Goal: Communication & Community: Answer question/provide support

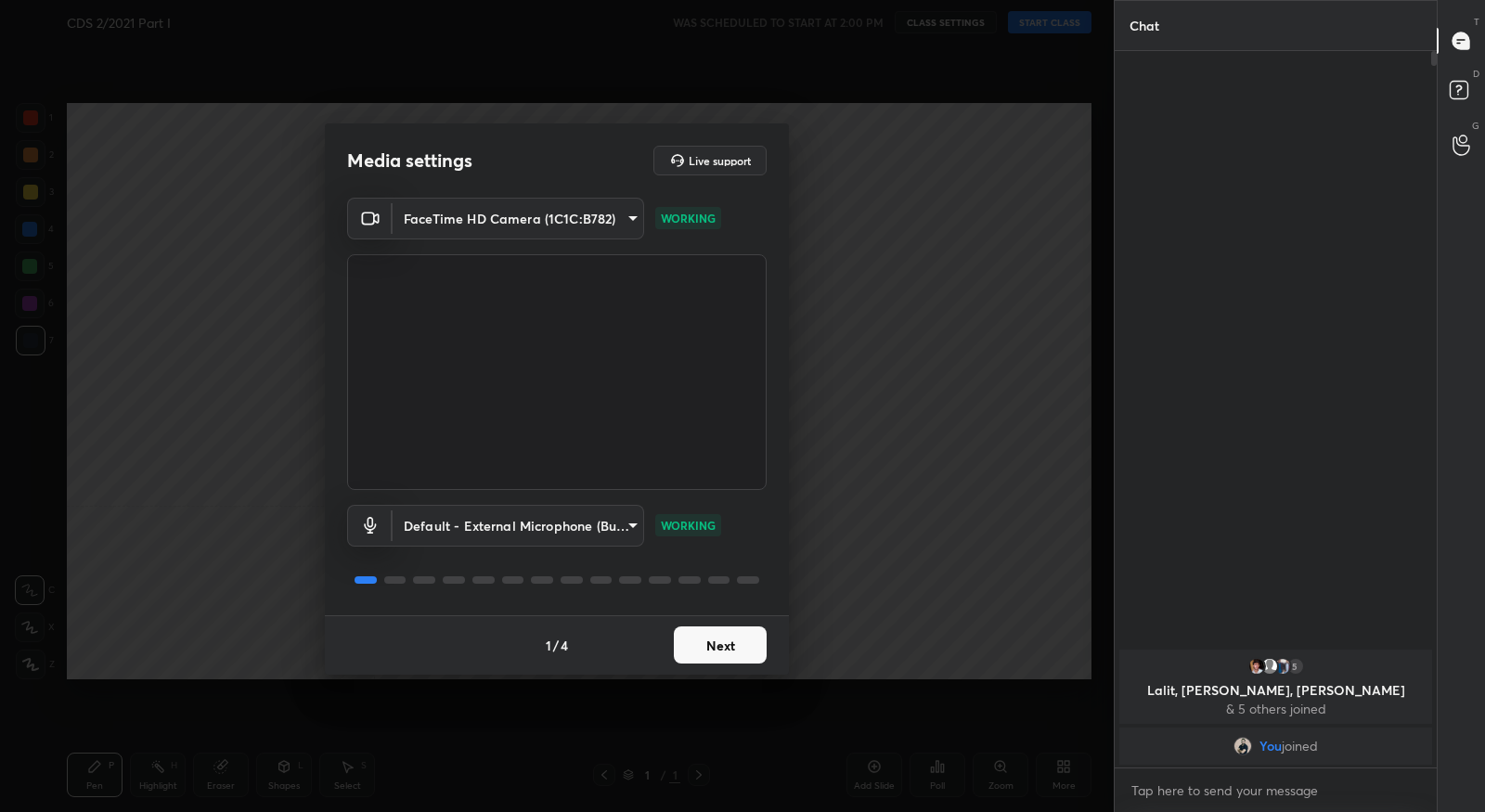
click at [703, 641] on button "Next" at bounding box center [720, 644] width 93 height 37
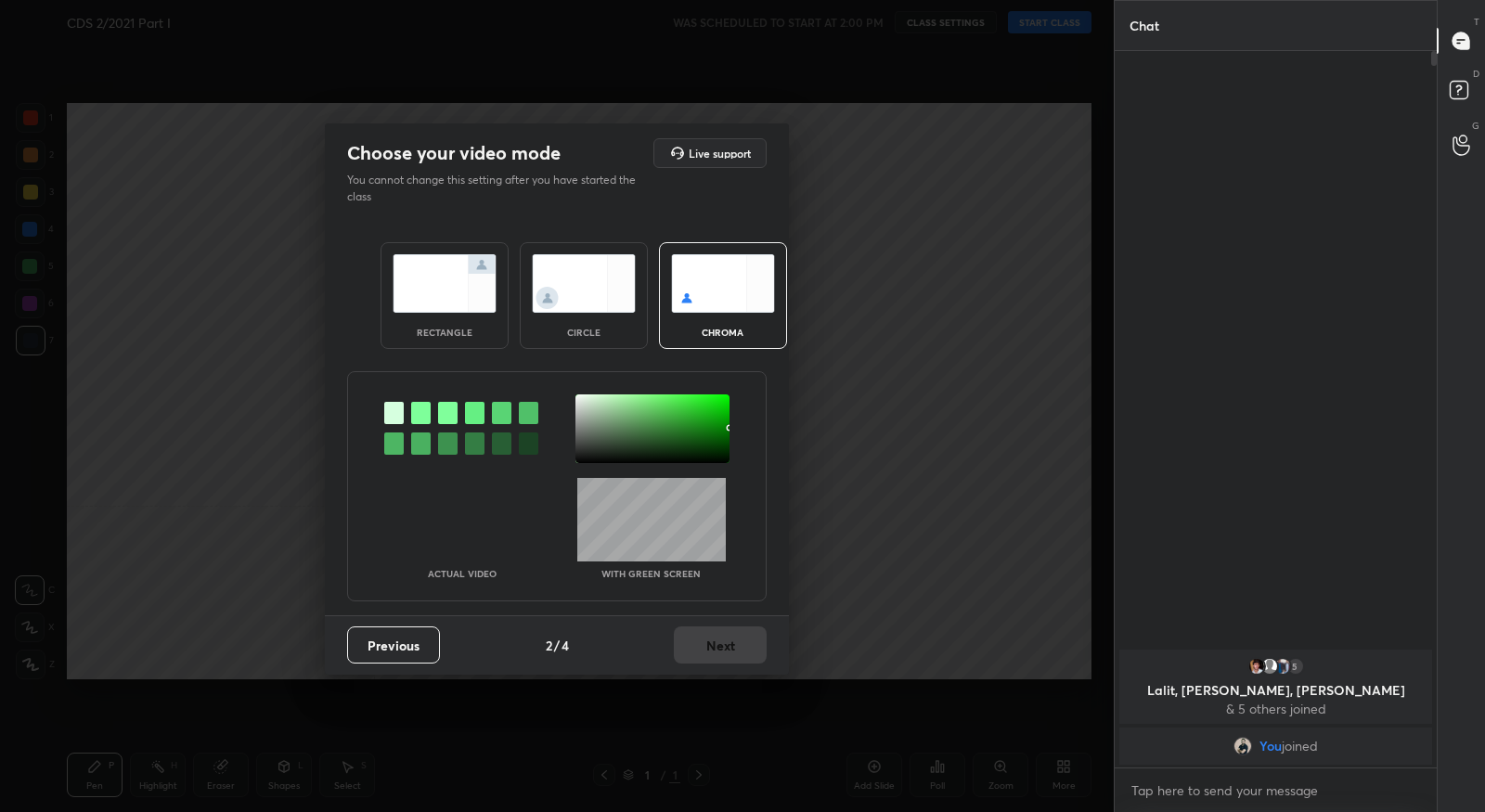
click at [423, 415] on div at bounding box center [420, 413] width 20 height 22
click at [582, 398] on div at bounding box center [652, 429] width 154 height 68
click at [693, 646] on button "Next" at bounding box center [720, 644] width 93 height 37
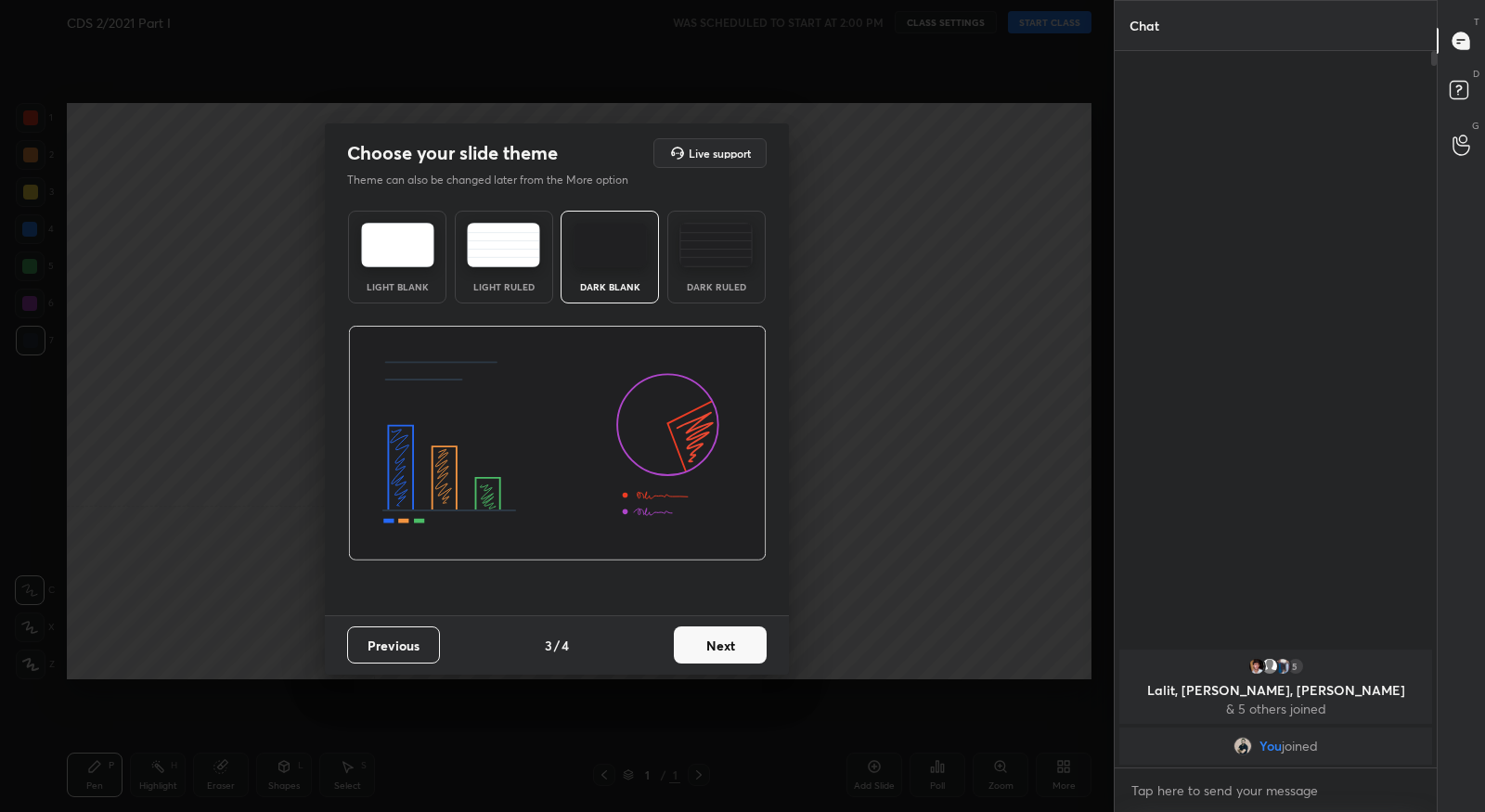
click at [735, 643] on button "Next" at bounding box center [720, 644] width 93 height 37
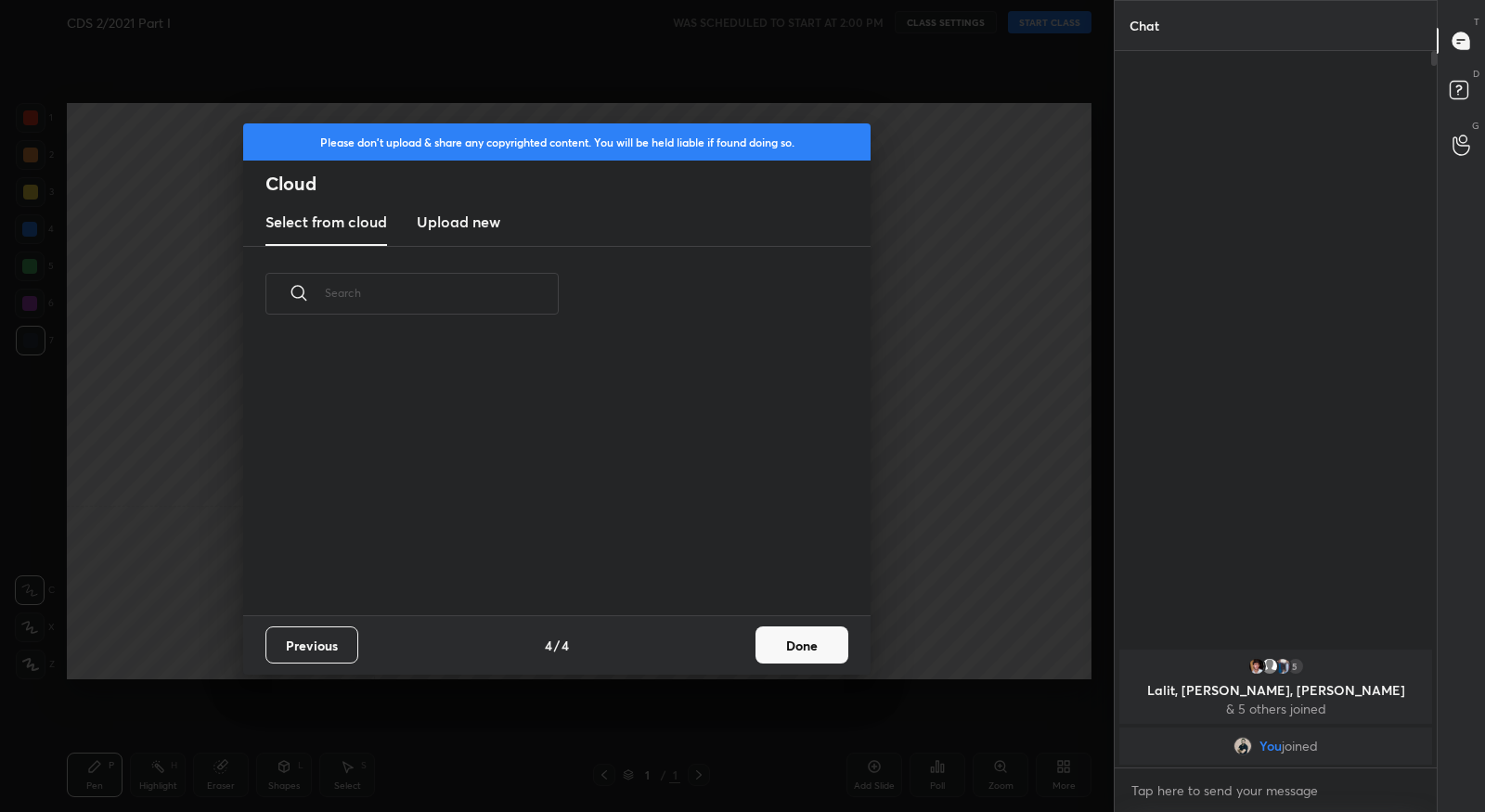
click at [760, 643] on button "Done" at bounding box center [802, 644] width 93 height 37
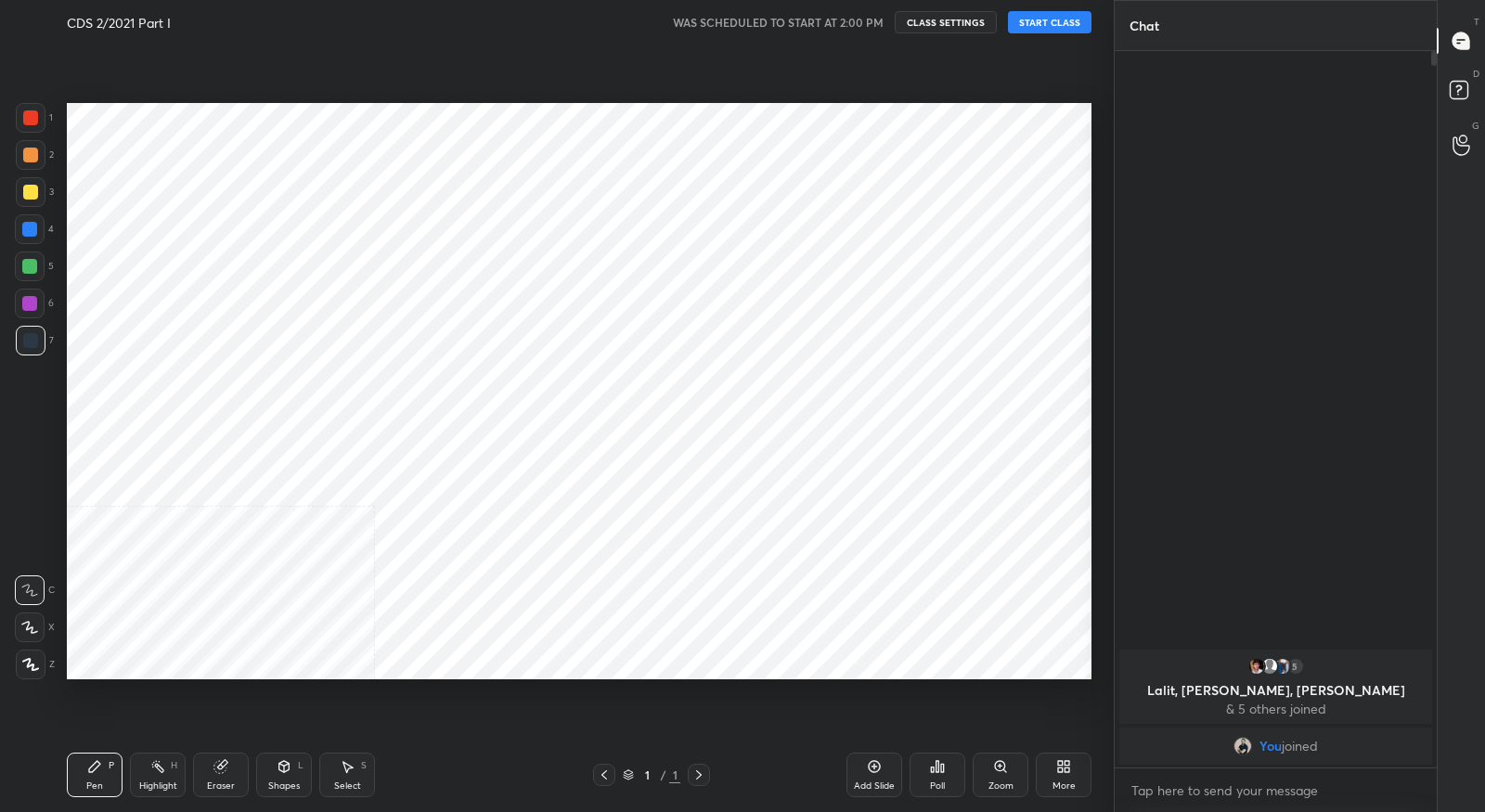
click at [1067, 771] on icon at bounding box center [1067, 769] width 5 height 5
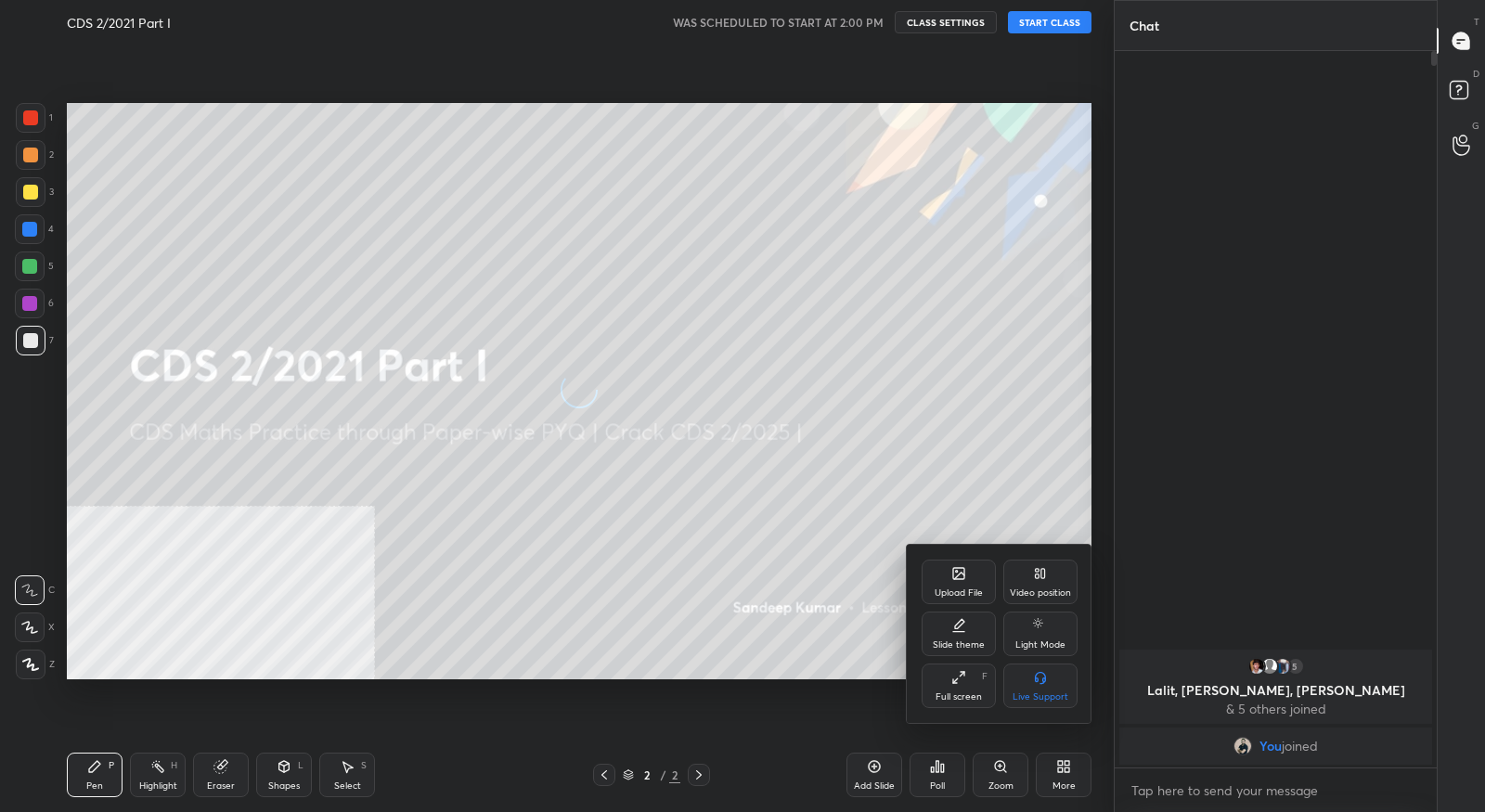
click at [1056, 590] on div "Video position" at bounding box center [1040, 581] width 74 height 45
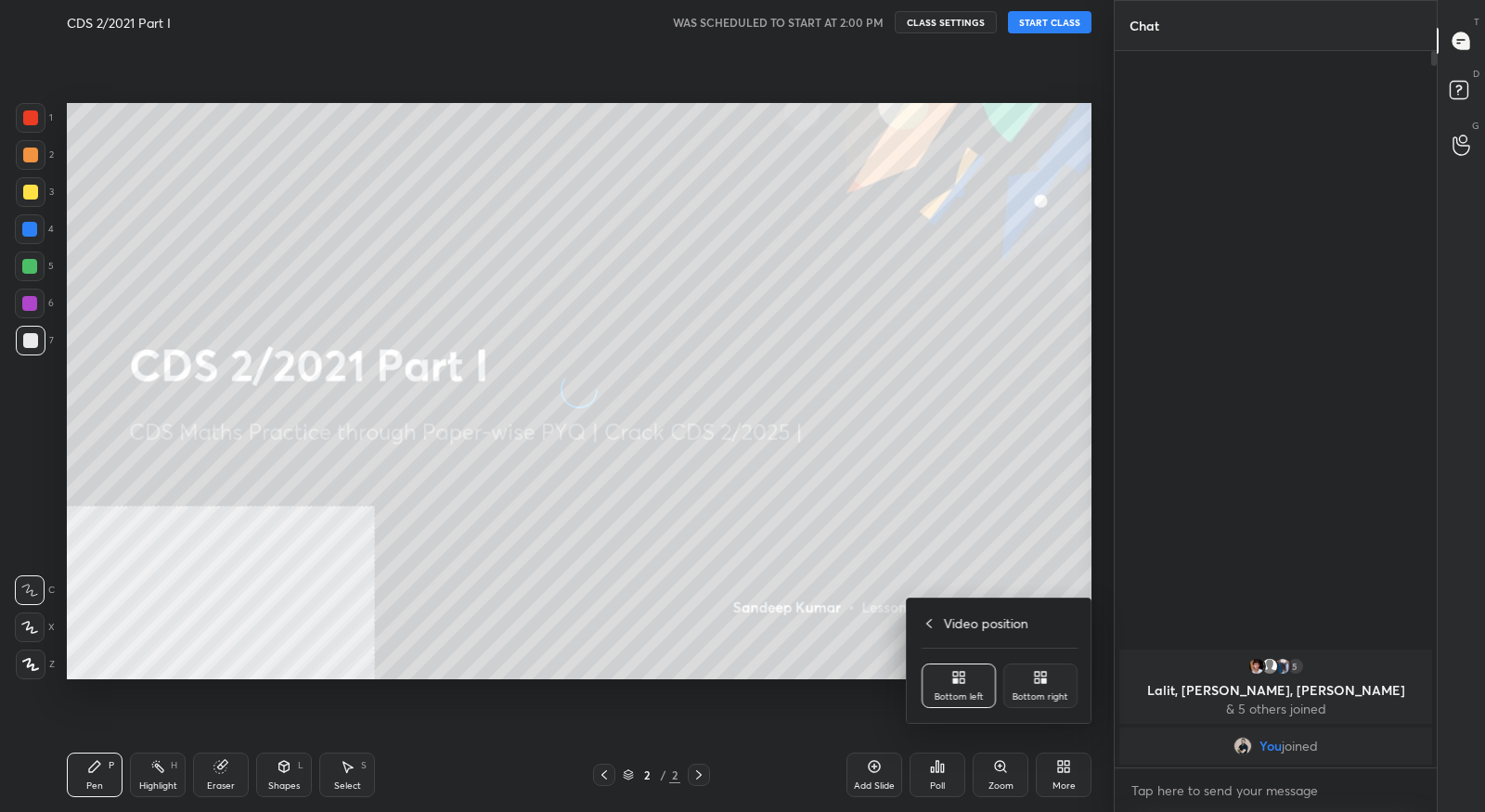
click at [1048, 685] on div "Bottom right" at bounding box center [1040, 685] width 74 height 45
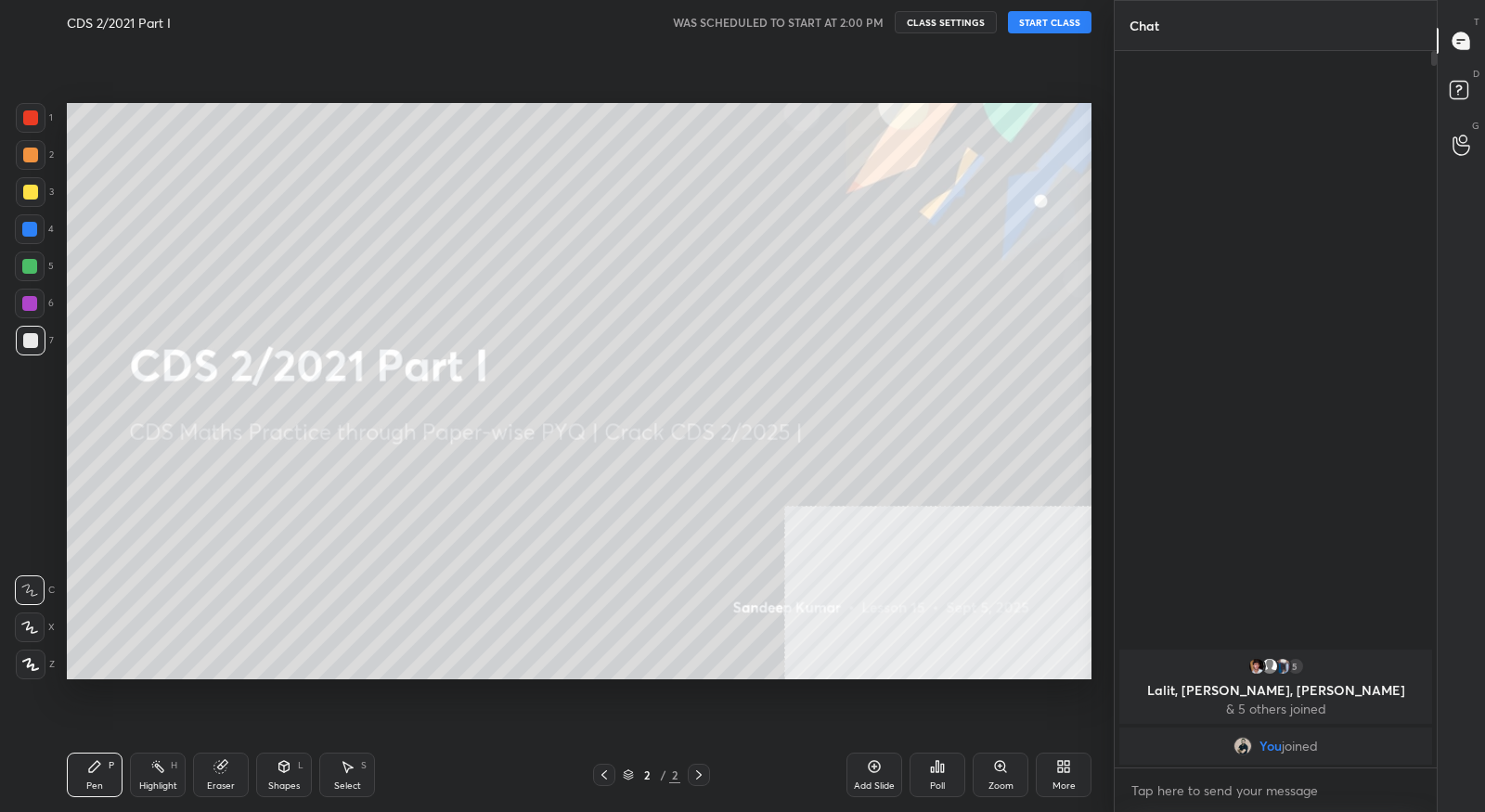
click at [1035, 29] on button "START CLASS" at bounding box center [1049, 22] width 84 height 22
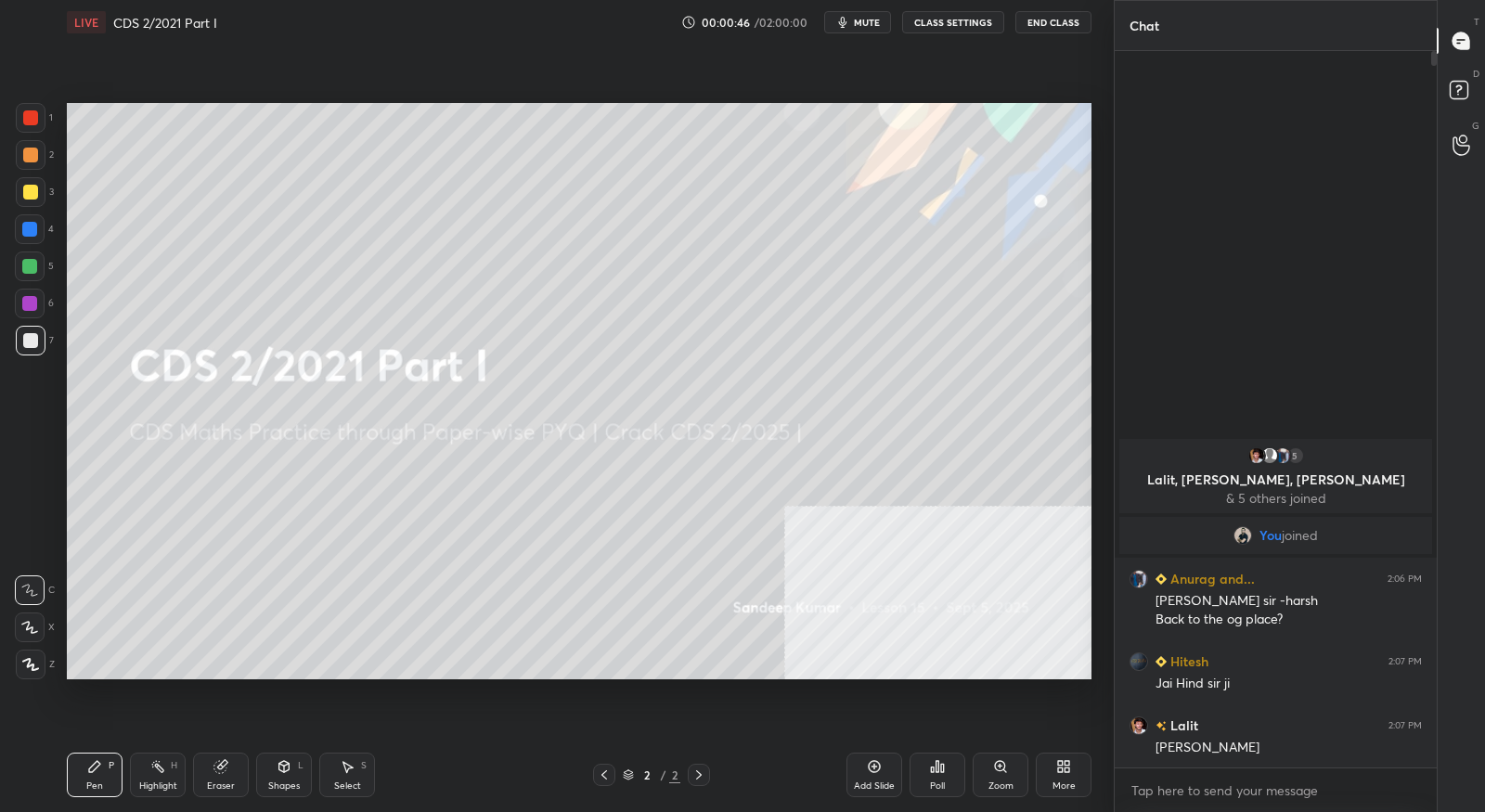
click at [1078, 767] on div "More" at bounding box center [1064, 774] width 56 height 45
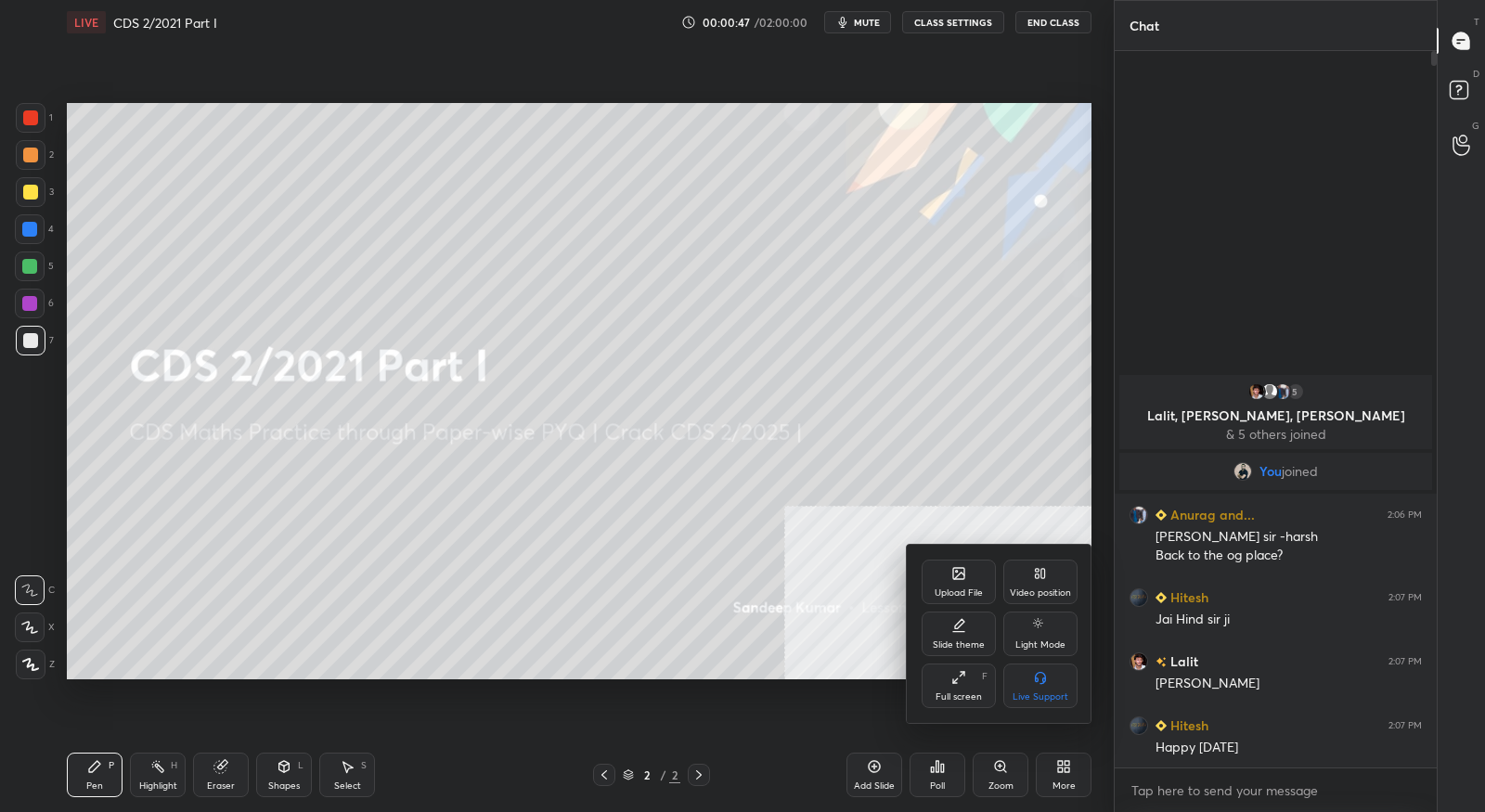
click at [965, 600] on div "Upload File" at bounding box center [958, 581] width 74 height 45
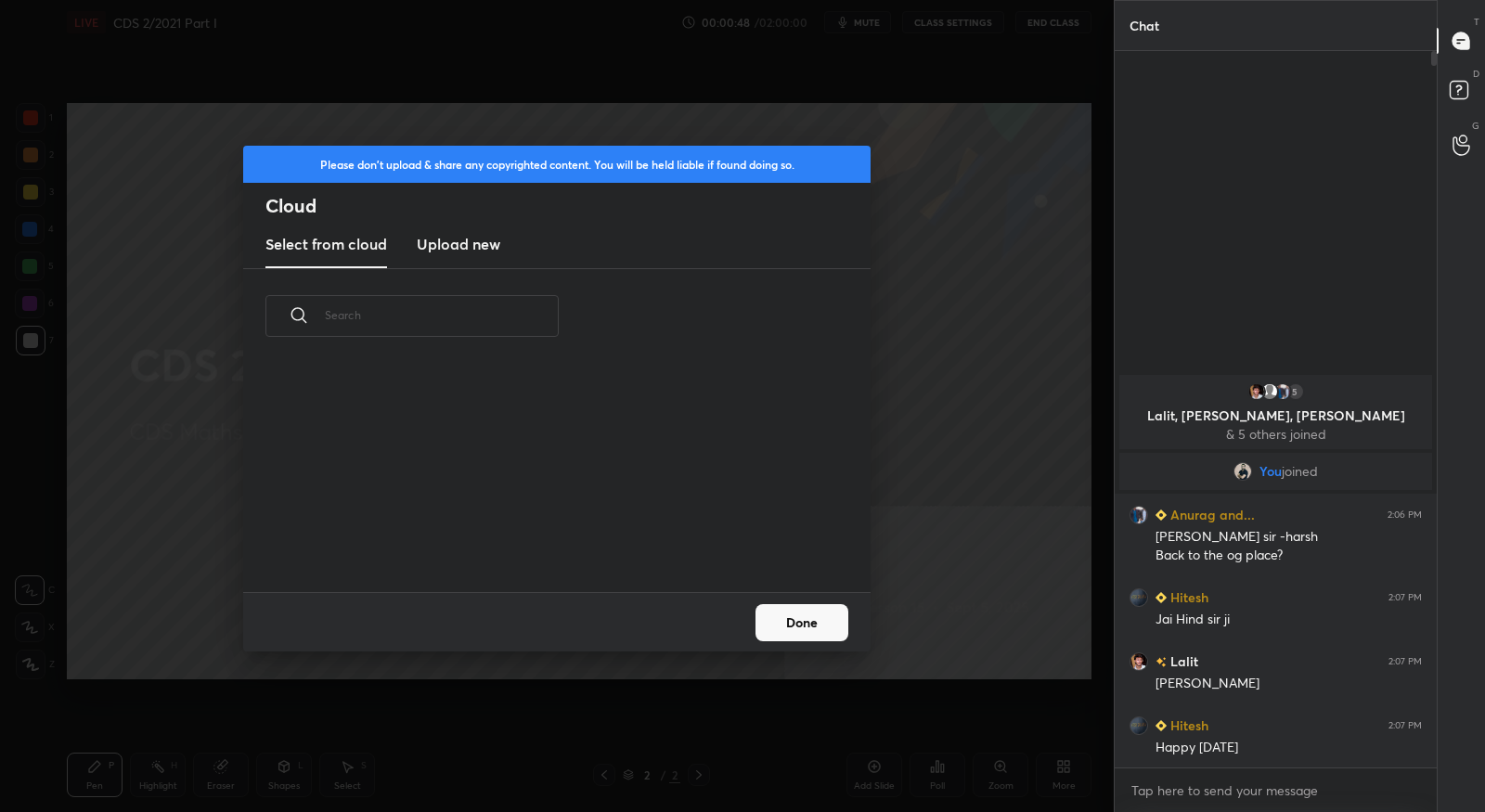
scroll to position [230, 595]
click at [482, 240] on h3 "Upload new" at bounding box center [458, 244] width 84 height 22
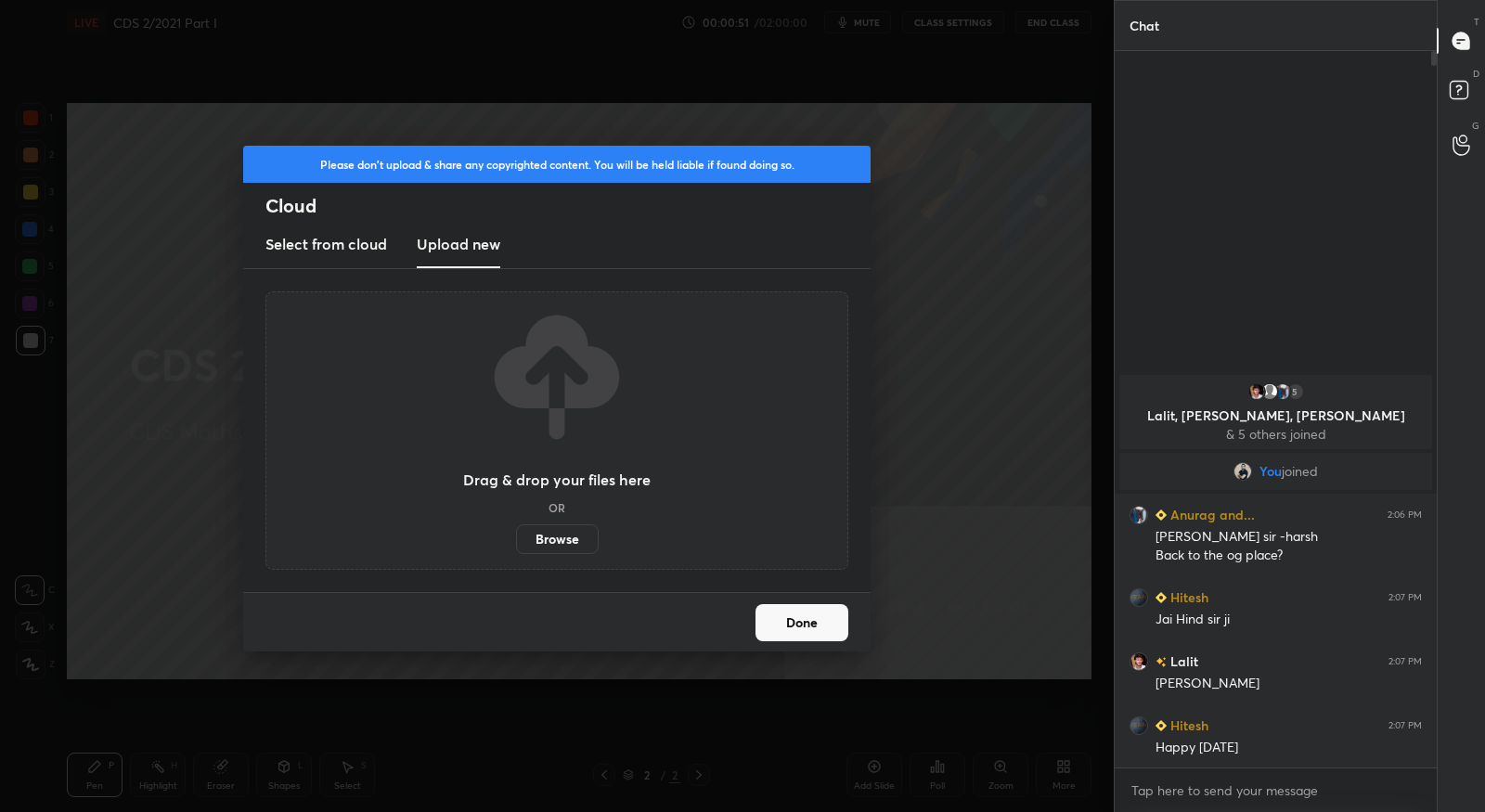
click at [548, 542] on label "Browse" at bounding box center [557, 539] width 83 height 29
click at [516, 542] on input "Browse" at bounding box center [516, 539] width 0 height 29
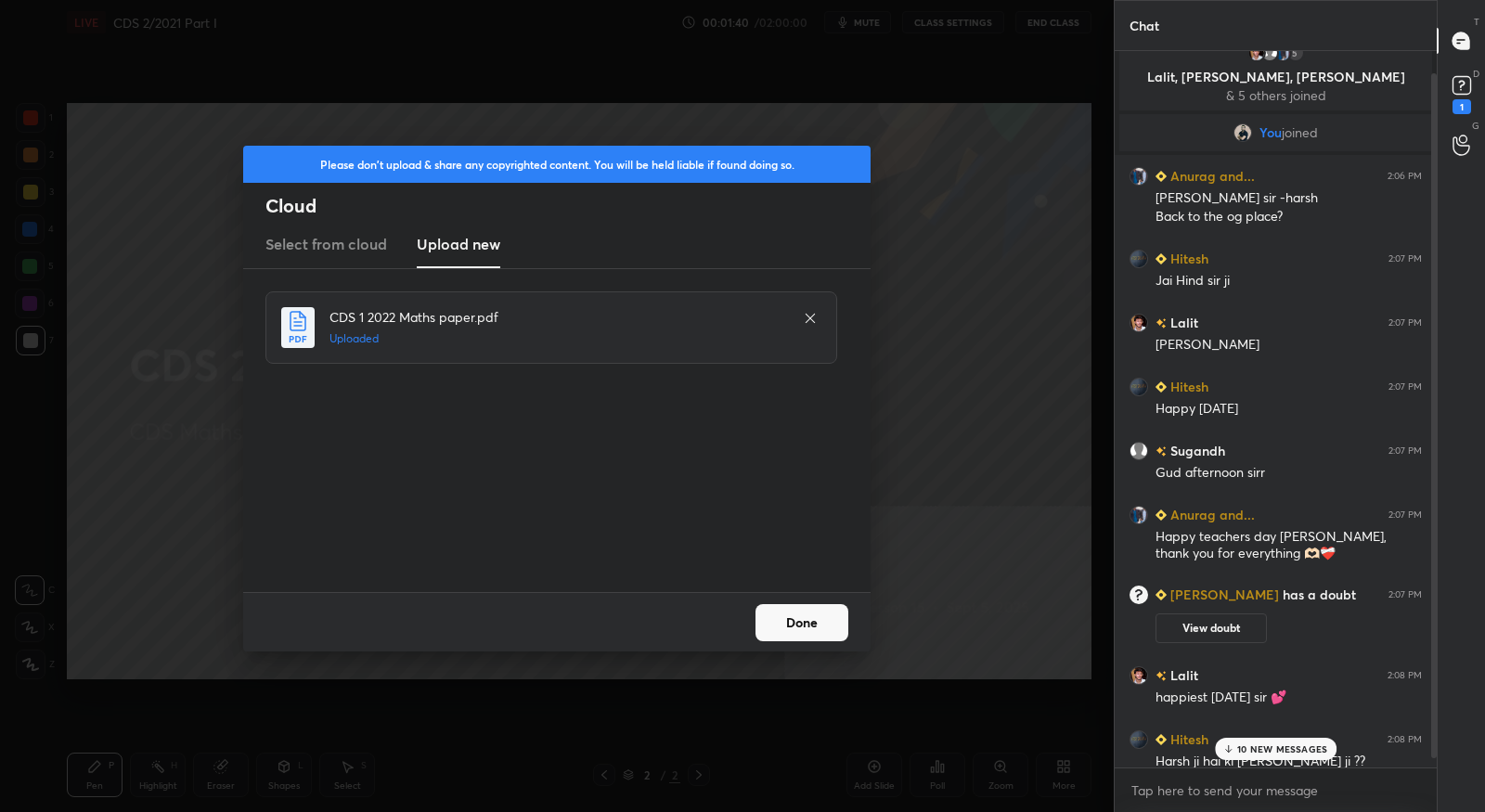
scroll to position [32, 0]
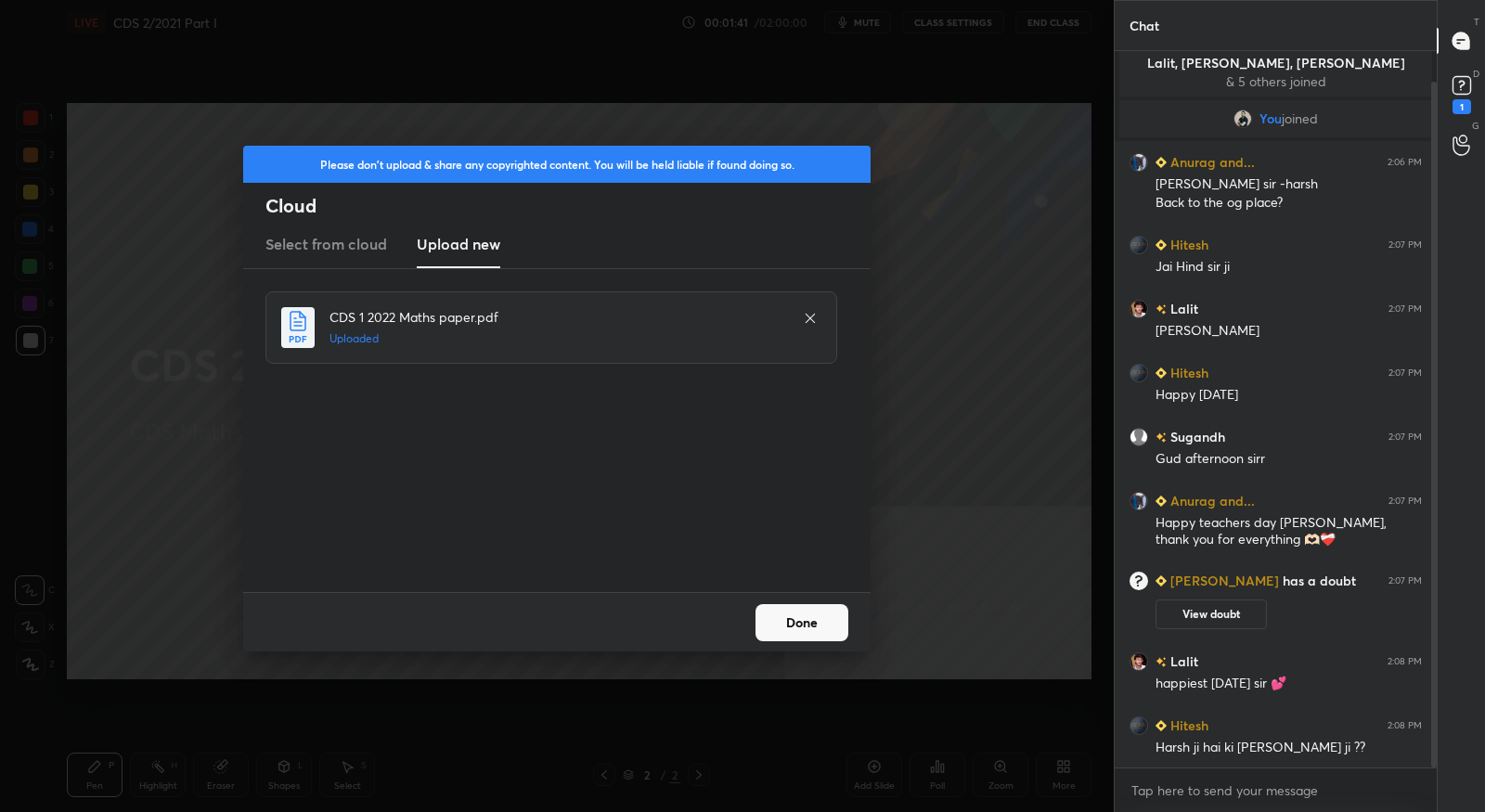
click at [818, 622] on button "Done" at bounding box center [802, 622] width 93 height 37
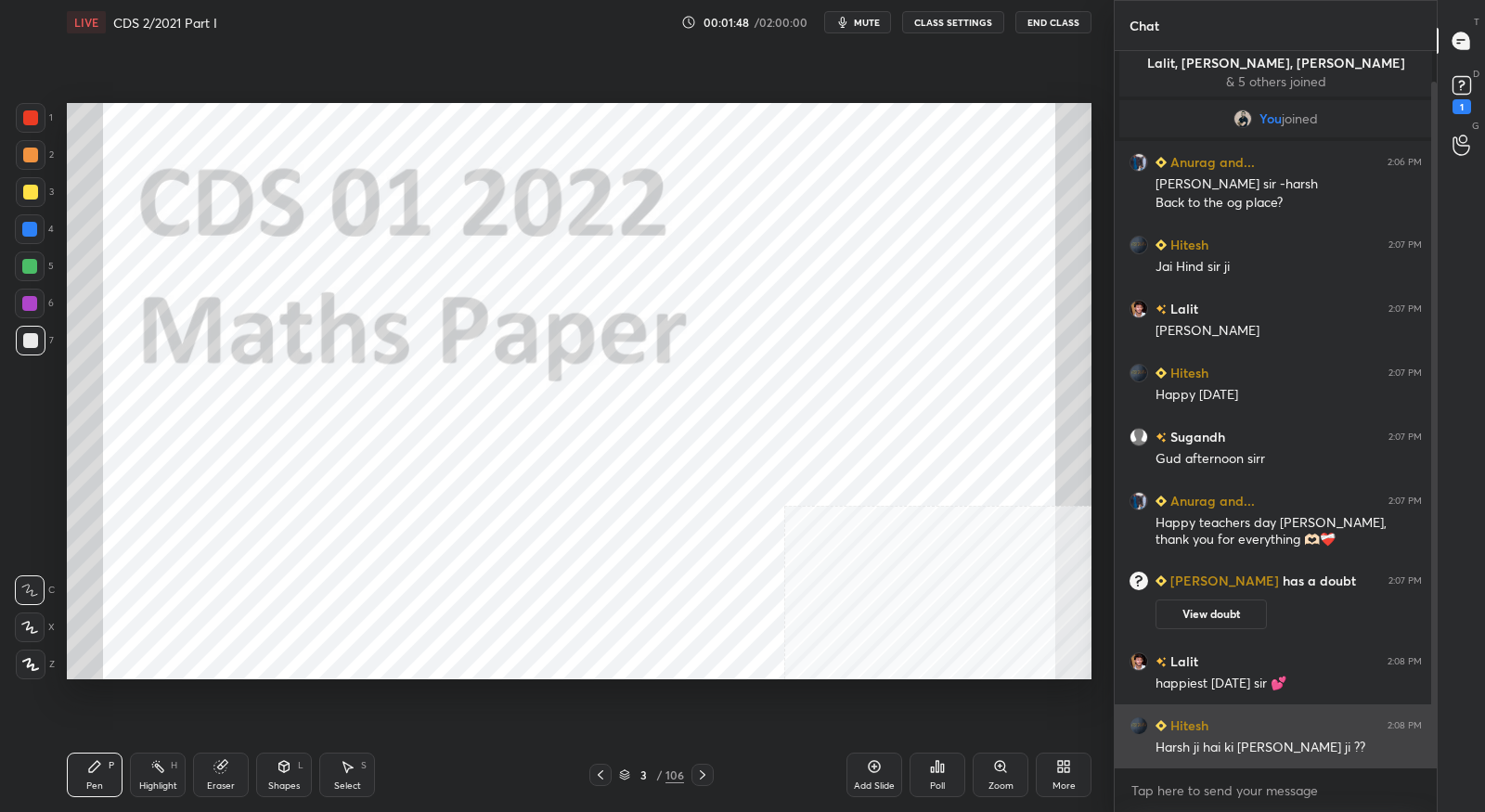
scroll to position [113, 0]
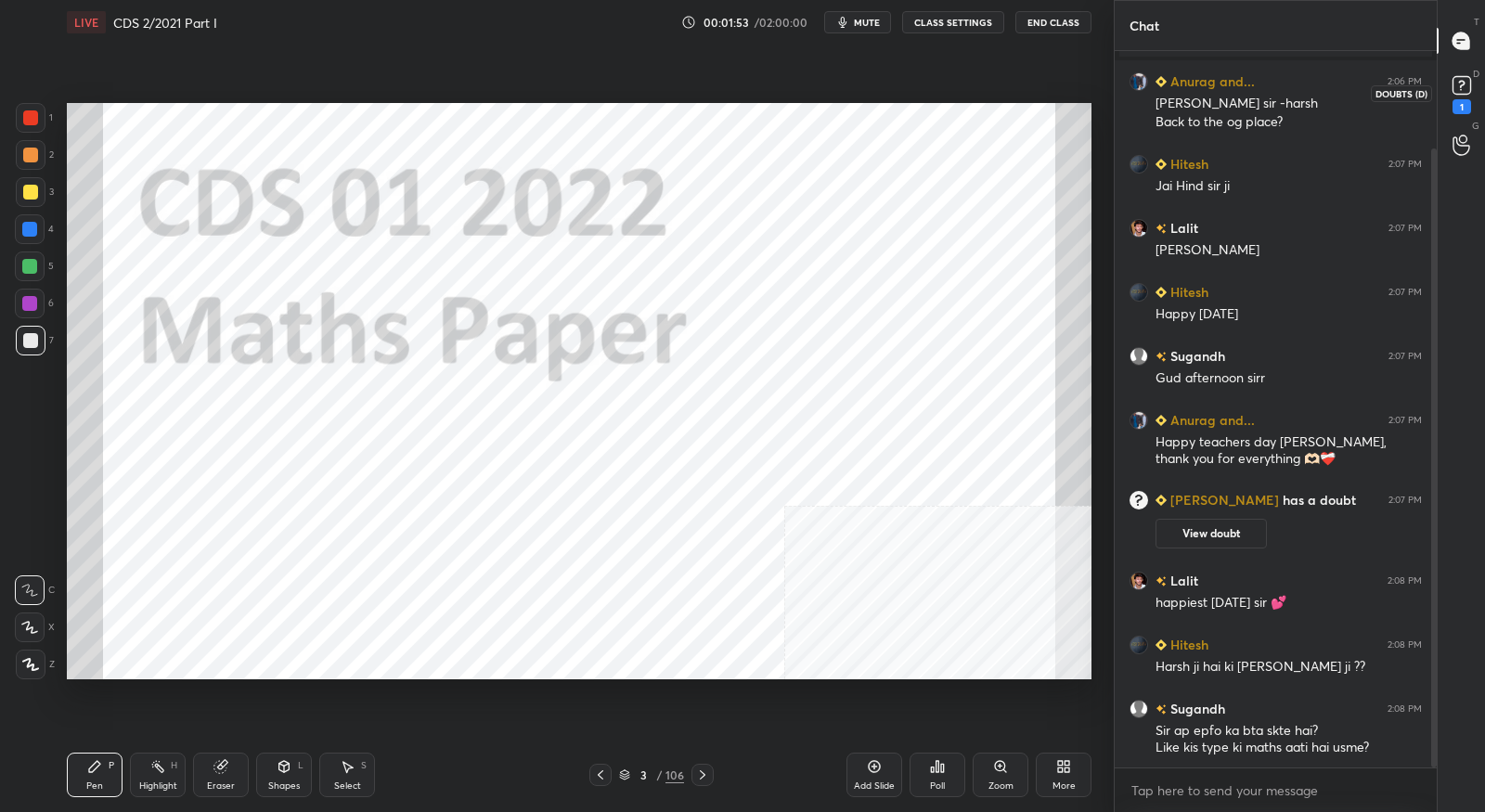
click at [1454, 98] on icon at bounding box center [1461, 84] width 28 height 28
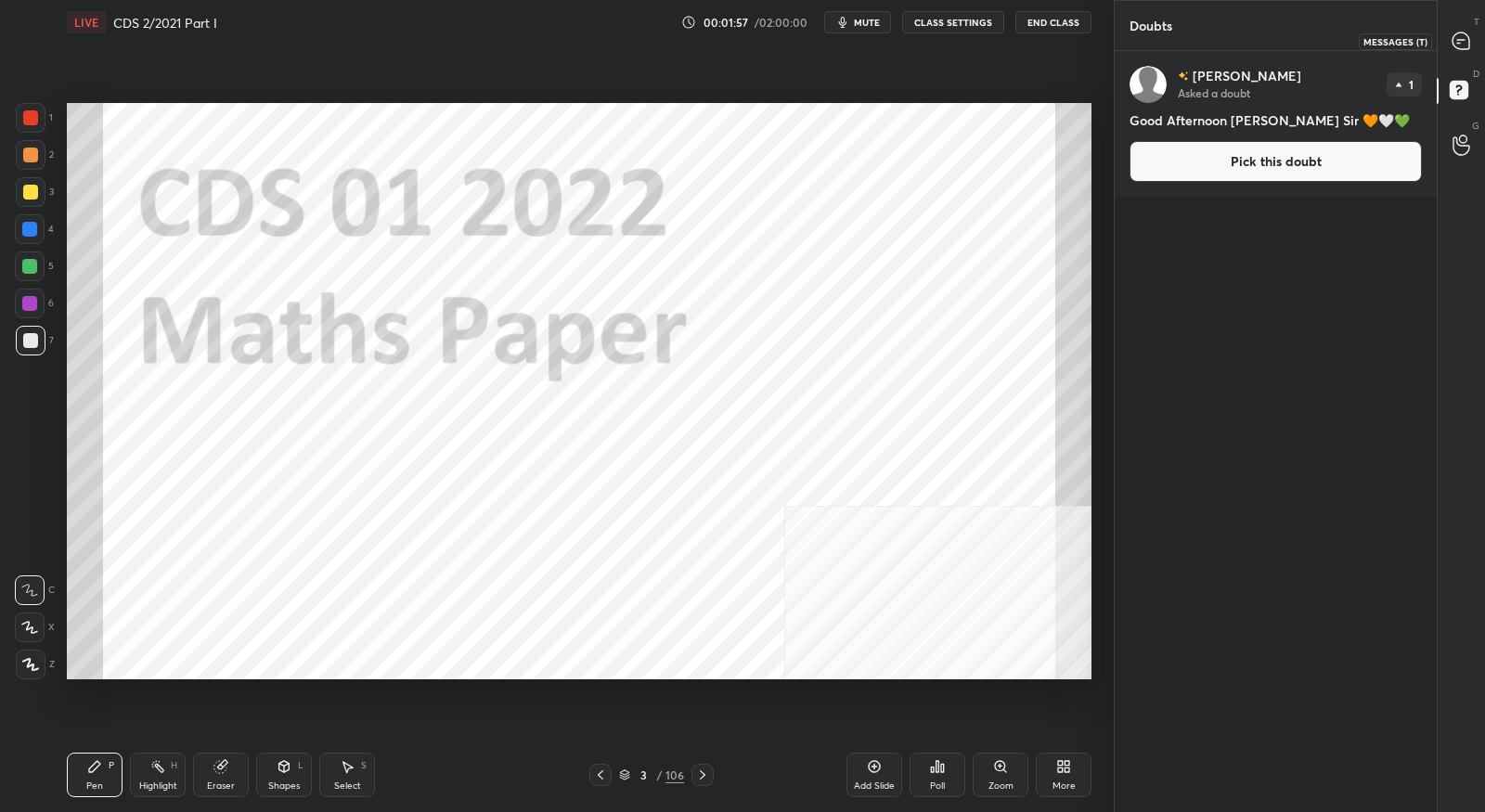
click at [1460, 36] on icon at bounding box center [1461, 41] width 17 height 17
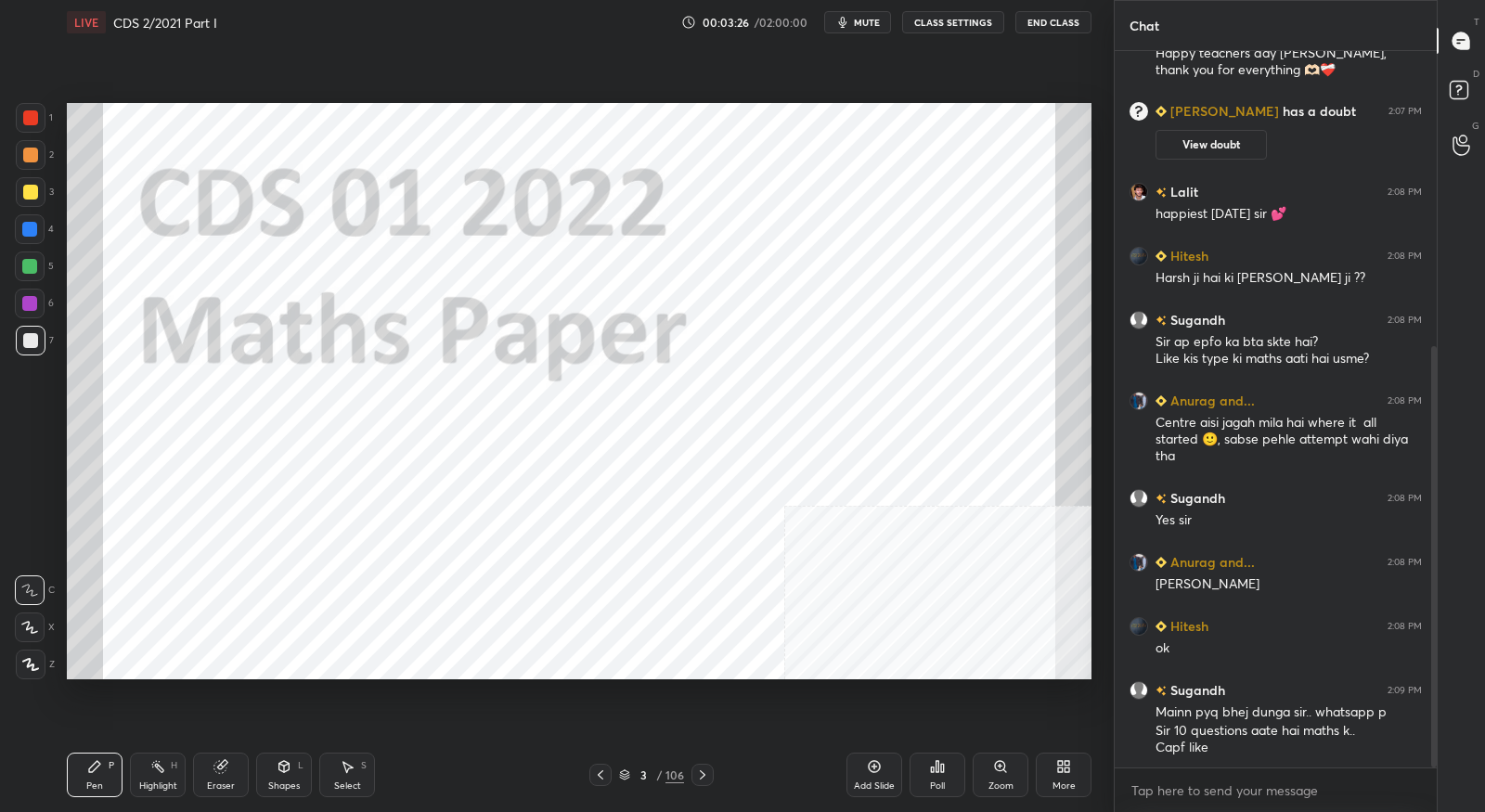
scroll to position [566, 0]
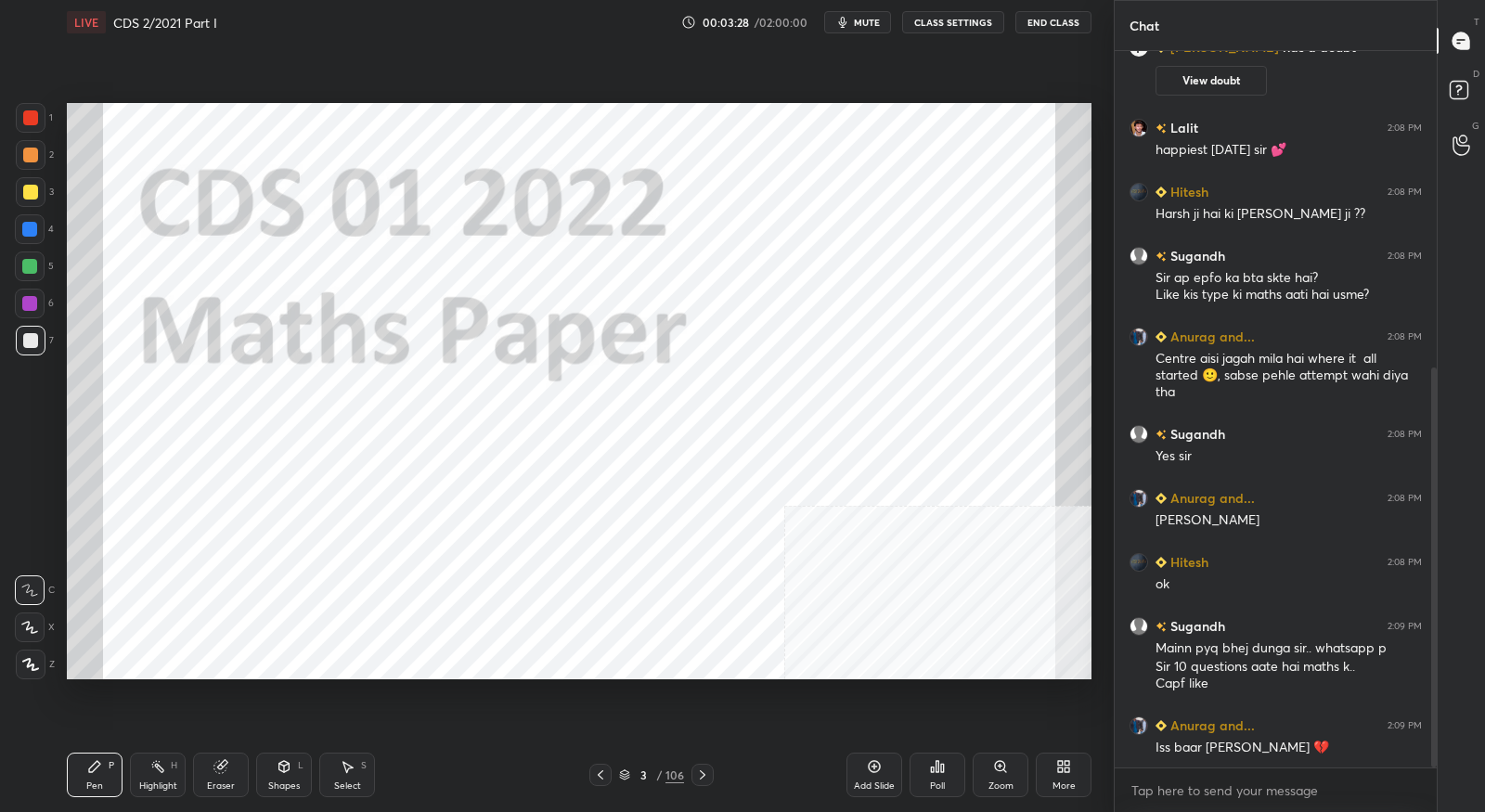
click at [627, 776] on icon at bounding box center [624, 776] width 9 height 3
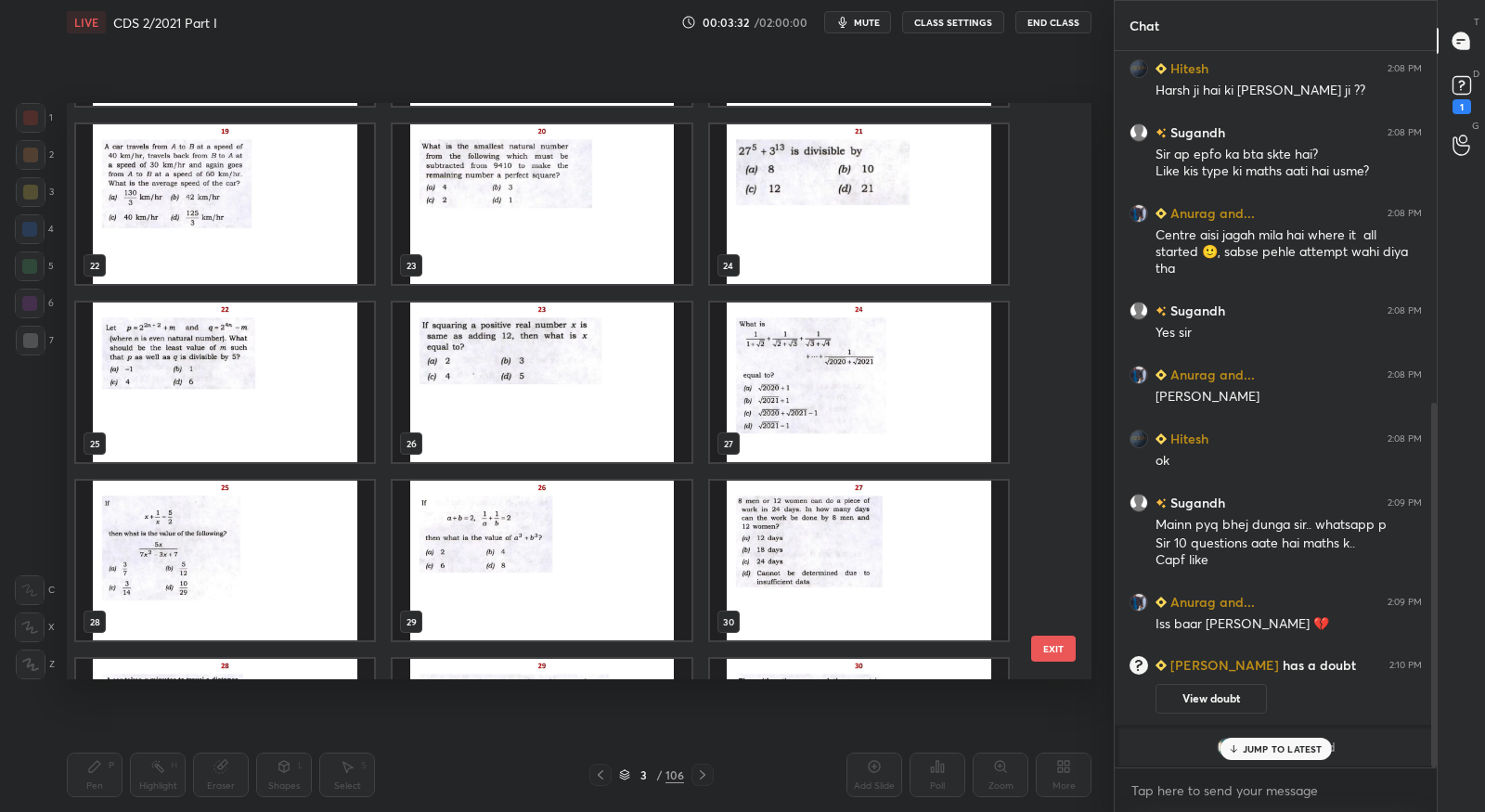
scroll to position [2563, 0]
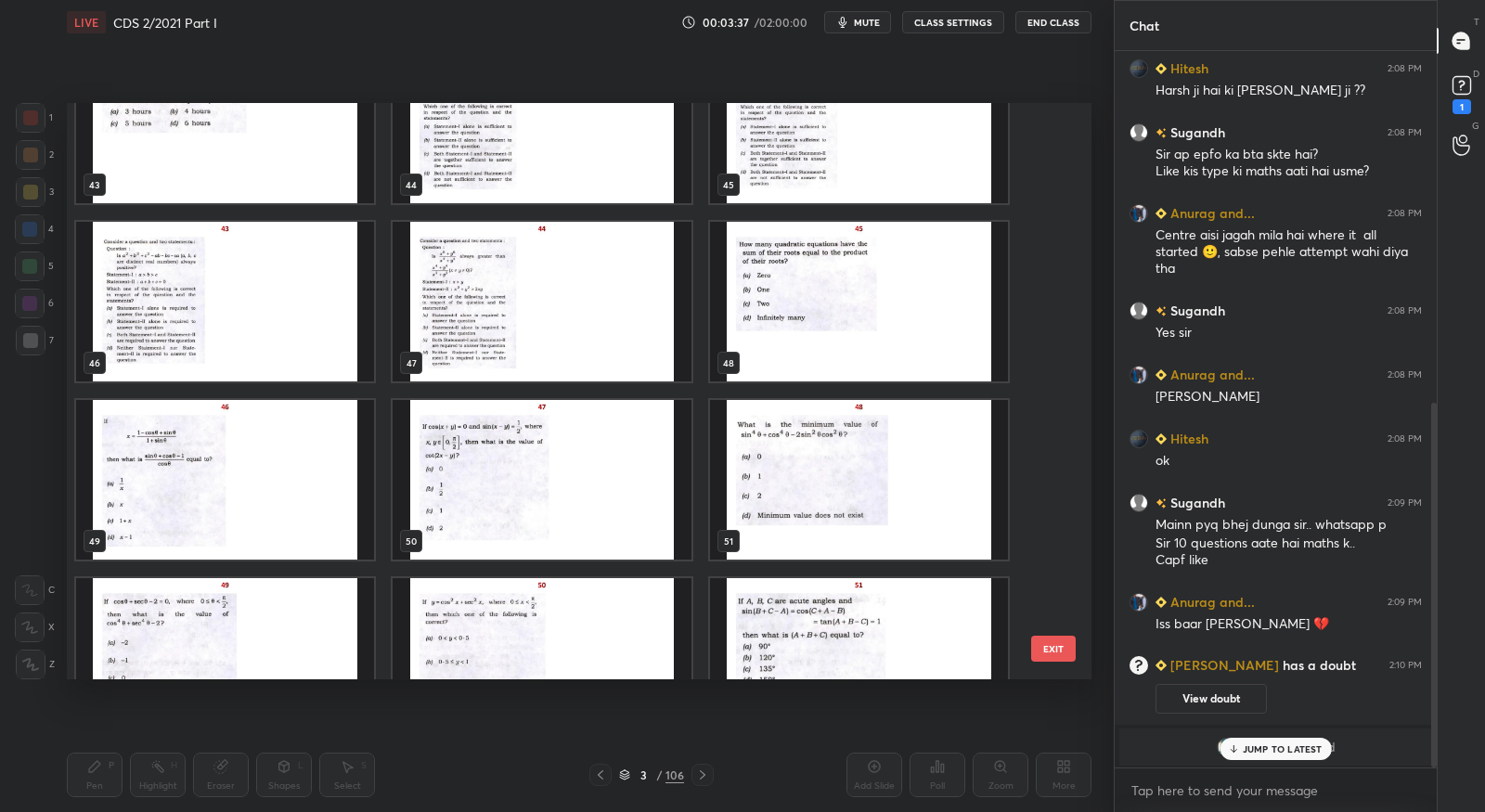
click at [736, 617] on img "grid" at bounding box center [859, 657] width 298 height 159
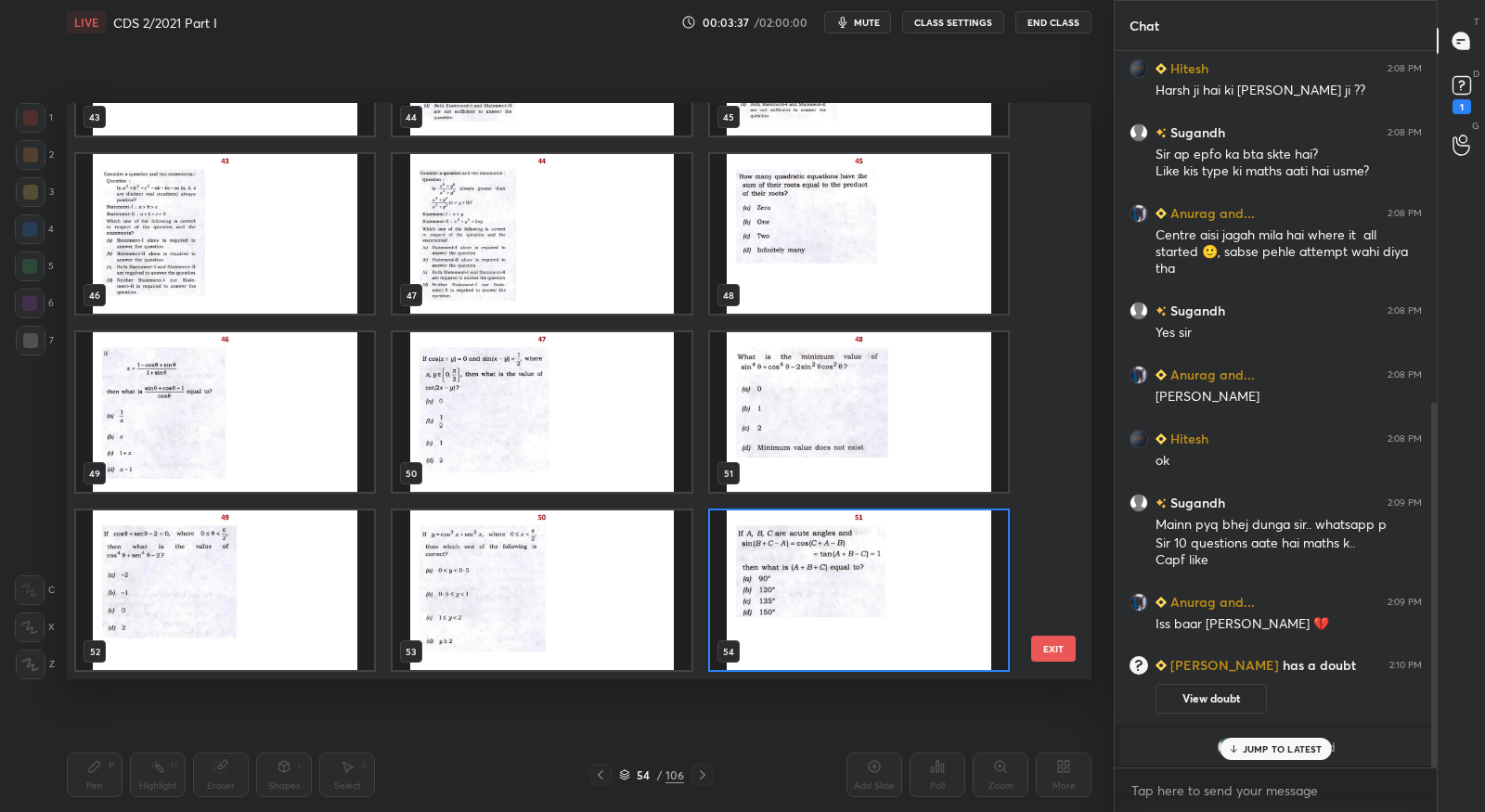
click at [736, 617] on img "grid" at bounding box center [859, 590] width 298 height 159
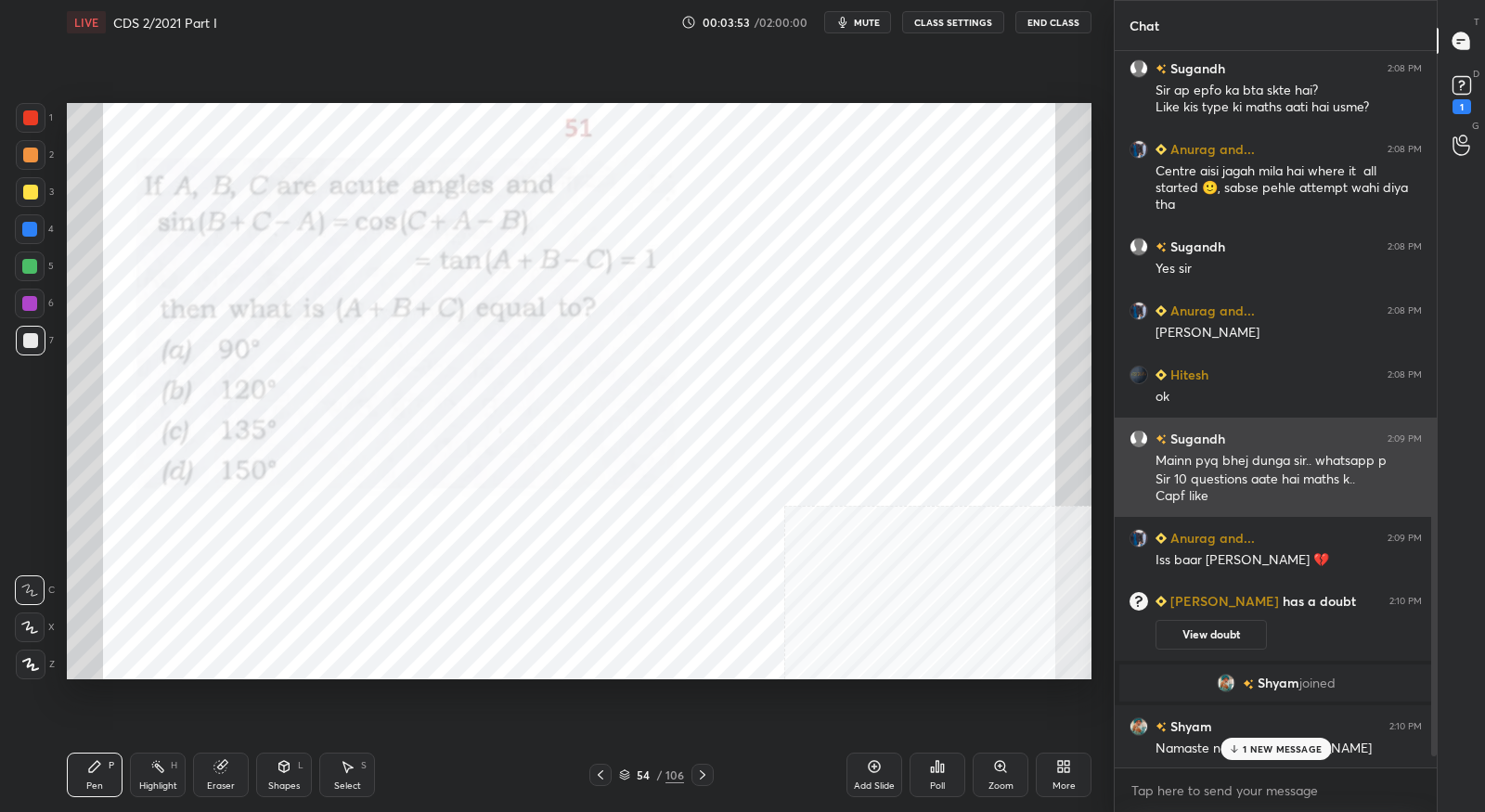
scroll to position [869, 0]
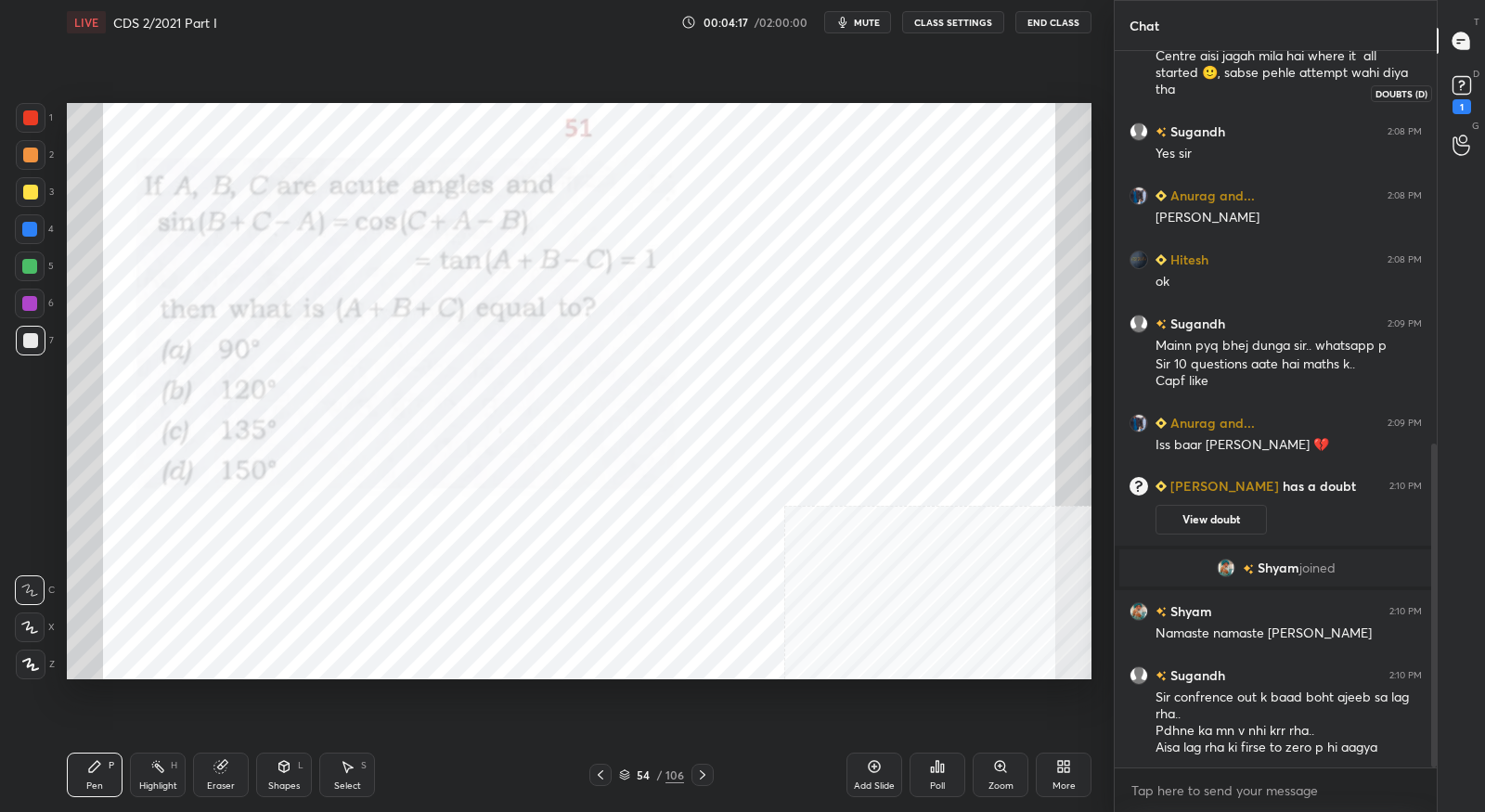
click at [1475, 83] on div "1" at bounding box center [1461, 92] width 37 height 33
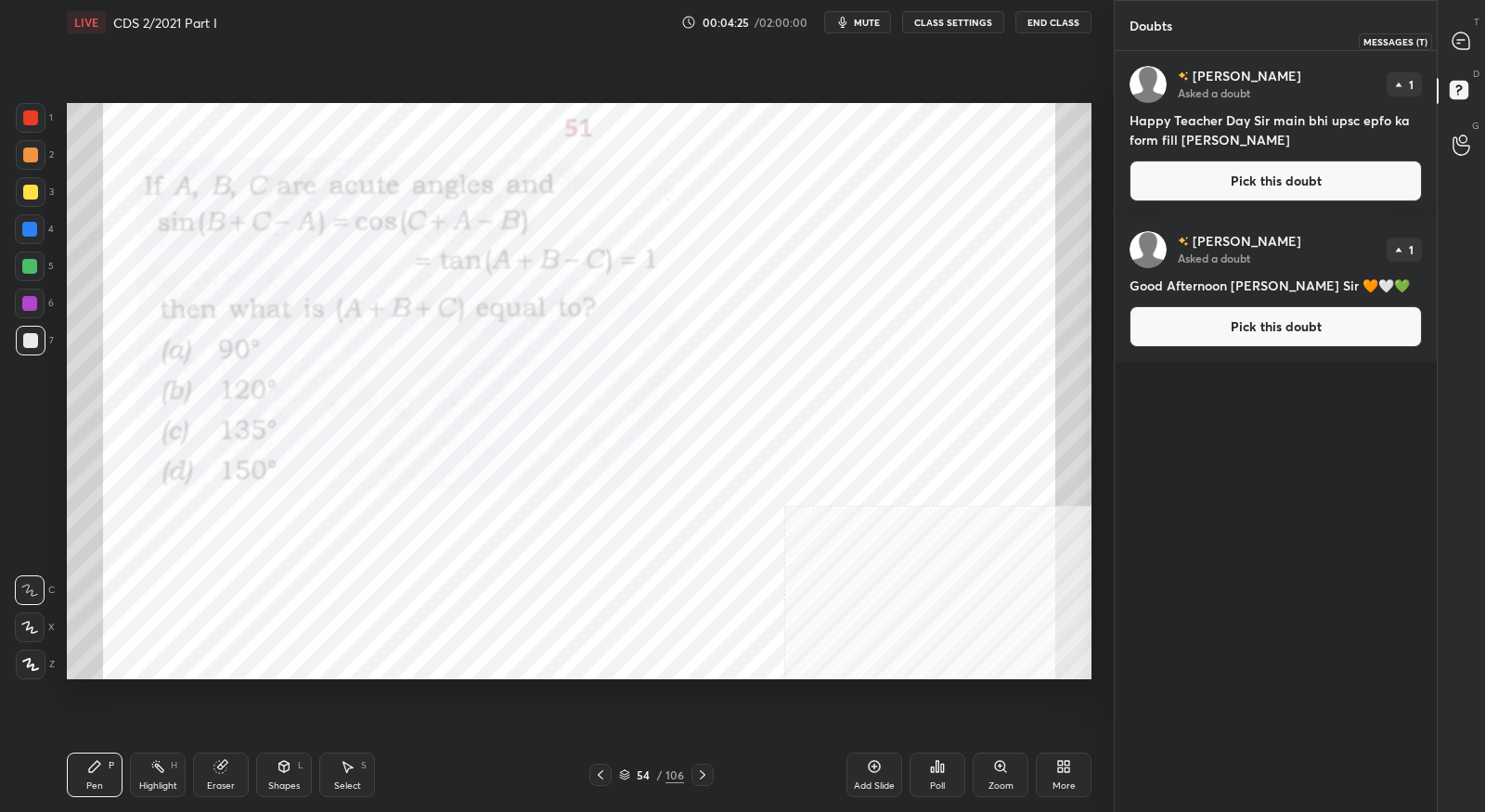
click at [1468, 43] on icon at bounding box center [1461, 41] width 17 height 17
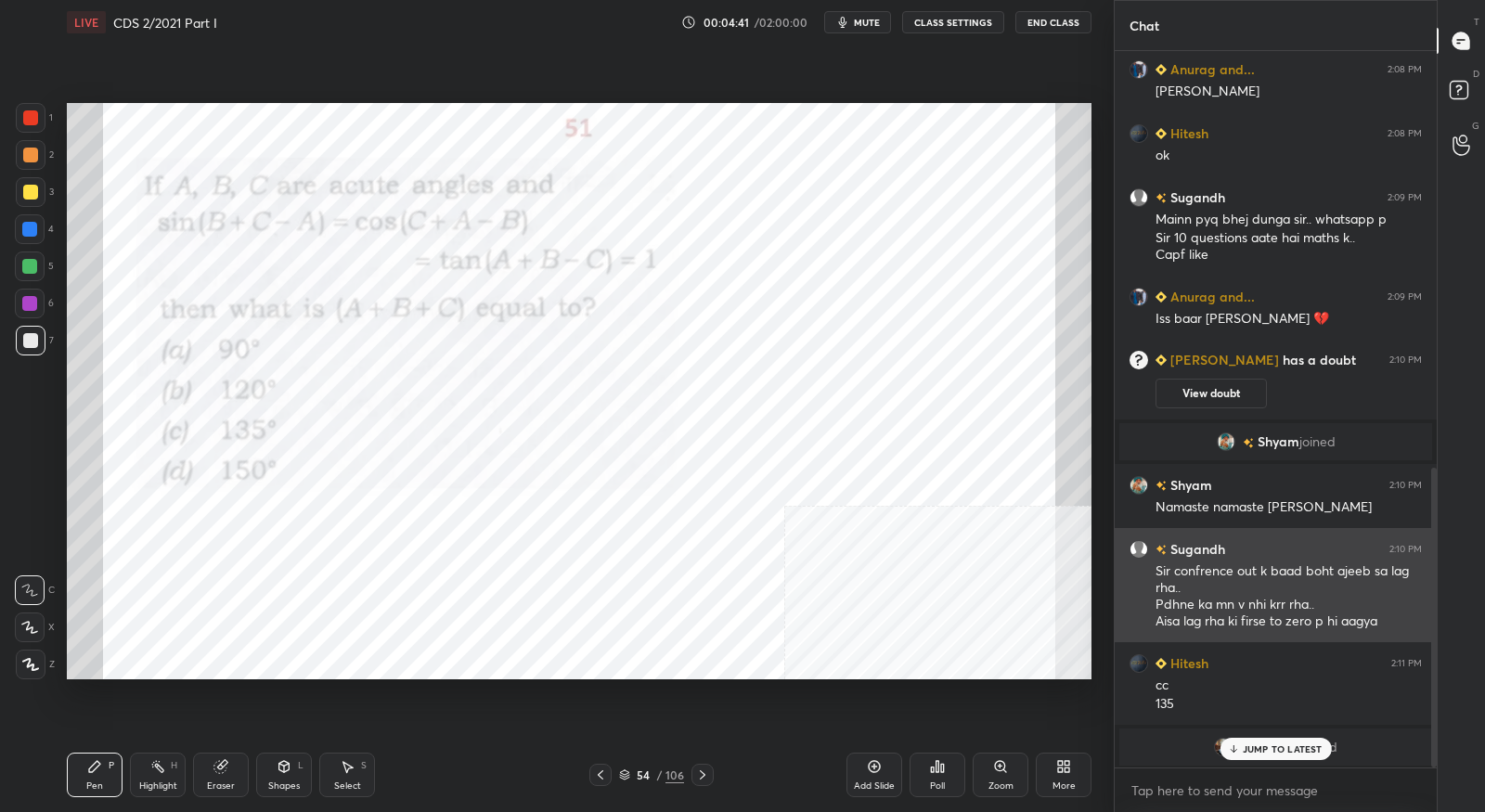
scroll to position [996, 0]
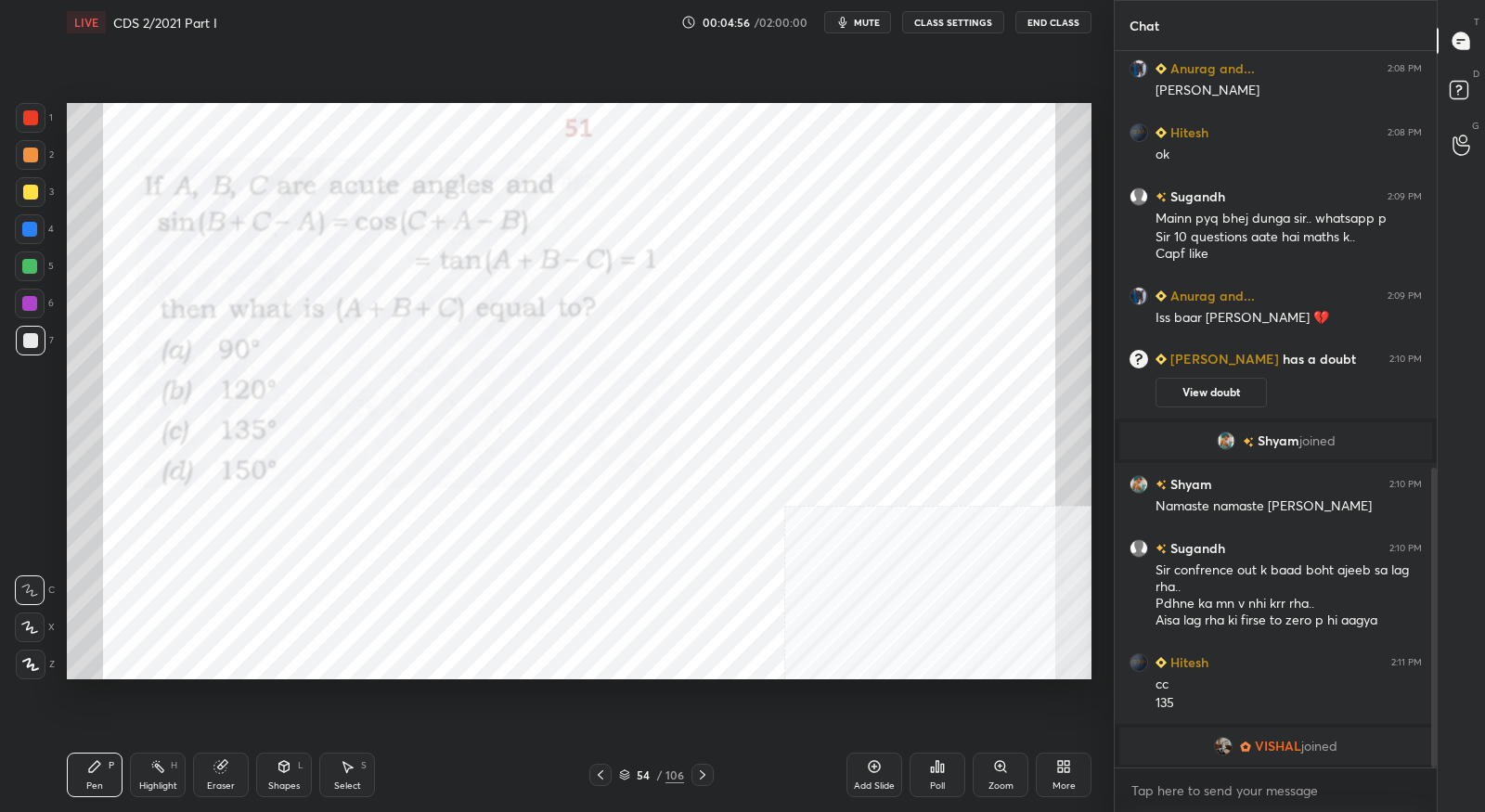
click at [29, 112] on div at bounding box center [30, 118] width 15 height 15
drag, startPoint x: 30, startPoint y: 631, endPoint x: 52, endPoint y: 617, distance: 26.1
click at [29, 631] on icon at bounding box center [29, 627] width 17 height 13
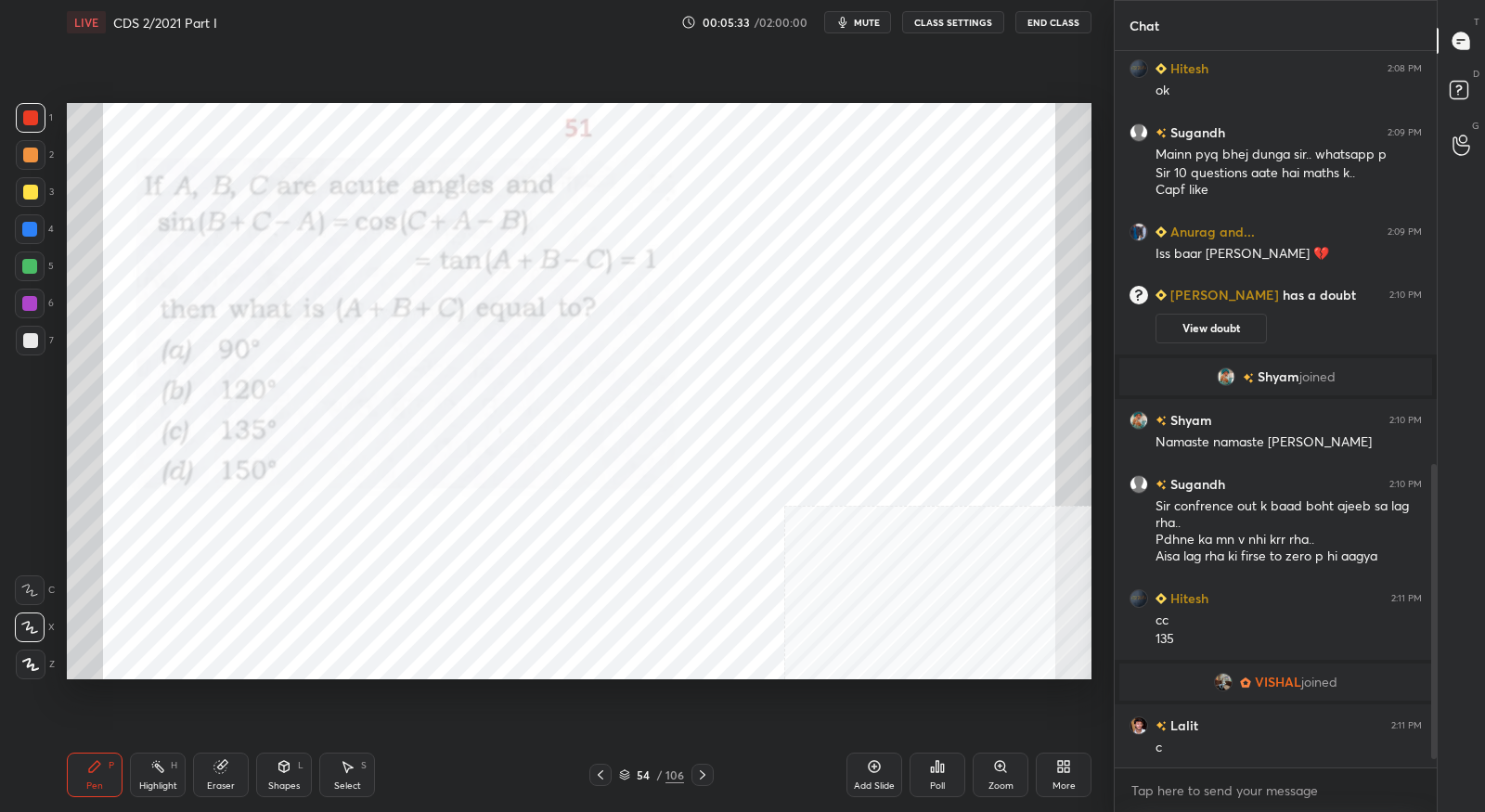
scroll to position [1041, 0]
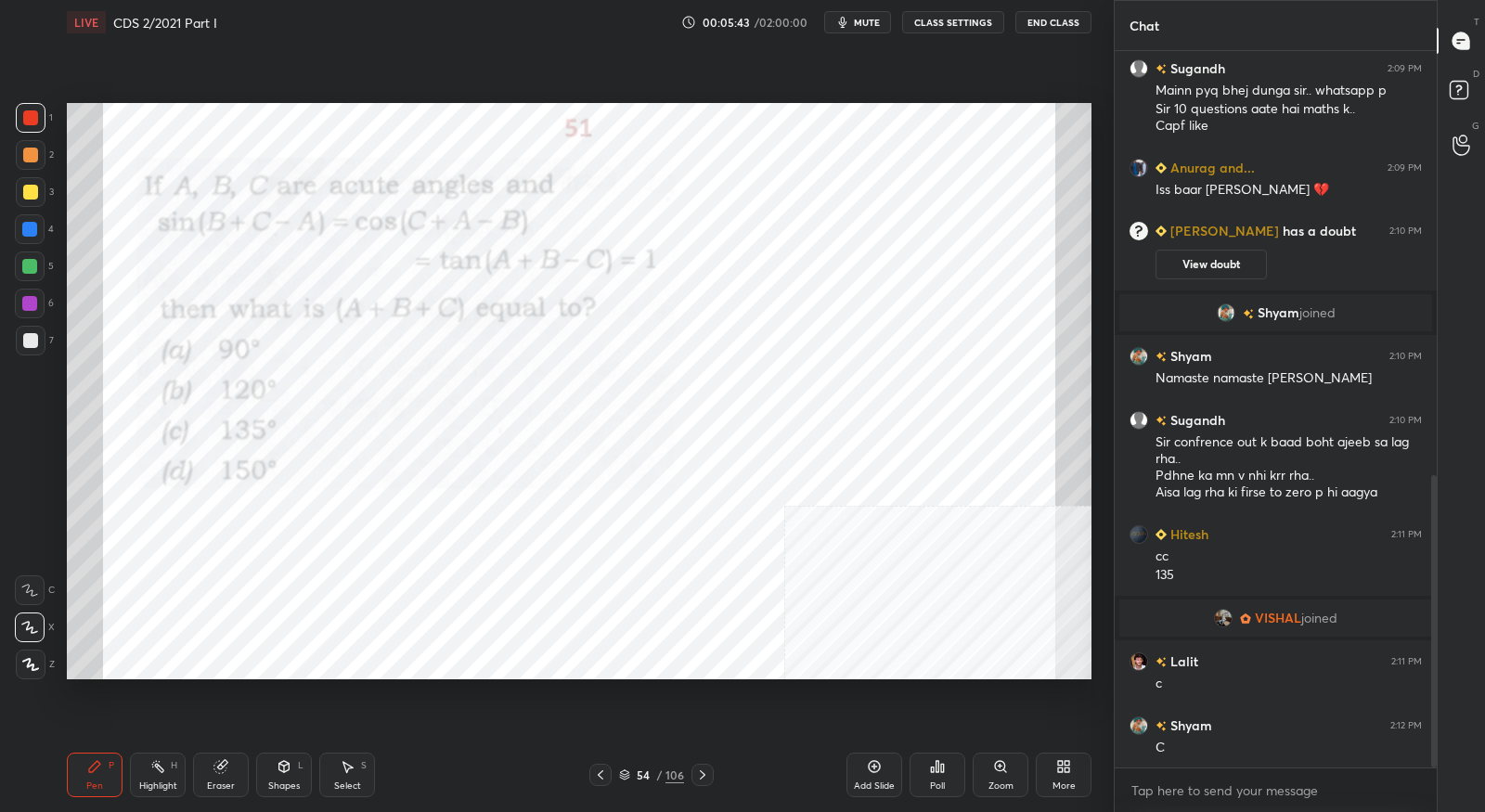
click at [702, 784] on div at bounding box center [702, 774] width 22 height 22
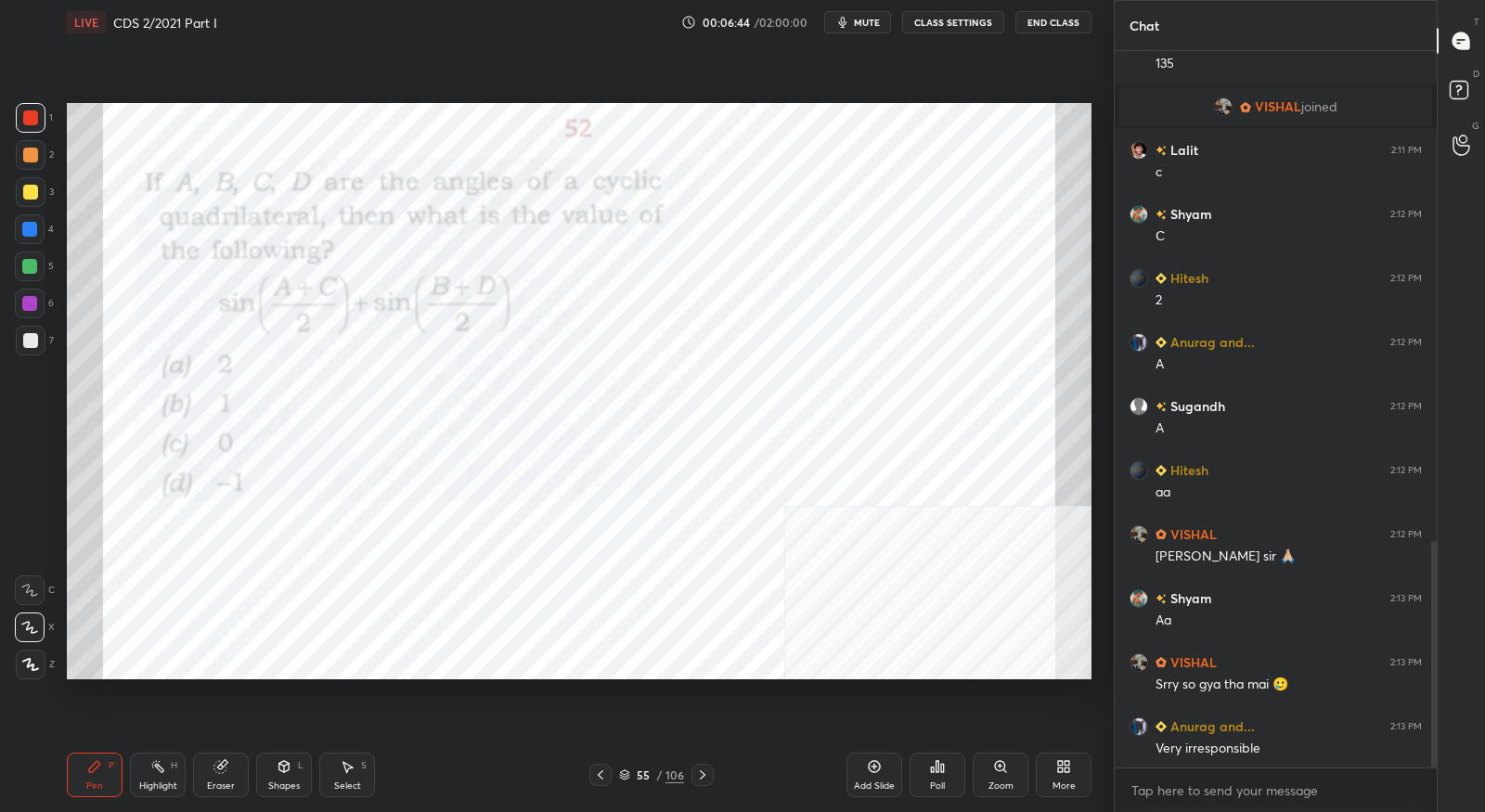
scroll to position [1552, 0]
click at [706, 775] on icon at bounding box center [703, 775] width 15 height 15
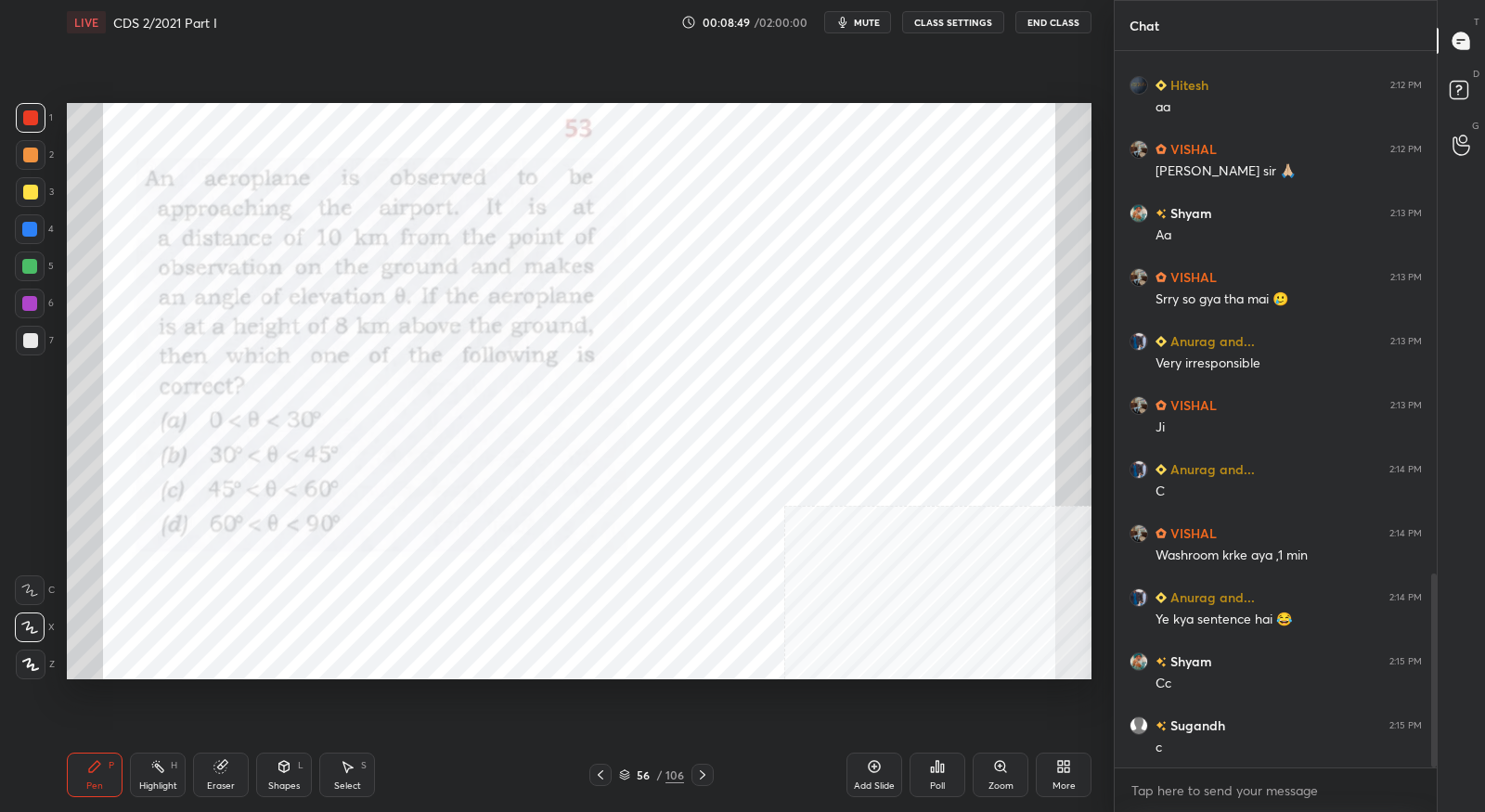
scroll to position [2001, 0]
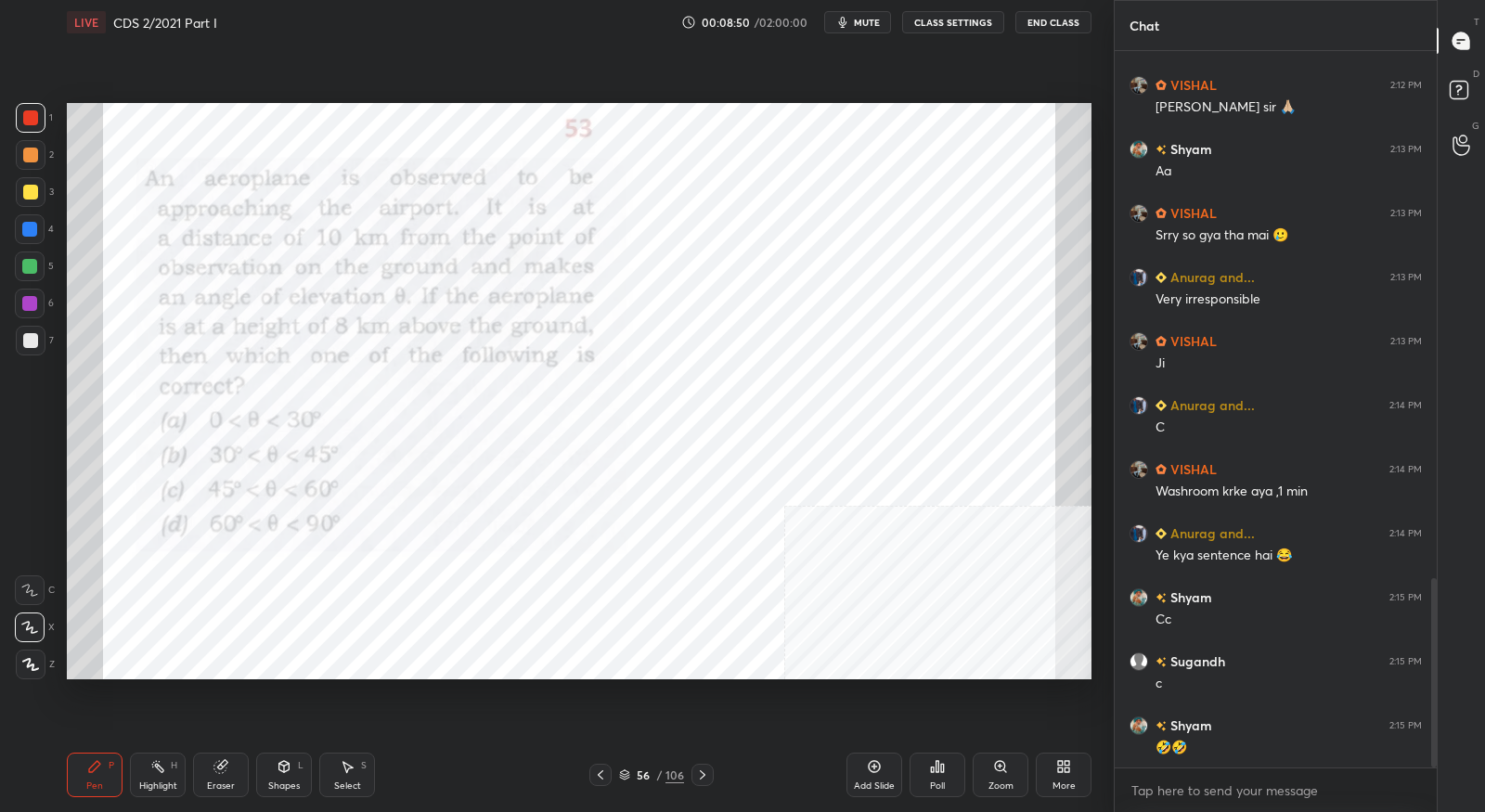
click at [701, 776] on icon at bounding box center [703, 775] width 15 height 15
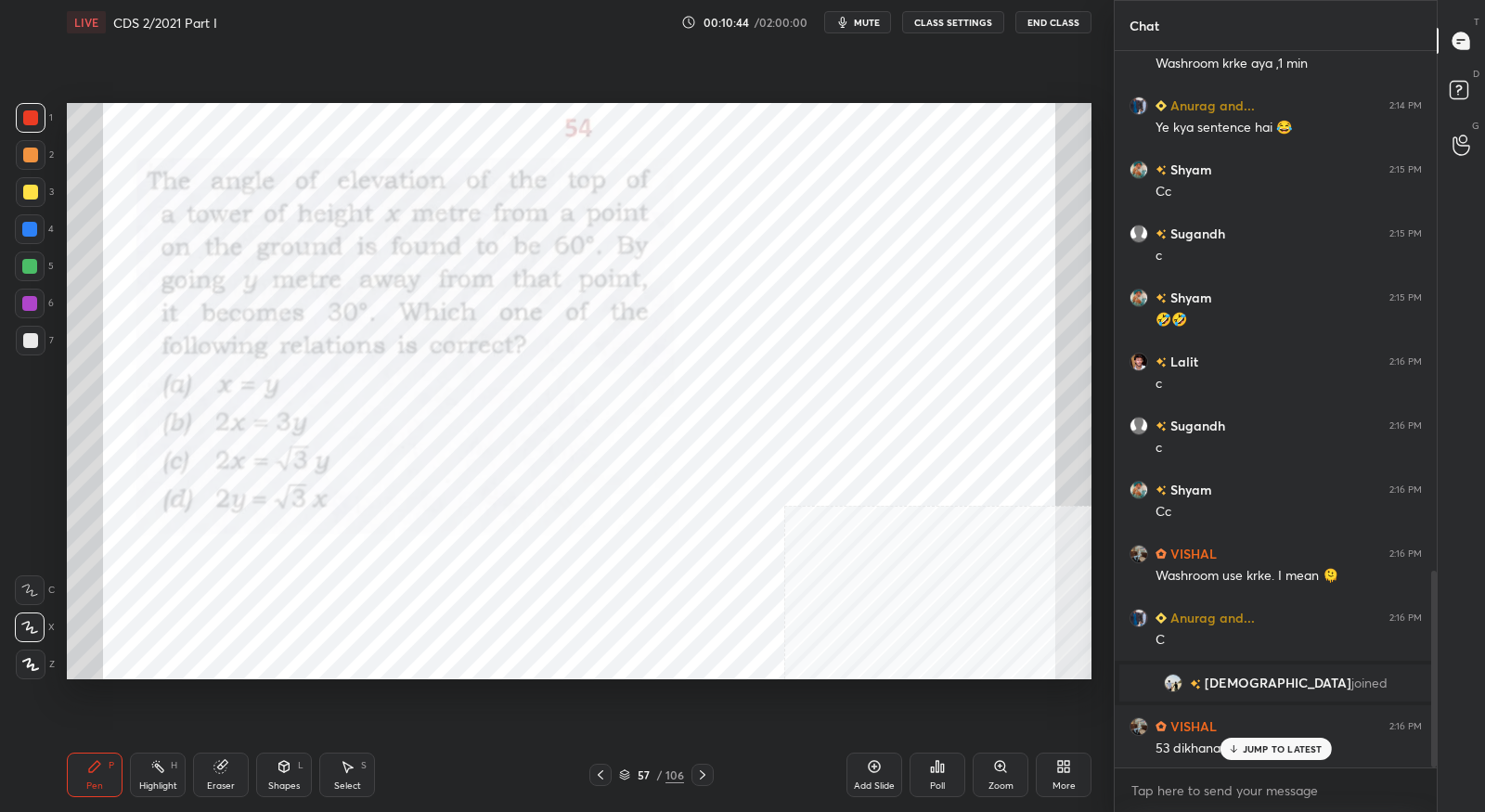
scroll to position [1960, 0]
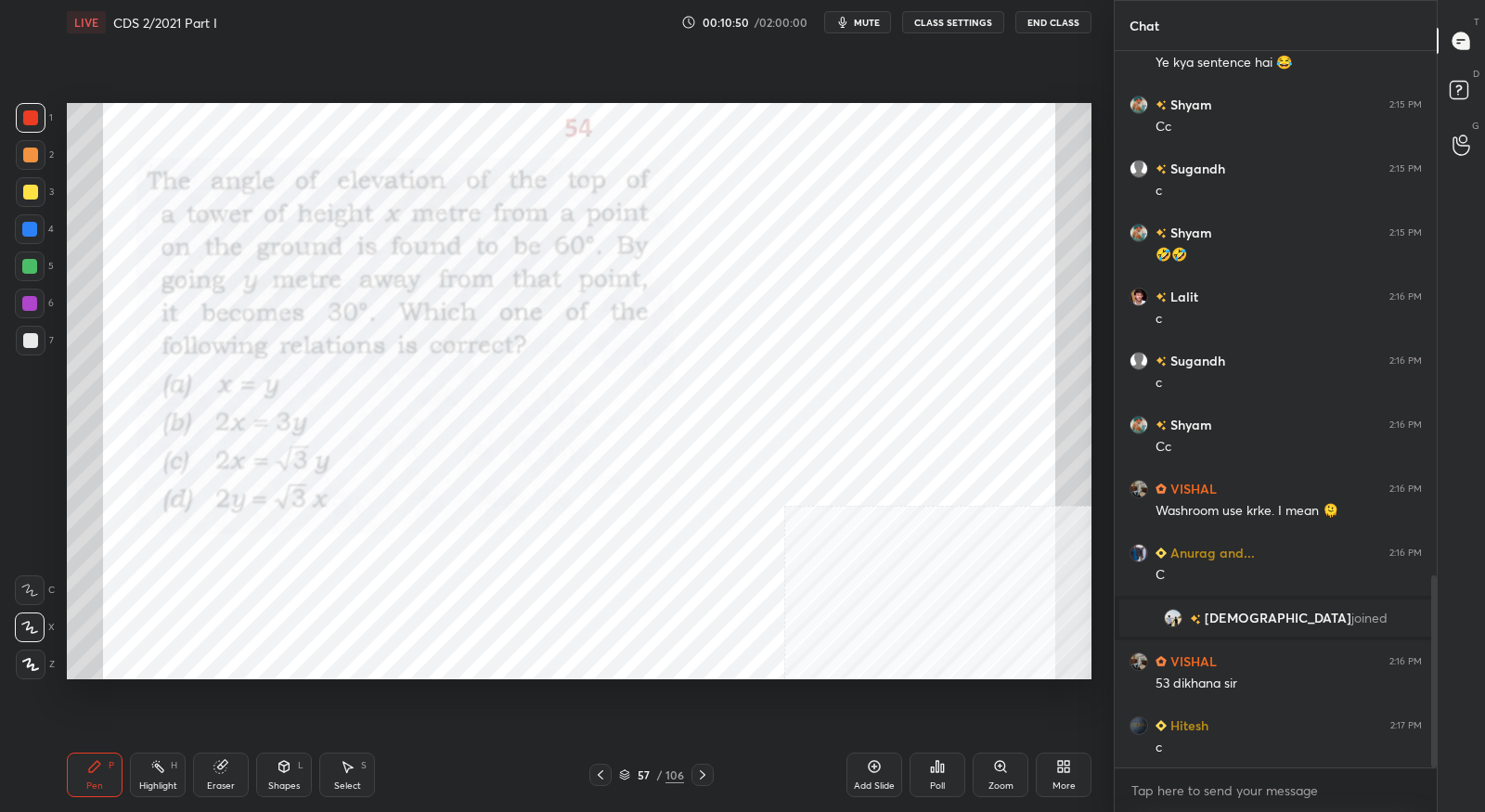
click at [602, 772] on icon at bounding box center [601, 775] width 6 height 9
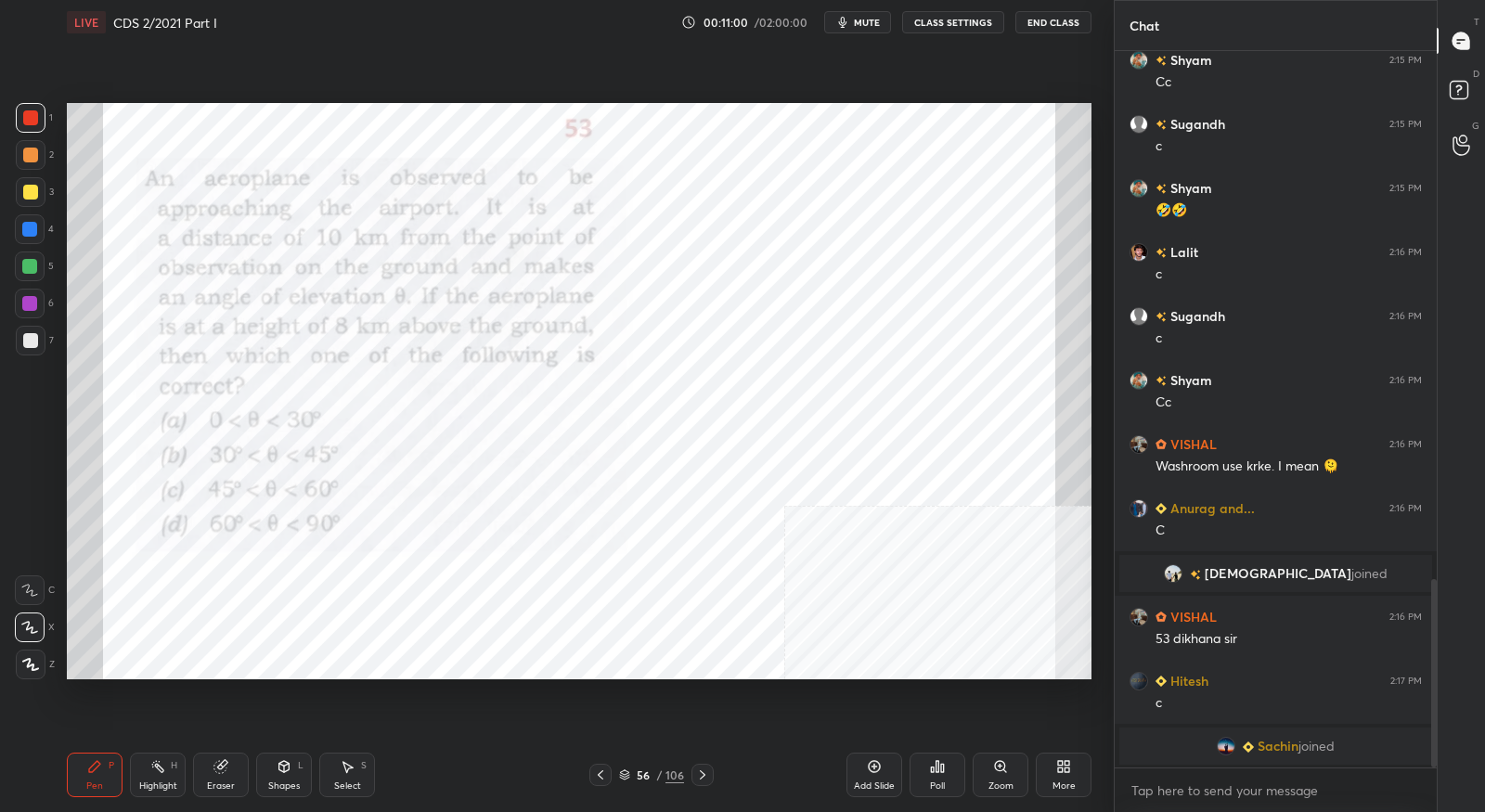
scroll to position [2051, 0]
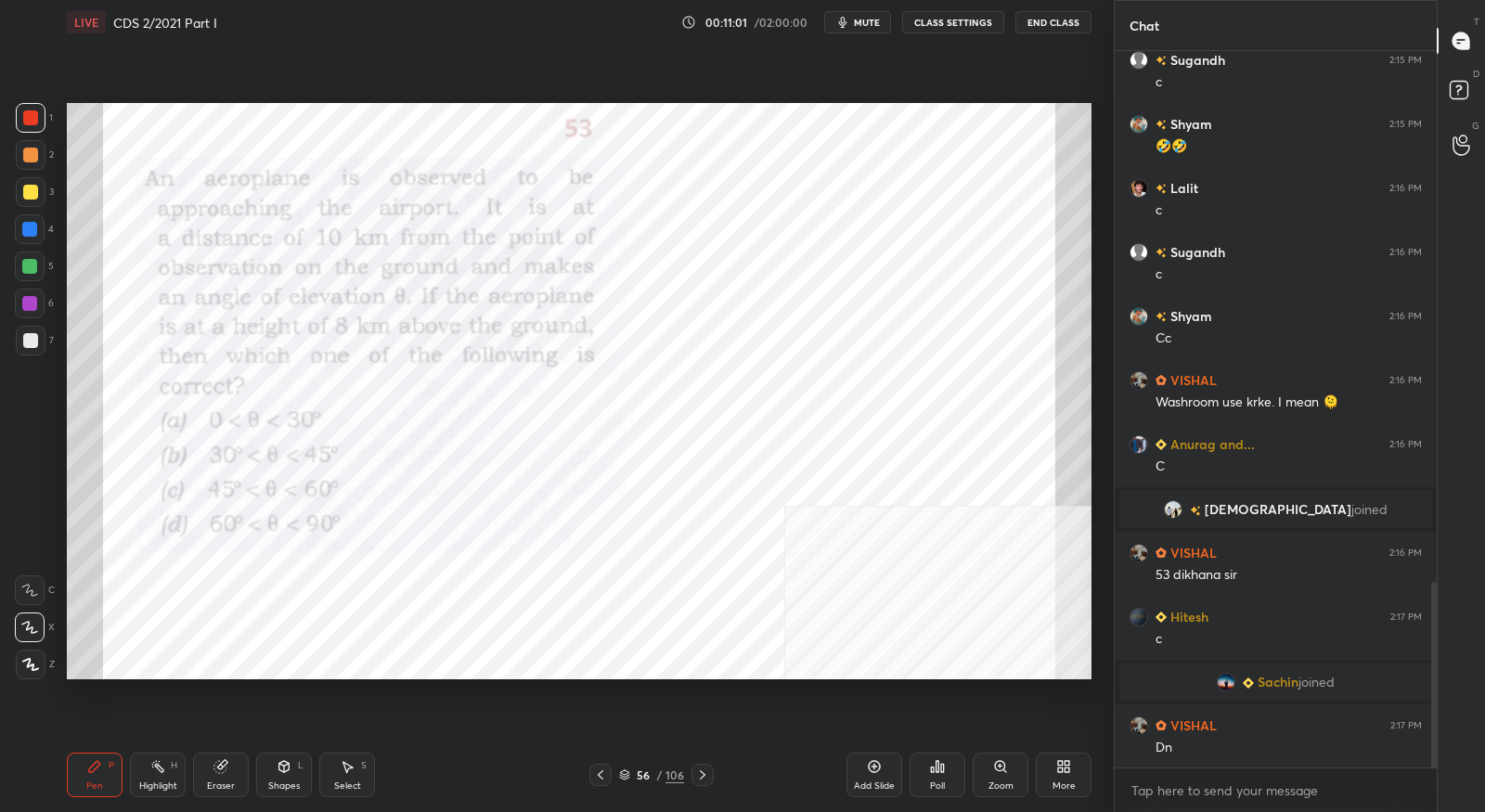
click at [707, 777] on icon at bounding box center [703, 775] width 15 height 15
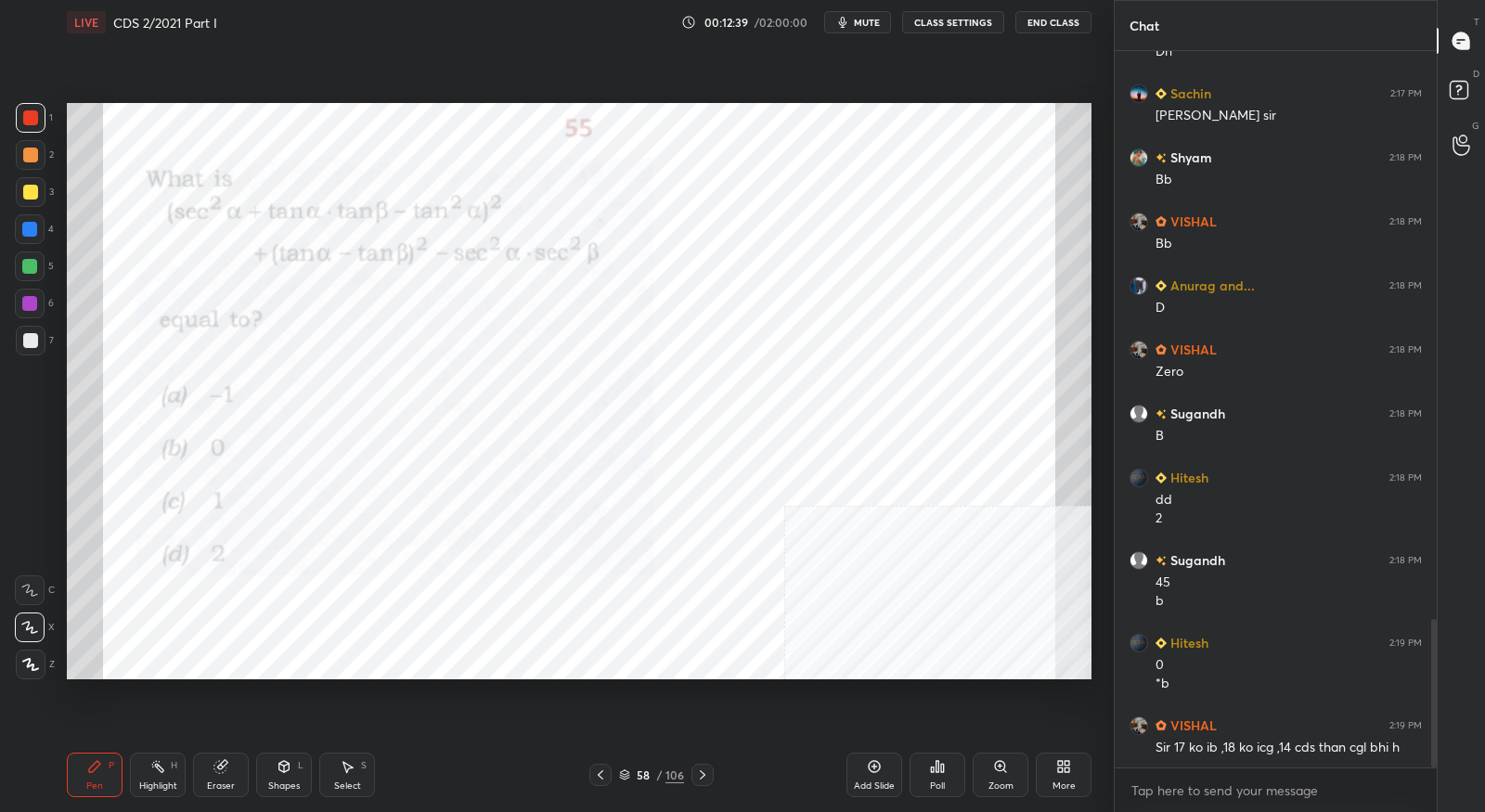
scroll to position [2790, 0]
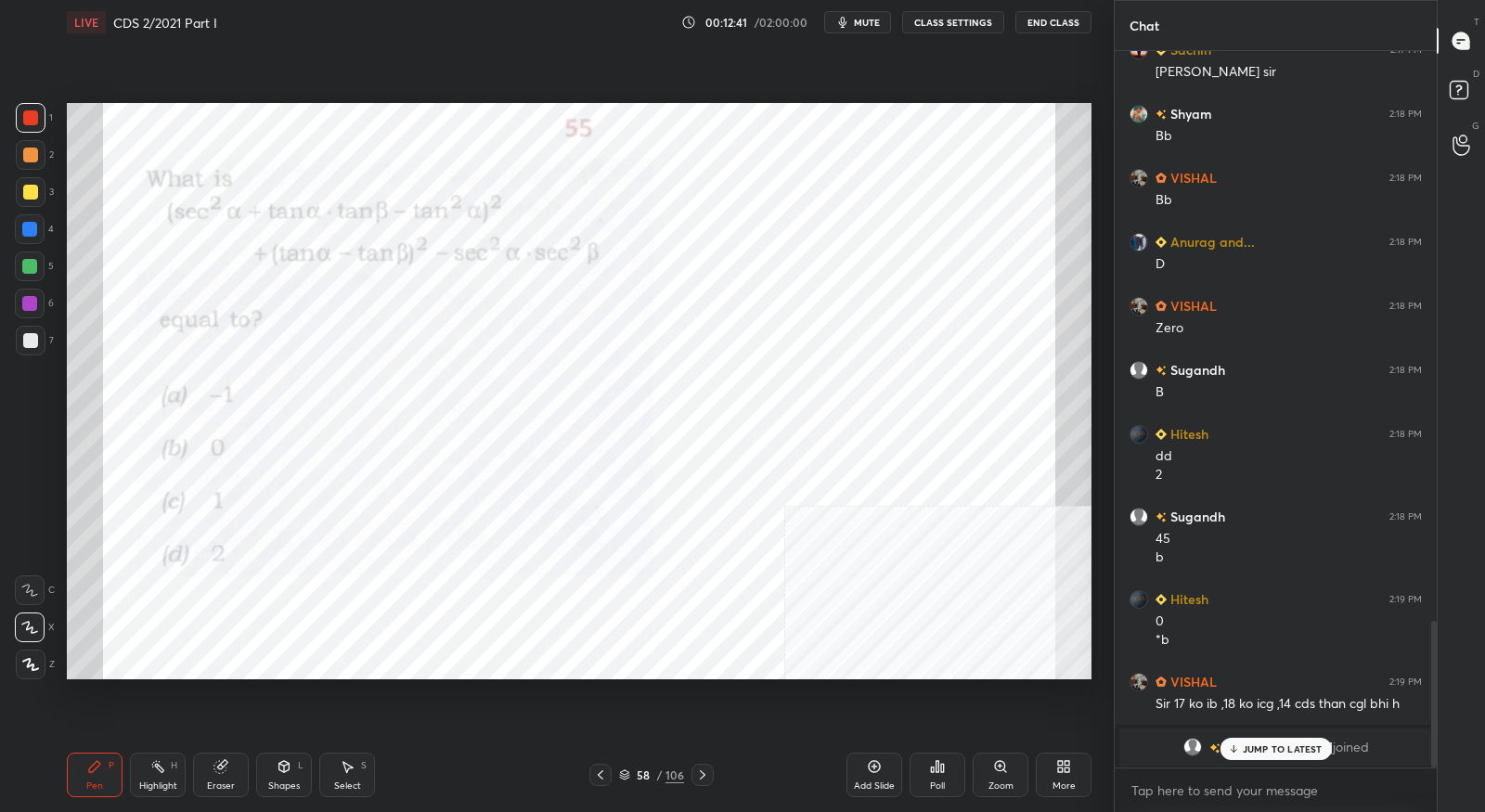
click at [706, 770] on icon at bounding box center [703, 775] width 15 height 15
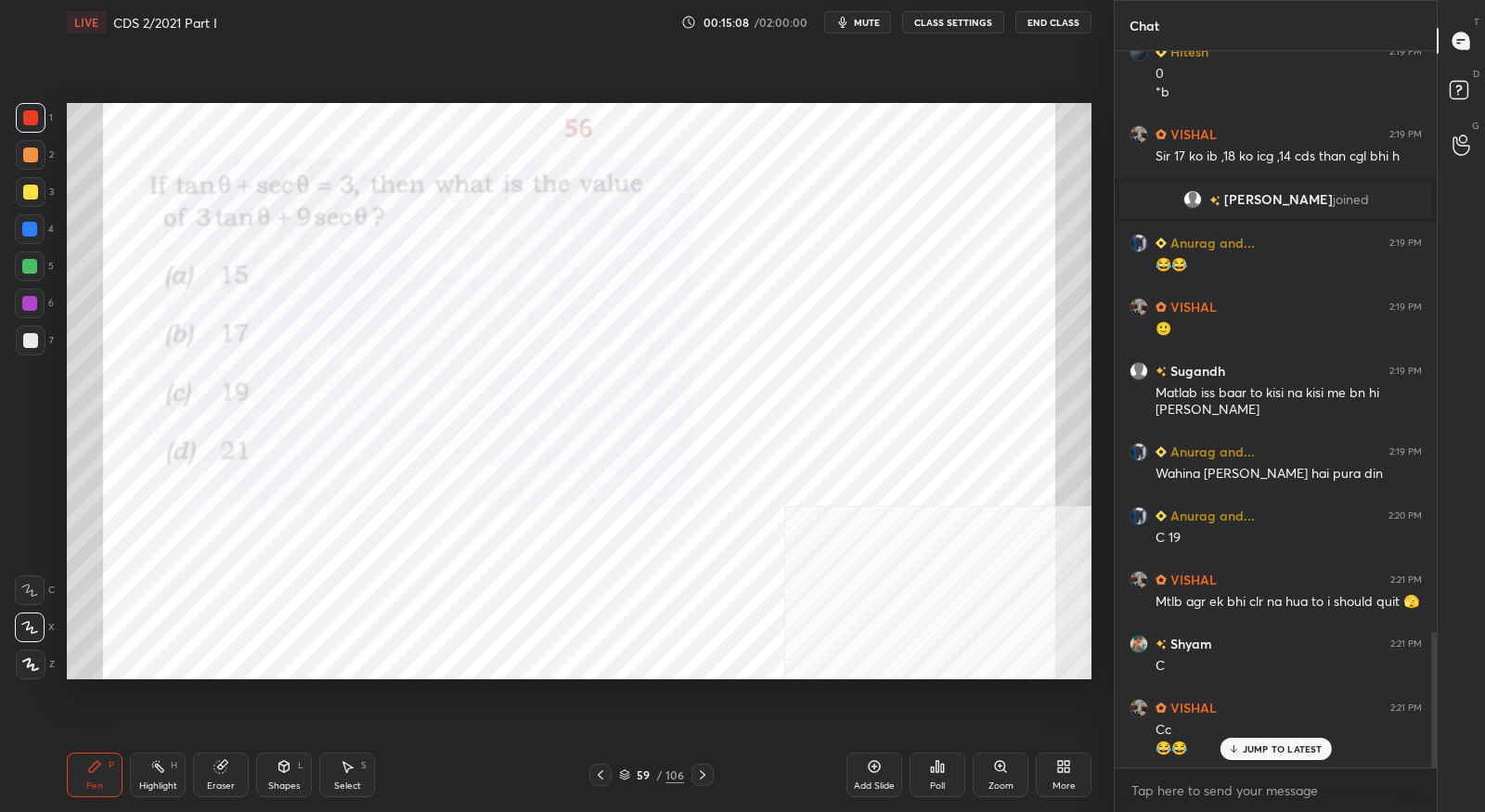
scroll to position [3074, 0]
click at [708, 774] on icon at bounding box center [703, 775] width 15 height 15
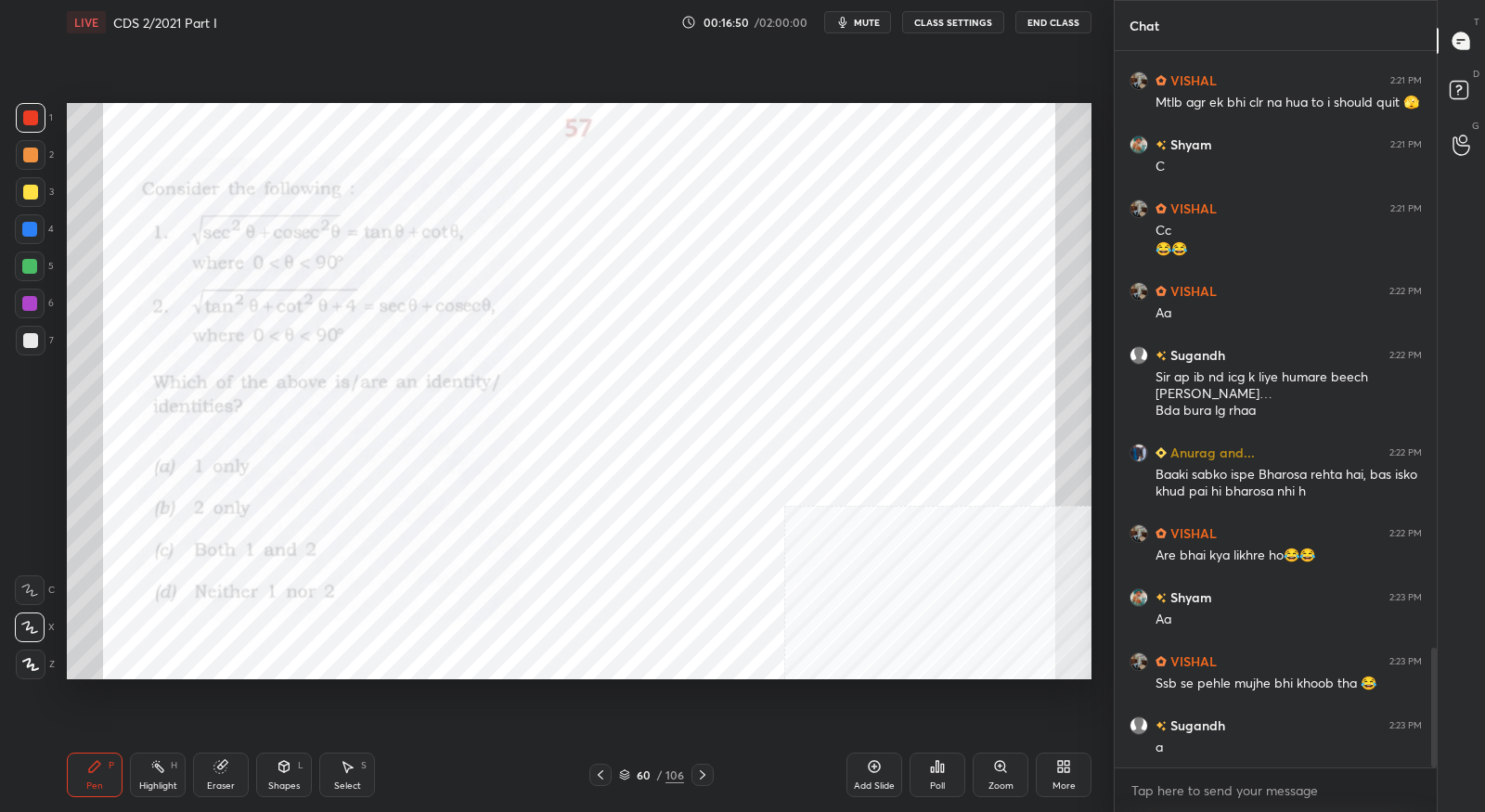
scroll to position [3635, 0]
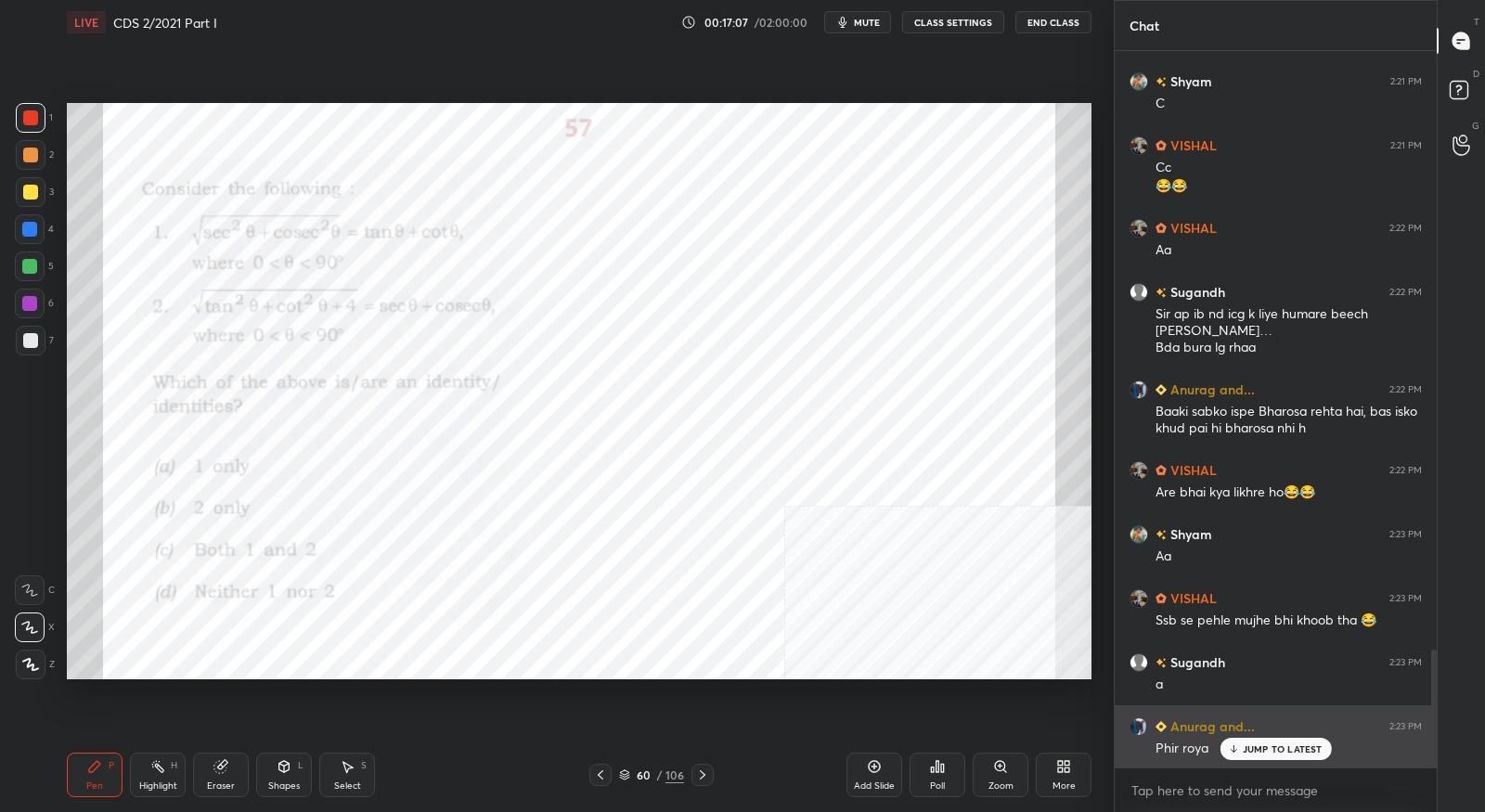
click at [1254, 746] on p "JUMP TO LATEST" at bounding box center [1283, 749] width 80 height 11
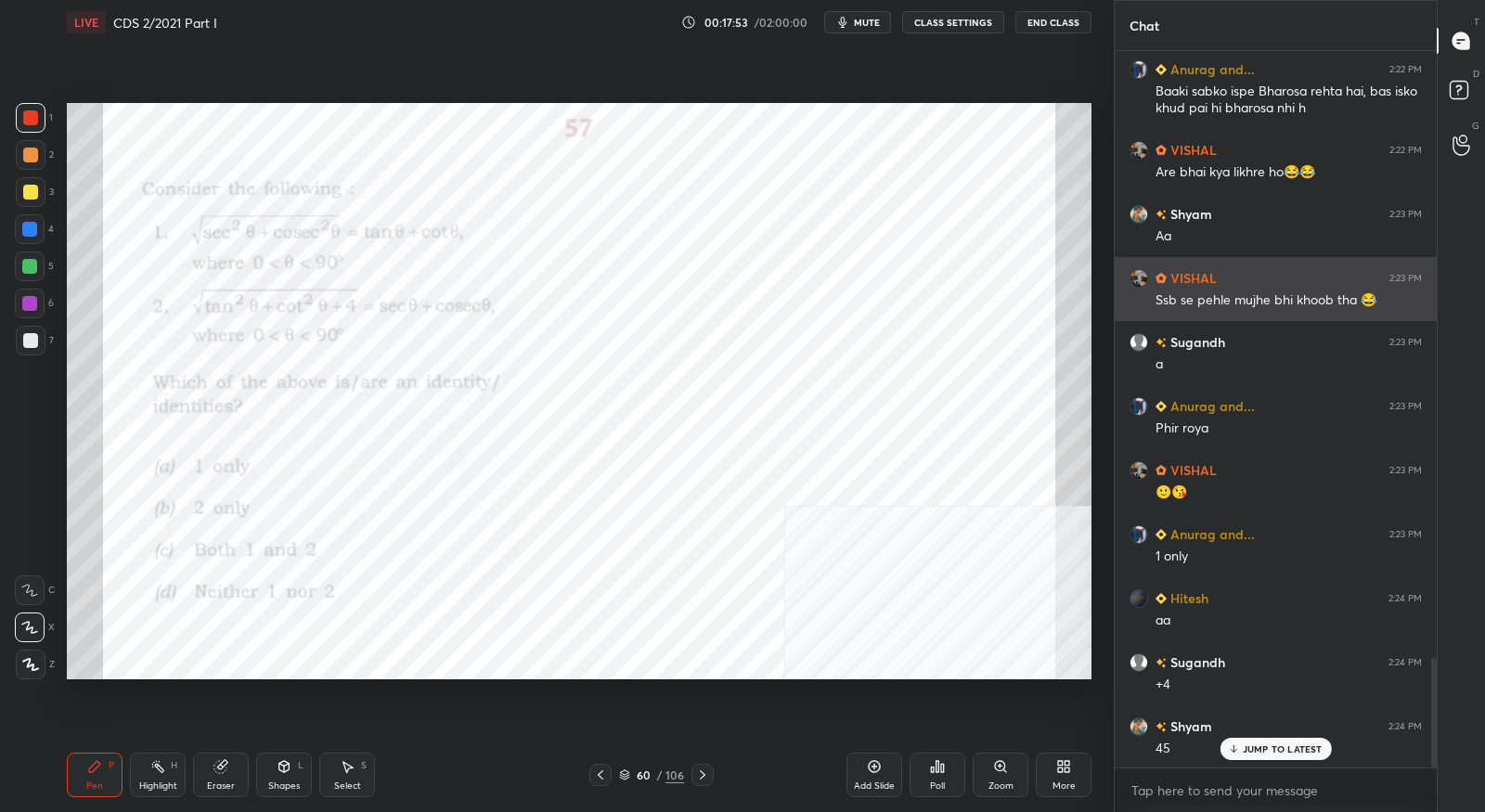
scroll to position [4019, 0]
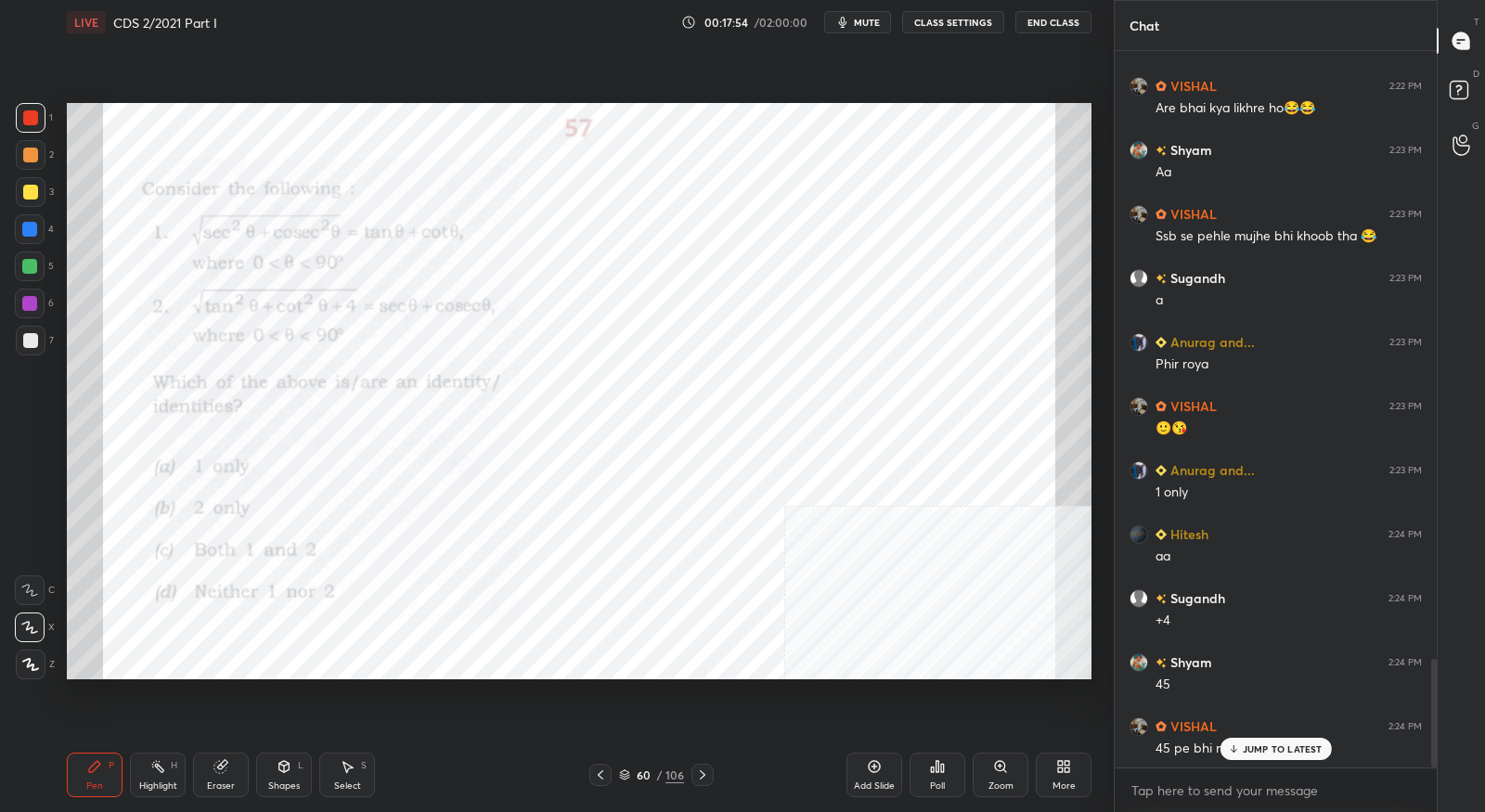
click at [233, 776] on div "Eraser" at bounding box center [220, 774] width 56 height 45
drag, startPoint x: 82, startPoint y: 776, endPoint x: 109, endPoint y: 740, distance: 45.0
click at [86, 775] on div "Pen P" at bounding box center [94, 774] width 56 height 45
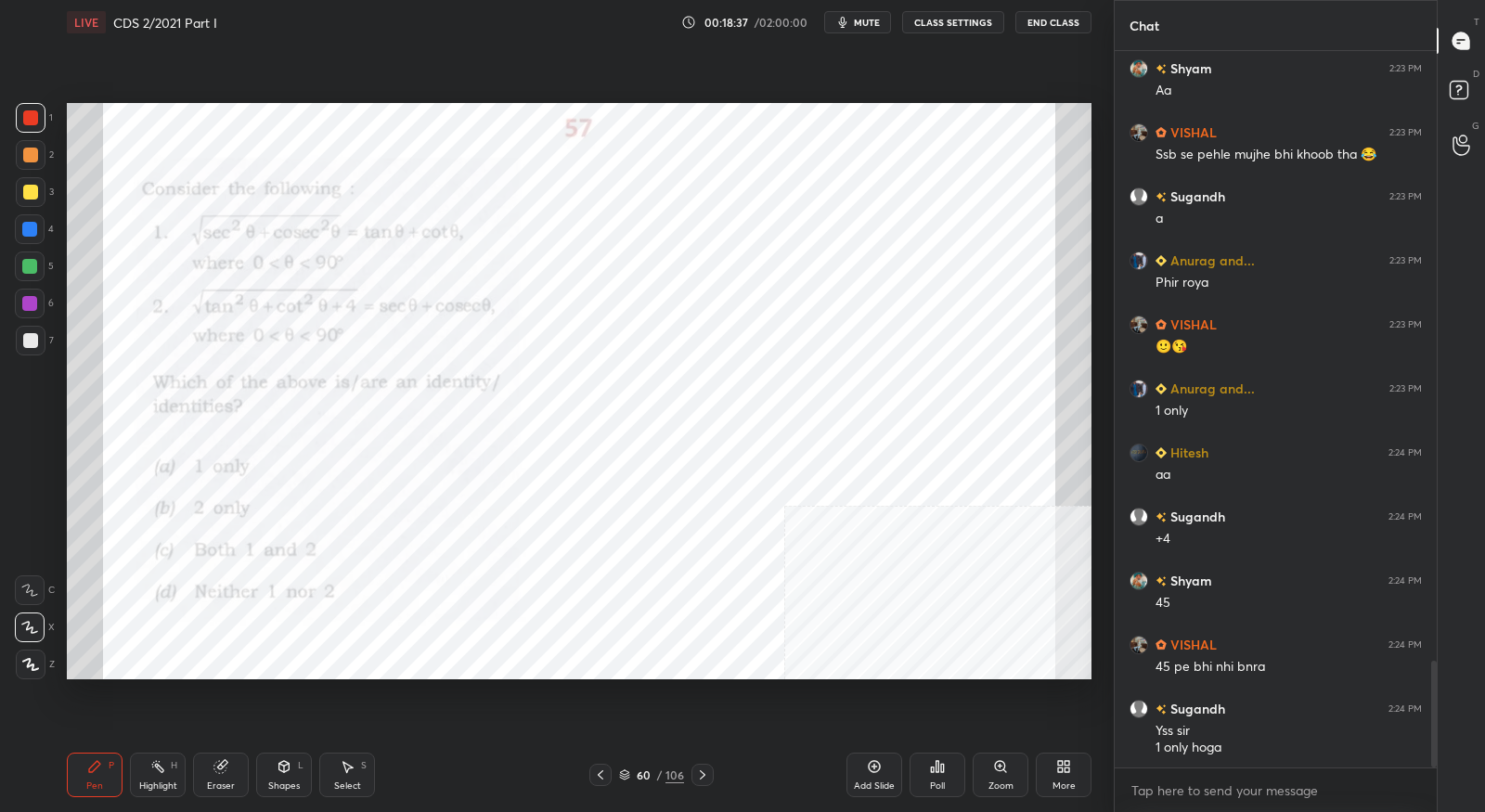
click at [696, 776] on icon at bounding box center [703, 775] width 15 height 15
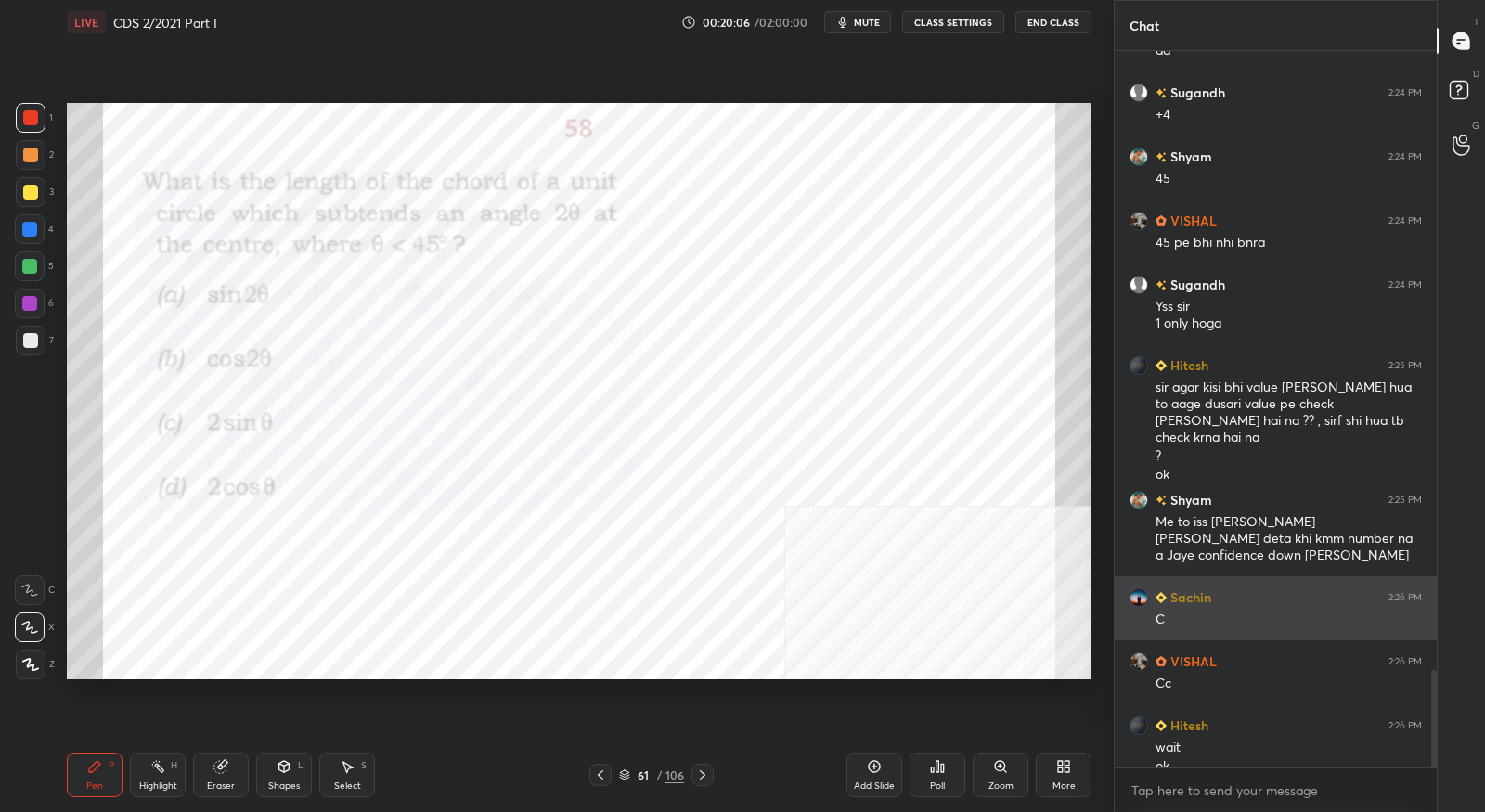
scroll to position [4544, 0]
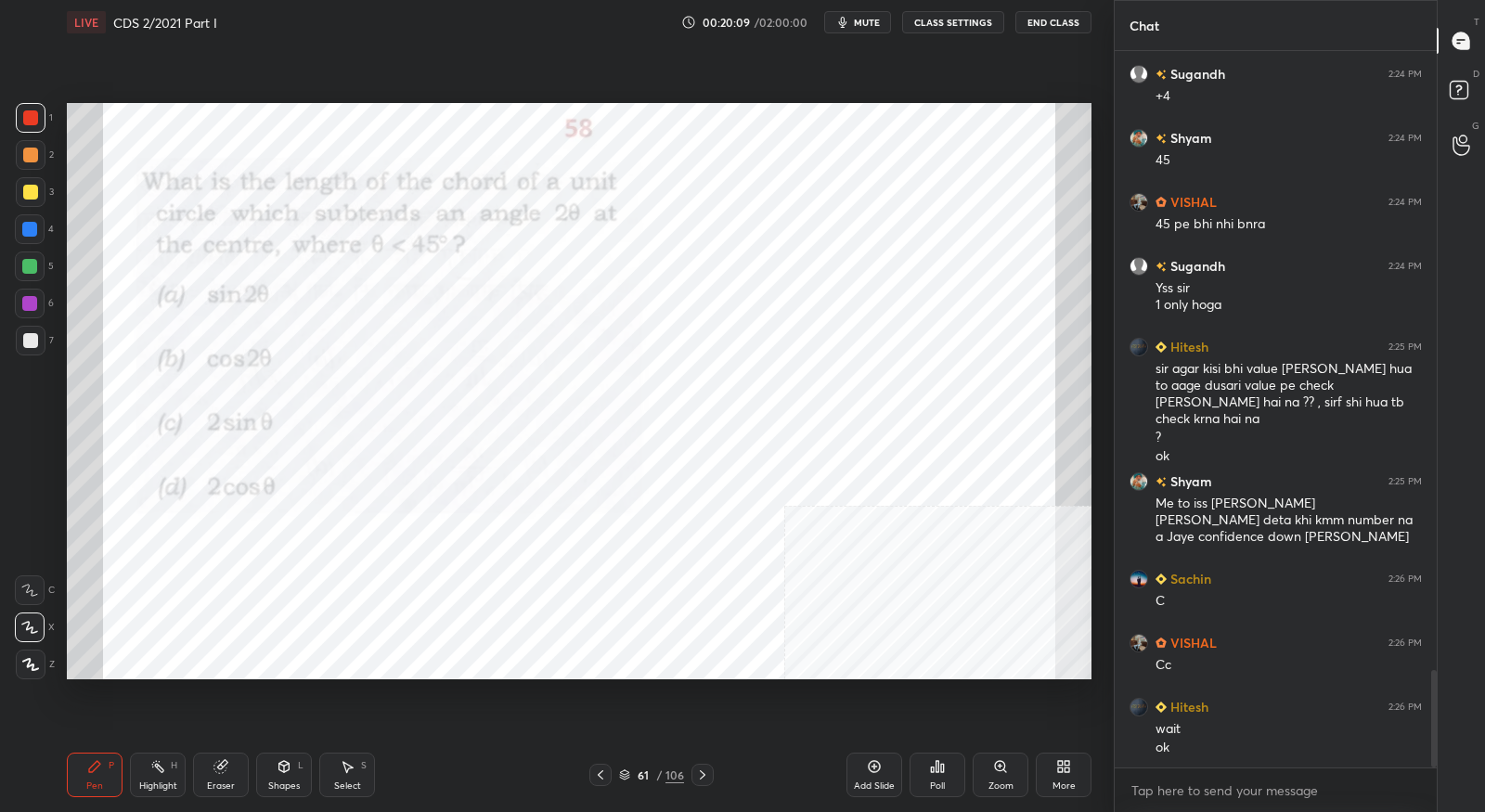
click at [707, 778] on icon at bounding box center [703, 775] width 15 height 15
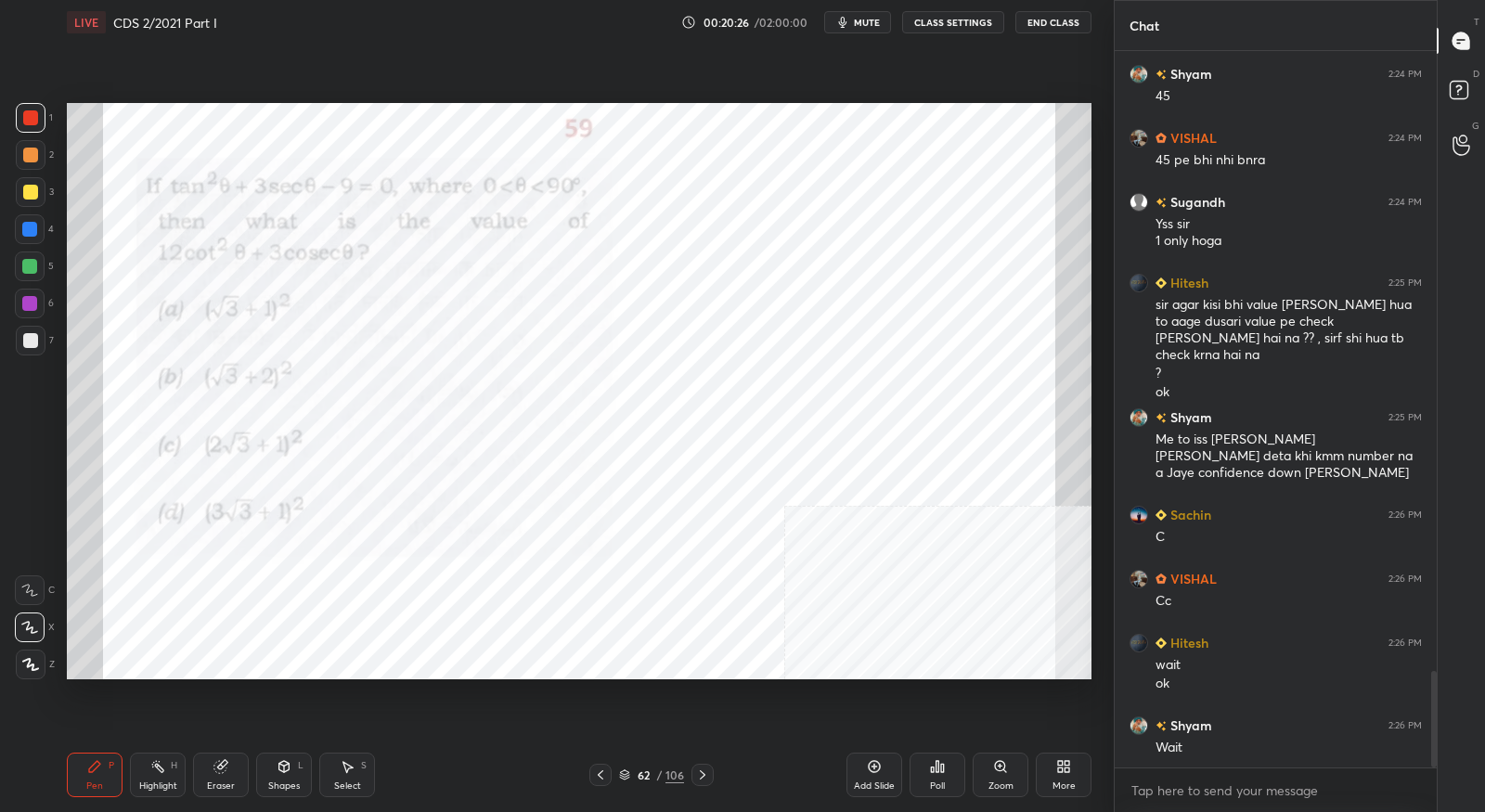
click at [602, 768] on icon at bounding box center [601, 775] width 15 height 15
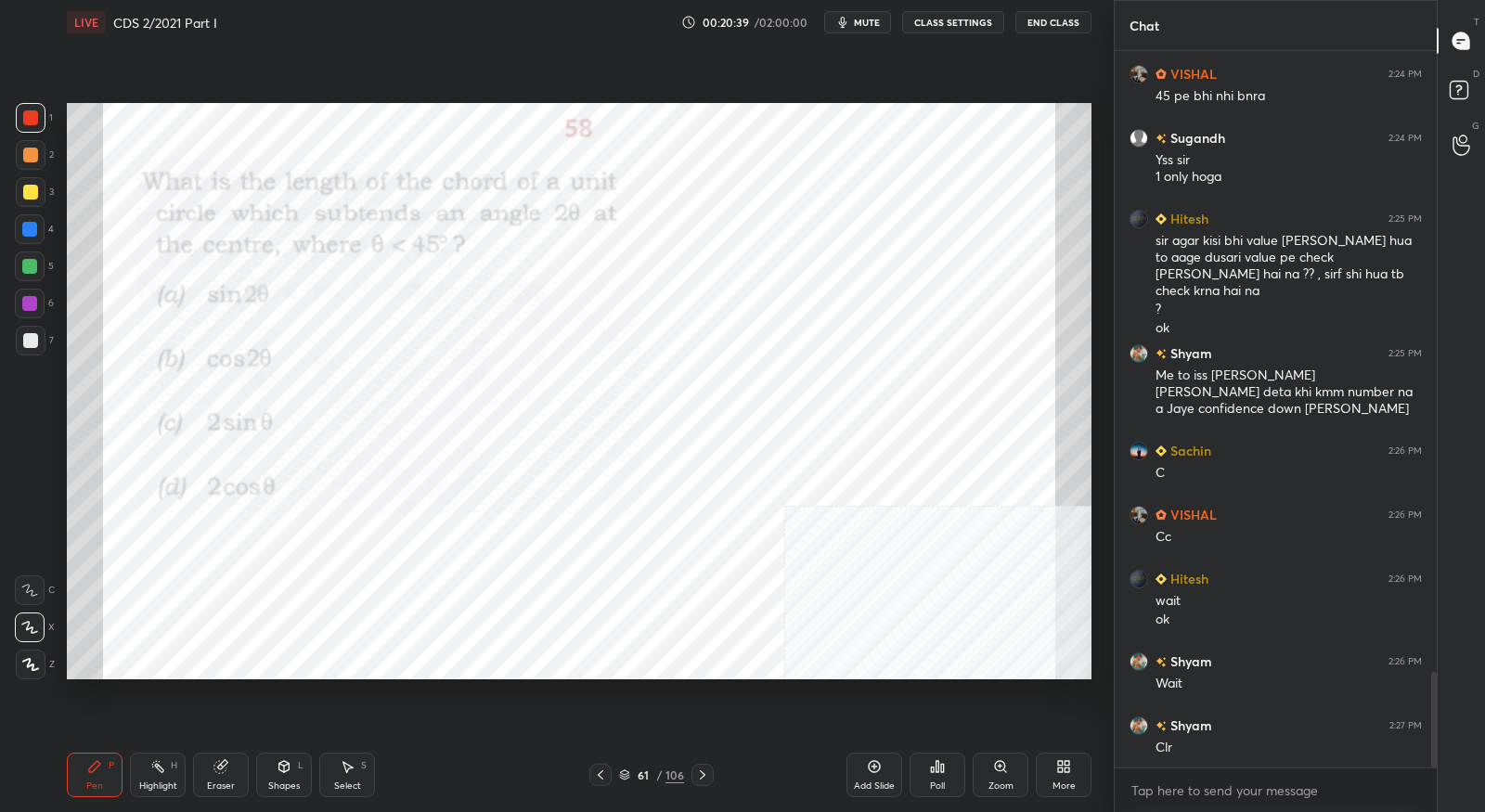
click at [705, 777] on icon at bounding box center [703, 775] width 15 height 15
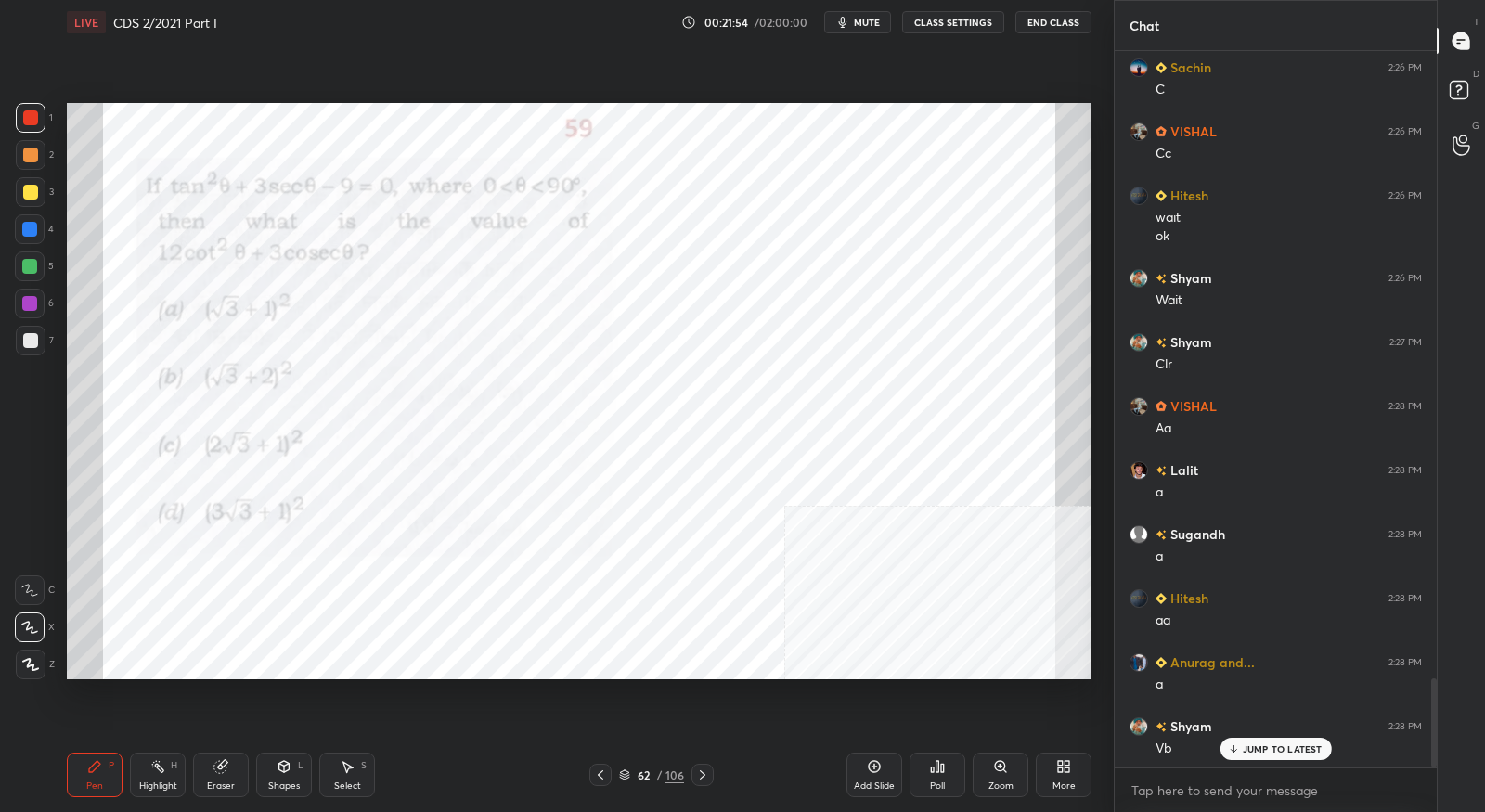
scroll to position [5074, 0]
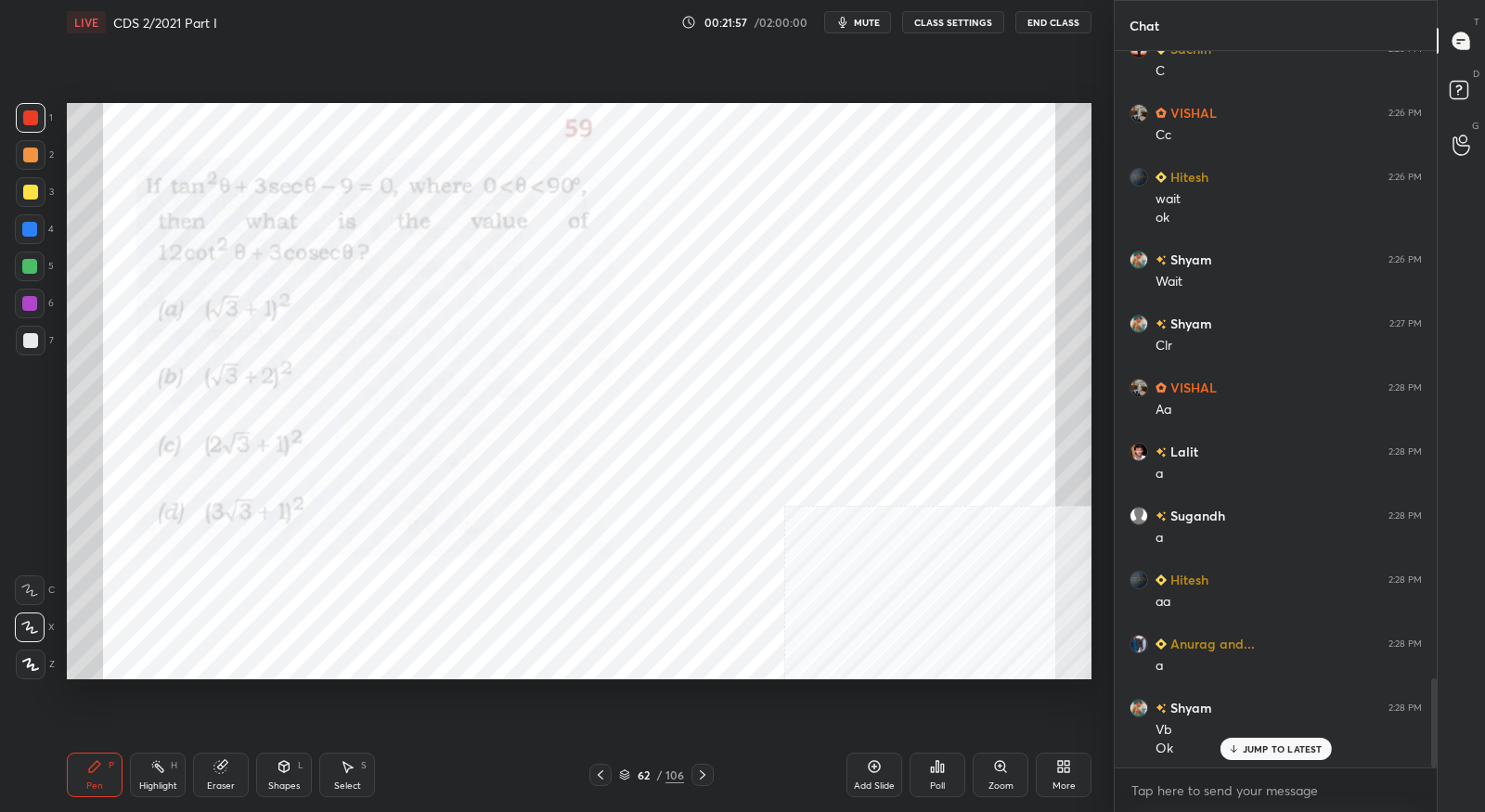
click at [706, 779] on icon at bounding box center [703, 775] width 15 height 15
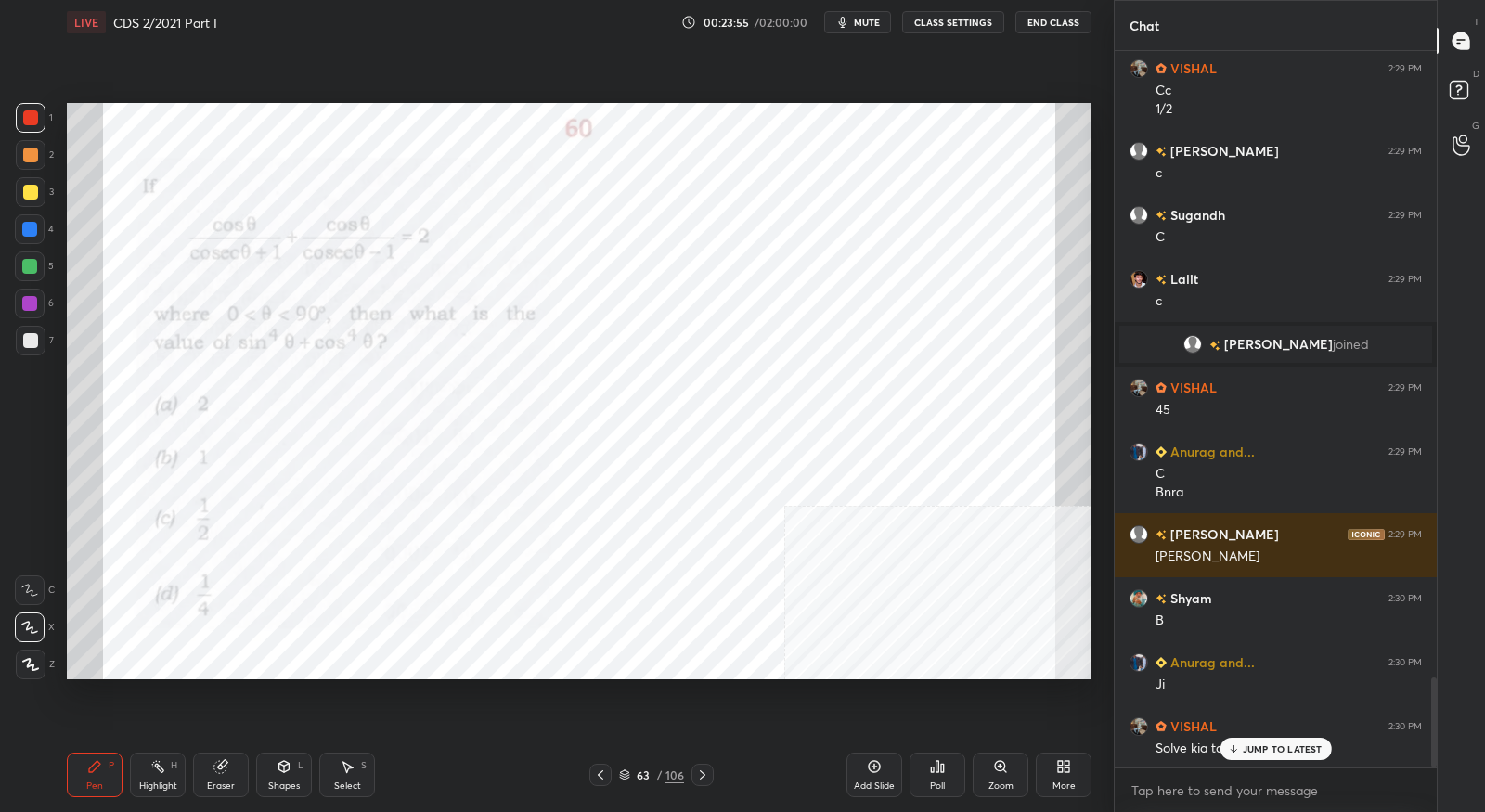
scroll to position [5054, 0]
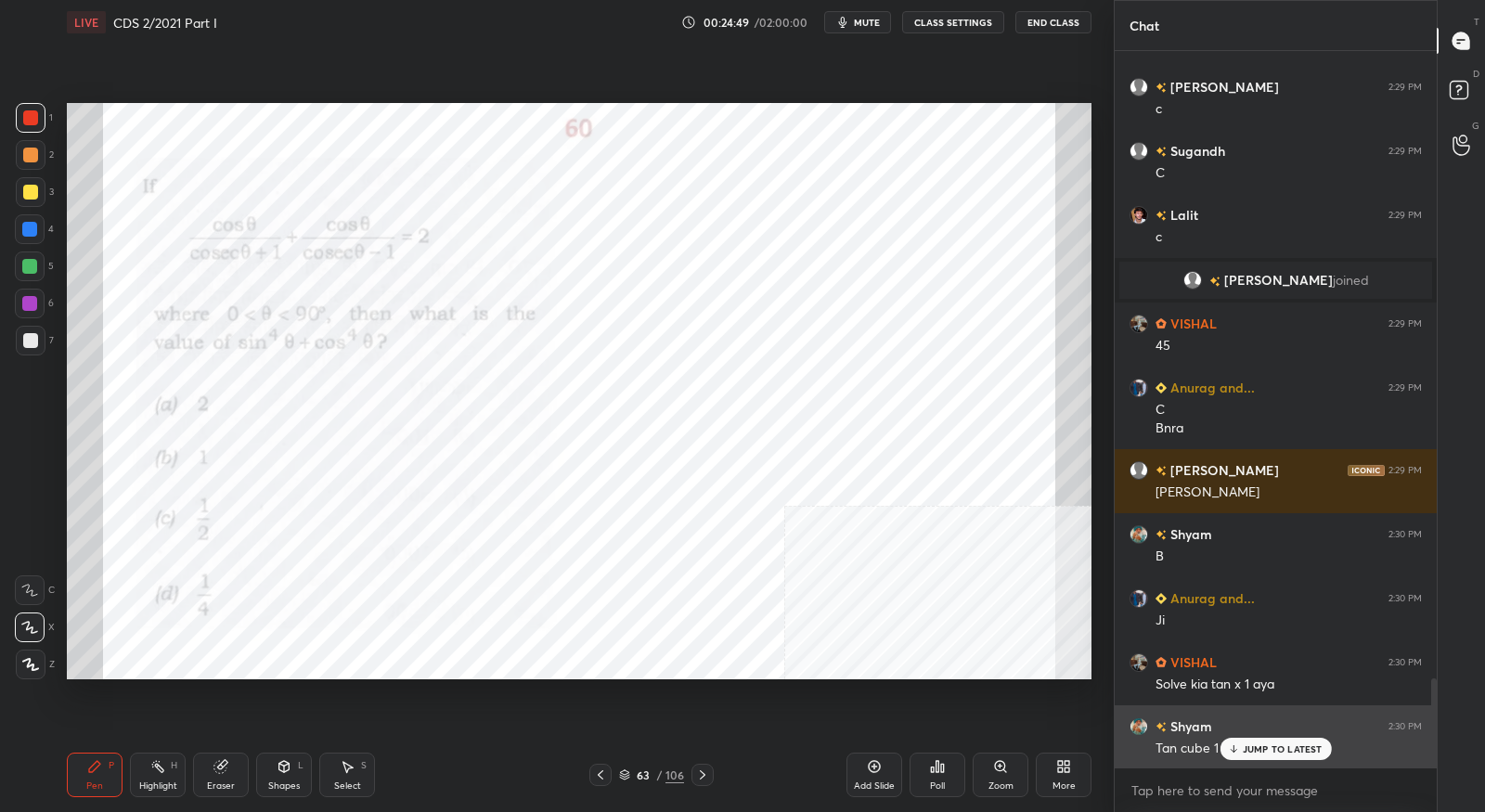
click at [1238, 751] on icon at bounding box center [1233, 749] width 12 height 11
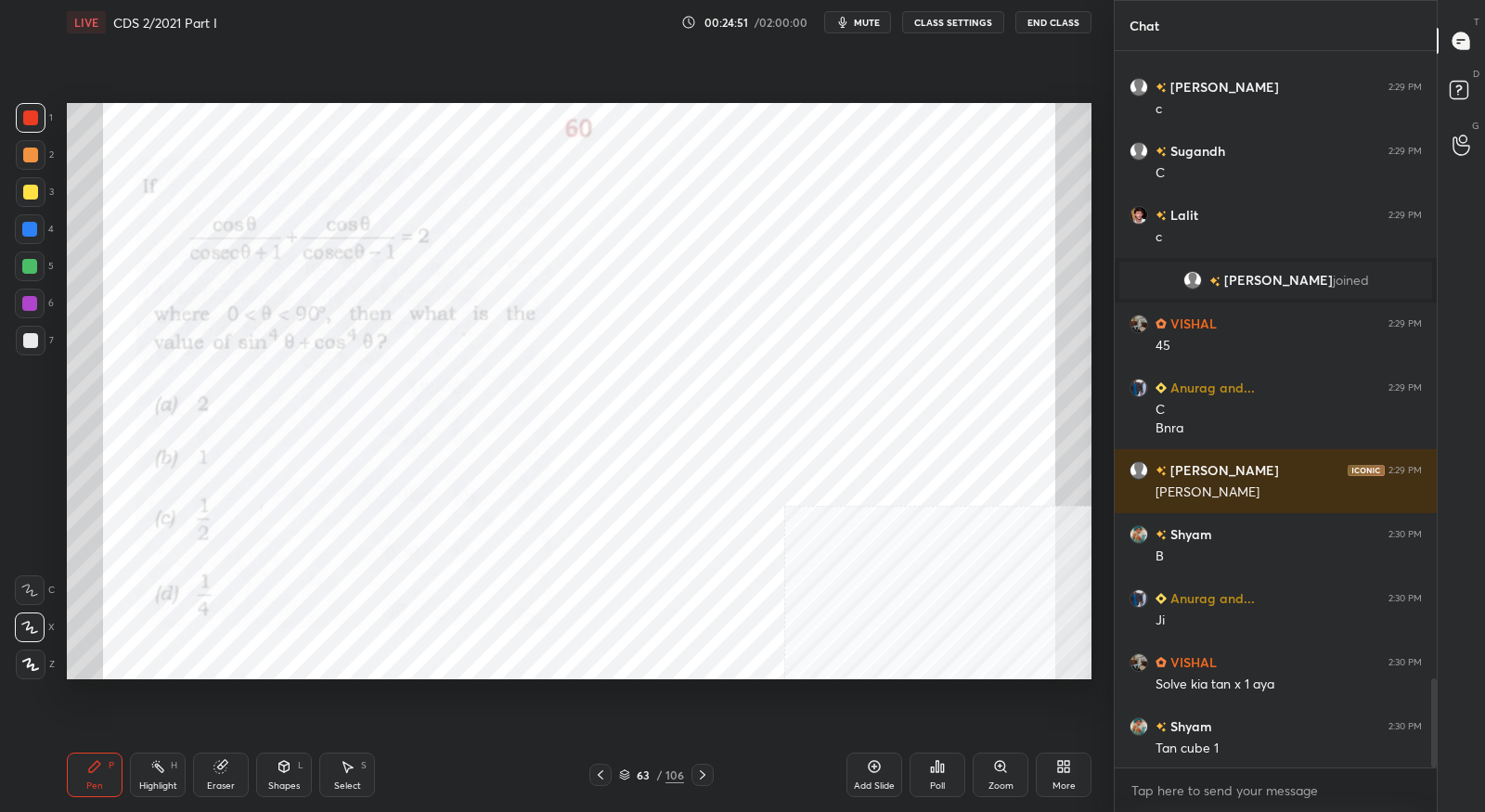
scroll to position [5055, 0]
click at [706, 773] on icon at bounding box center [703, 775] width 15 height 15
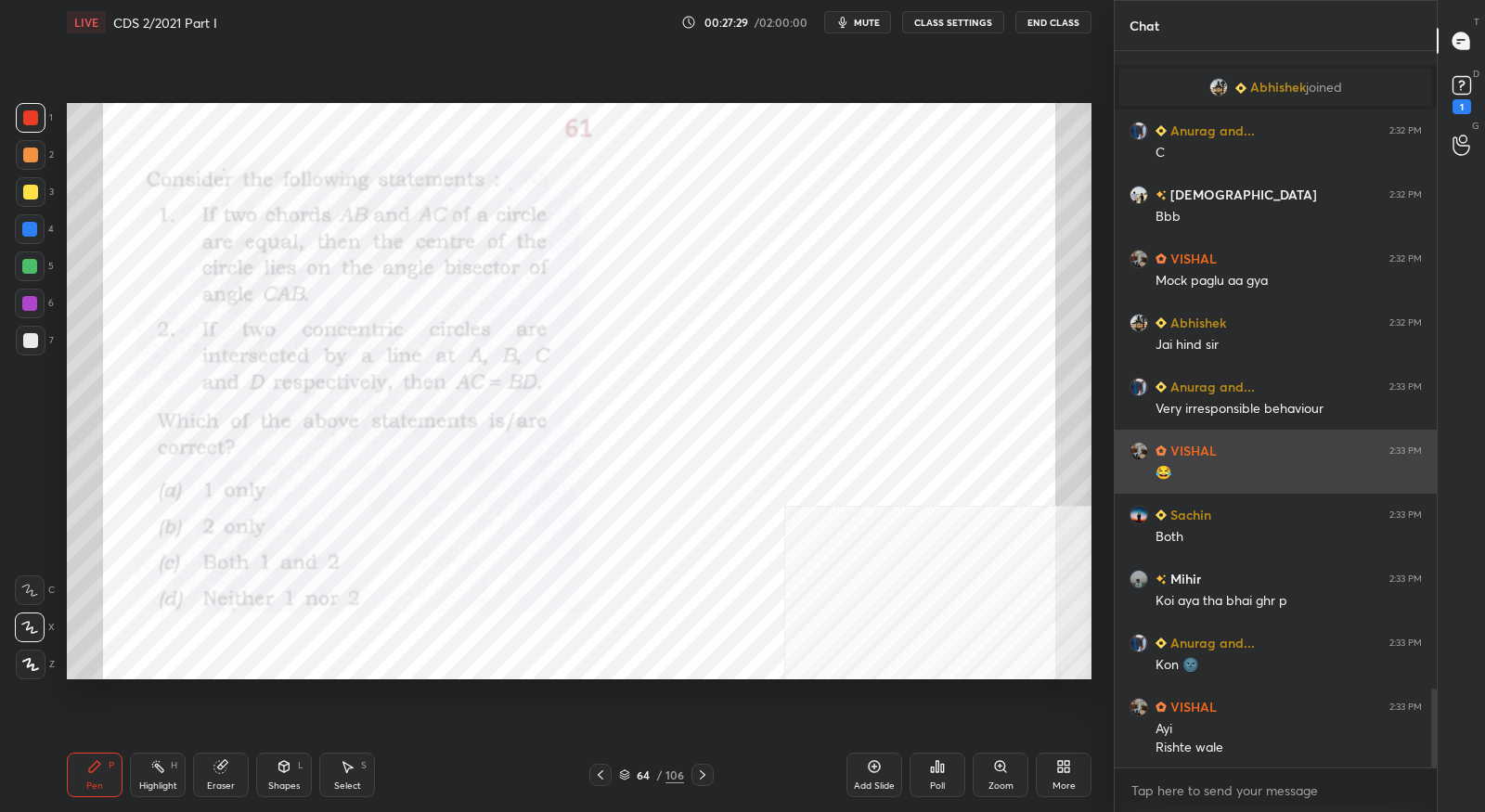
scroll to position [5841, 0]
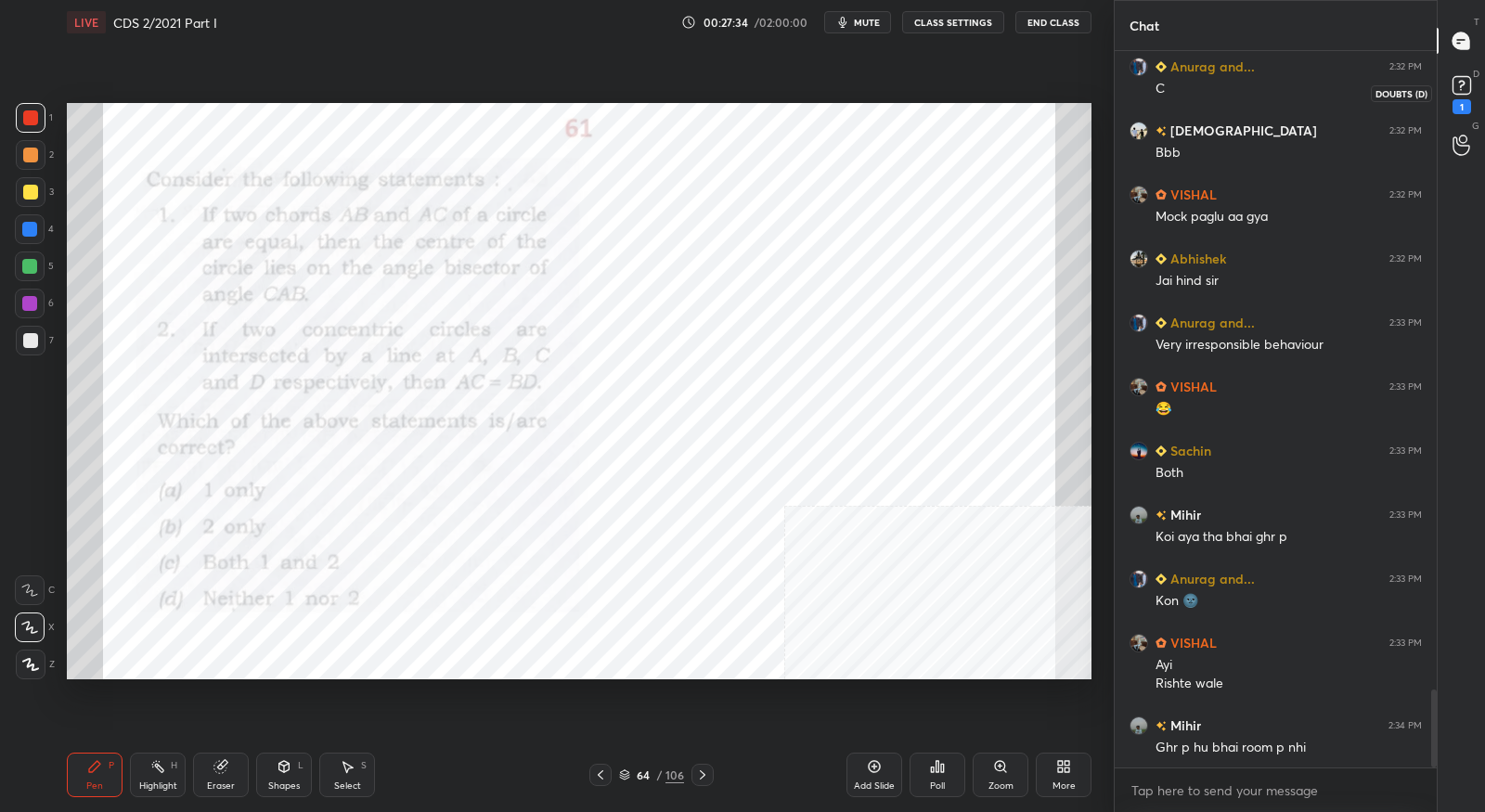
click at [1462, 93] on rect at bounding box center [1461, 85] width 18 height 18
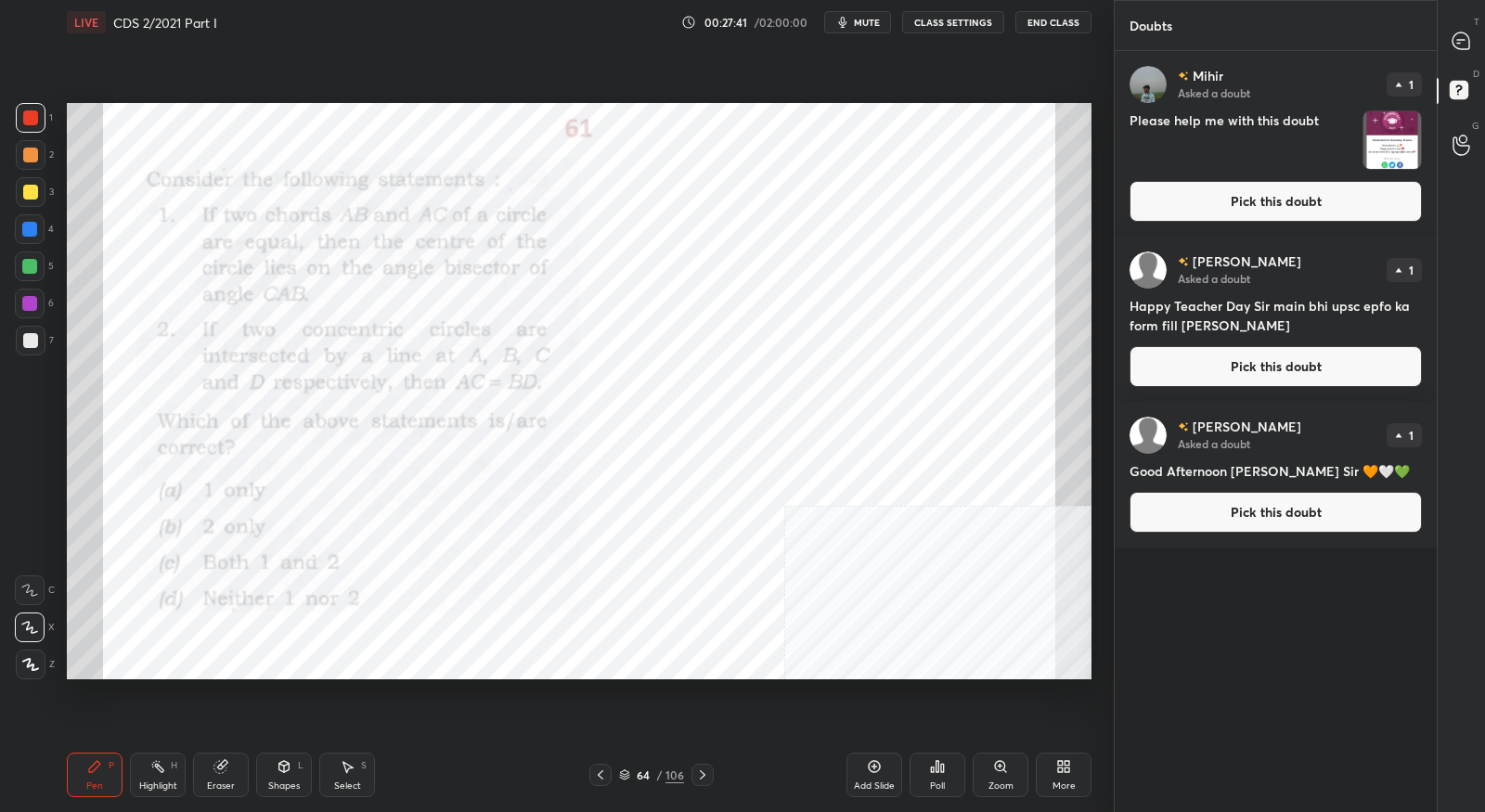
click at [1282, 199] on button "Pick this doubt" at bounding box center [1275, 201] width 292 height 41
click at [1282, 199] on div "[PERSON_NAME] Asked a doubt 1 Please help me with this doubt Pick this doubt" at bounding box center [1275, 144] width 322 height 186
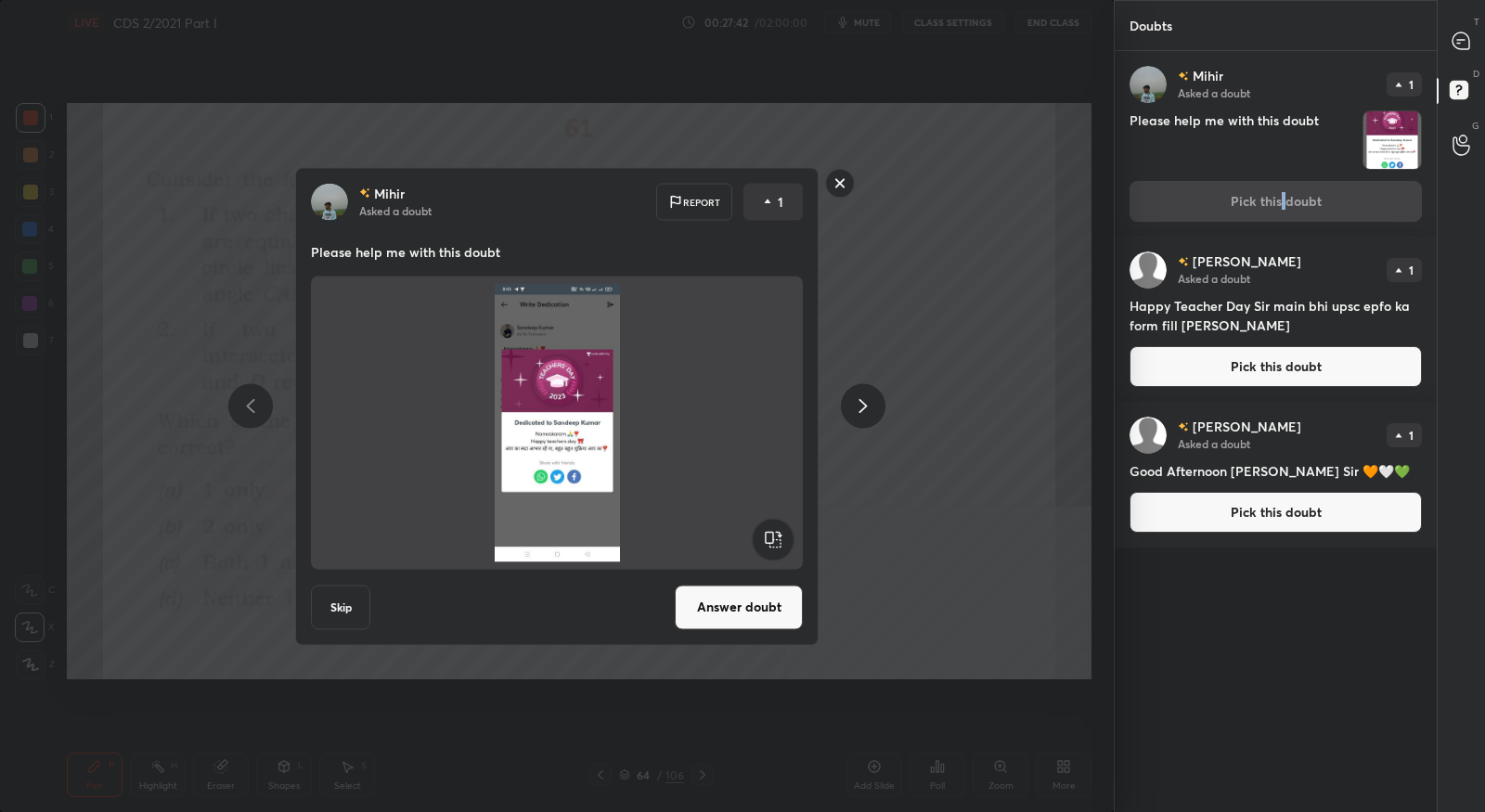
click at [782, 618] on button "Answer doubt" at bounding box center [738, 606] width 128 height 45
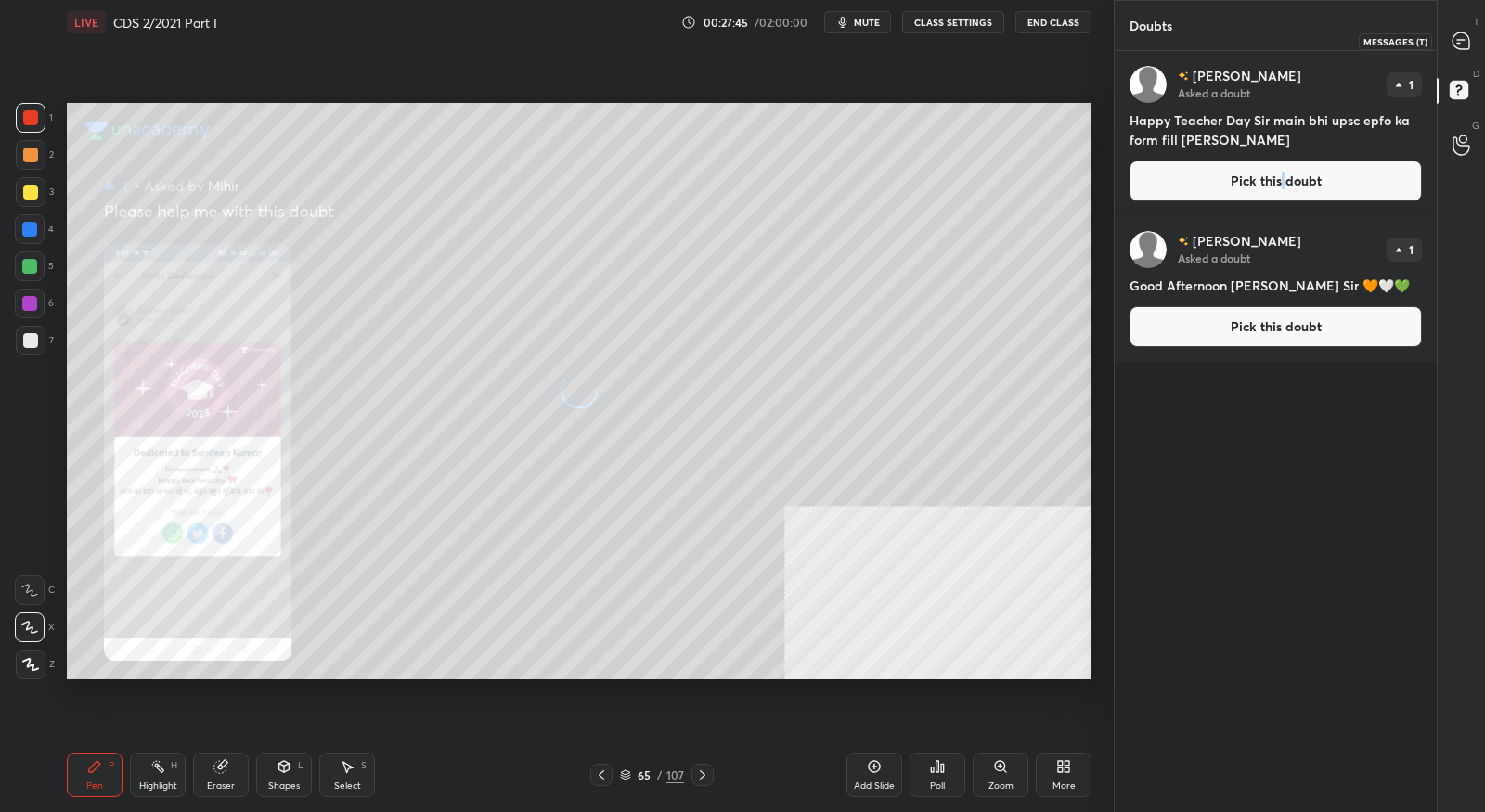
click at [1458, 49] on icon at bounding box center [1461, 41] width 20 height 20
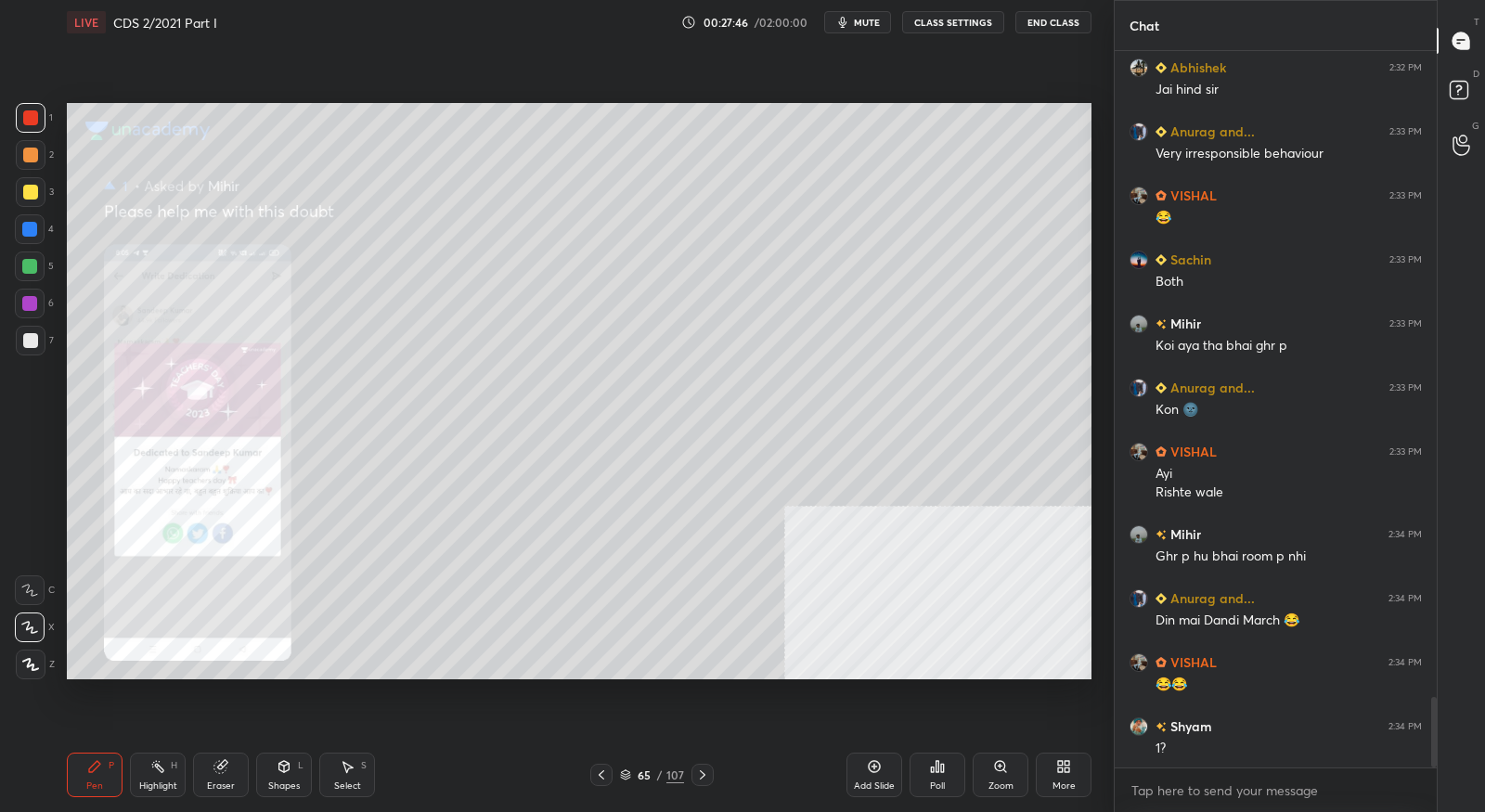
scroll to position [6587, 0]
click at [1006, 774] on icon at bounding box center [1001, 766] width 15 height 15
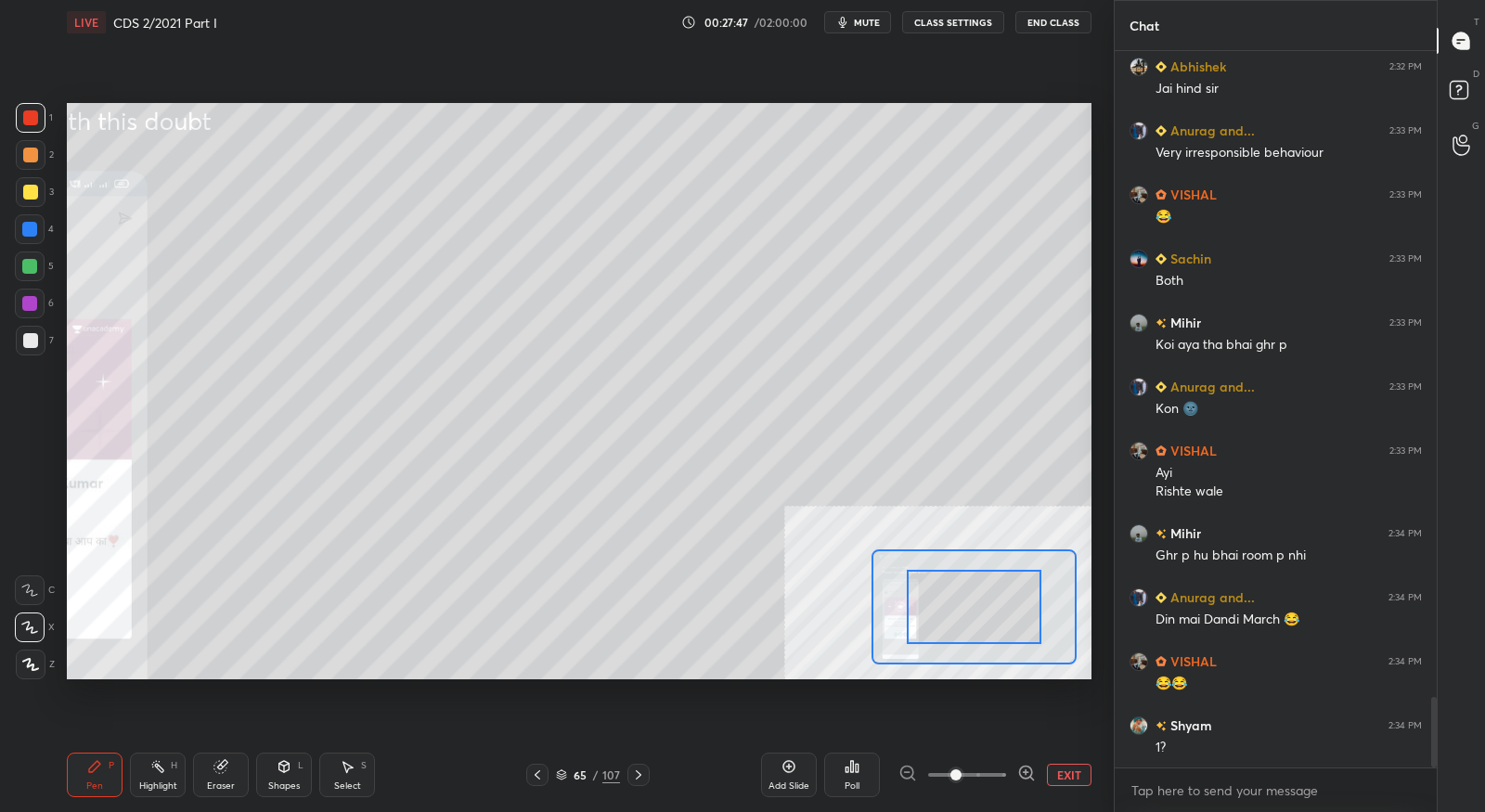
click at [1024, 774] on icon at bounding box center [1027, 773] width 19 height 19
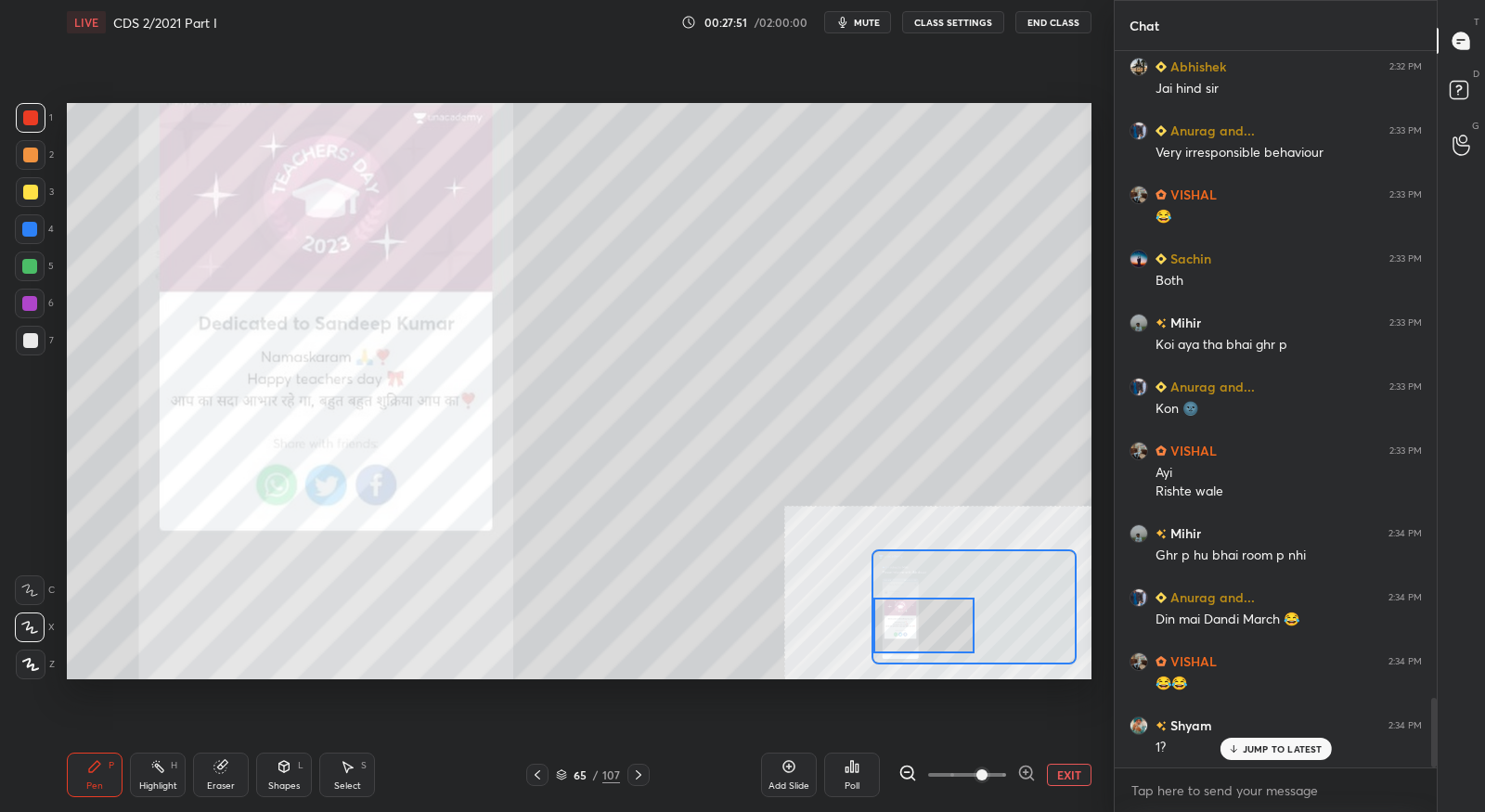
scroll to position [6651, 0]
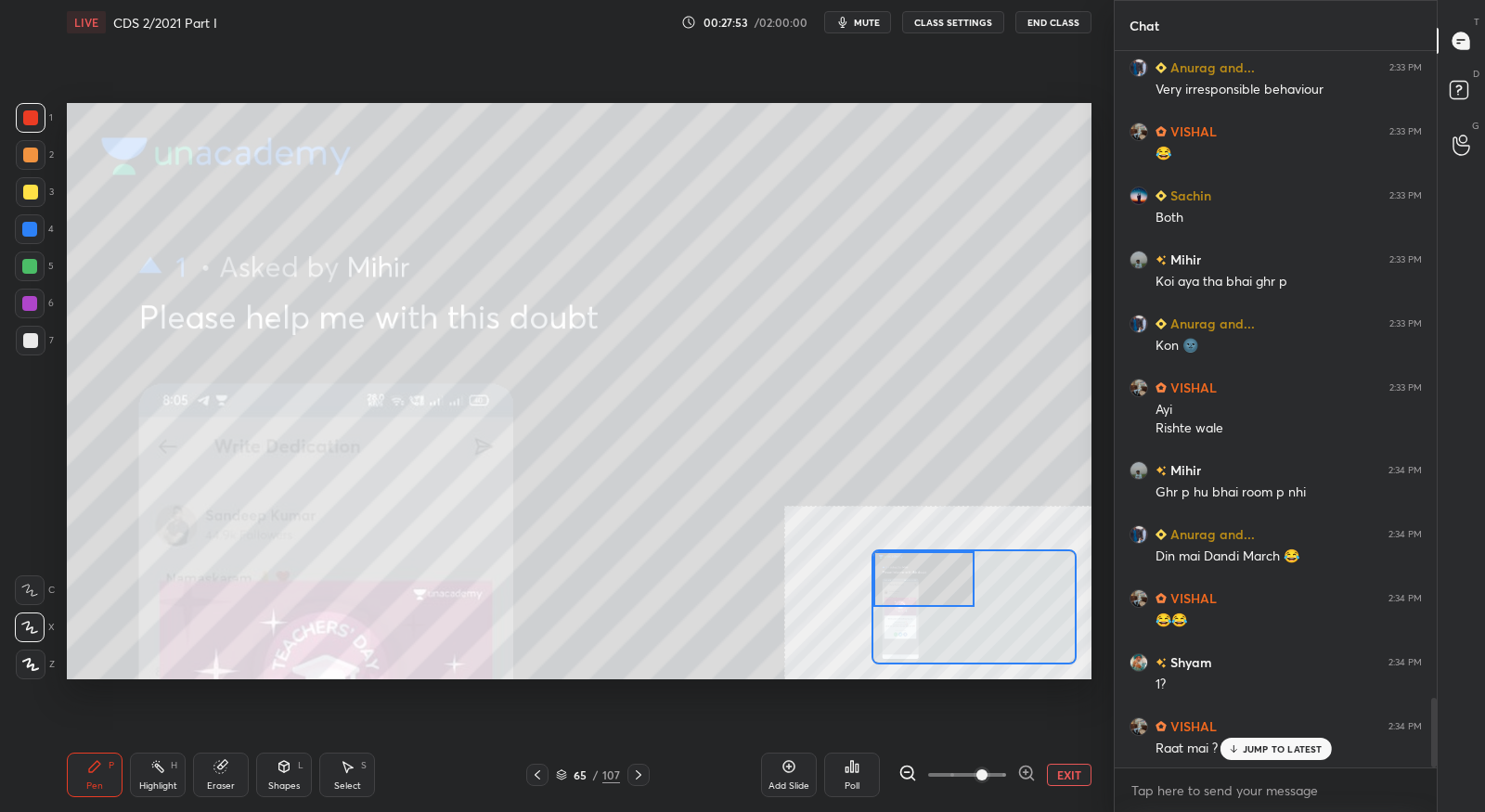
click at [848, 596] on div "Setting up your live class Poll for secs No correct answer Start poll" at bounding box center [579, 391] width 1025 height 576
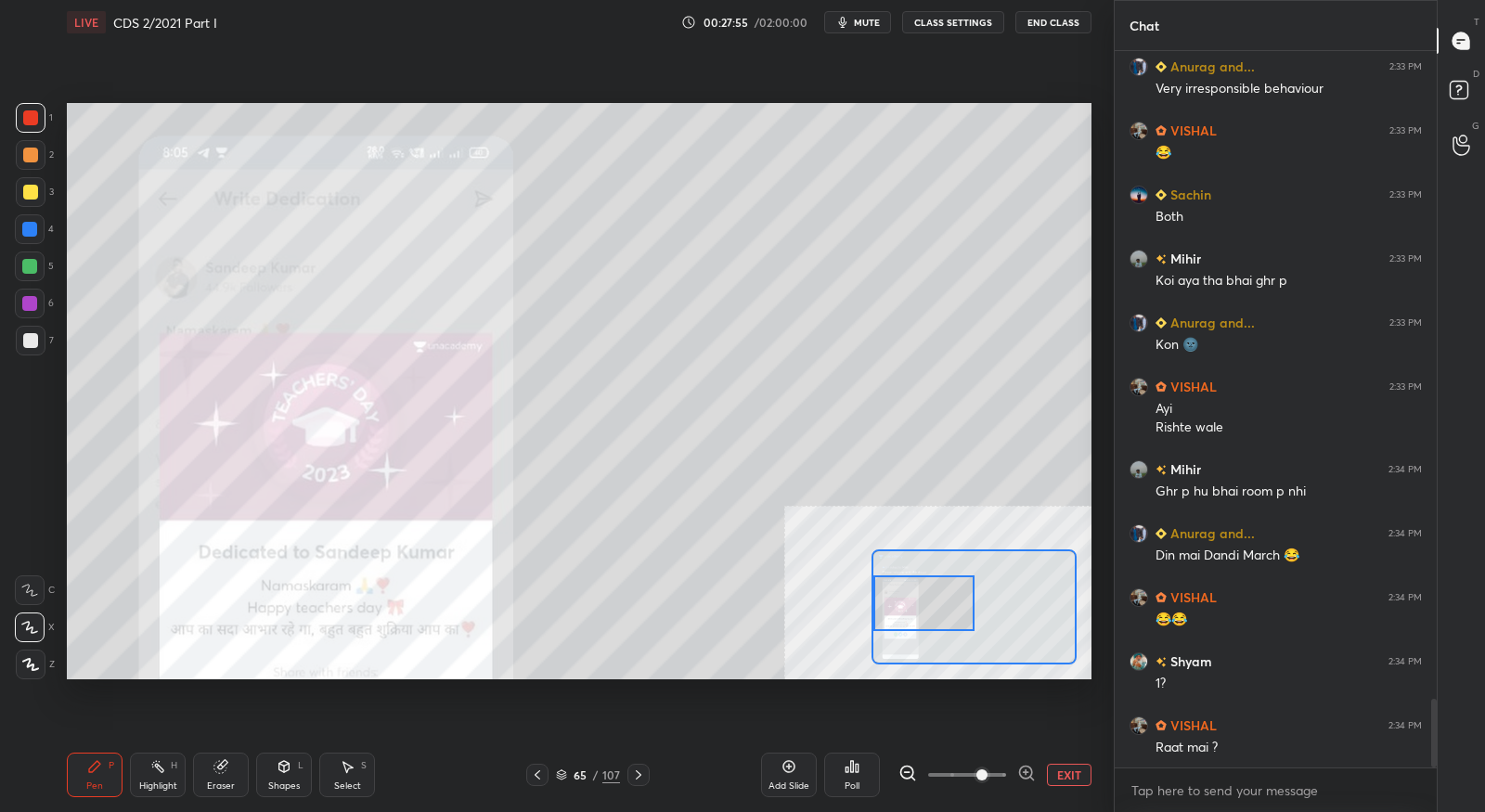
scroll to position [6715, 0]
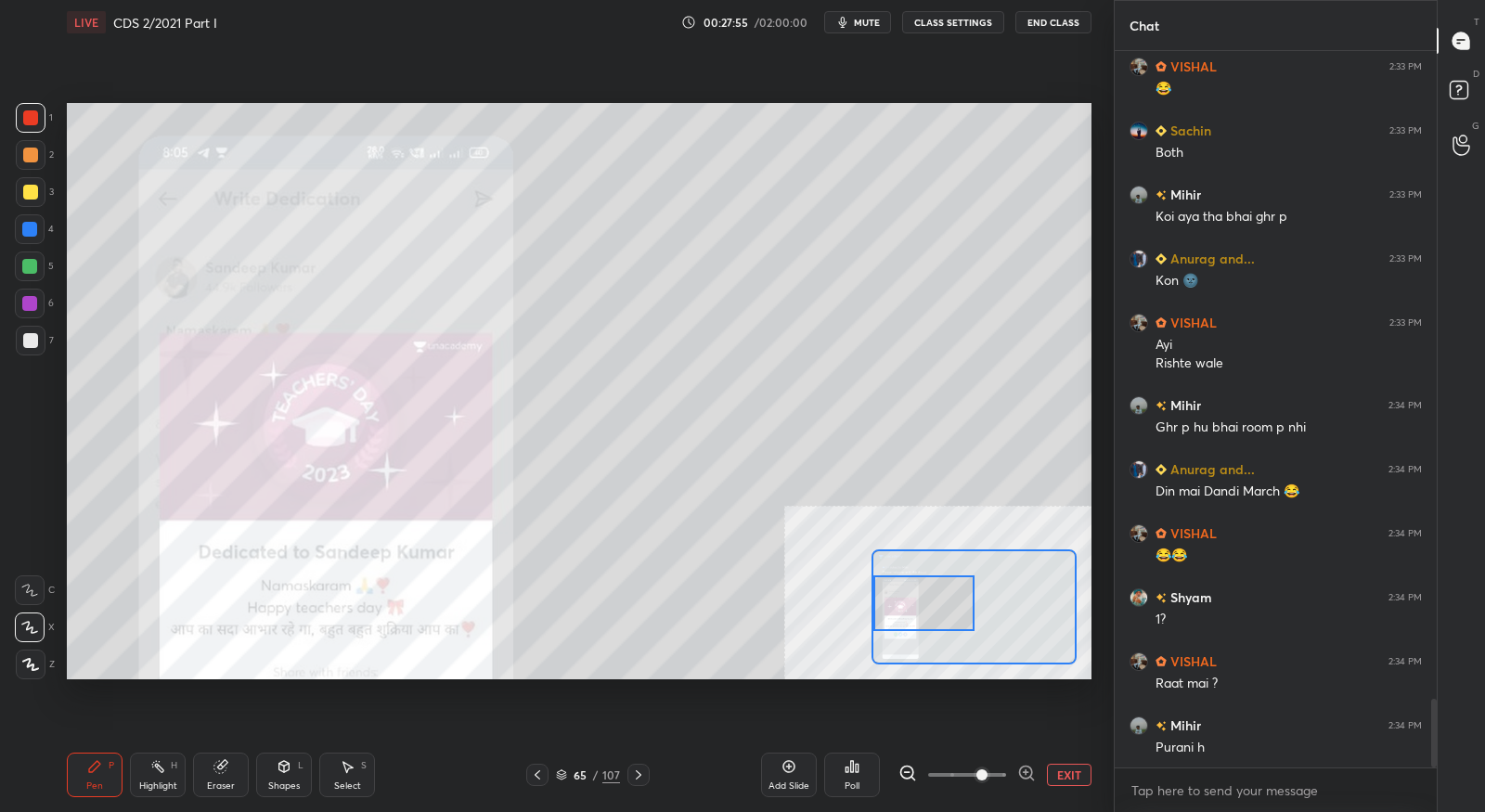
drag, startPoint x: 930, startPoint y: 596, endPoint x: 920, endPoint y: 619, distance: 25.1
click at [920, 619] on div at bounding box center [923, 602] width 101 height 56
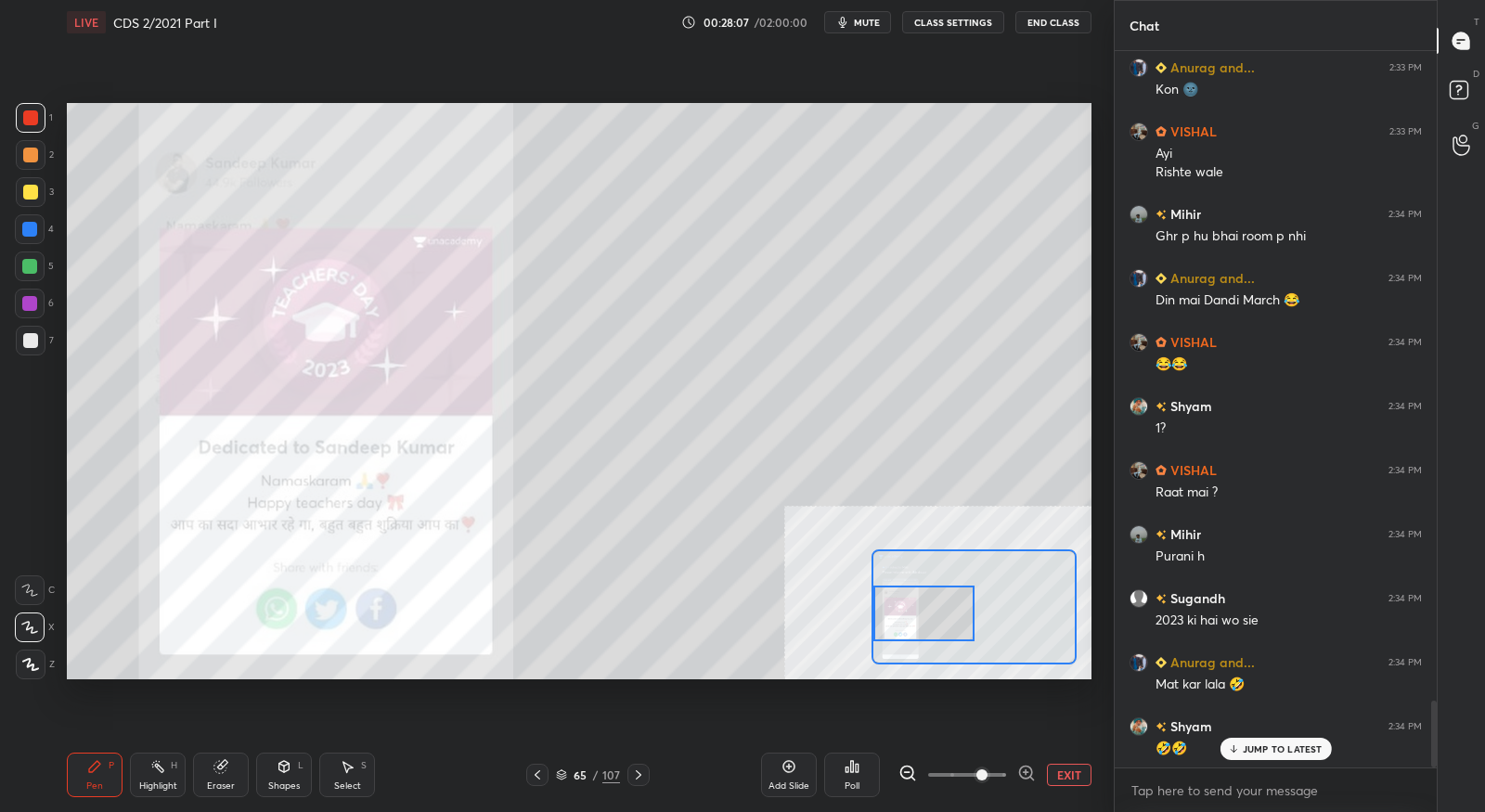
scroll to position [6970, 0]
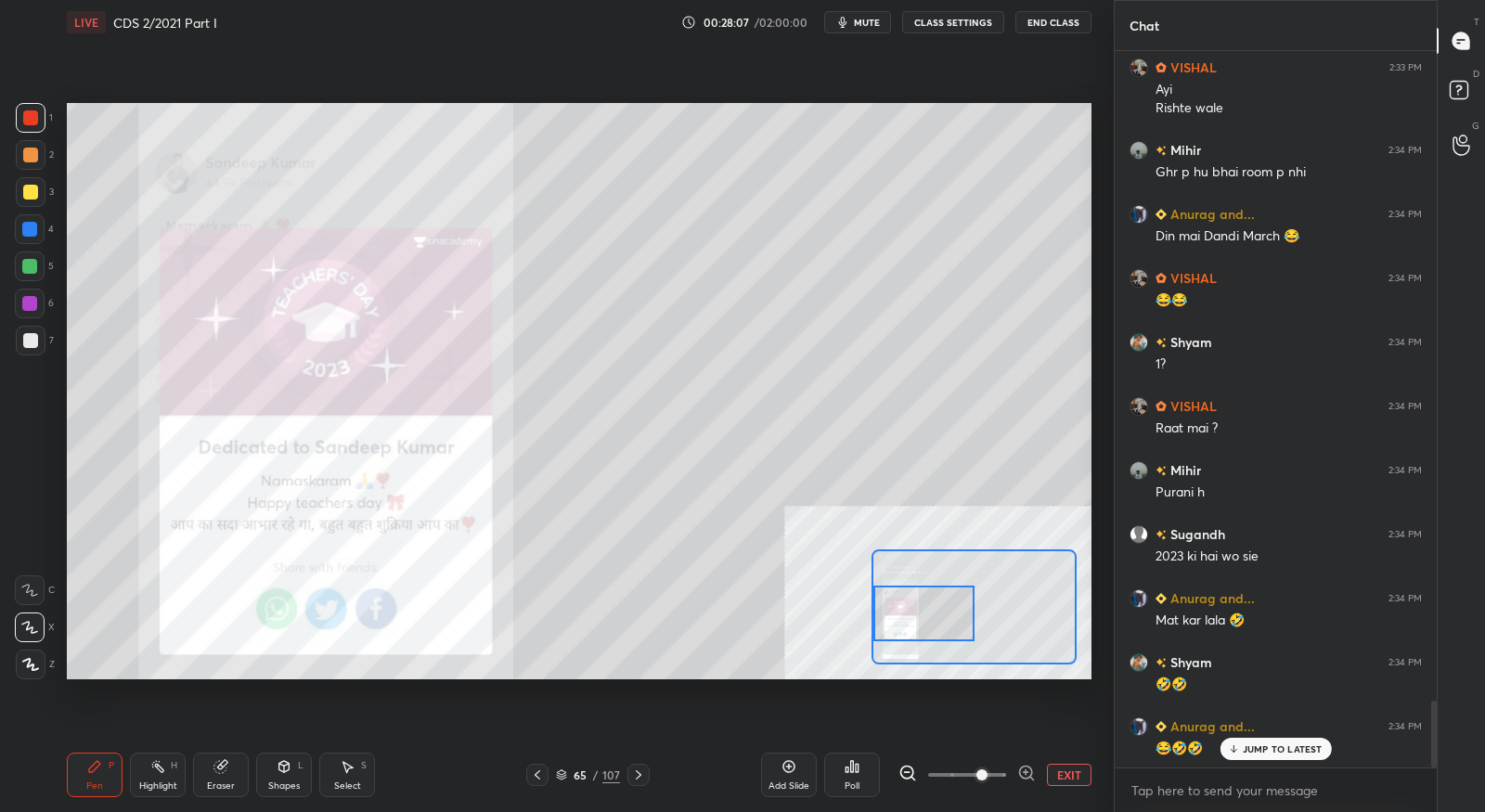
drag, startPoint x: 951, startPoint y: 609, endPoint x: 945, endPoint y: 618, distance: 10.8
click at [945, 618] on div at bounding box center [923, 613] width 101 height 56
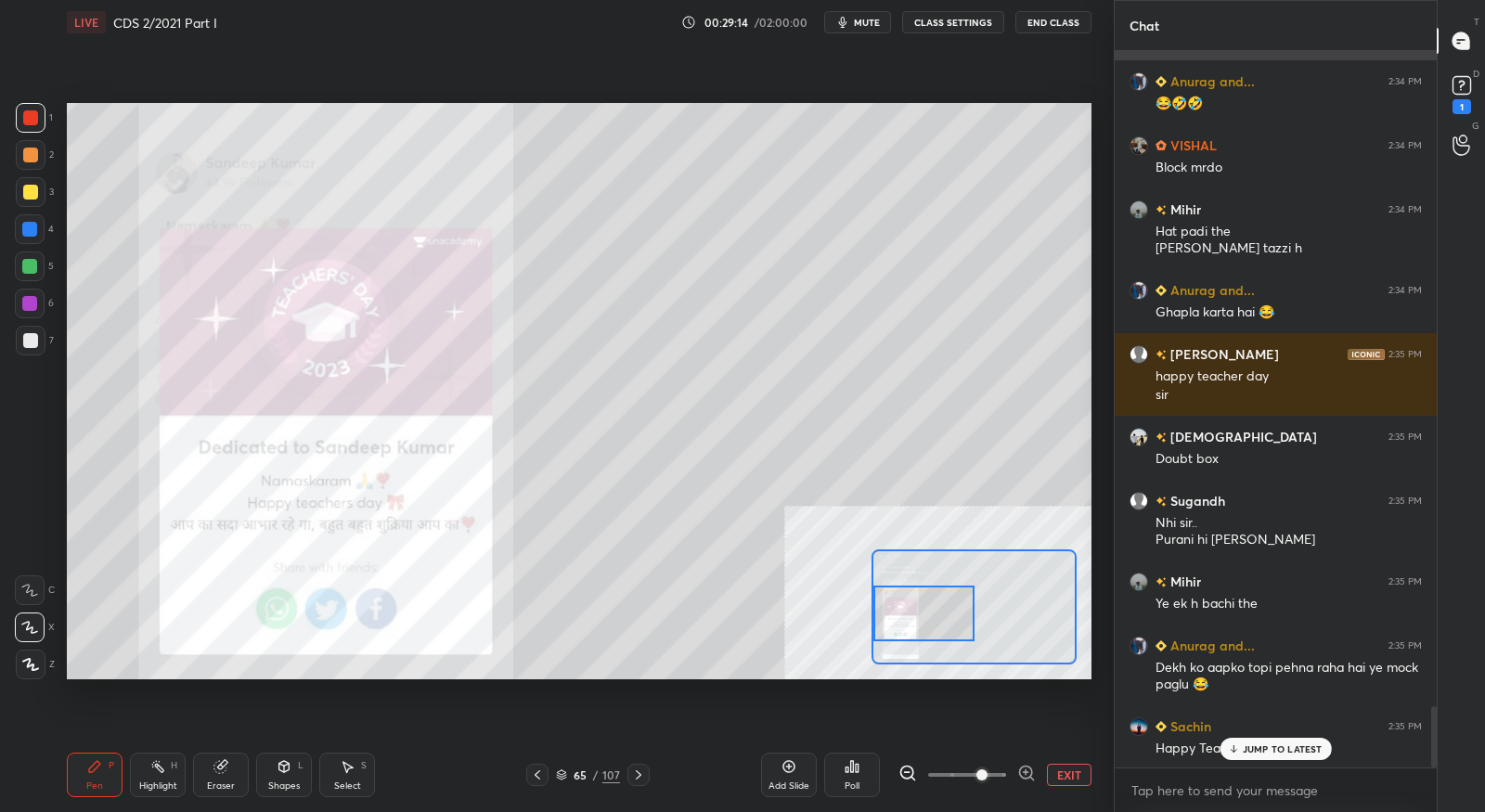
scroll to position [7680, 0]
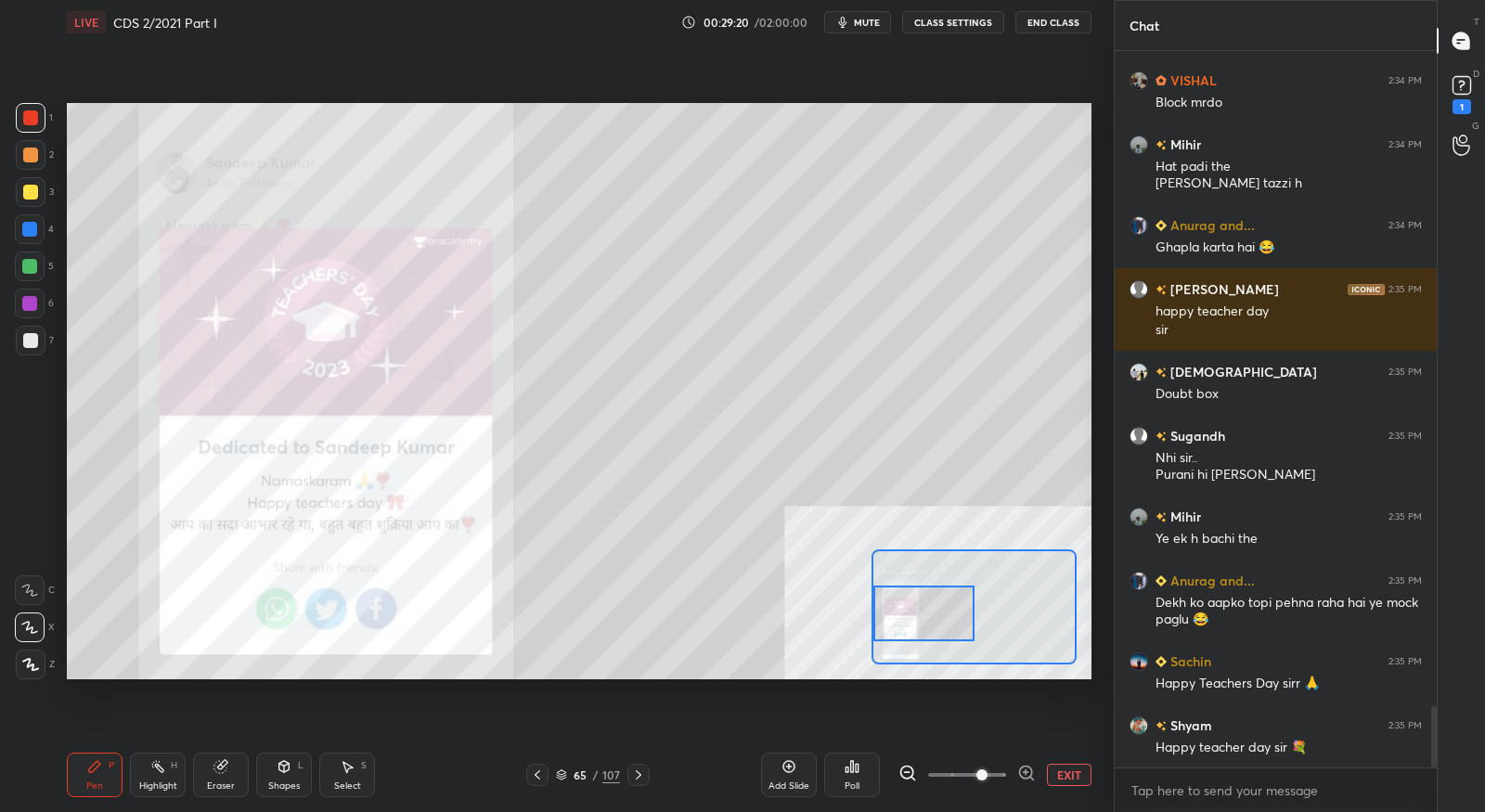
click at [1051, 772] on button "EXIT" at bounding box center [1068, 774] width 45 height 22
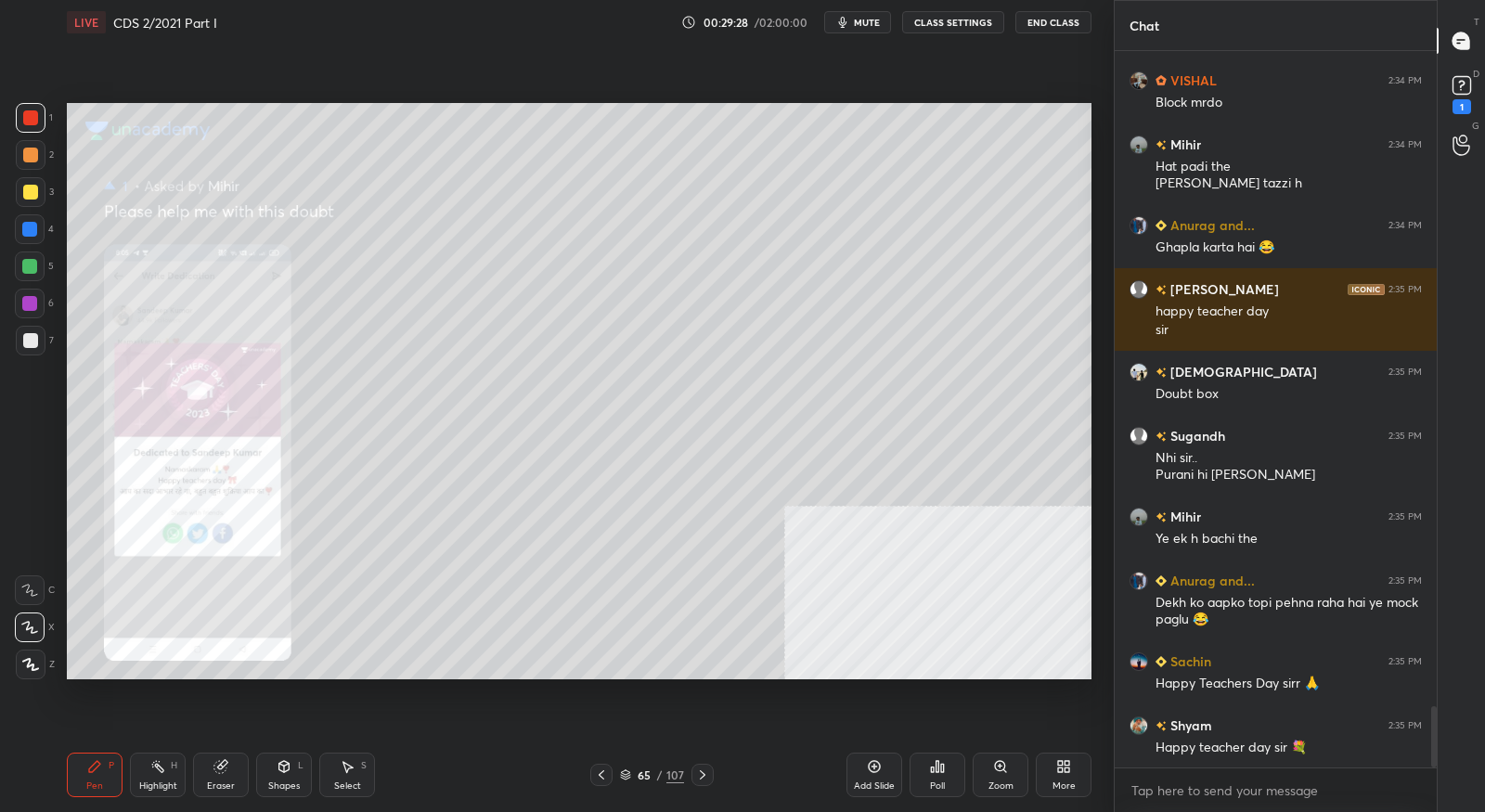
click at [597, 770] on icon at bounding box center [602, 775] width 15 height 15
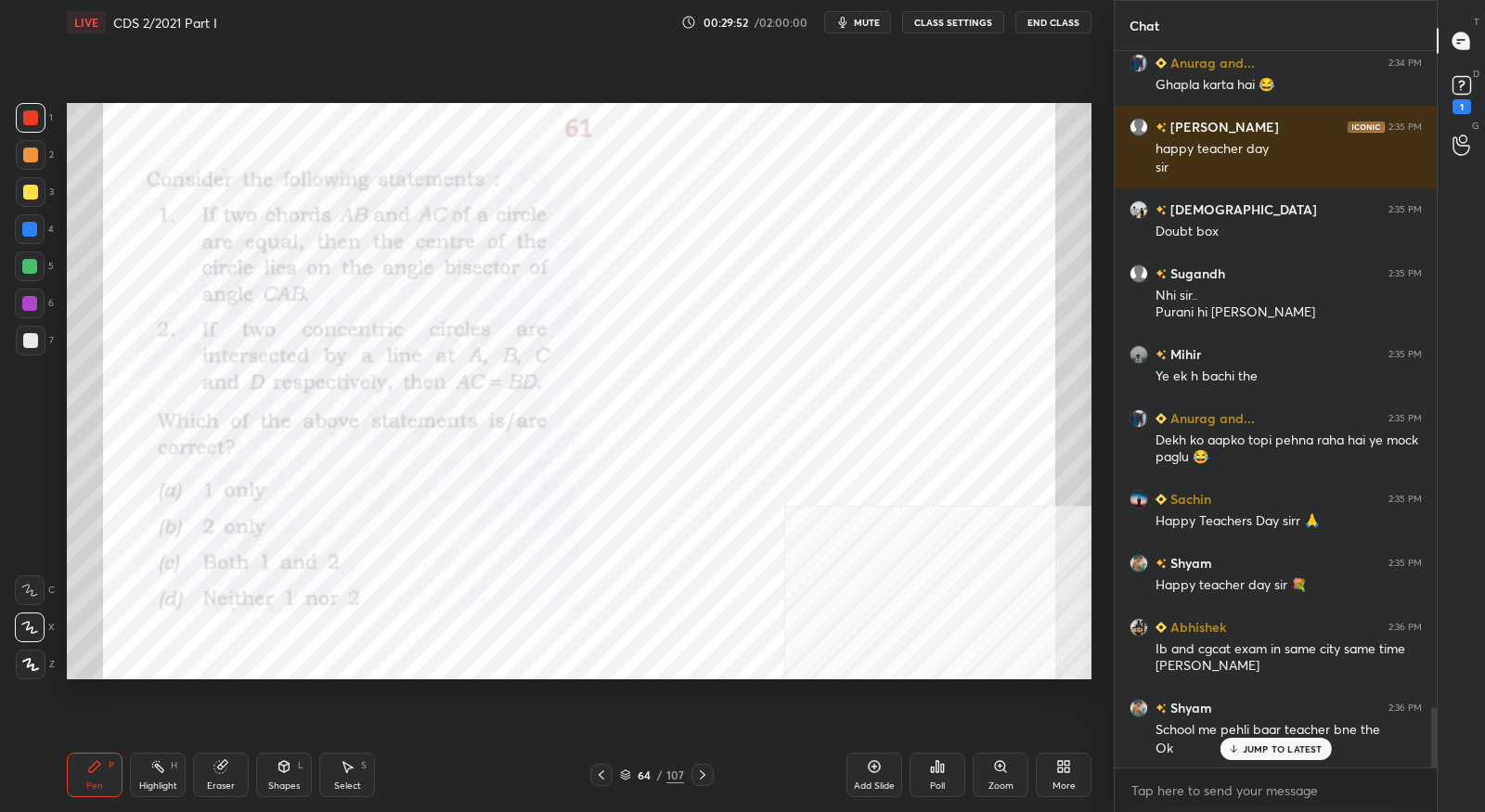
scroll to position [7843, 0]
click at [709, 780] on div at bounding box center [702, 774] width 22 height 22
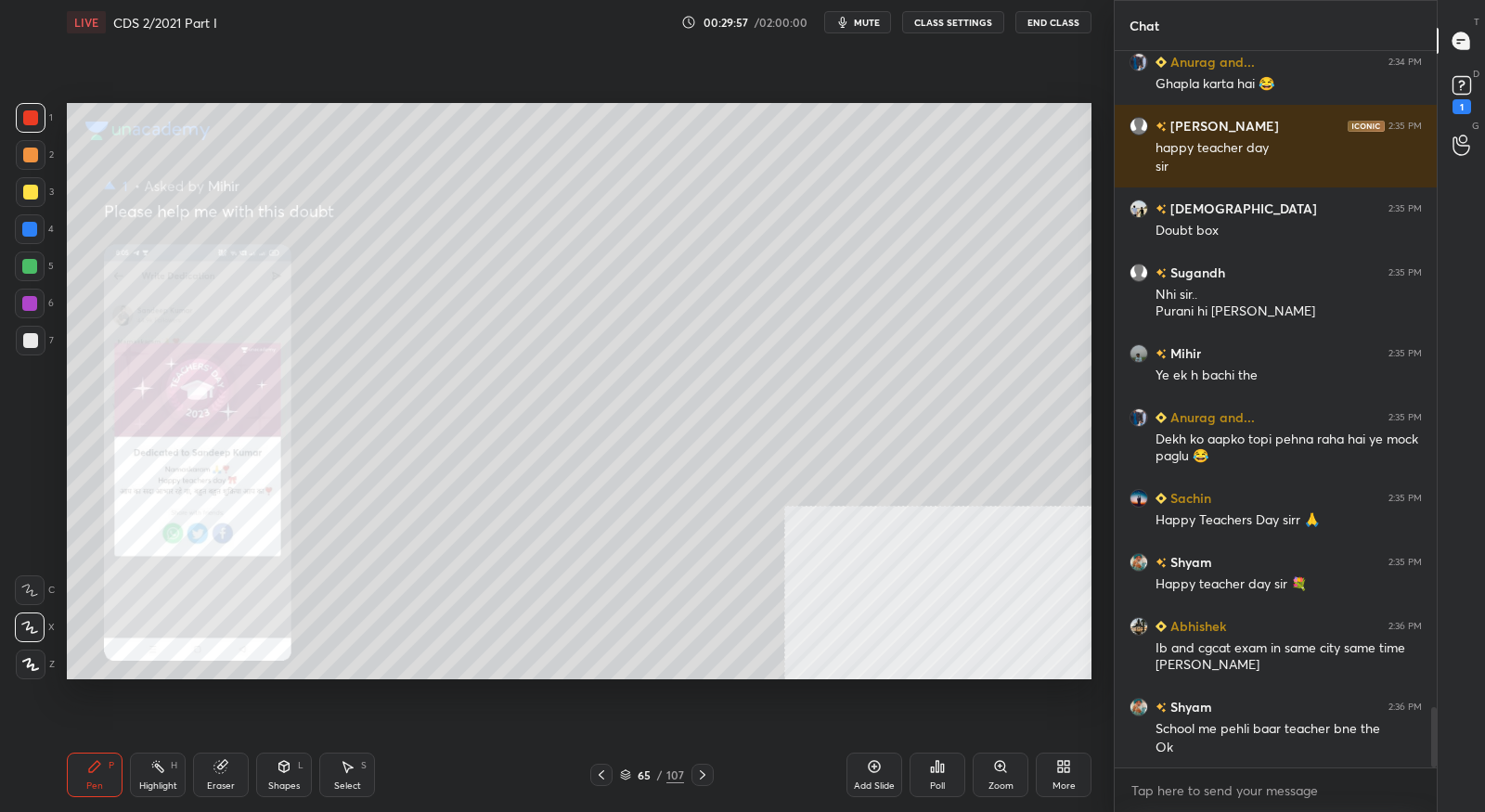
click at [709, 780] on div at bounding box center [702, 774] width 22 height 22
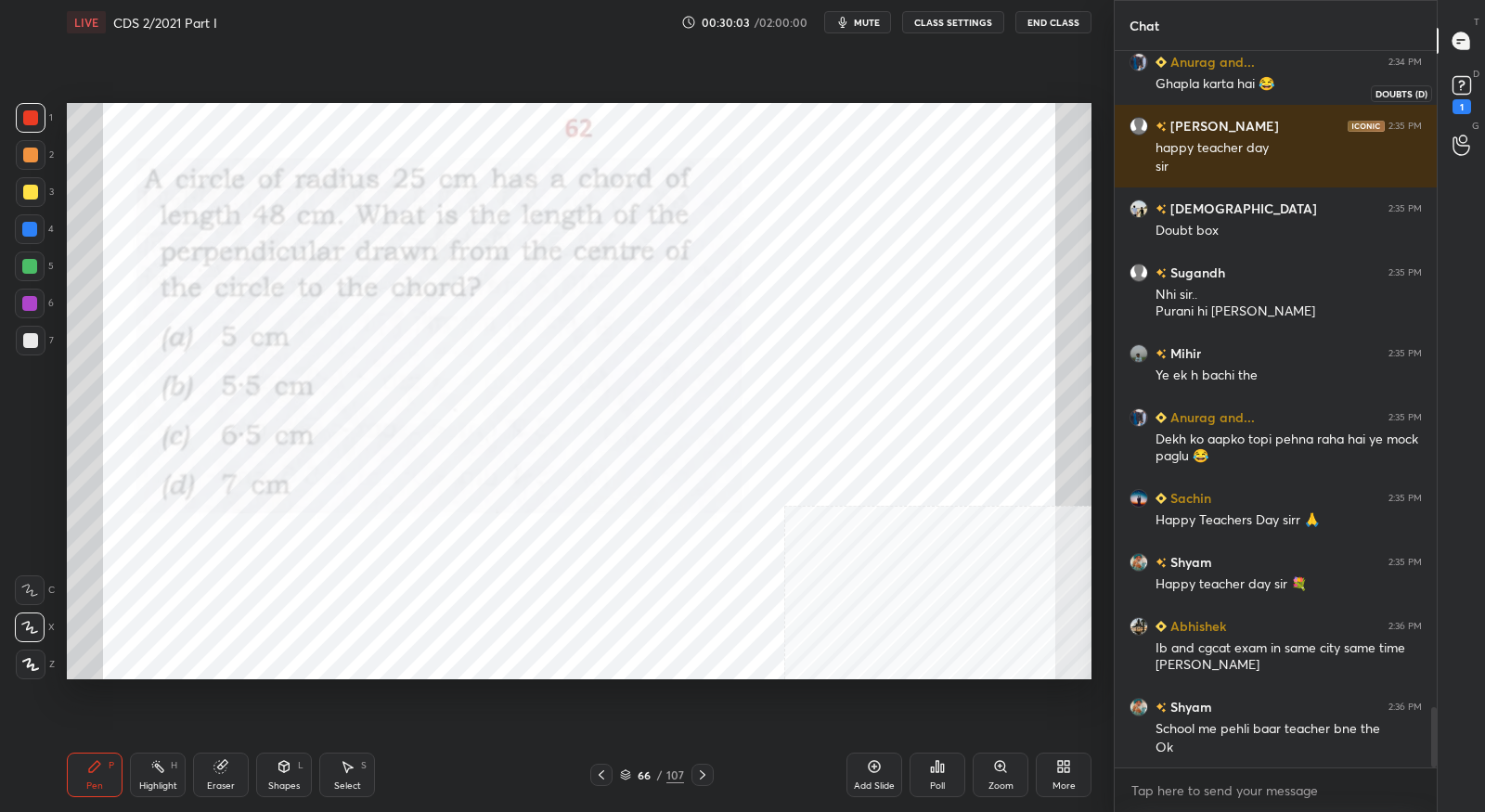
click at [1458, 93] on rect at bounding box center [1461, 85] width 18 height 18
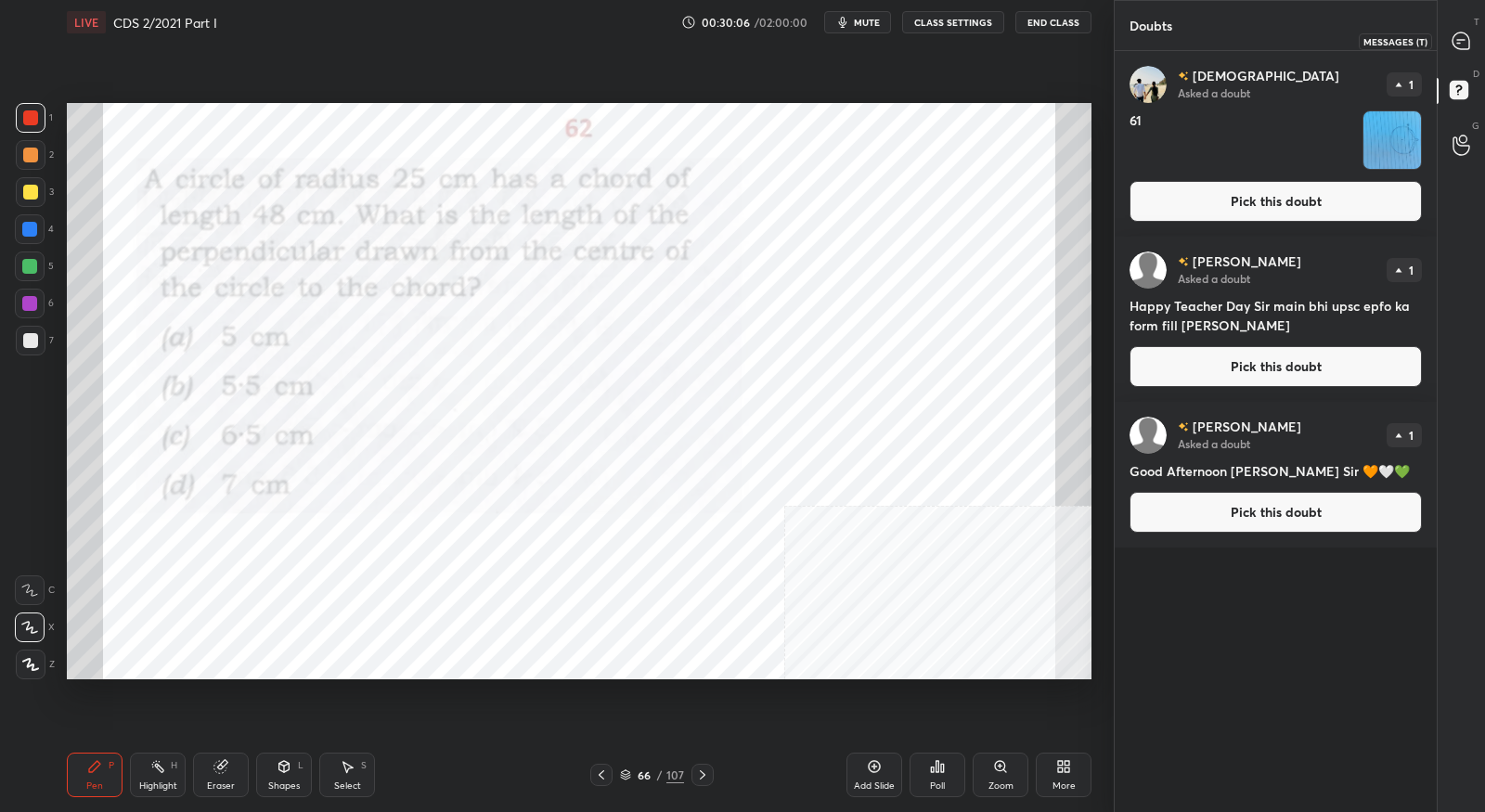
click at [1463, 46] on icon at bounding box center [1461, 41] width 17 height 17
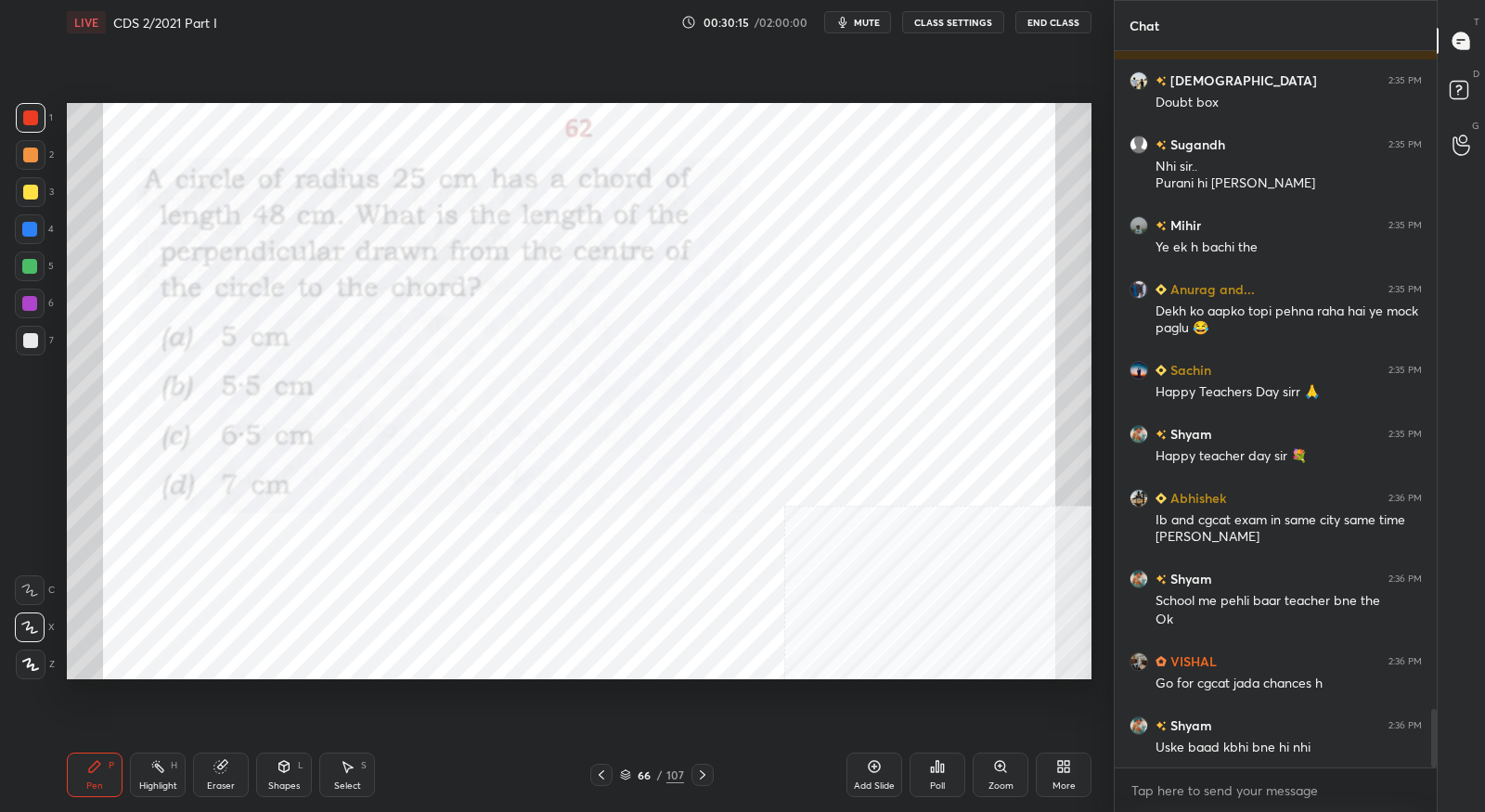
scroll to position [8036, 0]
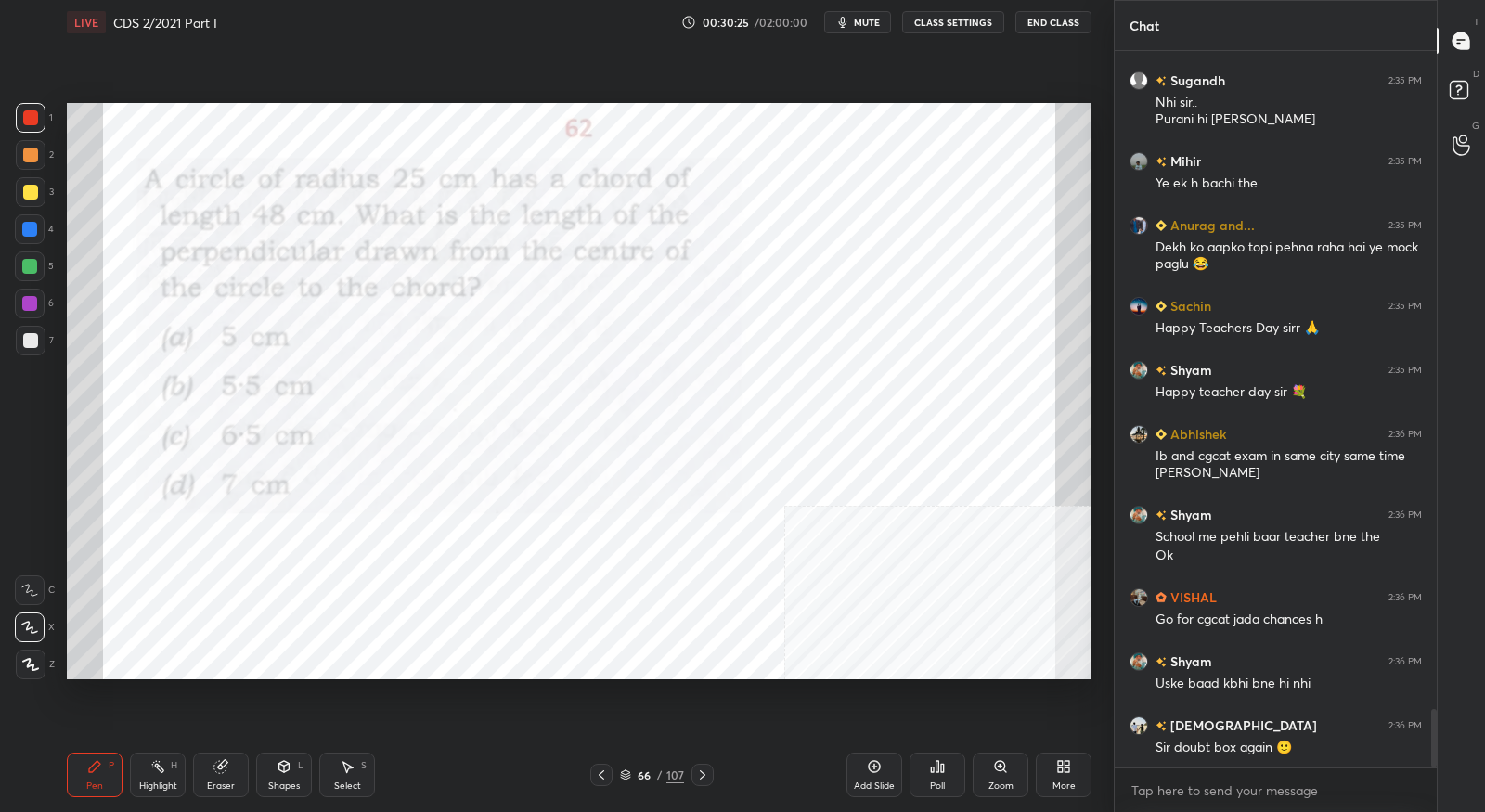
click at [612, 768] on div at bounding box center [601, 774] width 22 height 22
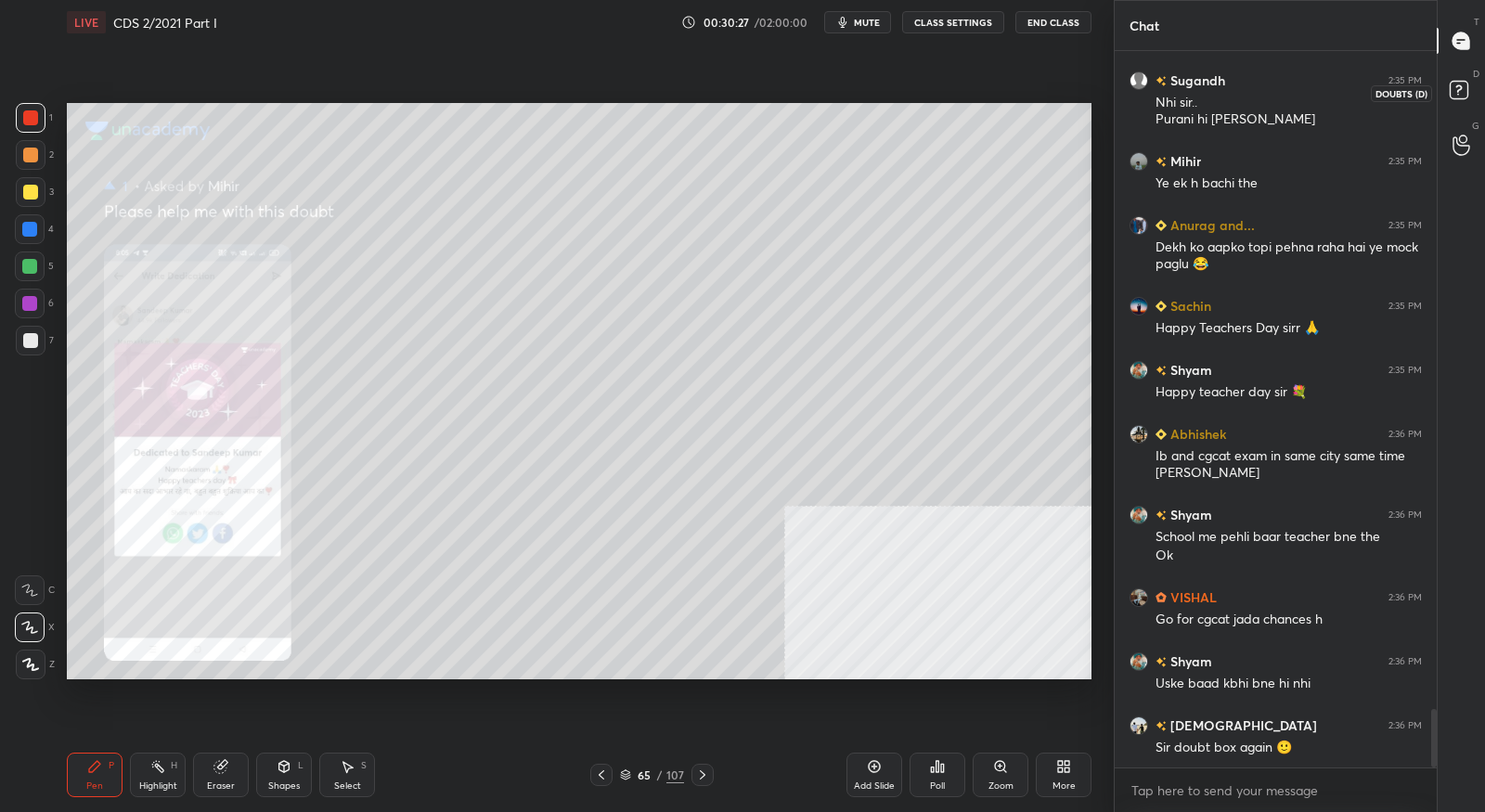
click at [1454, 89] on rect at bounding box center [1458, 90] width 18 height 18
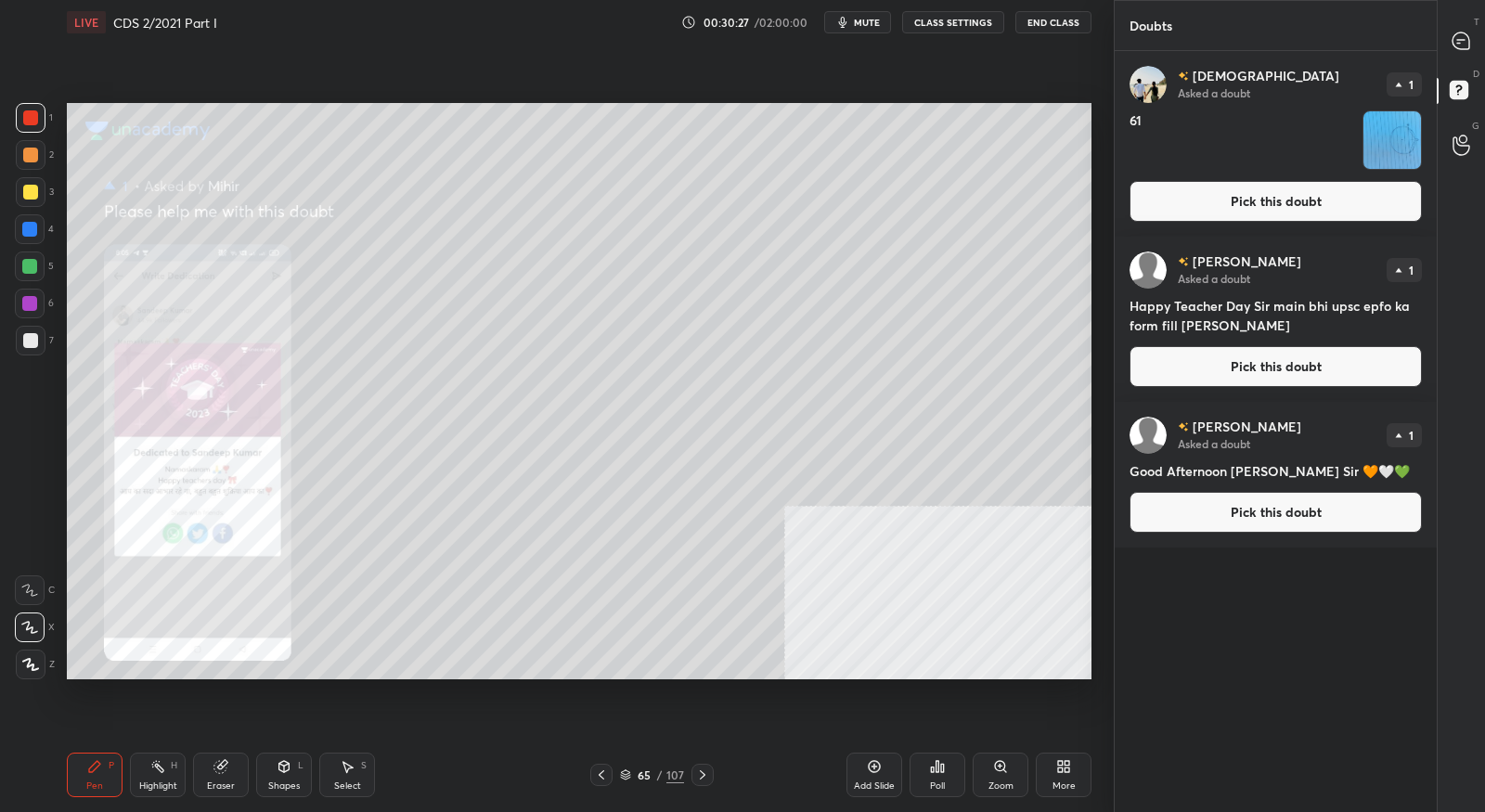
click at [1372, 198] on button "Pick this doubt" at bounding box center [1275, 201] width 292 height 41
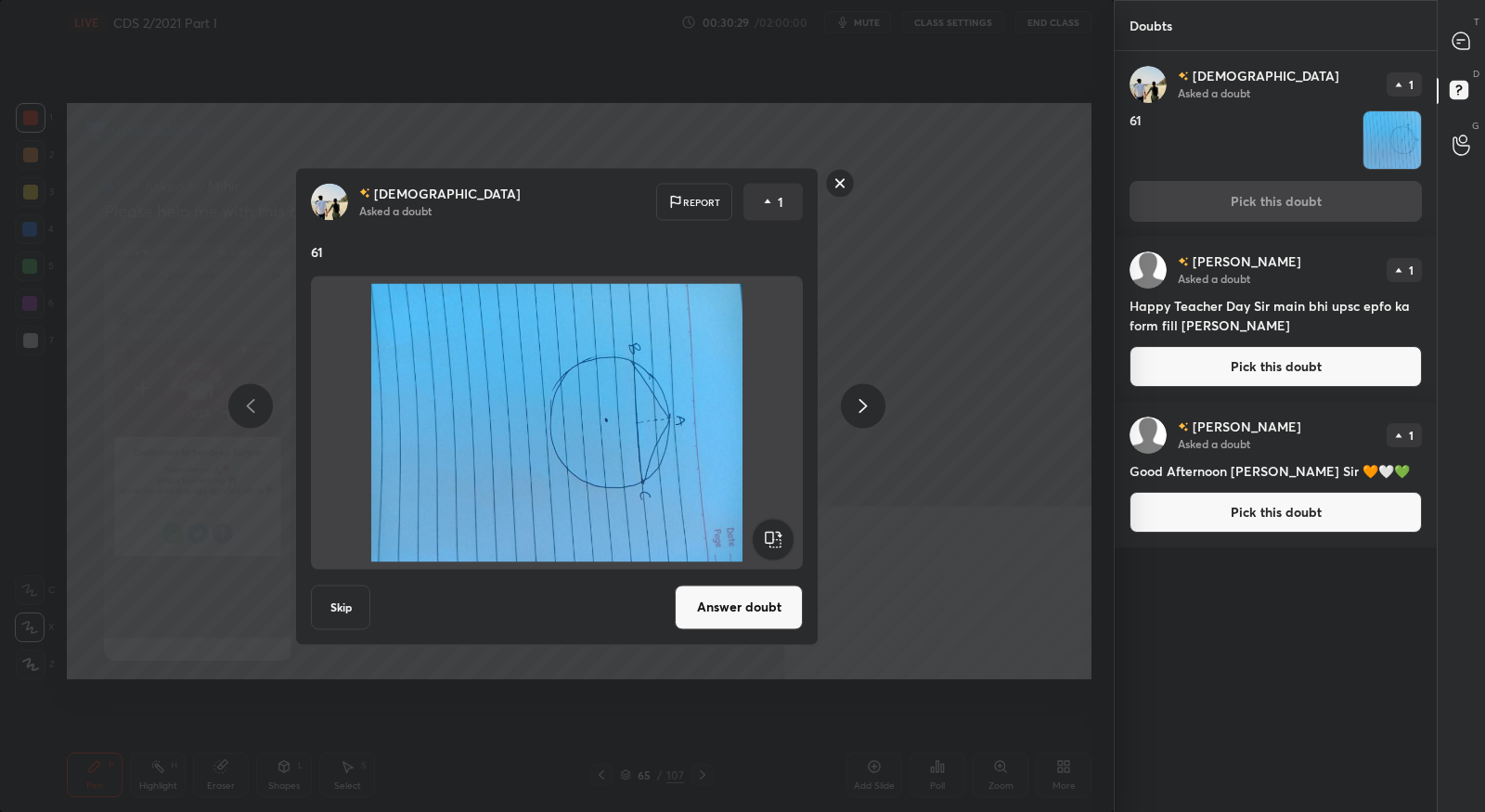
click at [784, 540] on rect at bounding box center [772, 539] width 42 height 42
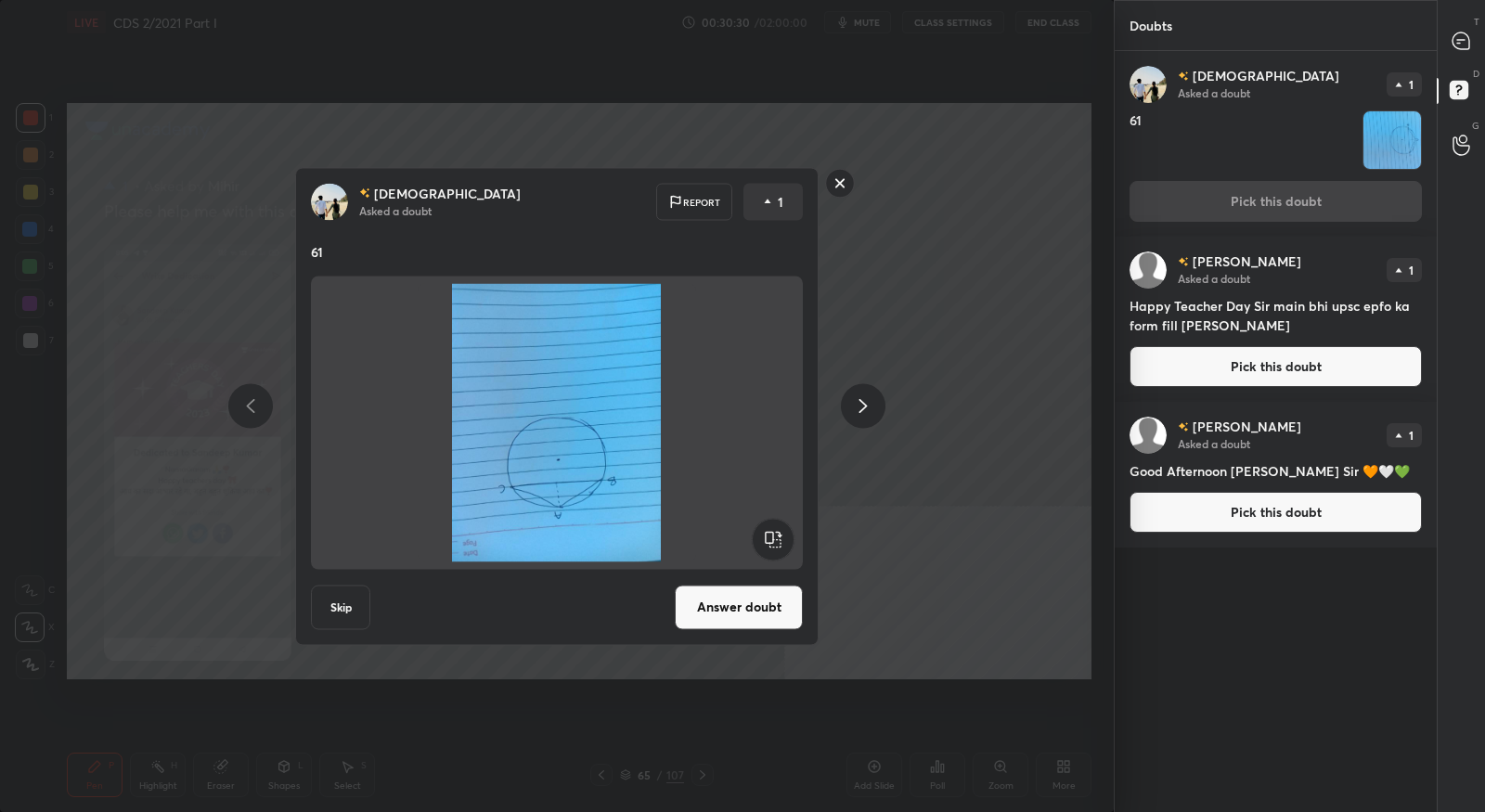
click at [784, 540] on rect at bounding box center [772, 539] width 42 height 42
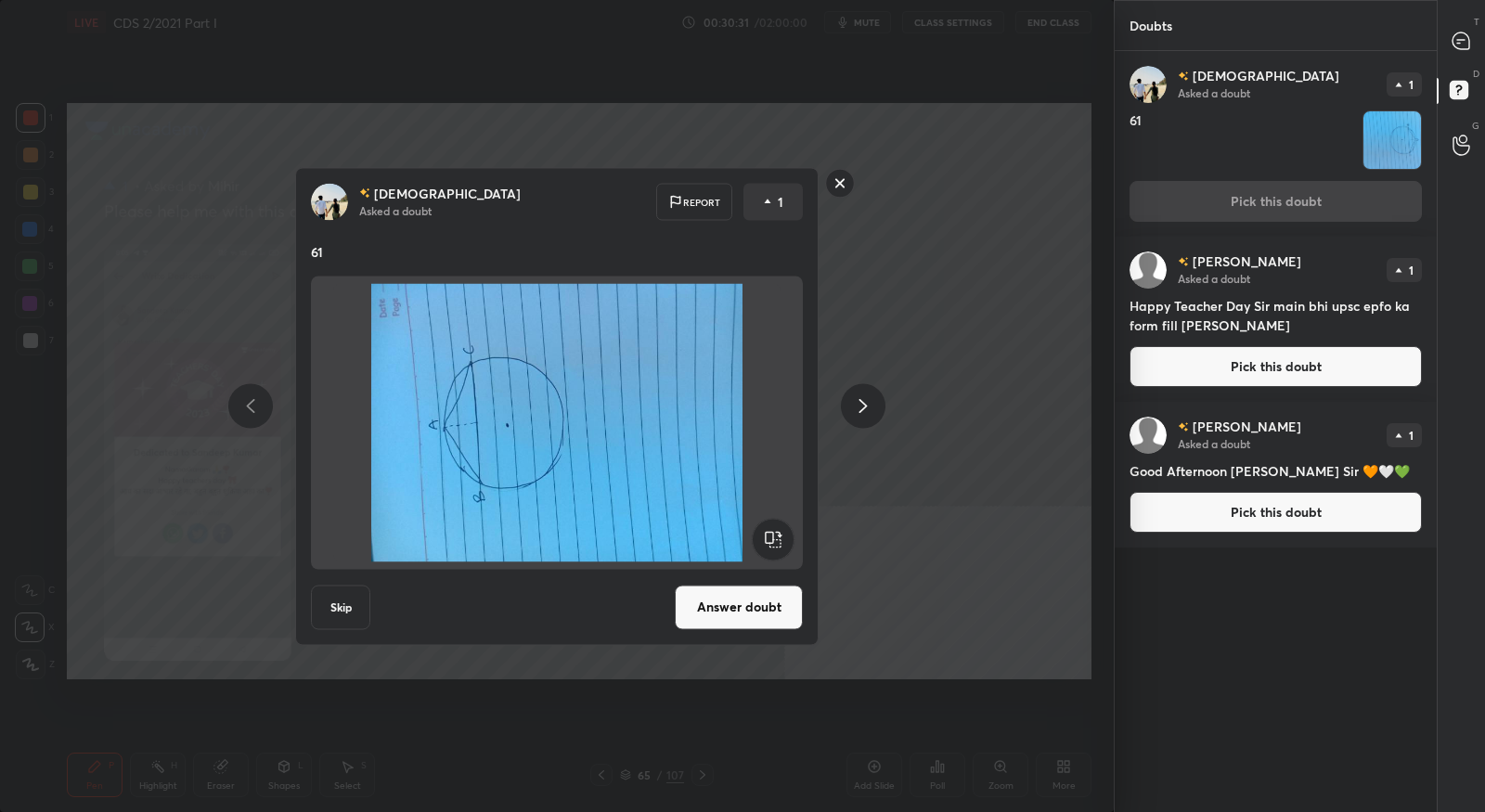
click at [784, 540] on rect at bounding box center [772, 539] width 42 height 42
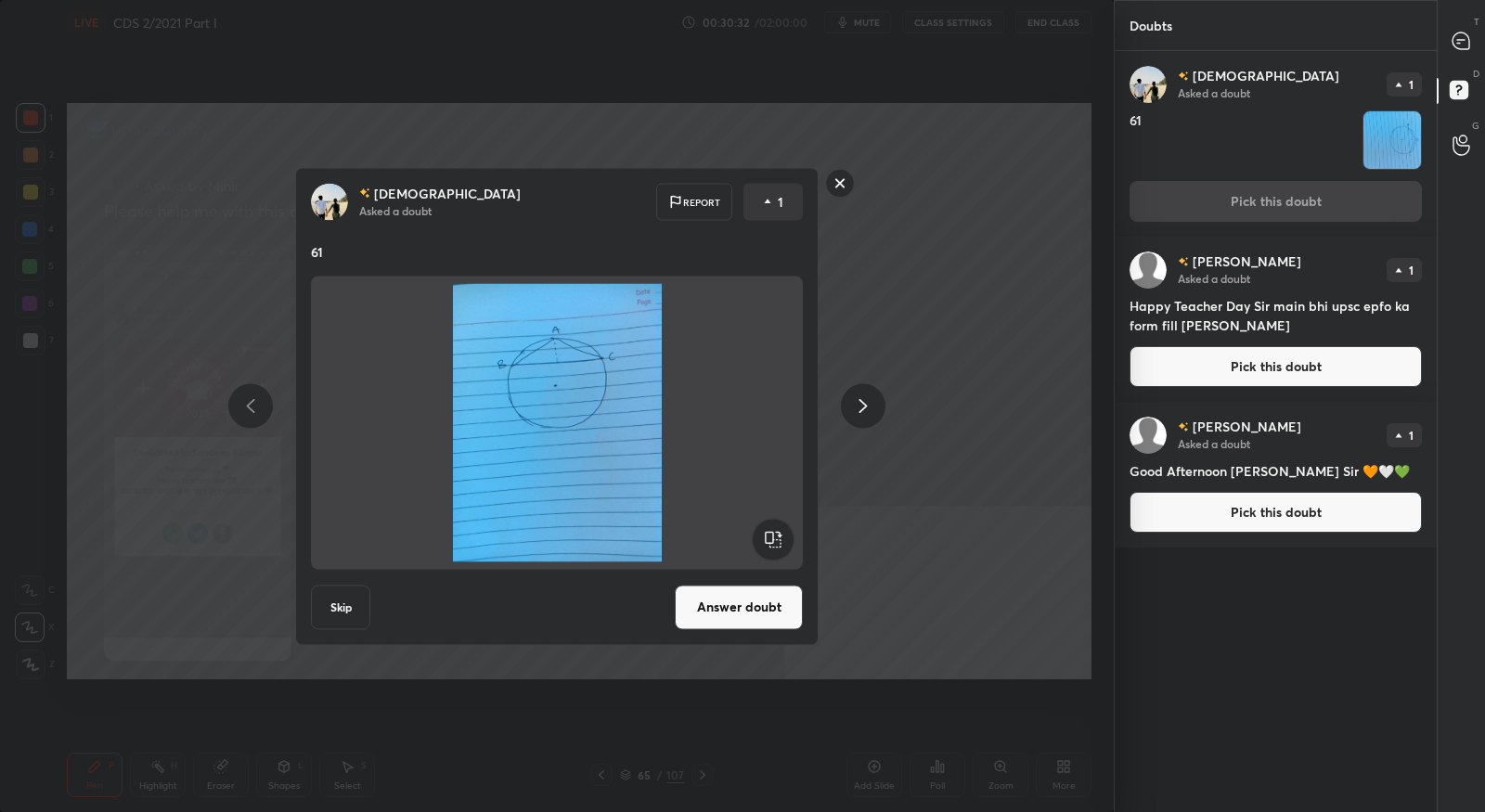
click at [760, 596] on button "Answer doubt" at bounding box center [738, 606] width 128 height 45
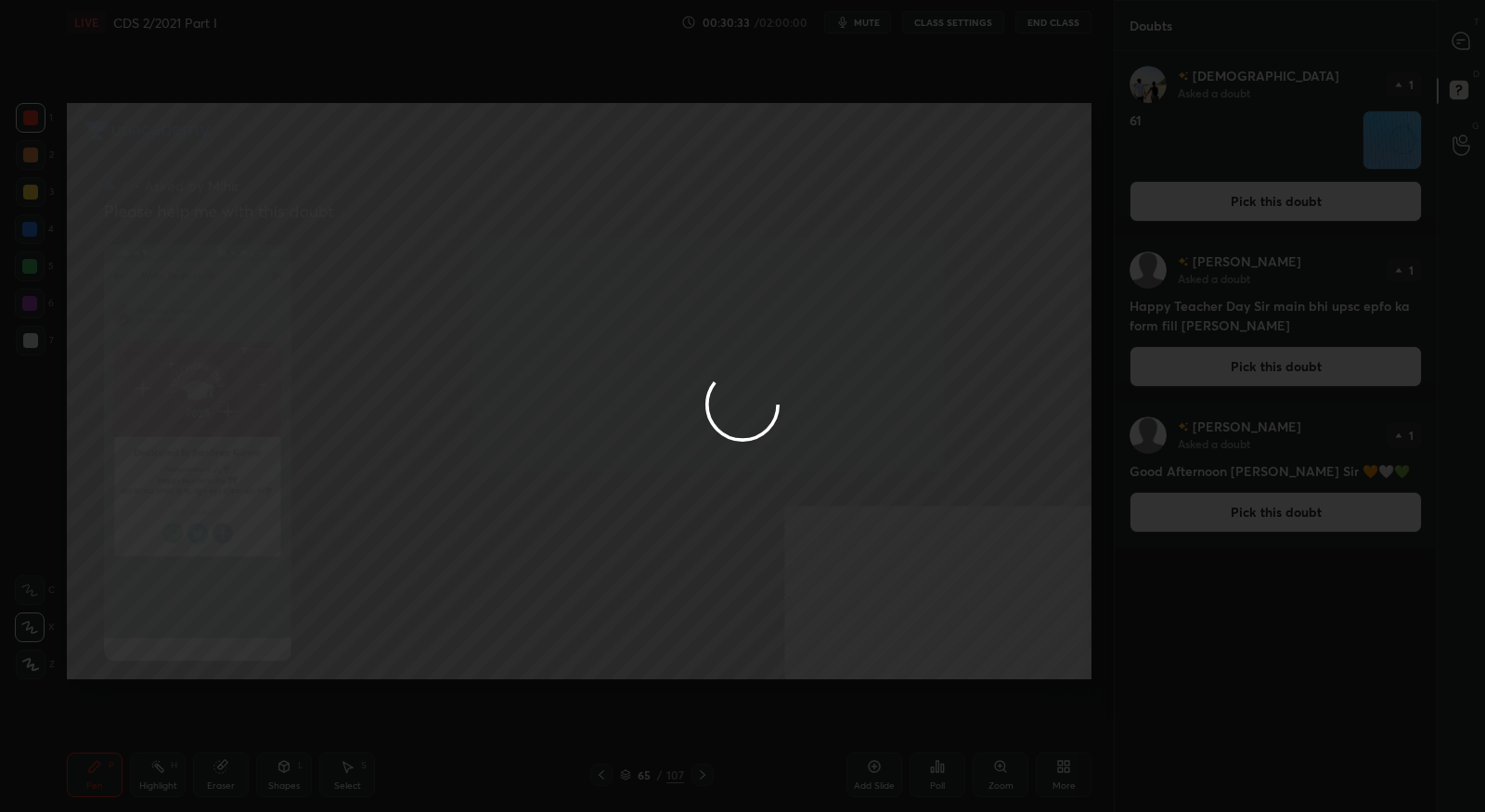
click at [1455, 52] on div at bounding box center [742, 406] width 1485 height 812
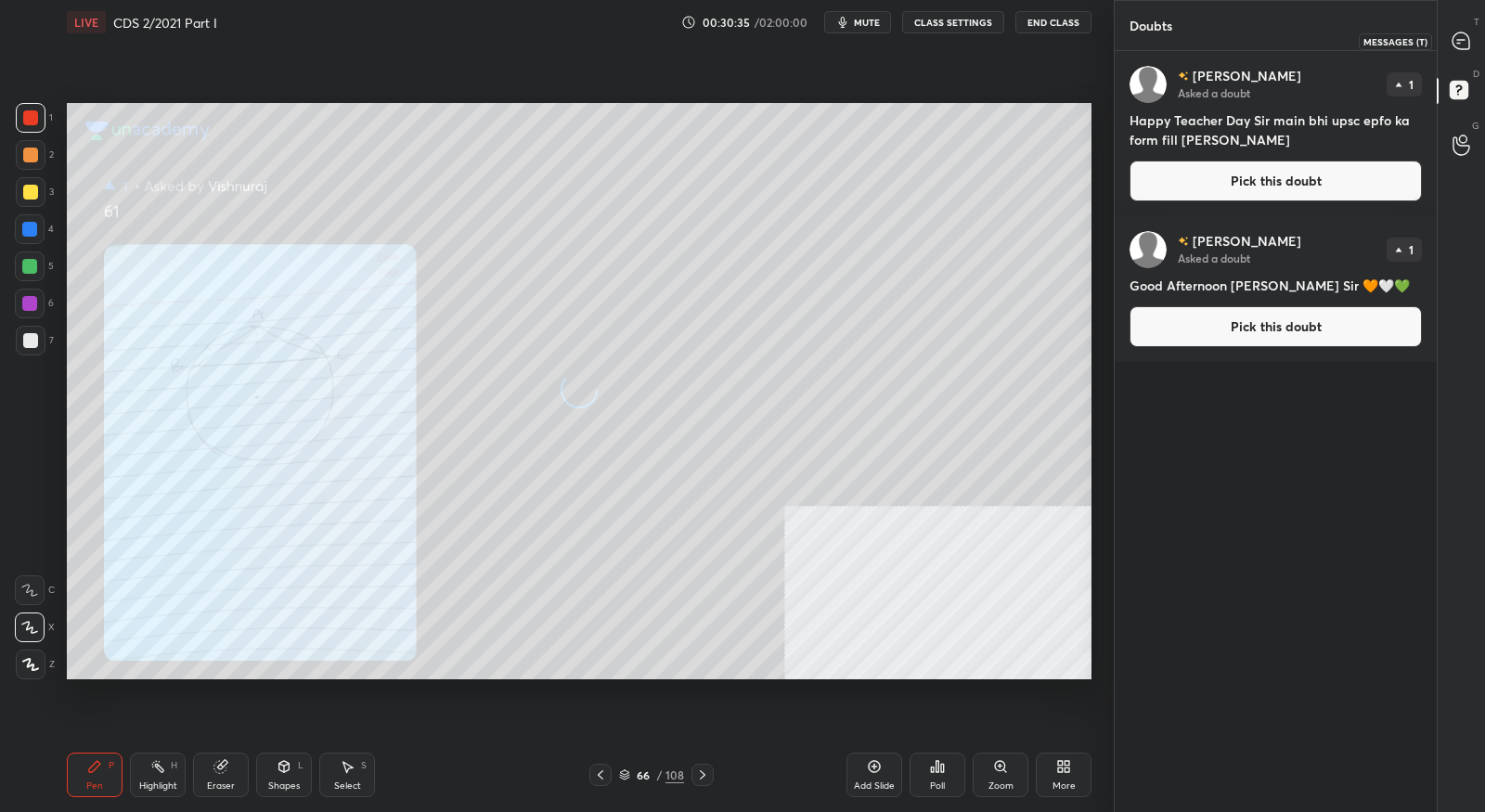
click at [1458, 53] on div at bounding box center [1461, 40] width 37 height 33
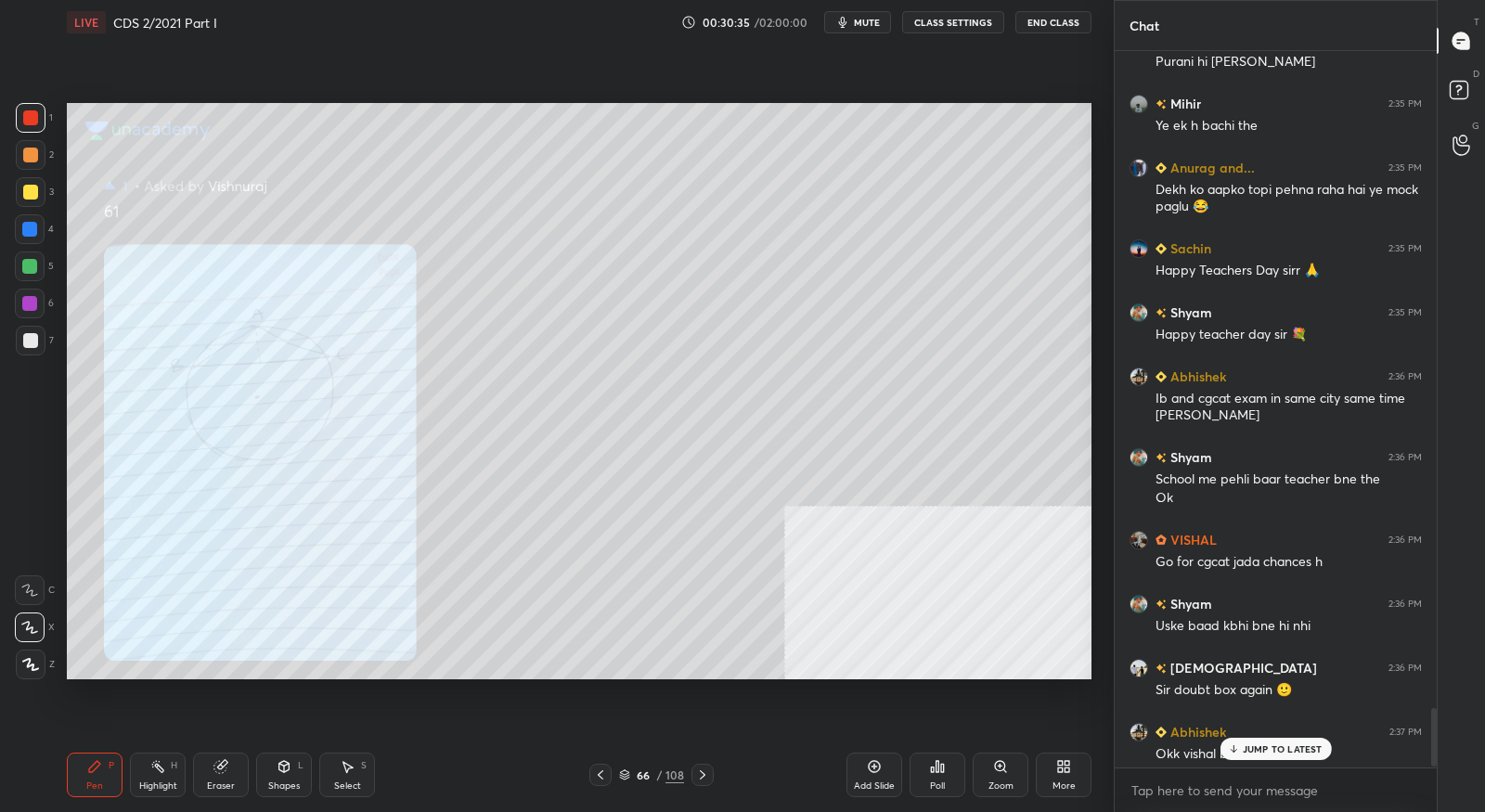
scroll to position [8099, 0]
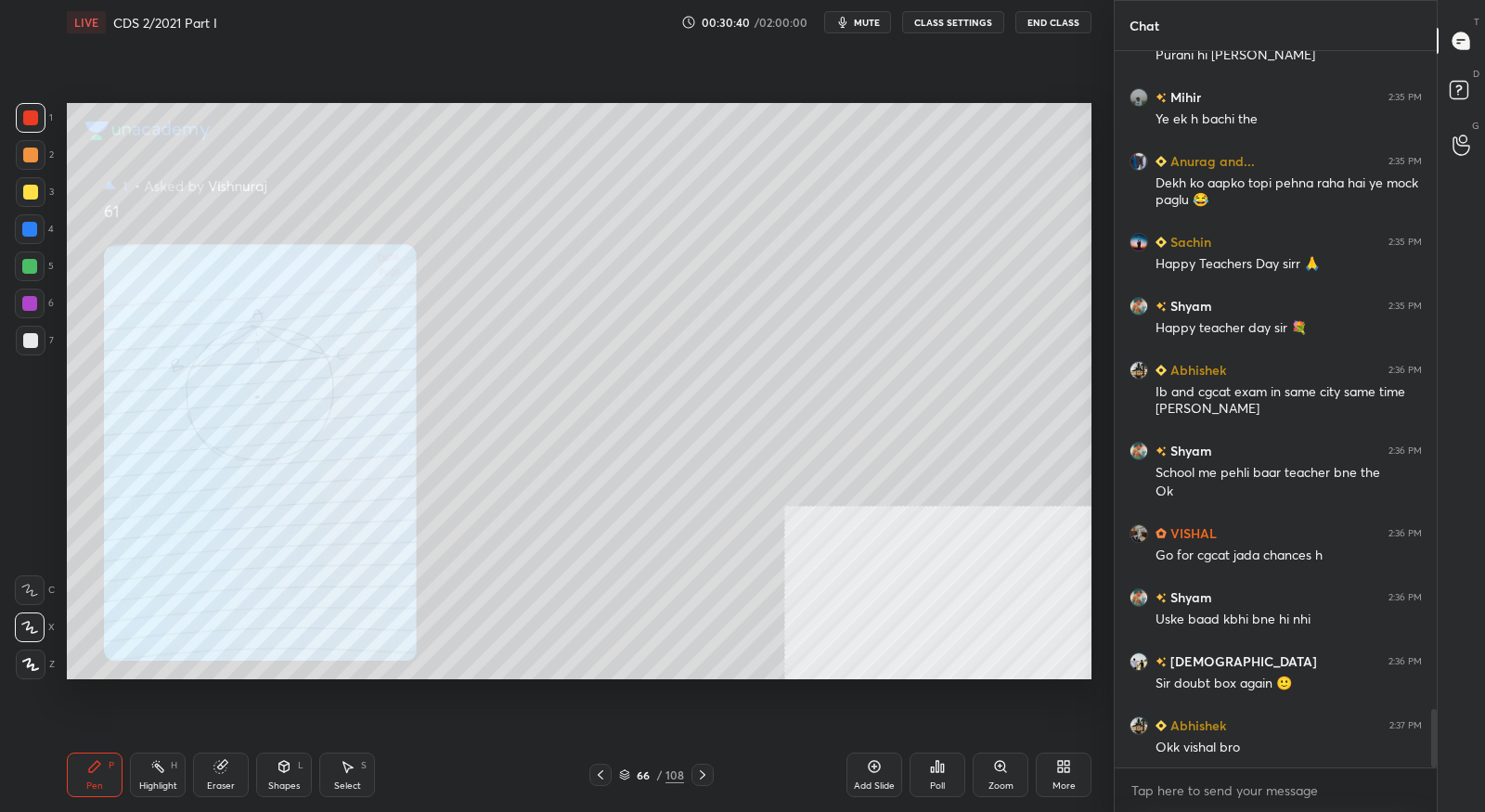
click at [1004, 783] on div "Zoom" at bounding box center [1001, 786] width 25 height 9
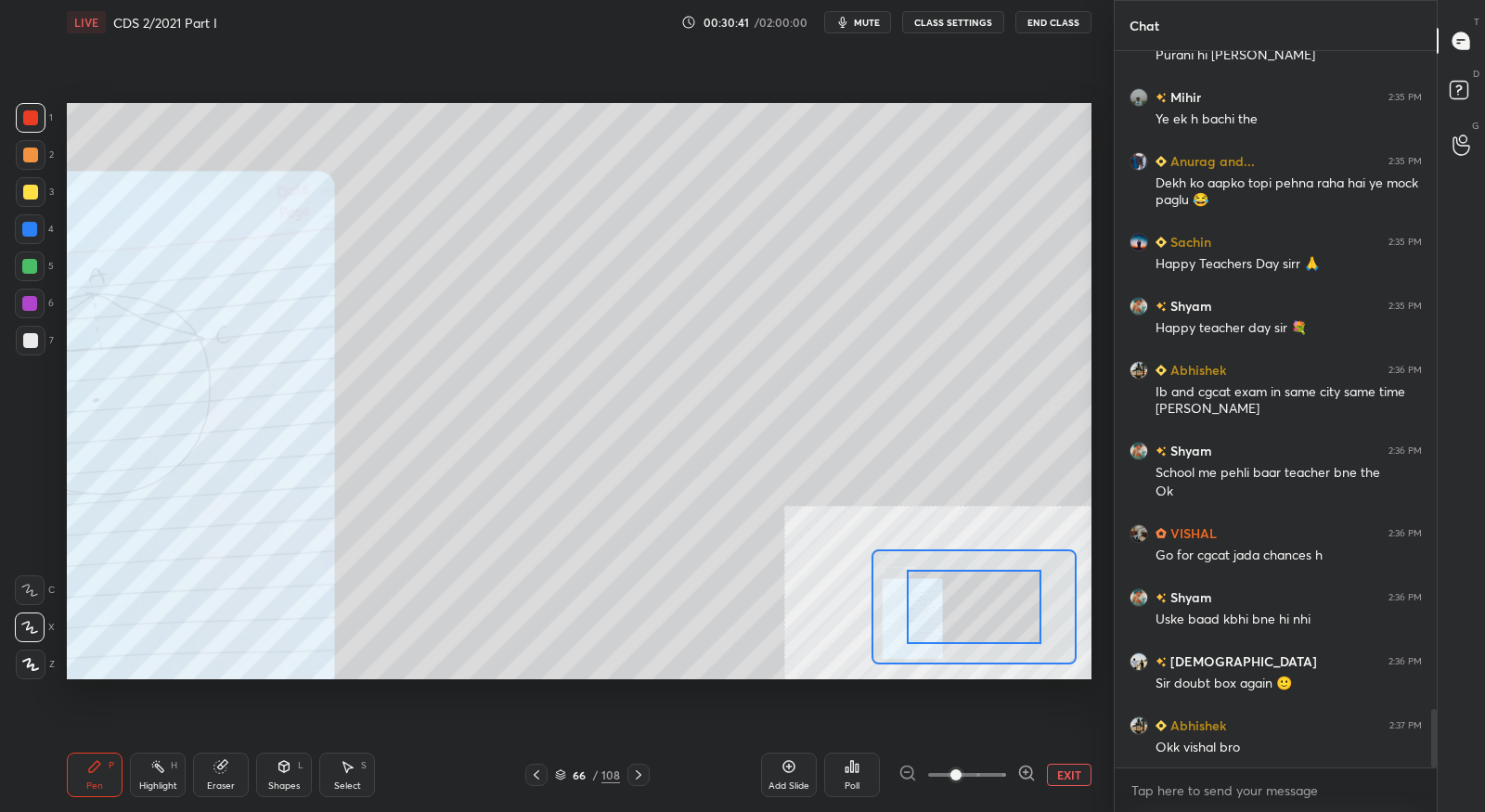
click at [1018, 769] on icon at bounding box center [1027, 773] width 19 height 19
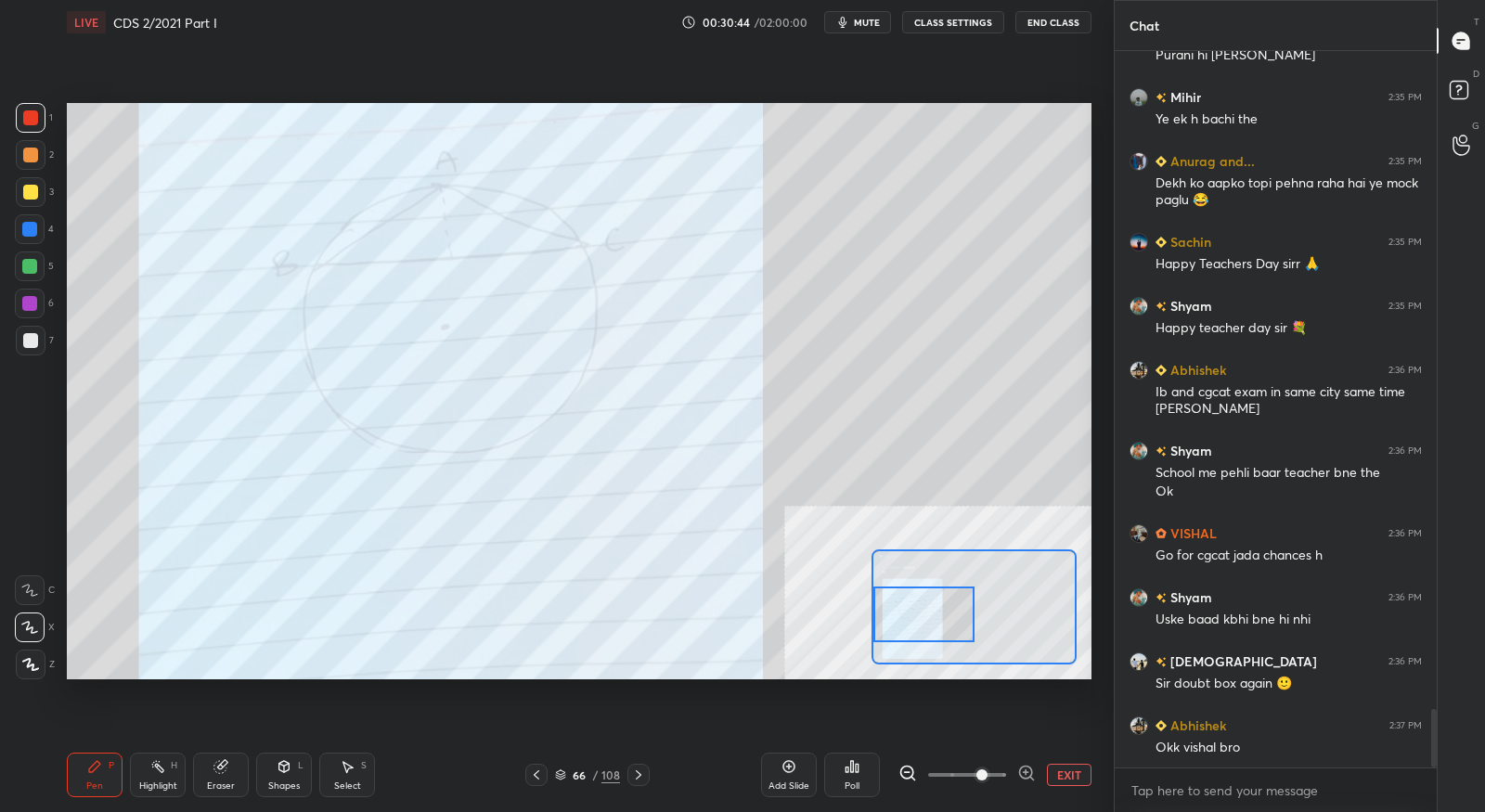
drag, startPoint x: 988, startPoint y: 606, endPoint x: 908, endPoint y: 614, distance: 80.4
click at [908, 614] on div at bounding box center [923, 614] width 101 height 56
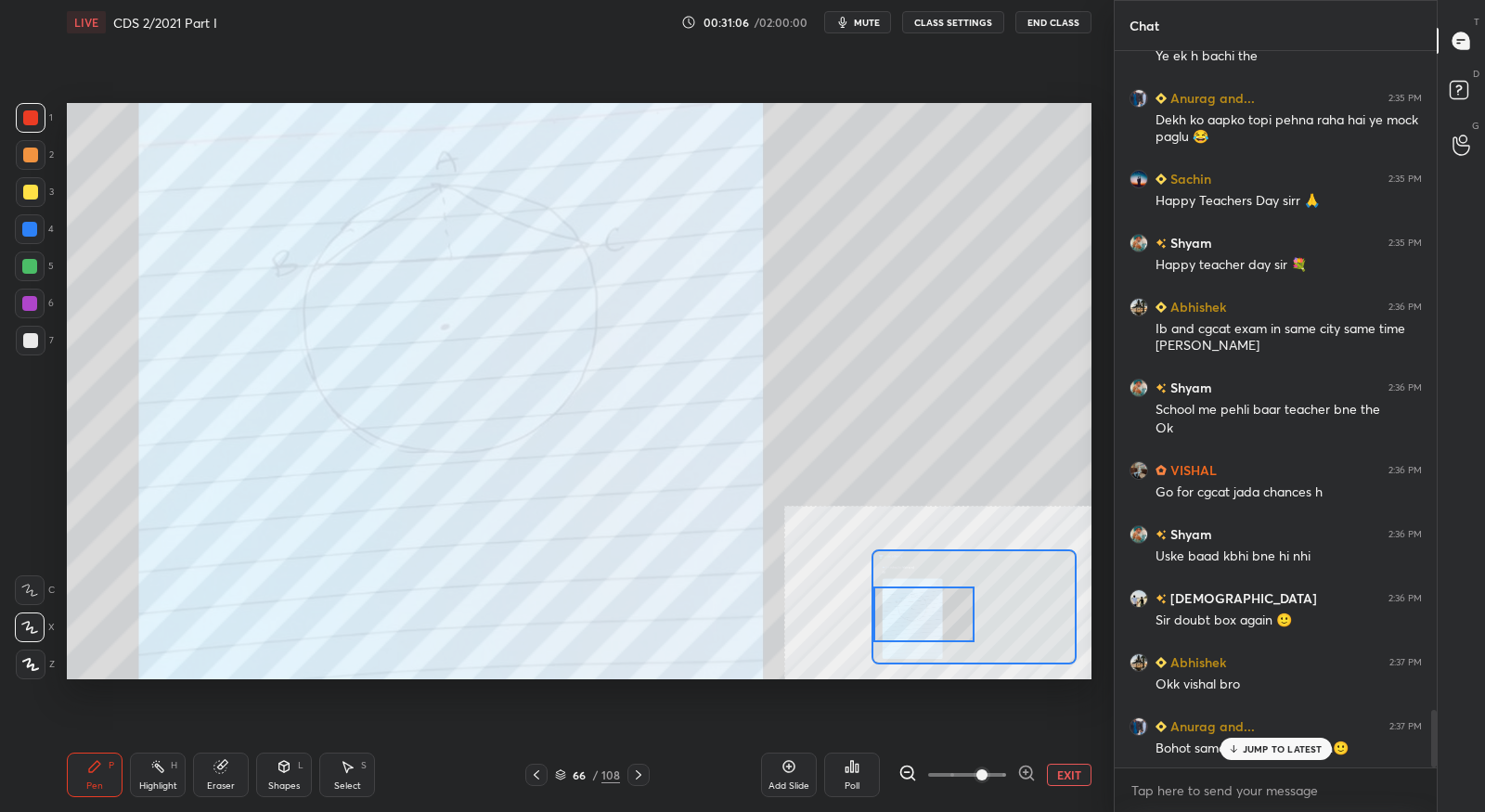
click at [1255, 751] on p "JUMP TO LATEST" at bounding box center [1283, 749] width 80 height 11
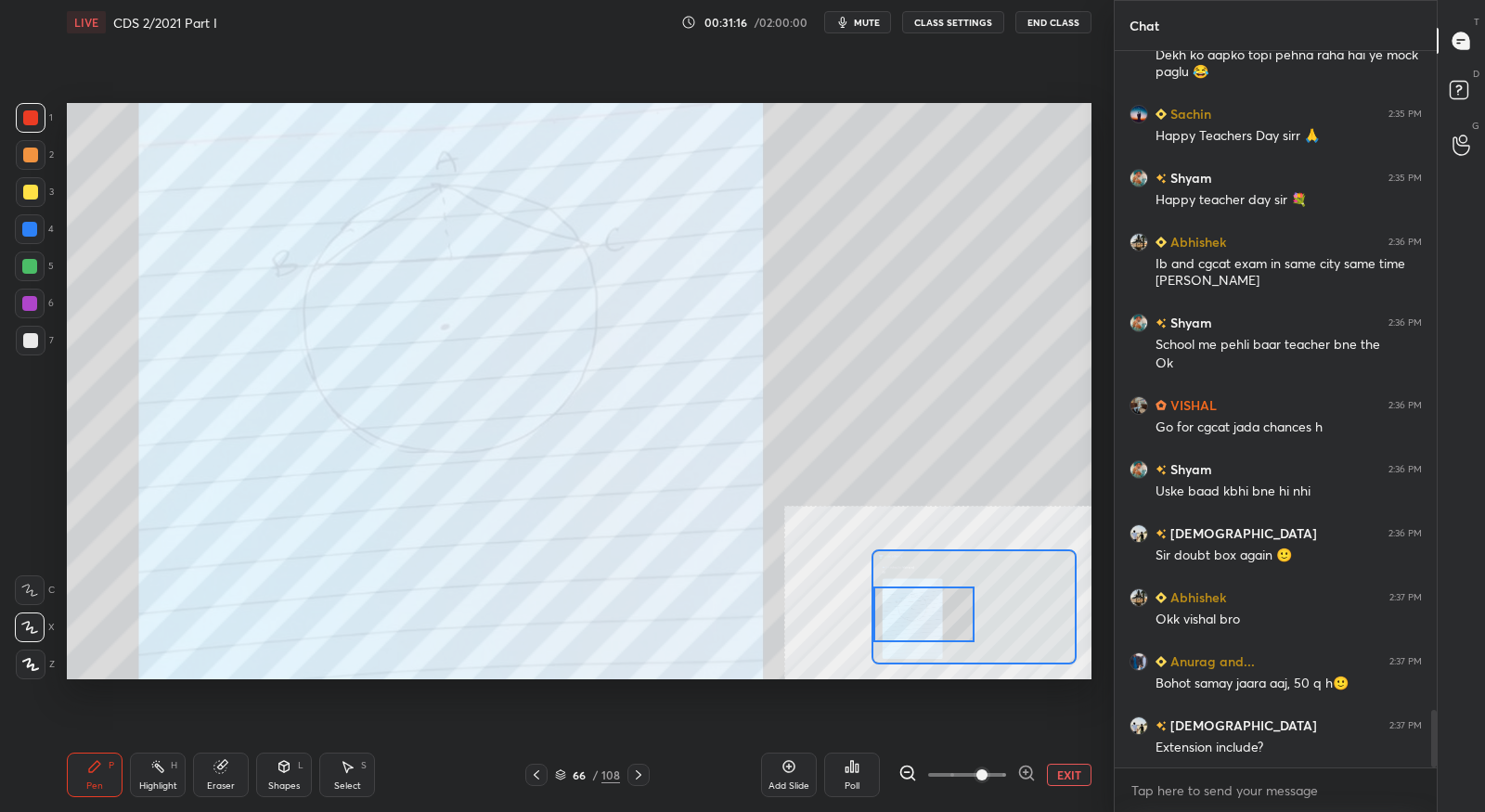
click at [1061, 781] on button "EXIT" at bounding box center [1068, 774] width 45 height 22
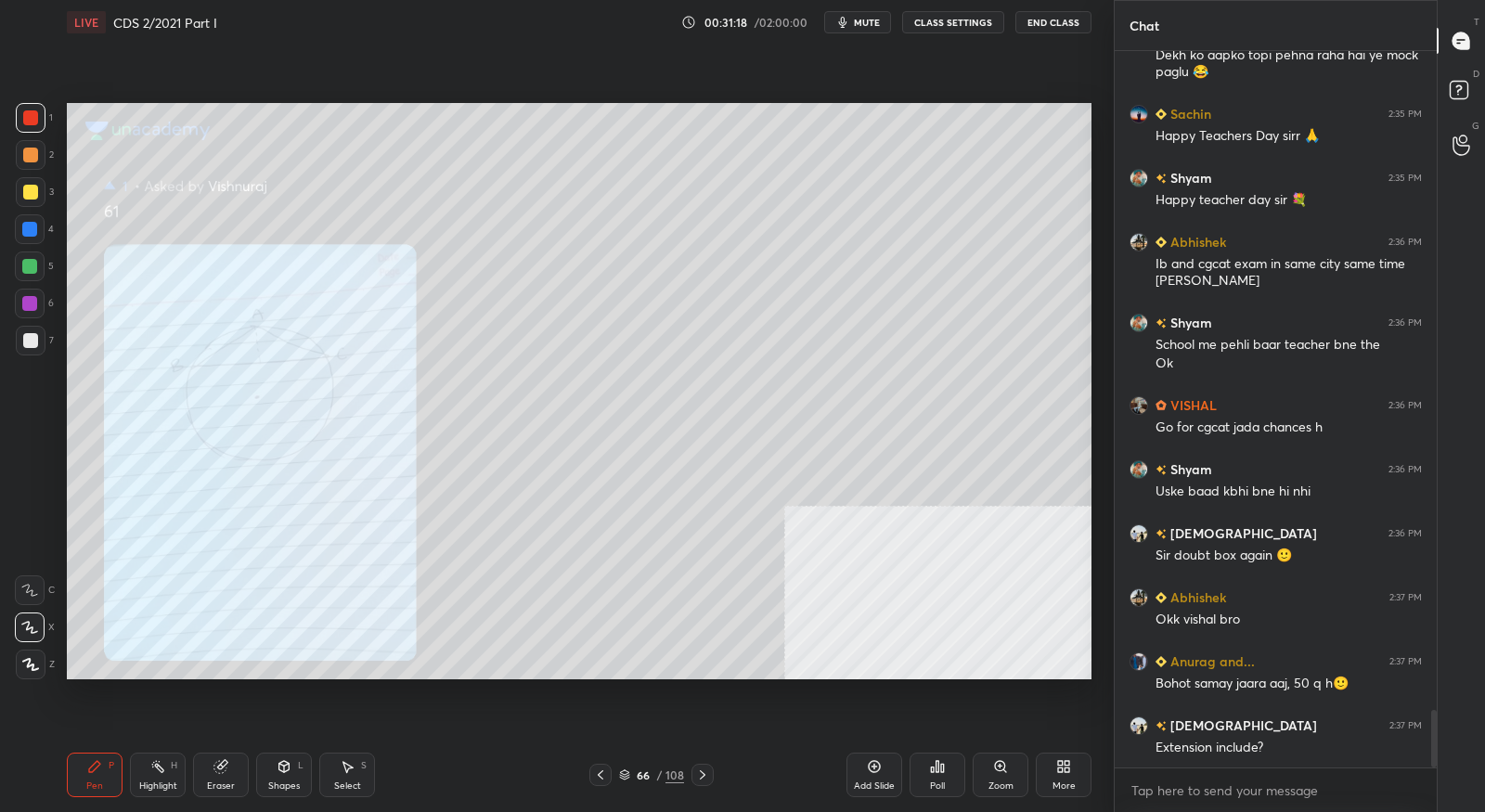
click at [703, 772] on icon at bounding box center [703, 775] width 15 height 15
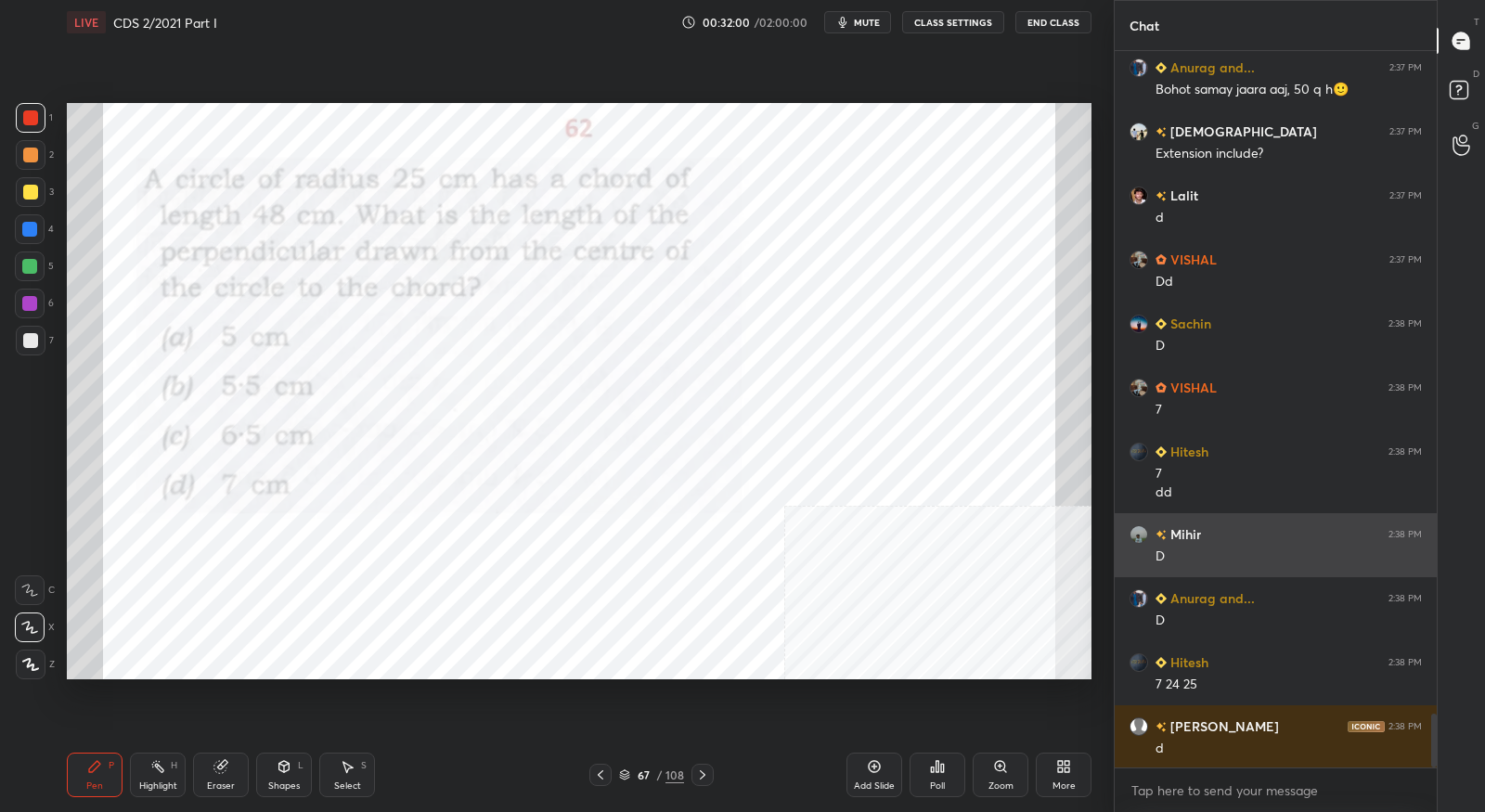
scroll to position [8822, 0]
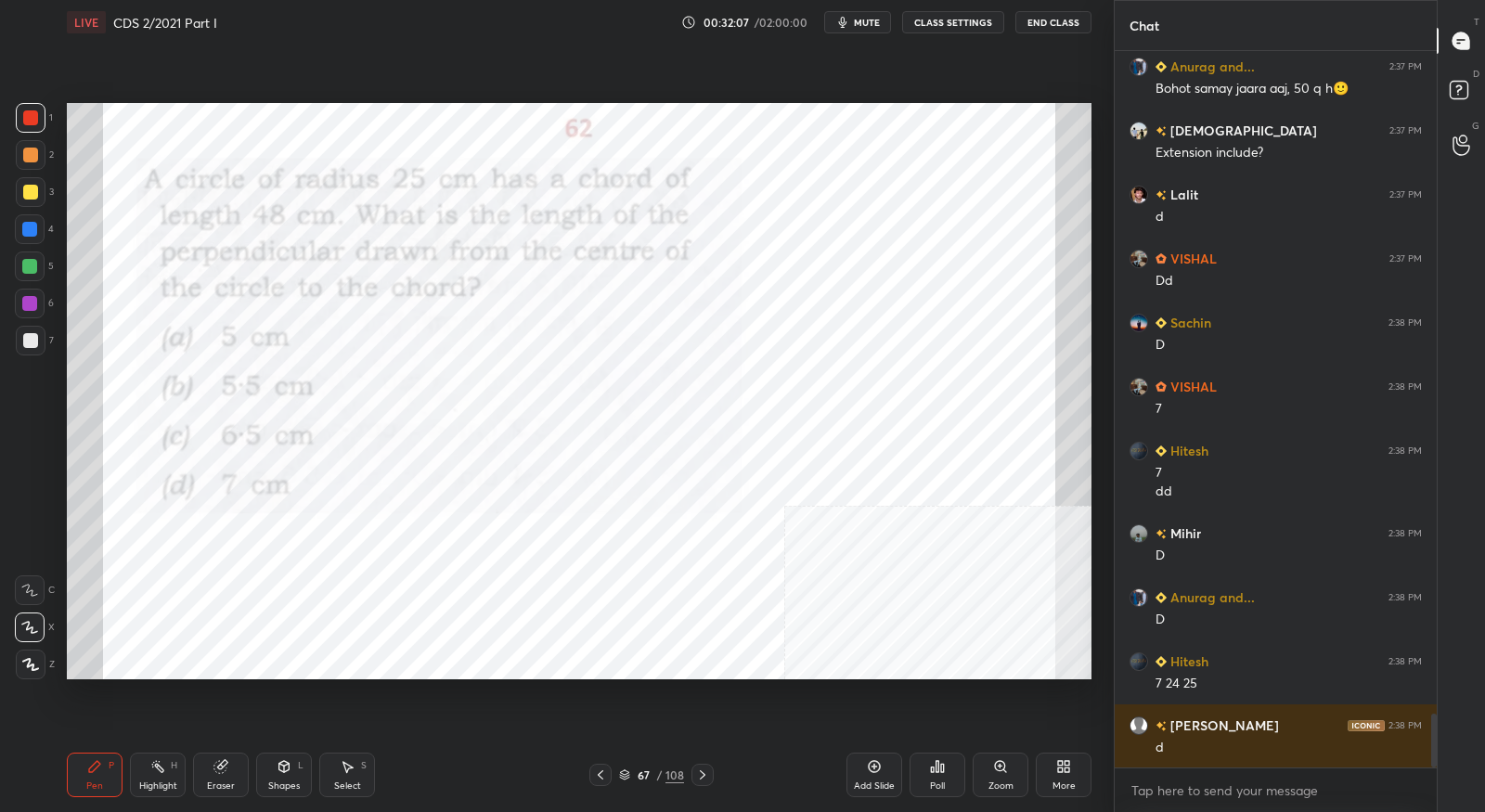
click at [708, 780] on icon at bounding box center [703, 775] width 15 height 15
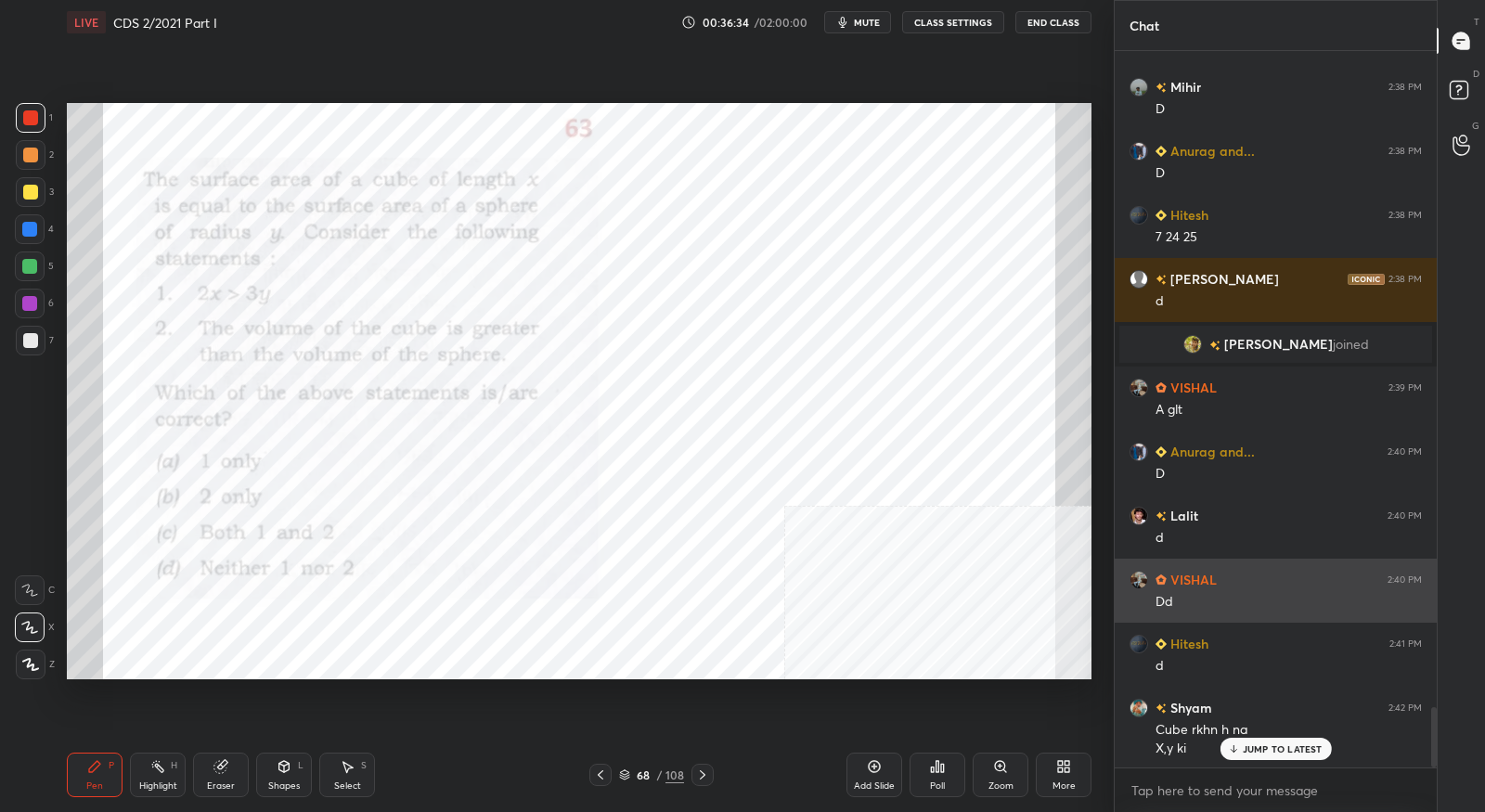
scroll to position [7838, 0]
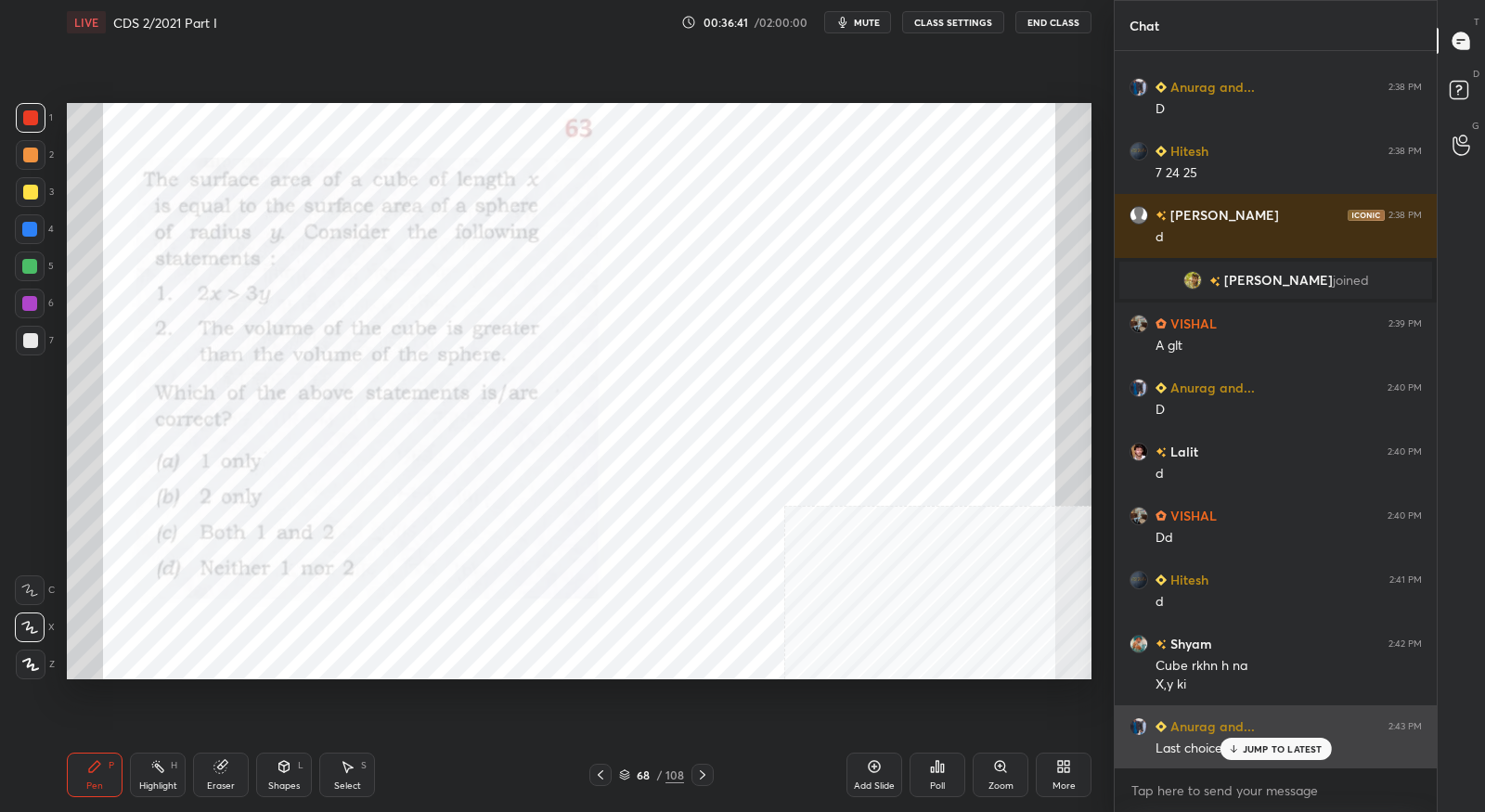
click at [1256, 745] on p "JUMP TO LATEST" at bounding box center [1283, 749] width 80 height 11
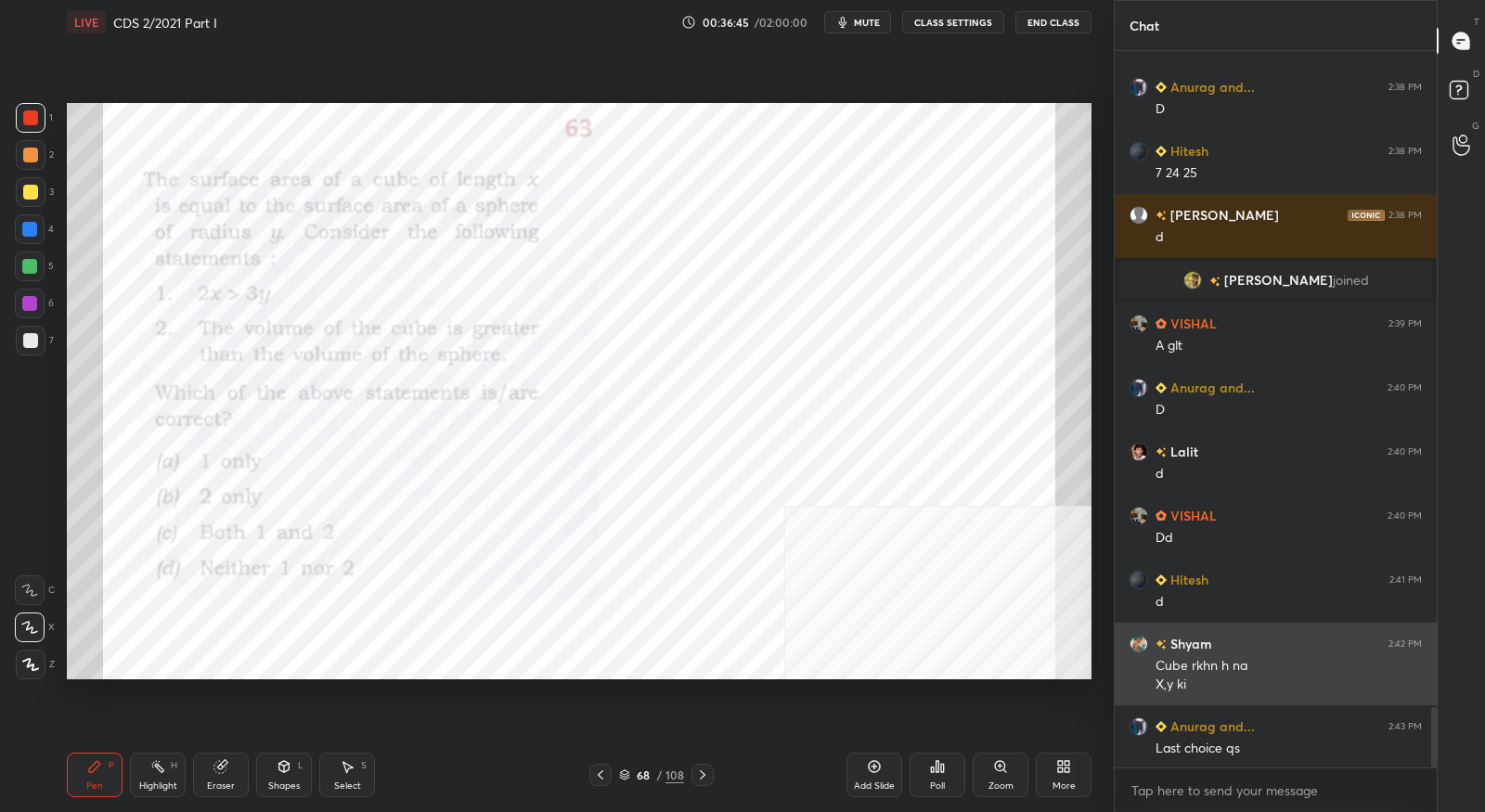
scroll to position [7903, 0]
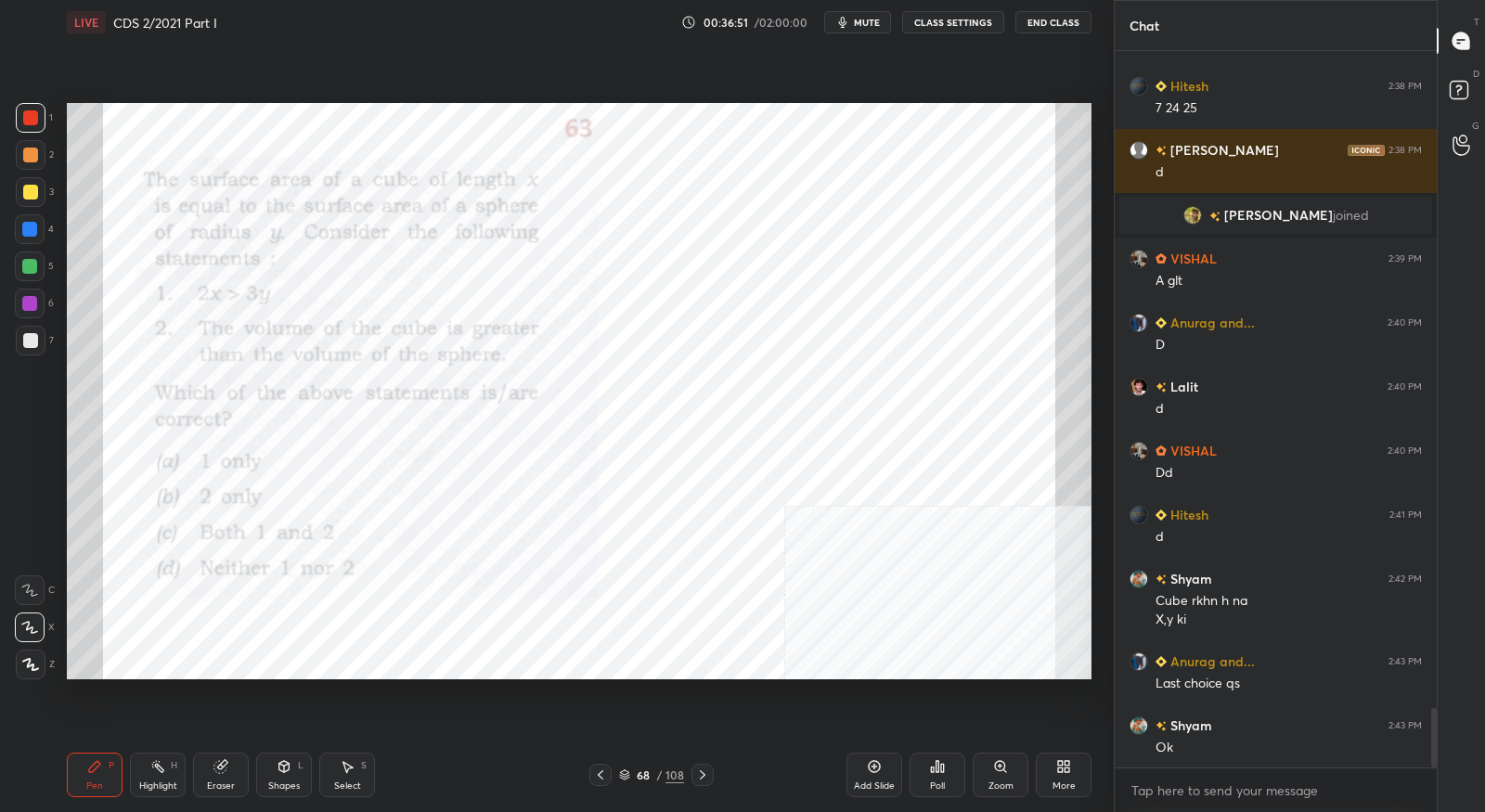
click at [708, 776] on icon at bounding box center [703, 775] width 15 height 15
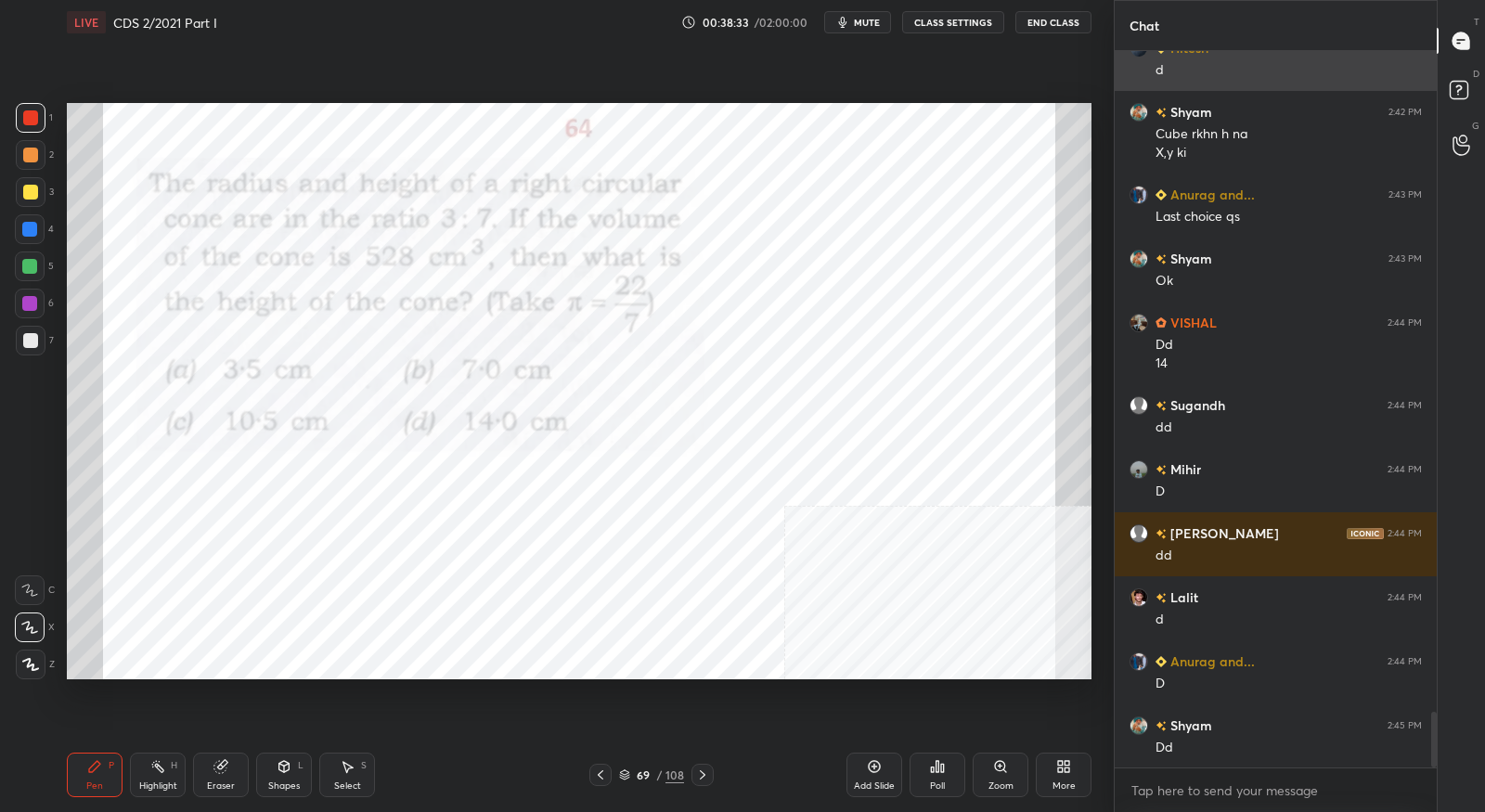
scroll to position [8450, 0]
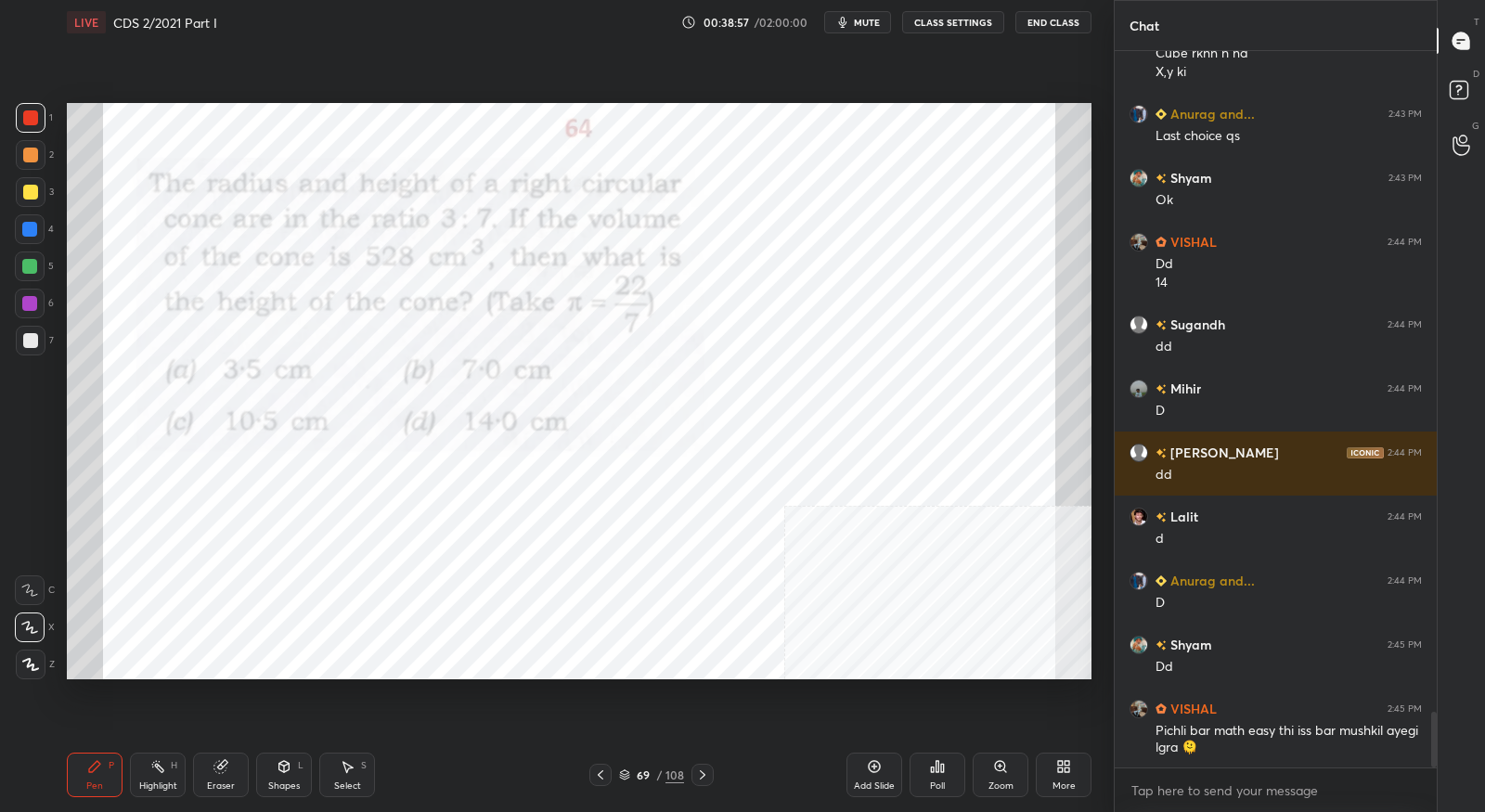
click at [707, 777] on icon at bounding box center [703, 775] width 15 height 15
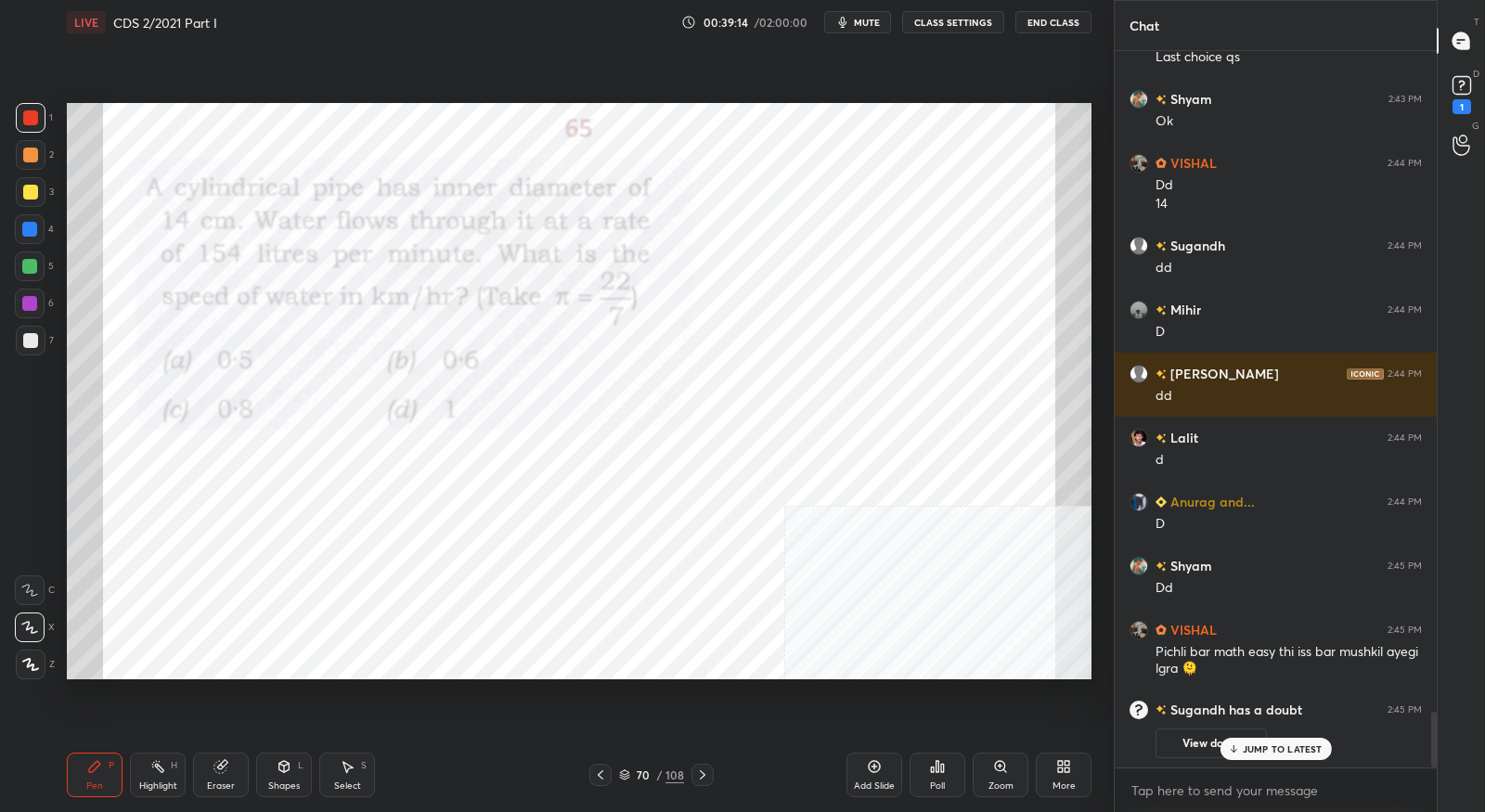
scroll to position [8118, 0]
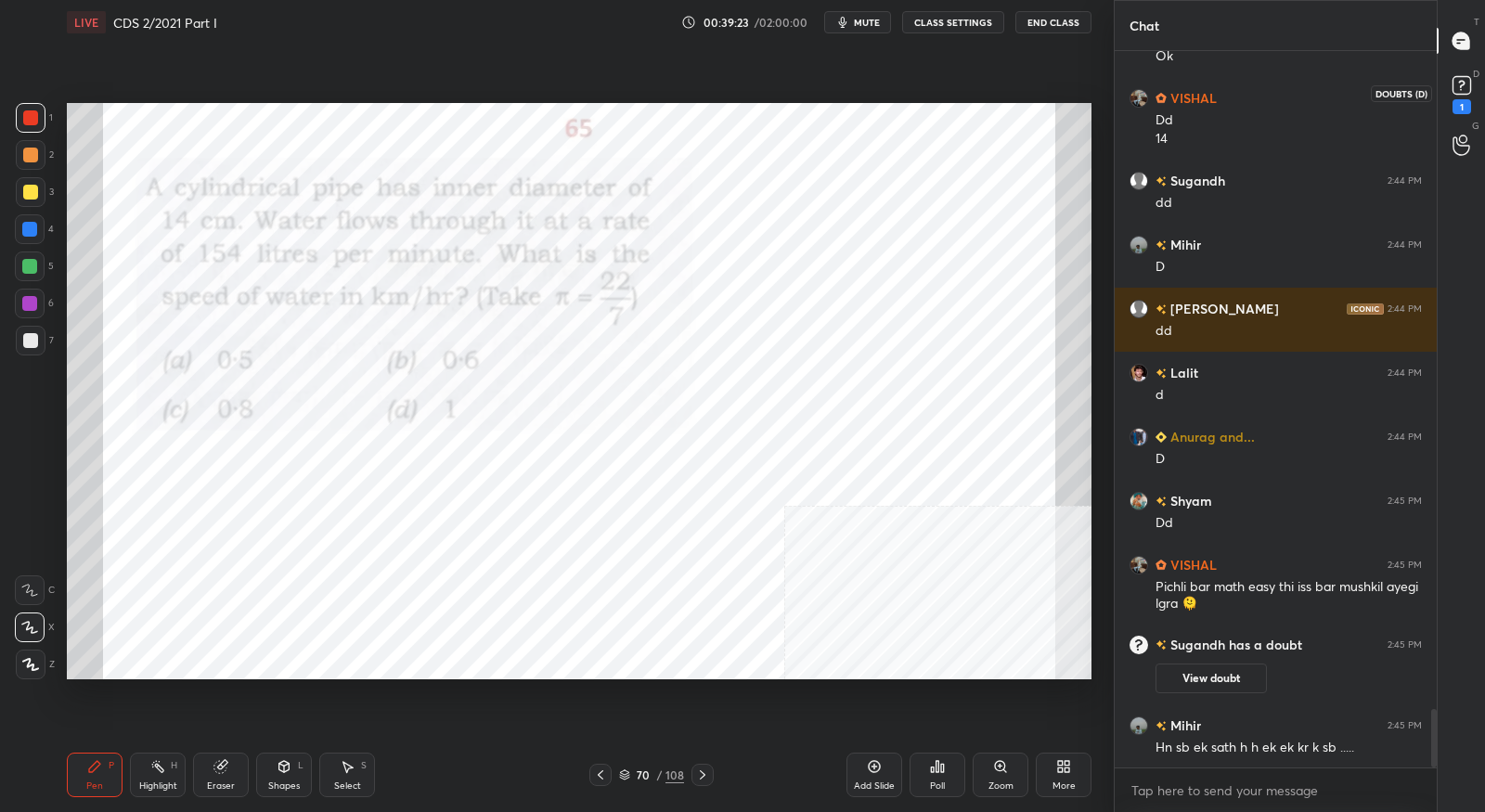
click at [1457, 89] on rect at bounding box center [1461, 85] width 18 height 18
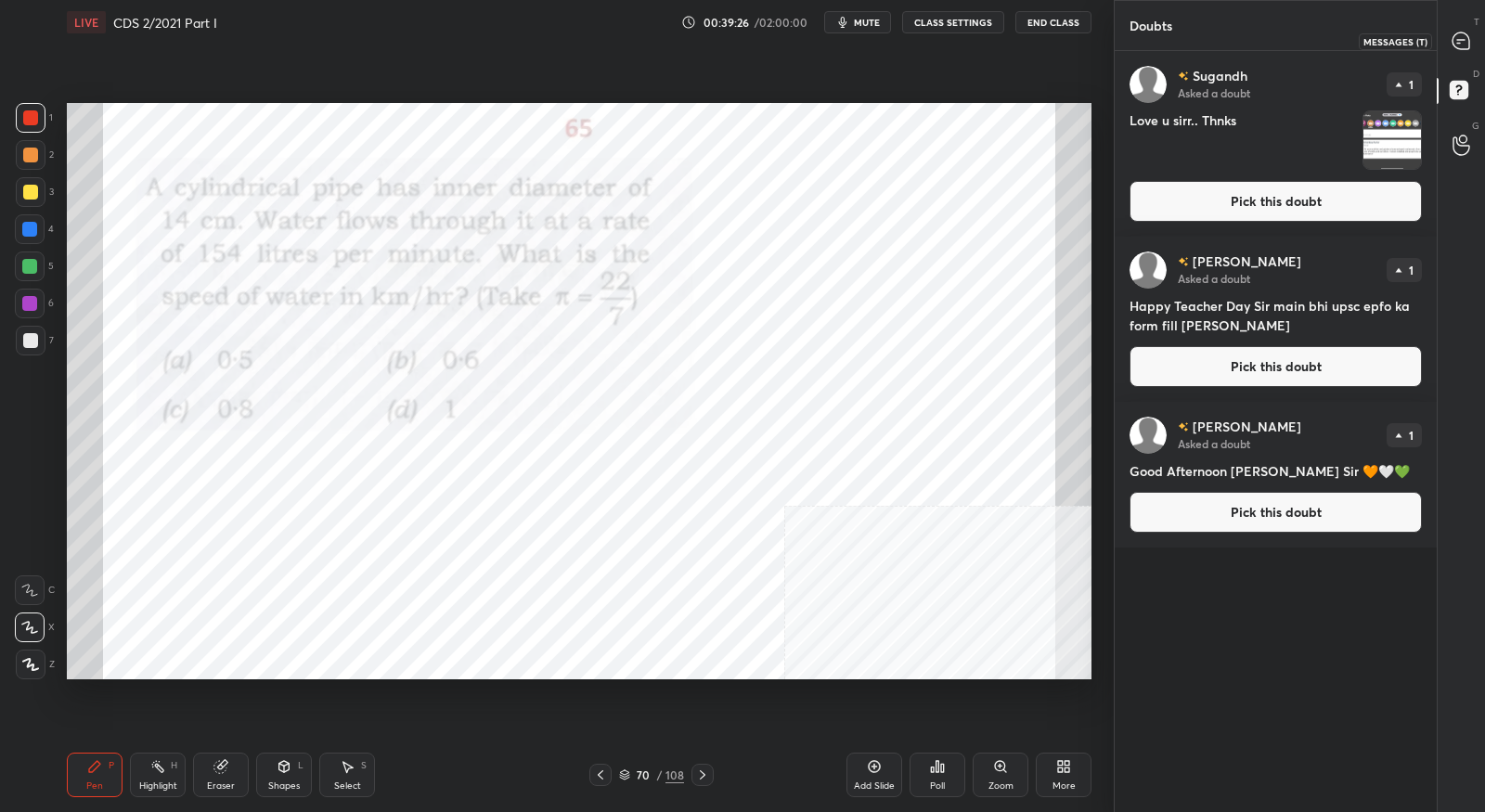
click at [1454, 54] on div at bounding box center [1461, 40] width 37 height 33
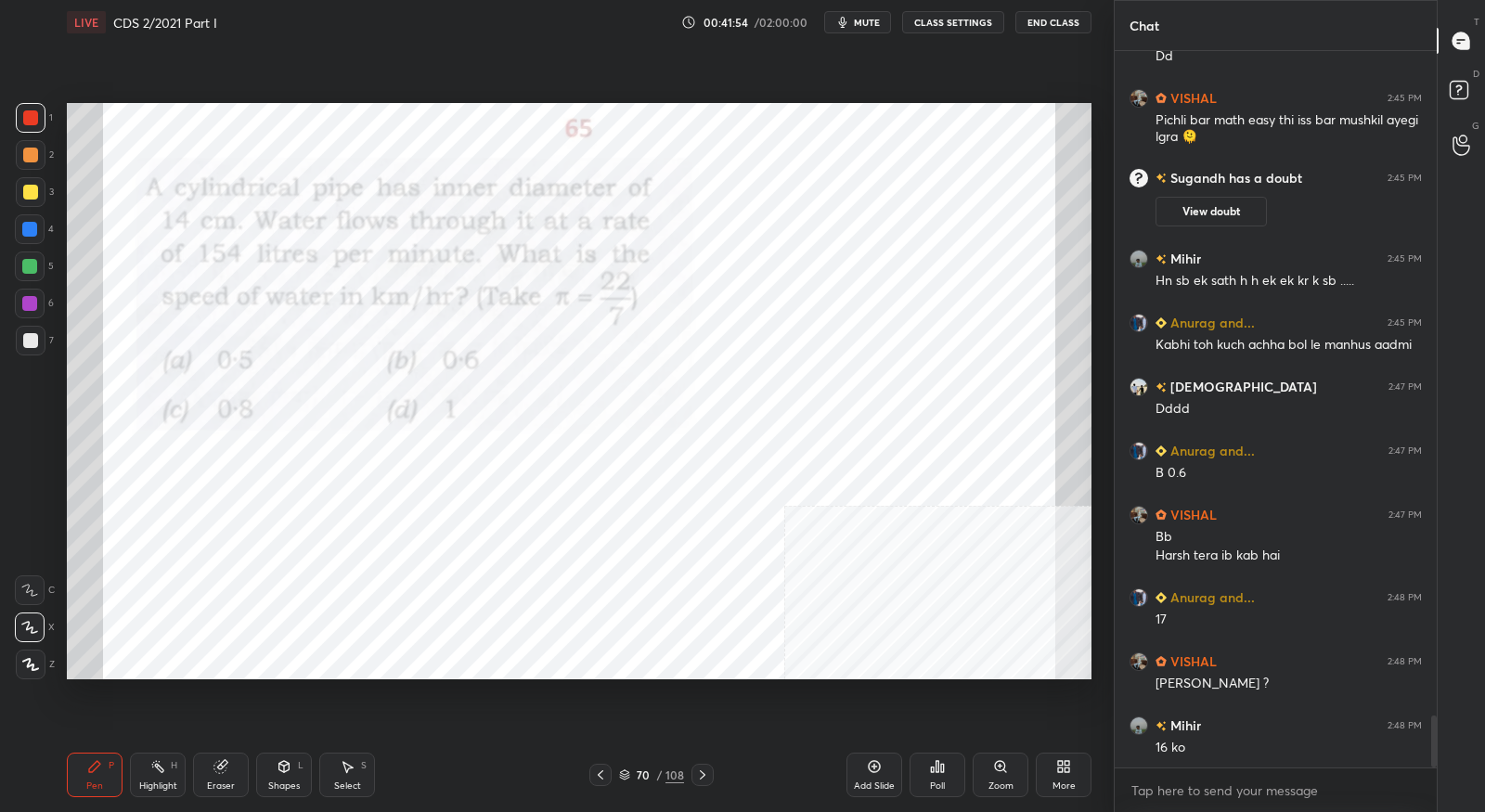
scroll to position [9284, 0]
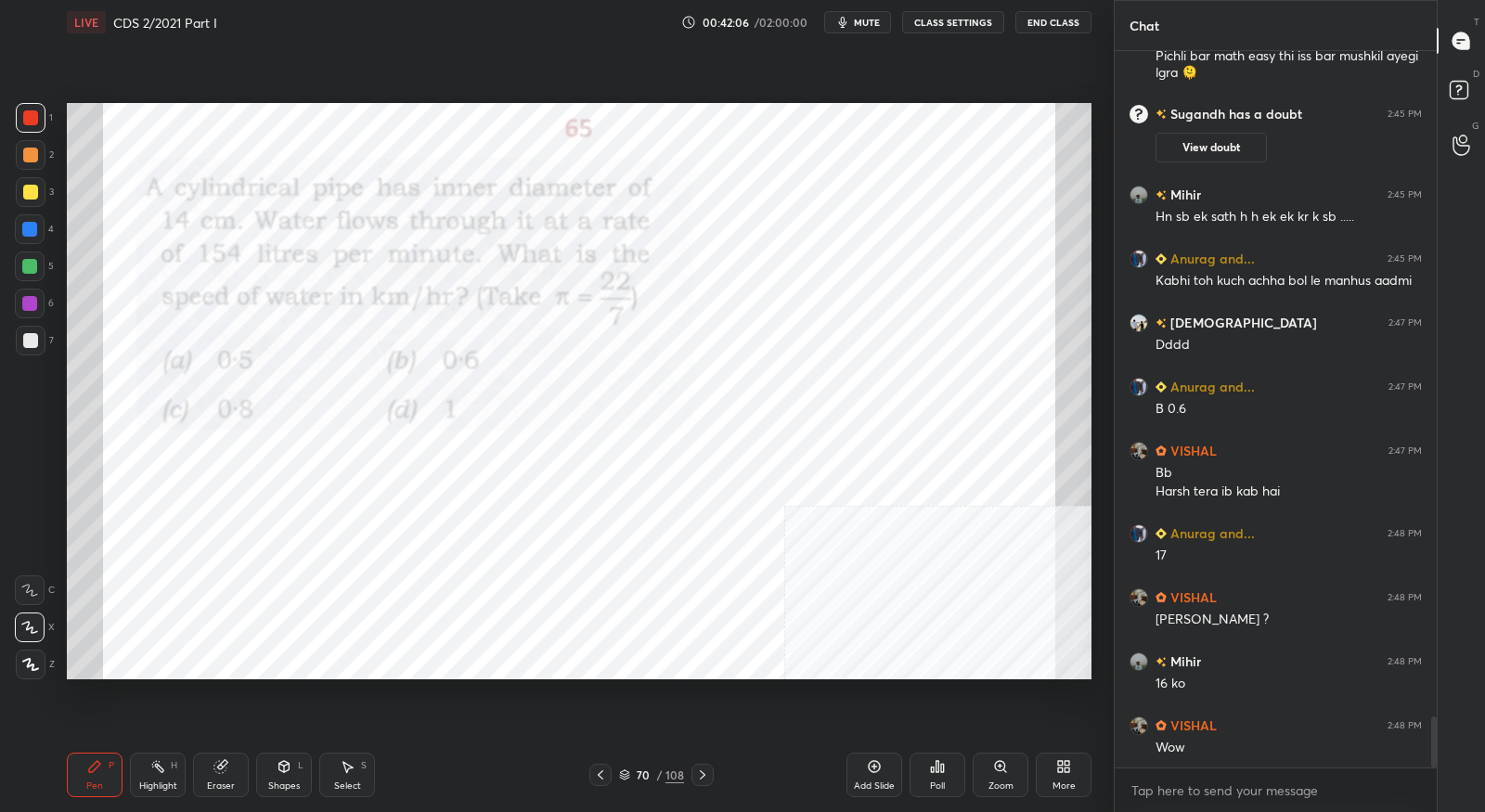
drag, startPoint x: 224, startPoint y: 785, endPoint x: 238, endPoint y: 766, distance: 23.6
click at [224, 784] on div "Eraser" at bounding box center [220, 786] width 28 height 9
drag, startPoint x: 42, startPoint y: 623, endPoint x: 62, endPoint y: 602, distance: 29.0
click at [41, 623] on div at bounding box center [29, 627] width 29 height 29
click at [101, 770] on icon at bounding box center [95, 766] width 15 height 15
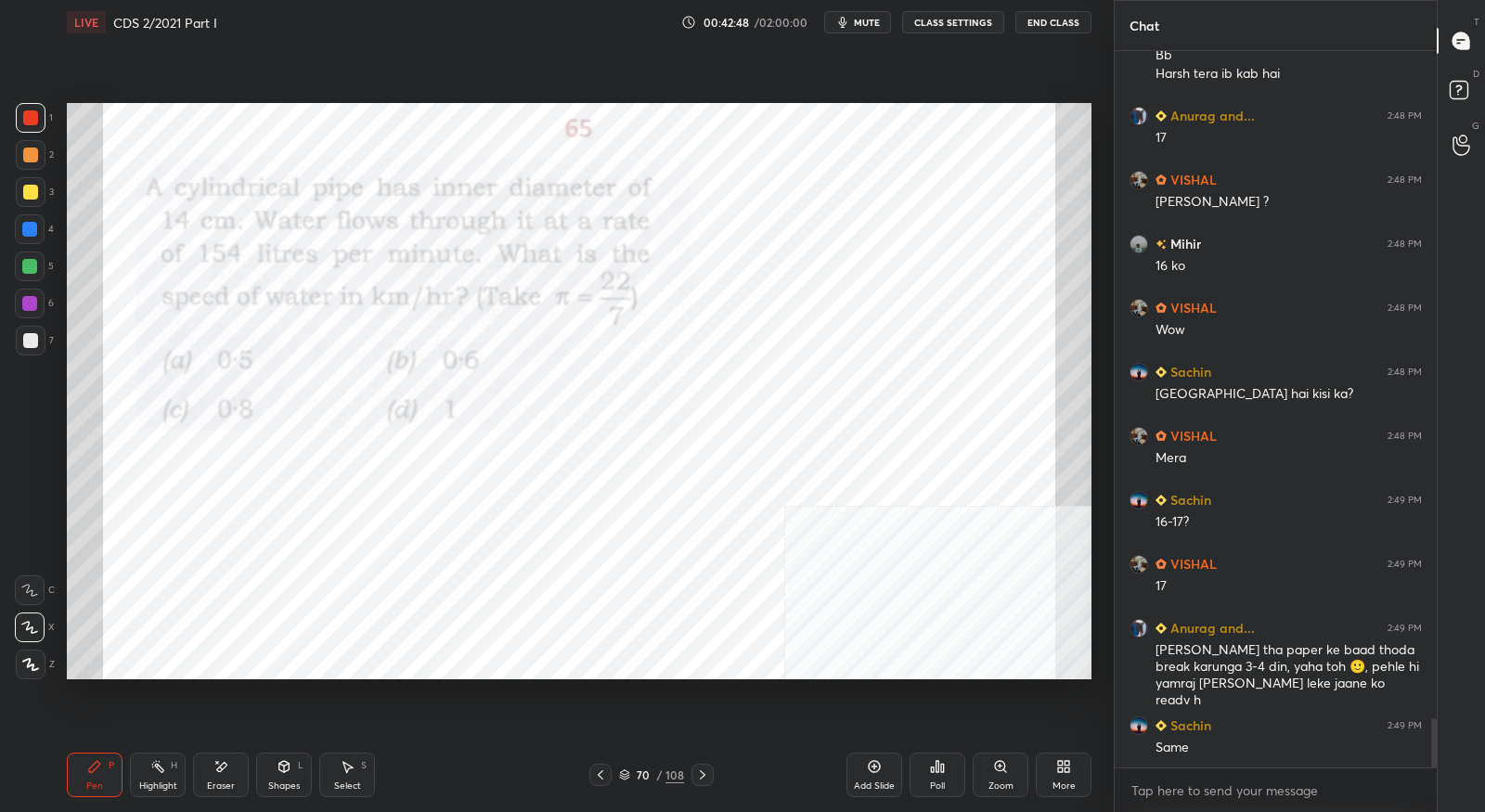
scroll to position [9764, 0]
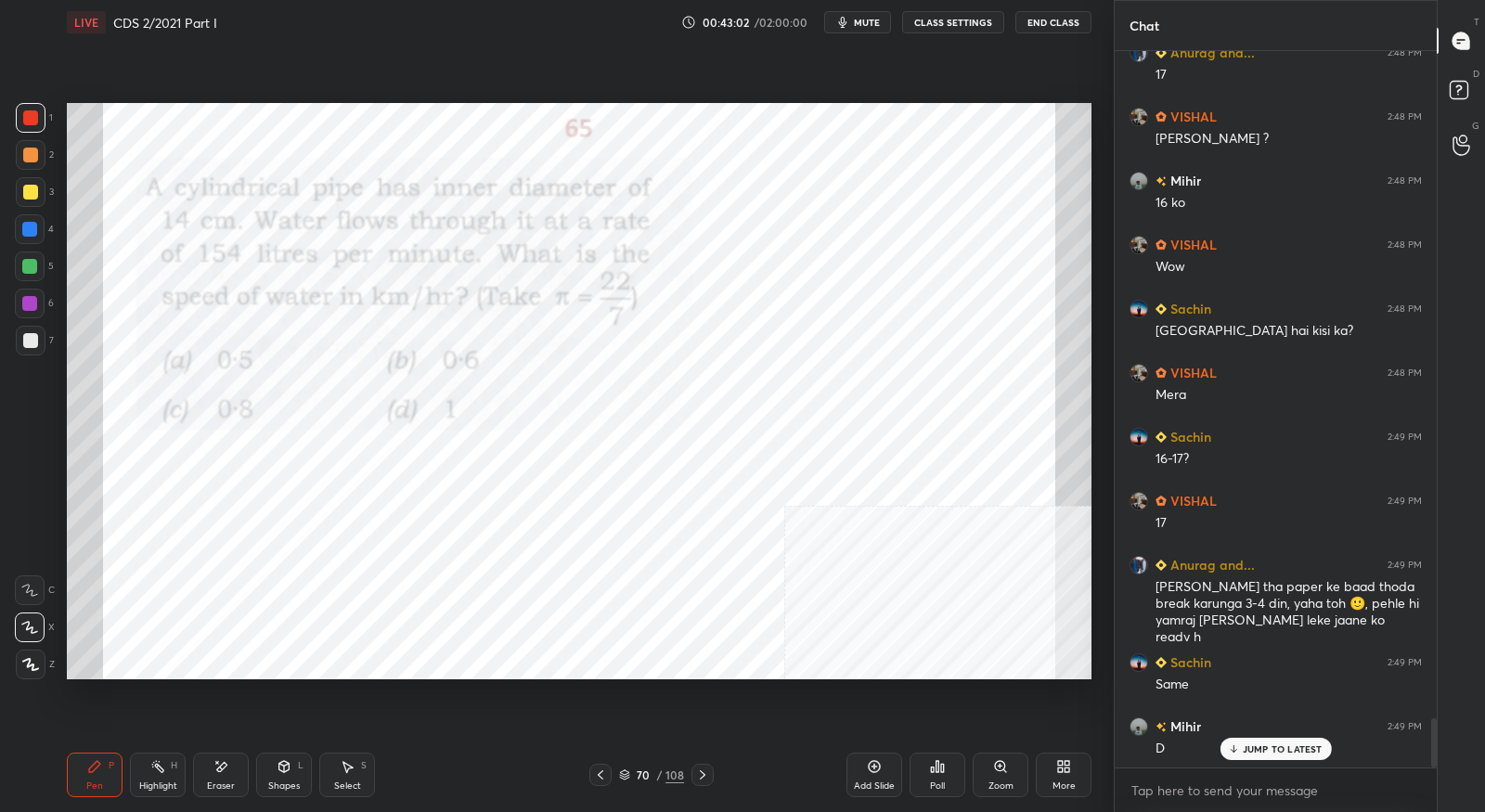
drag, startPoint x: 235, startPoint y: 774, endPoint x: 311, endPoint y: 687, distance: 115.5
click at [234, 774] on div "Eraser" at bounding box center [220, 774] width 56 height 45
click at [125, 704] on div "Setting up your live class Poll for secs No correct answer Start poll" at bounding box center [580, 391] width 1040 height 693
click at [99, 767] on icon at bounding box center [95, 766] width 15 height 15
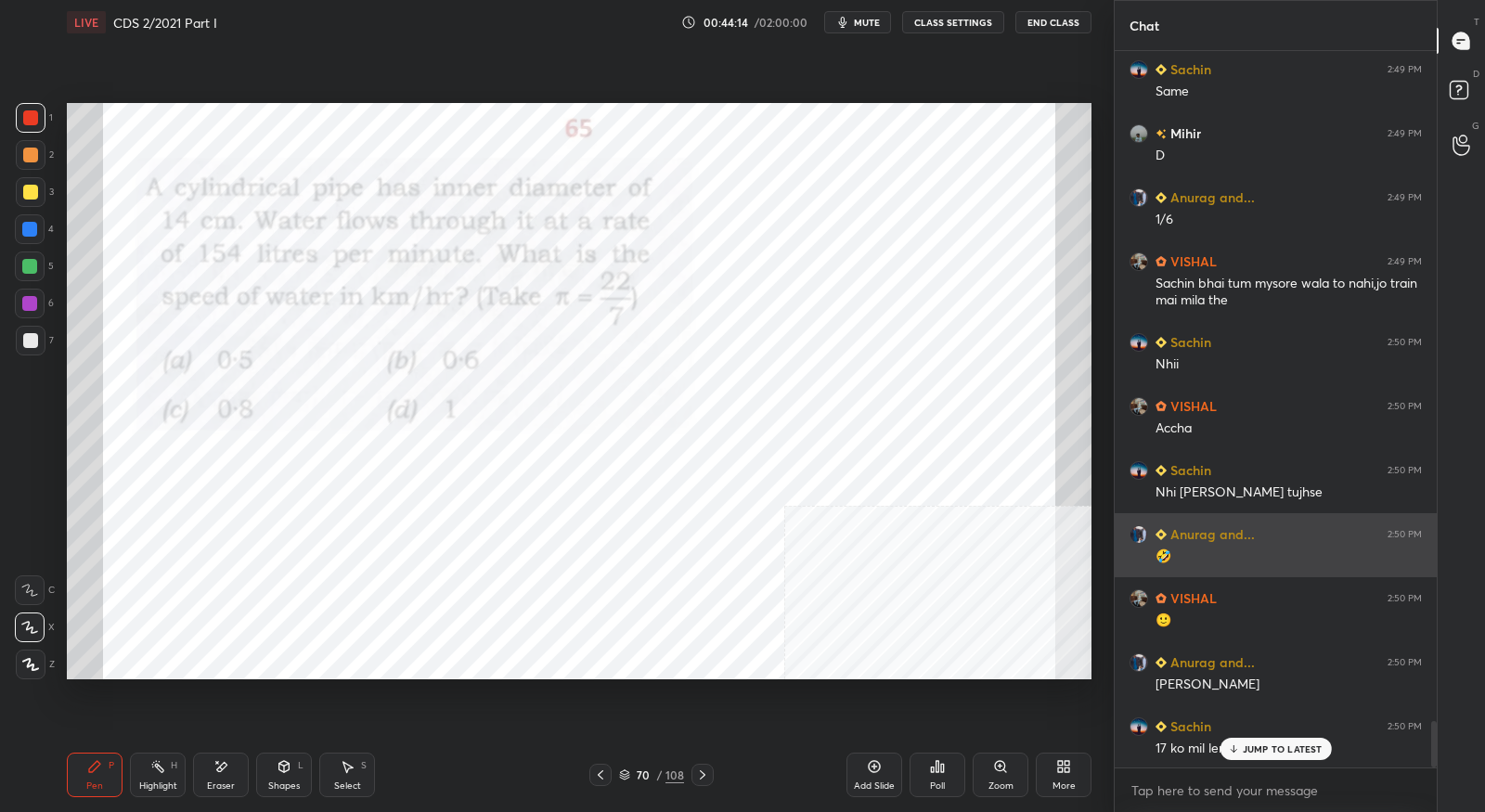
scroll to position [10358, 0]
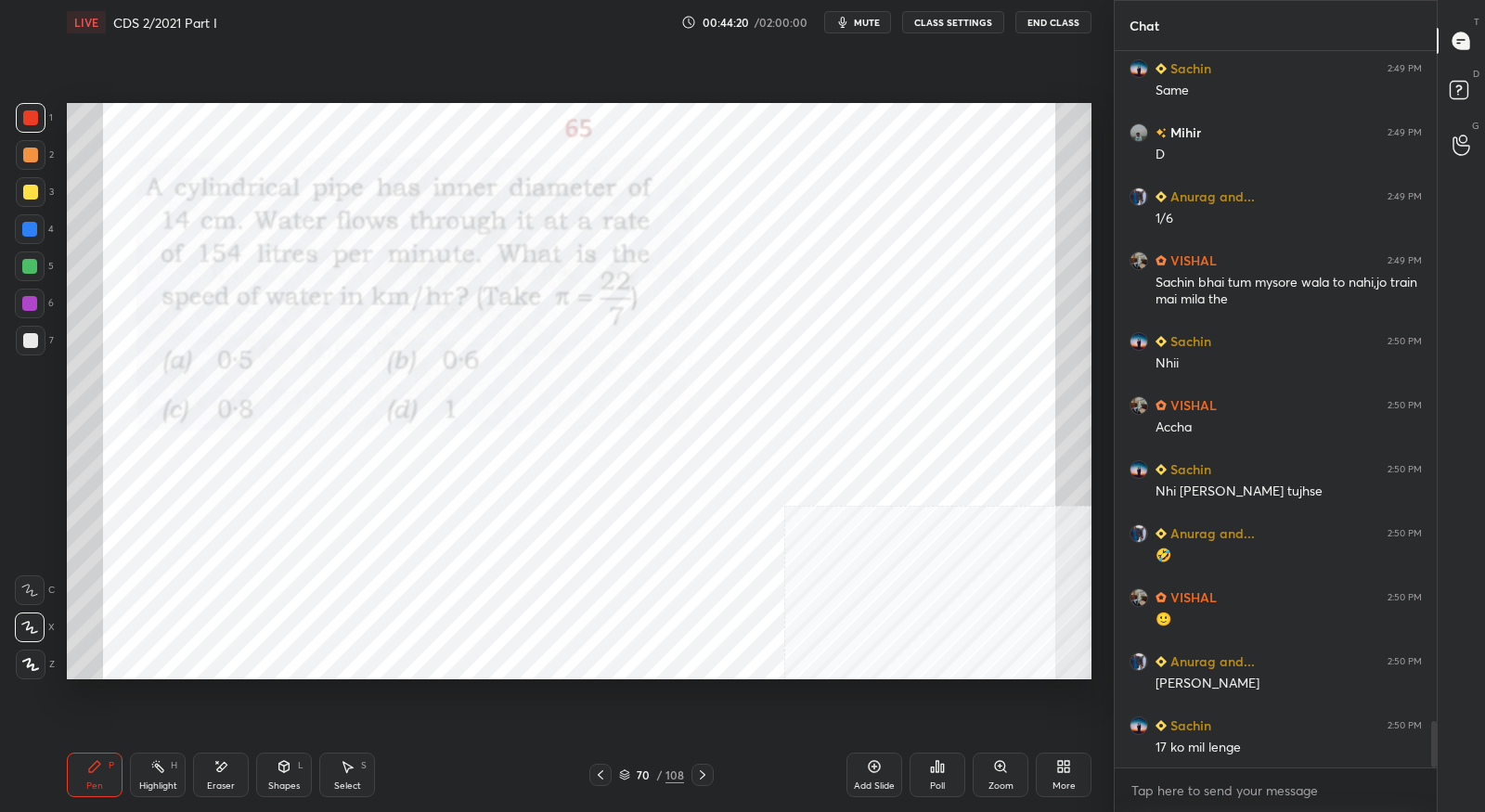
click at [700, 779] on icon at bounding box center [703, 775] width 6 height 9
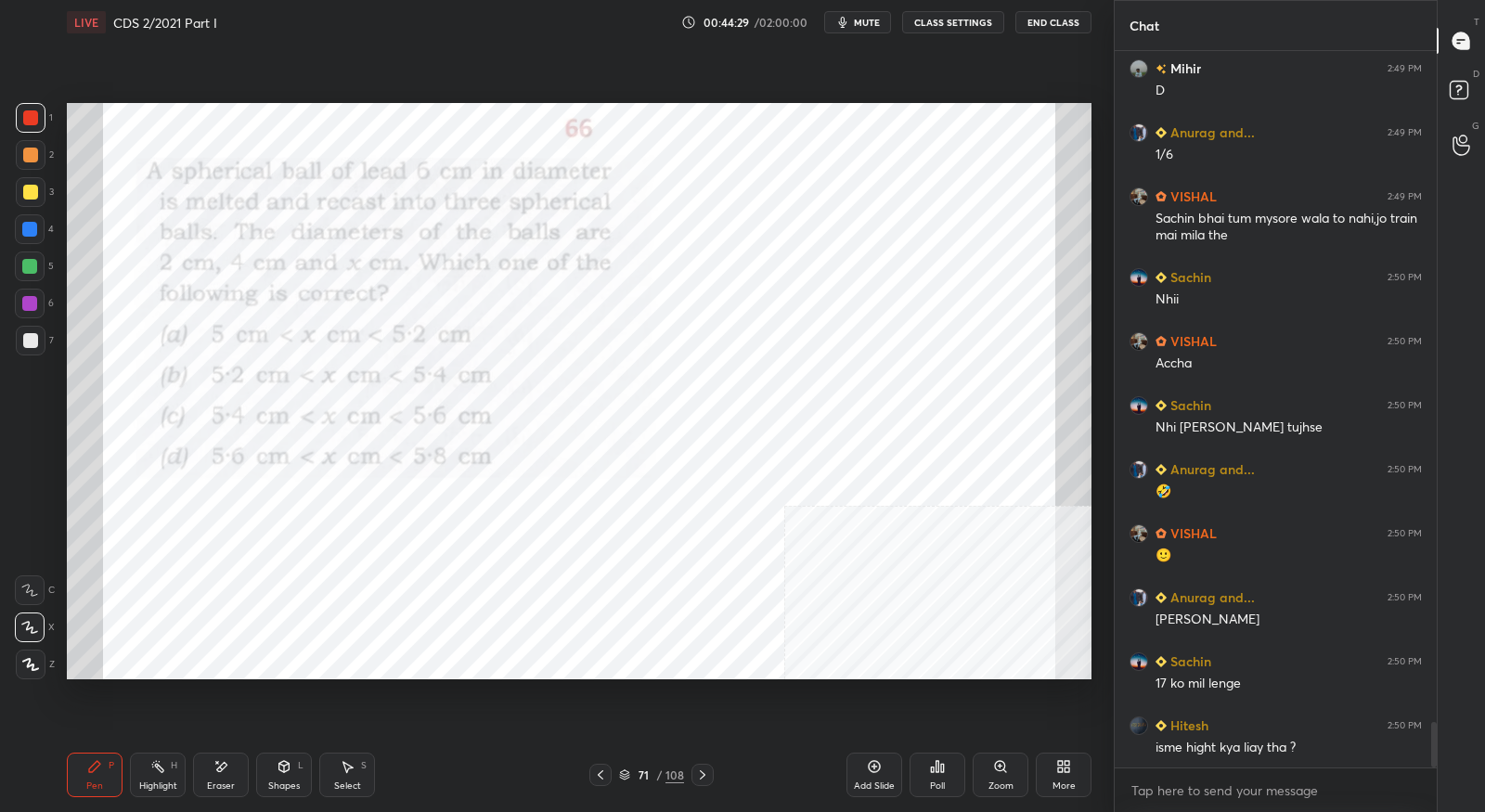
scroll to position [10486, 0]
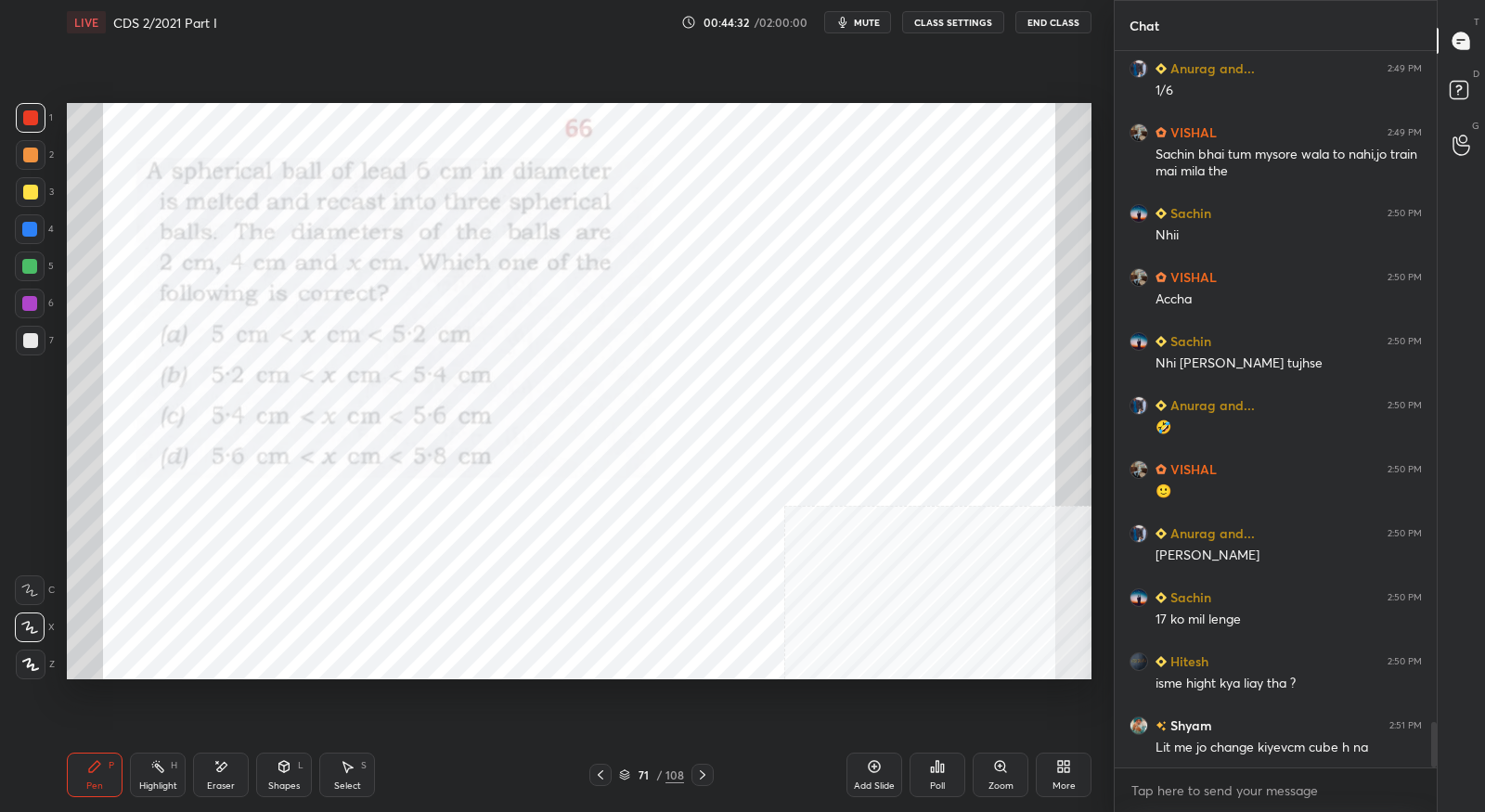
click at [595, 778] on icon at bounding box center [601, 775] width 15 height 15
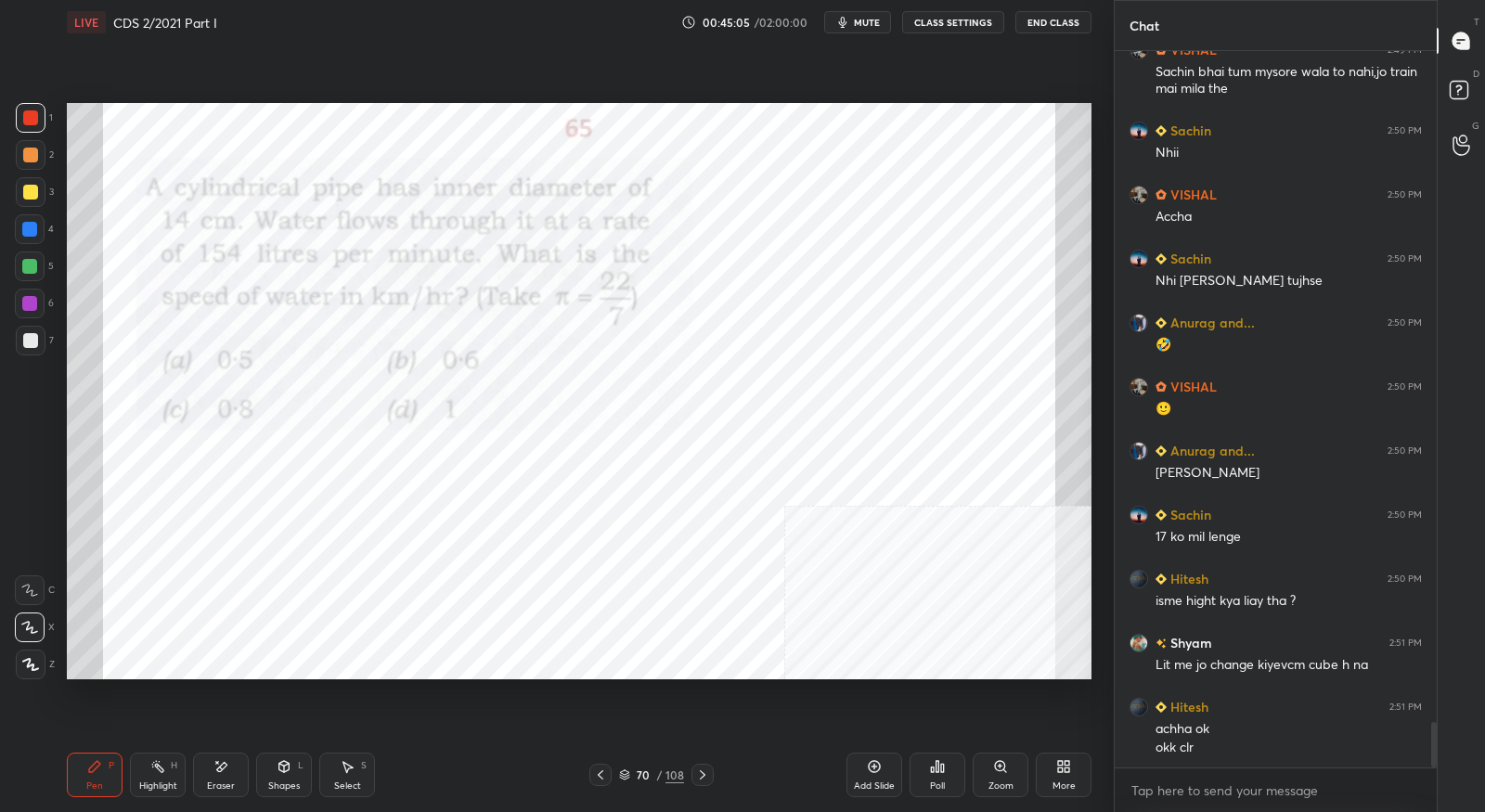
scroll to position [10632, 0]
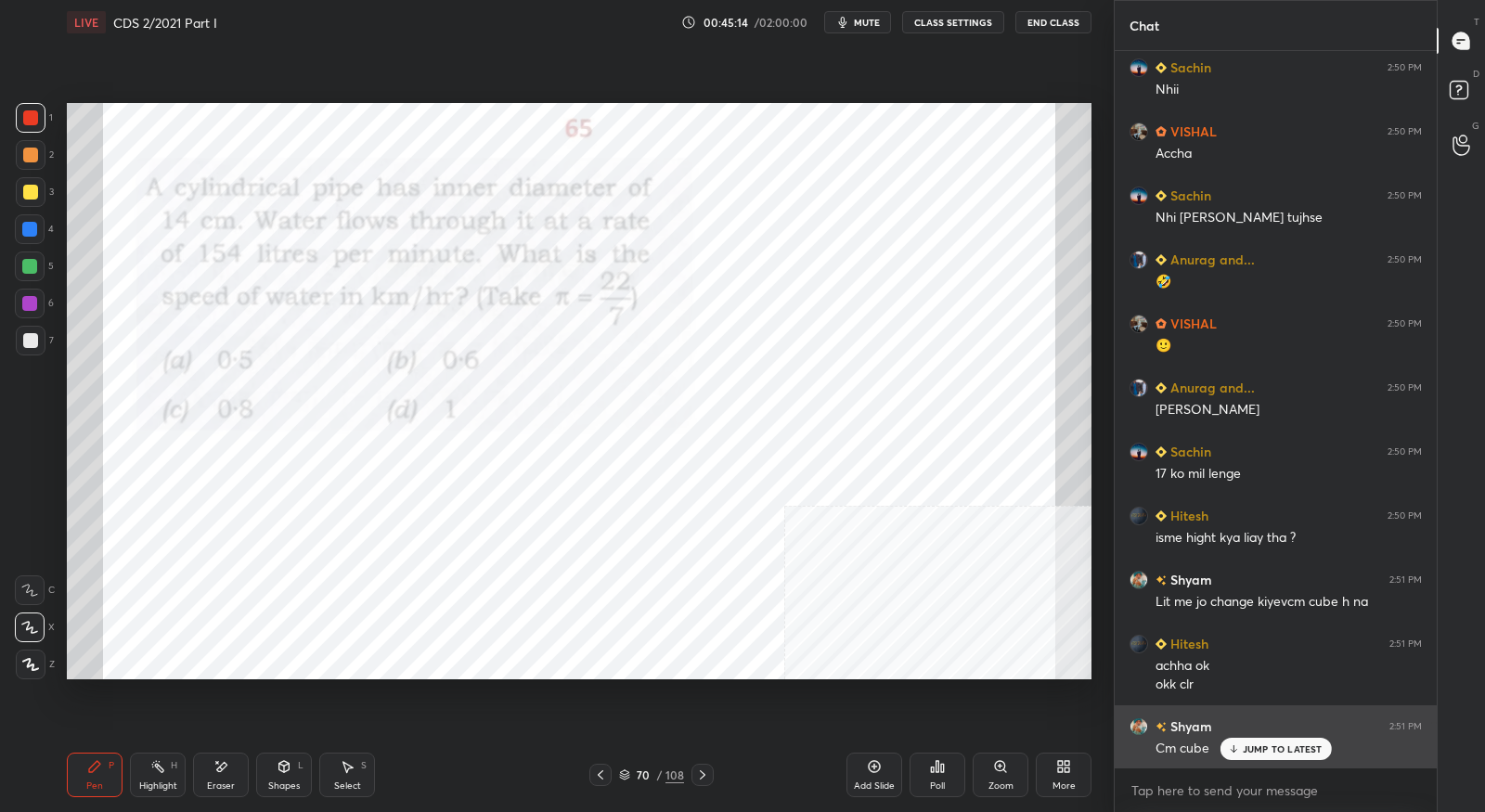
click at [1237, 747] on icon at bounding box center [1233, 749] width 12 height 11
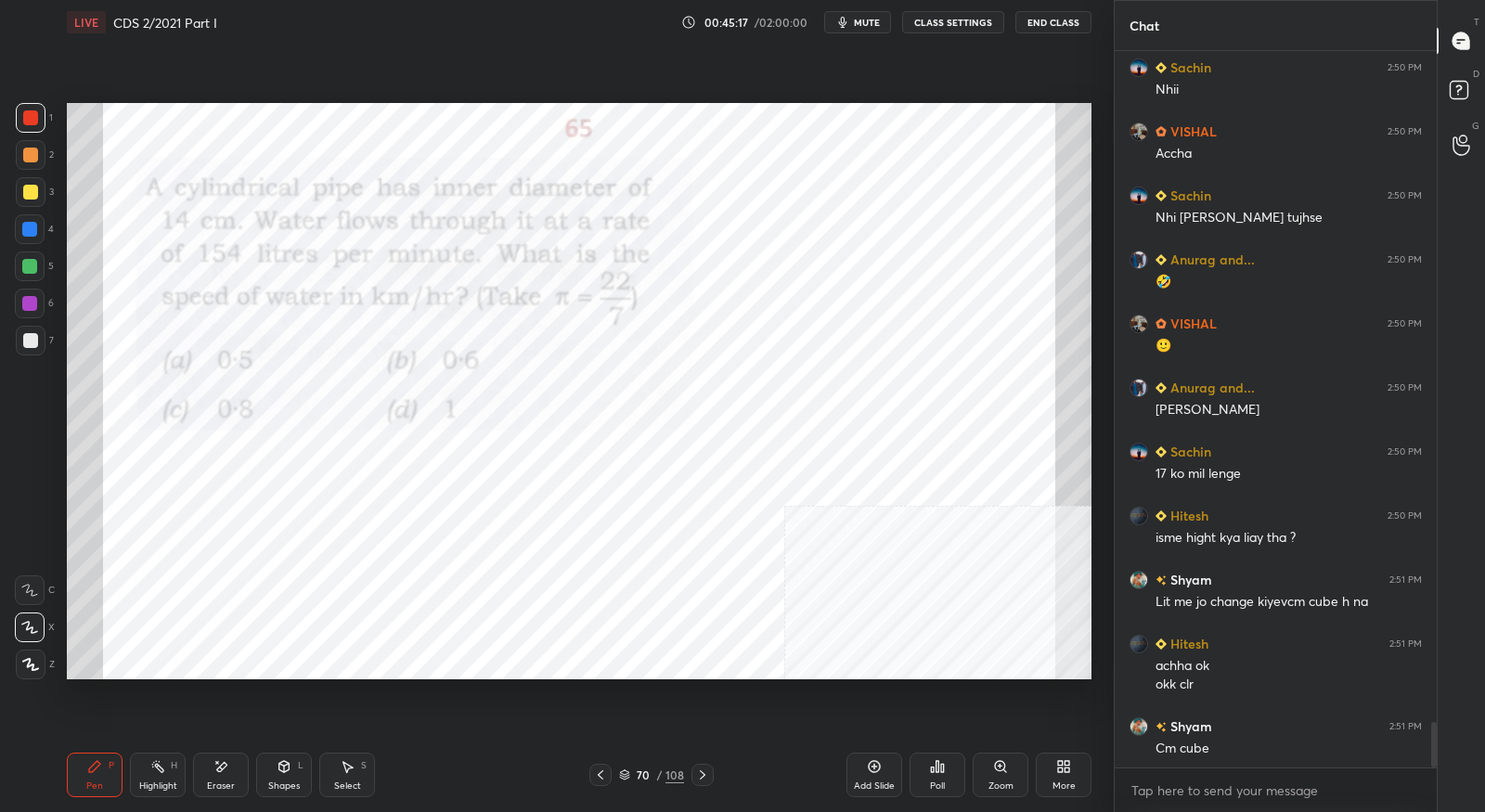
scroll to position [10633, 0]
click at [705, 776] on icon at bounding box center [703, 775] width 15 height 15
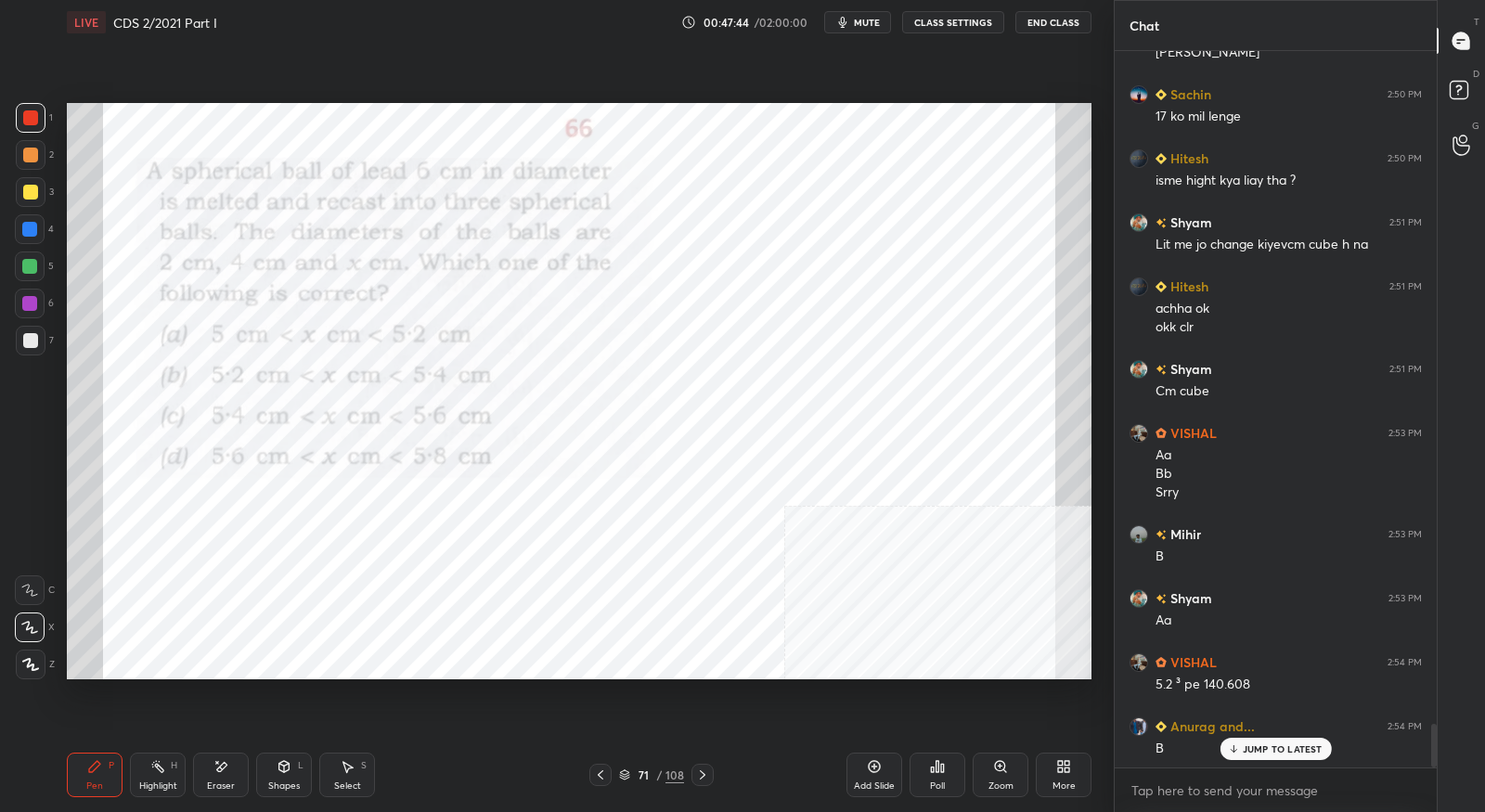
scroll to position [11053, 0]
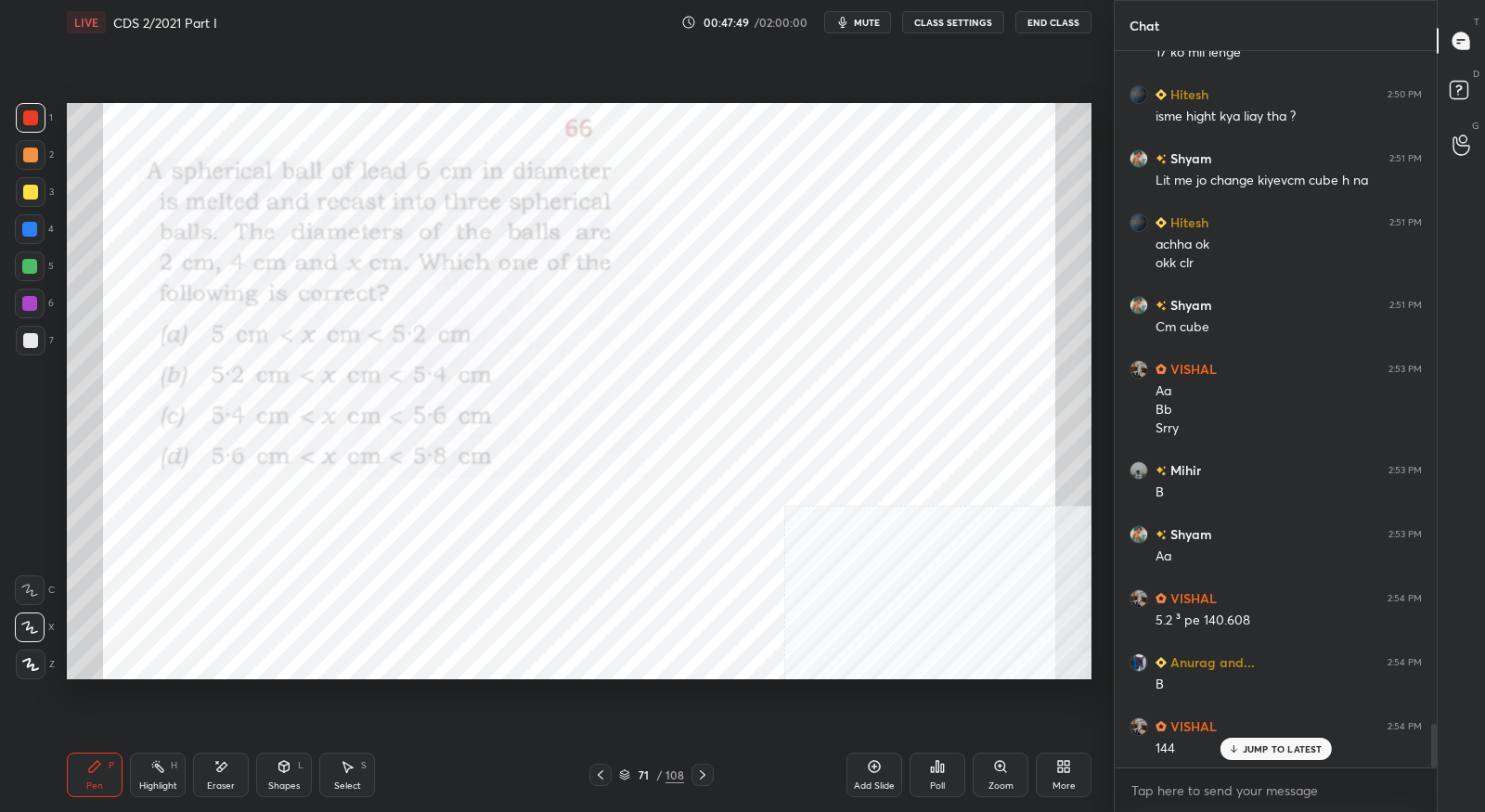
drag, startPoint x: 230, startPoint y: 767, endPoint x: 246, endPoint y: 752, distance: 21.9
click at [230, 767] on div "Eraser" at bounding box center [220, 774] width 56 height 45
click at [97, 767] on icon at bounding box center [95, 766] width 11 height 11
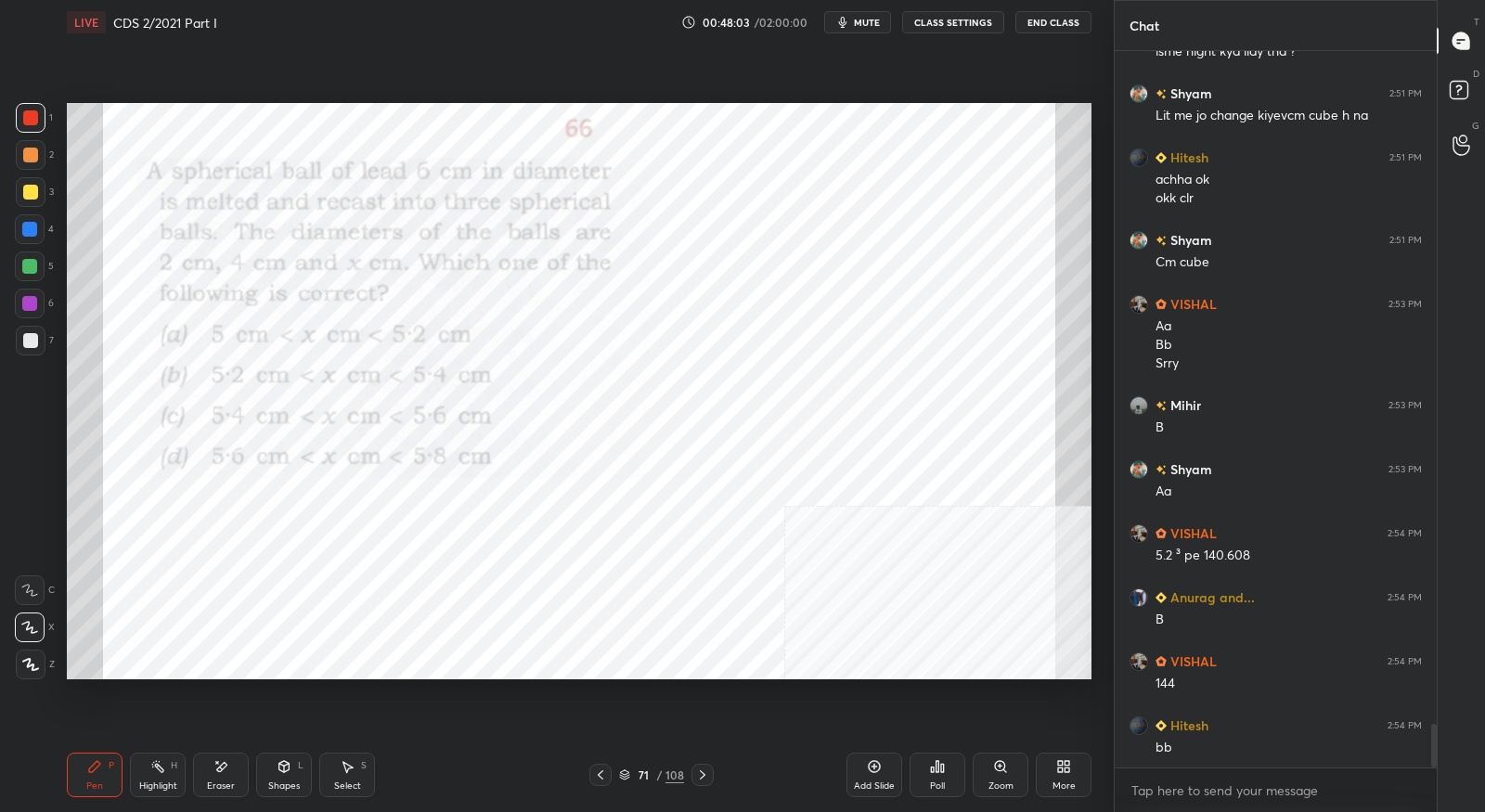
scroll to position [11182, 0]
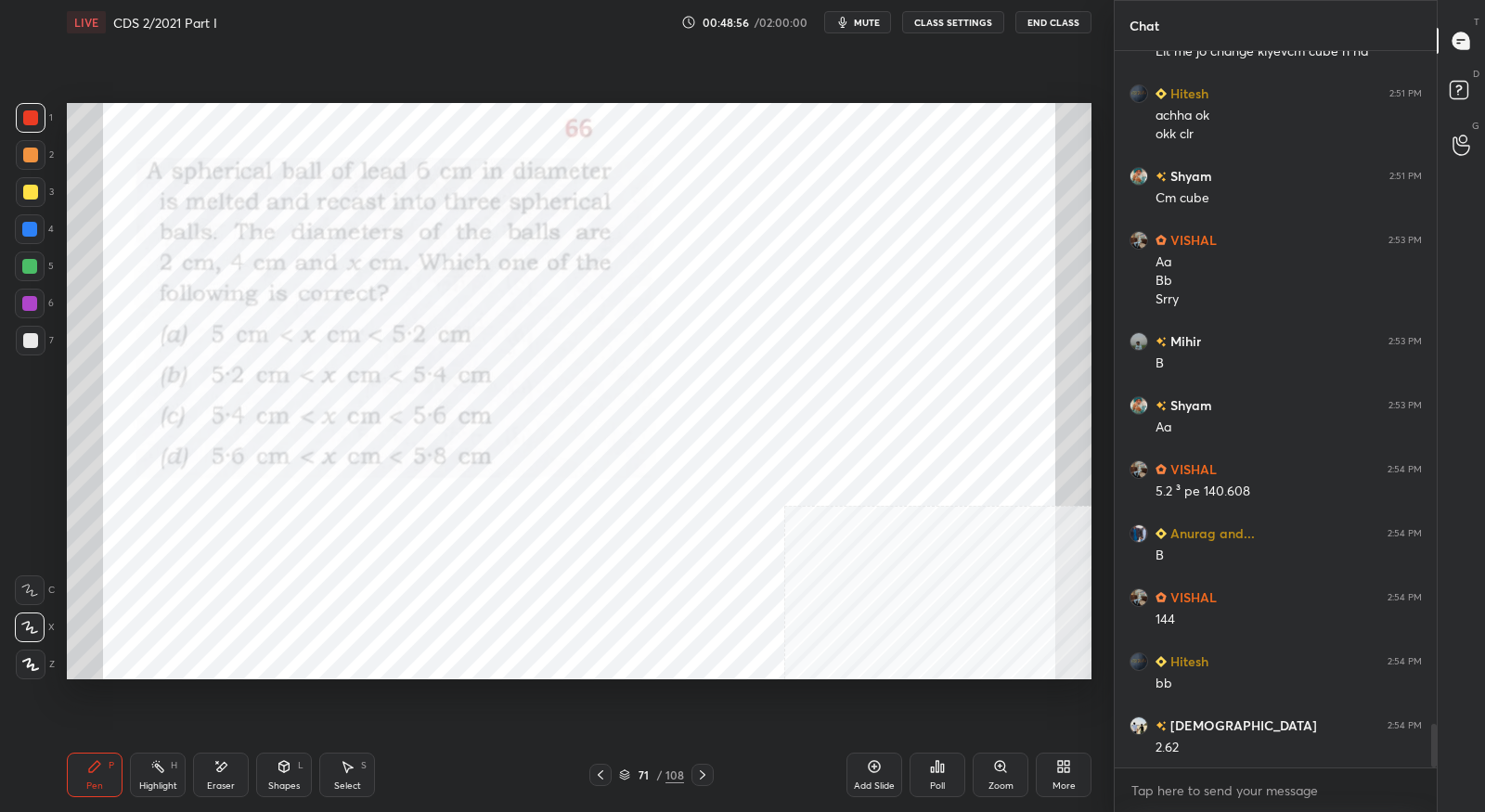
click at [707, 773] on icon at bounding box center [703, 775] width 15 height 15
click at [232, 769] on div "Eraser" at bounding box center [220, 774] width 56 height 45
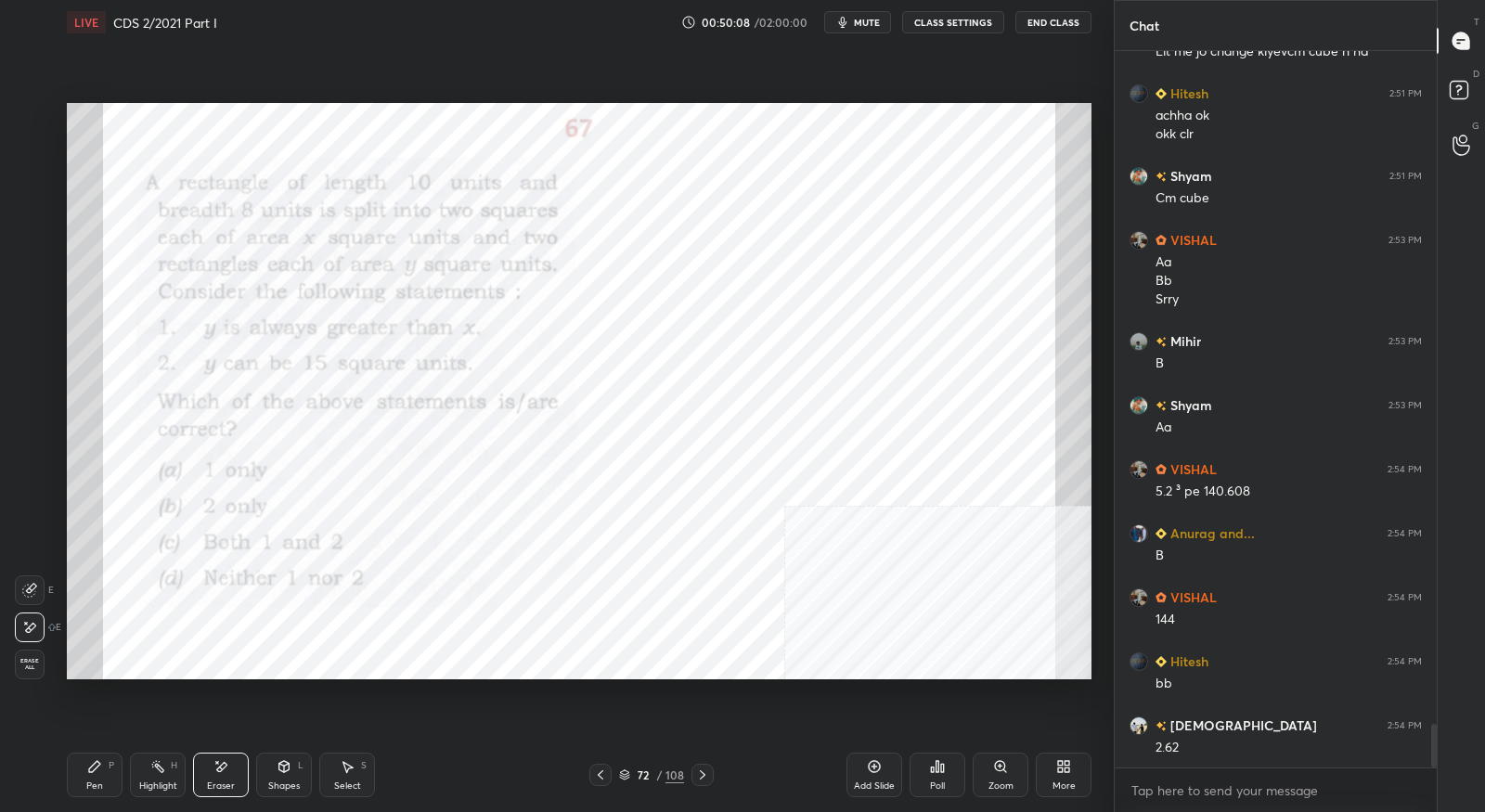
drag, startPoint x: 96, startPoint y: 764, endPoint x: 121, endPoint y: 715, distance: 55.0
click at [98, 765] on icon at bounding box center [95, 766] width 11 height 11
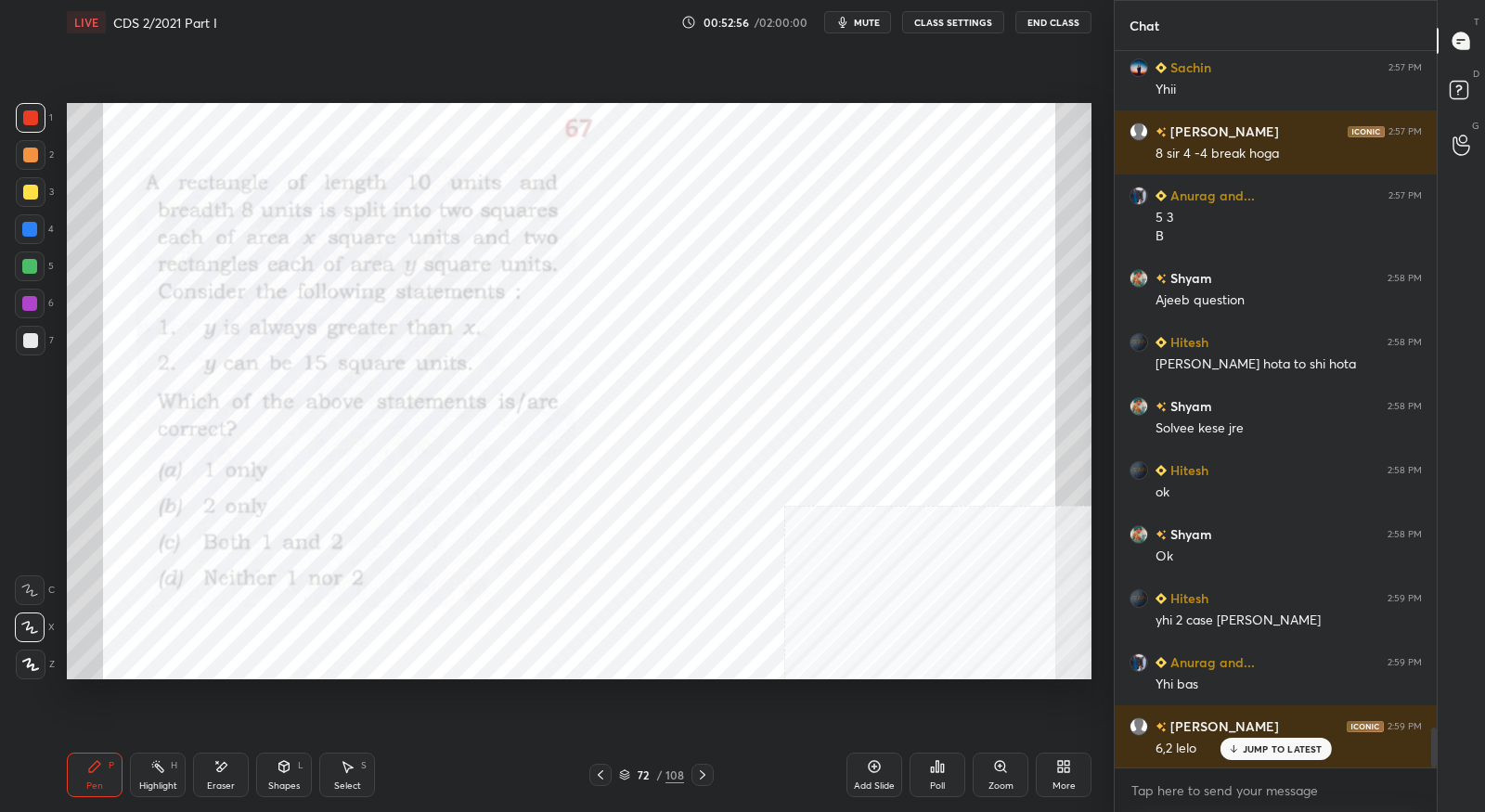
scroll to position [12033, 0]
click at [701, 783] on icon at bounding box center [703, 775] width 15 height 15
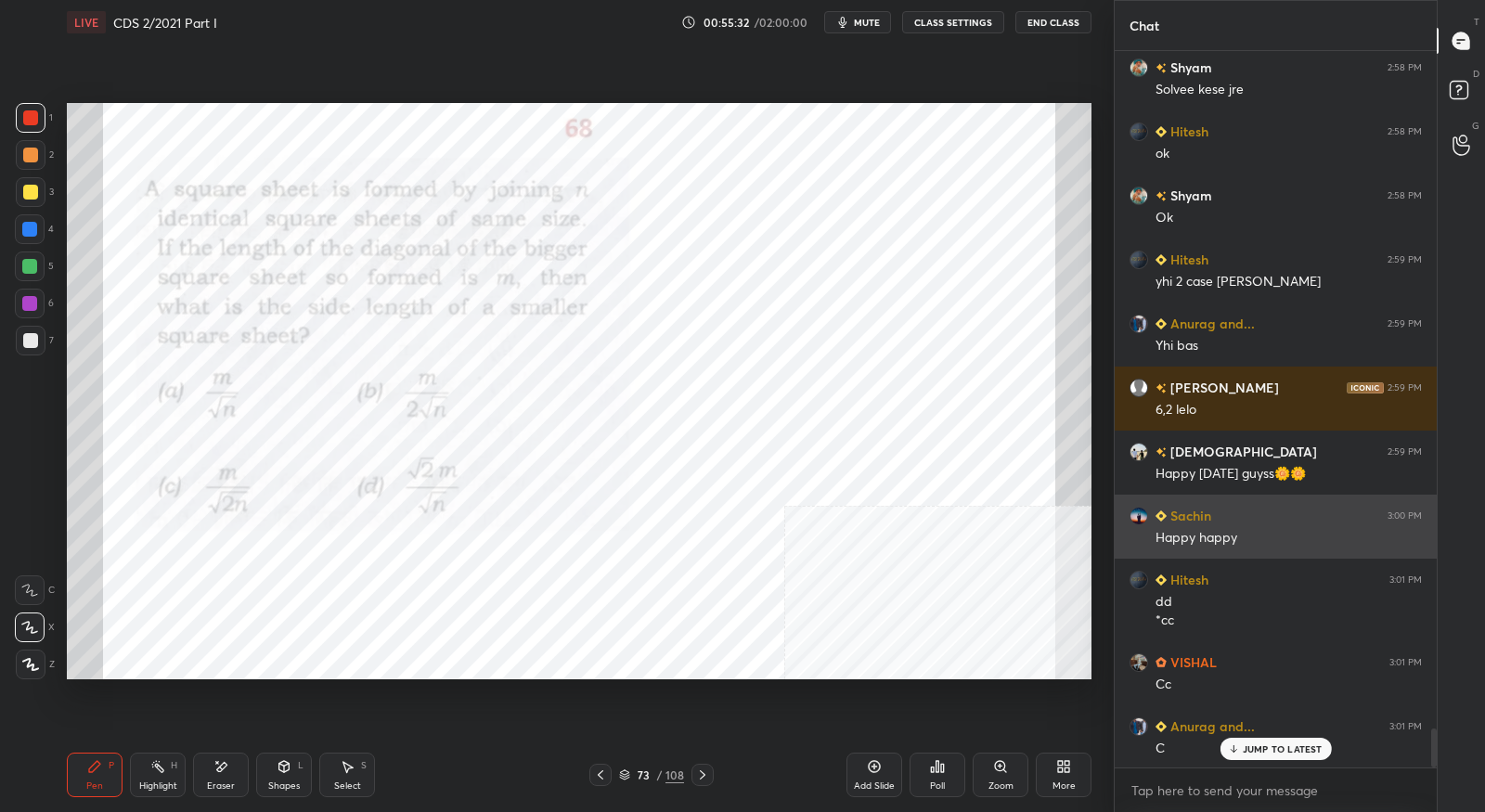
scroll to position [12372, 0]
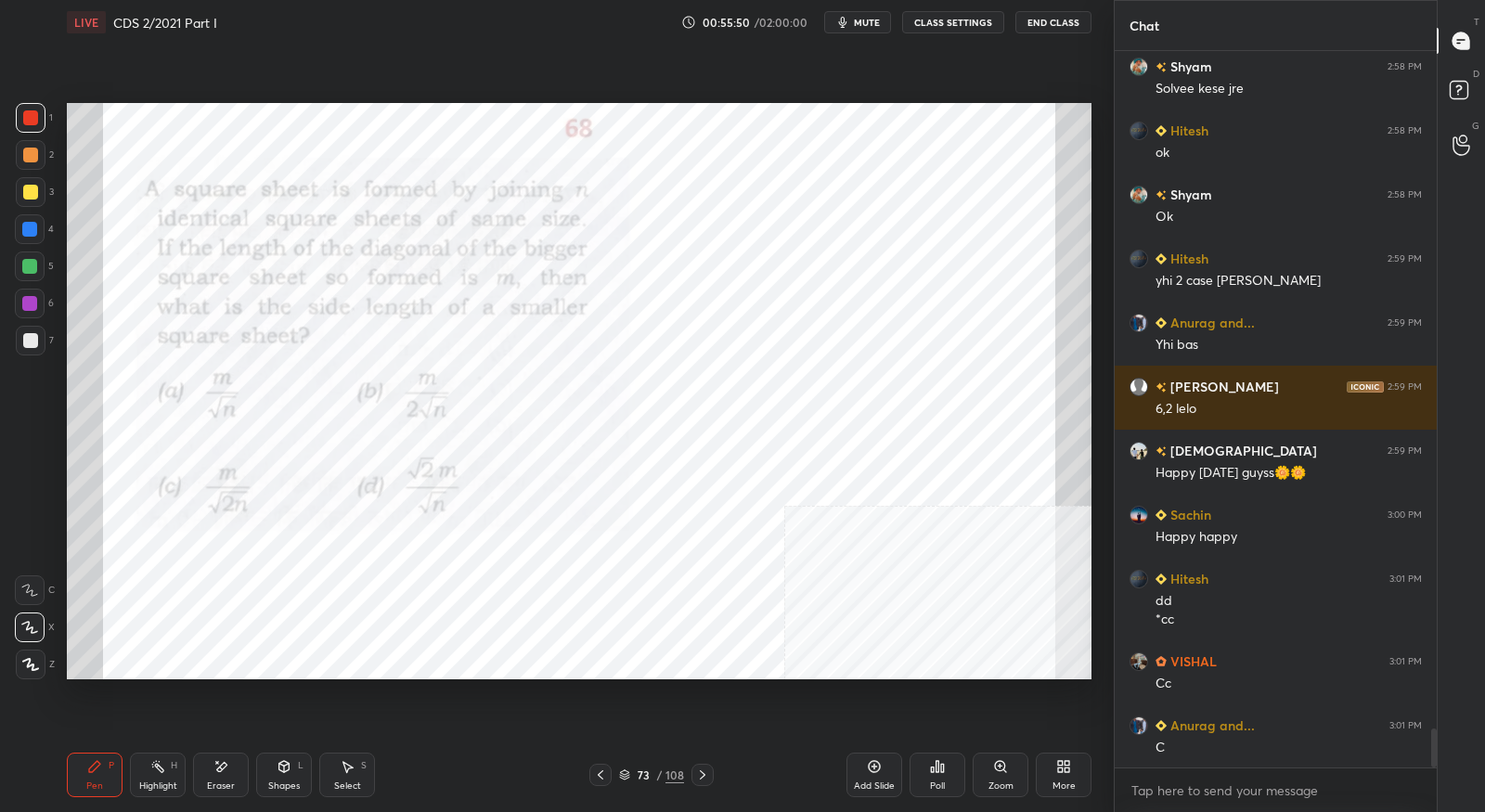
click at [710, 773] on div at bounding box center [702, 774] width 22 height 22
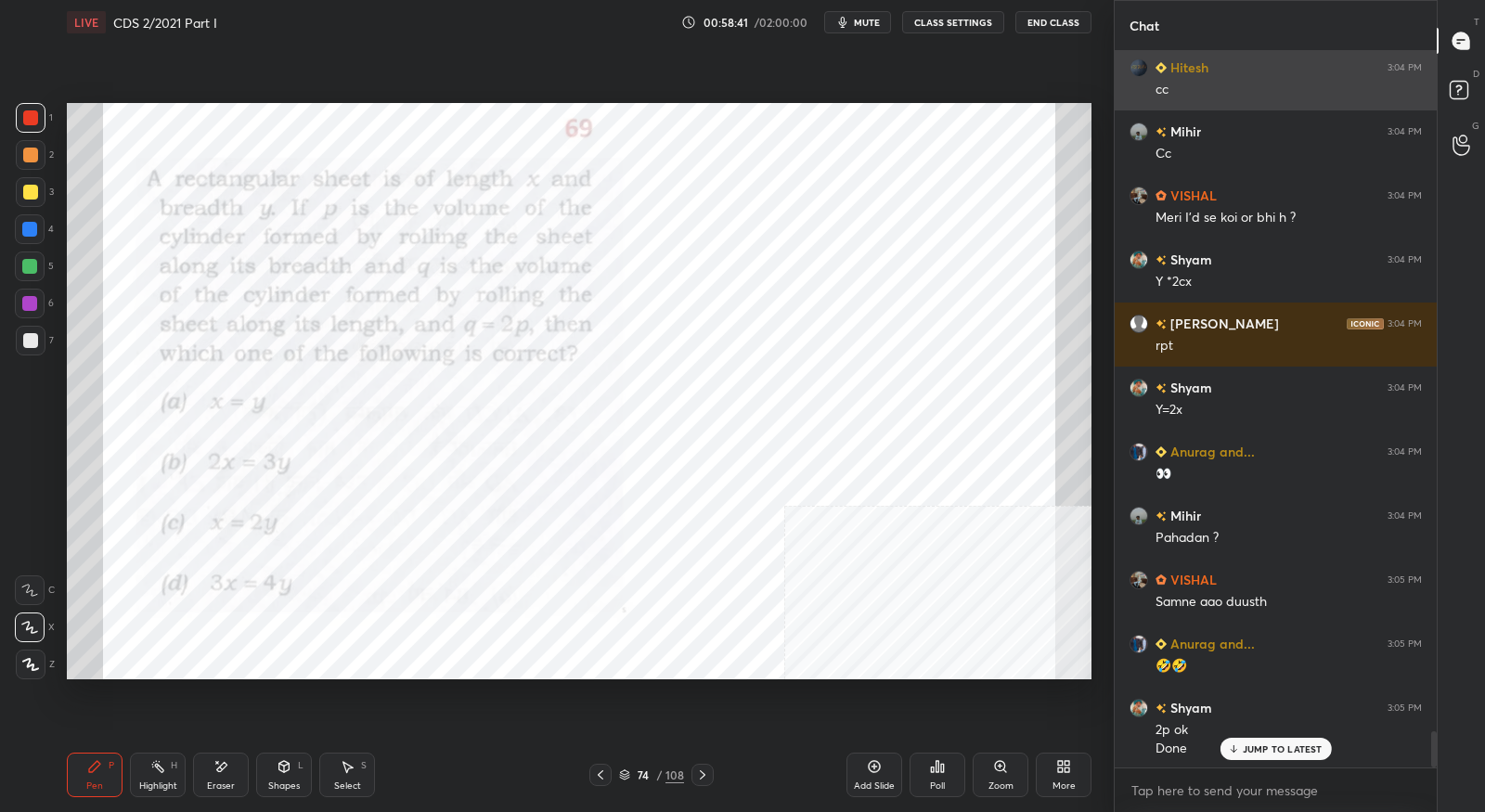
scroll to position [13369, 0]
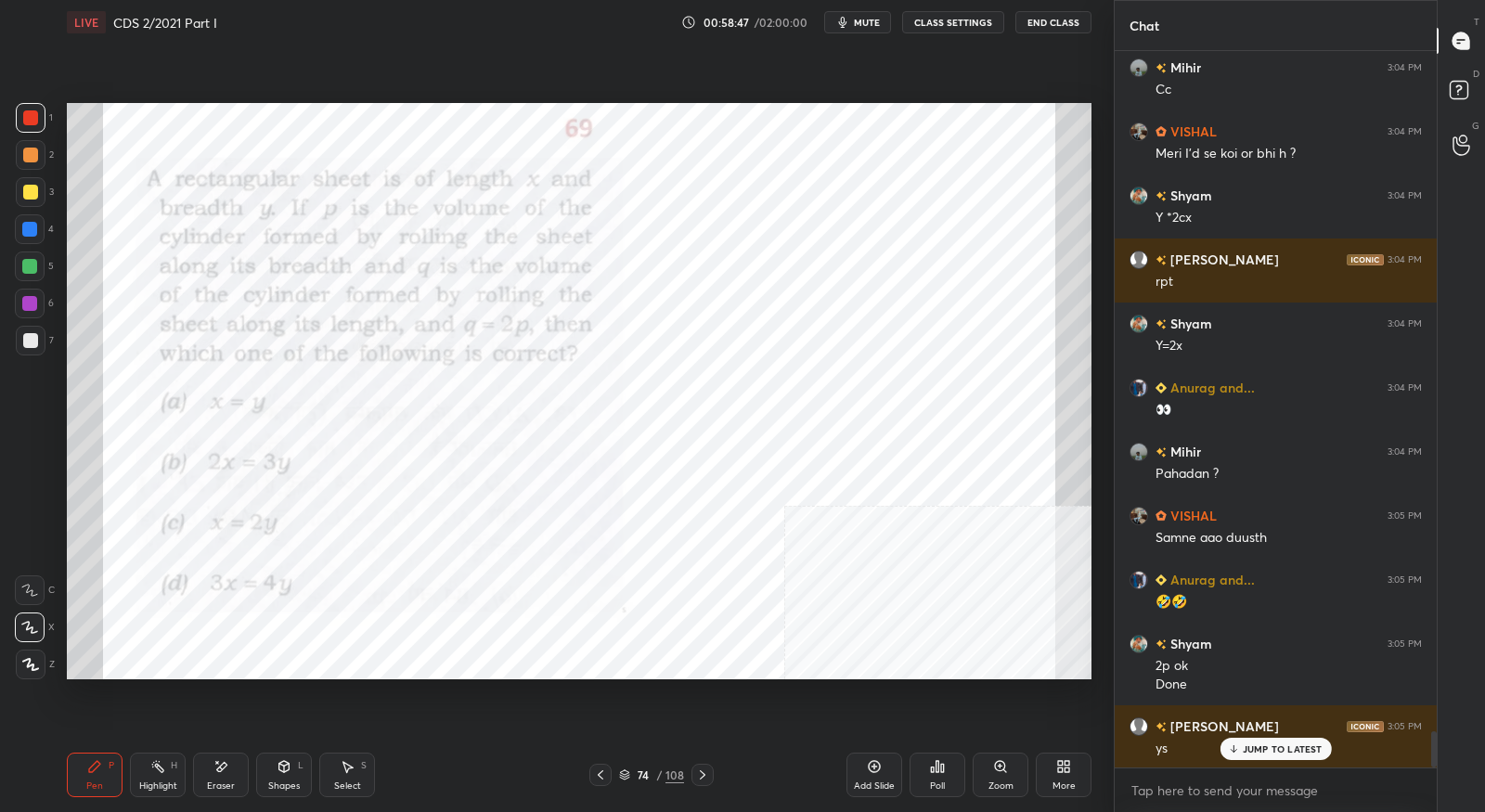
drag, startPoint x: 704, startPoint y: 766, endPoint x: 698, endPoint y: 698, distance: 68.3
click at [702, 766] on div at bounding box center [702, 774] width 22 height 22
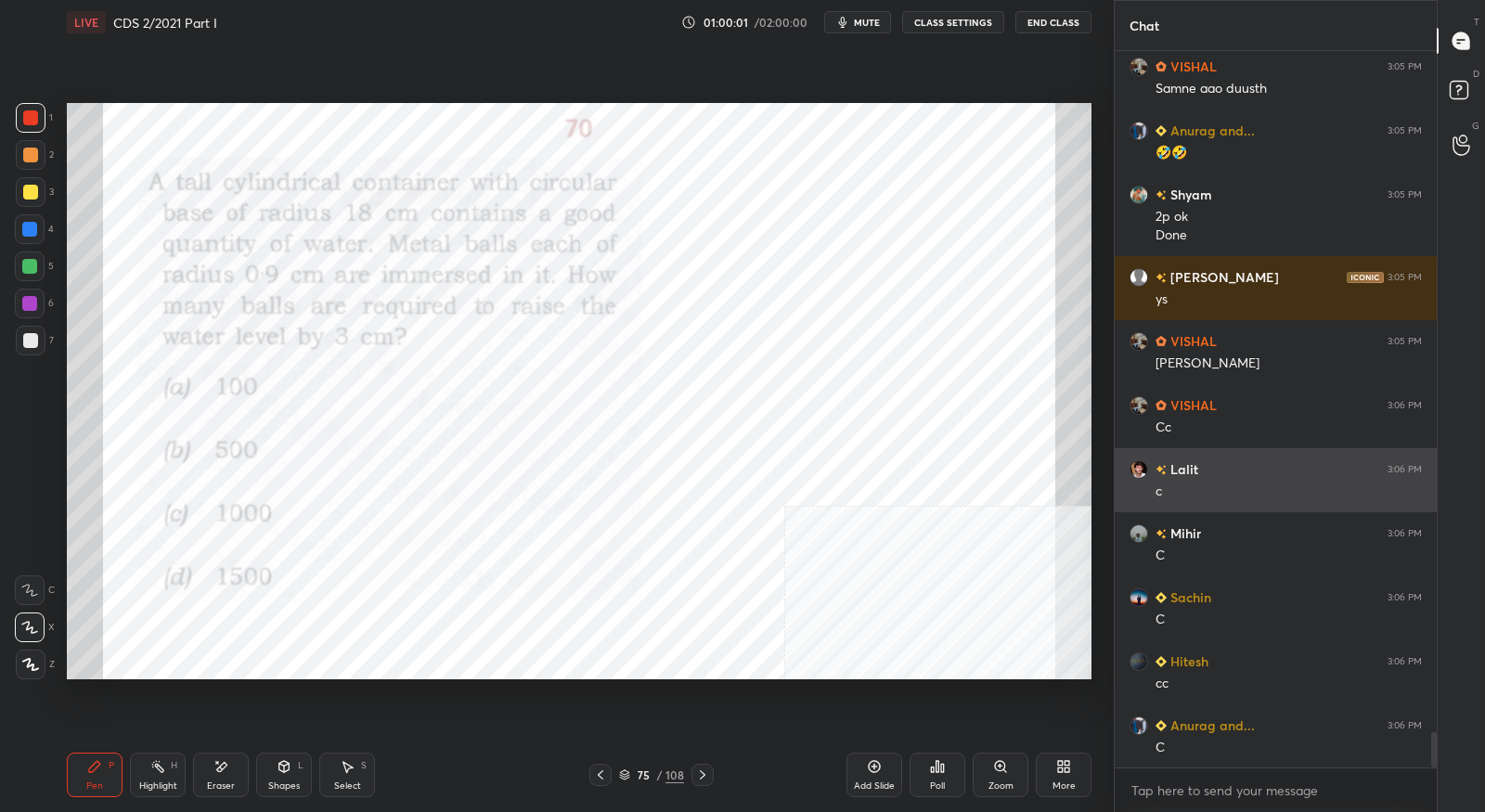
scroll to position [13813, 0]
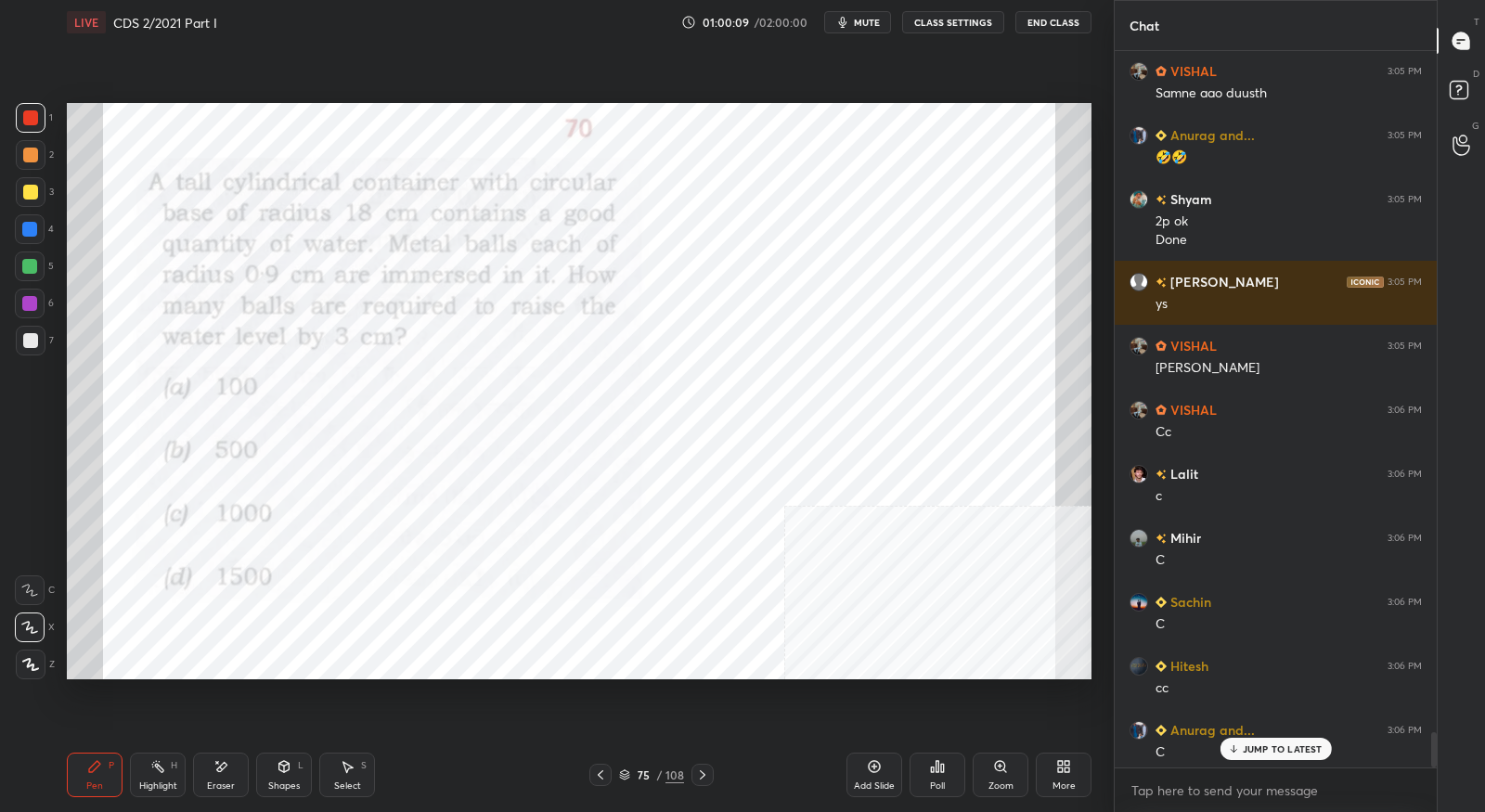
click at [699, 773] on icon at bounding box center [703, 775] width 15 height 15
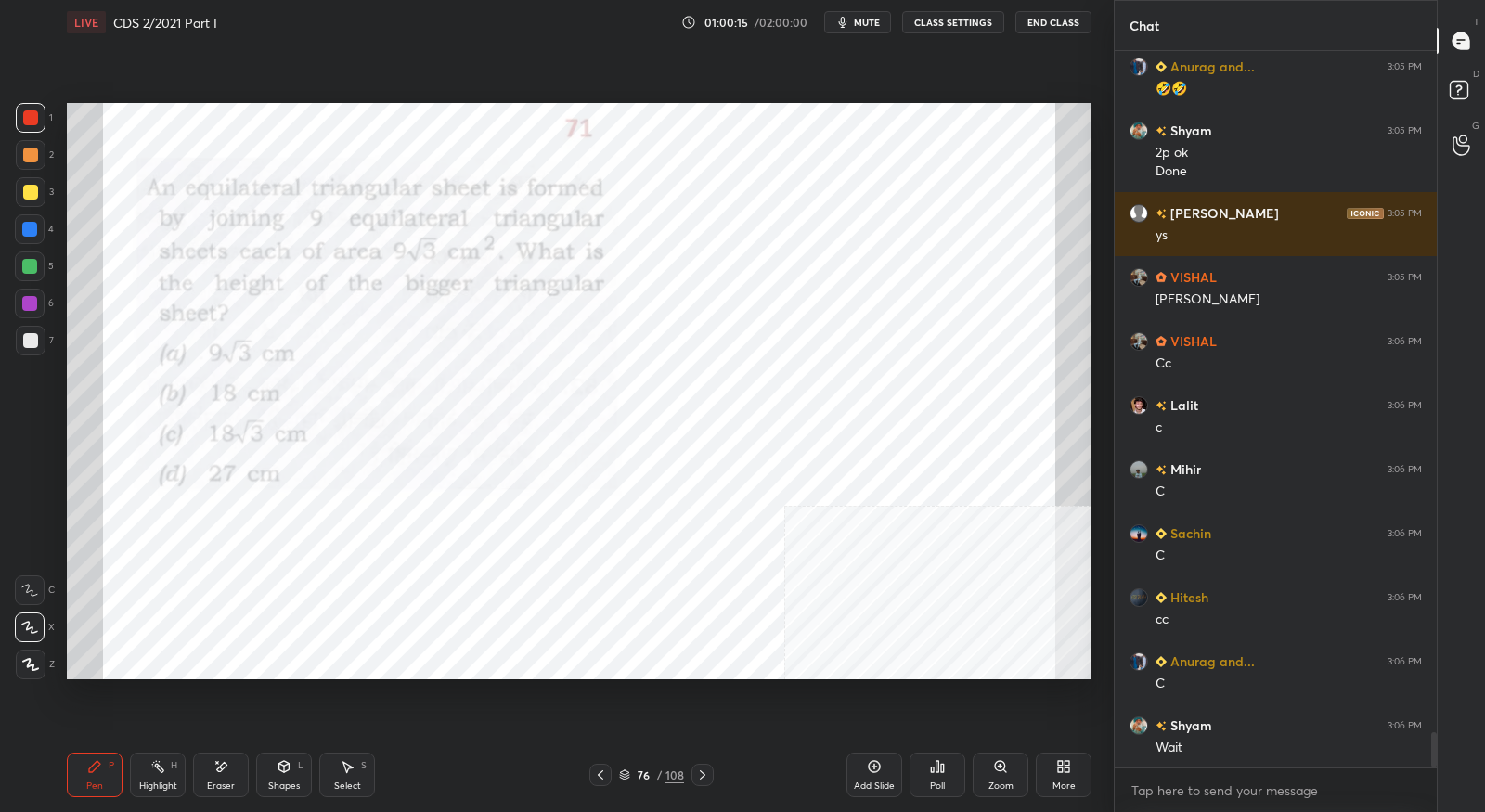
click at [604, 771] on icon at bounding box center [601, 775] width 15 height 15
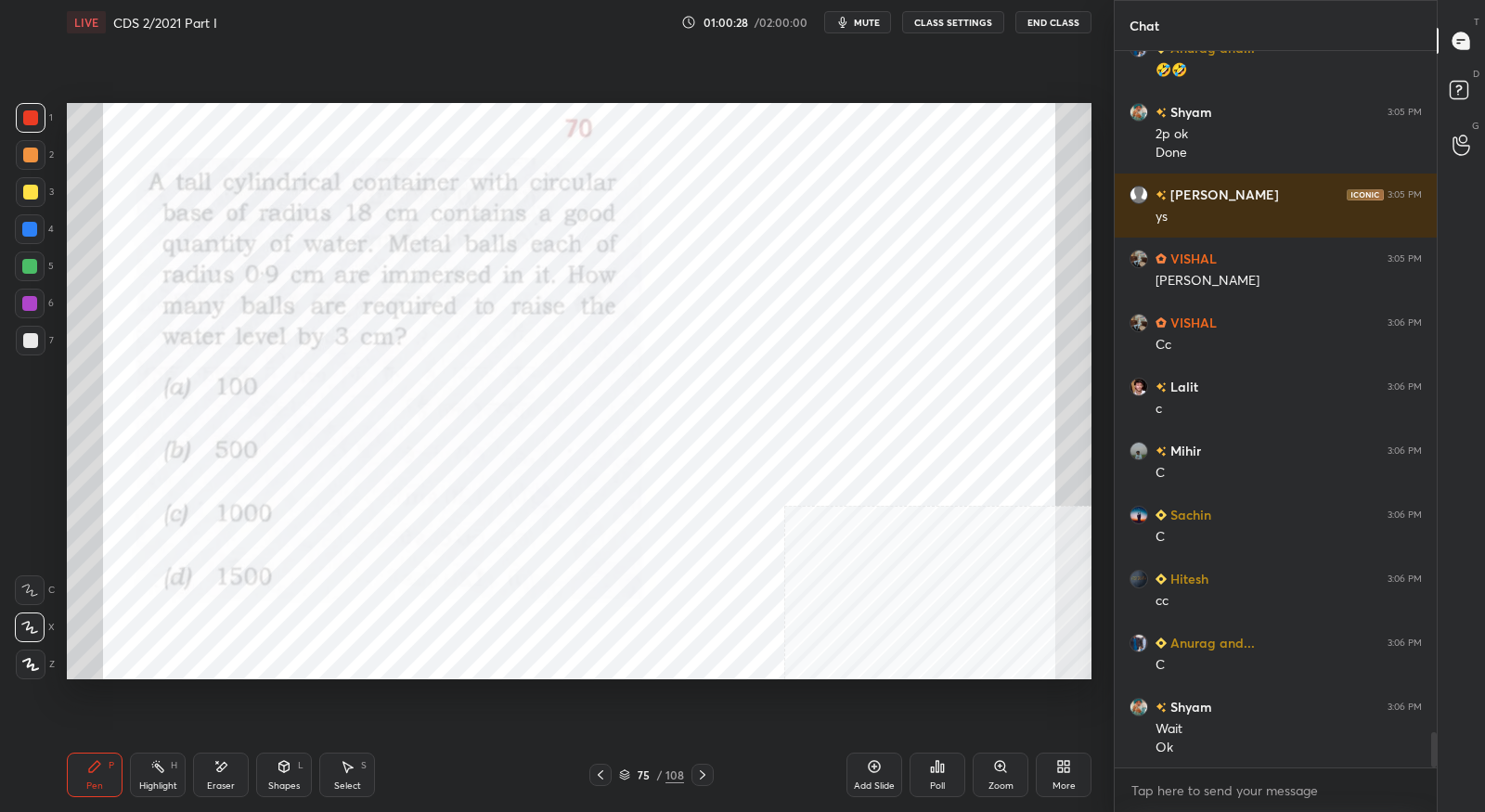
scroll to position [13963, 0]
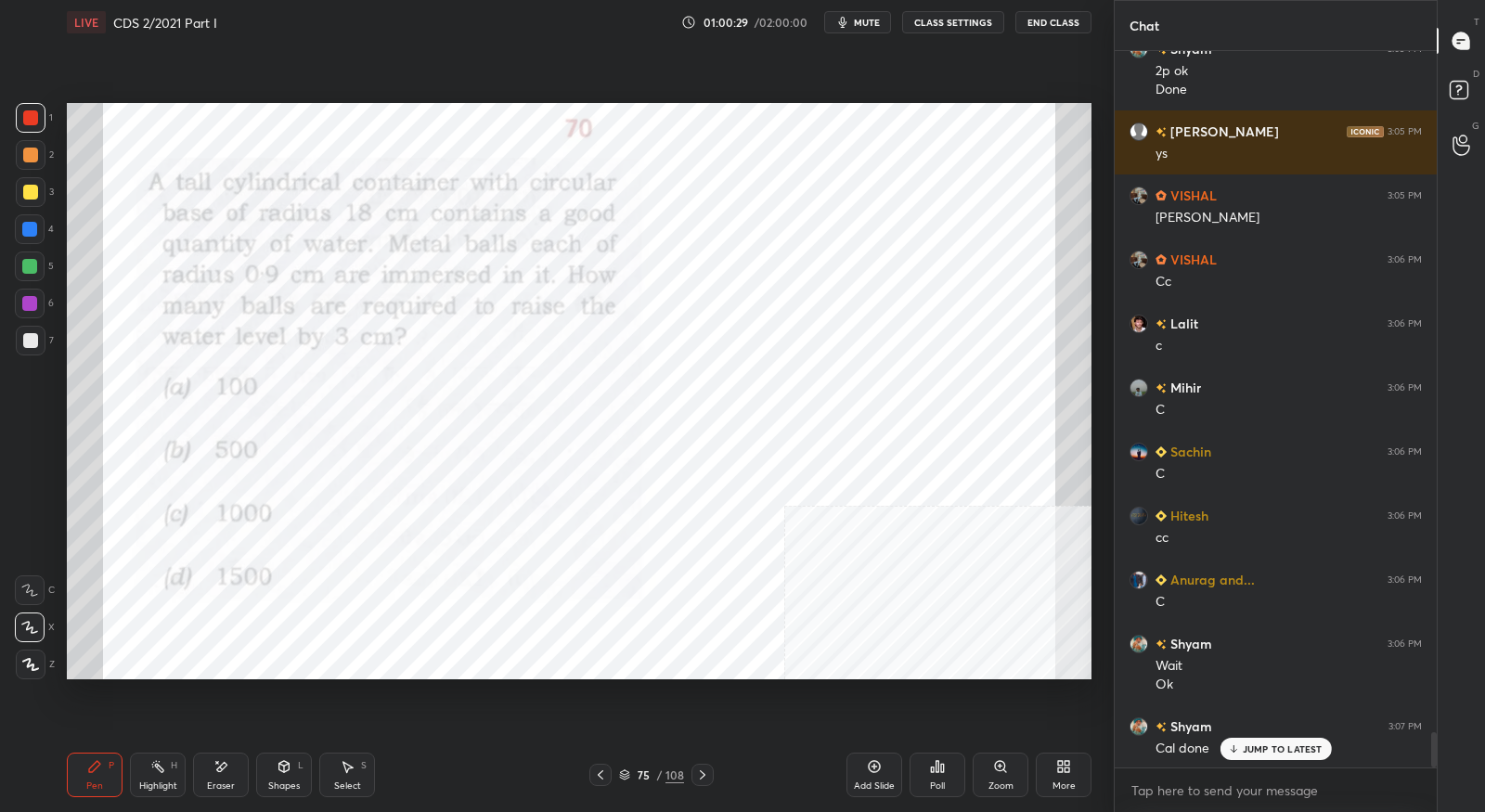
drag, startPoint x: 705, startPoint y: 771, endPoint x: 728, endPoint y: 769, distance: 23.1
click at [705, 773] on icon at bounding box center [703, 775] width 15 height 15
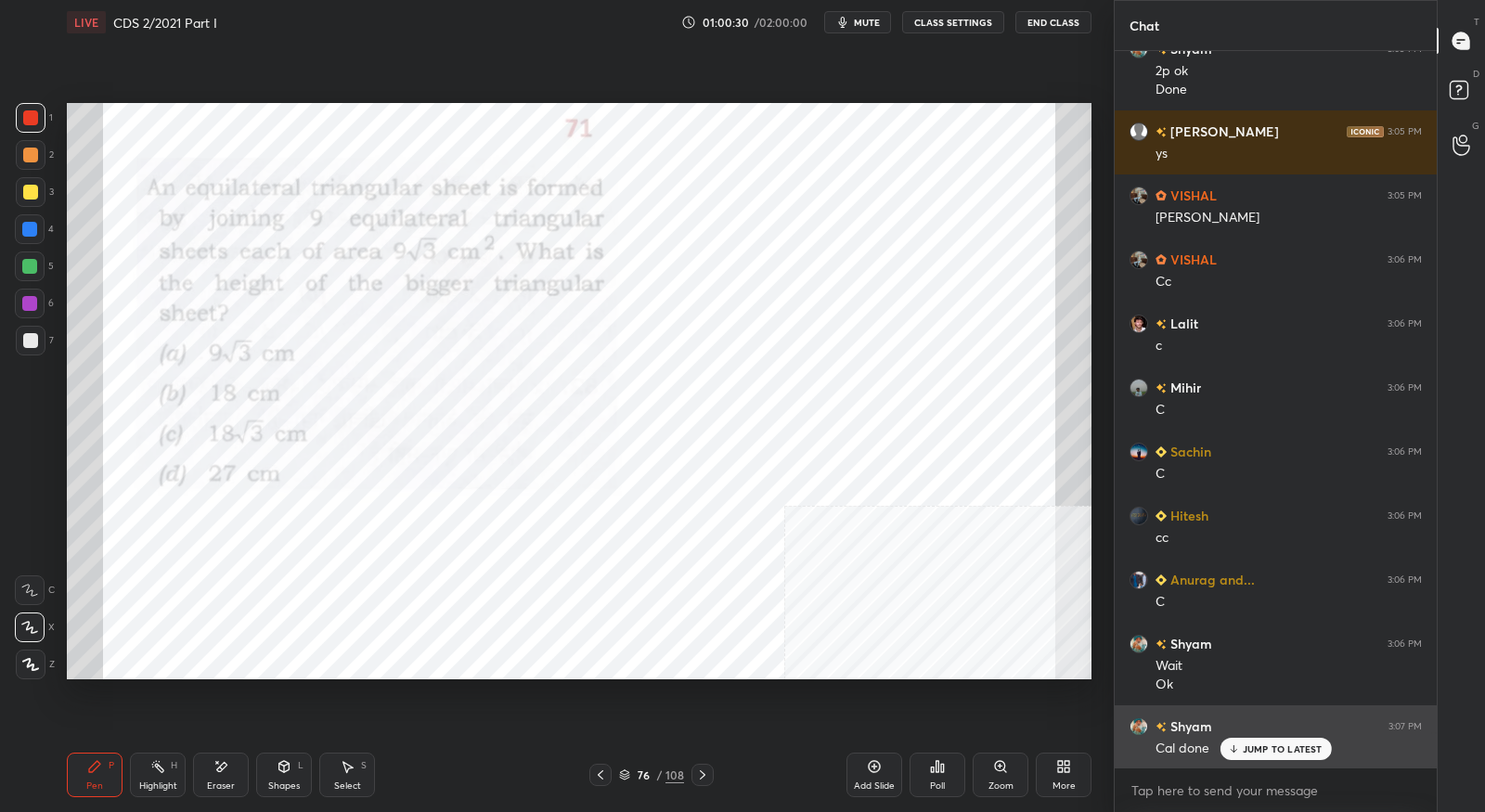
drag, startPoint x: 1252, startPoint y: 750, endPoint x: 1255, endPoint y: 740, distance: 10.4
click at [1249, 751] on p "JUMP TO LATEST" at bounding box center [1283, 749] width 80 height 11
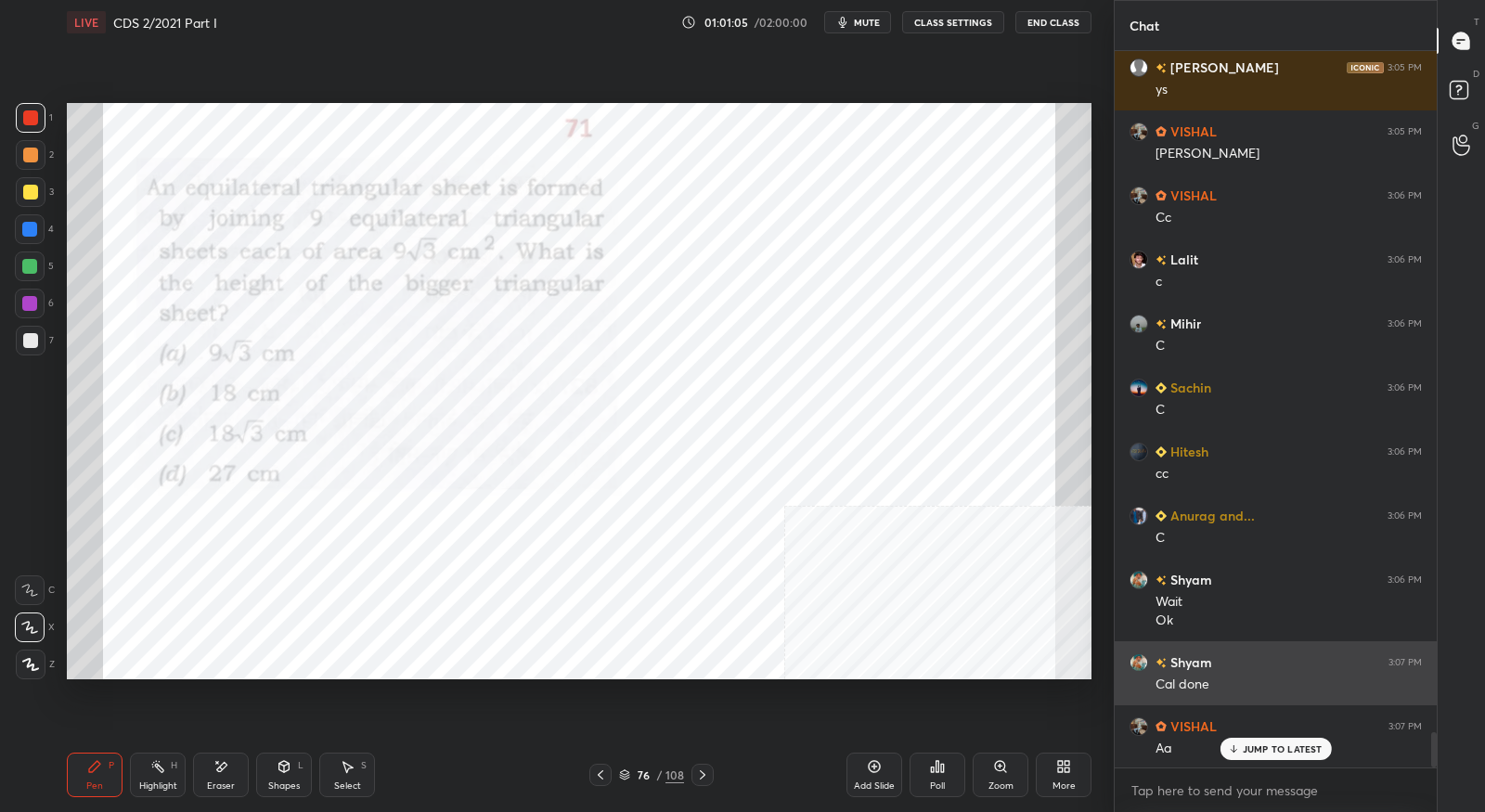
scroll to position [14092, 0]
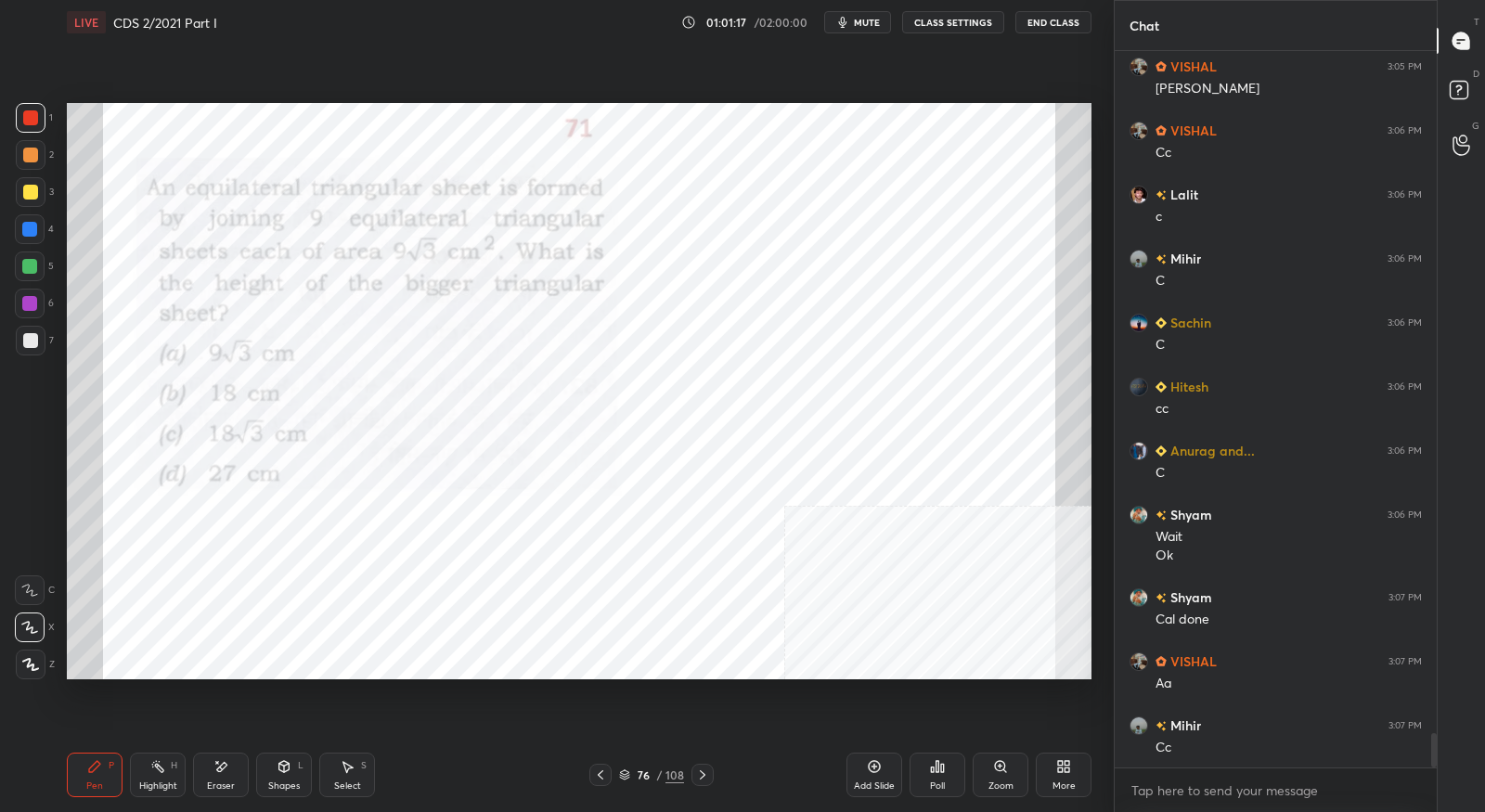
click at [219, 790] on div "Eraser" at bounding box center [220, 786] width 28 height 9
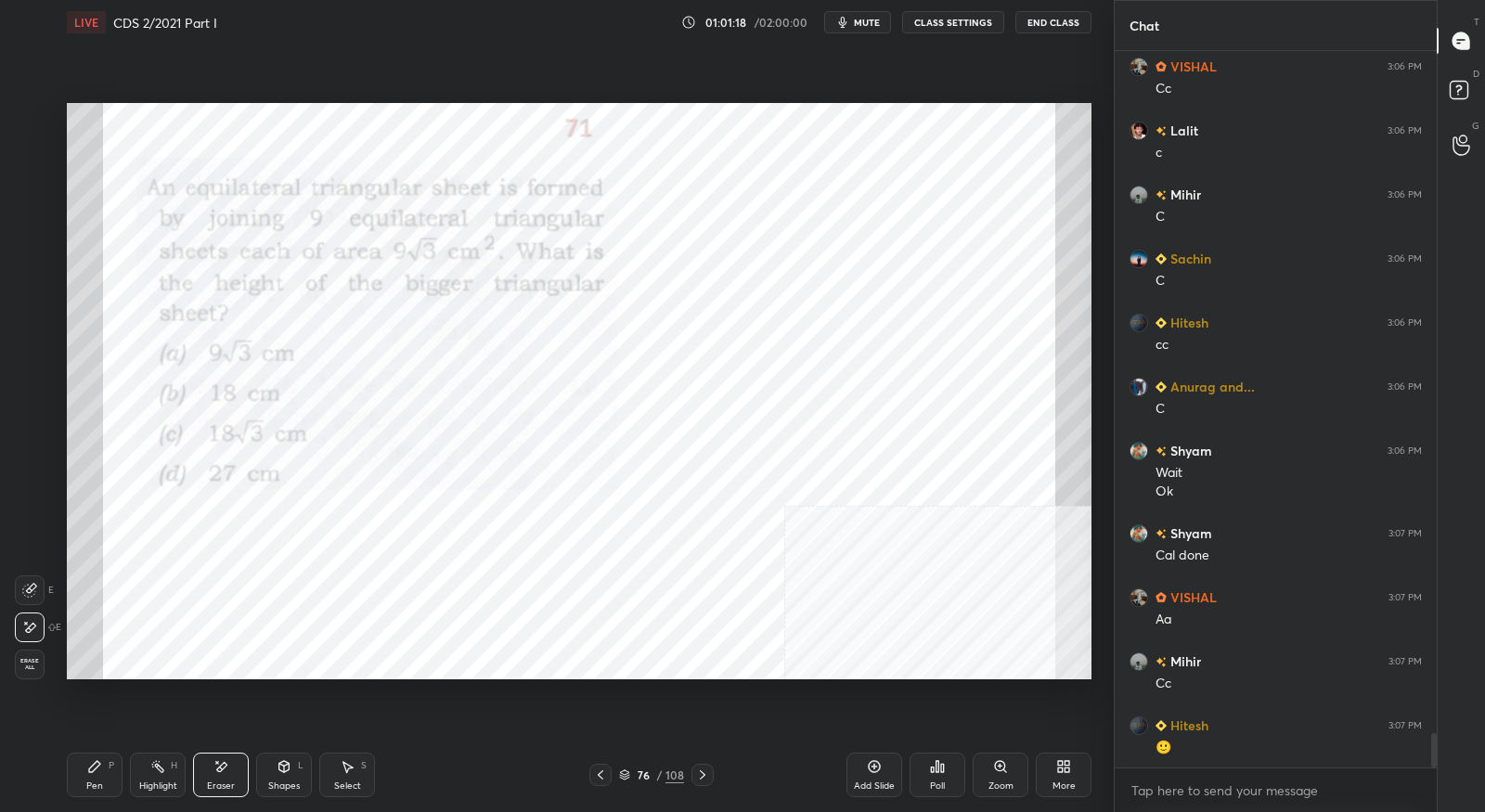
click at [34, 672] on div "Erase all" at bounding box center [29, 664] width 29 height 29
click at [97, 778] on div "Pen P" at bounding box center [94, 774] width 56 height 45
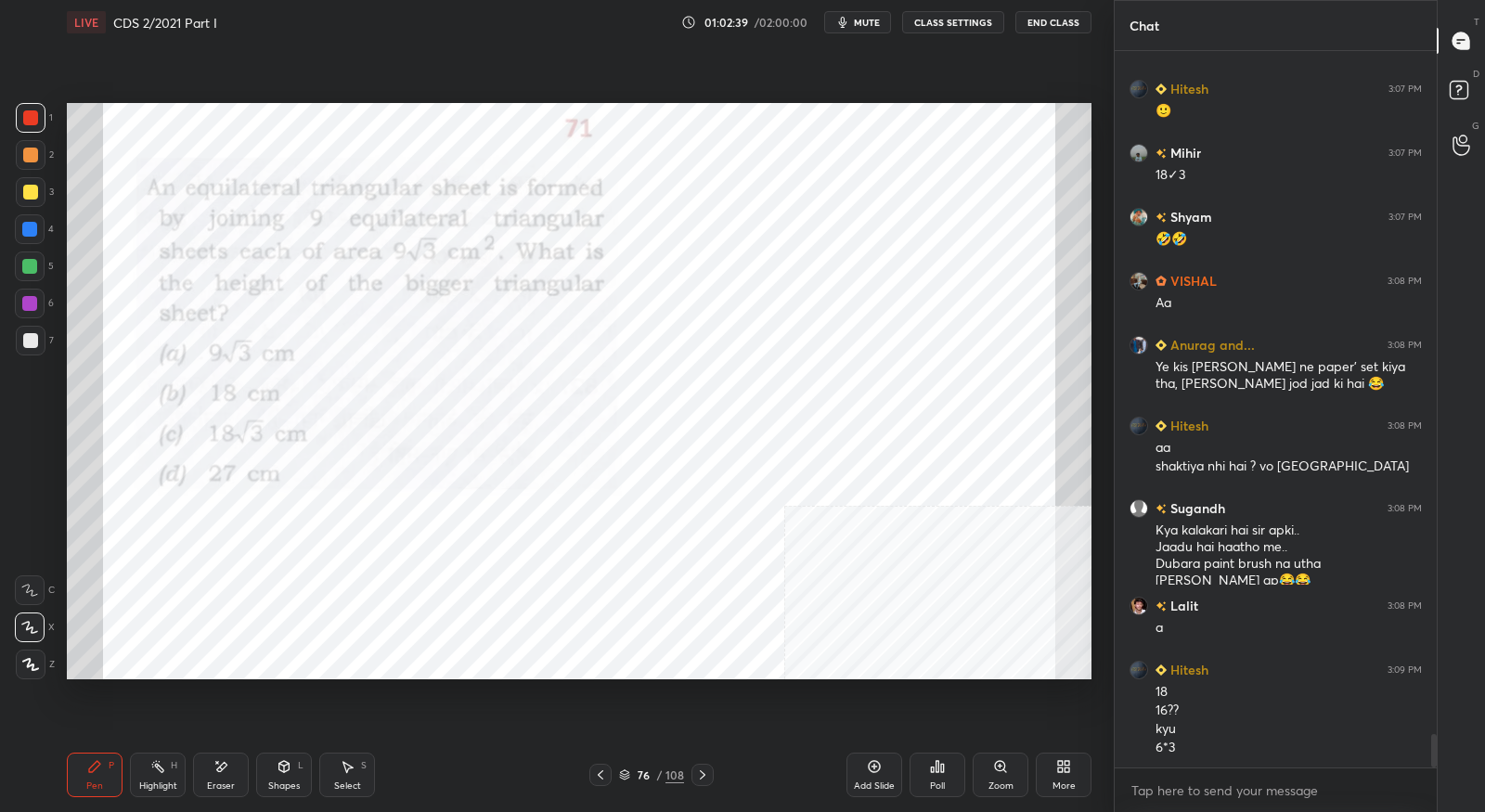
scroll to position [14857, 0]
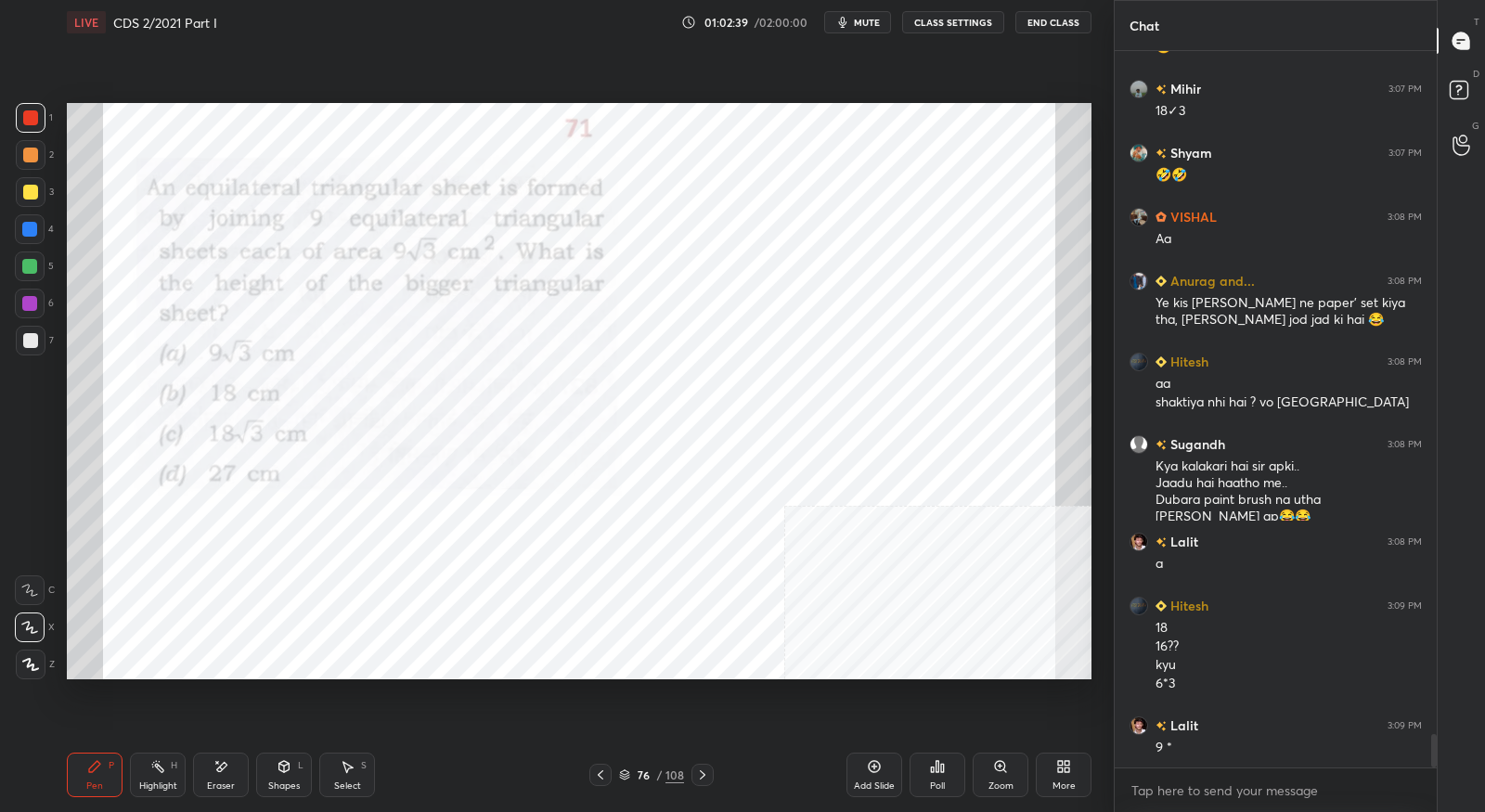
click at [211, 777] on div "Eraser" at bounding box center [220, 774] width 56 height 45
drag, startPoint x: 101, startPoint y: 766, endPoint x: 149, endPoint y: 738, distance: 55.6
click at [101, 767] on icon at bounding box center [95, 766] width 15 height 15
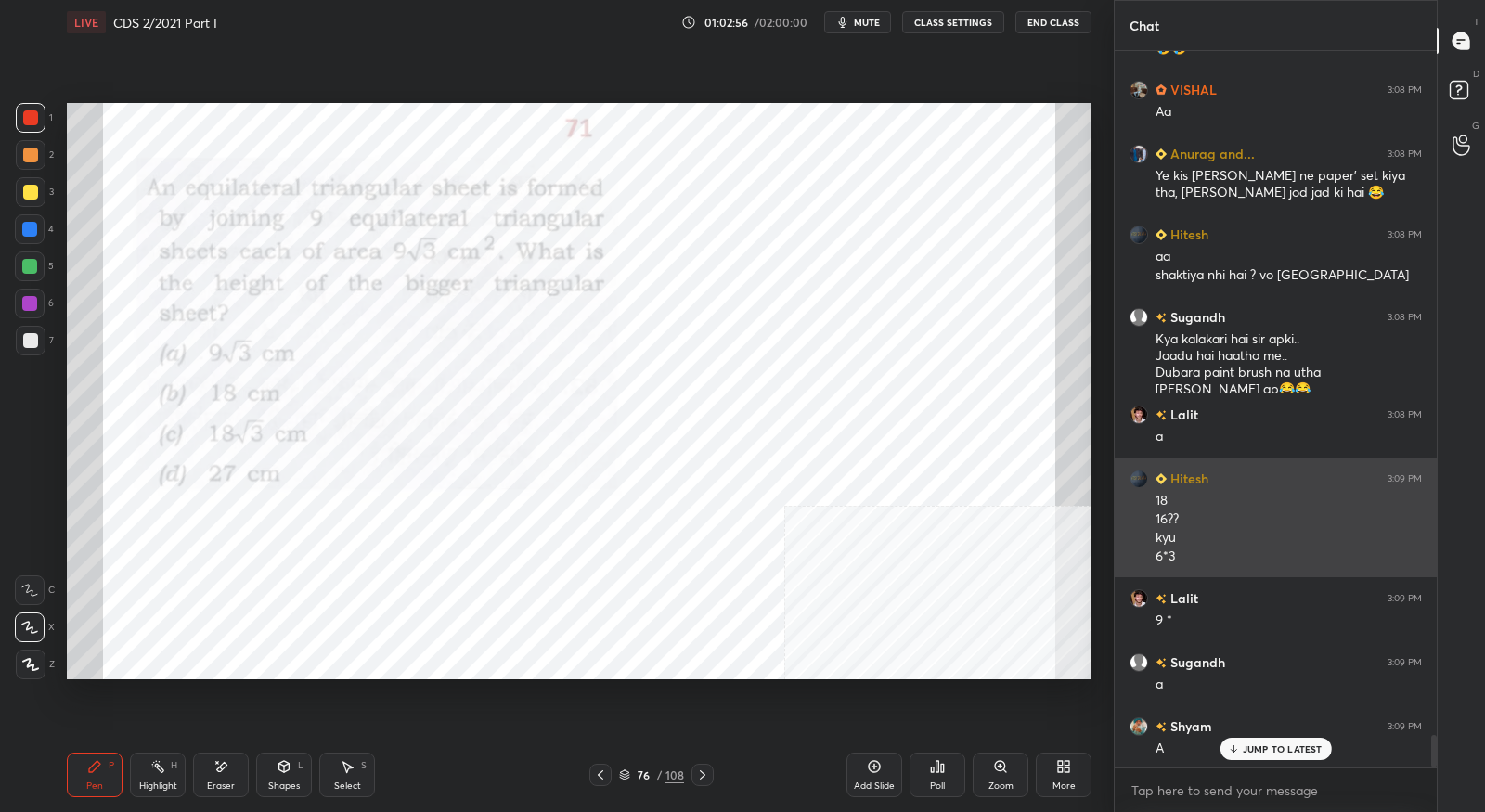
scroll to position [14985, 0]
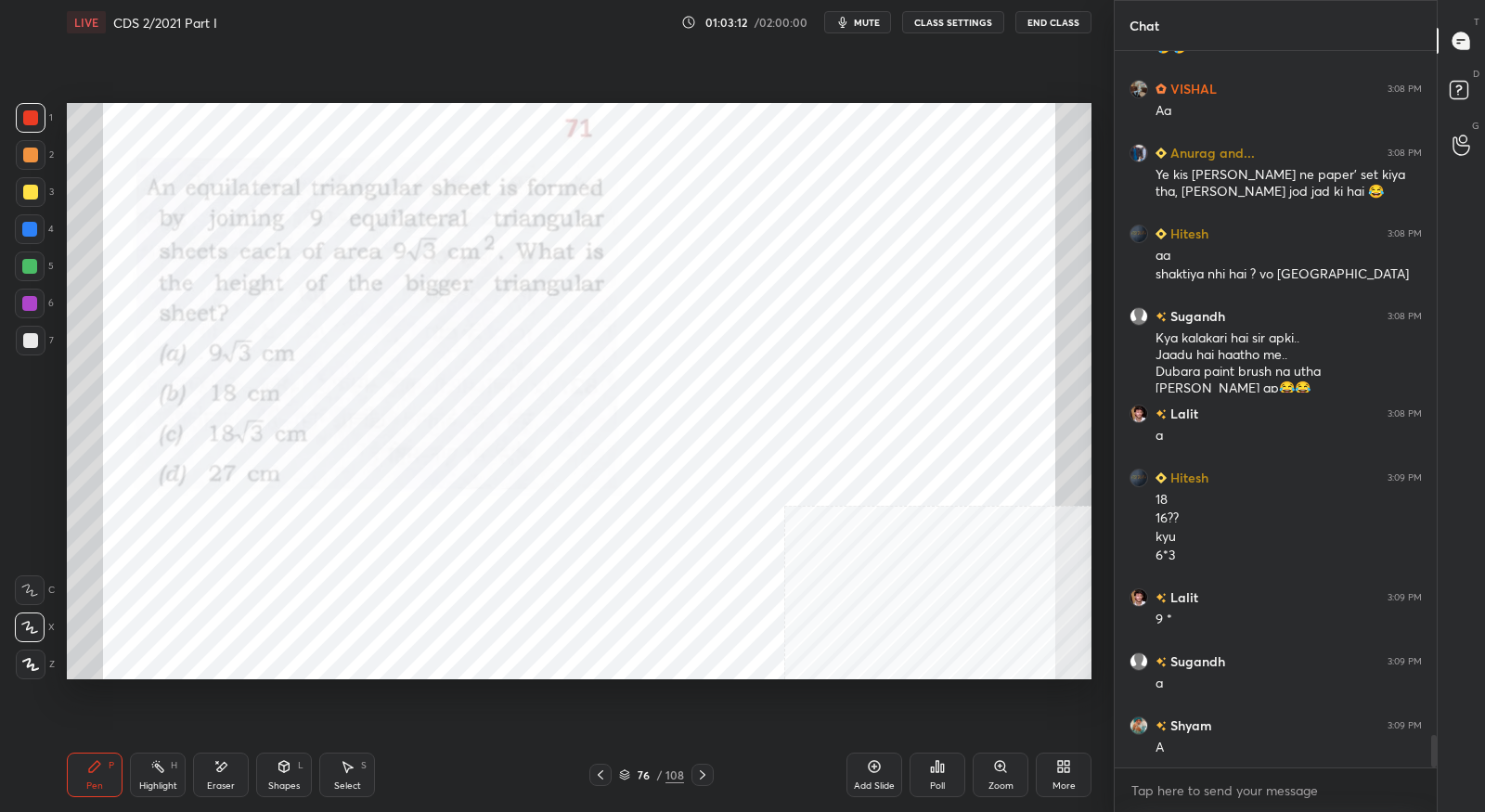
click at [706, 777] on icon at bounding box center [703, 775] width 15 height 15
click at [930, 360] on div "Setting up your live class Poll for secs No correct answer Start poll" at bounding box center [580, 391] width 1040 height 693
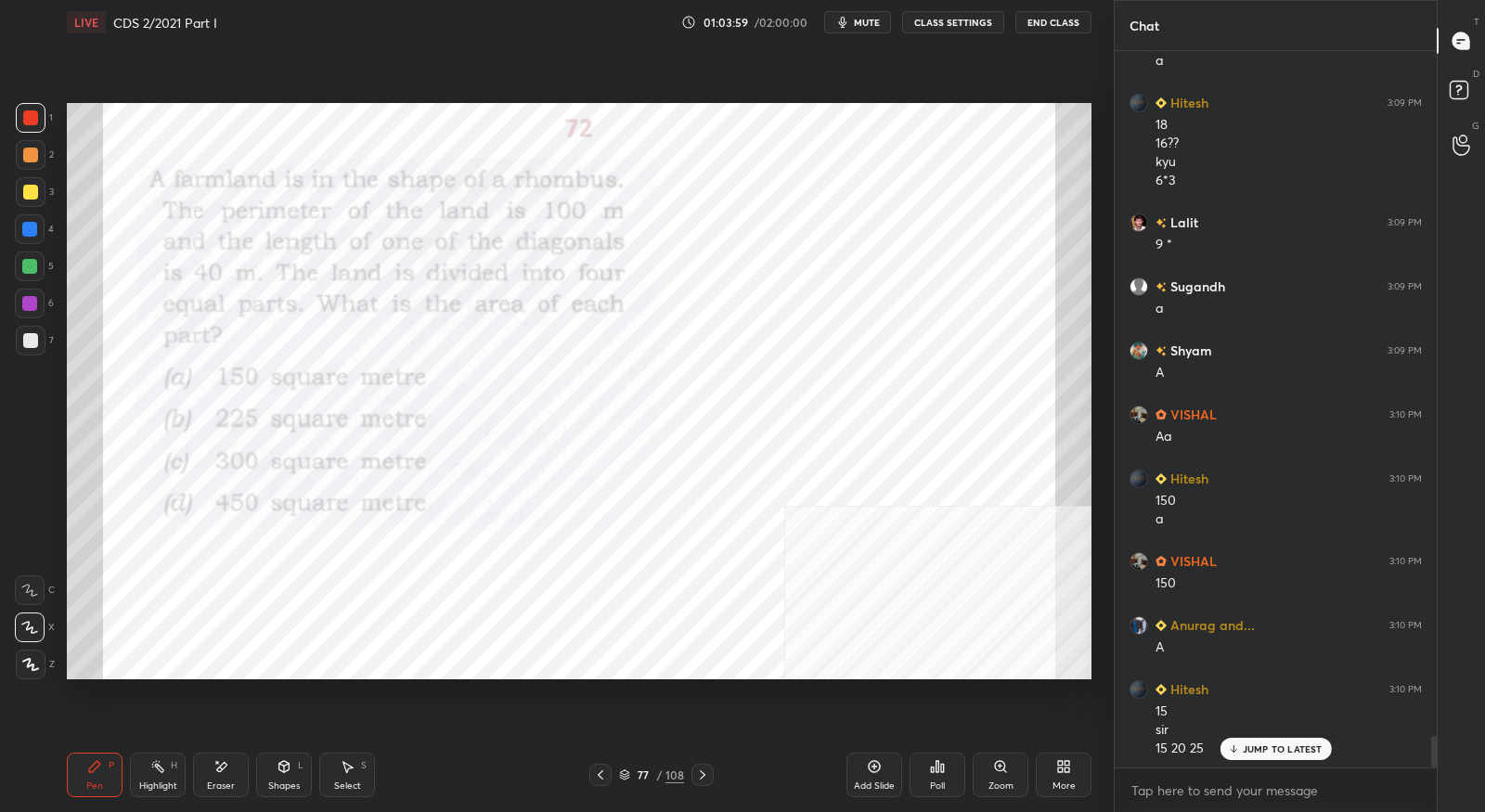
scroll to position [15423, 0]
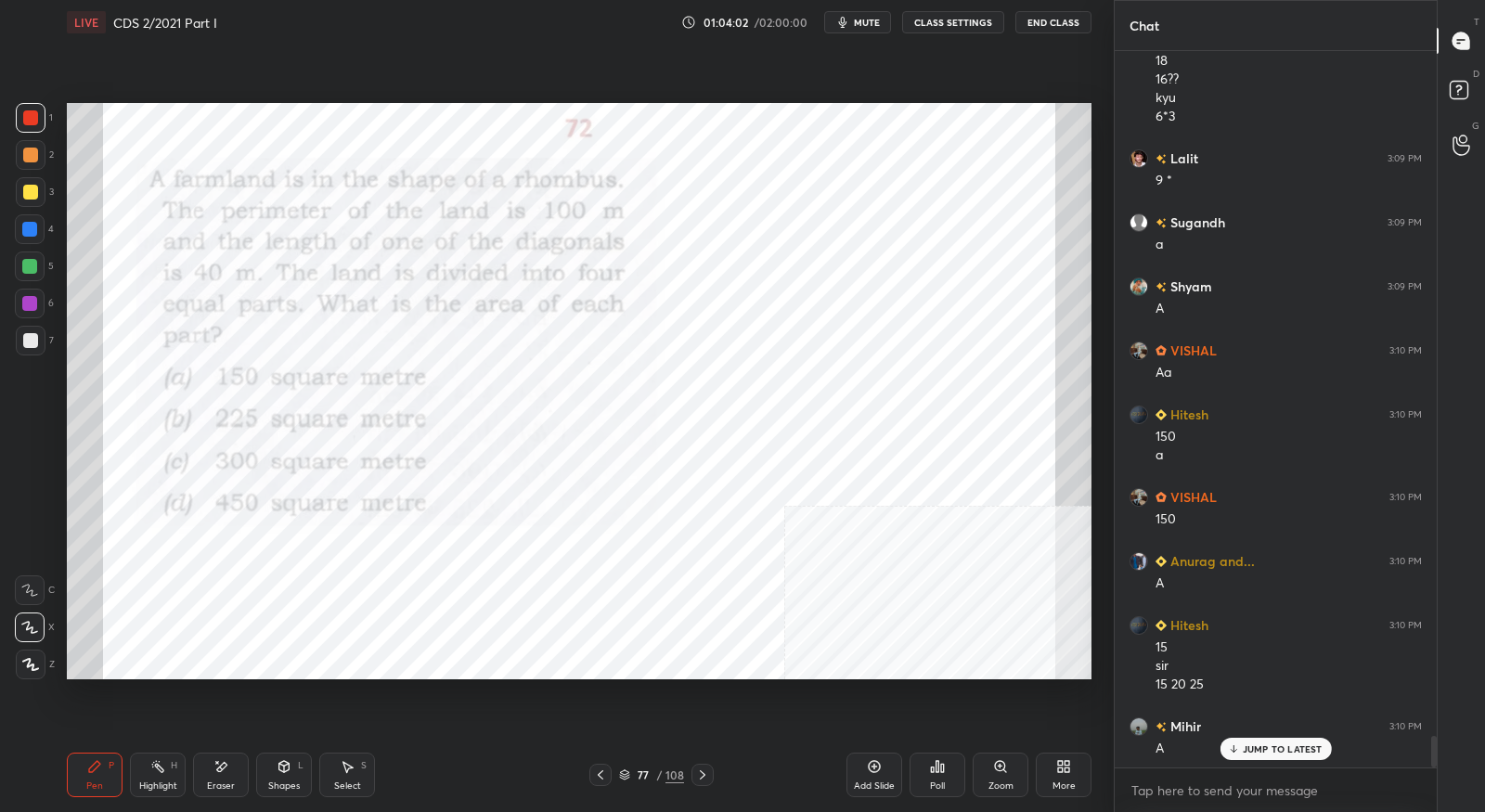
drag, startPoint x: 212, startPoint y: 778, endPoint x: 256, endPoint y: 735, distance: 61.5
click at [215, 780] on div "Eraser" at bounding box center [220, 774] width 56 height 45
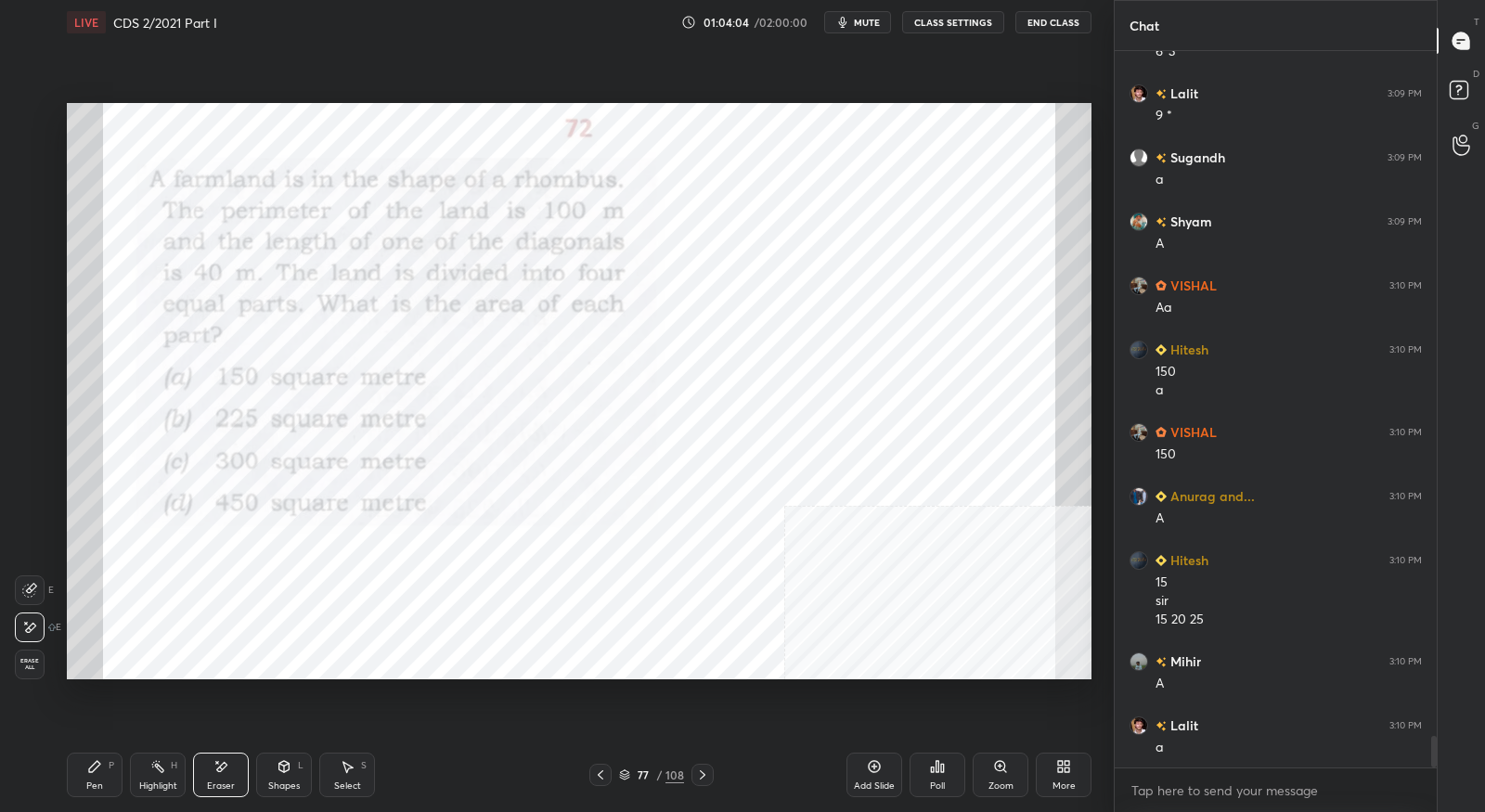
click at [98, 766] on icon at bounding box center [95, 766] width 11 height 11
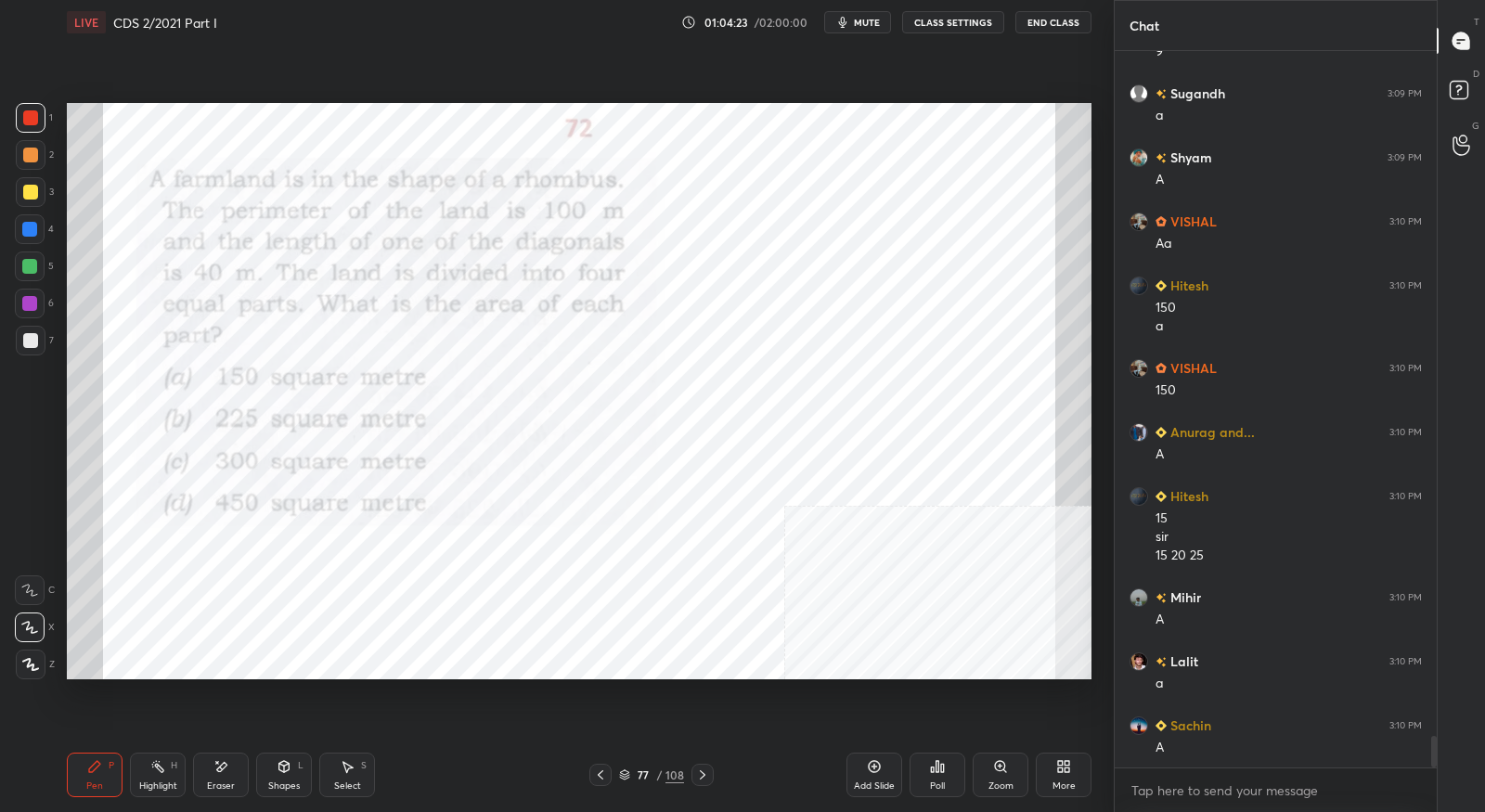
scroll to position [15617, 0]
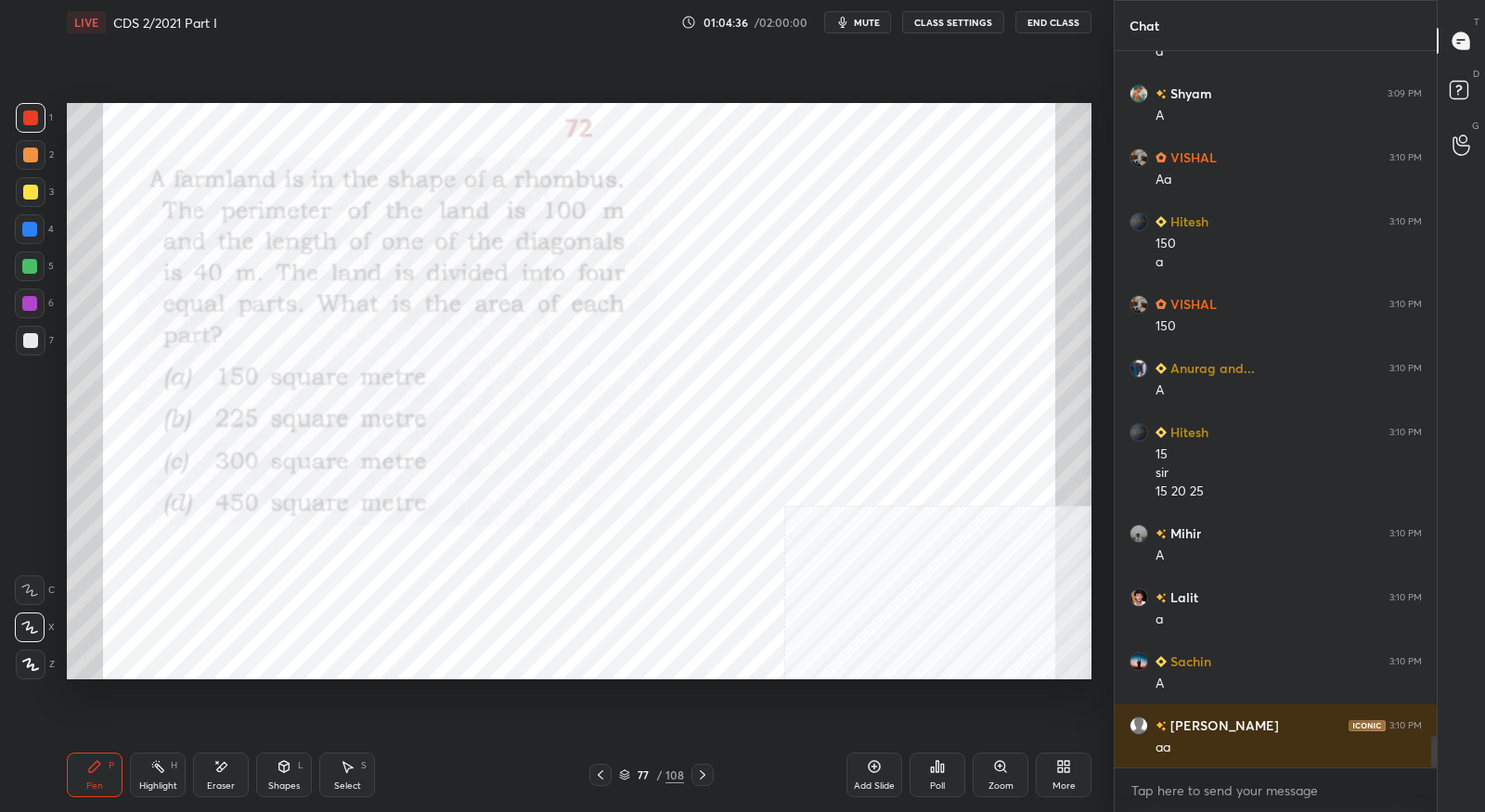
click at [708, 784] on div at bounding box center [702, 774] width 22 height 22
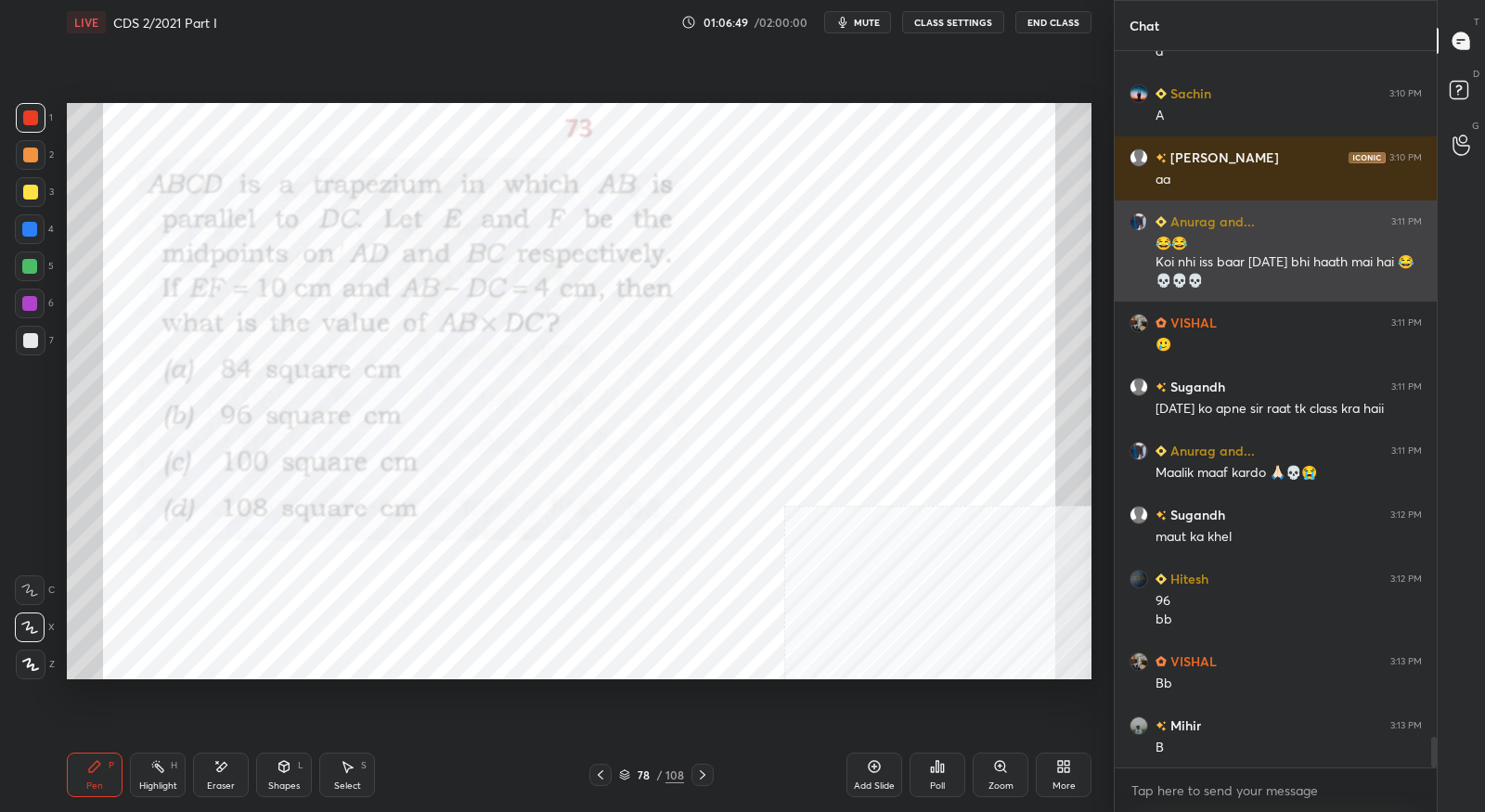
scroll to position [16249, 0]
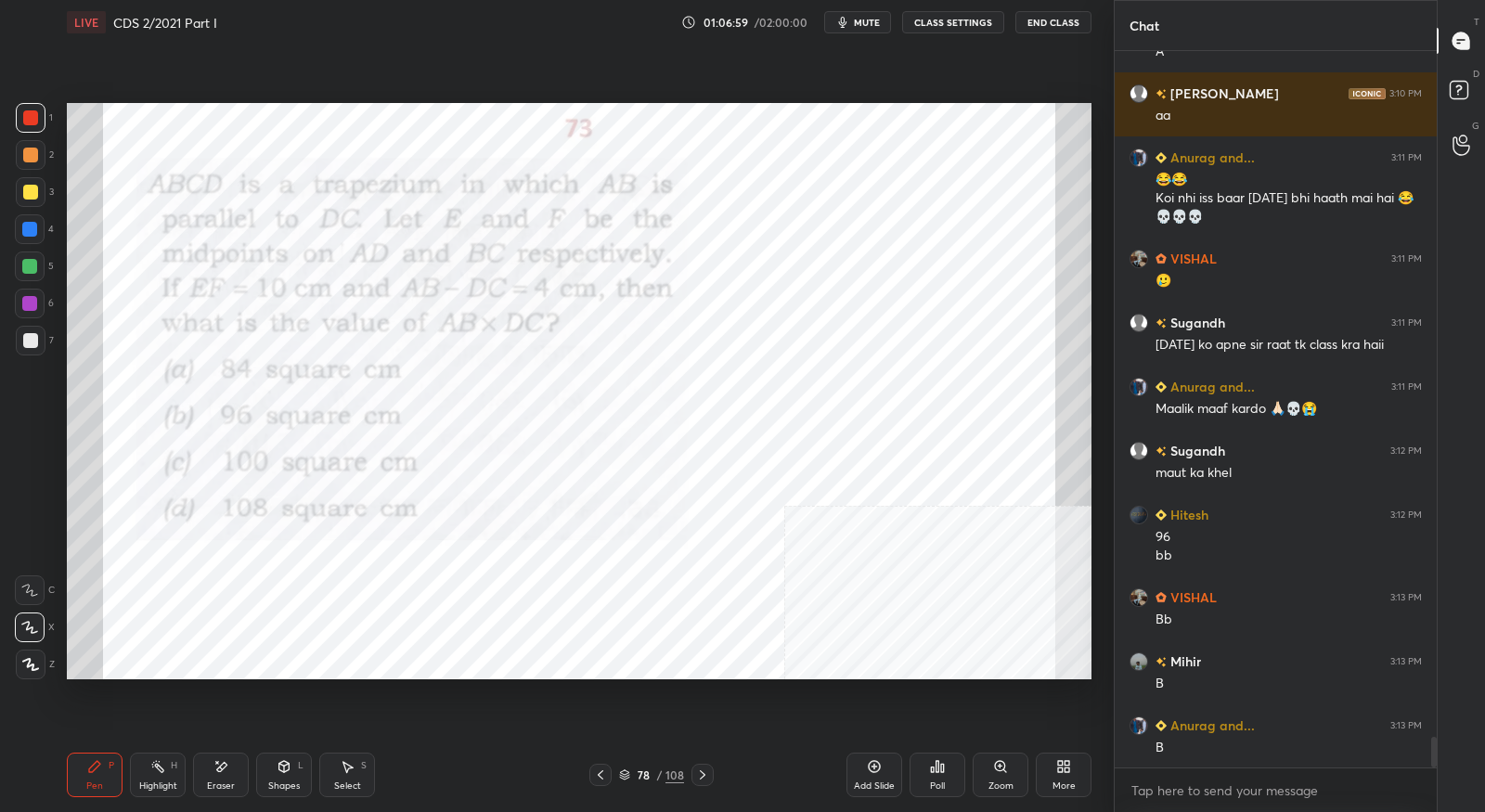
click at [699, 777] on icon at bounding box center [703, 775] width 15 height 15
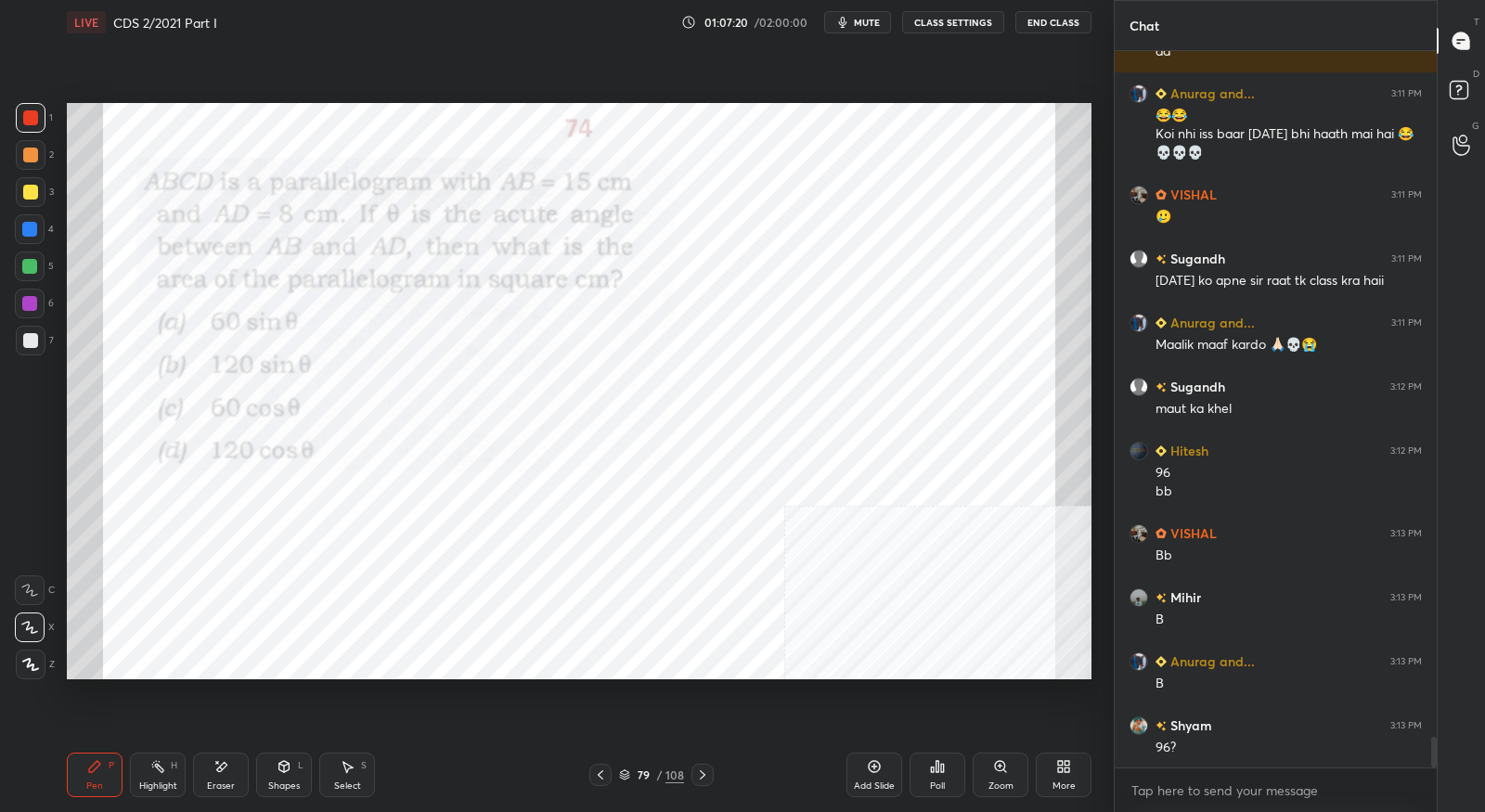
click at [604, 774] on icon at bounding box center [601, 775] width 15 height 15
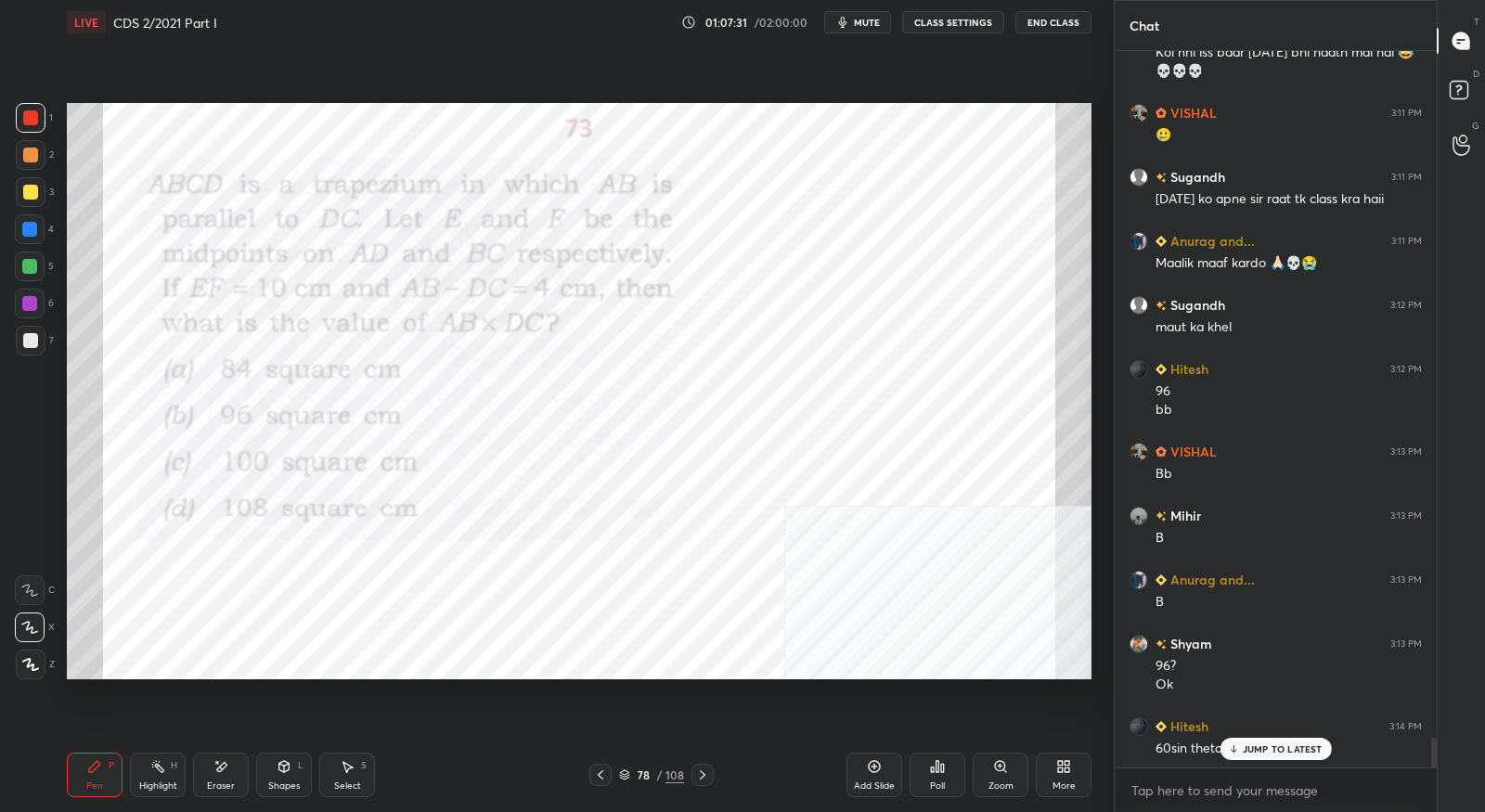
scroll to position [16458, 0]
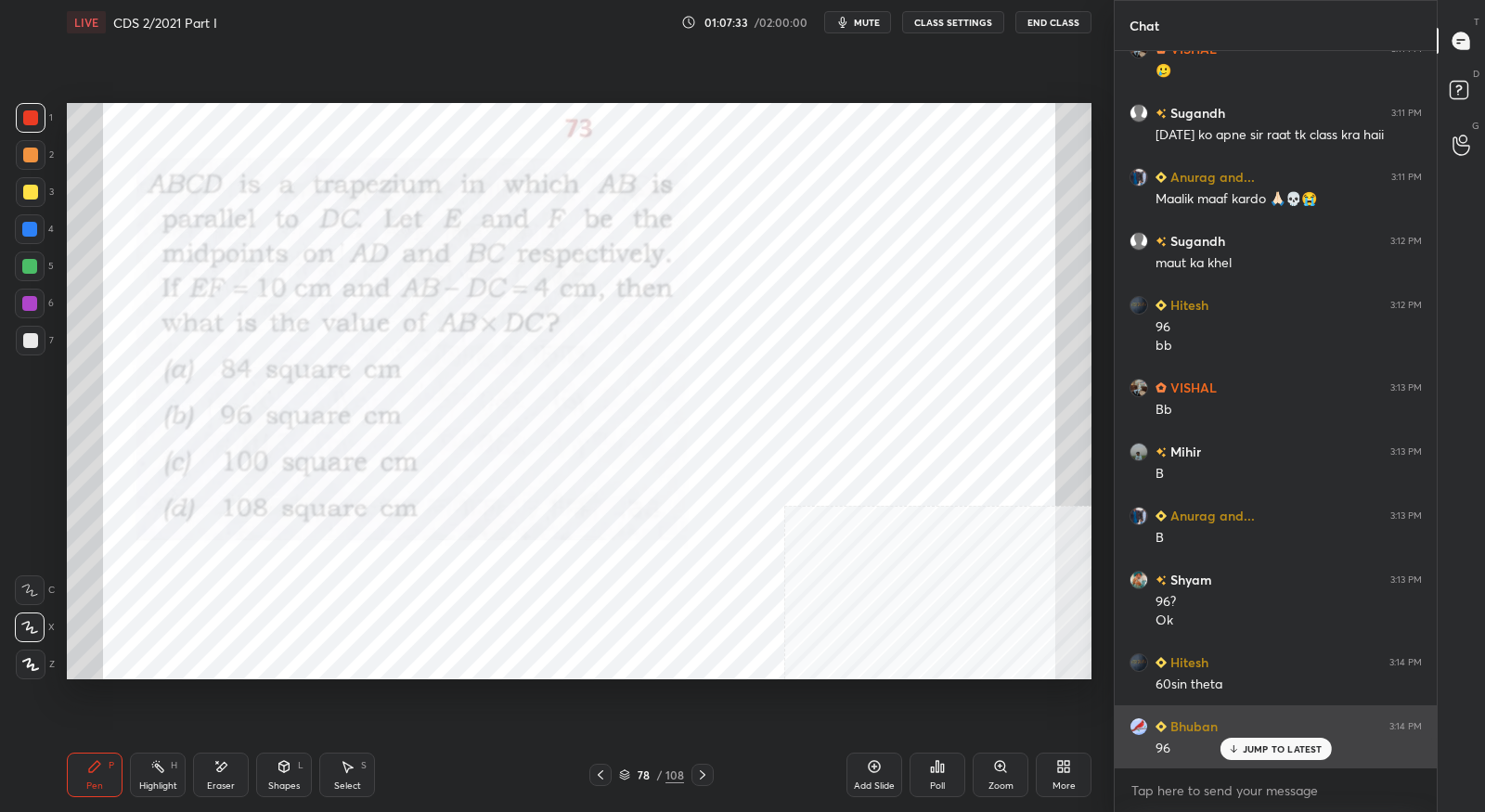
click at [1270, 751] on p "JUMP TO LATEST" at bounding box center [1283, 749] width 80 height 11
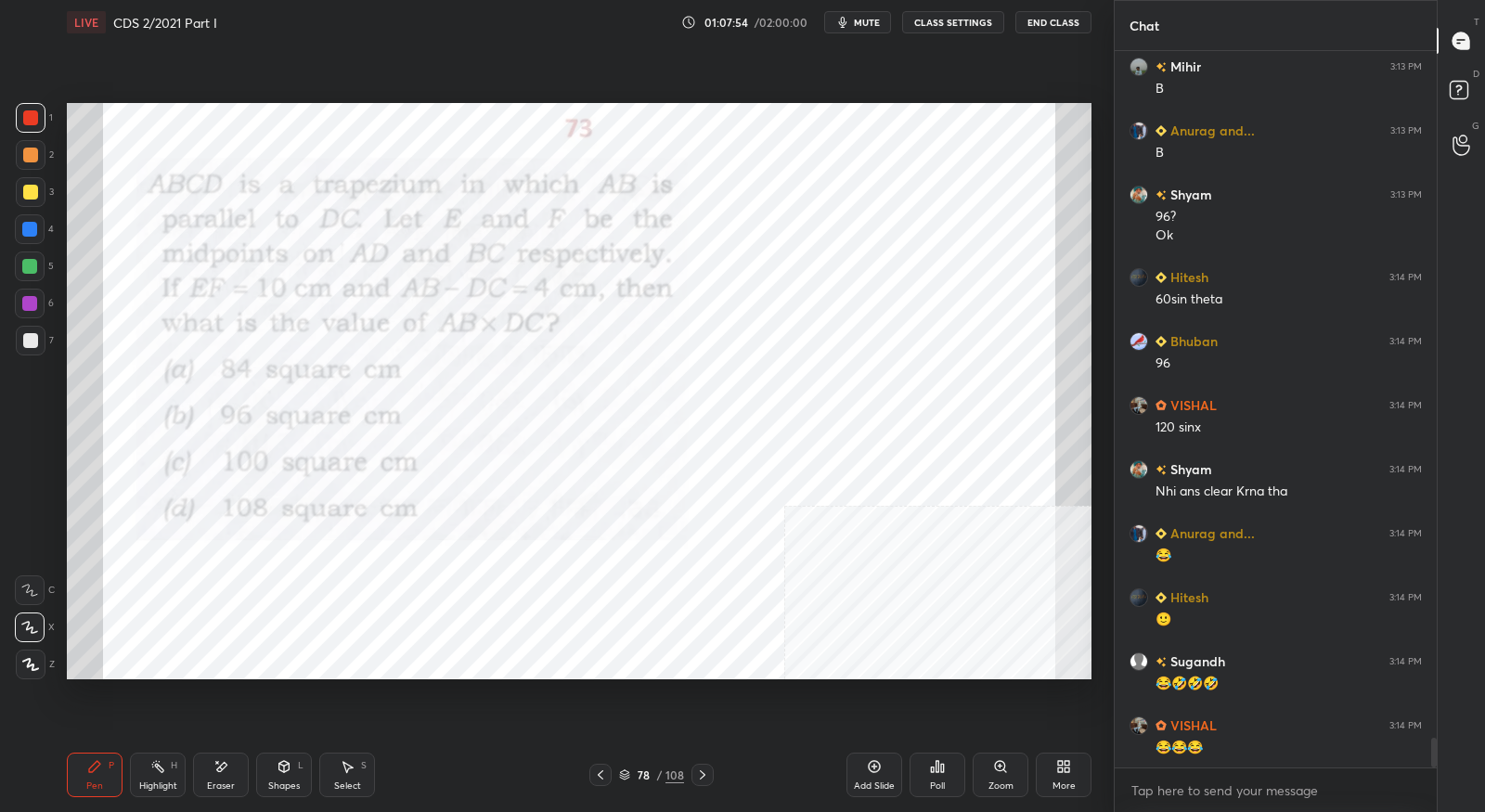
scroll to position [16907, 0]
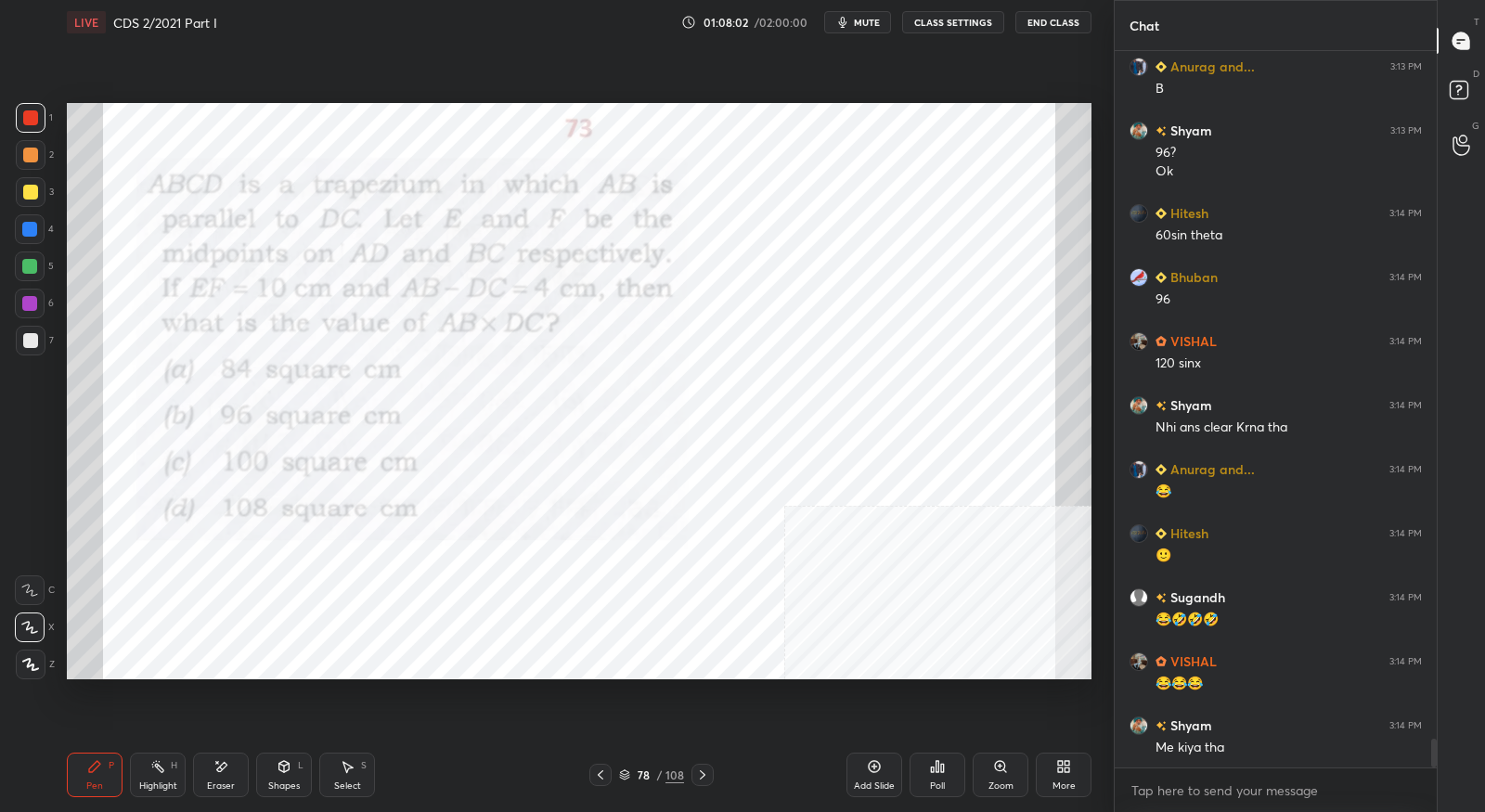
click at [705, 775] on icon at bounding box center [703, 775] width 15 height 15
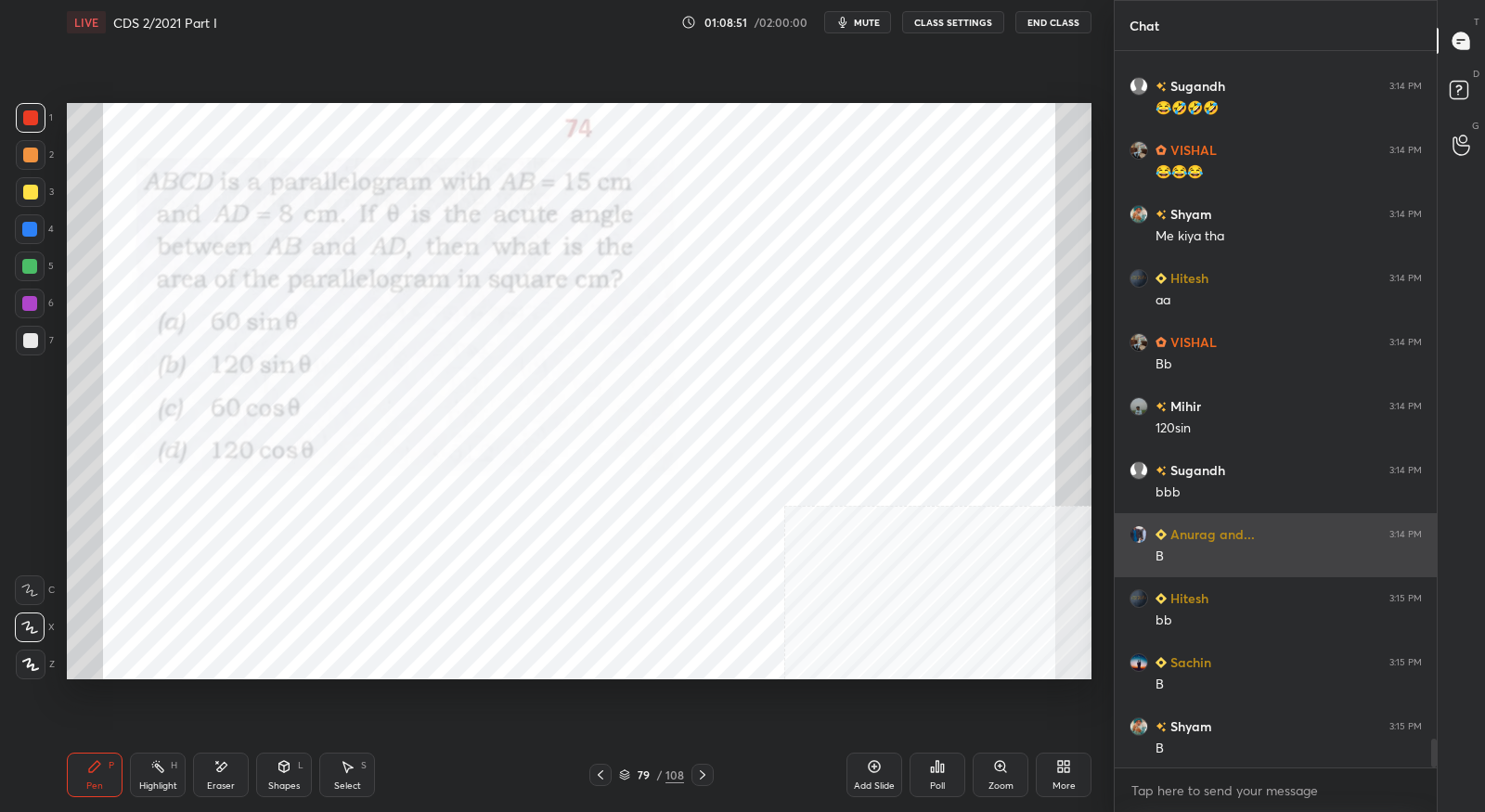
scroll to position [17419, 0]
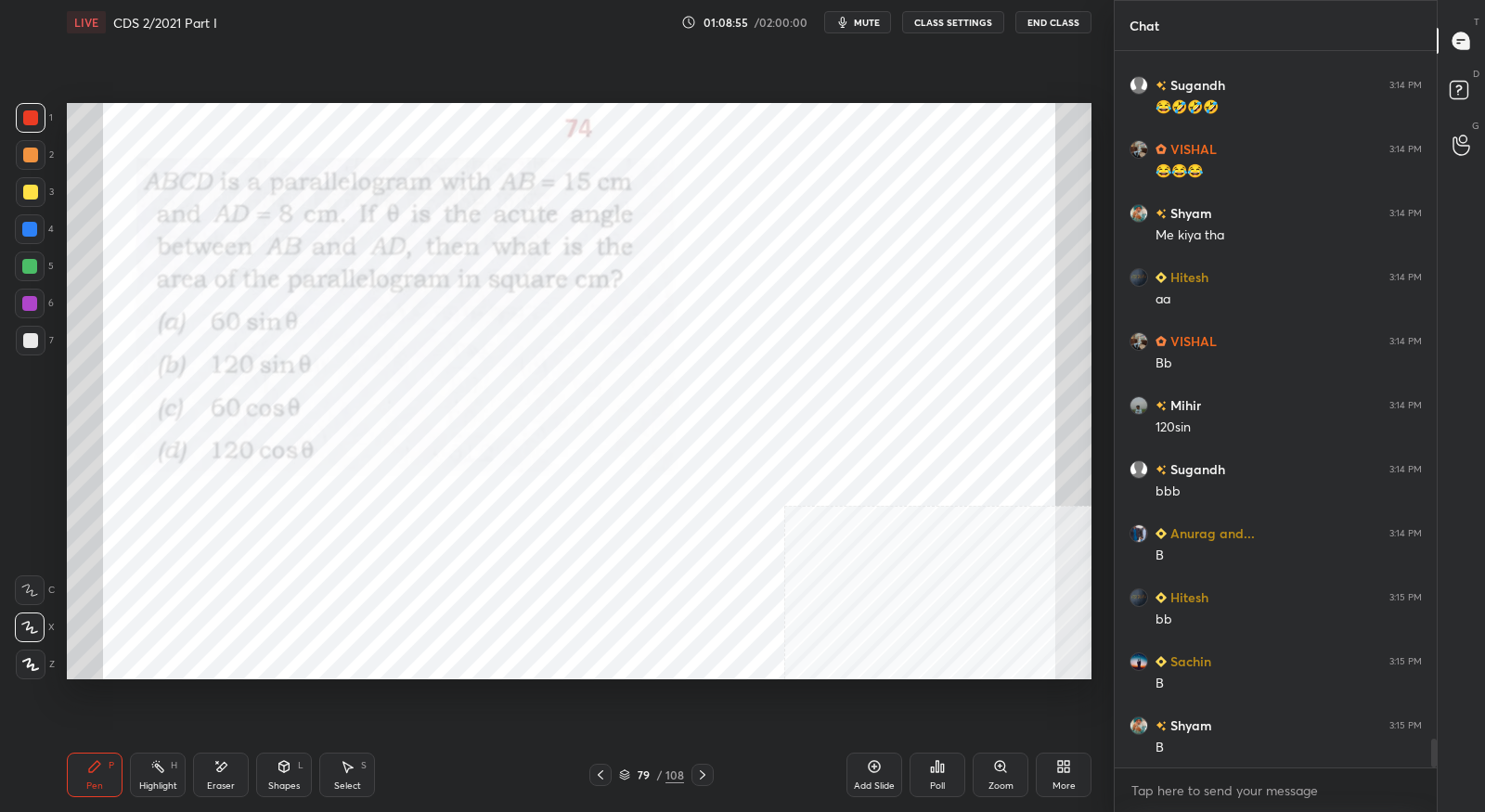
click at [709, 772] on icon at bounding box center [703, 775] width 15 height 15
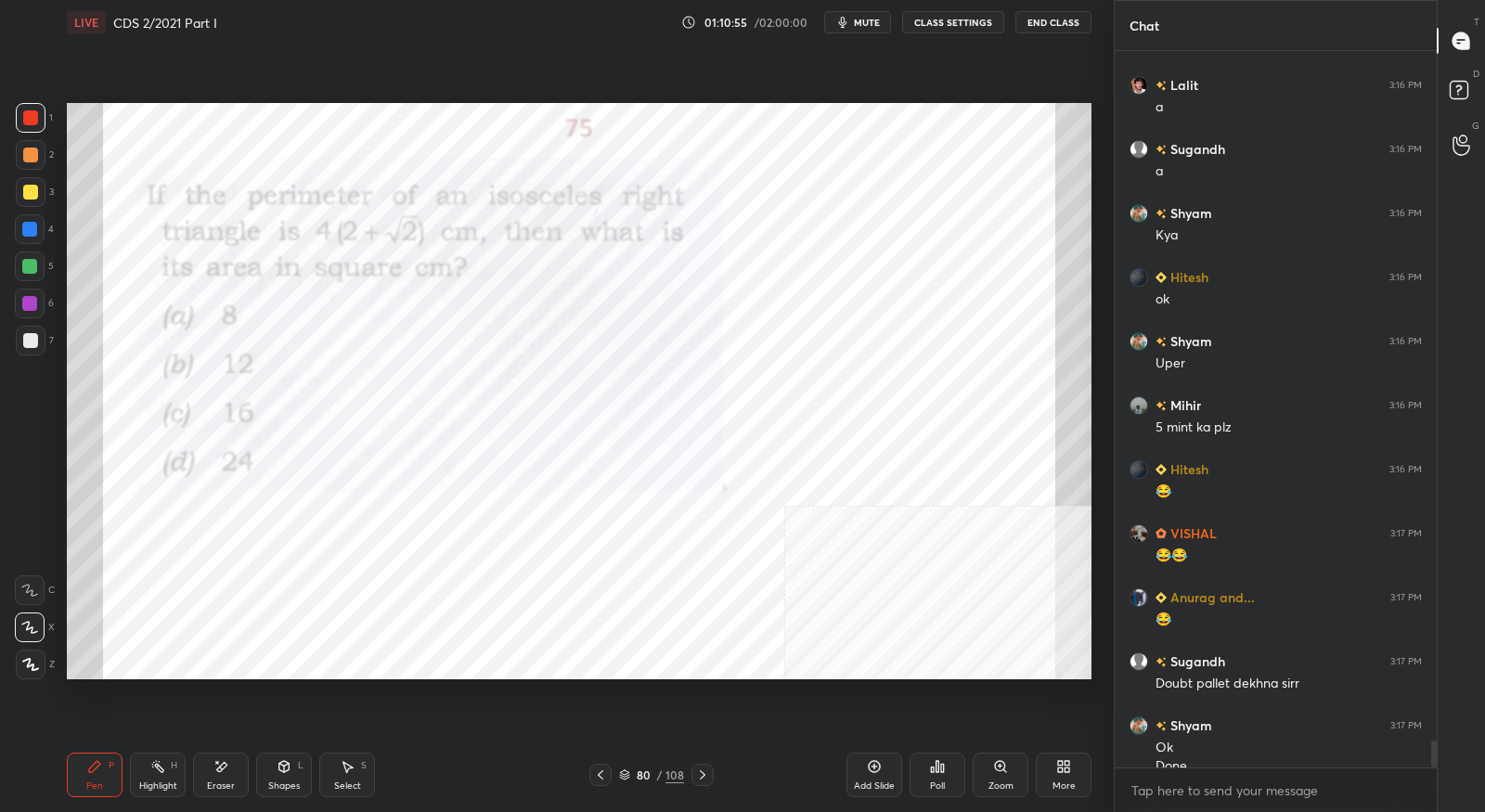
scroll to position [18270, 0]
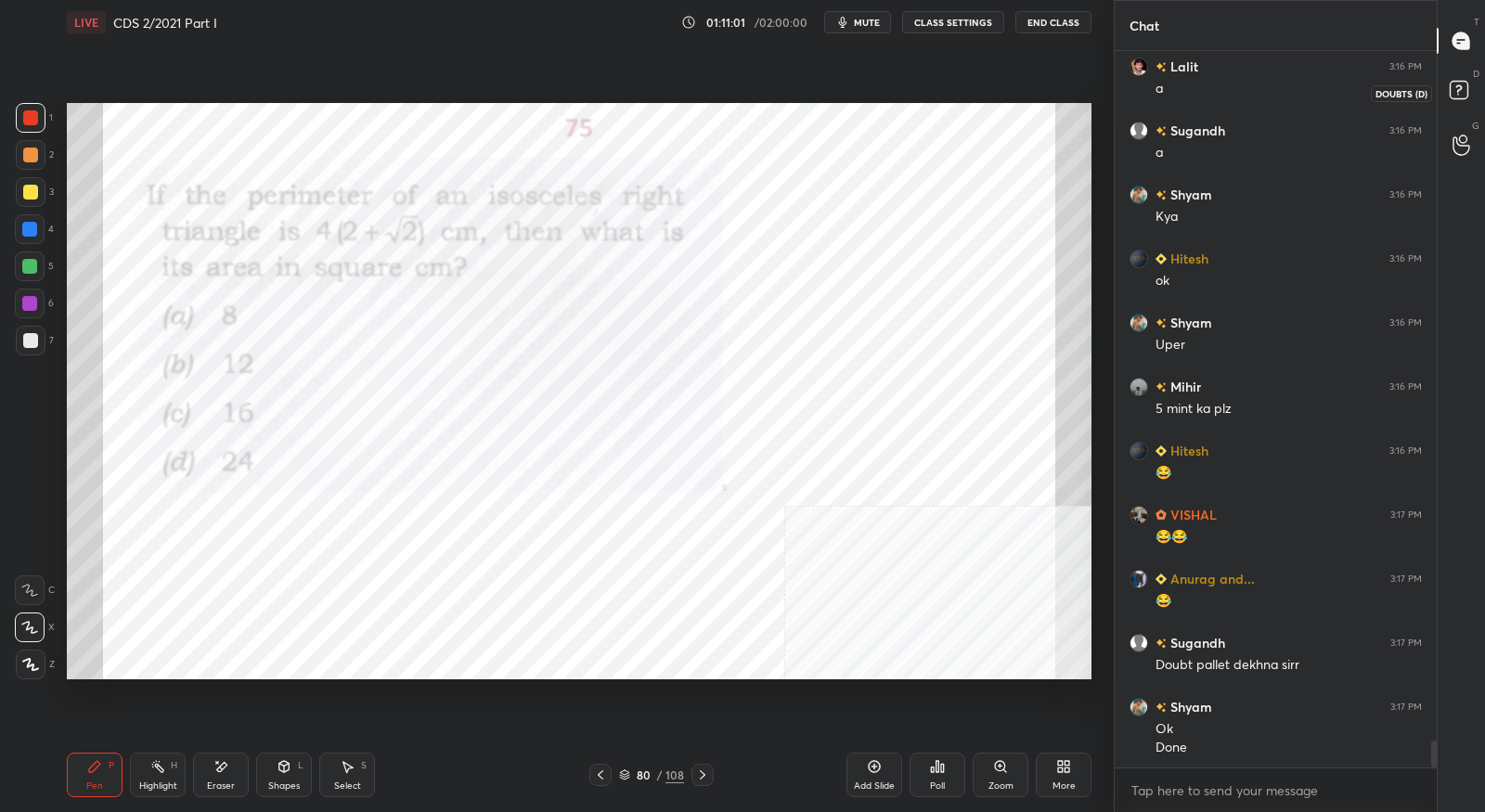
click at [1455, 94] on rect at bounding box center [1458, 90] width 18 height 18
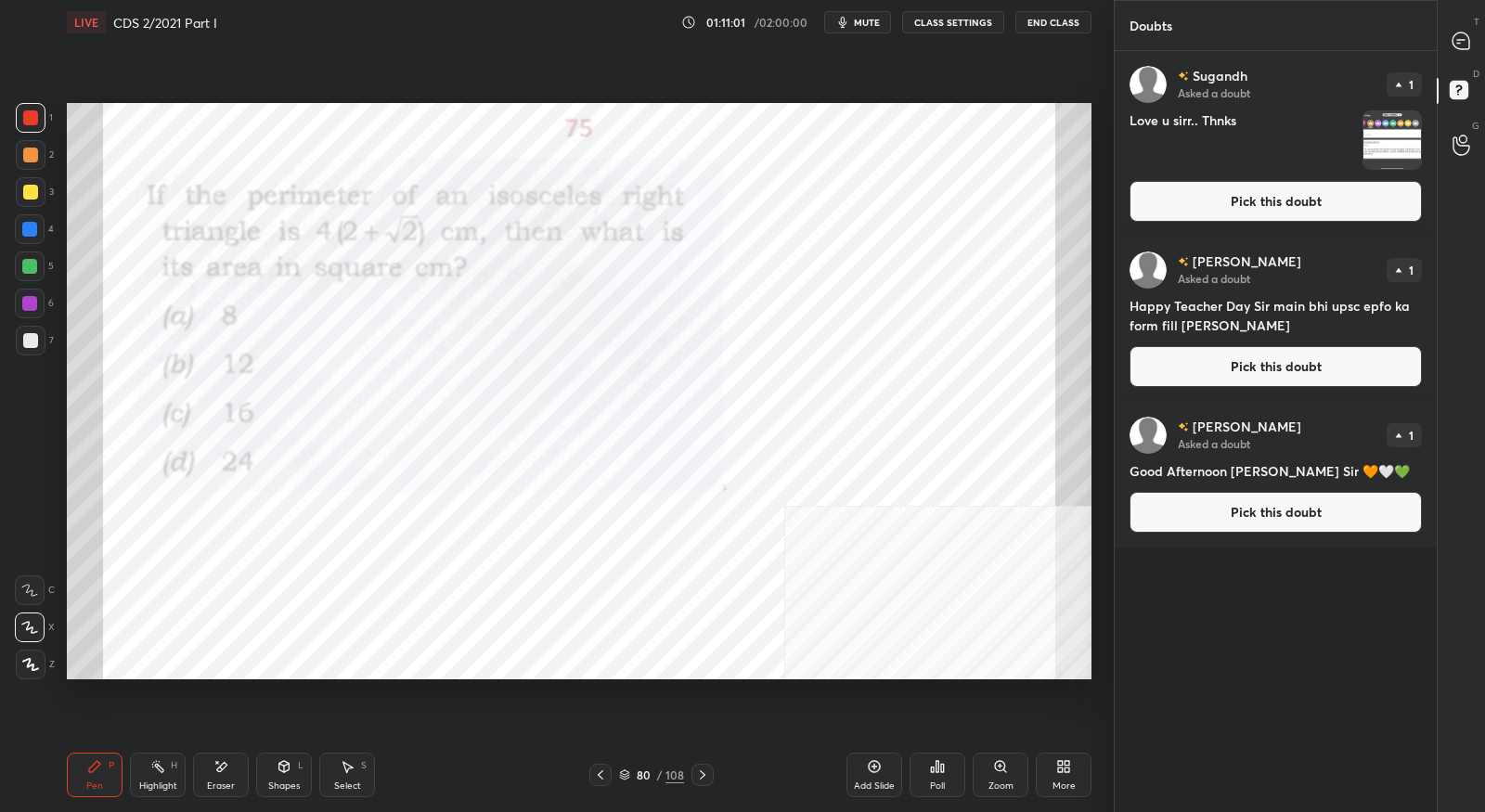
click at [1410, 178] on div "[PERSON_NAME] Asked a doubt 1 Love u sirr.. Thnks Pick this doubt" at bounding box center [1275, 144] width 322 height 186
click at [1395, 200] on button "Pick this doubt" at bounding box center [1275, 201] width 292 height 41
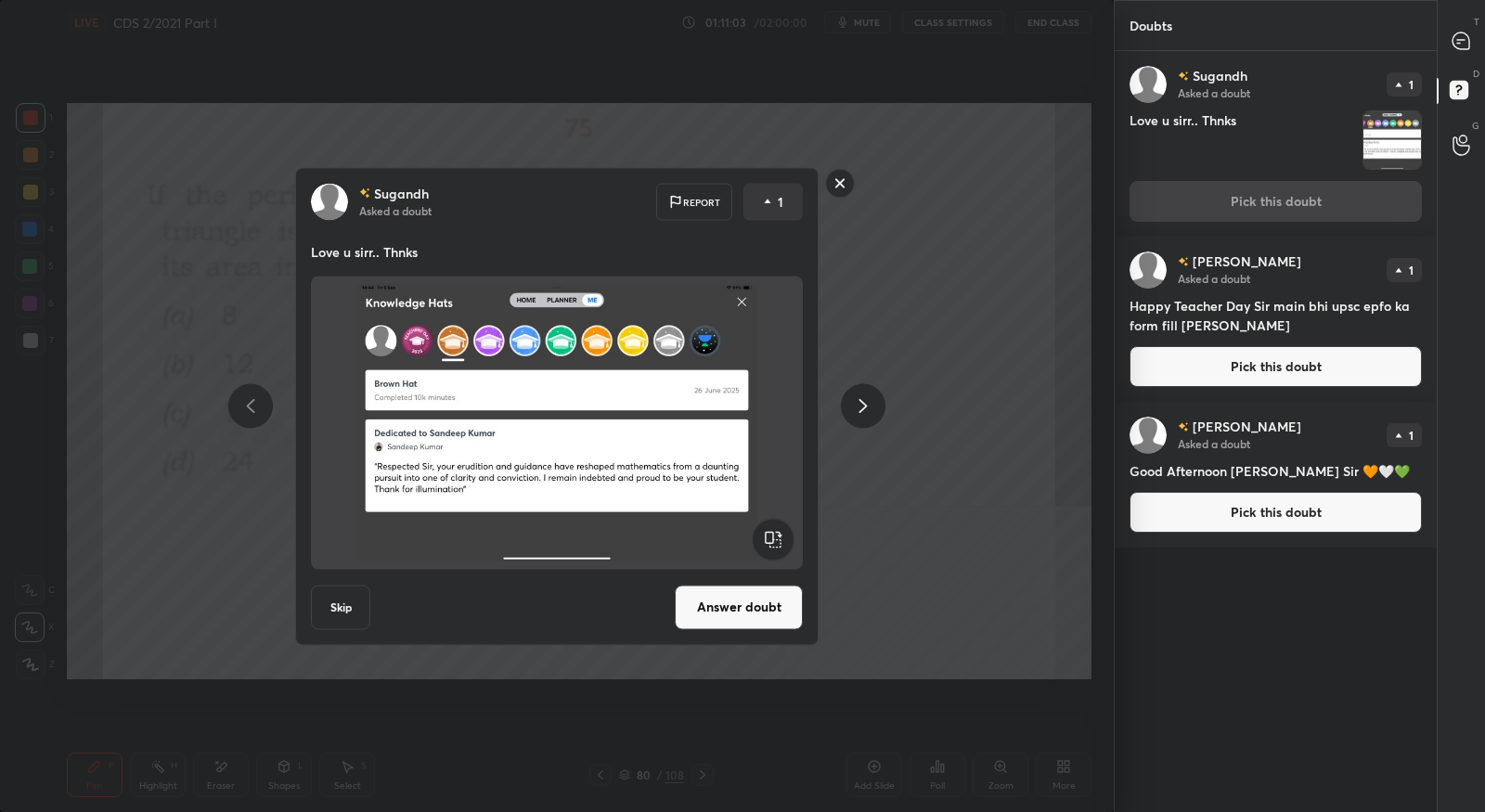
click at [745, 615] on button "Answer doubt" at bounding box center [738, 606] width 128 height 45
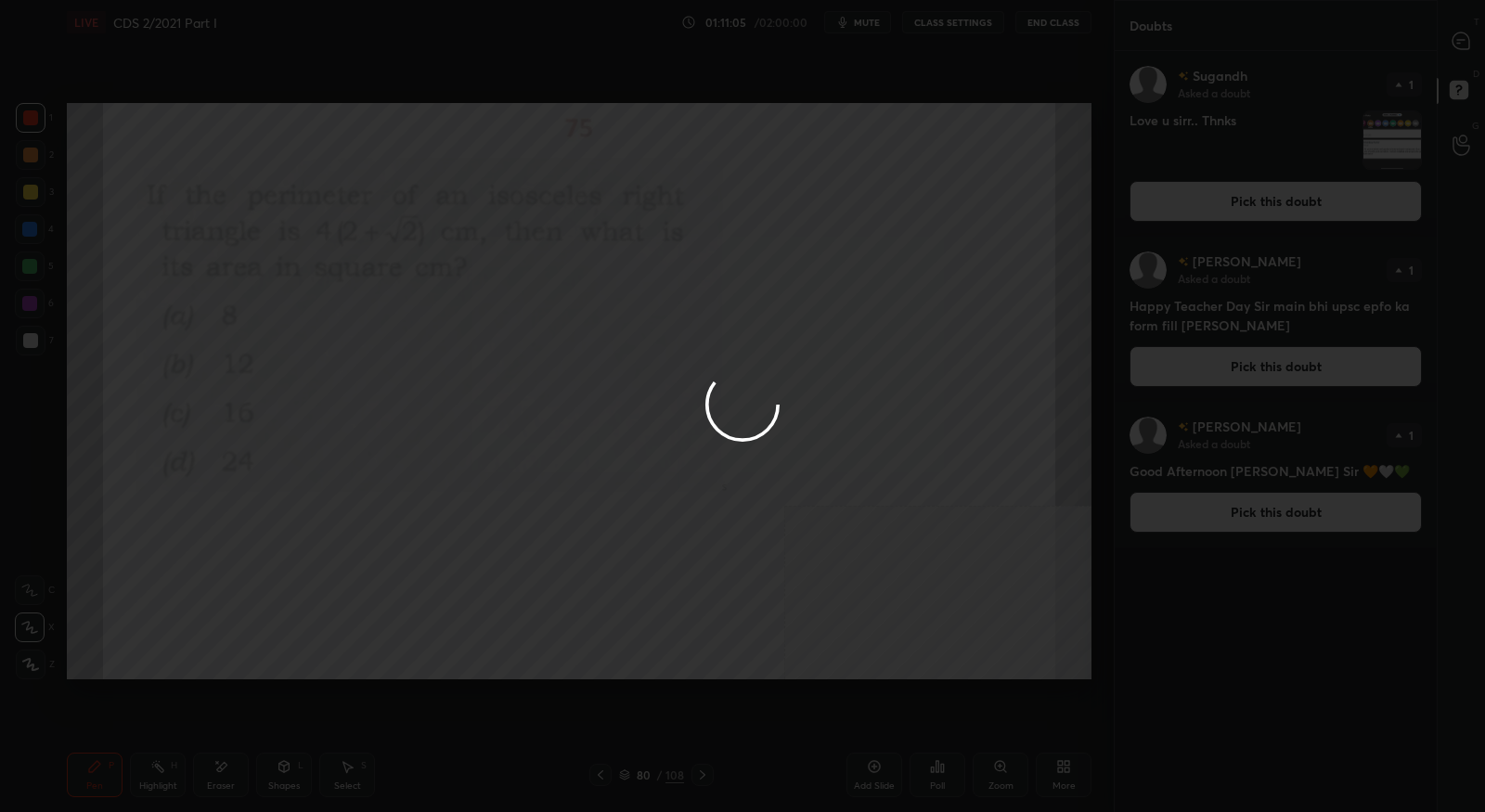
click at [1466, 48] on div at bounding box center [742, 406] width 1485 height 812
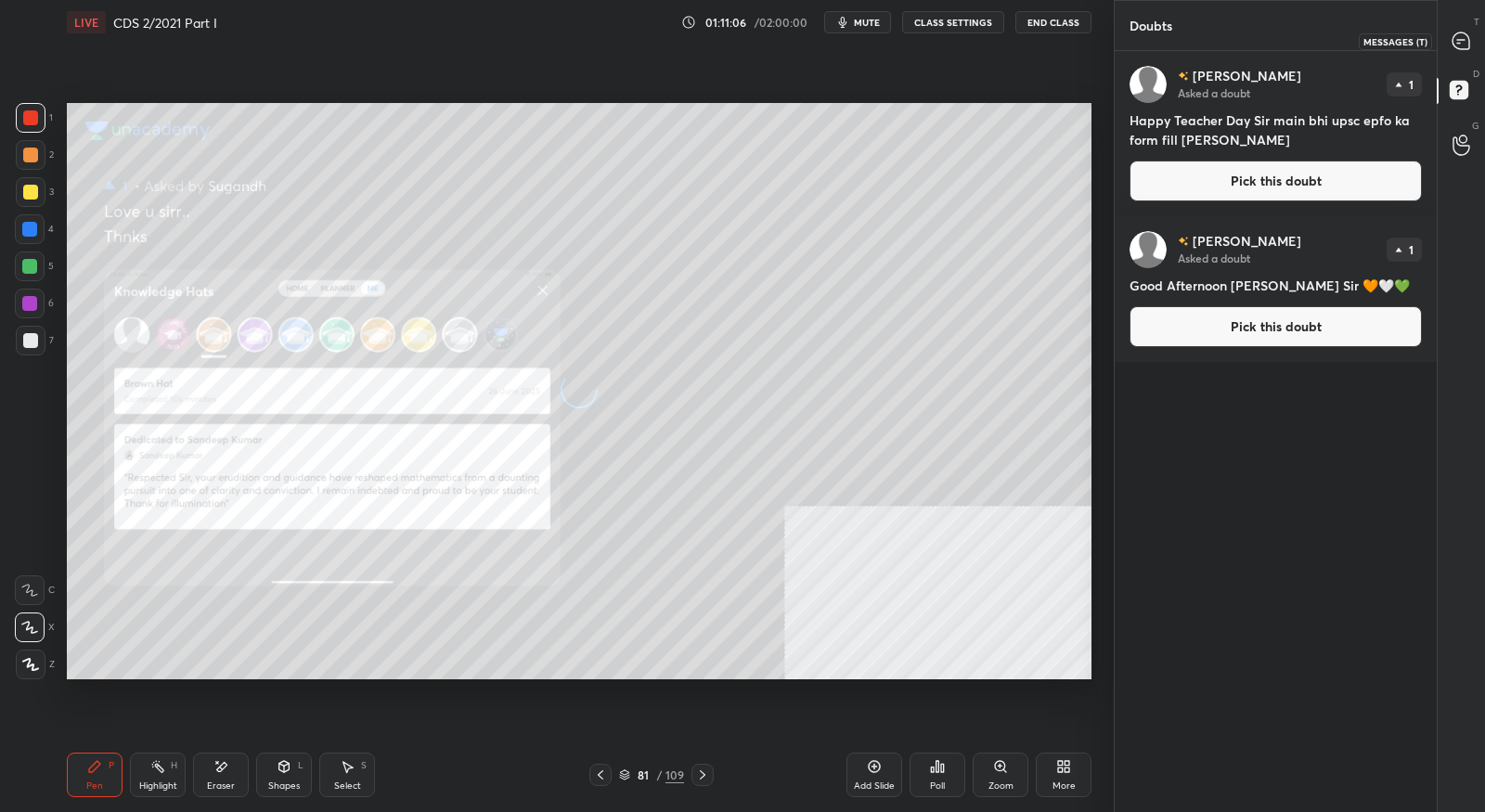
click at [1466, 48] on icon at bounding box center [1461, 41] width 17 height 17
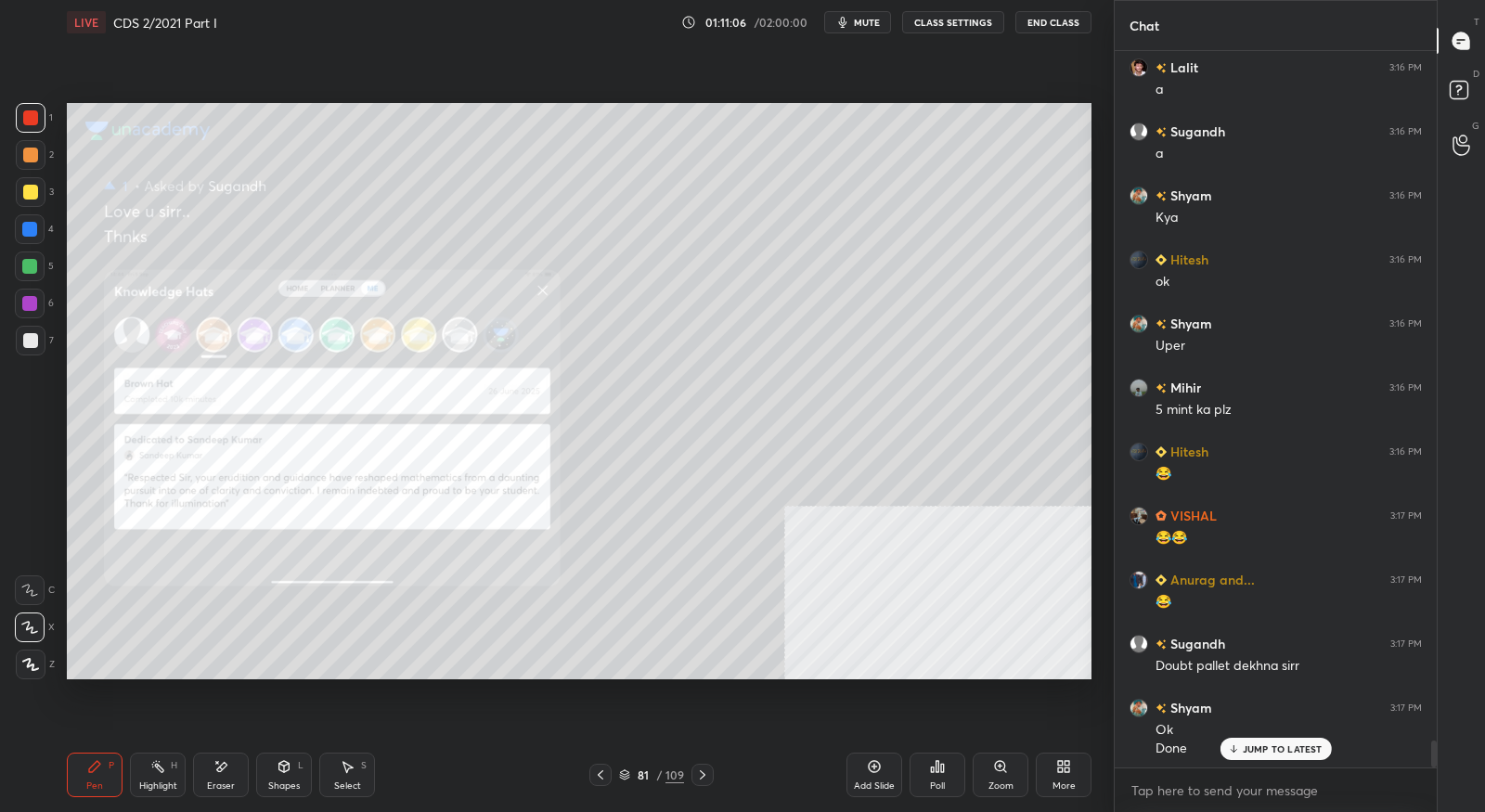
scroll to position [18190, 0]
click at [991, 773] on div "Zoom" at bounding box center [1000, 774] width 56 height 45
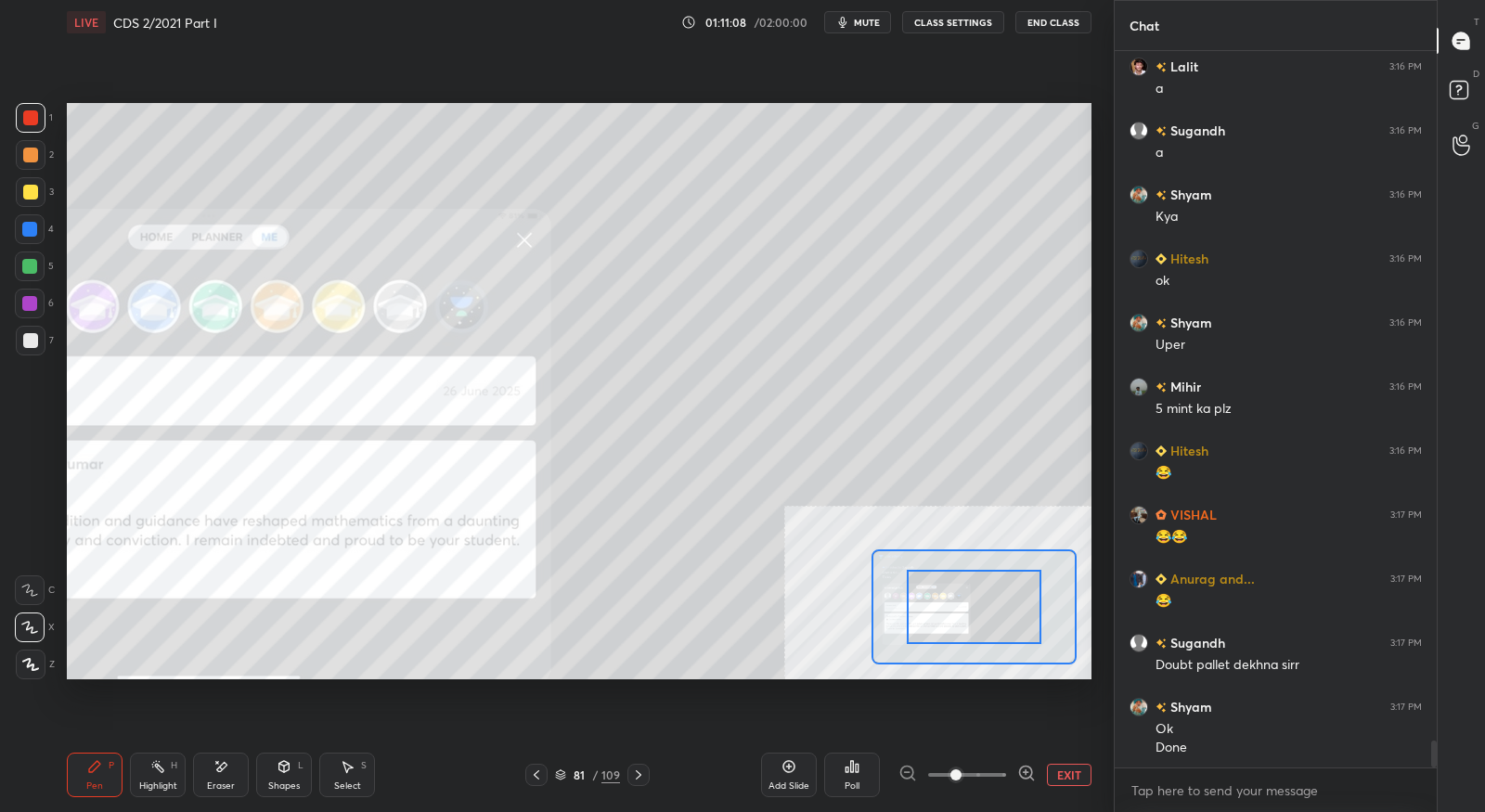
click at [1026, 770] on icon at bounding box center [1026, 772] width 0 height 5
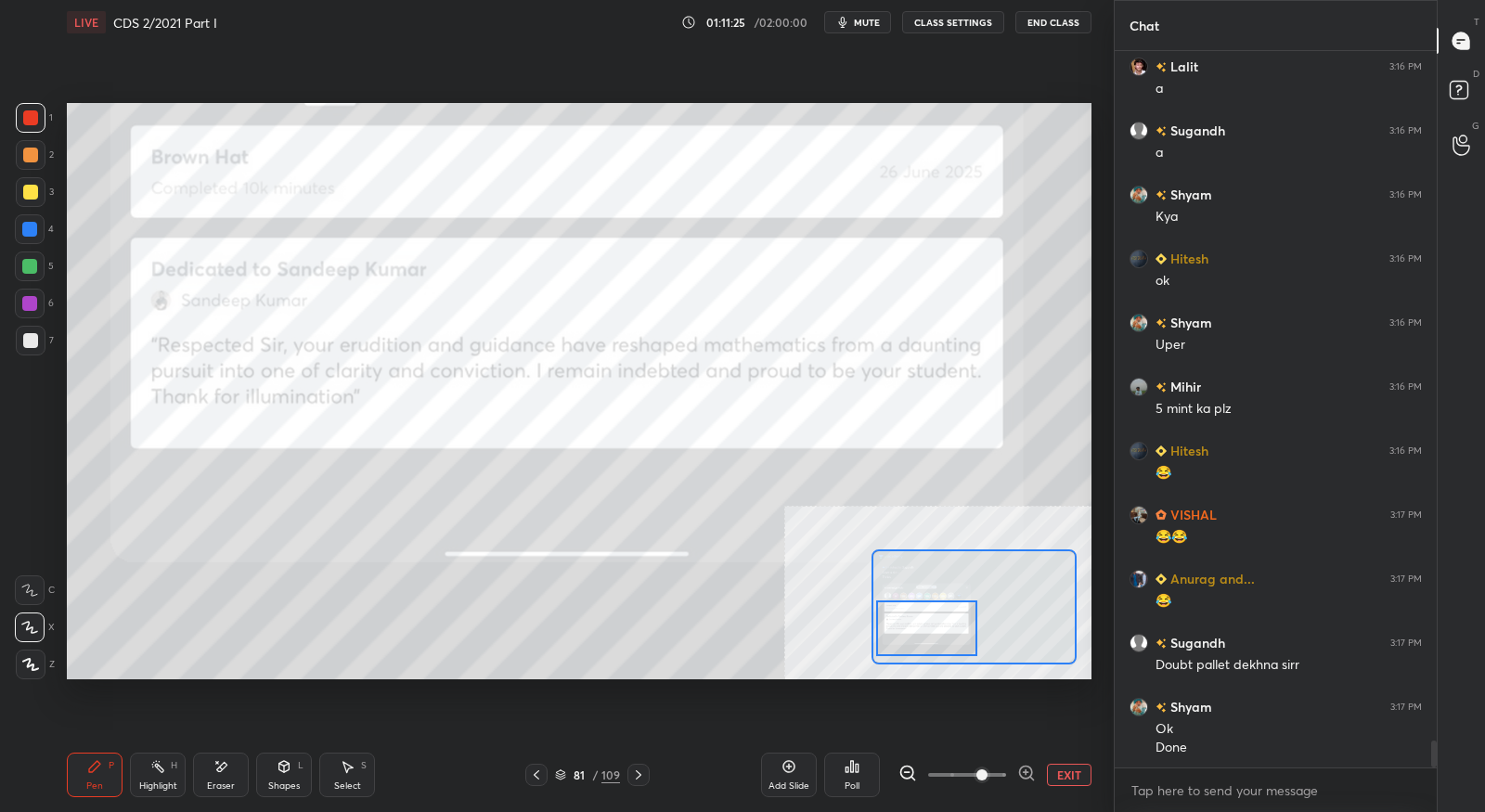
drag, startPoint x: 997, startPoint y: 630, endPoint x: 950, endPoint y: 652, distance: 51.9
click at [950, 652] on div at bounding box center [926, 628] width 101 height 56
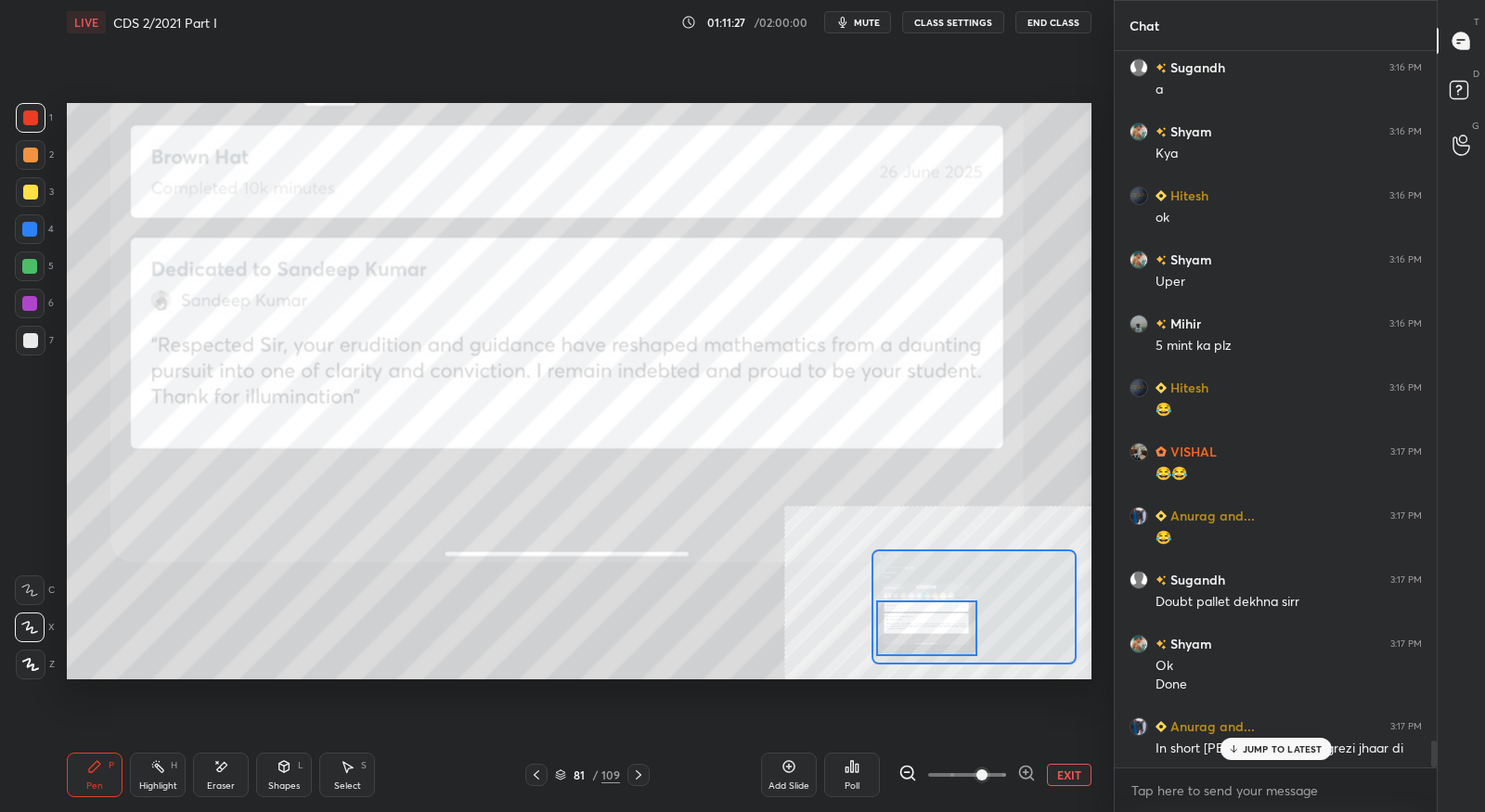
scroll to position [18255, 0]
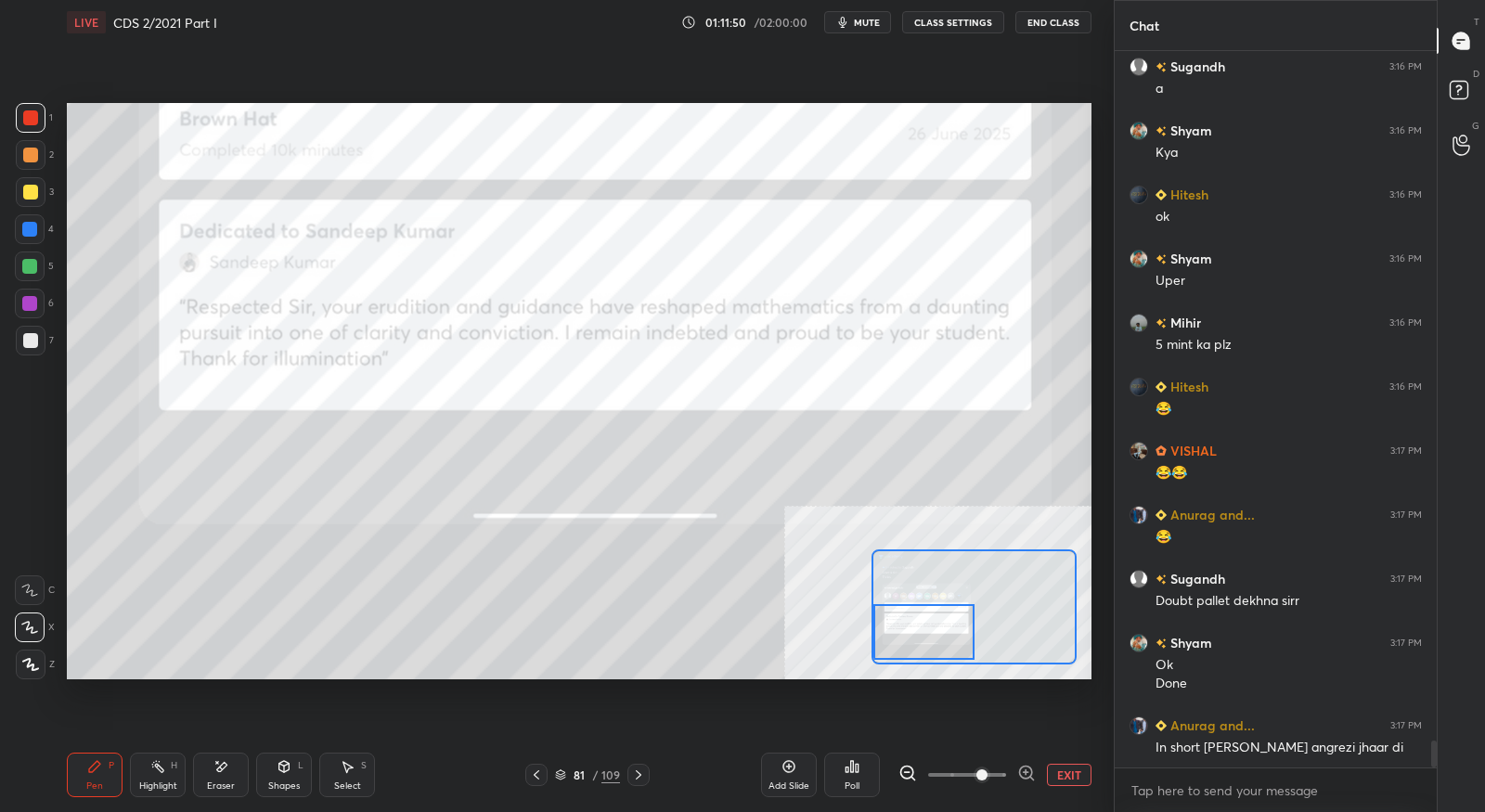
click at [935, 623] on div at bounding box center [923, 632] width 101 height 56
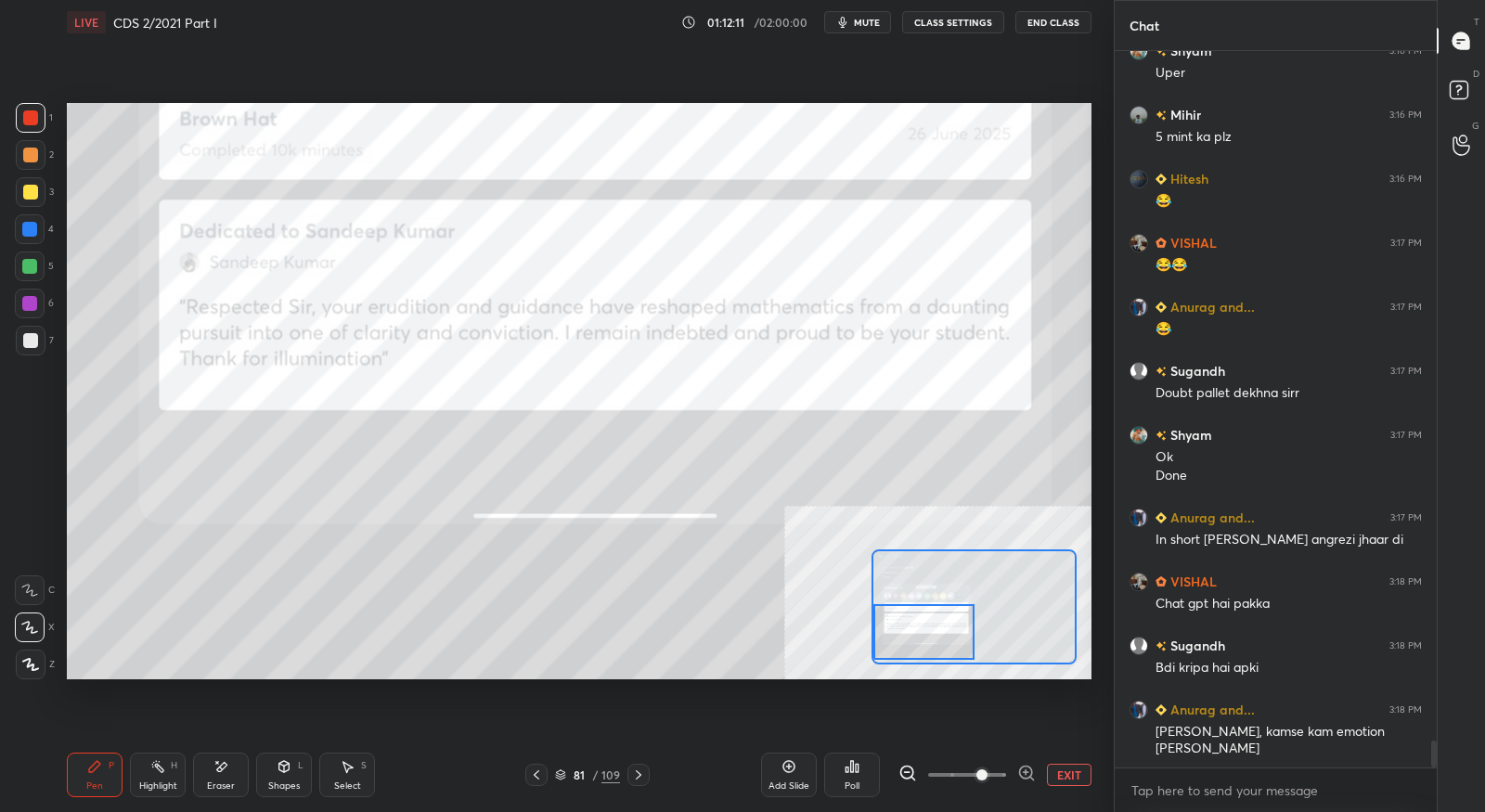
scroll to position [18464, 0]
click at [1092, 783] on div "LIVE CDS 2/2021 Part I 01:12:15 / 02:00:00 mute CLASS SETTINGS End Class Settin…" at bounding box center [580, 406] width 1040 height 812
drag, startPoint x: 1086, startPoint y: 766, endPoint x: 1106, endPoint y: 745, distance: 29.0
click at [1103, 748] on div "1 2 3 4 5 6 7 C X Z E E Erase all H H LIVE CDS 2/2021 Part I 01:12:17 / 02:00:0…" at bounding box center [557, 406] width 1114 height 812
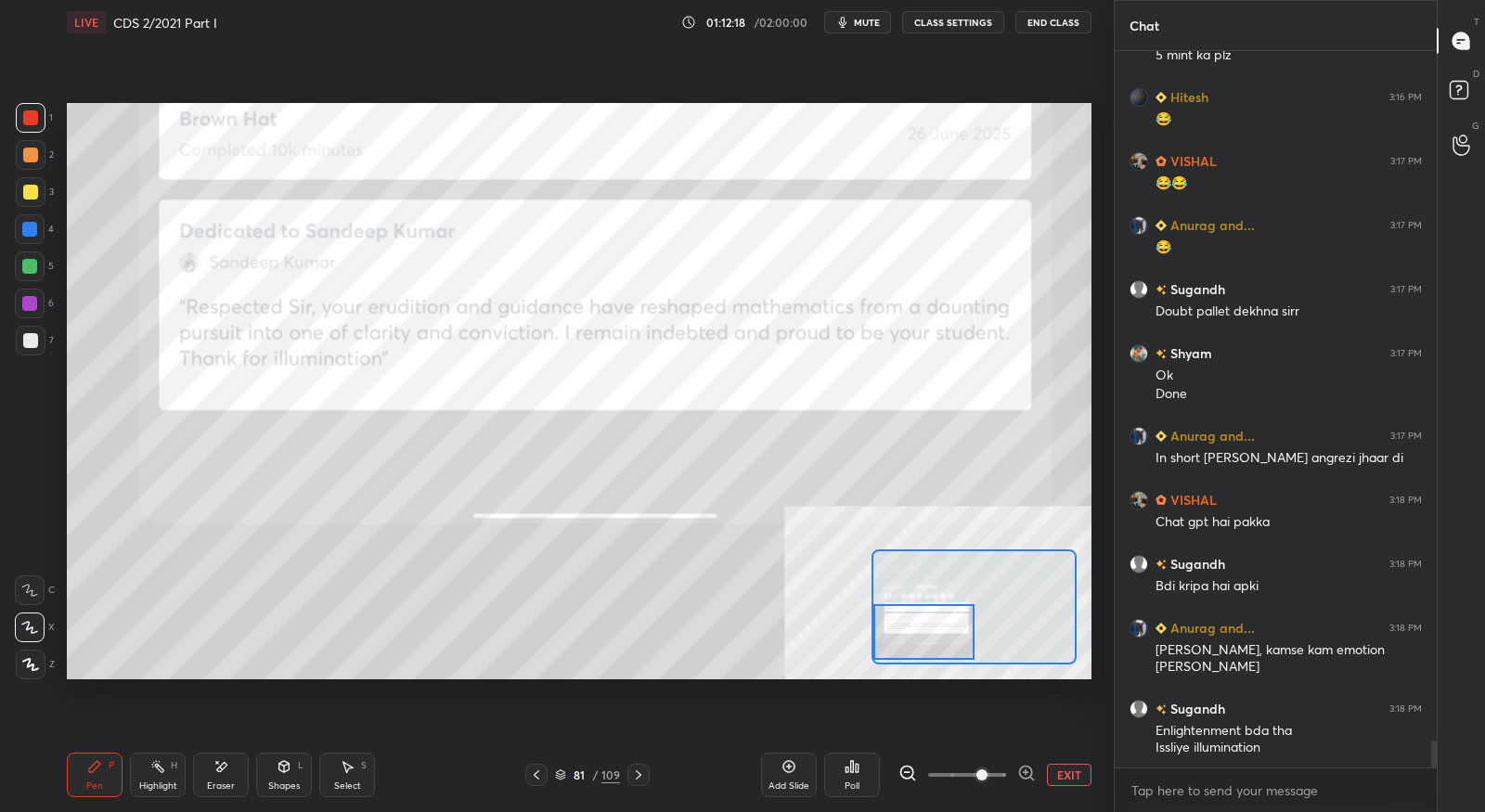
click at [1081, 769] on button "EXIT" at bounding box center [1068, 774] width 45 height 22
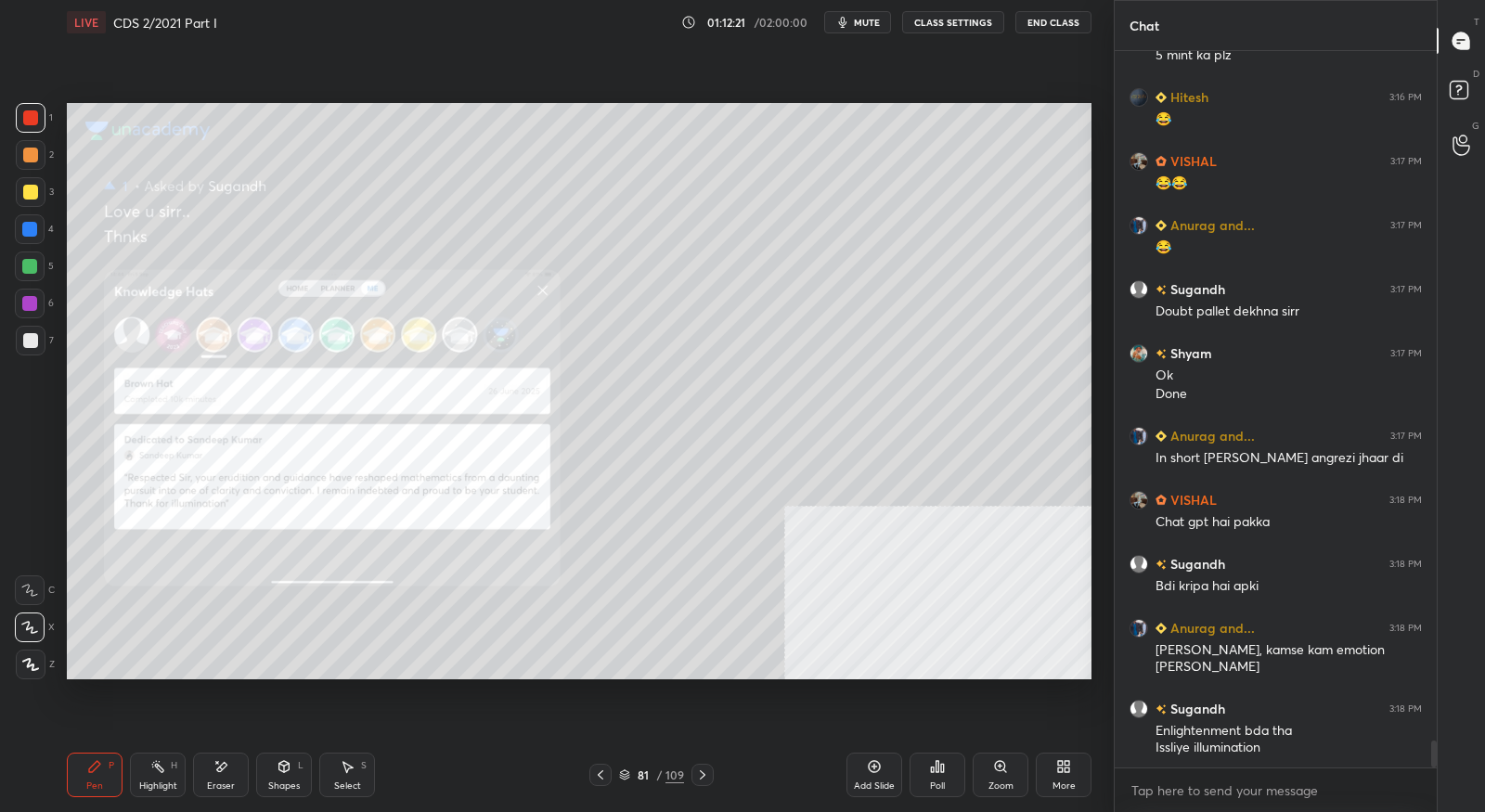
click at [857, 27] on button "mute" at bounding box center [858, 22] width 66 height 22
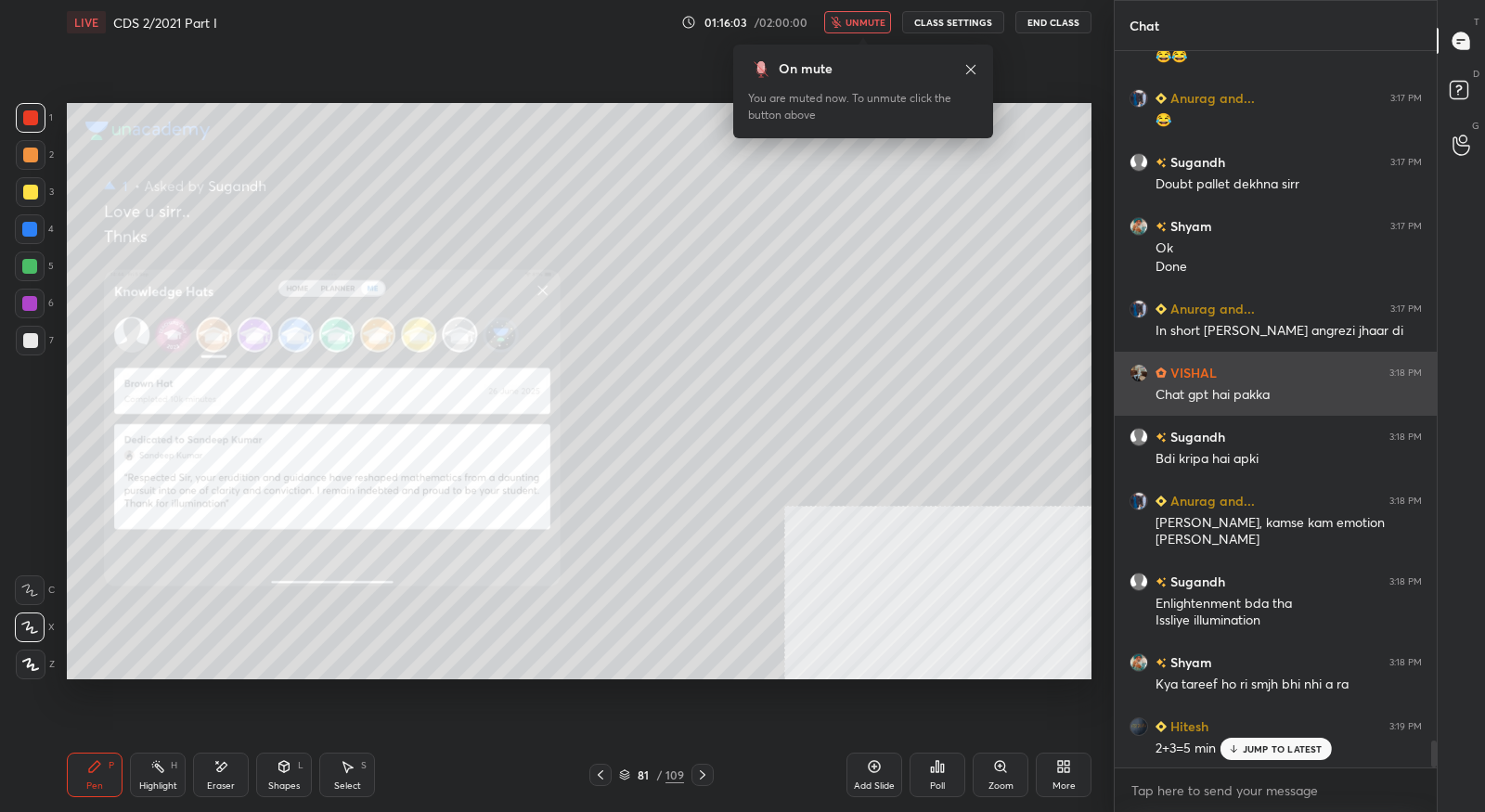
scroll to position [18753, 0]
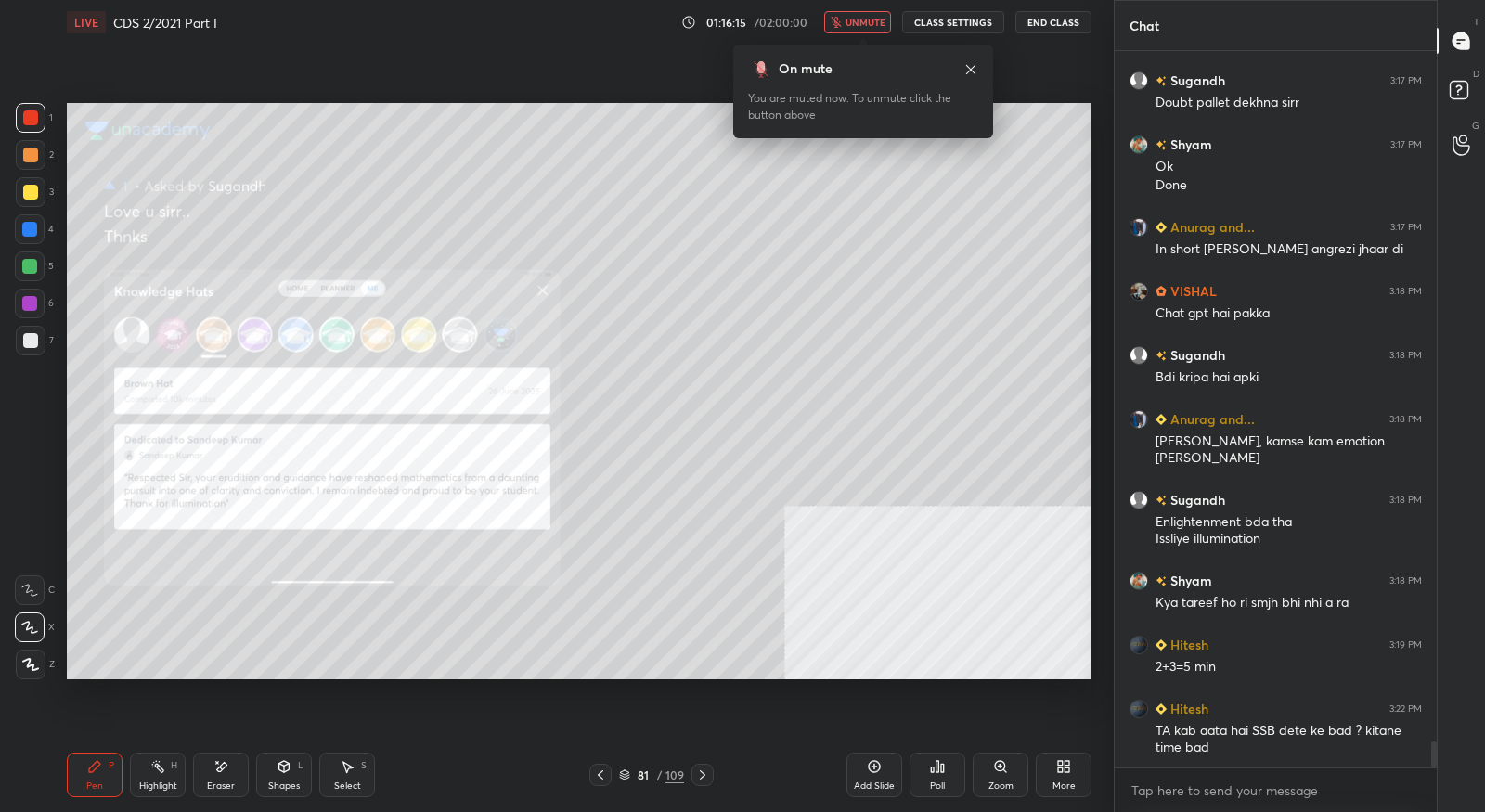
click at [879, 30] on button "unmute" at bounding box center [858, 22] width 66 height 22
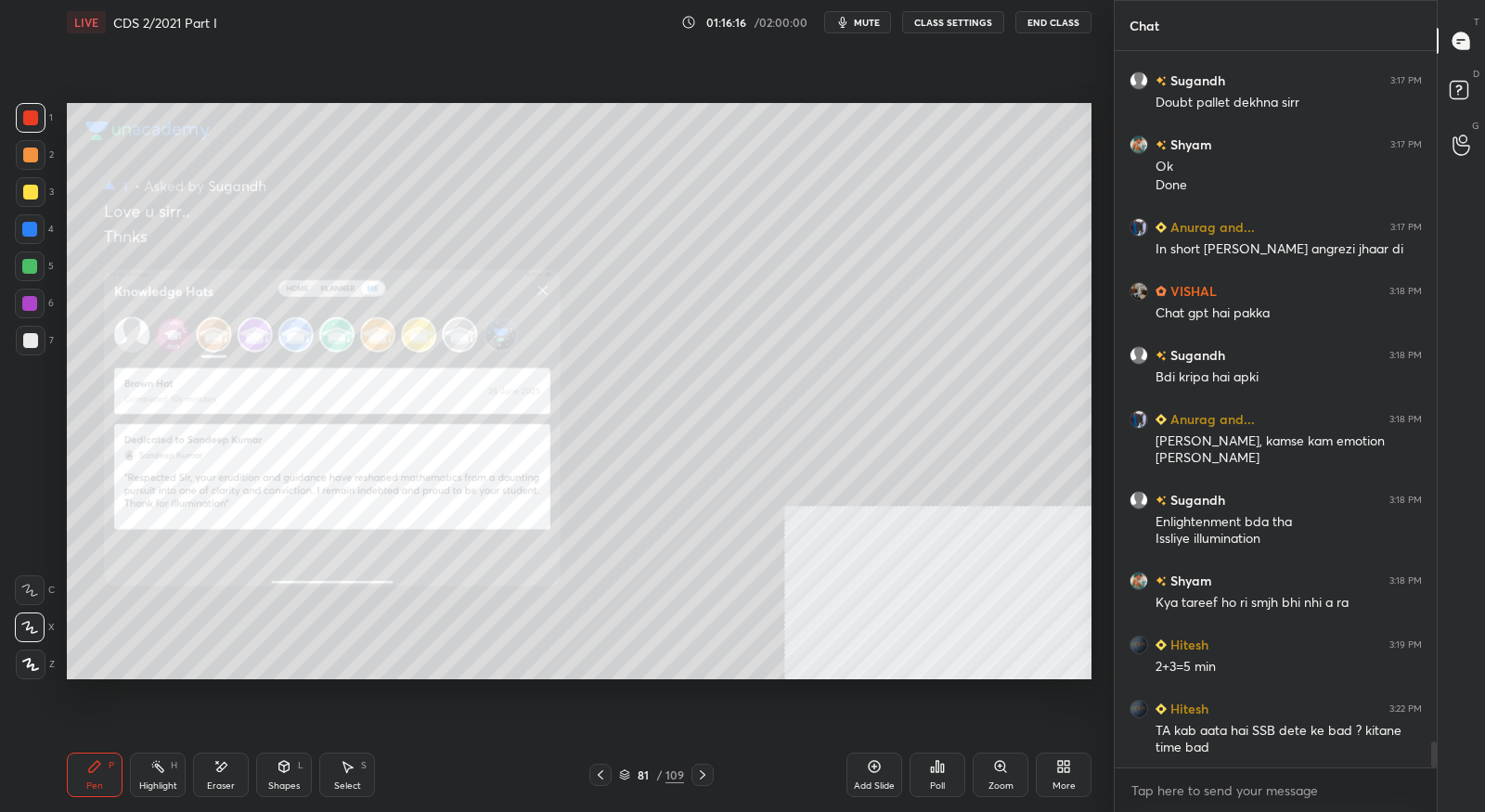
click at [701, 777] on icon at bounding box center [703, 775] width 6 height 9
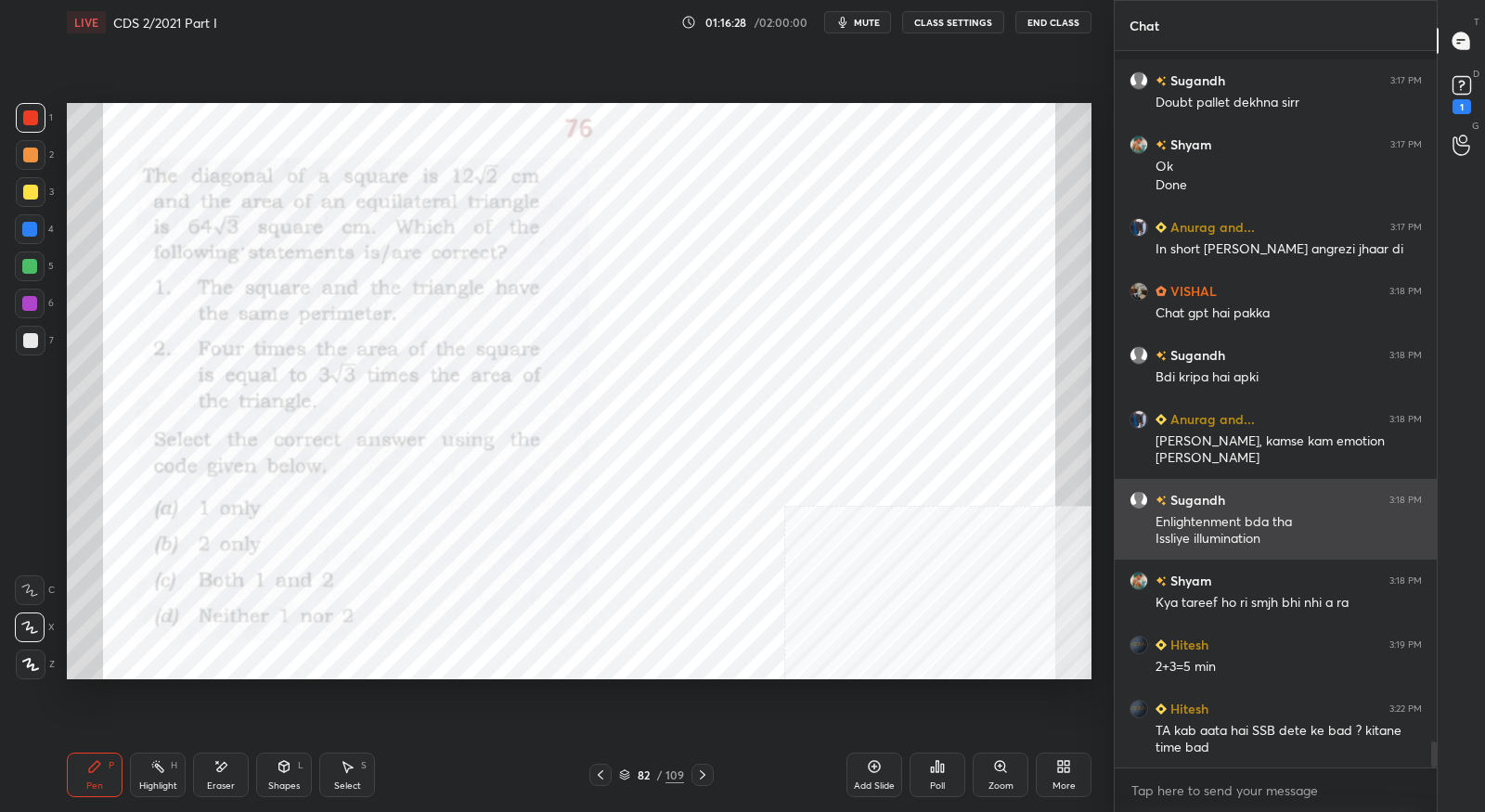
scroll to position [18833, 0]
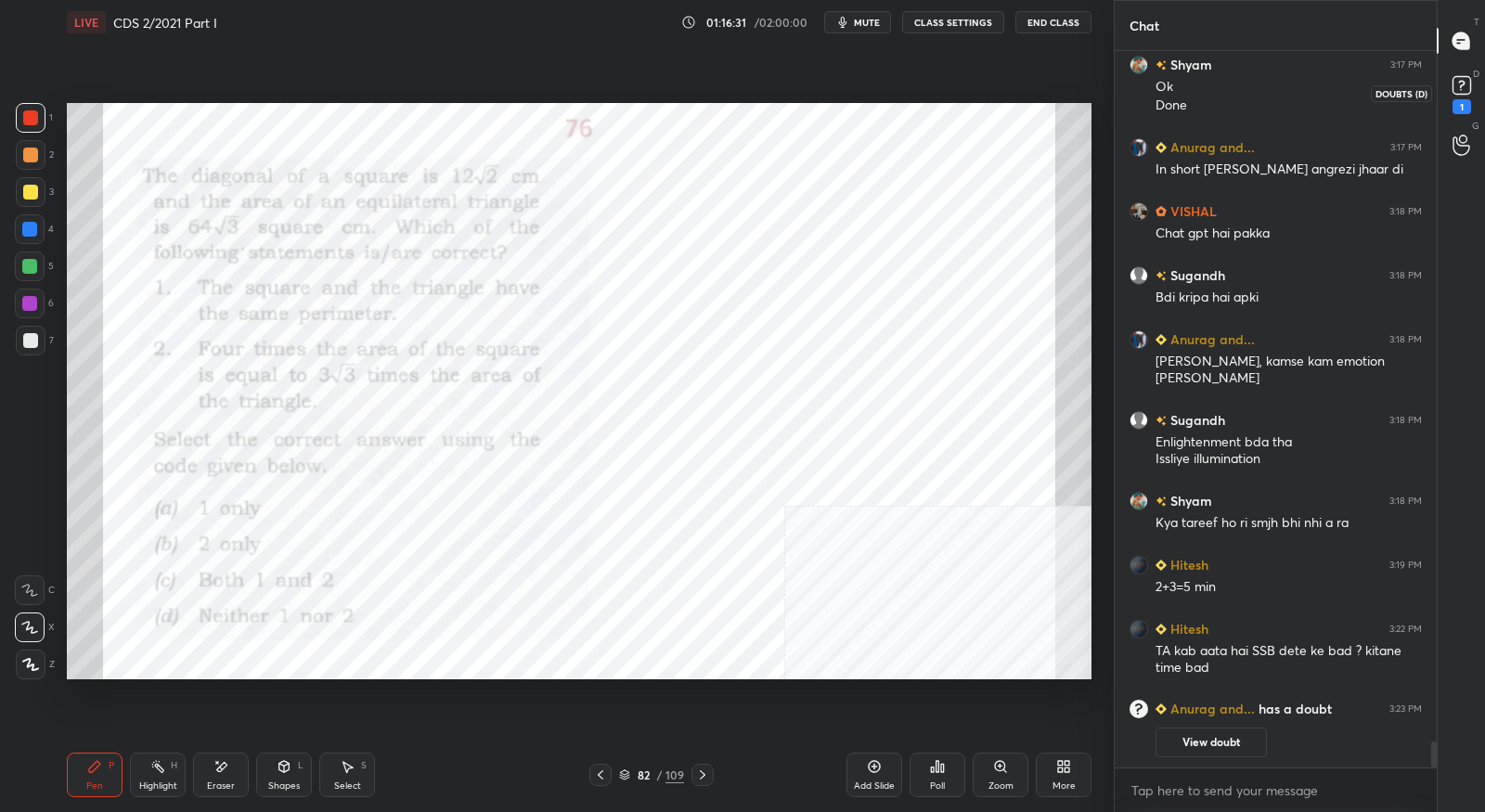
click at [1455, 106] on div "1" at bounding box center [1462, 107] width 19 height 15
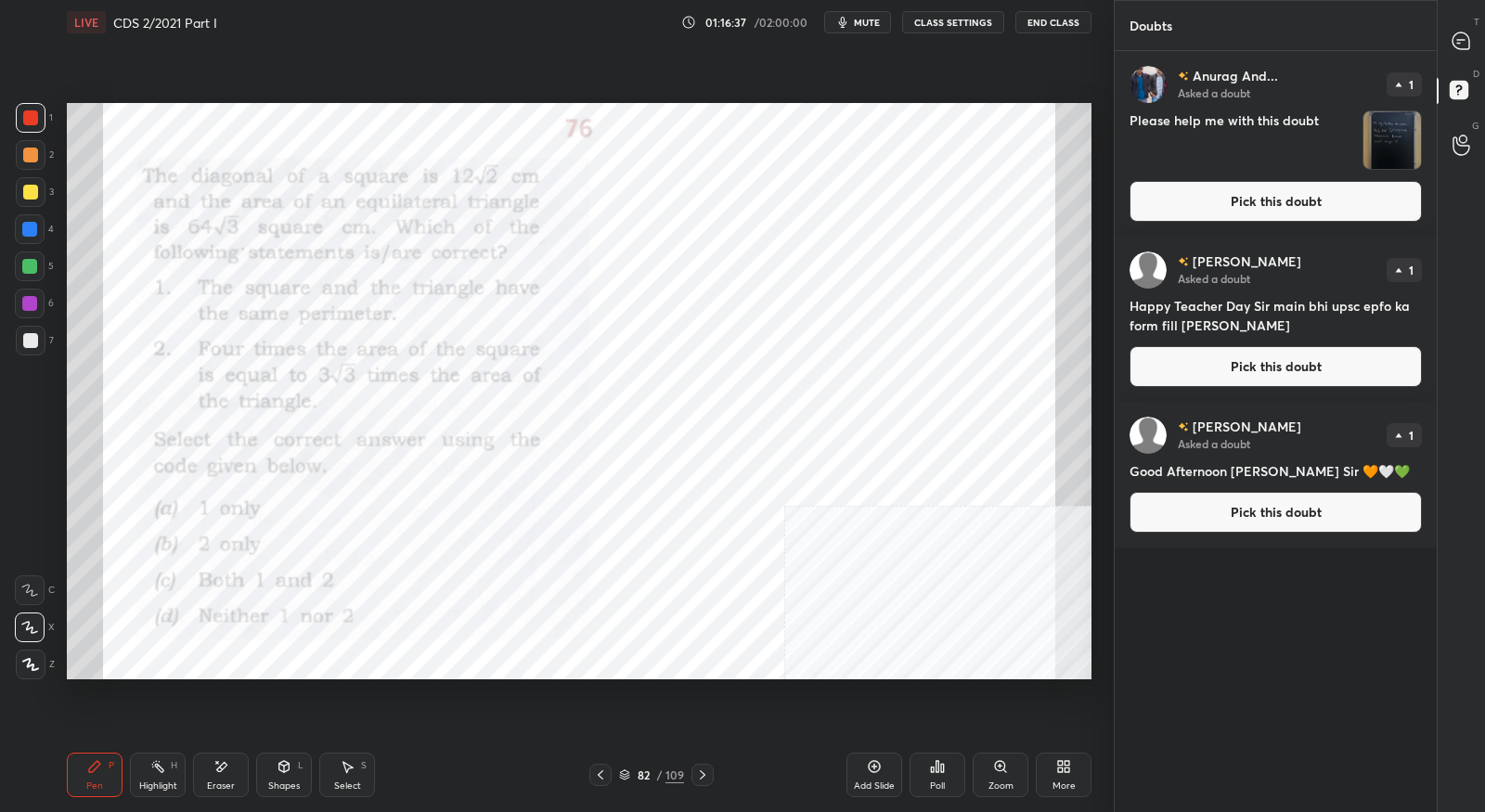
click at [609, 775] on div at bounding box center [600, 774] width 22 height 22
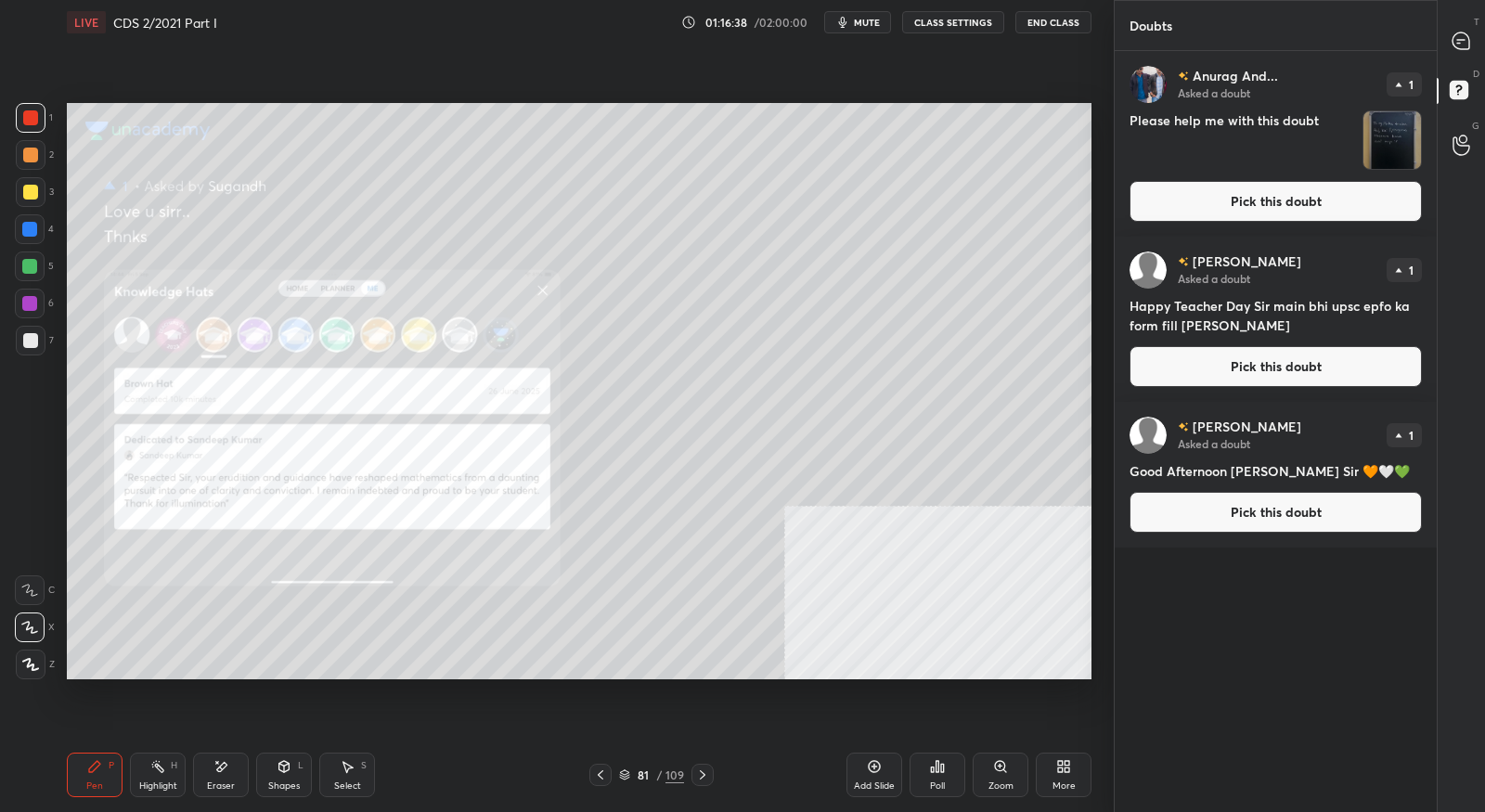
click at [1256, 207] on button "Pick this doubt" at bounding box center [1275, 201] width 292 height 41
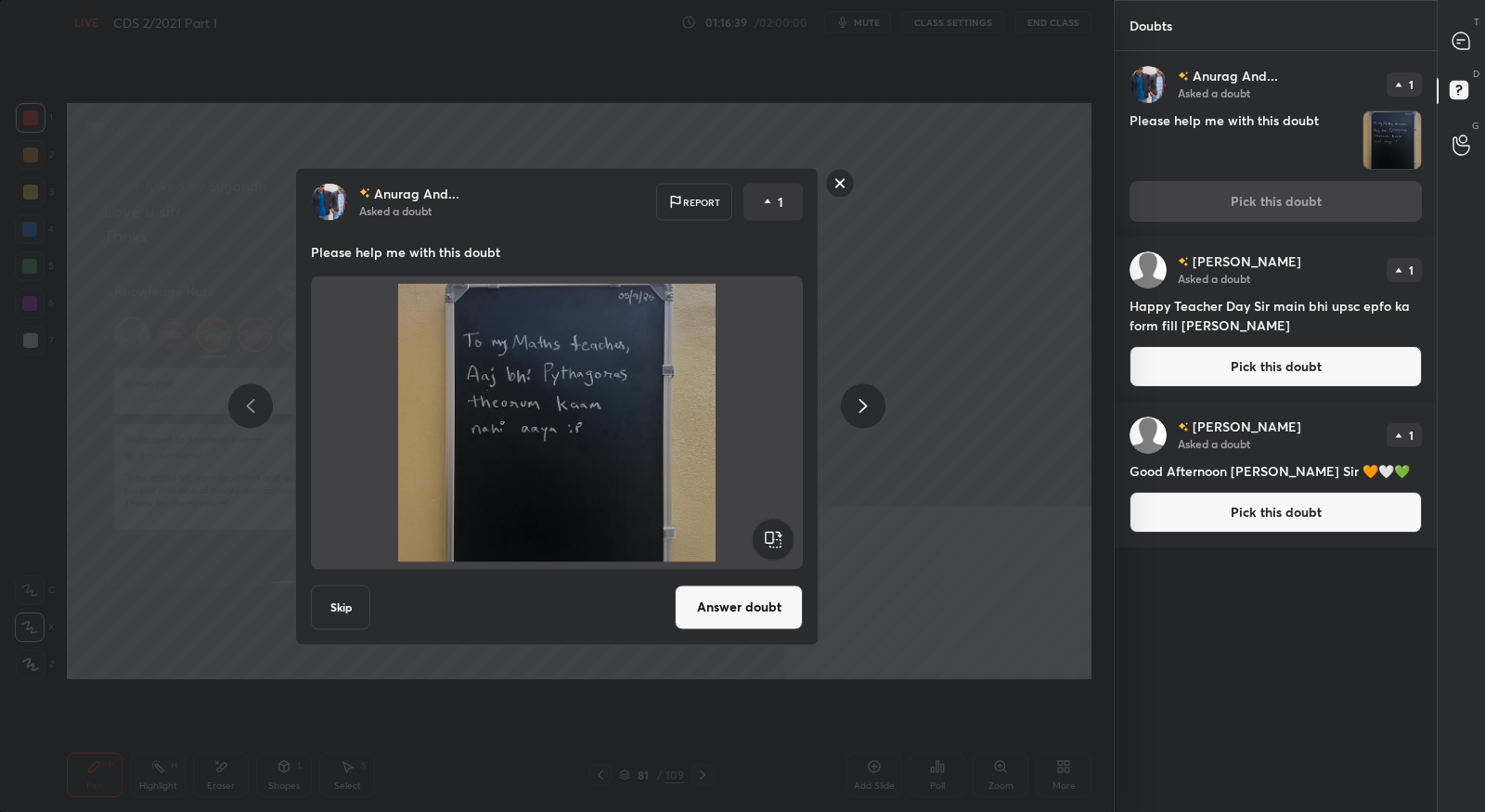
click at [759, 617] on button "Answer doubt" at bounding box center [738, 606] width 128 height 45
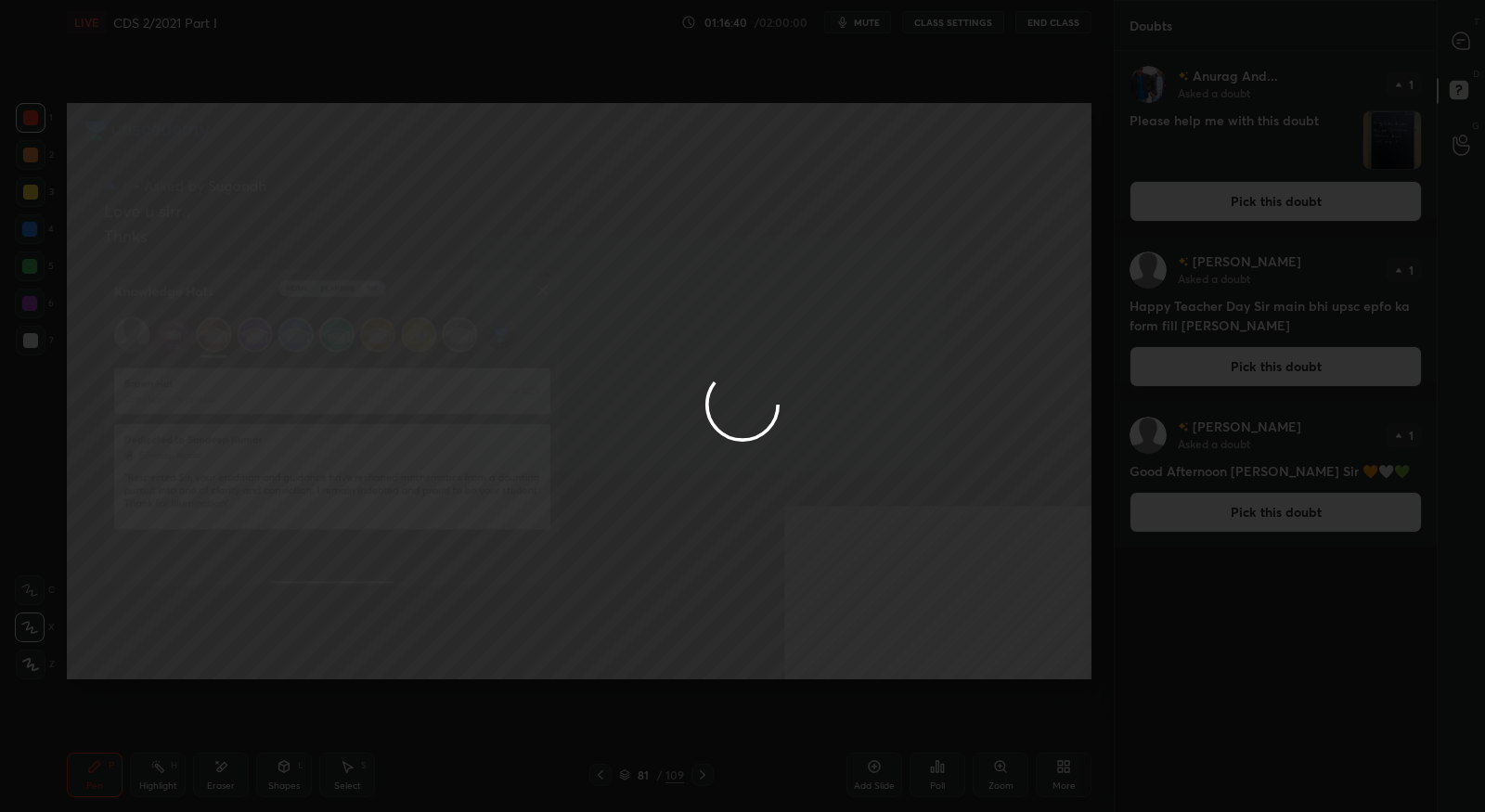
click at [1464, 45] on div at bounding box center [742, 406] width 1485 height 812
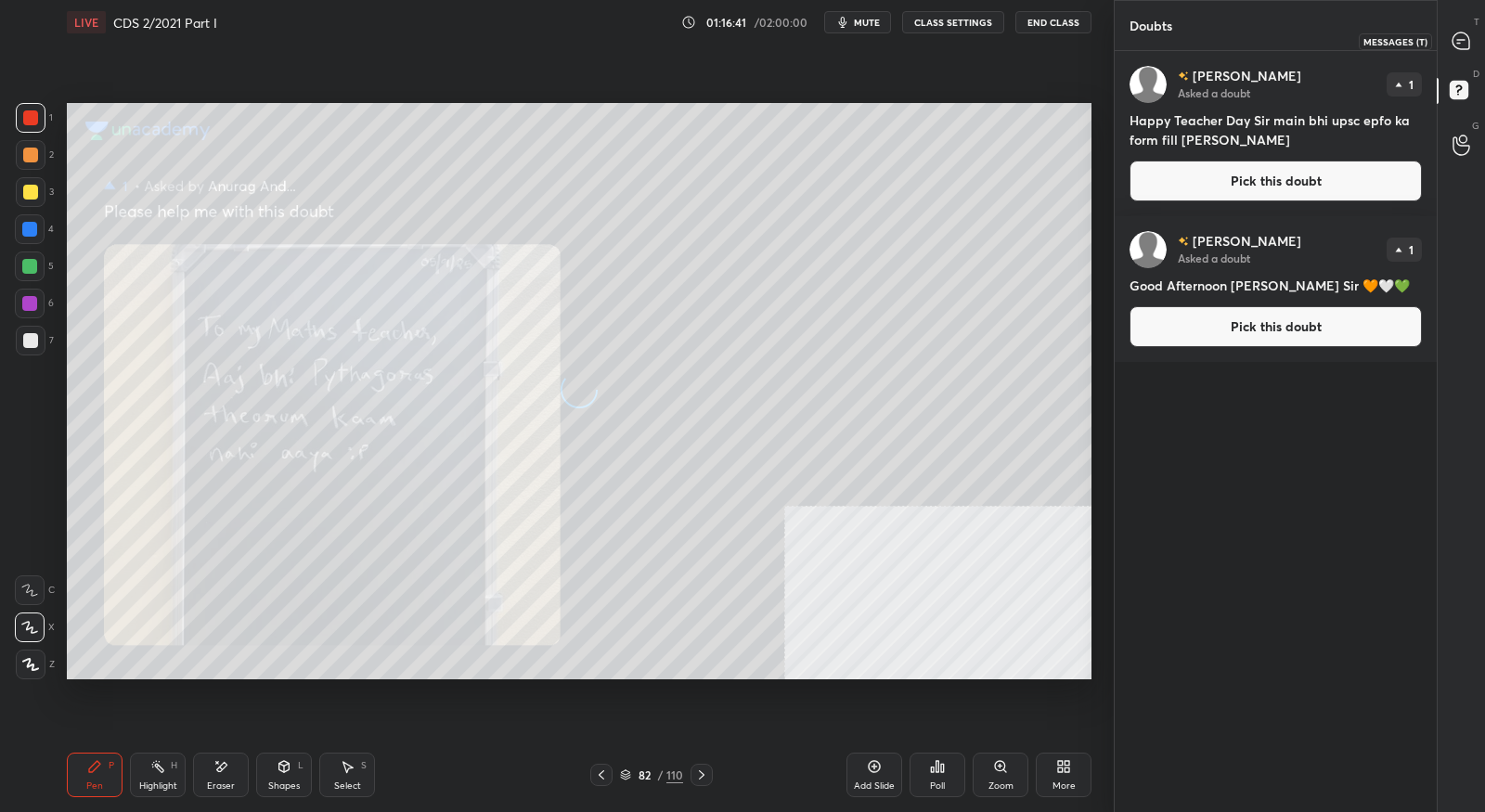
click at [1464, 45] on icon at bounding box center [1461, 41] width 17 height 17
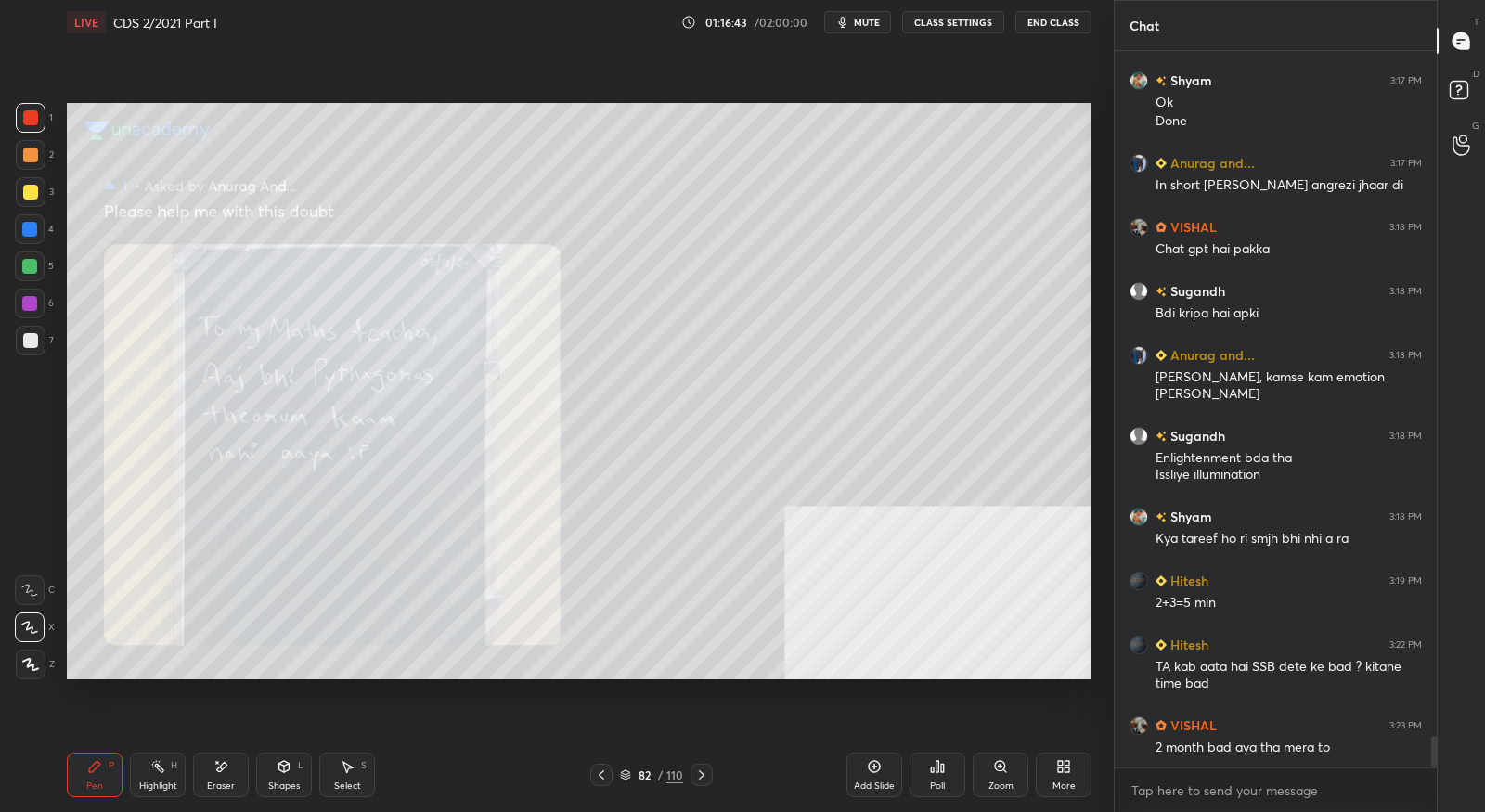
scroll to position [15784, 0]
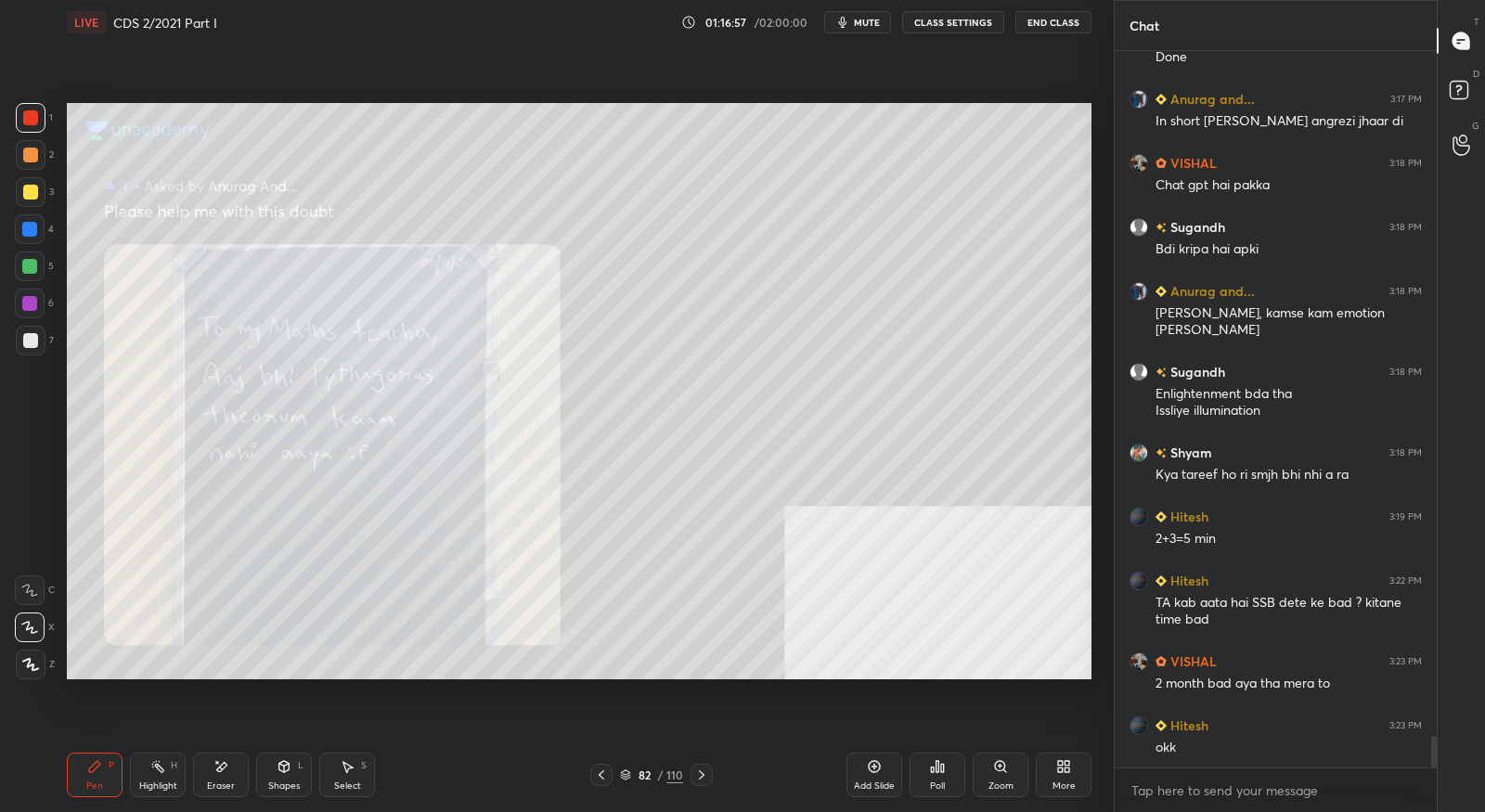
click at [706, 779] on icon at bounding box center [702, 775] width 15 height 15
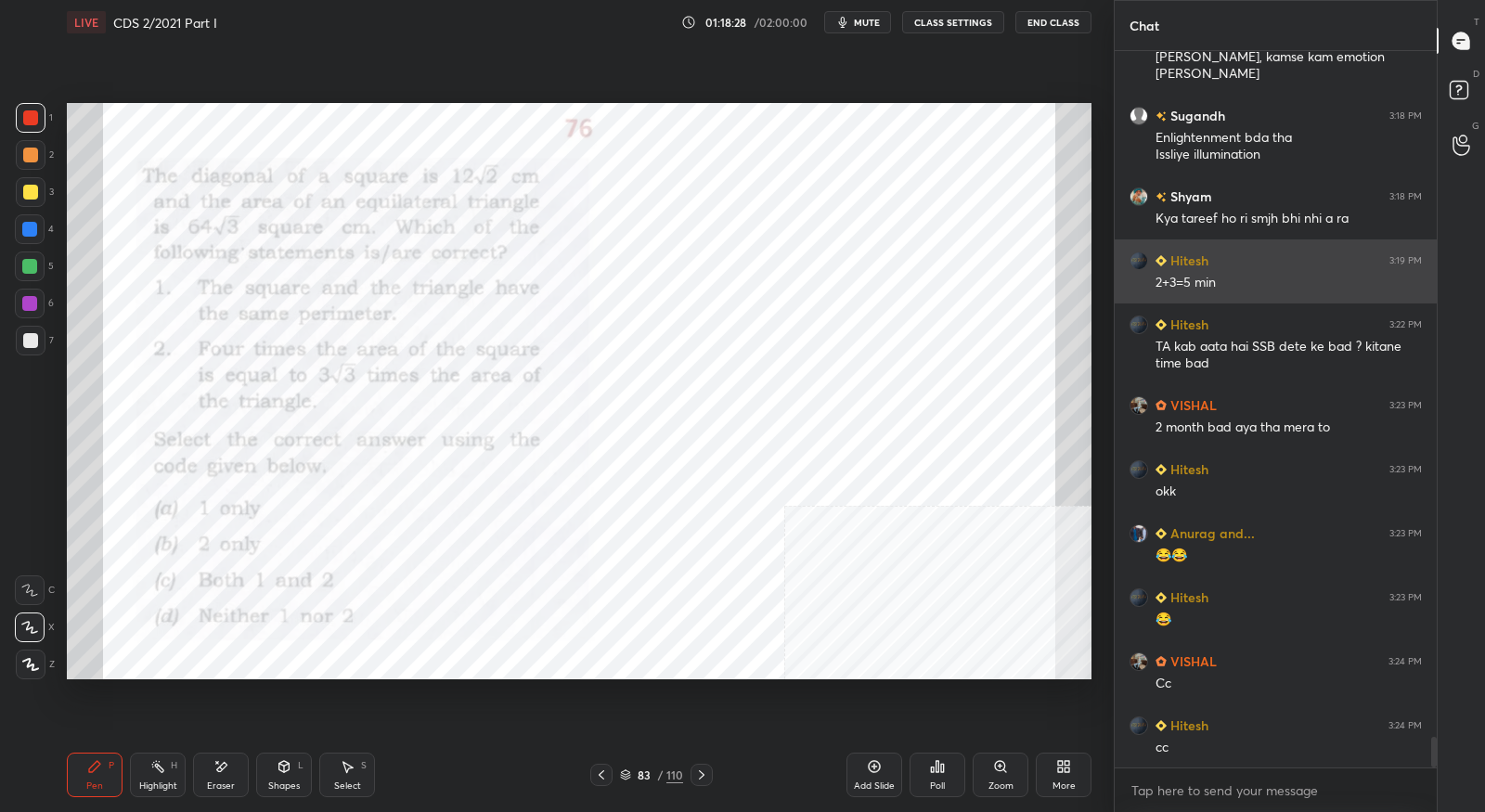
scroll to position [16103, 0]
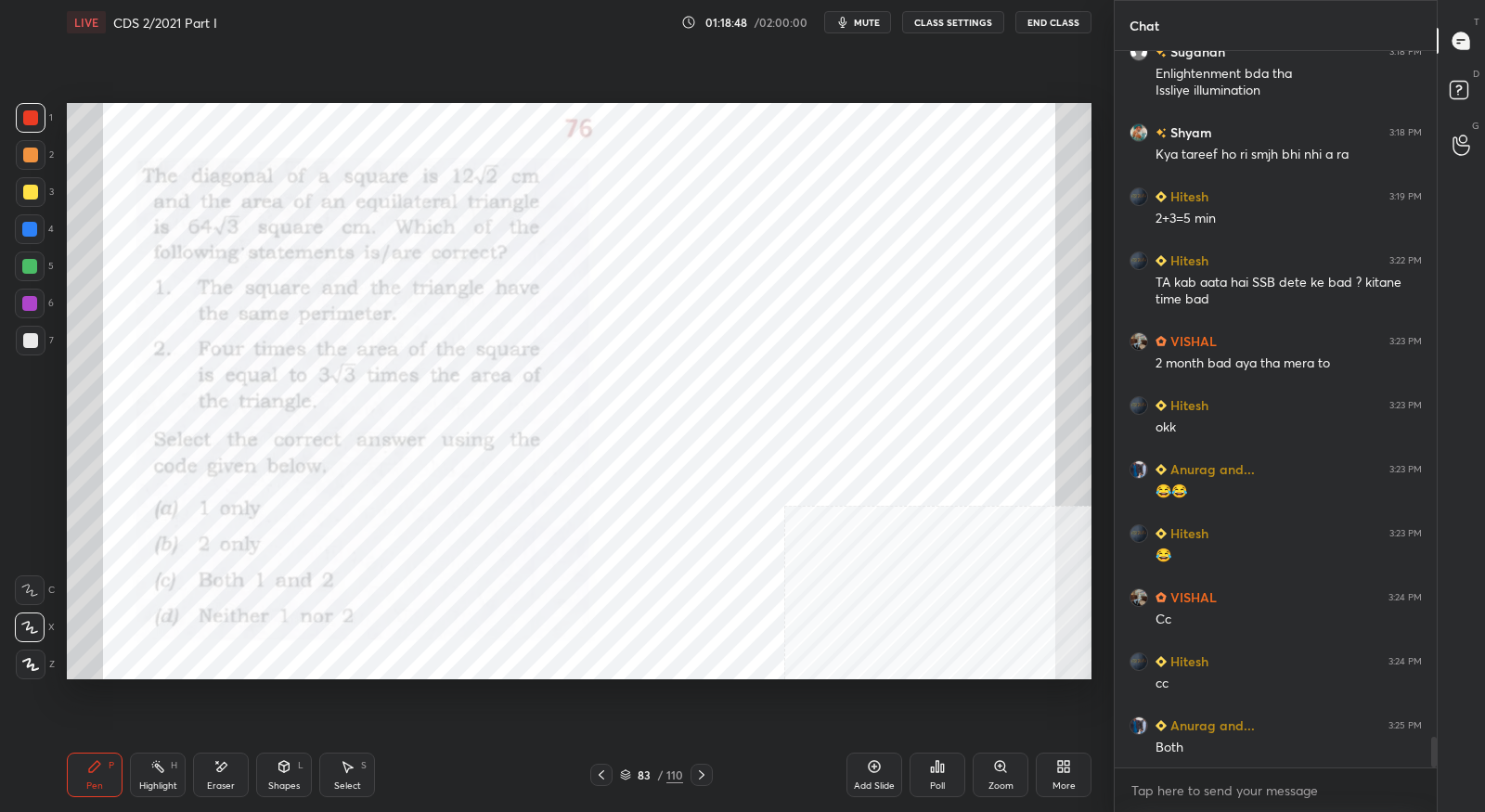
click at [697, 776] on icon at bounding box center [702, 775] width 15 height 15
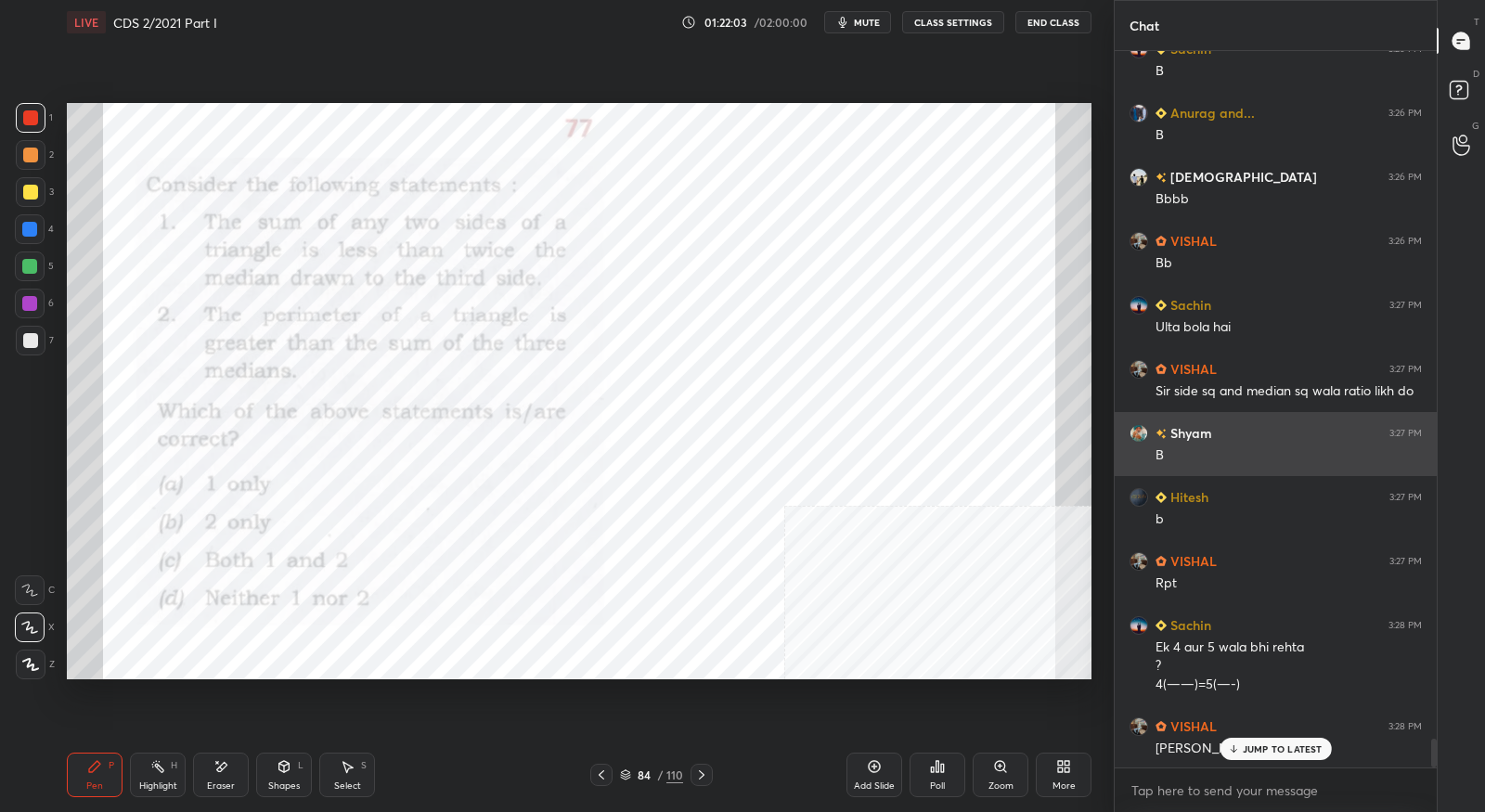
scroll to position [17165, 0]
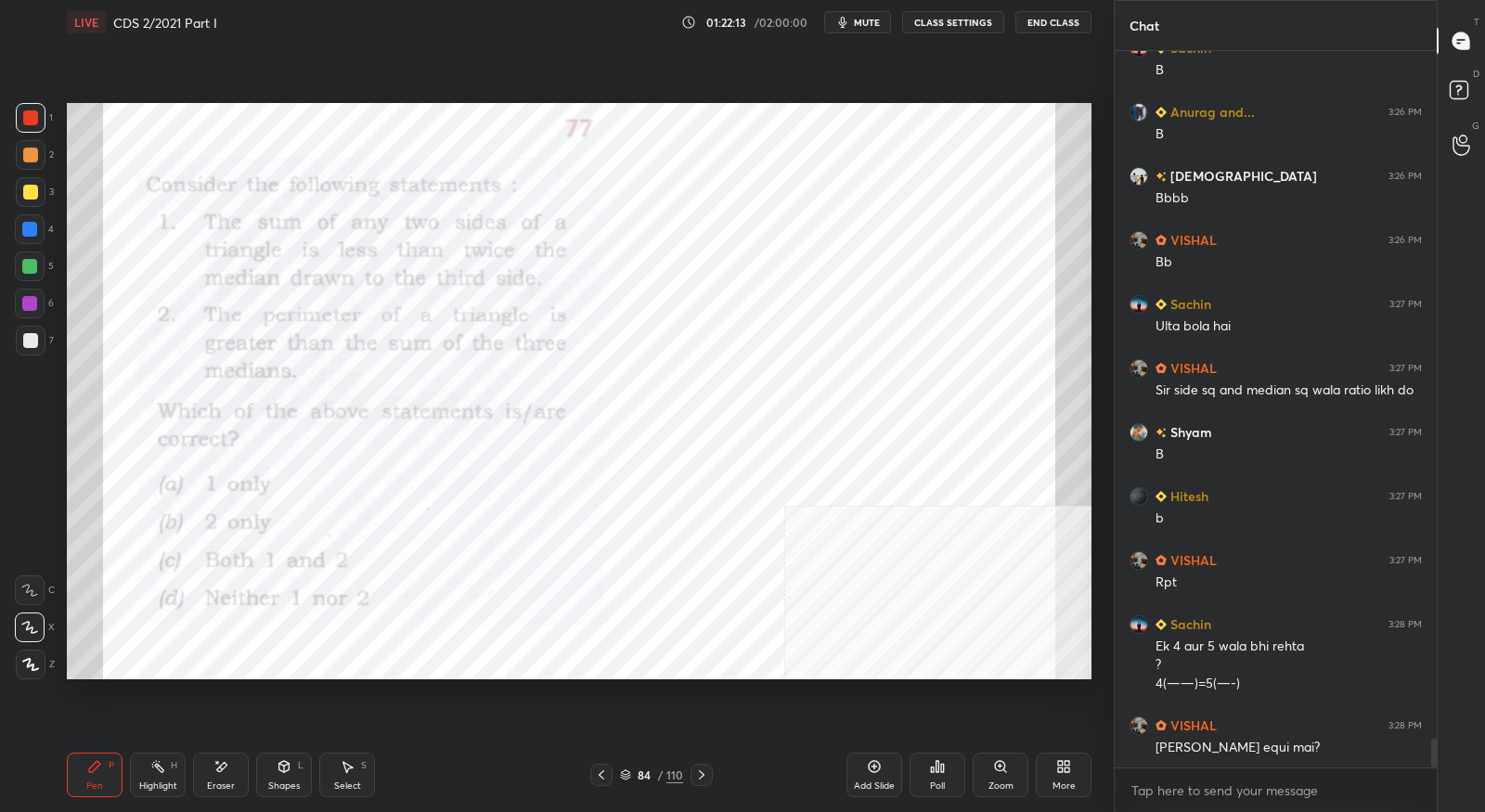
click at [700, 777] on icon at bounding box center [702, 775] width 15 height 15
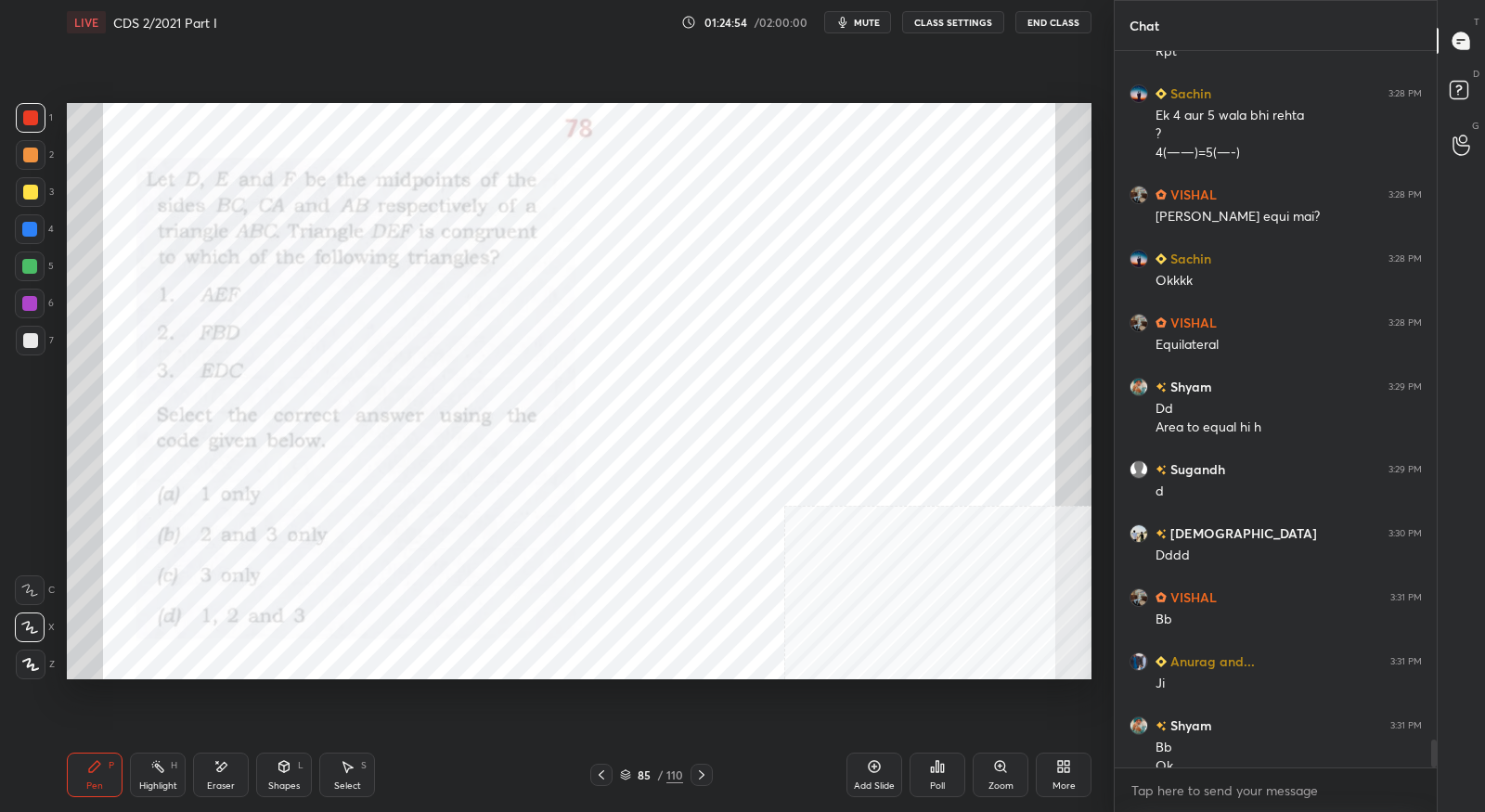
scroll to position [17714, 0]
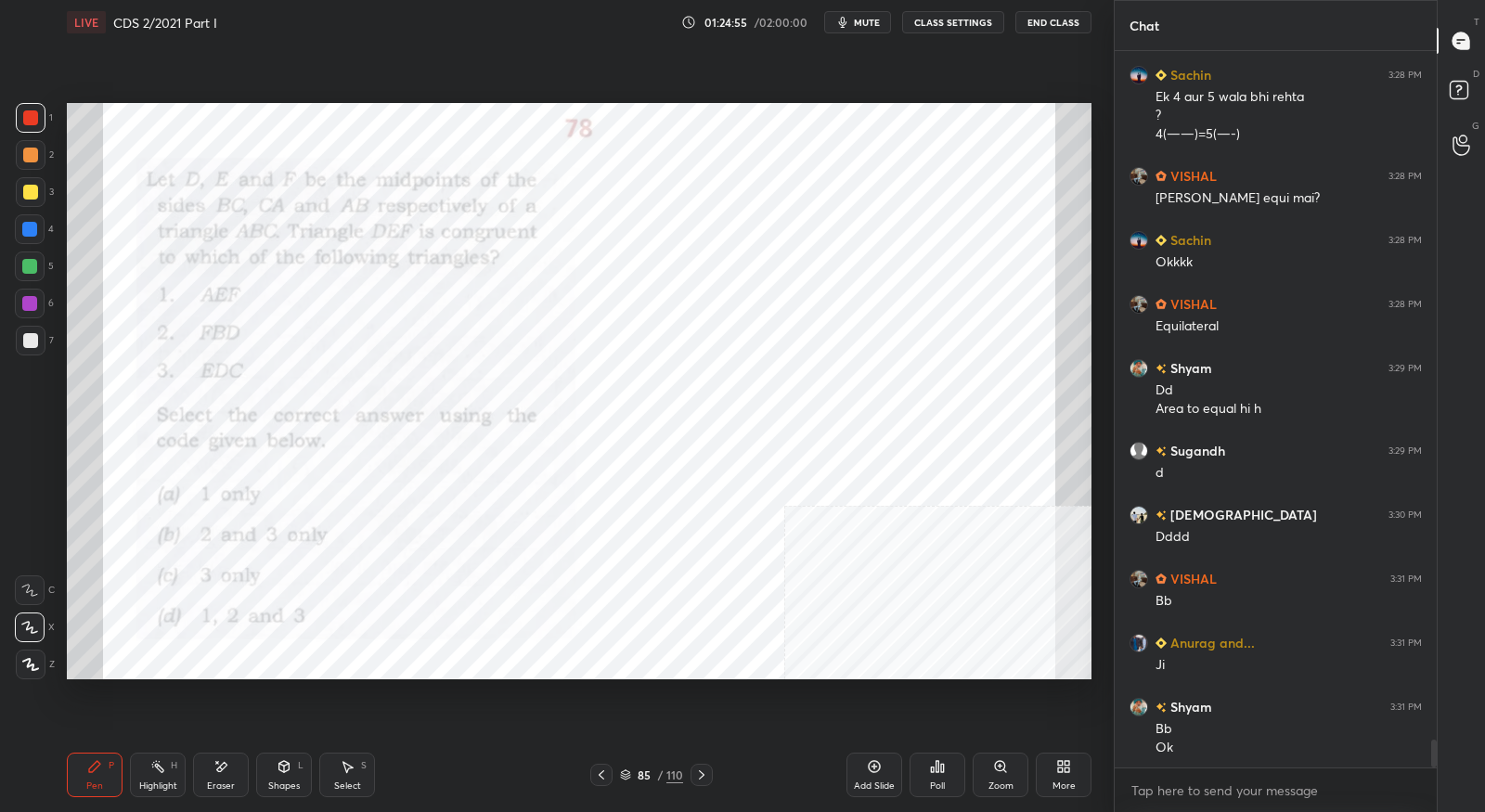
click at [705, 767] on icon at bounding box center [702, 775] width 15 height 15
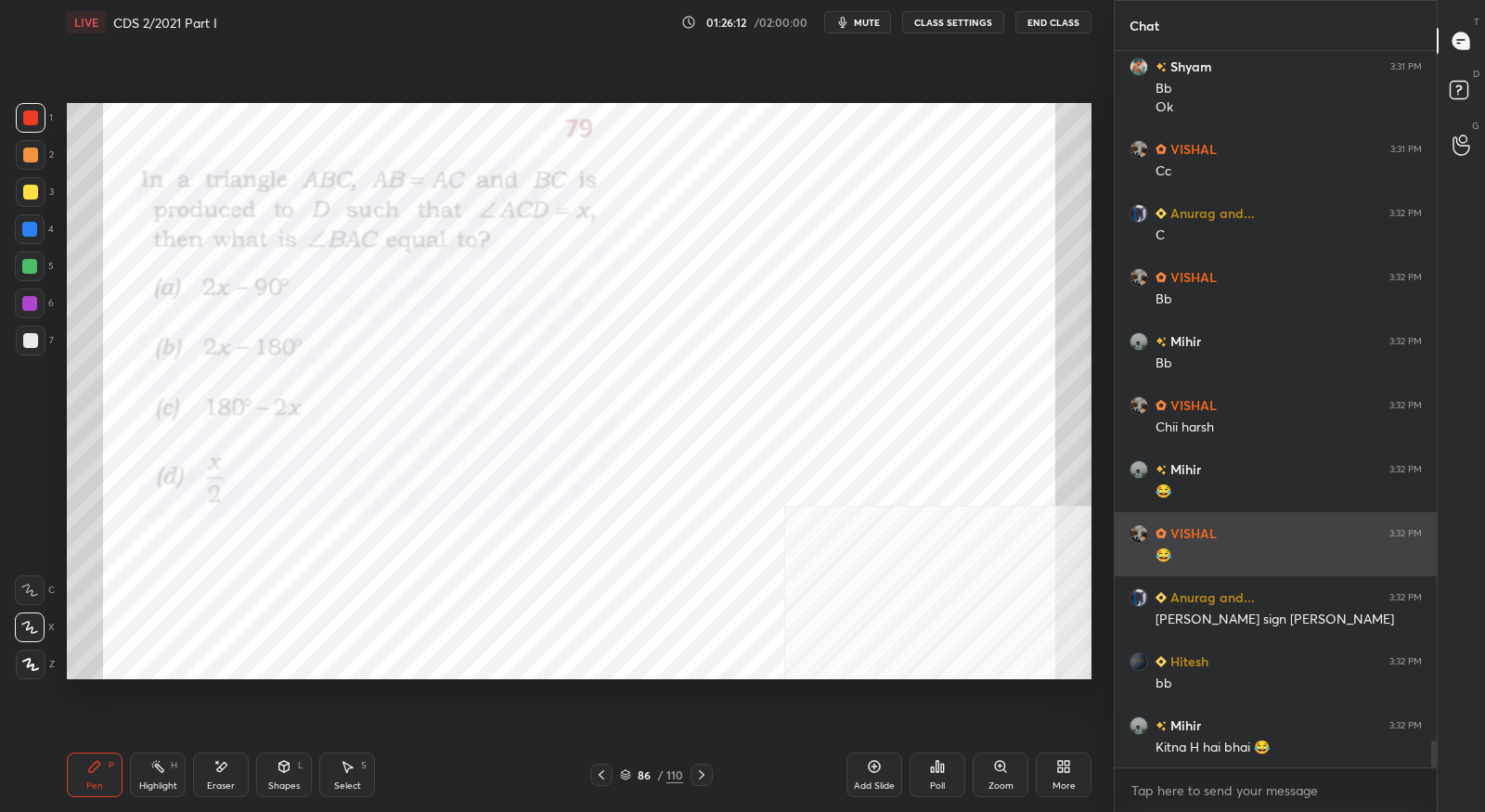
scroll to position [18419, 0]
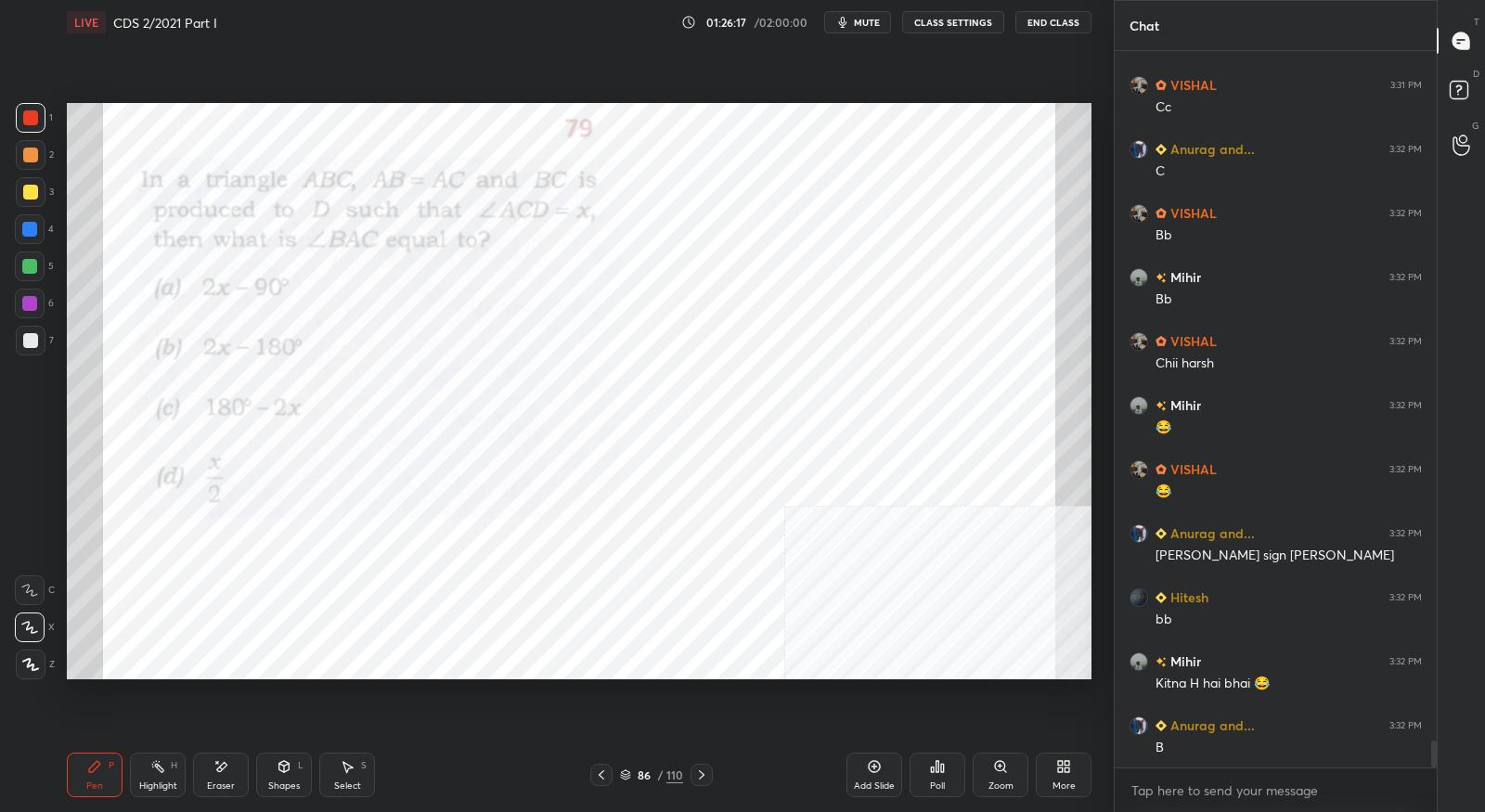
click at [705, 784] on div at bounding box center [701, 774] width 22 height 22
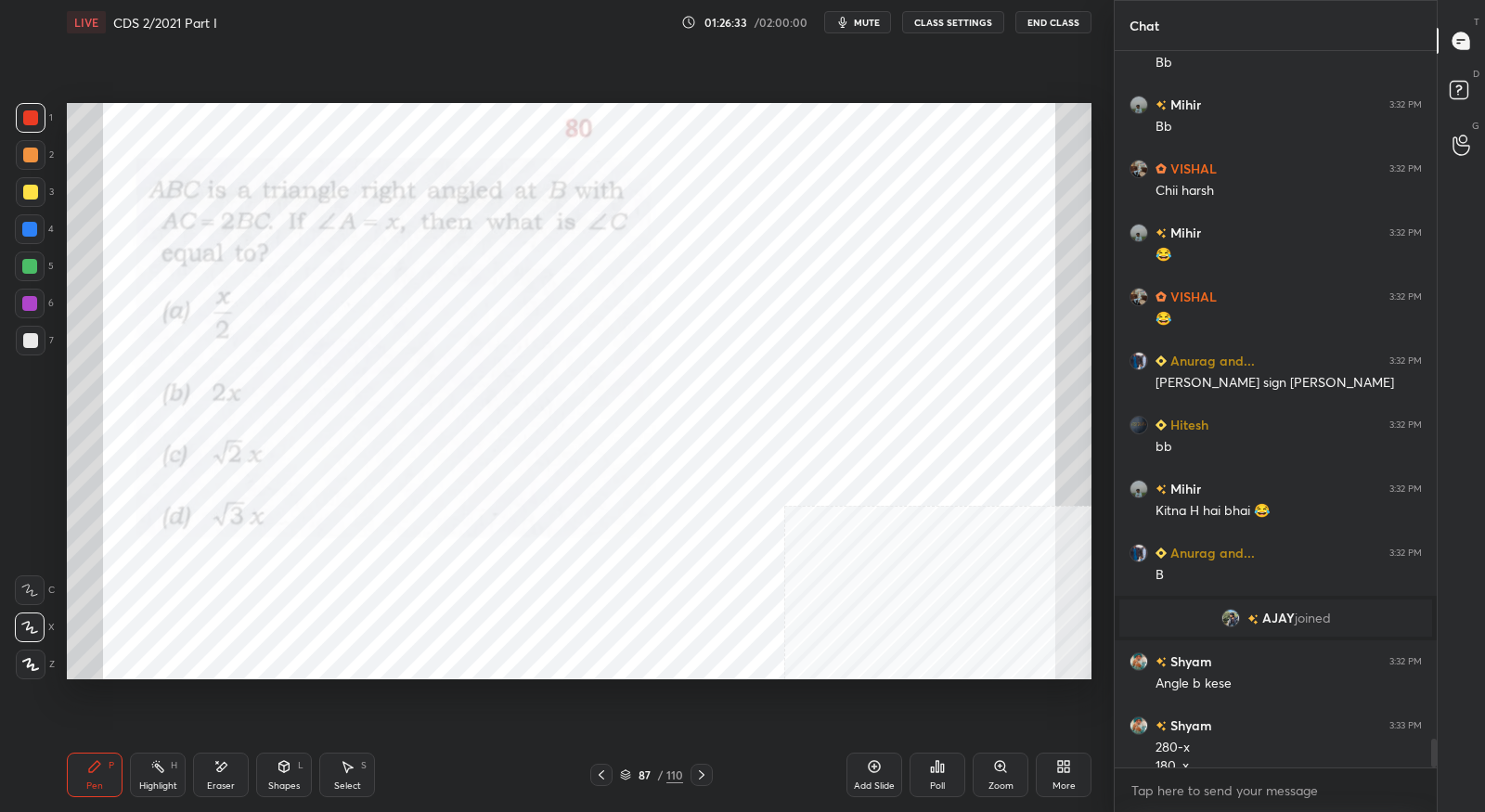
scroll to position [17131, 0]
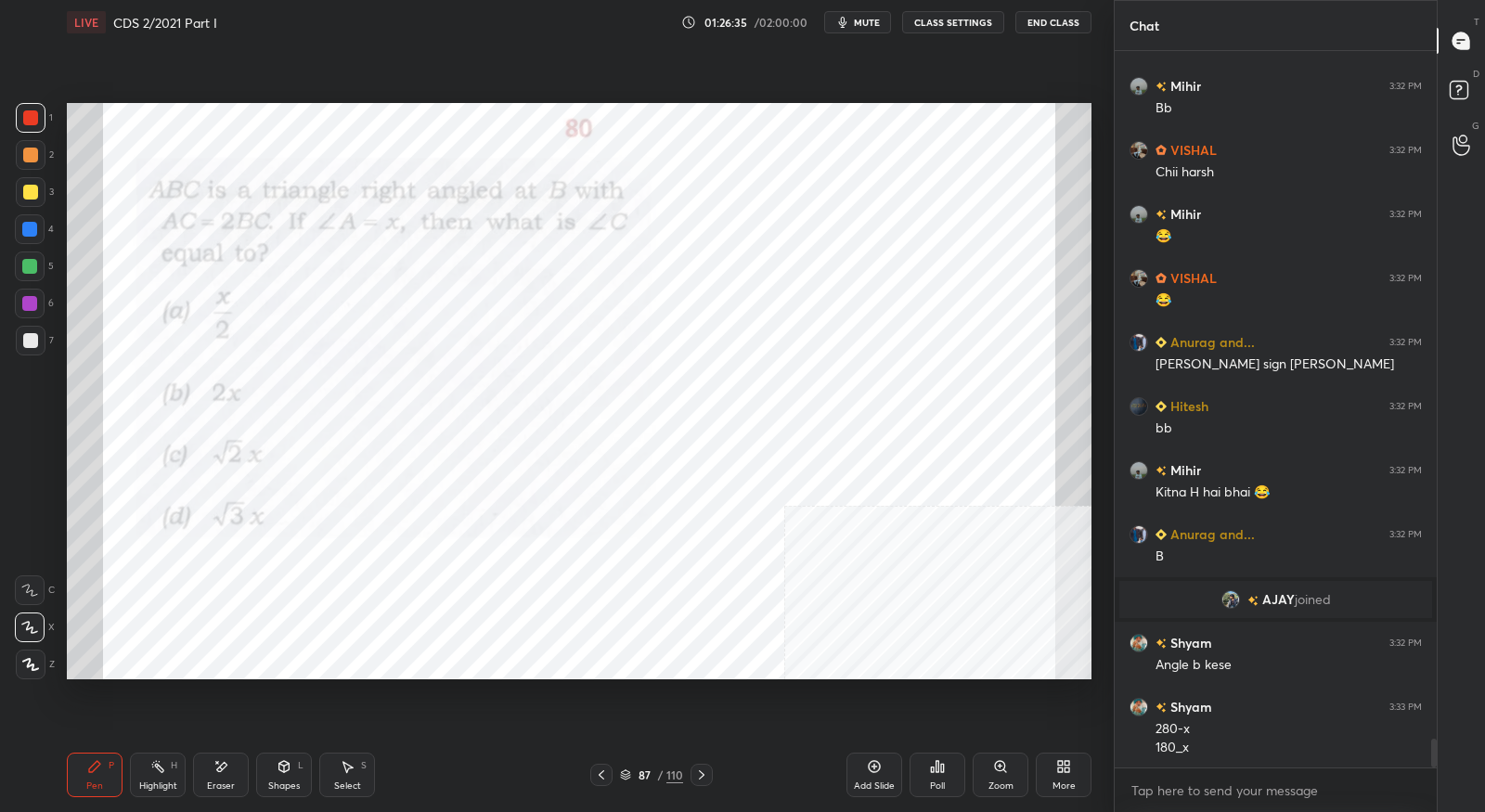
click at [603, 770] on icon at bounding box center [602, 775] width 15 height 15
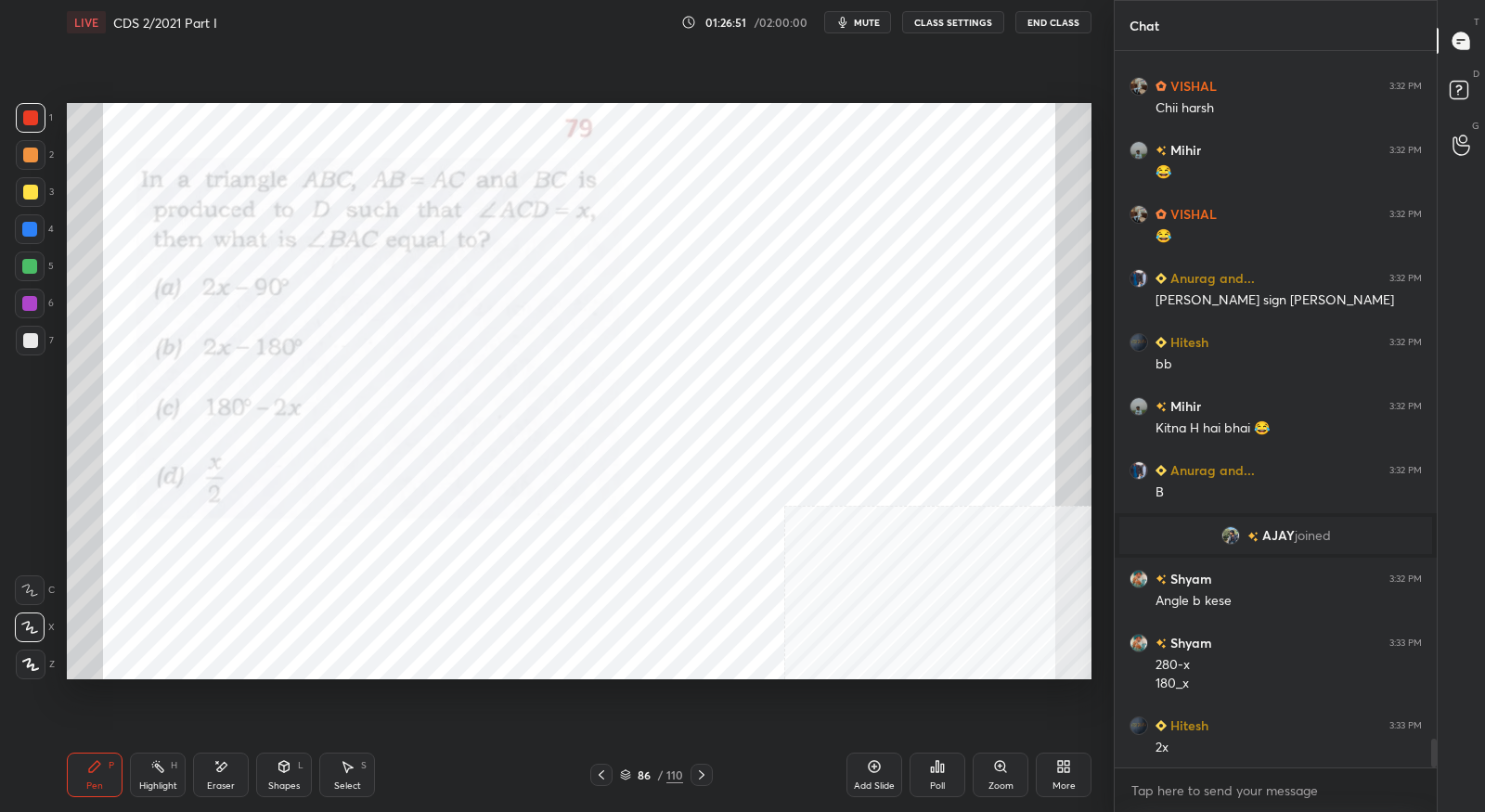
click at [703, 772] on icon at bounding box center [702, 775] width 15 height 15
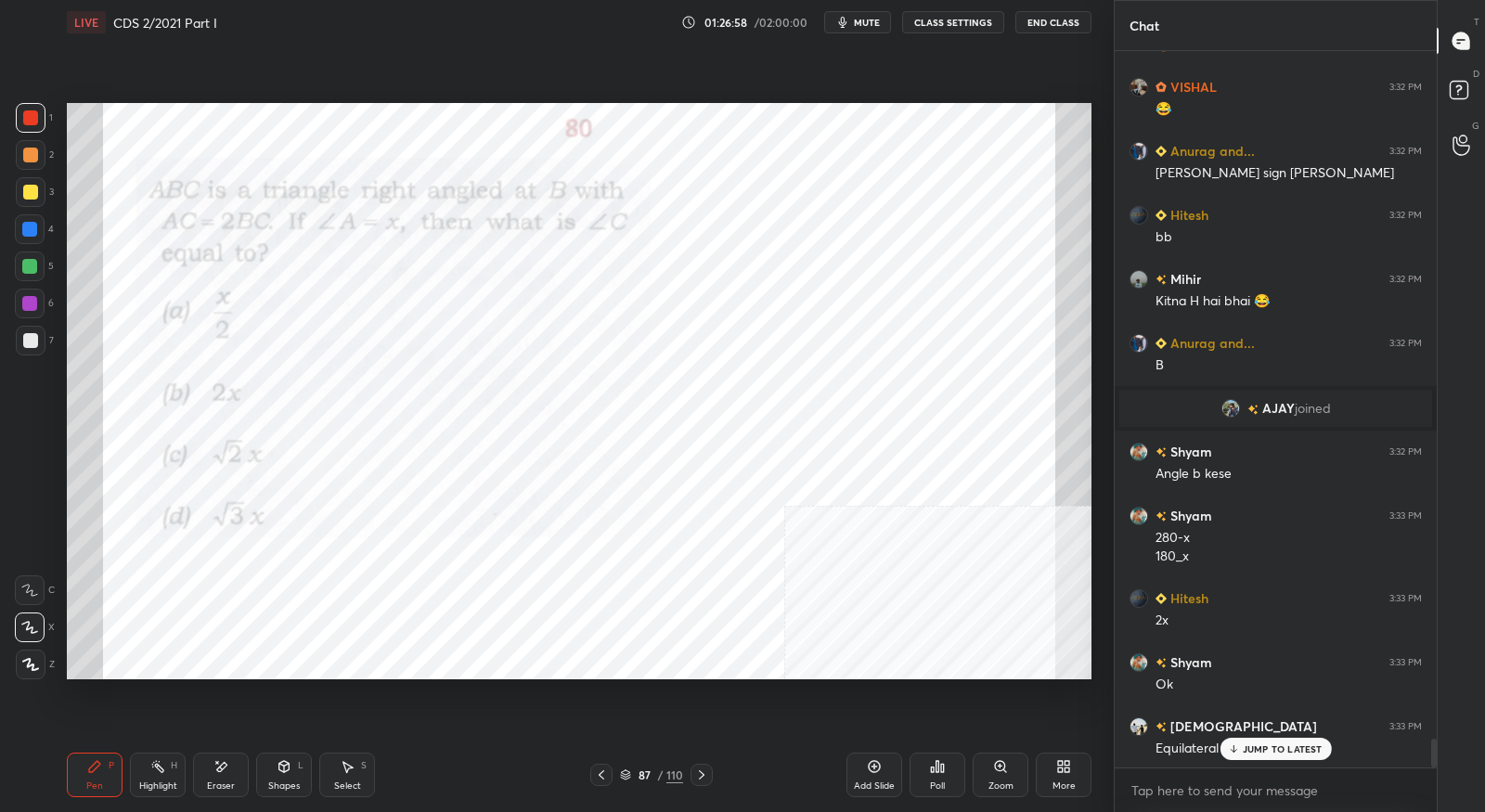
scroll to position [17386, 0]
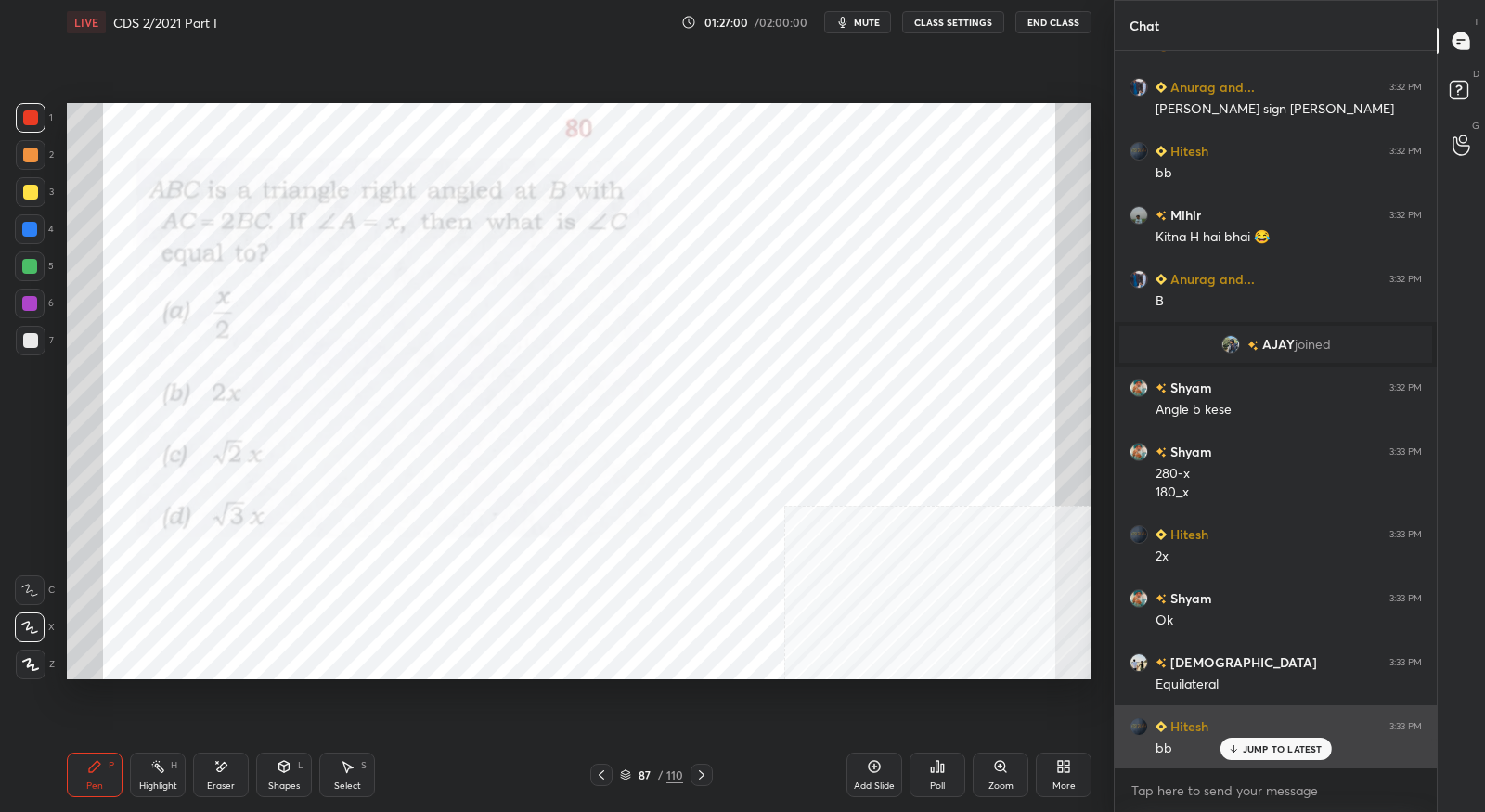
click at [1253, 748] on p "JUMP TO LATEST" at bounding box center [1283, 749] width 80 height 11
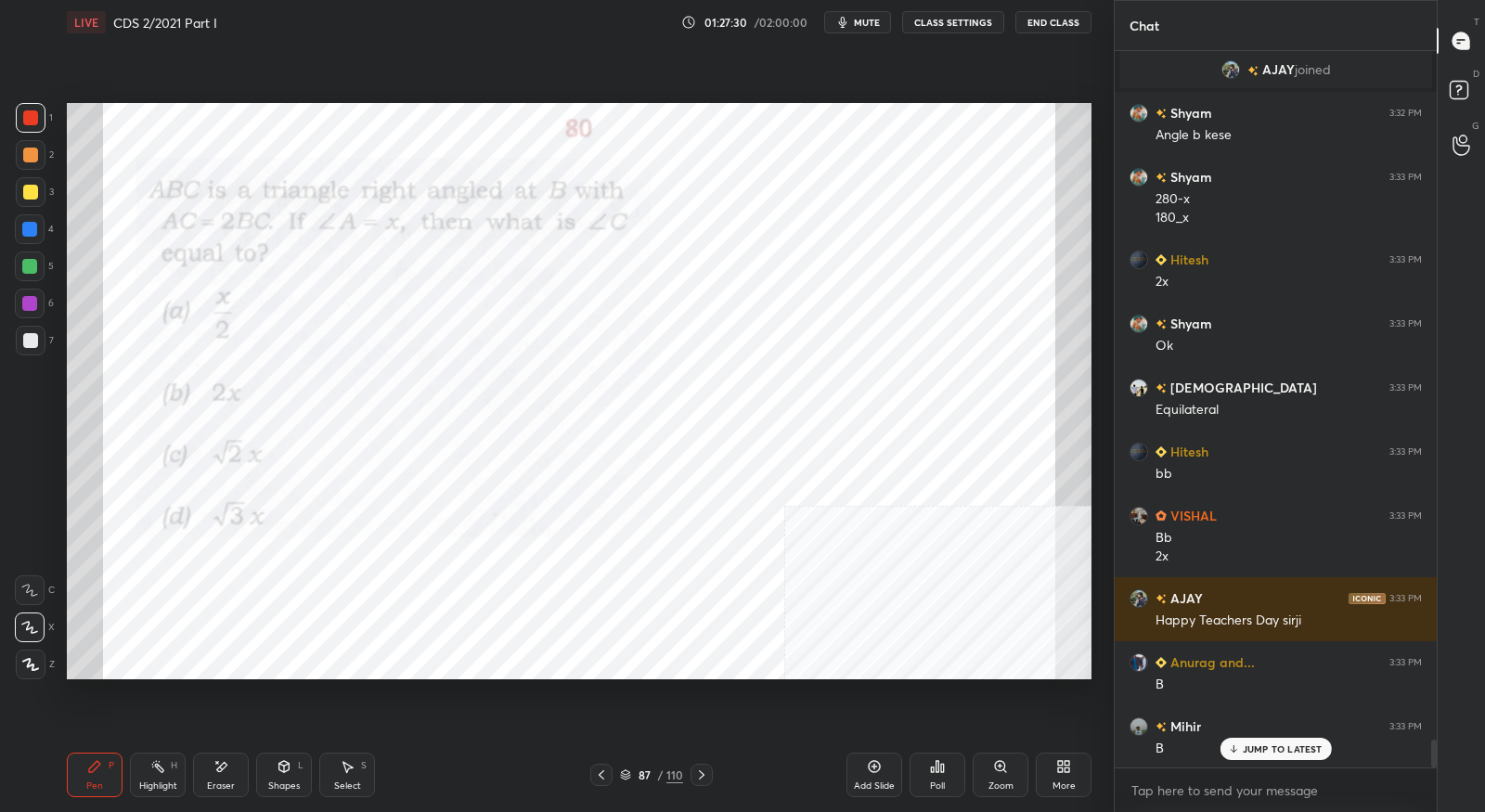
scroll to position [17662, 0]
click at [710, 782] on div at bounding box center [701, 774] width 22 height 22
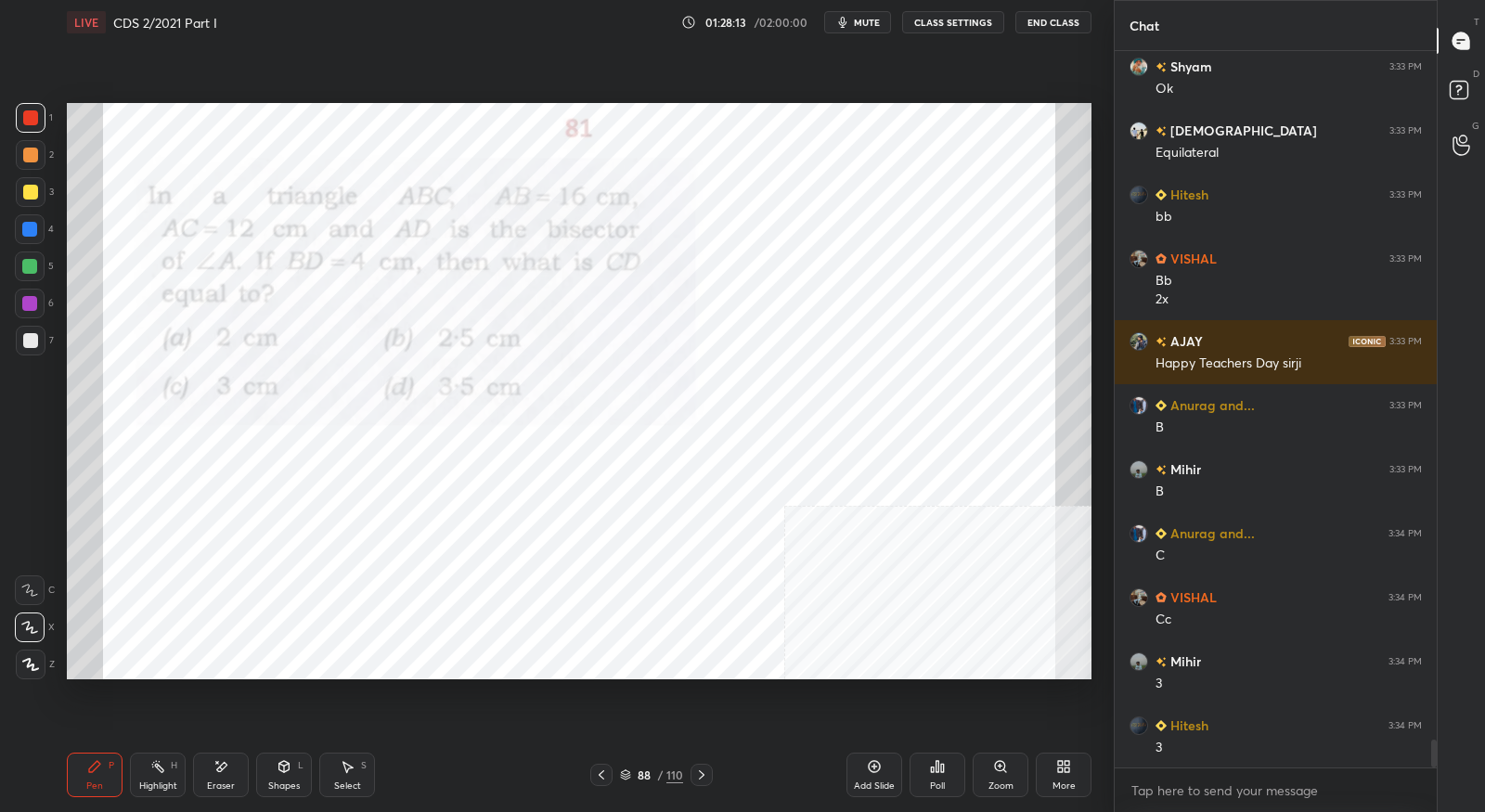
scroll to position [17936, 0]
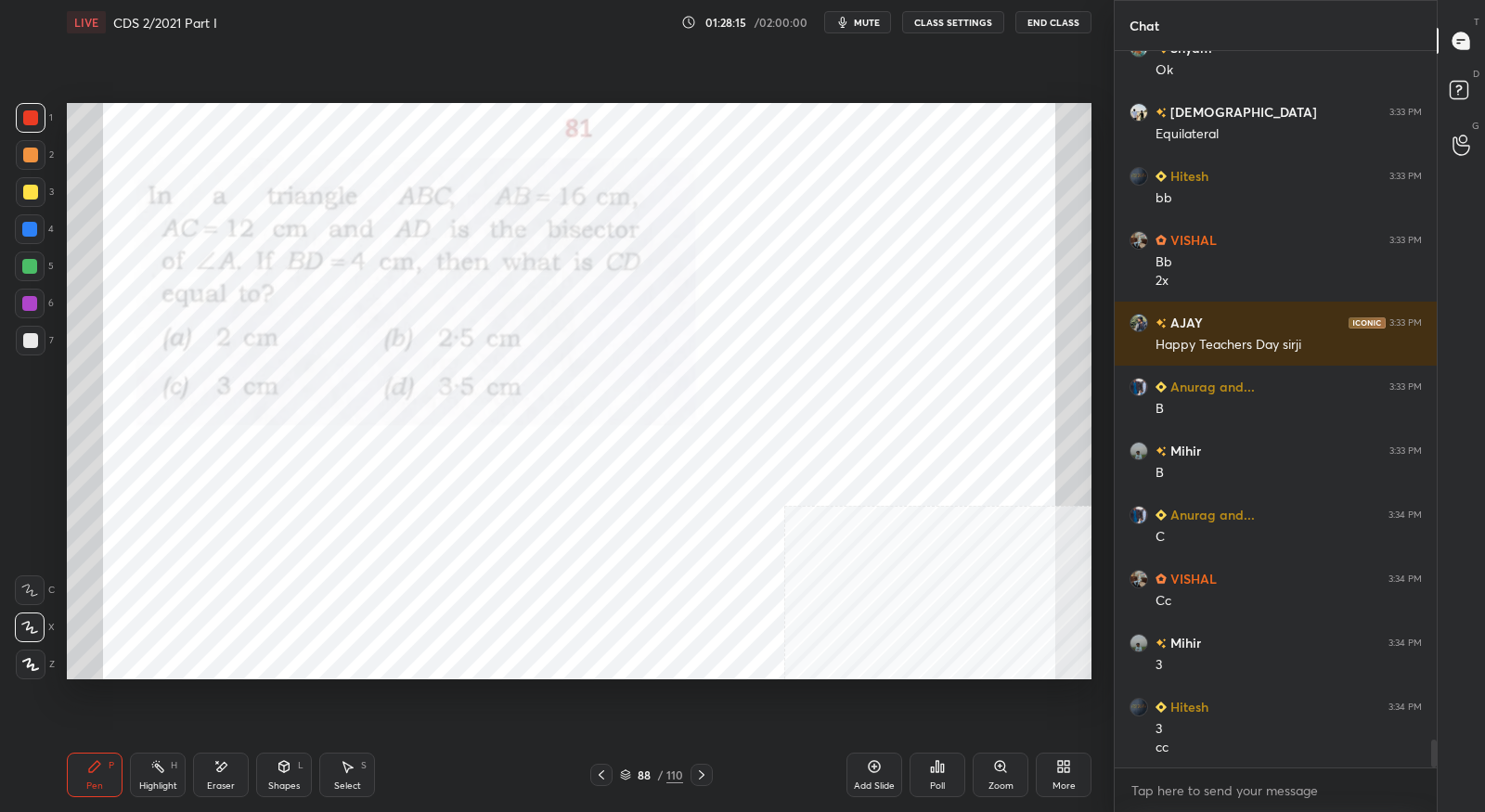
click at [702, 775] on icon at bounding box center [702, 775] width 6 height 9
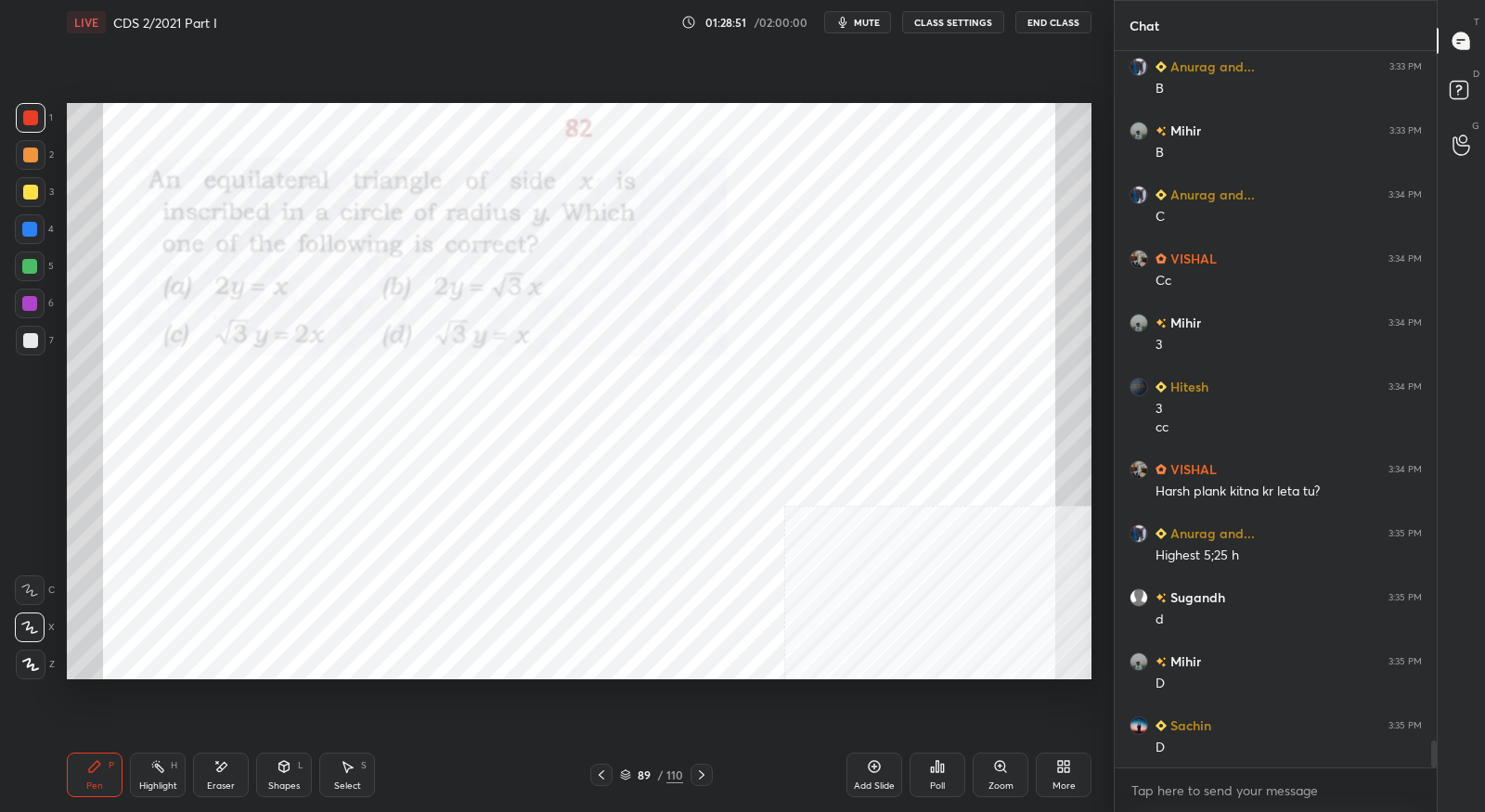
scroll to position [18319, 0]
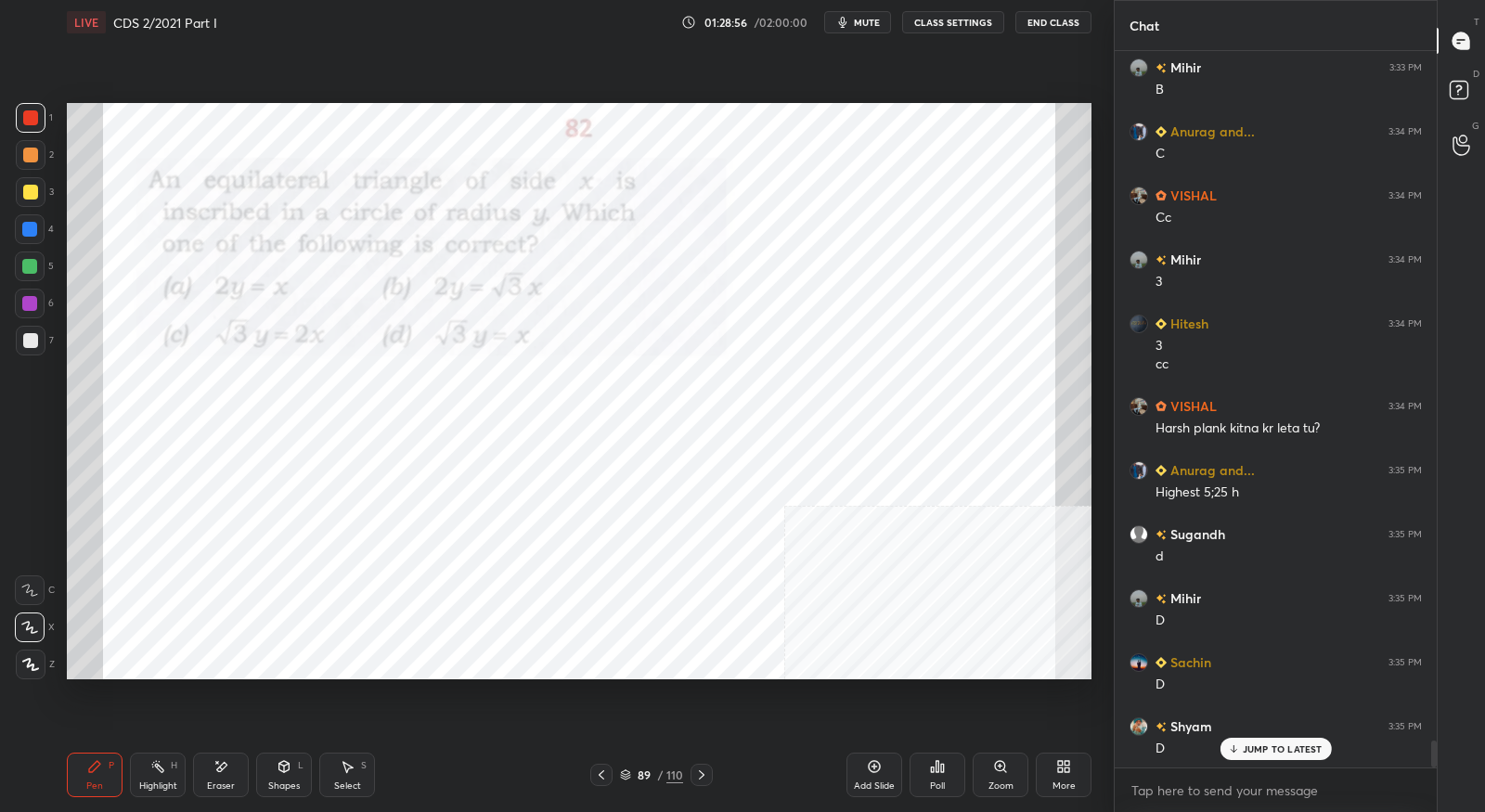
click at [711, 780] on div at bounding box center [701, 774] width 22 height 22
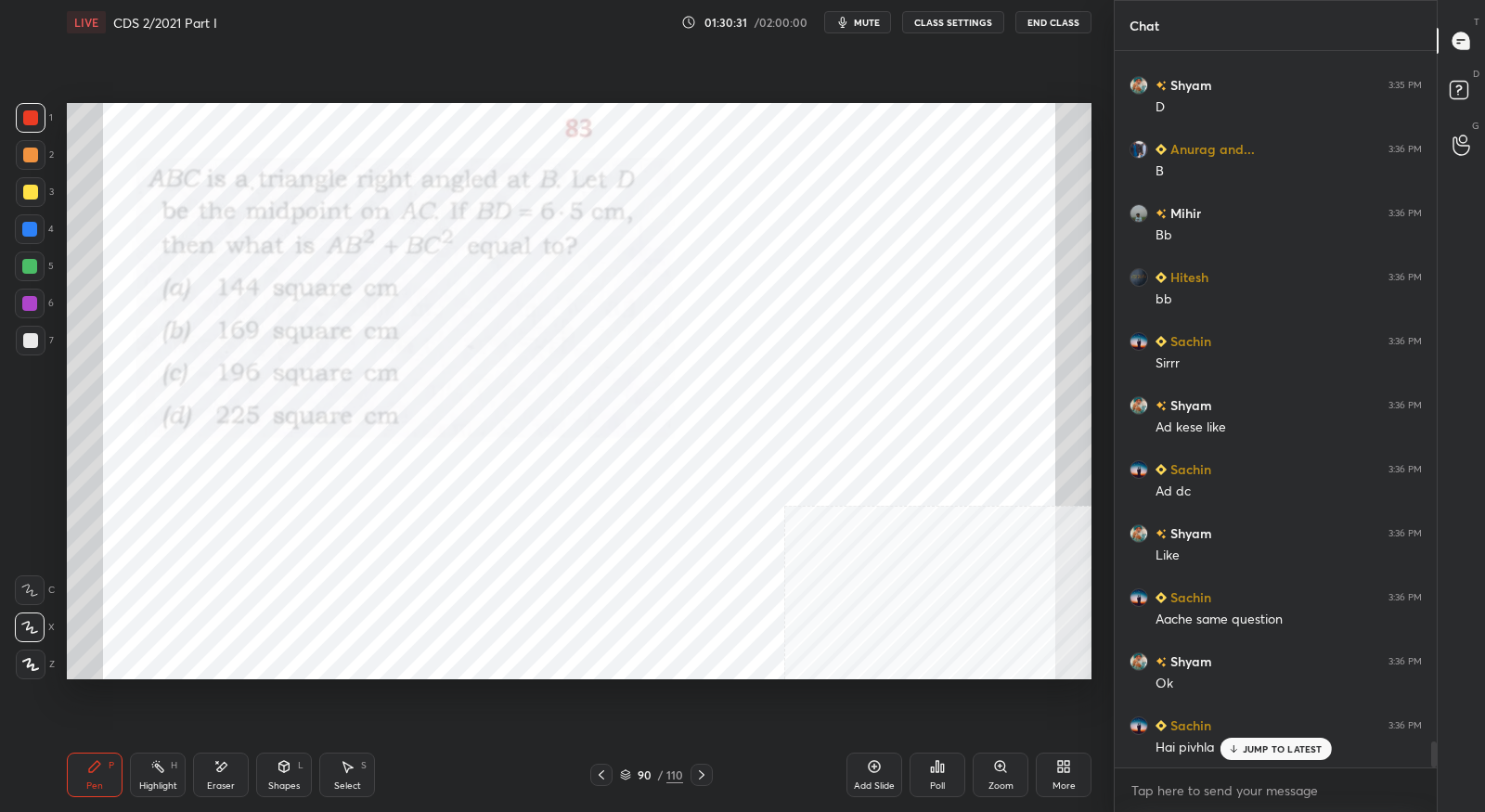
scroll to position [19024, 0]
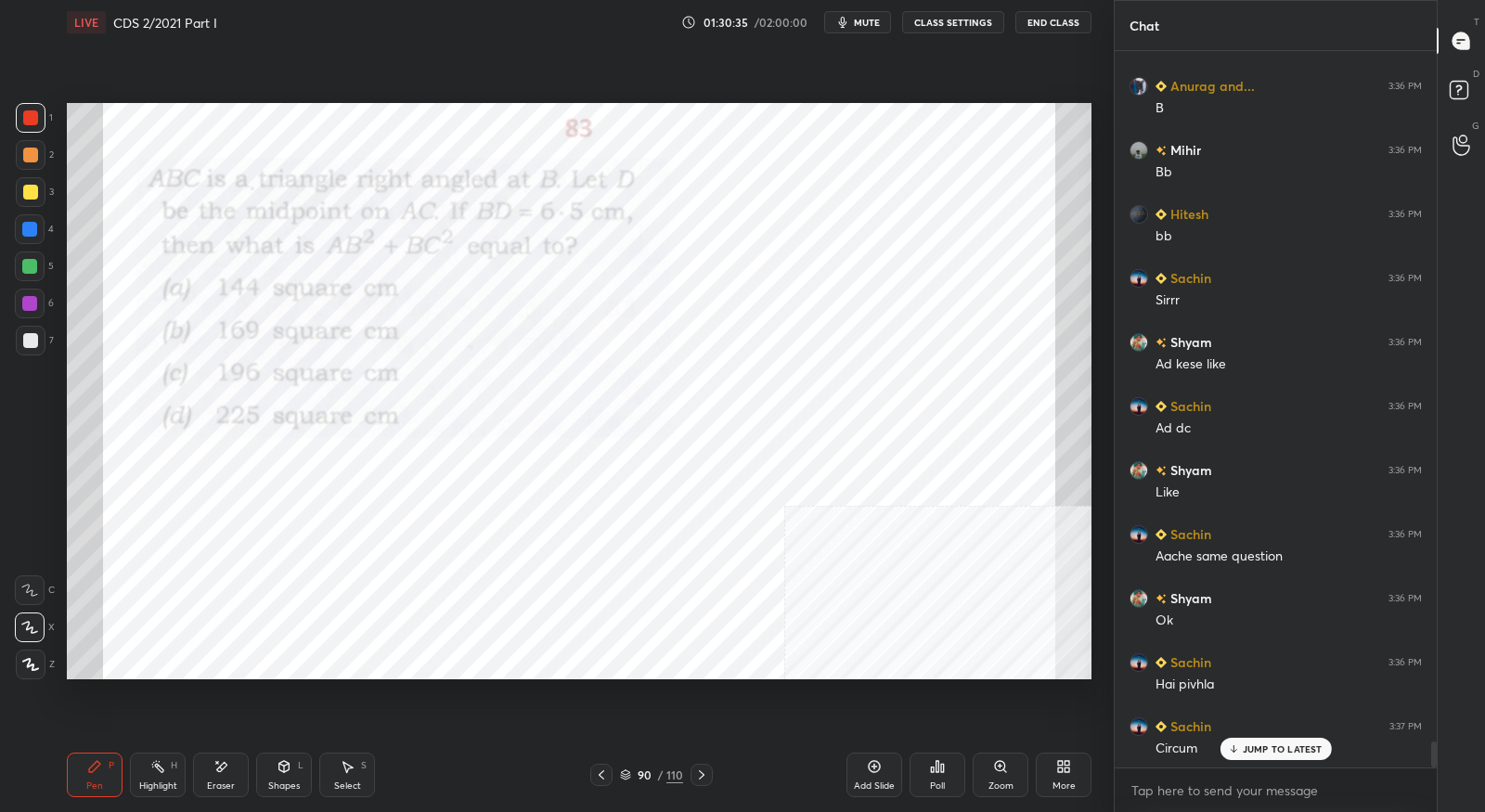
click at [609, 782] on icon at bounding box center [602, 775] width 15 height 15
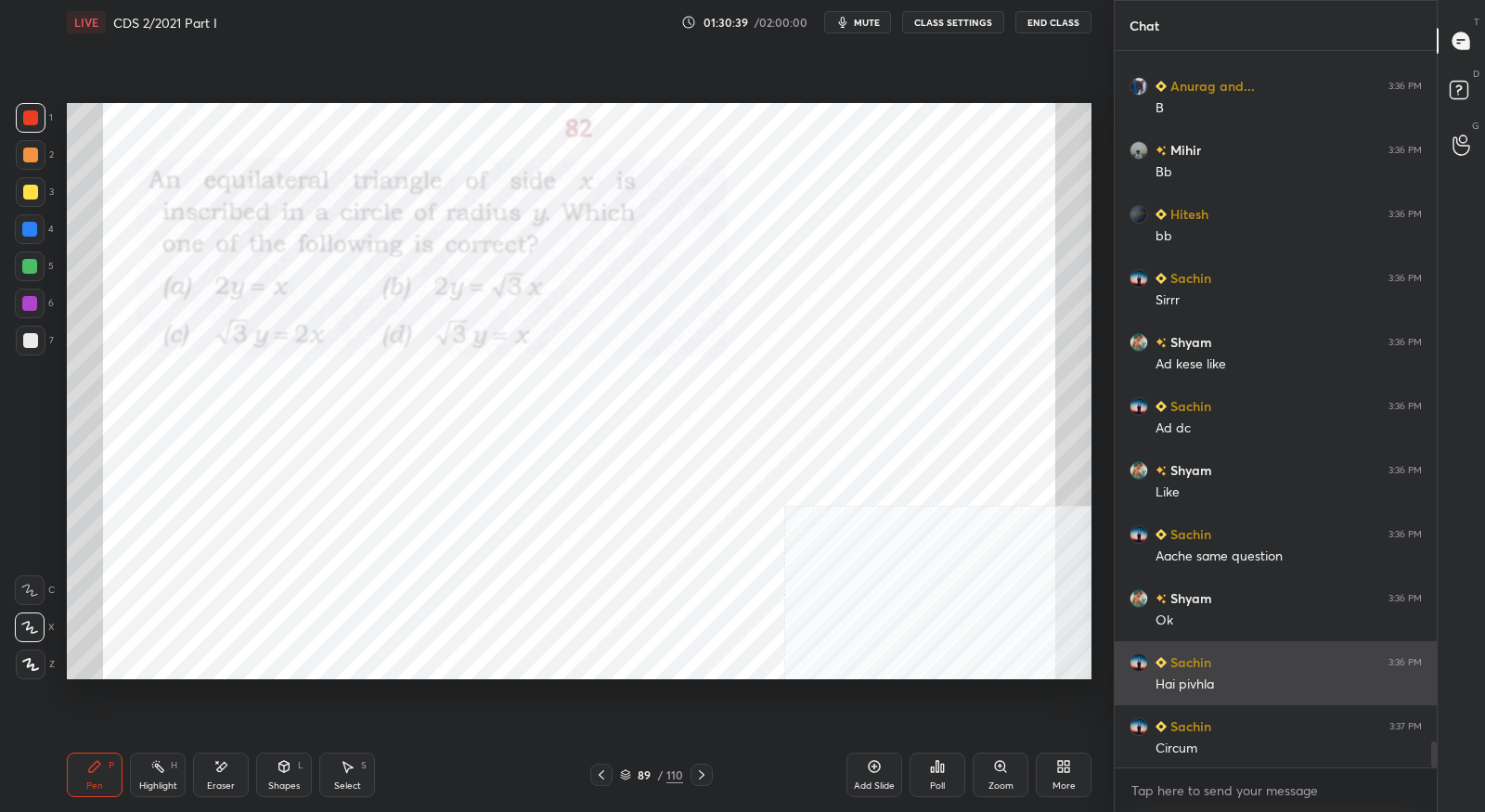
scroll to position [19024, 0]
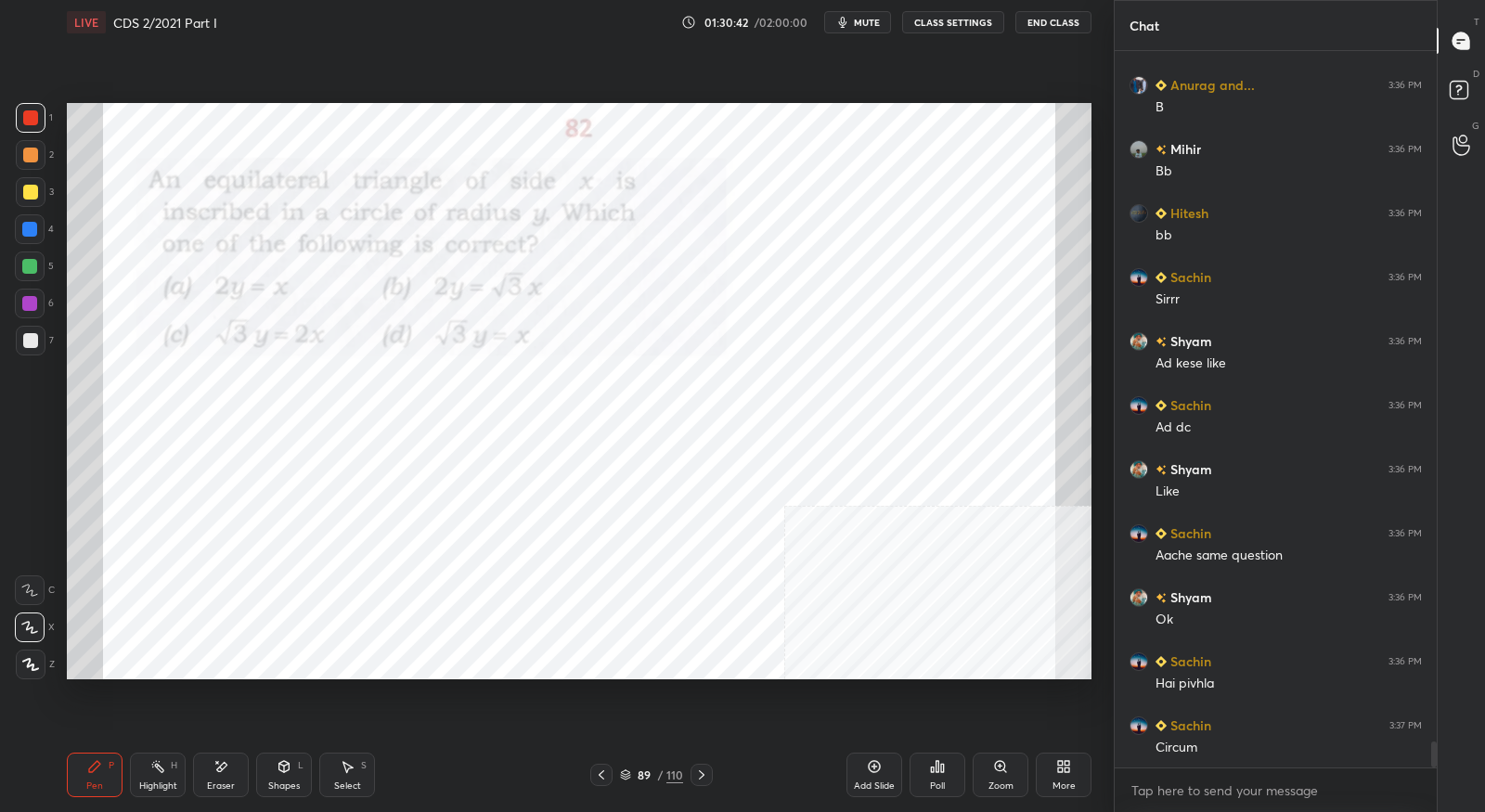
click at [704, 784] on div at bounding box center [701, 774] width 22 height 22
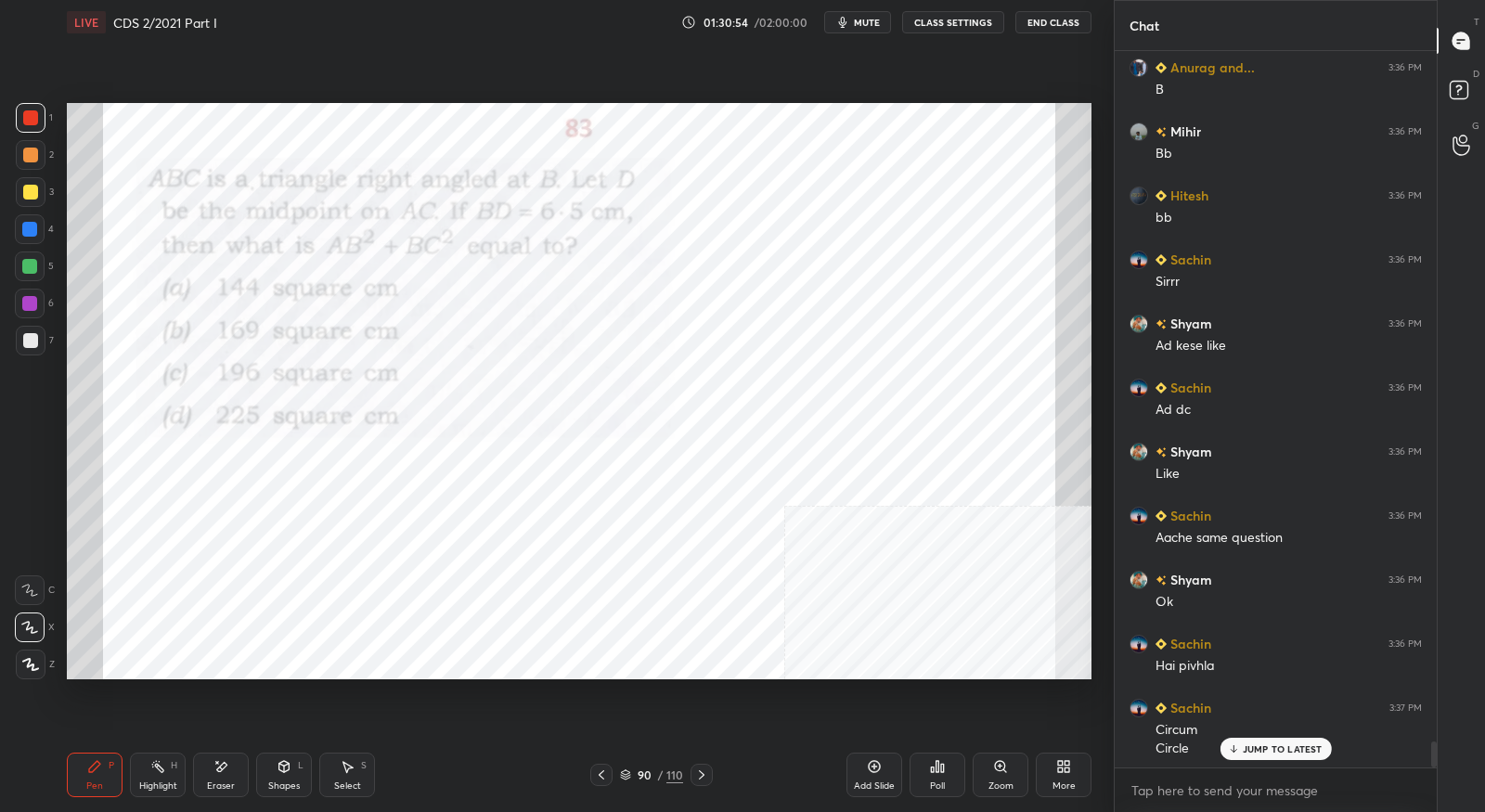
click at [603, 781] on icon at bounding box center [602, 775] width 15 height 15
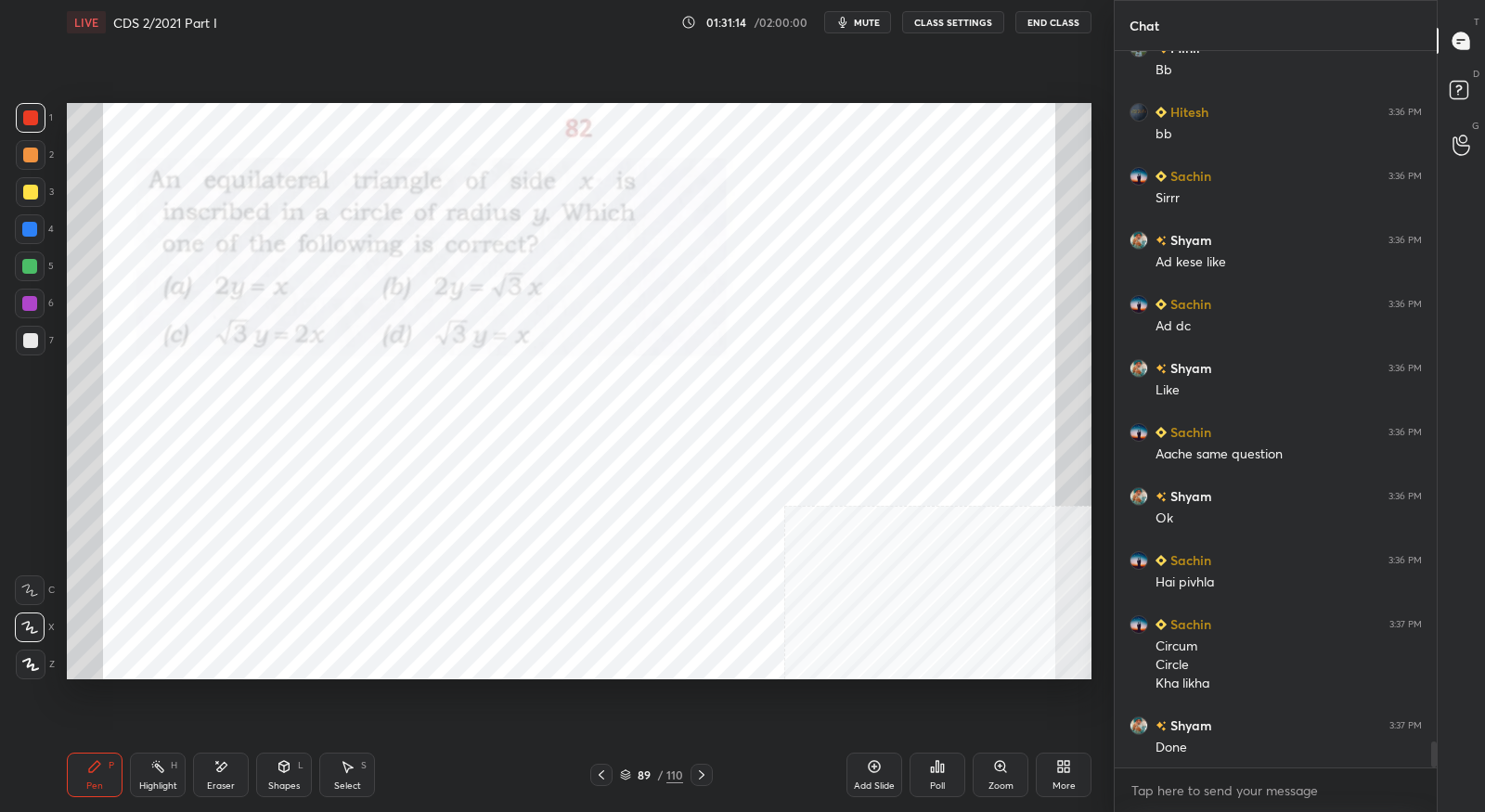
scroll to position [19190, 0]
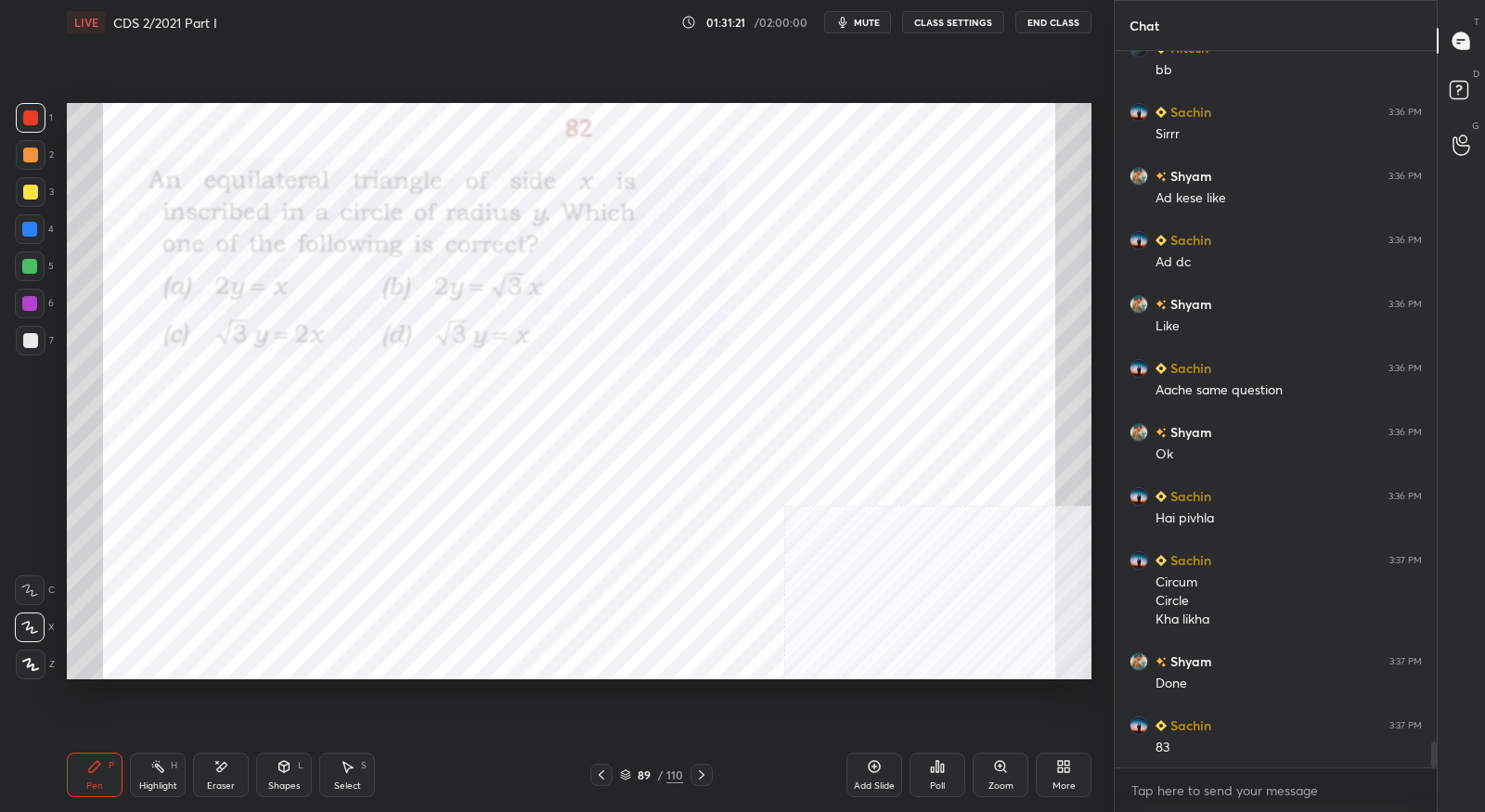
click at [703, 770] on icon at bounding box center [702, 775] width 15 height 15
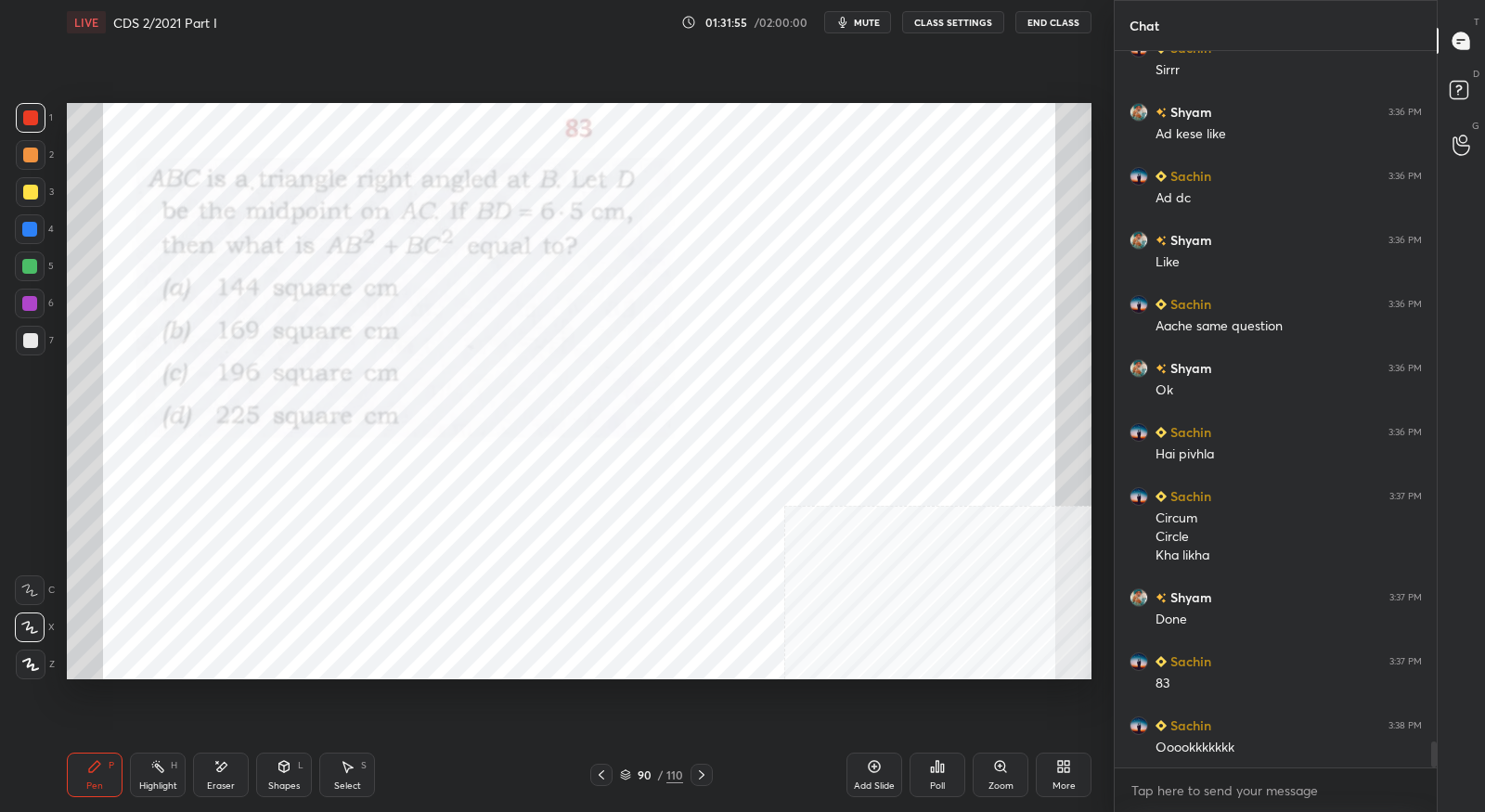
click at [698, 777] on icon at bounding box center [702, 775] width 15 height 15
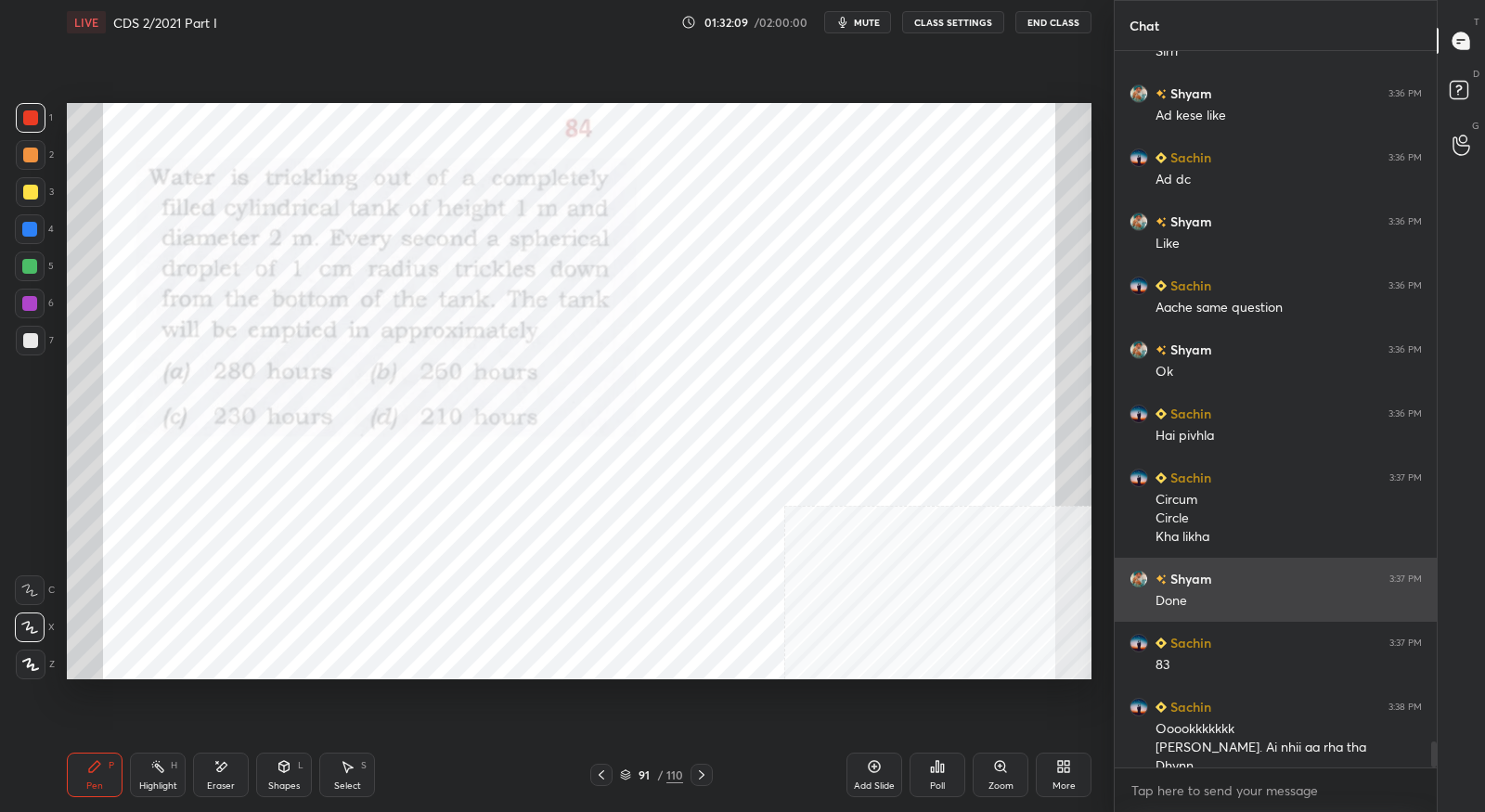
scroll to position [19291, 0]
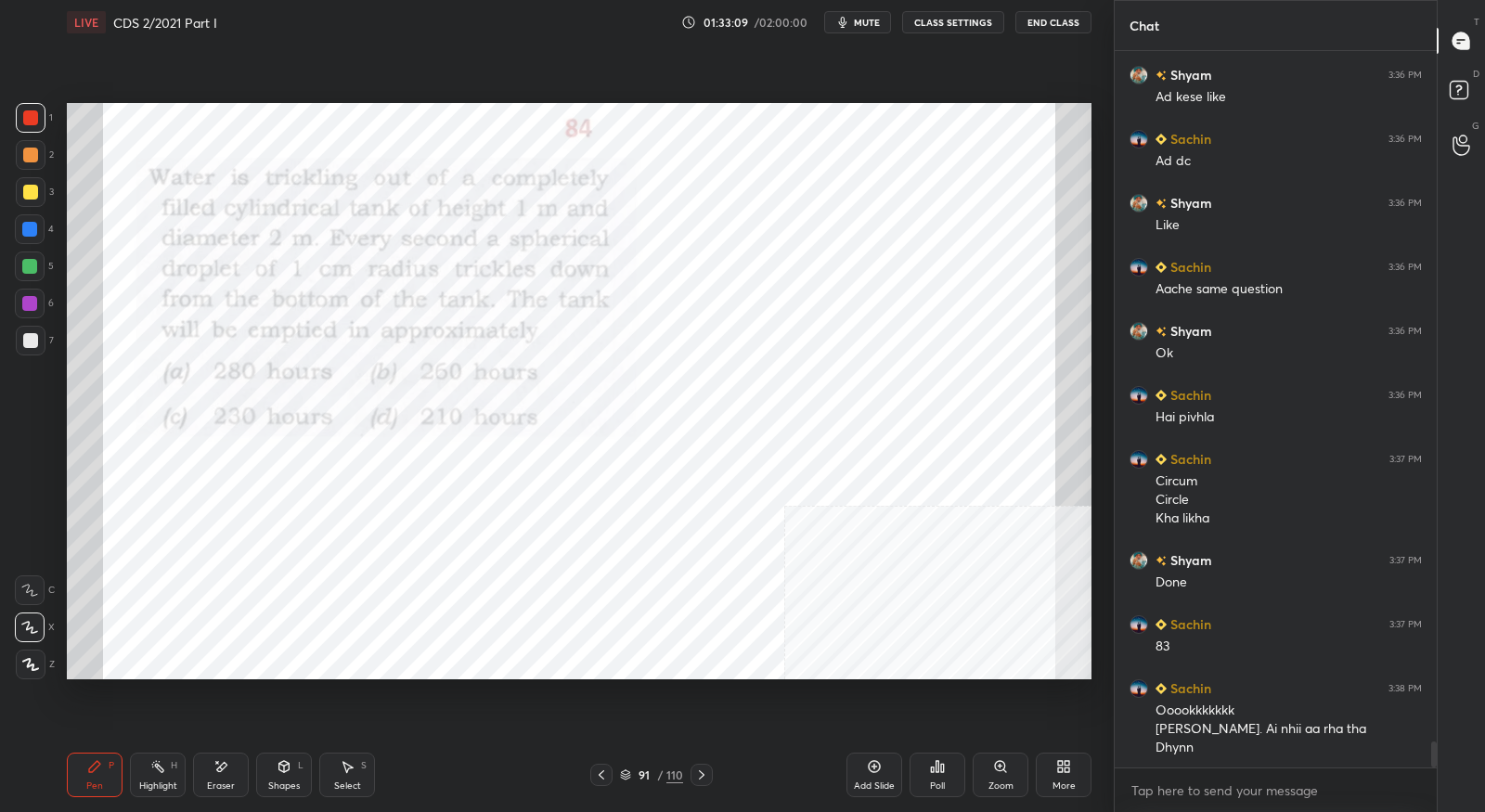
drag, startPoint x: 237, startPoint y: 770, endPoint x: 276, endPoint y: 726, distance: 58.8
click at [237, 772] on div "Eraser" at bounding box center [220, 774] width 56 height 45
drag, startPoint x: 100, startPoint y: 769, endPoint x: 106, endPoint y: 758, distance: 12.5
click at [102, 770] on icon at bounding box center [95, 766] width 15 height 15
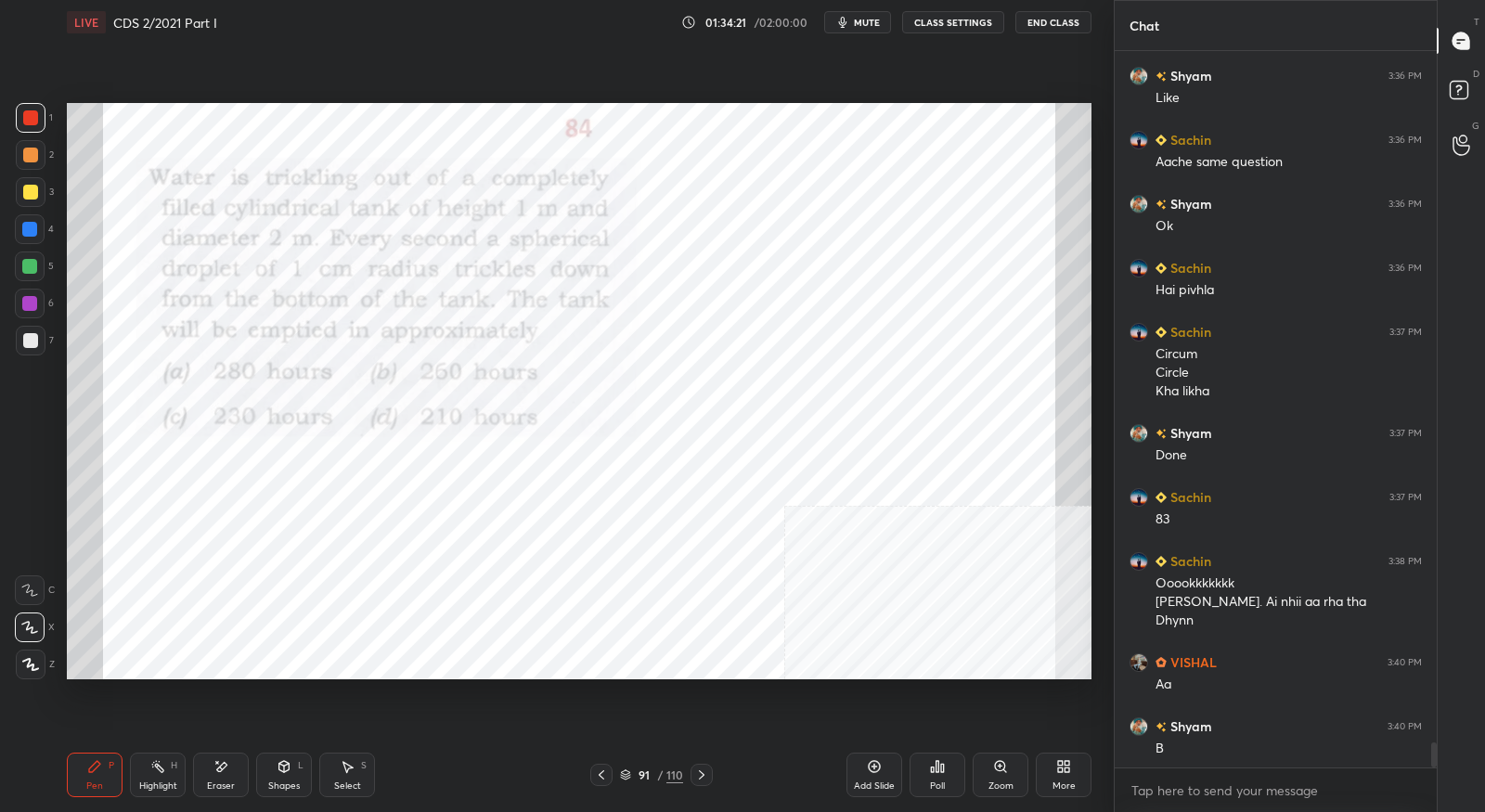
scroll to position [19483, 0]
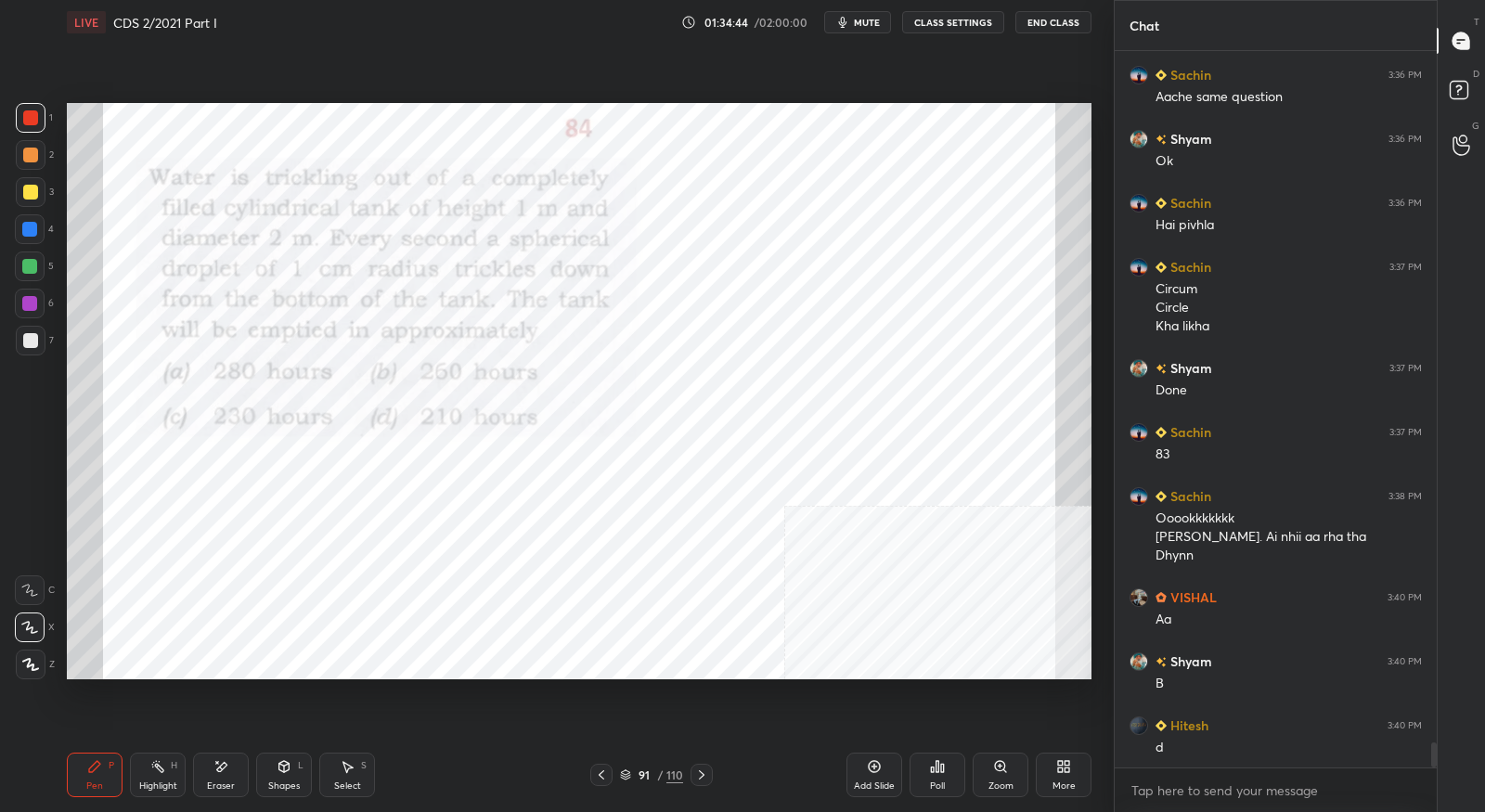
click at [708, 775] on div at bounding box center [701, 774] width 22 height 22
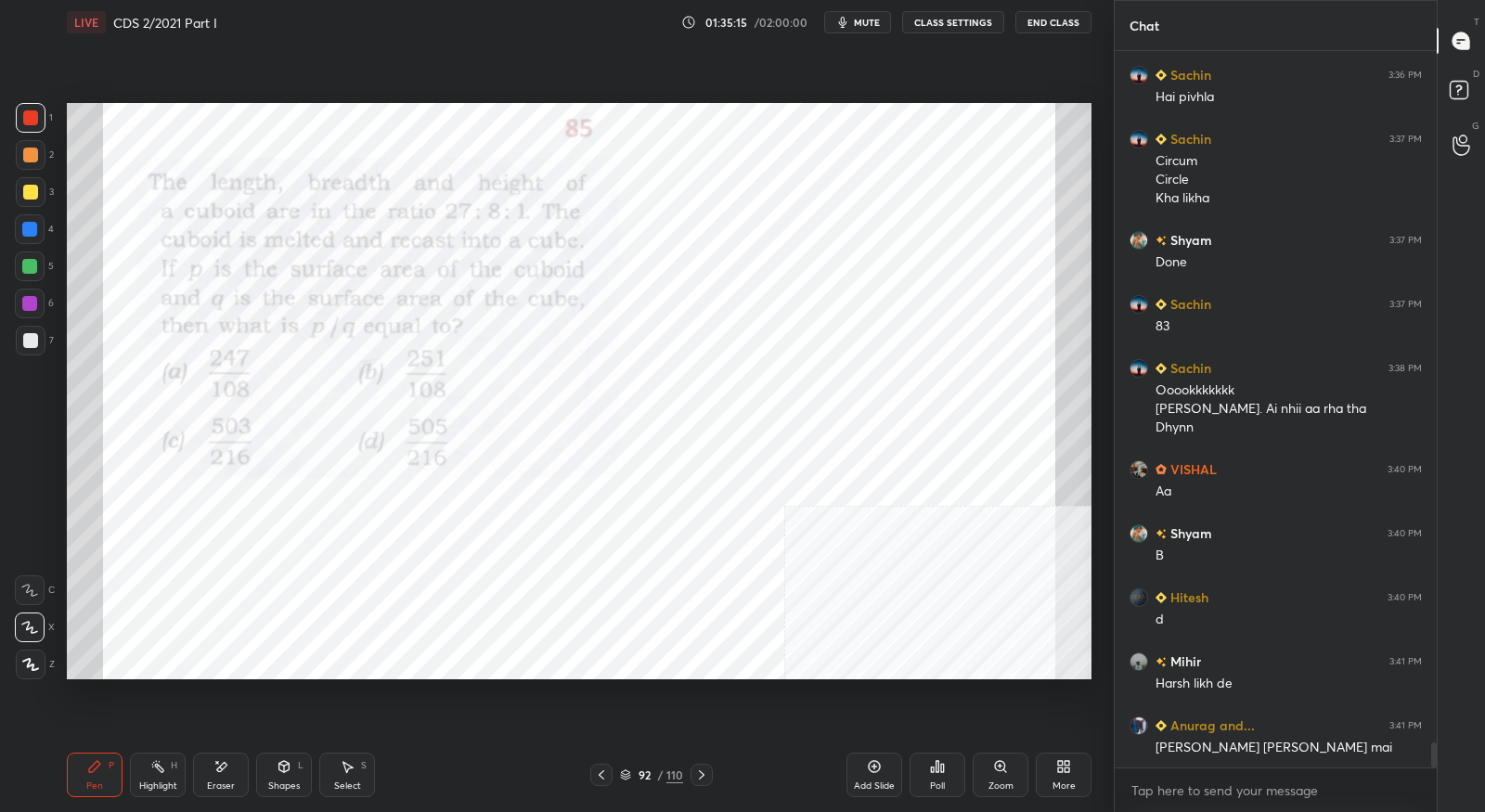
scroll to position [19674, 0]
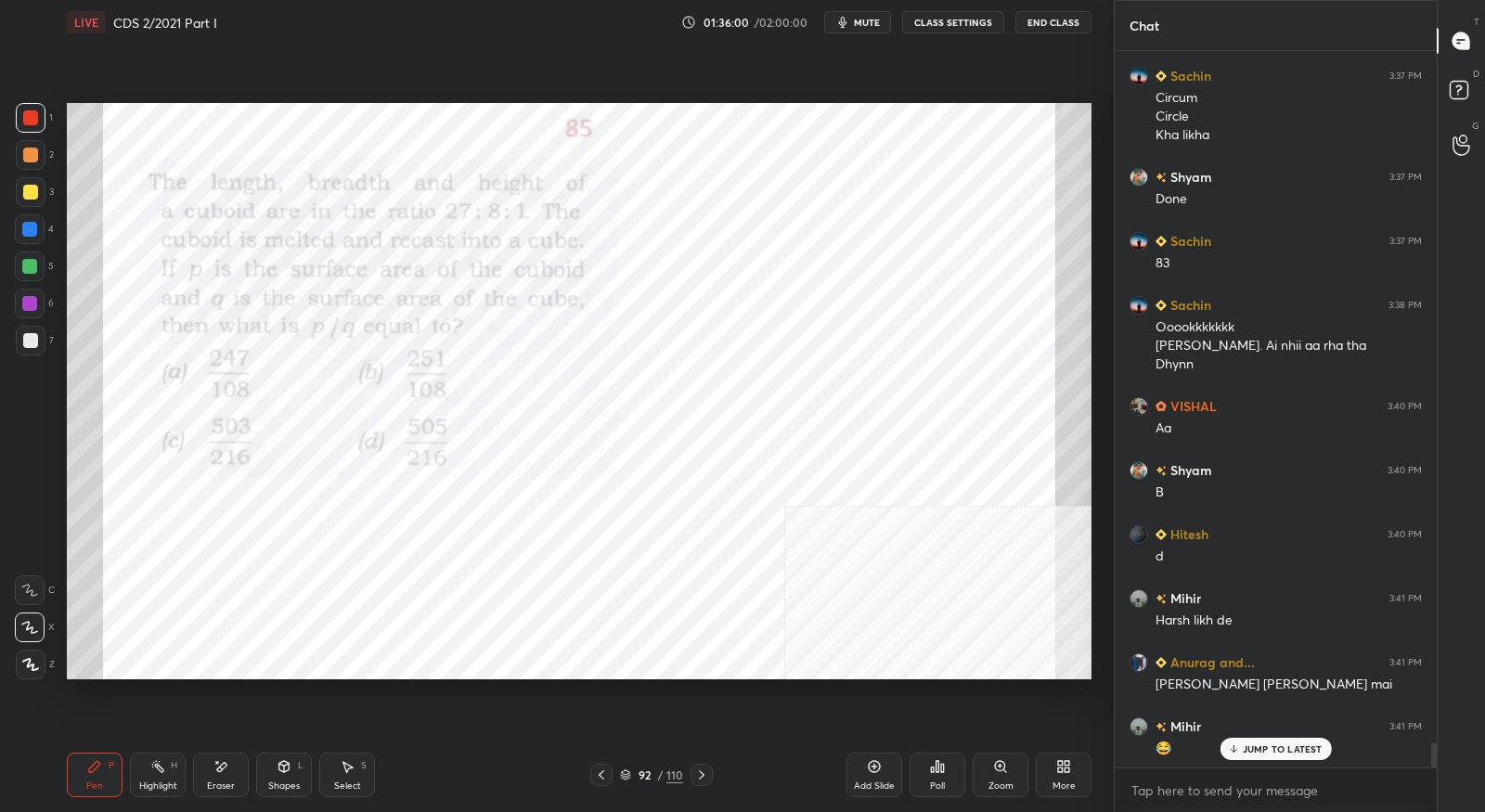
drag, startPoint x: 231, startPoint y: 775, endPoint x: 241, endPoint y: 764, distance: 14.9
click at [233, 773] on div "Eraser" at bounding box center [220, 774] width 56 height 45
click at [94, 779] on div "Pen P" at bounding box center [94, 774] width 56 height 45
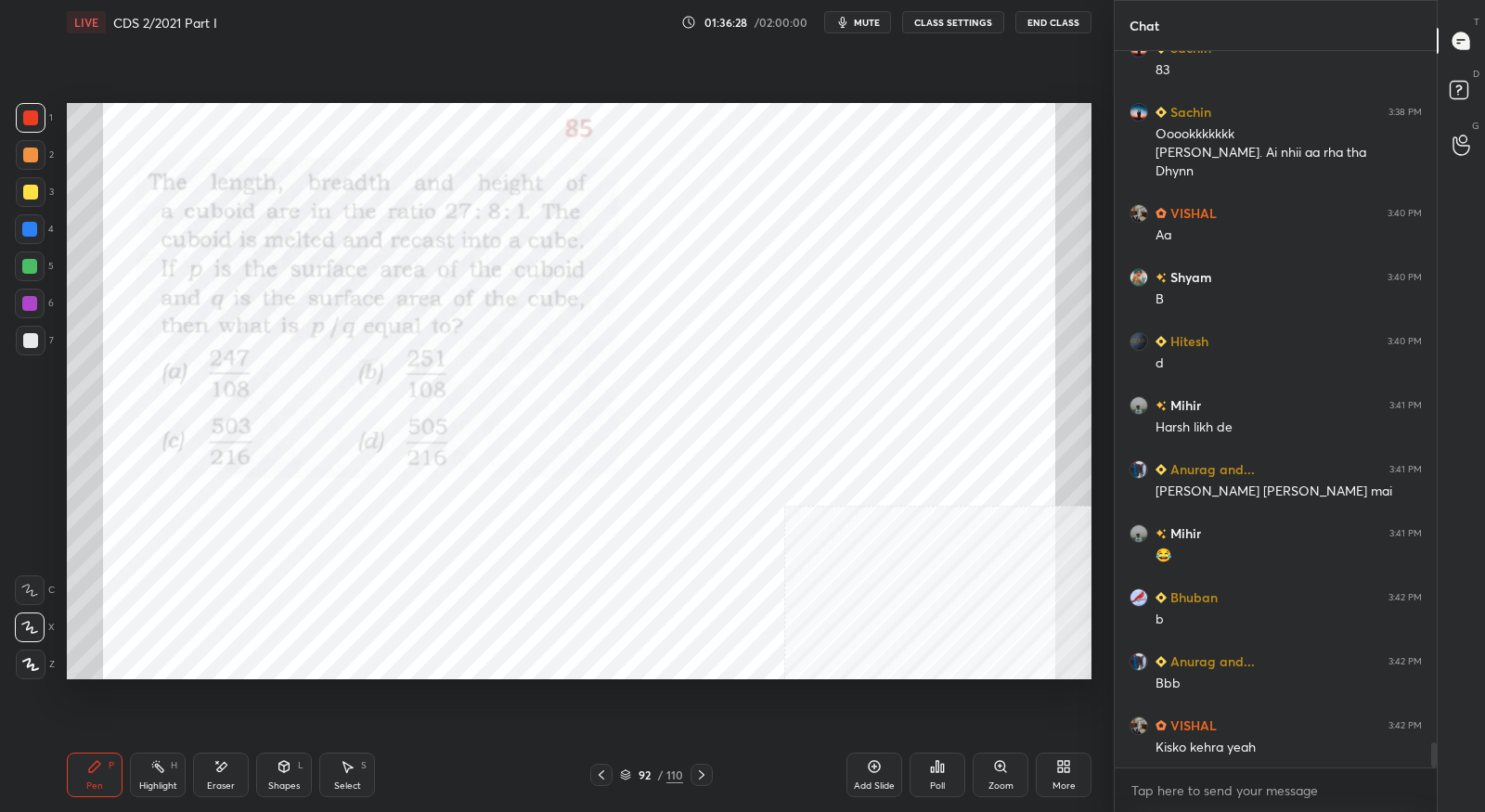
scroll to position [19931, 0]
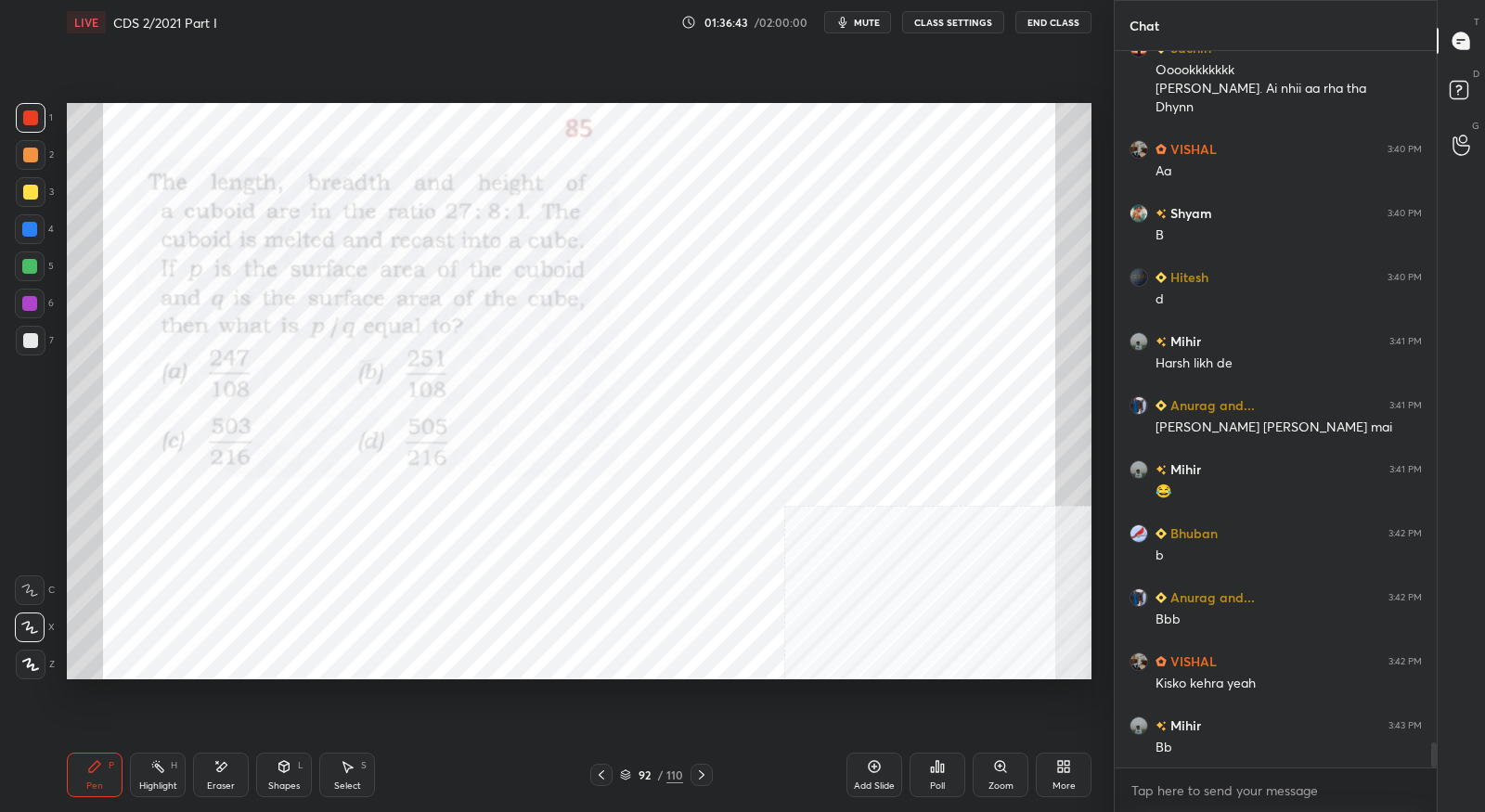
click at [704, 778] on icon at bounding box center [702, 775] width 15 height 15
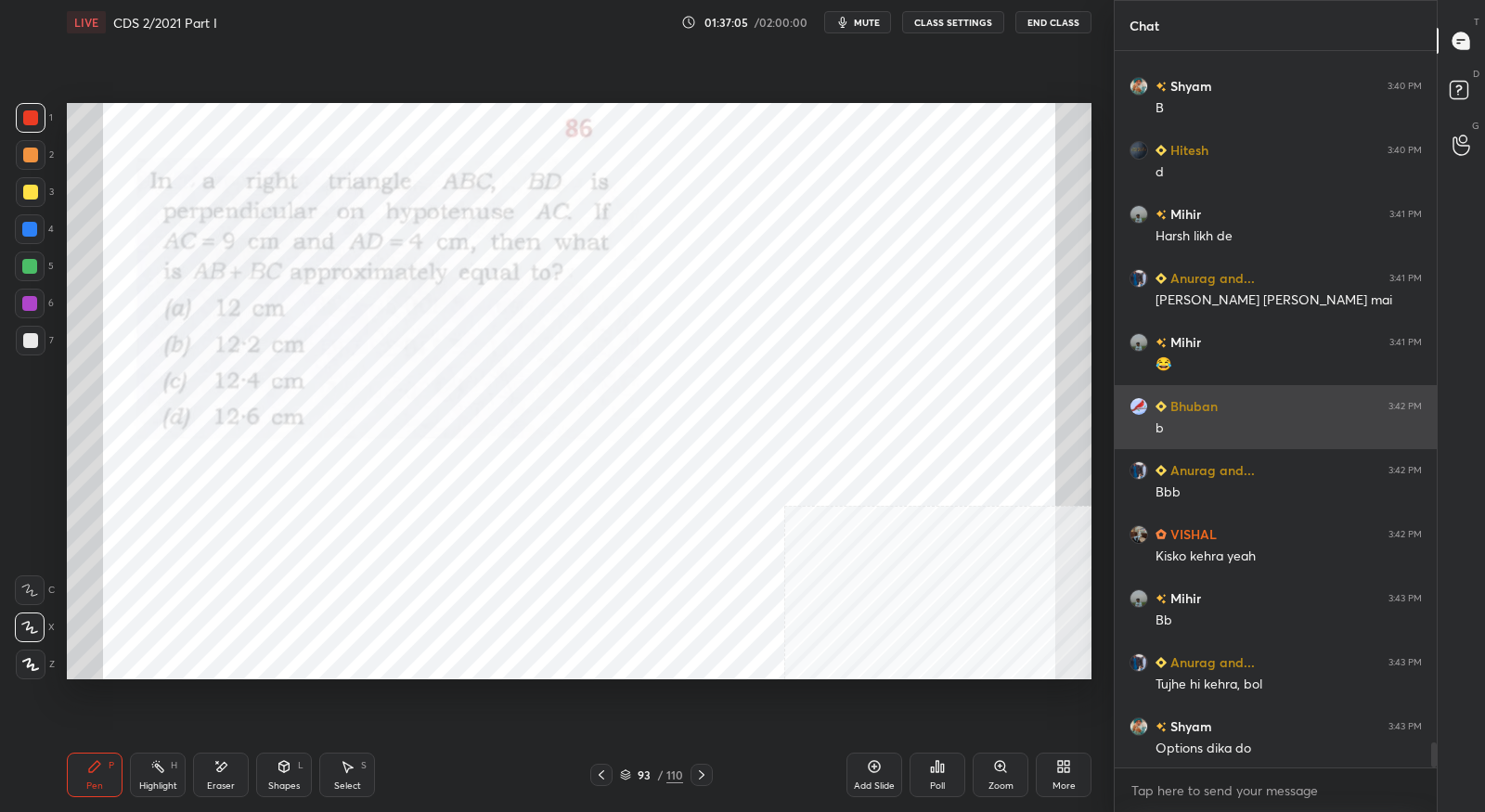
scroll to position [20059, 0]
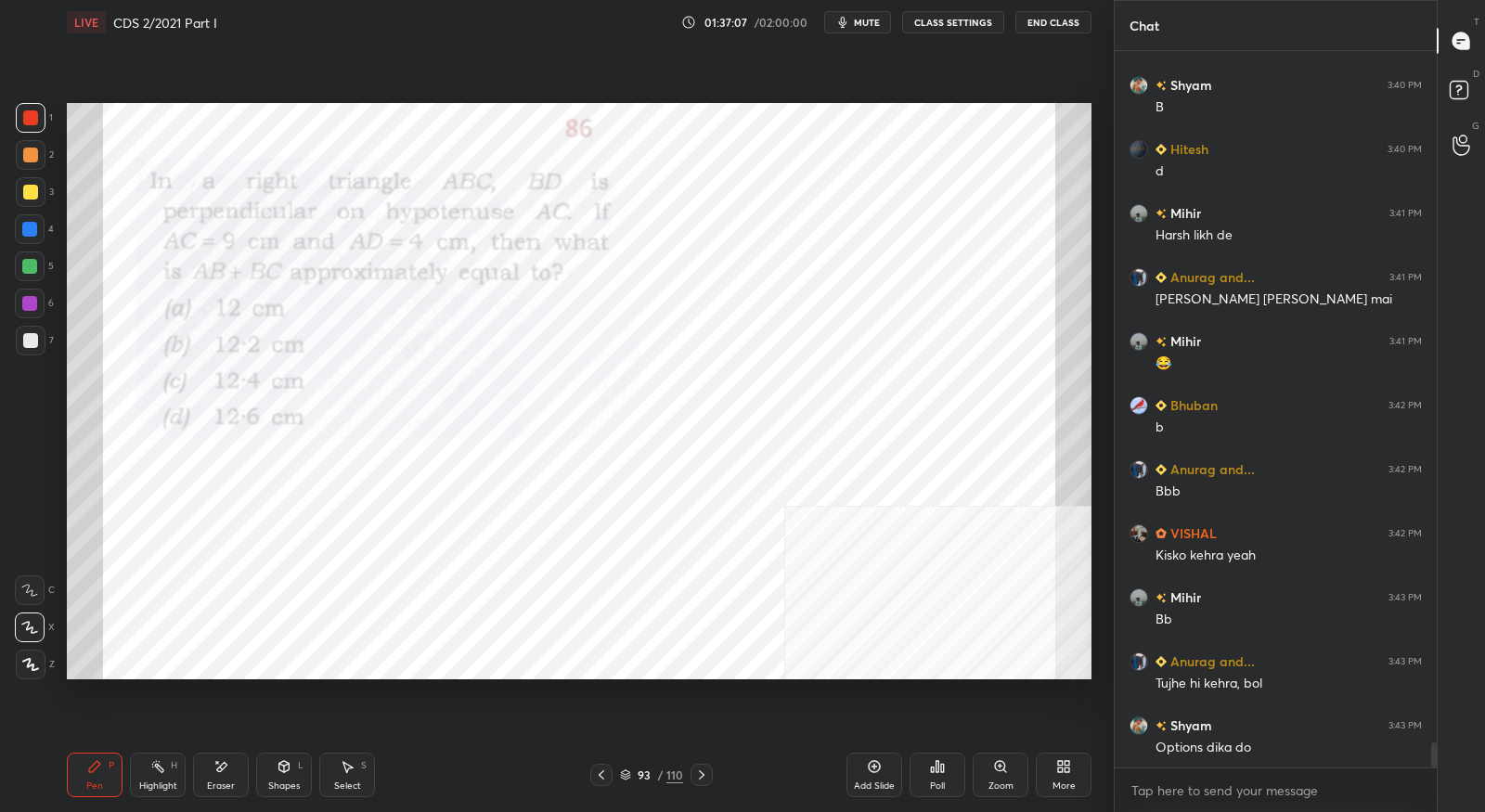
click at [613, 780] on div "93 / 110" at bounding box center [651, 774] width 122 height 22
click at [596, 782] on icon at bounding box center [602, 775] width 15 height 15
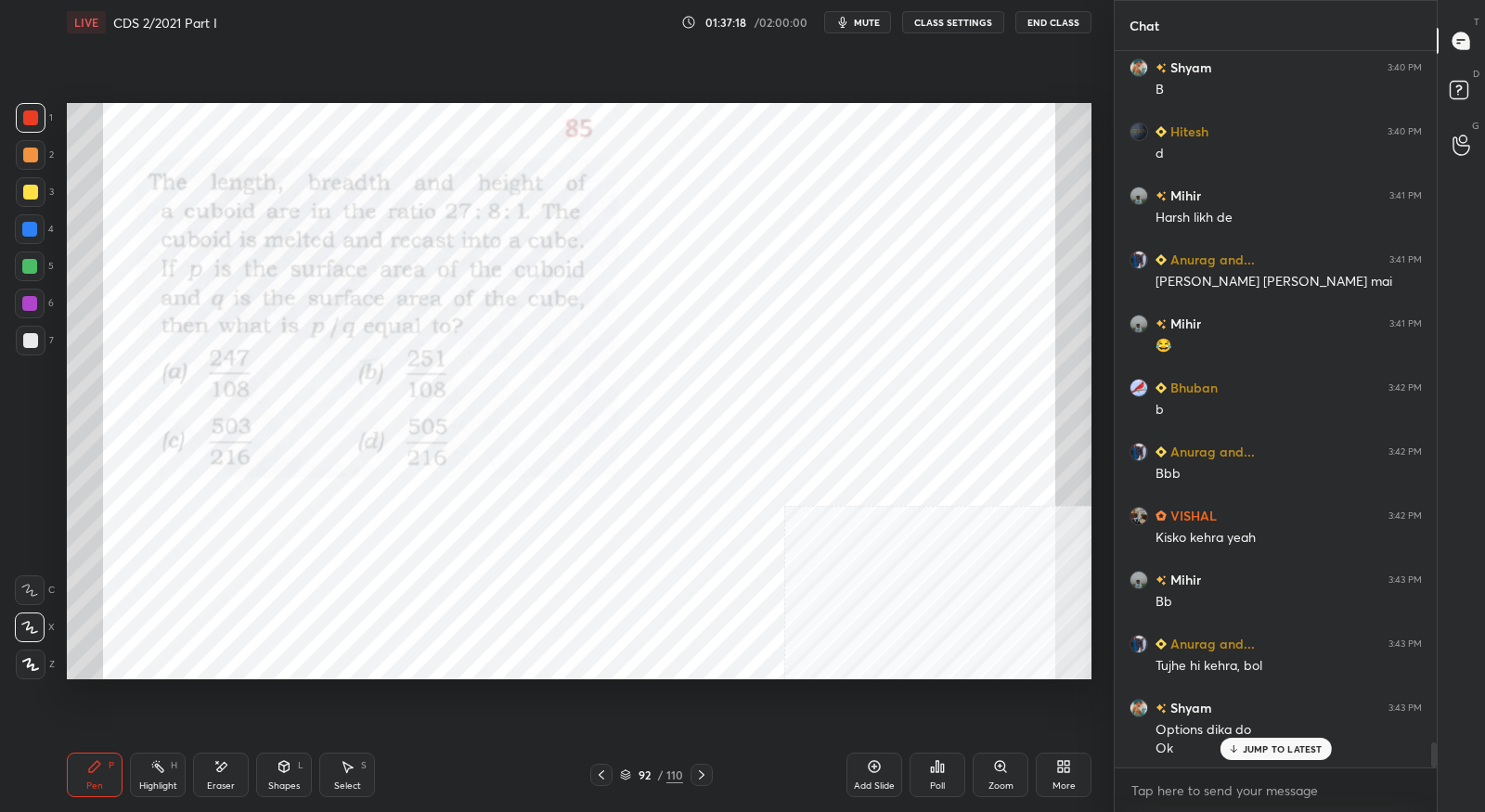
click at [706, 783] on icon at bounding box center [702, 775] width 15 height 15
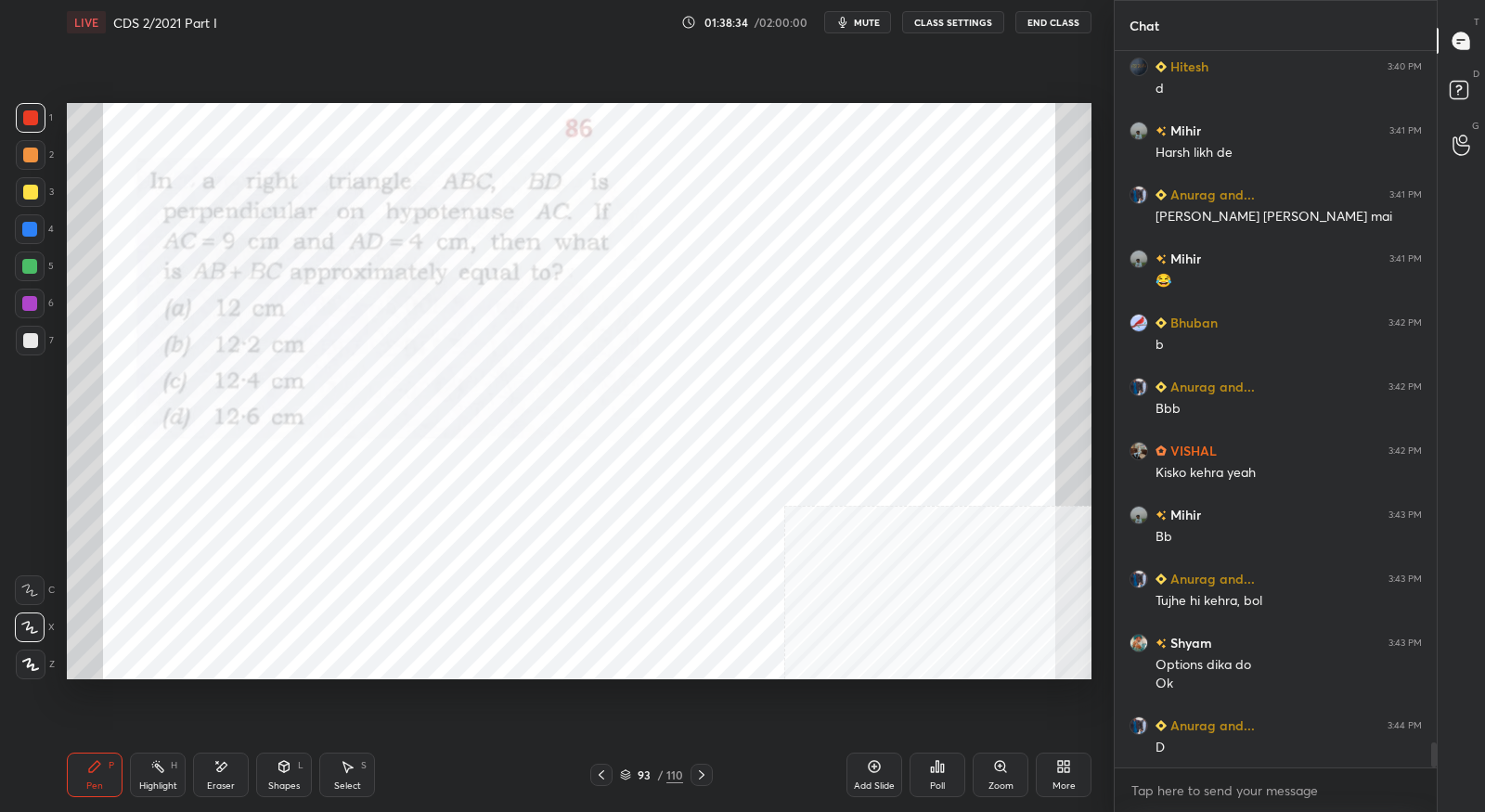
click at [235, 785] on div "Eraser" at bounding box center [220, 774] width 56 height 45
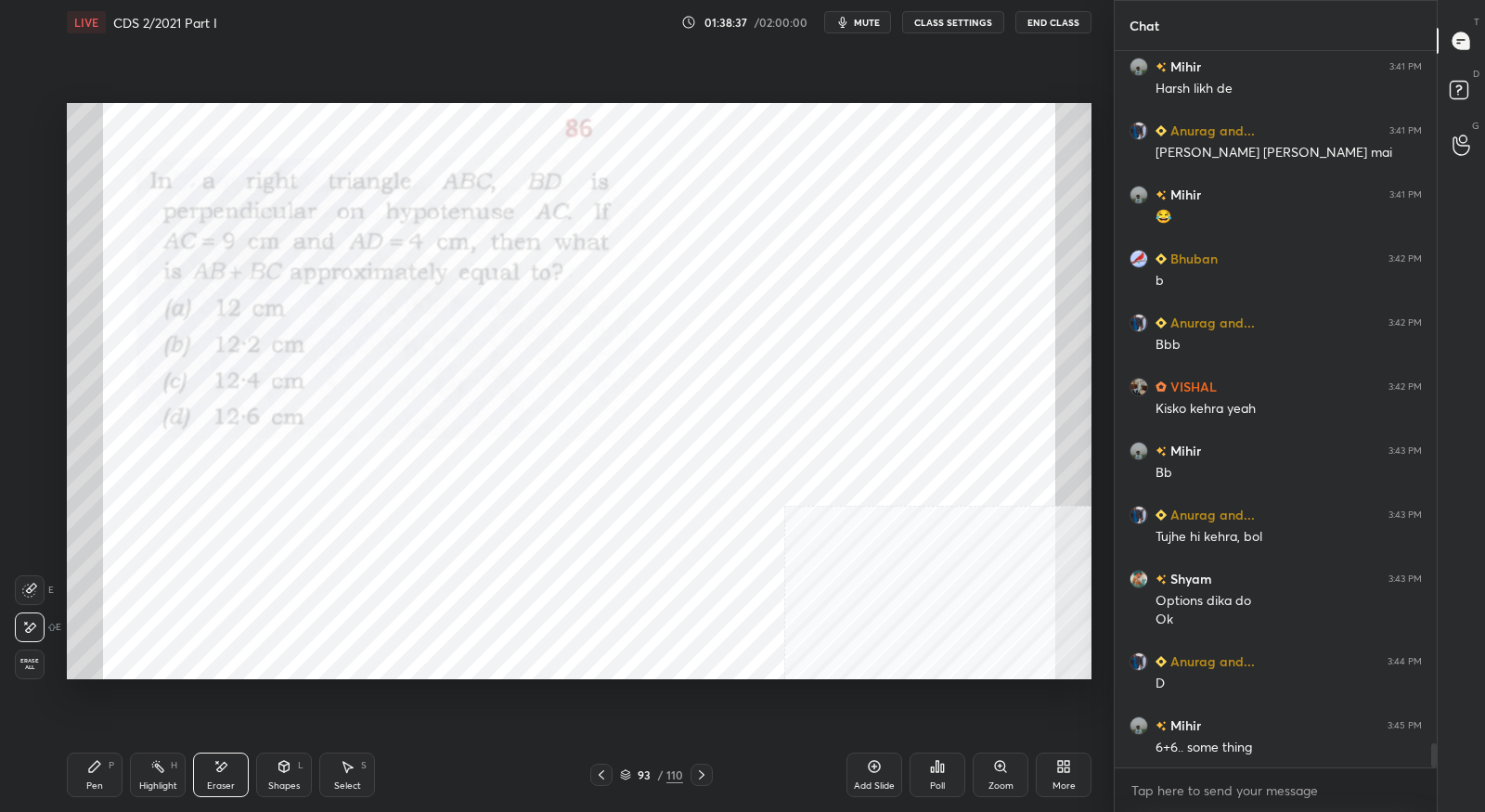
drag, startPoint x: 99, startPoint y: 779, endPoint x: 112, endPoint y: 770, distance: 15.8
click at [102, 780] on div "Pen P" at bounding box center [94, 774] width 56 height 45
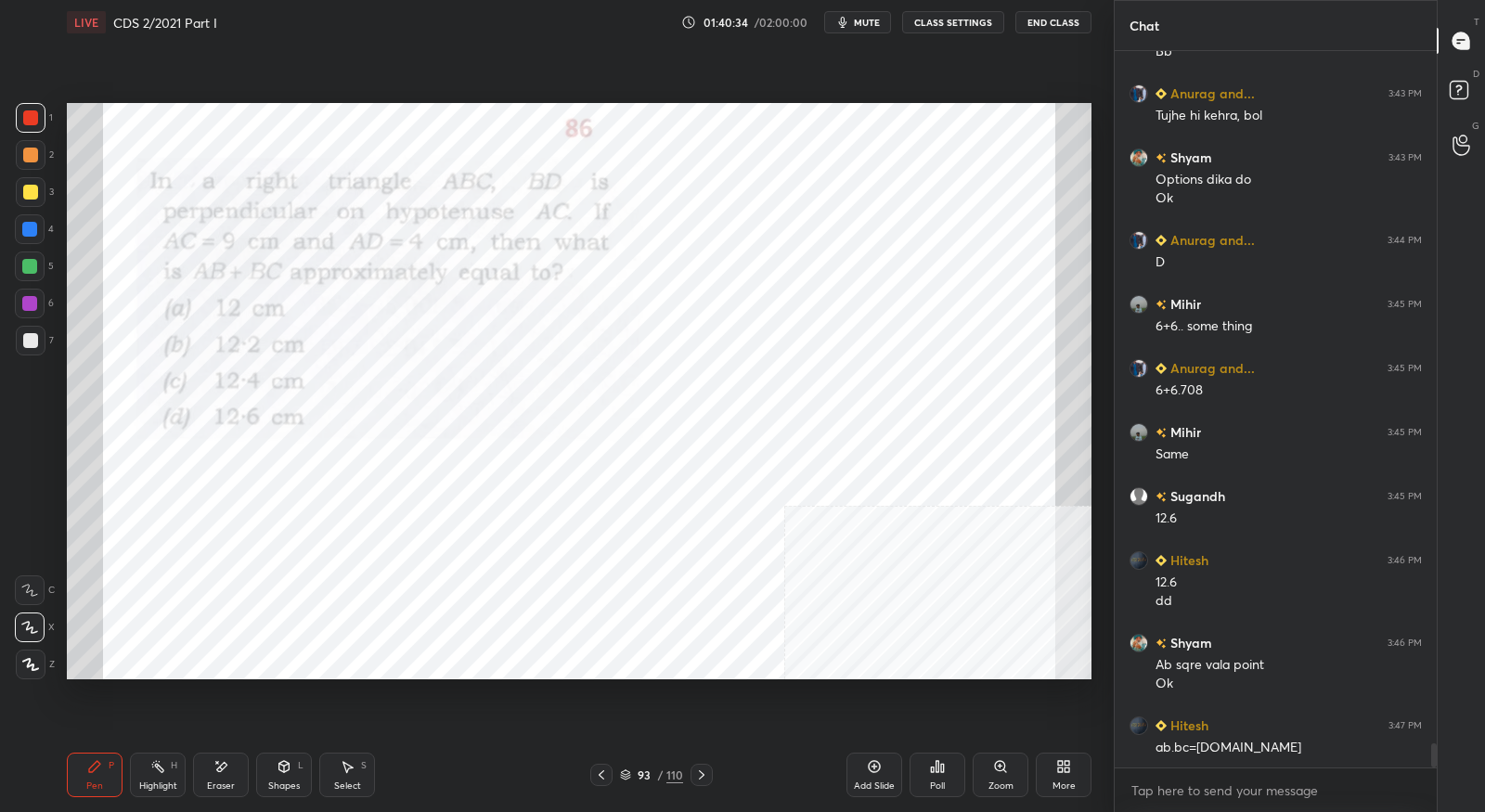
scroll to position [20645, 0]
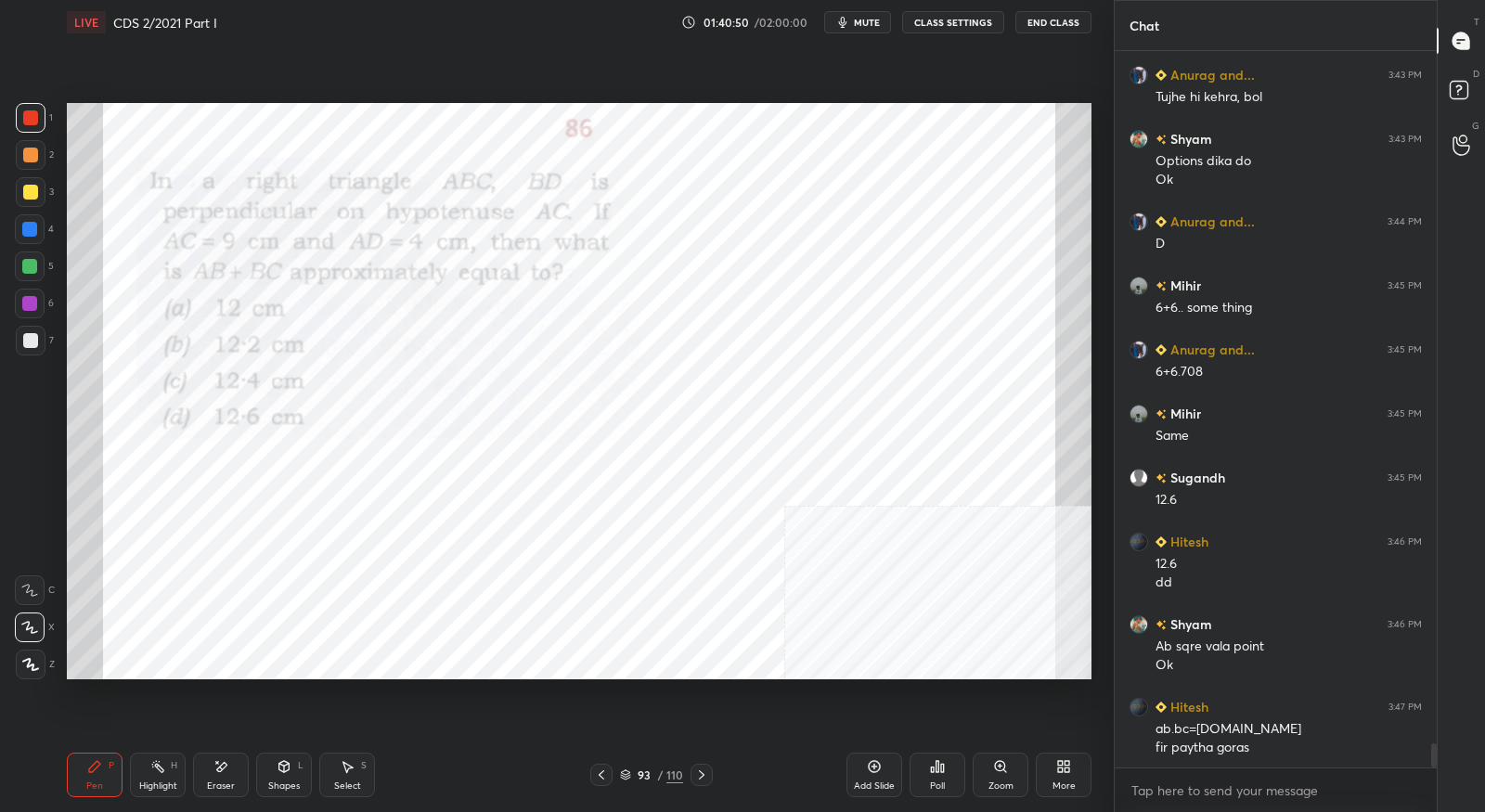
click at [697, 784] on div at bounding box center [701, 774] width 22 height 22
click at [854, 118] on div "Setting up your live class Poll for secs No correct answer Start poll" at bounding box center [580, 391] width 1040 height 693
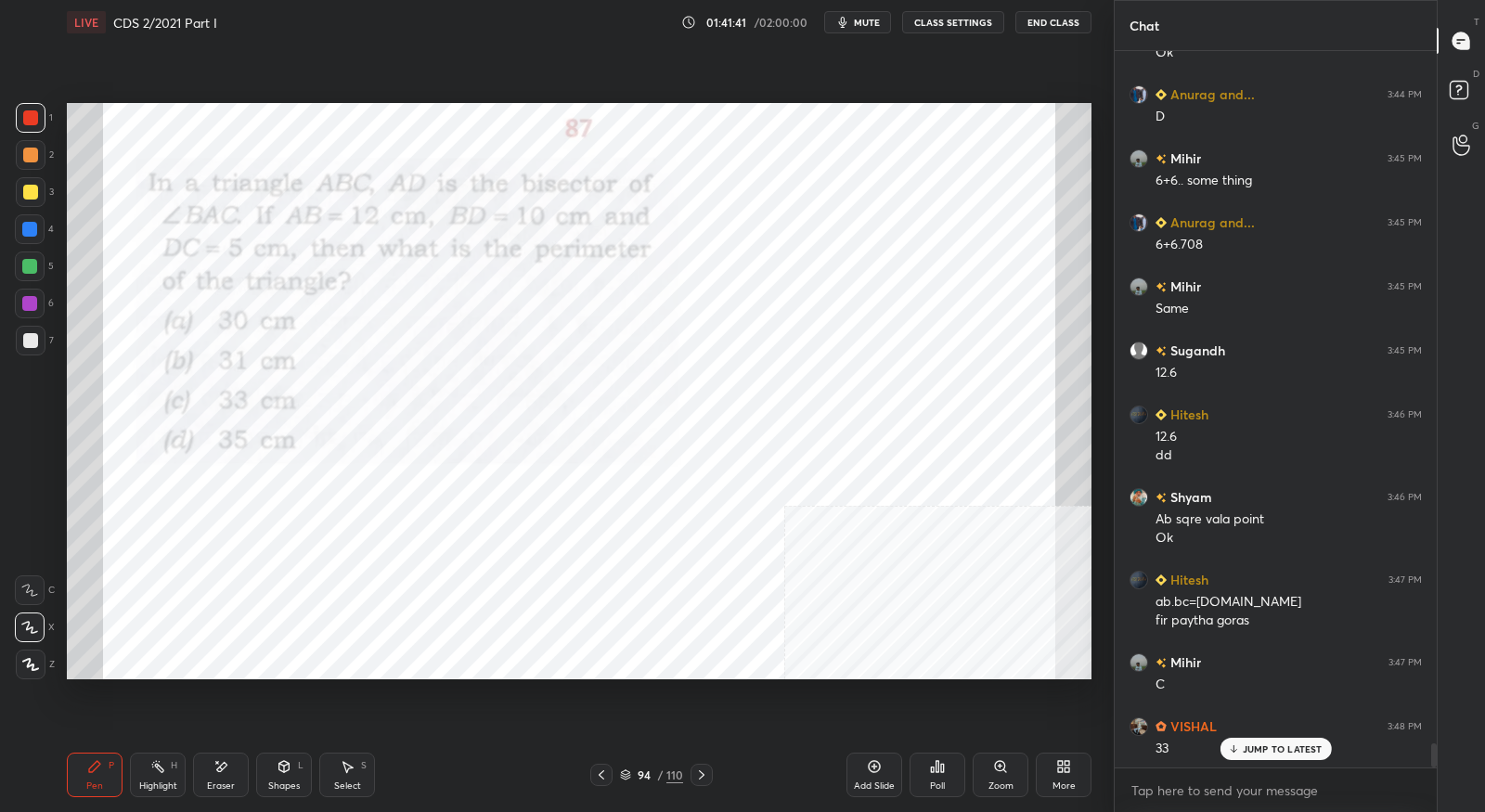
scroll to position [20773, 0]
click at [712, 777] on div at bounding box center [701, 774] width 22 height 22
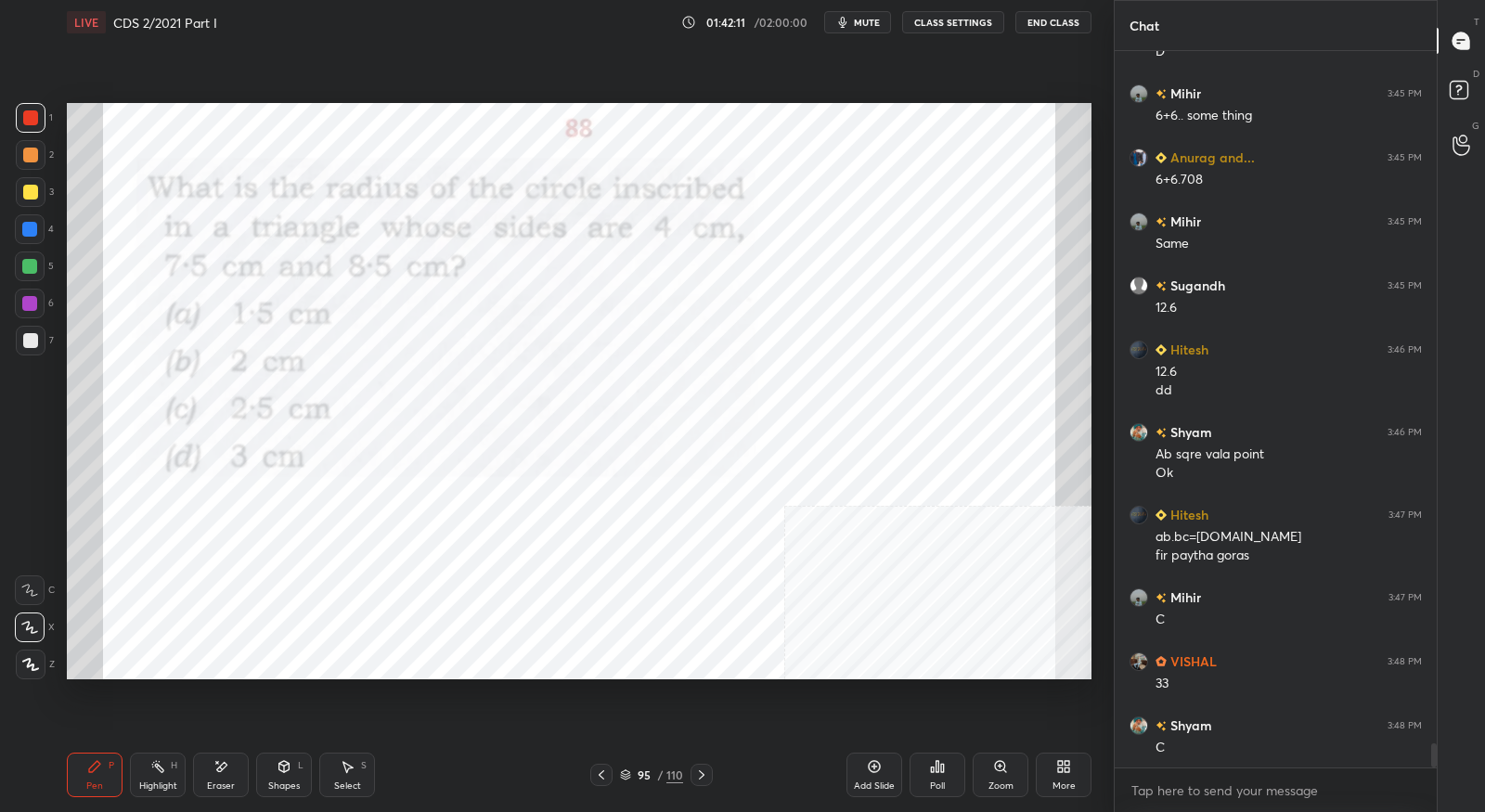
scroll to position [20901, 0]
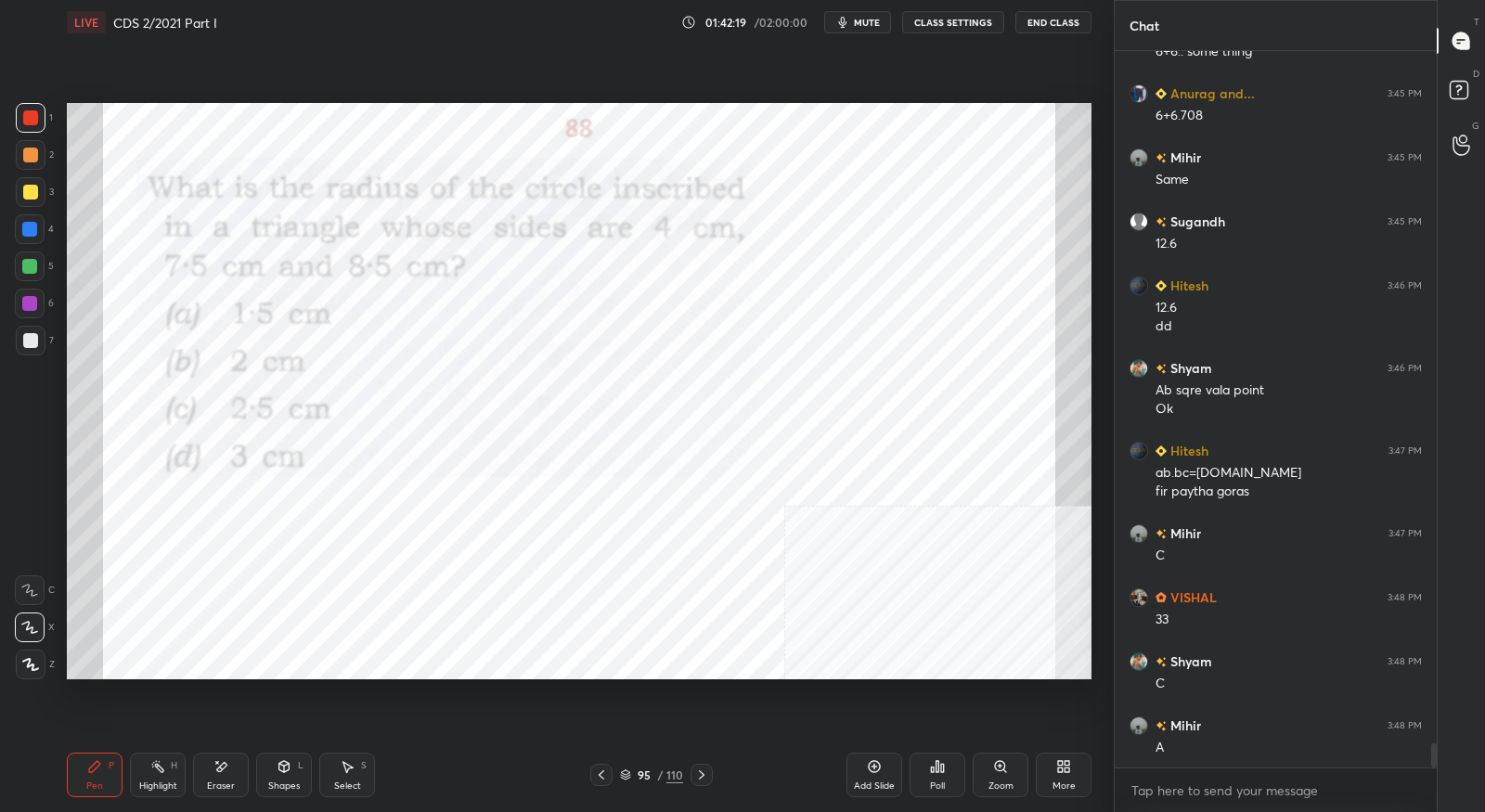
click at [209, 786] on div "Eraser" at bounding box center [220, 774] width 56 height 45
drag, startPoint x: 92, startPoint y: 773, endPoint x: 112, endPoint y: 690, distance: 85.4
click at [92, 772] on icon at bounding box center [95, 766] width 11 height 11
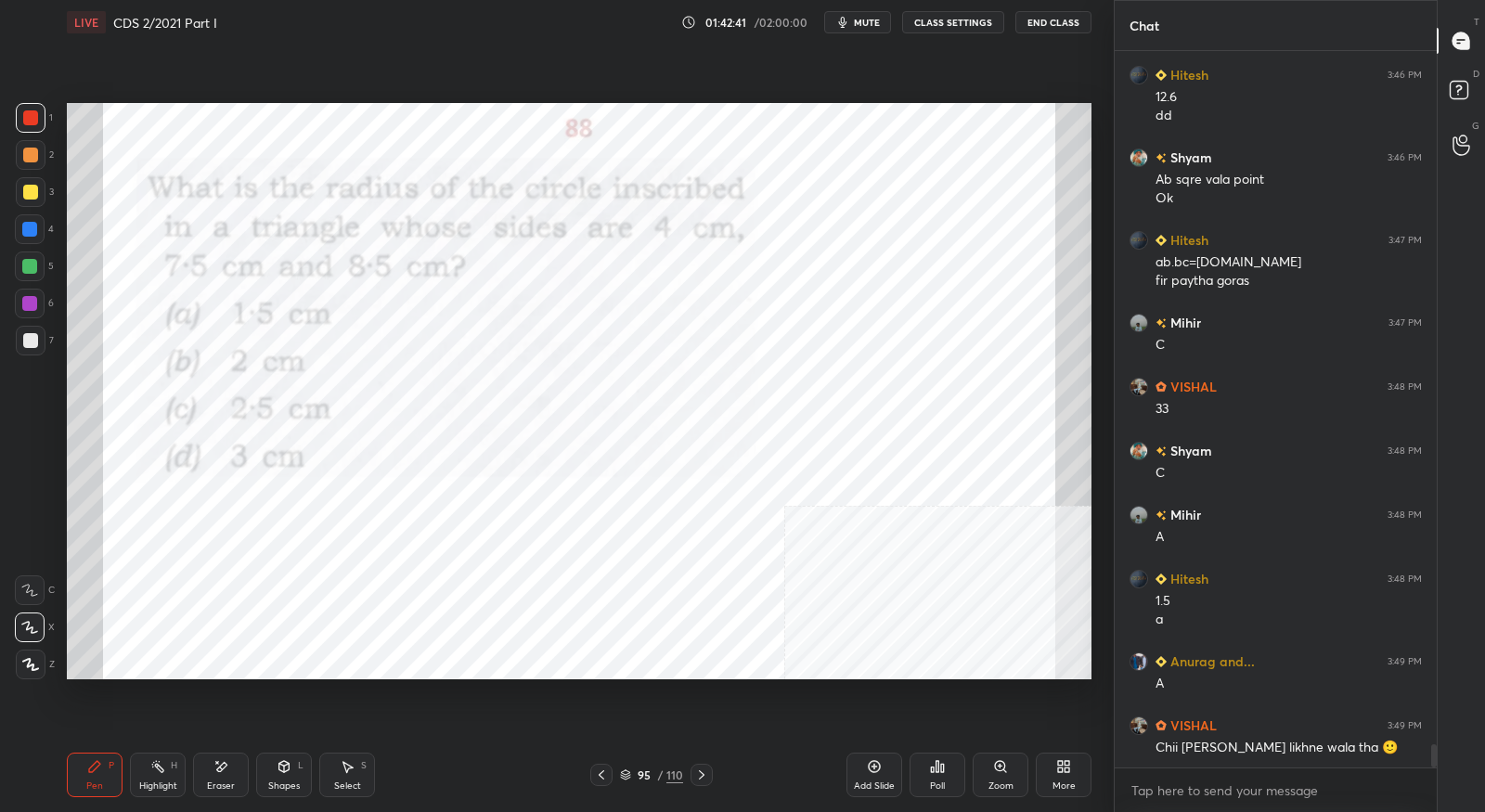
scroll to position [21177, 0]
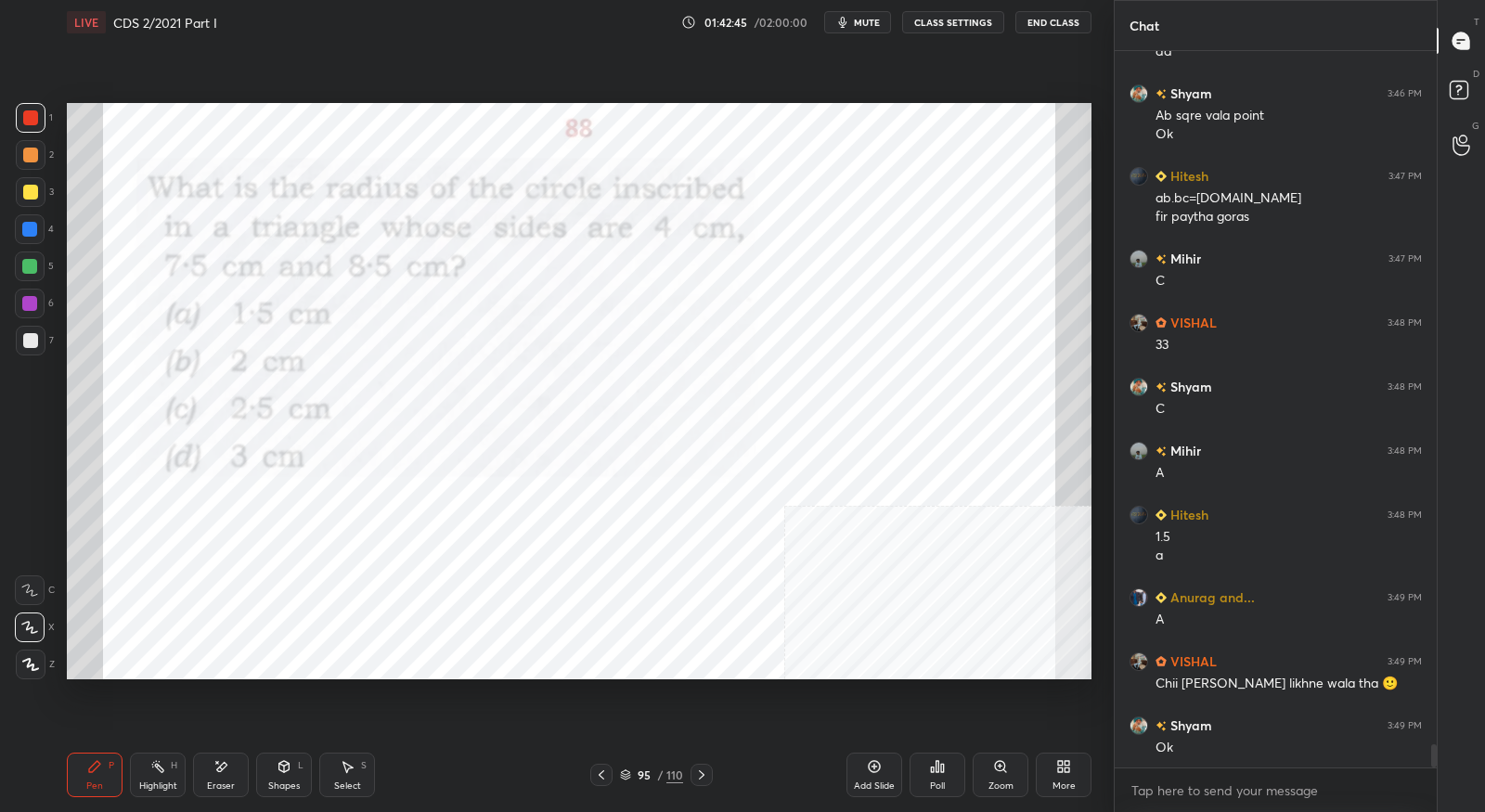
click at [705, 780] on icon at bounding box center [702, 775] width 15 height 15
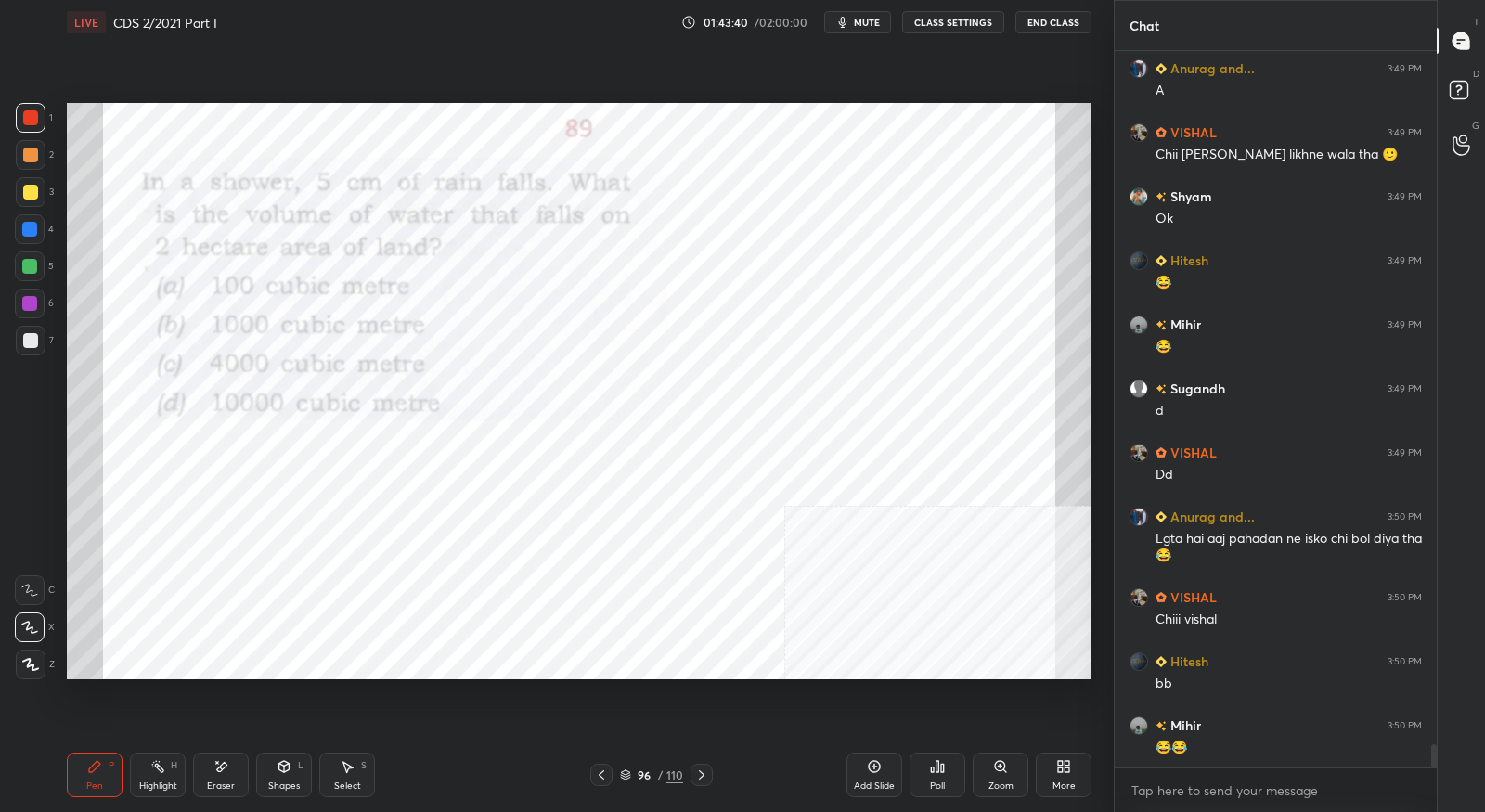
scroll to position [21769, 0]
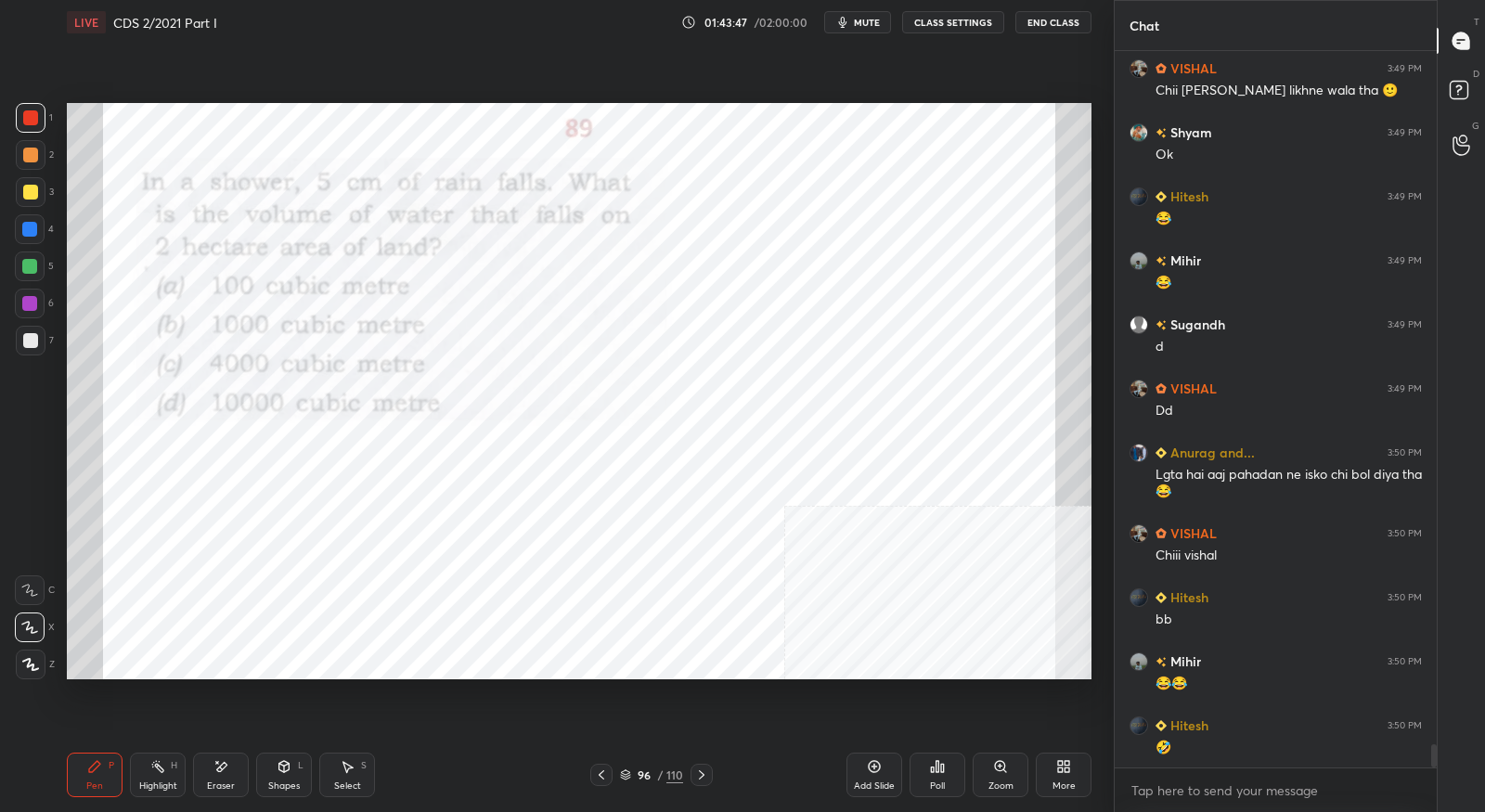
click at [701, 787] on div "Pen P Highlight H Eraser Shapes L Select S 96 / 110 Add Slide Poll Zoom More" at bounding box center [579, 775] width 1025 height 74
click at [706, 782] on icon at bounding box center [702, 775] width 15 height 15
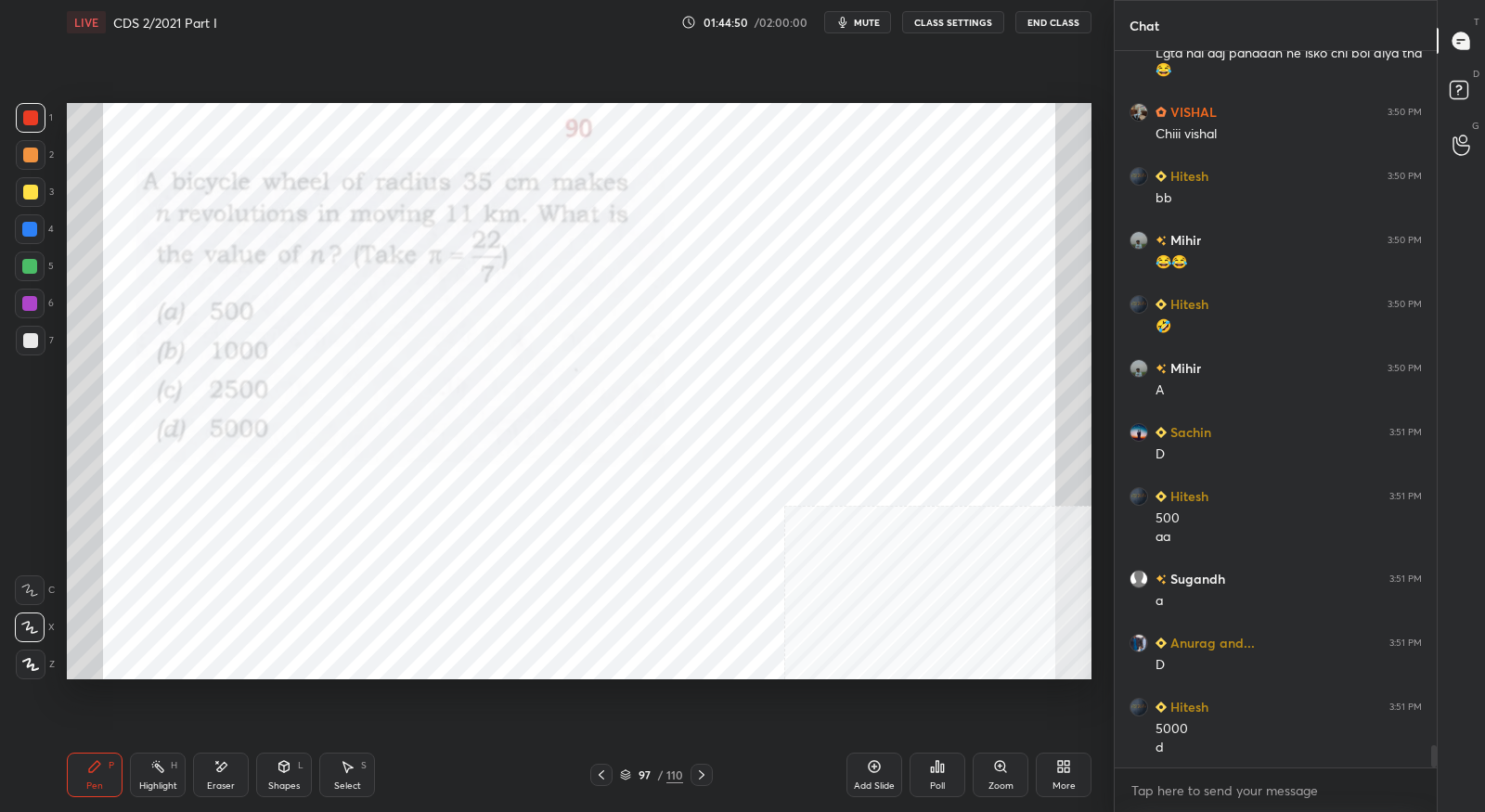
scroll to position [22254, 0]
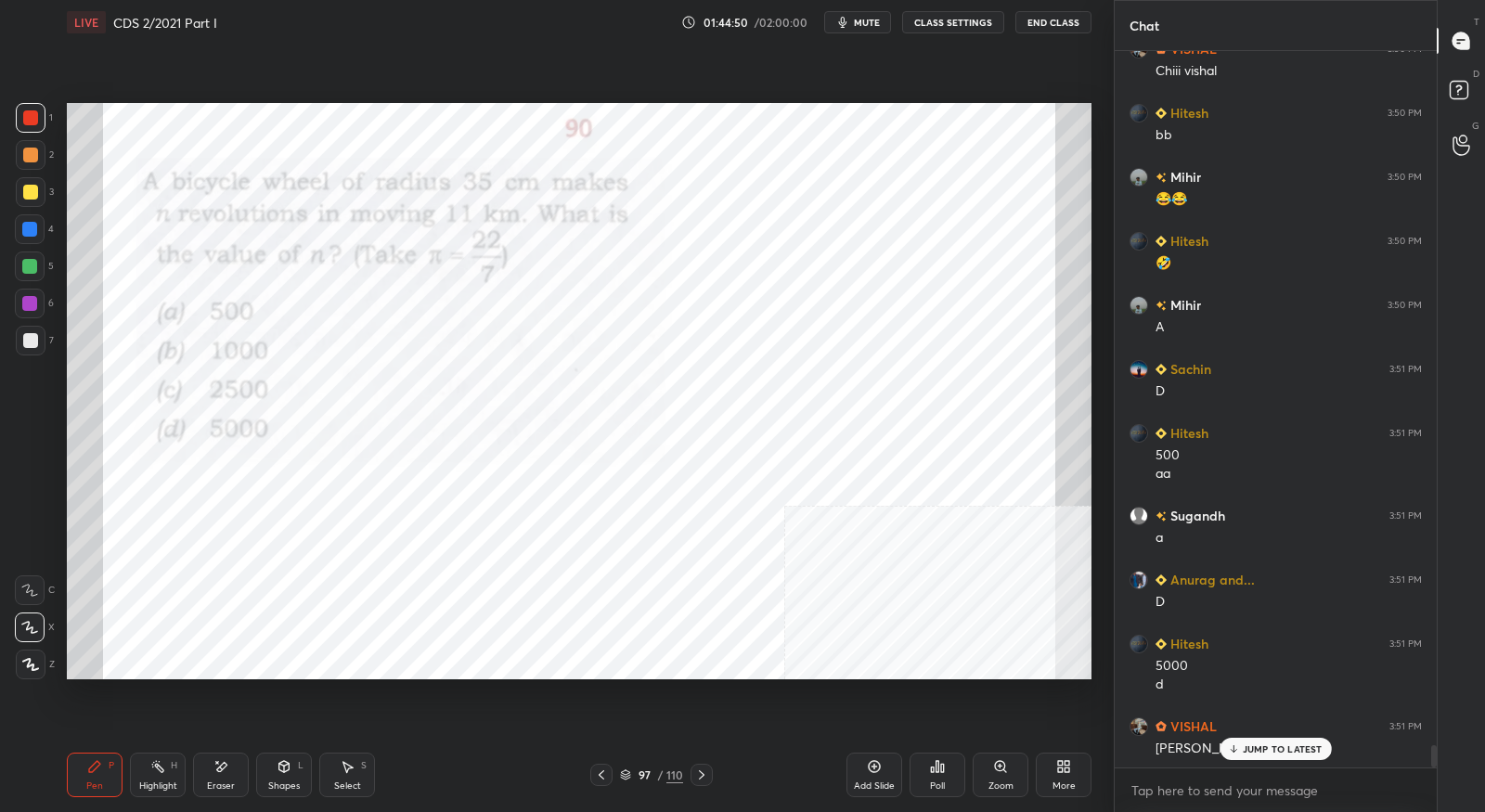
click at [701, 772] on icon at bounding box center [702, 775] width 6 height 9
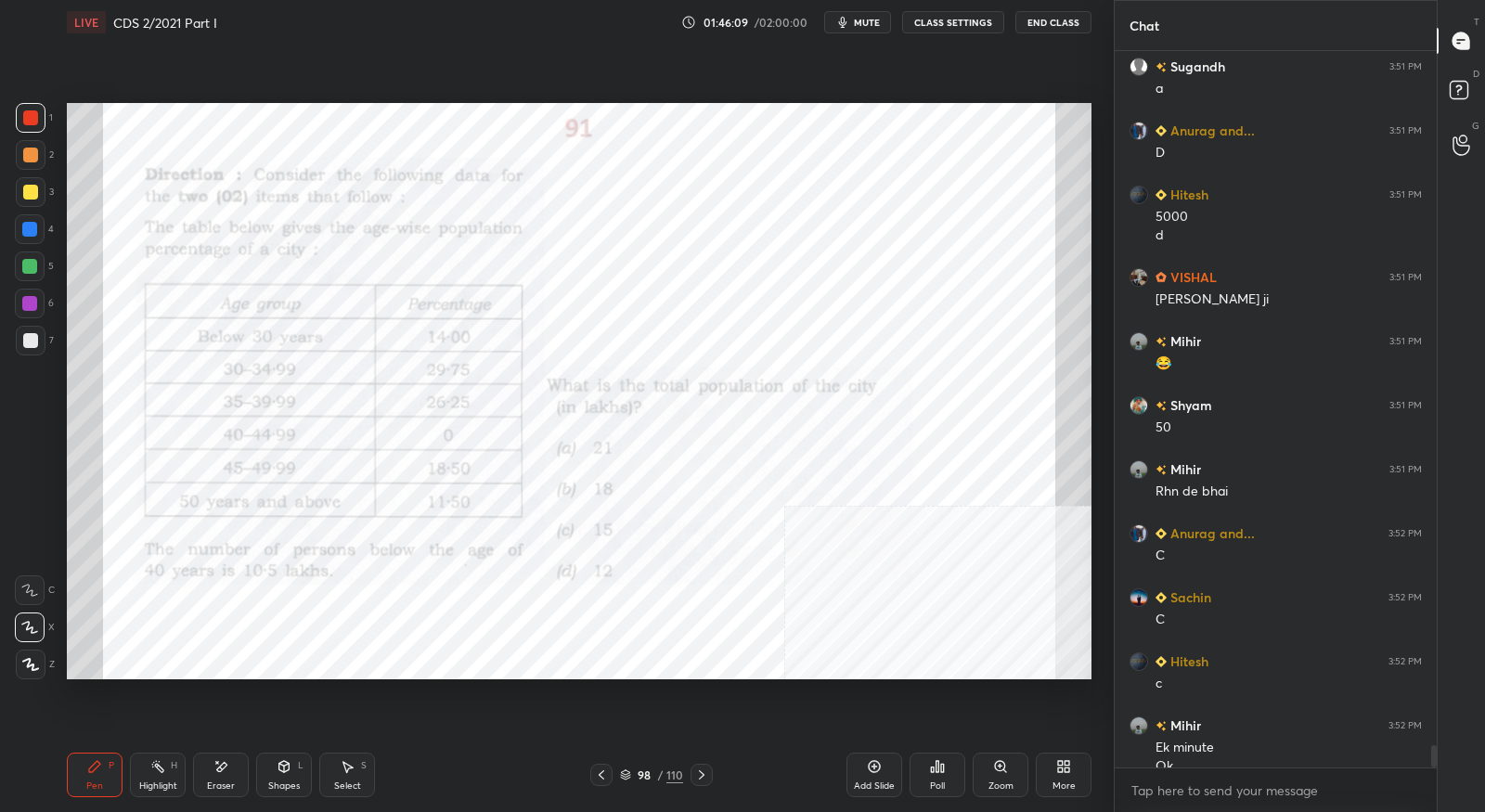
scroll to position [22722, 0]
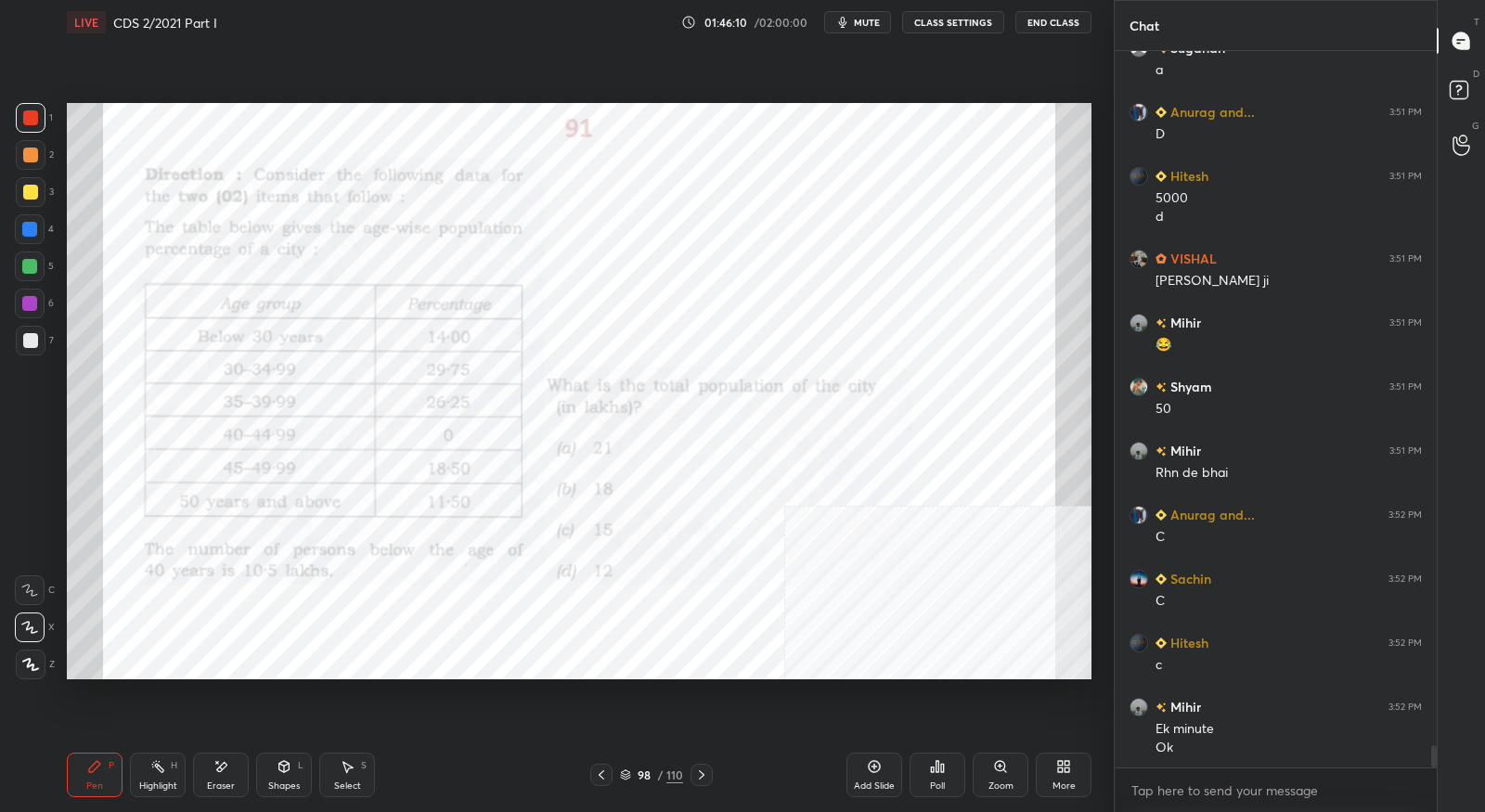
click at [699, 780] on icon at bounding box center [702, 775] width 15 height 15
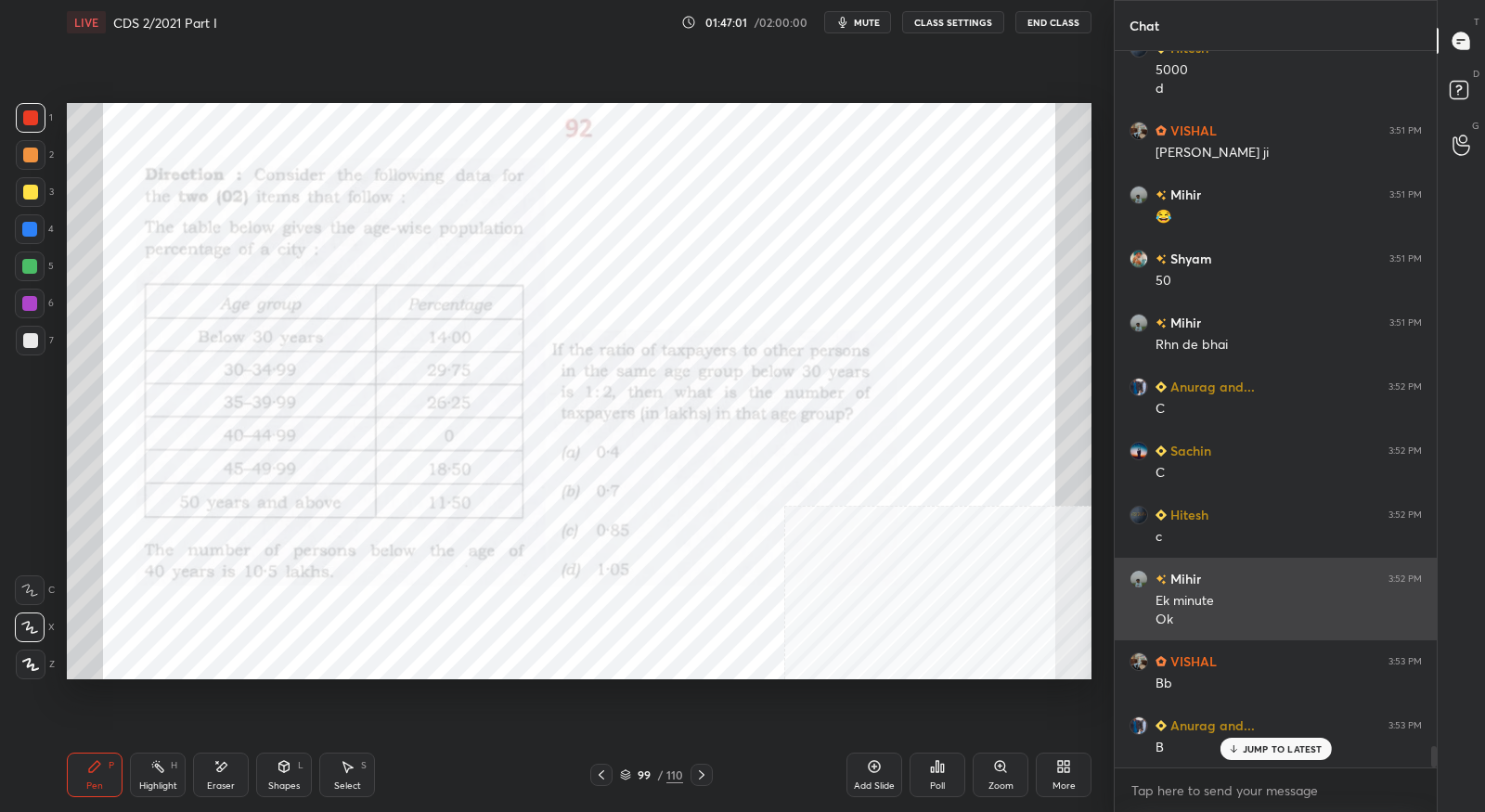
scroll to position [22912, 0]
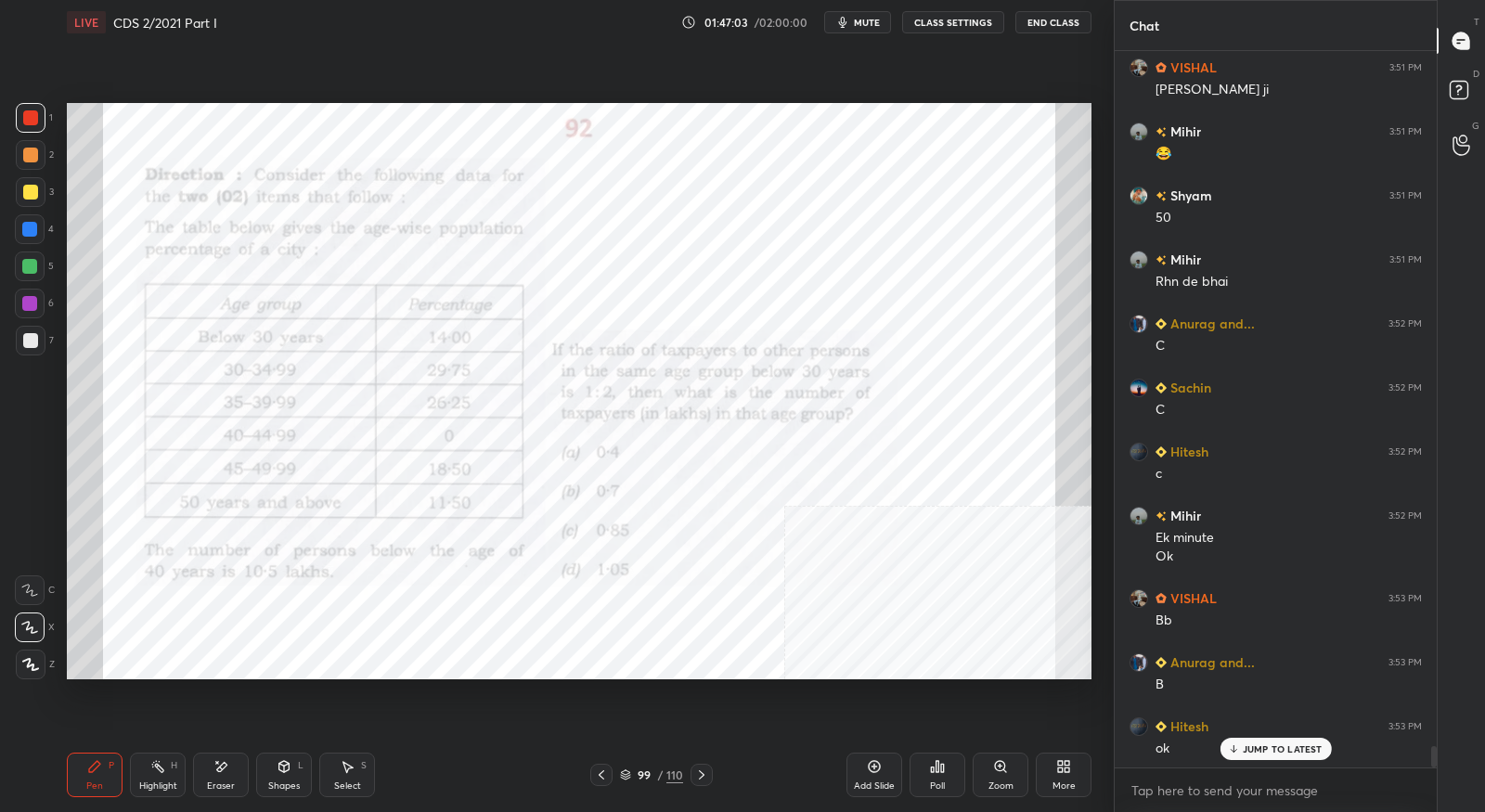
click at [701, 781] on icon at bounding box center [702, 775] width 15 height 15
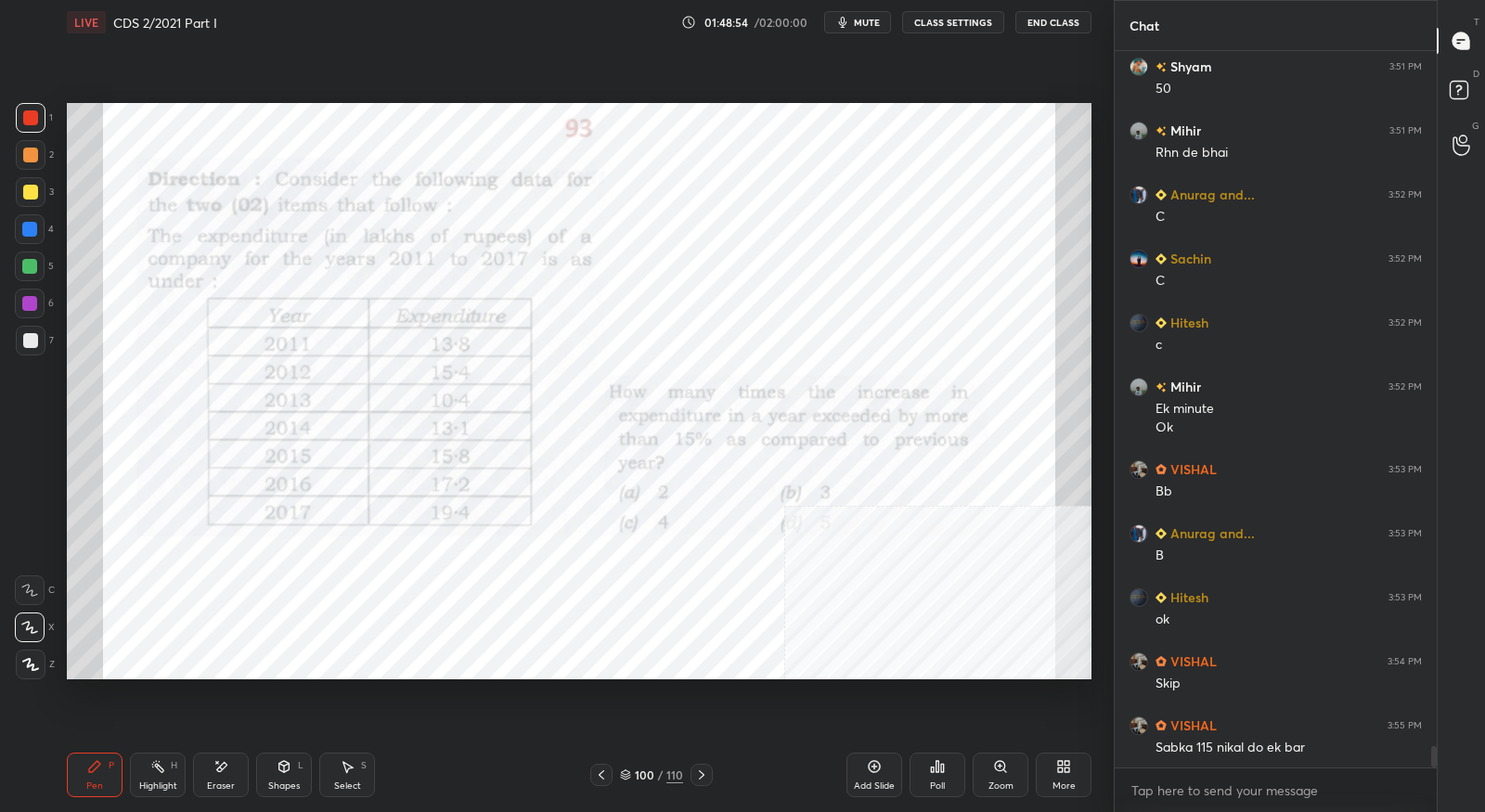
scroll to position [23105, 0]
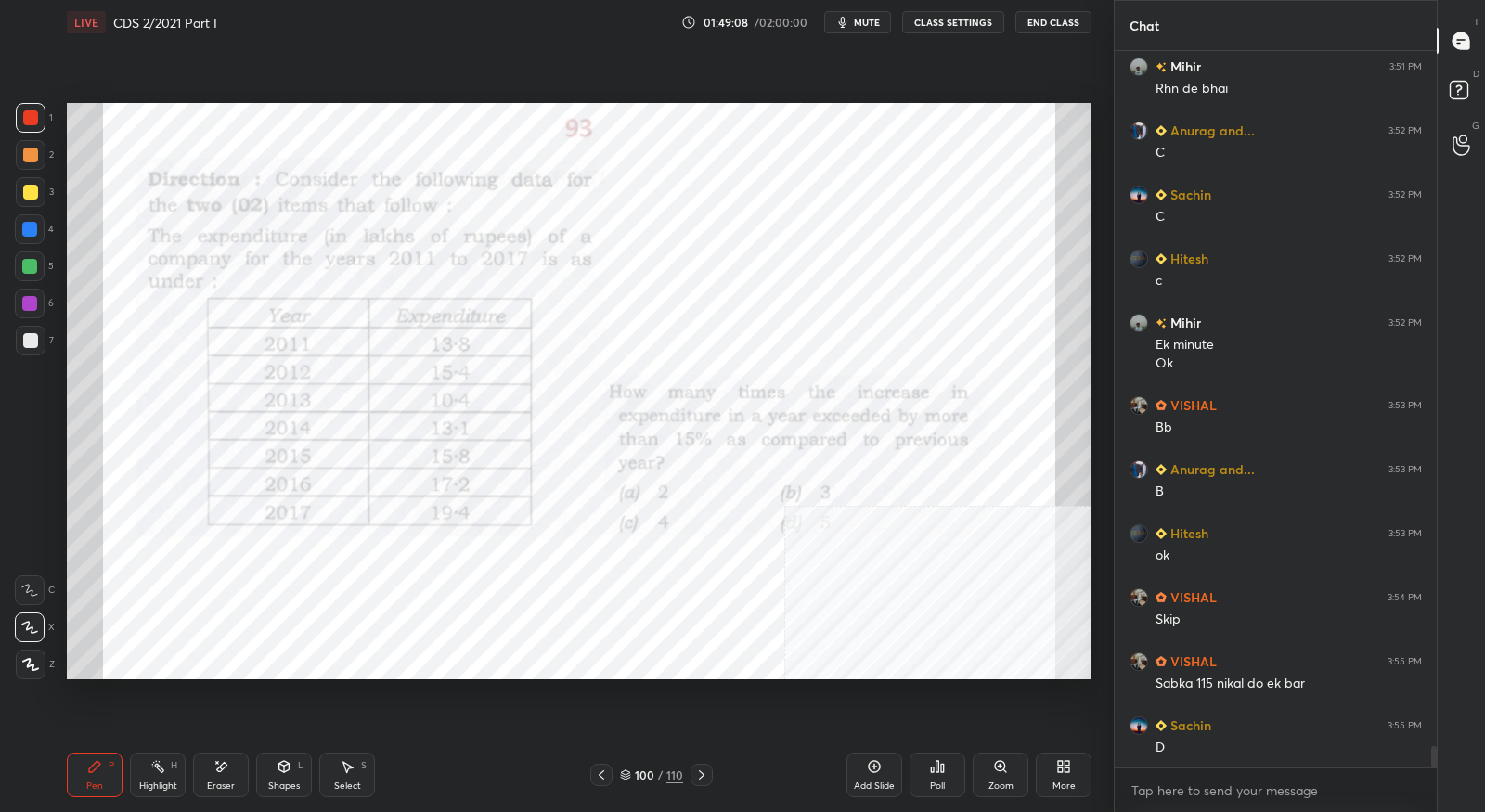
drag, startPoint x: 233, startPoint y: 771, endPoint x: 288, endPoint y: 716, distance: 77.8
click at [234, 770] on div "Eraser" at bounding box center [220, 774] width 56 height 45
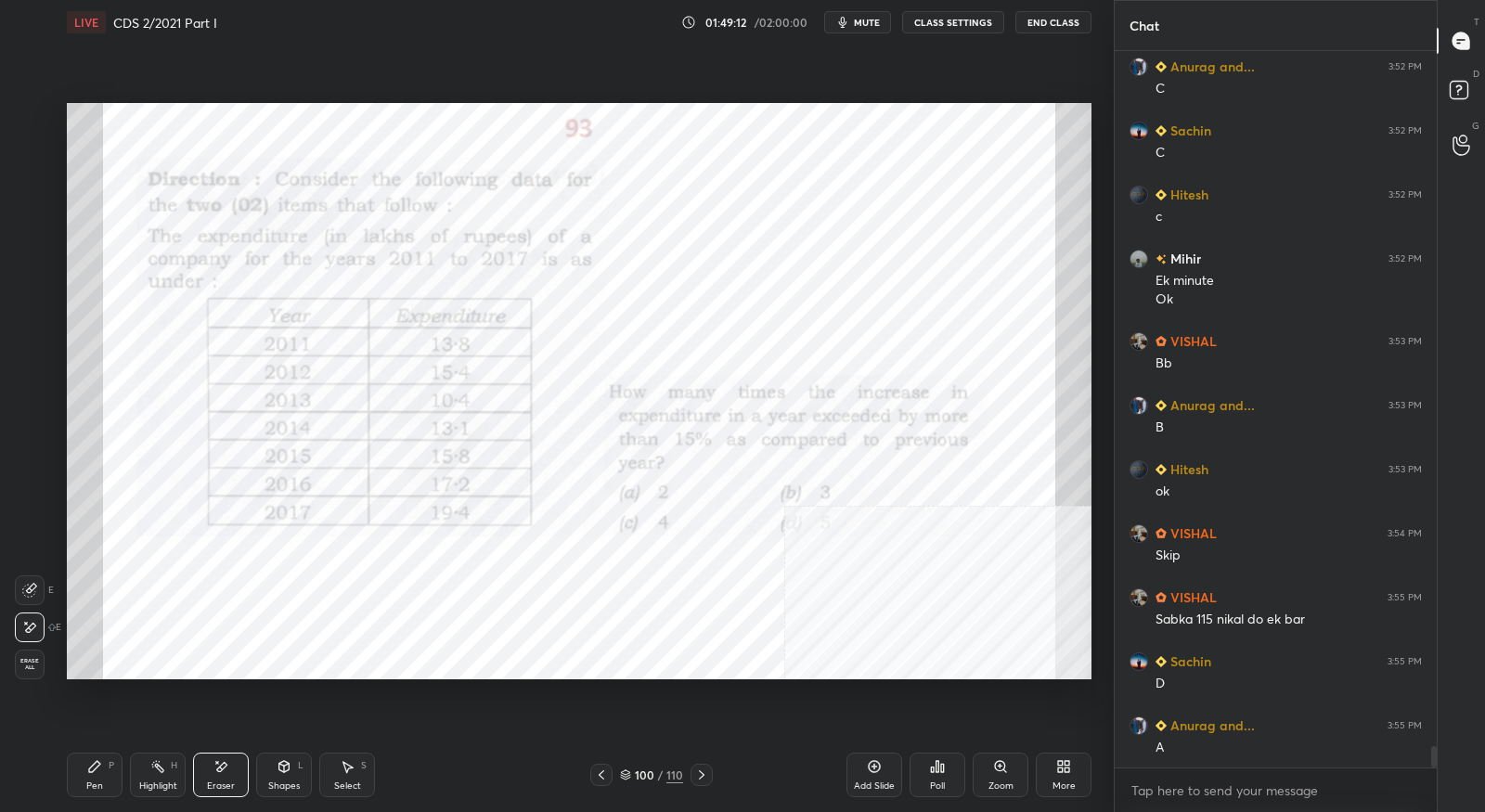
click at [103, 763] on div "Pen P" at bounding box center [94, 774] width 56 height 45
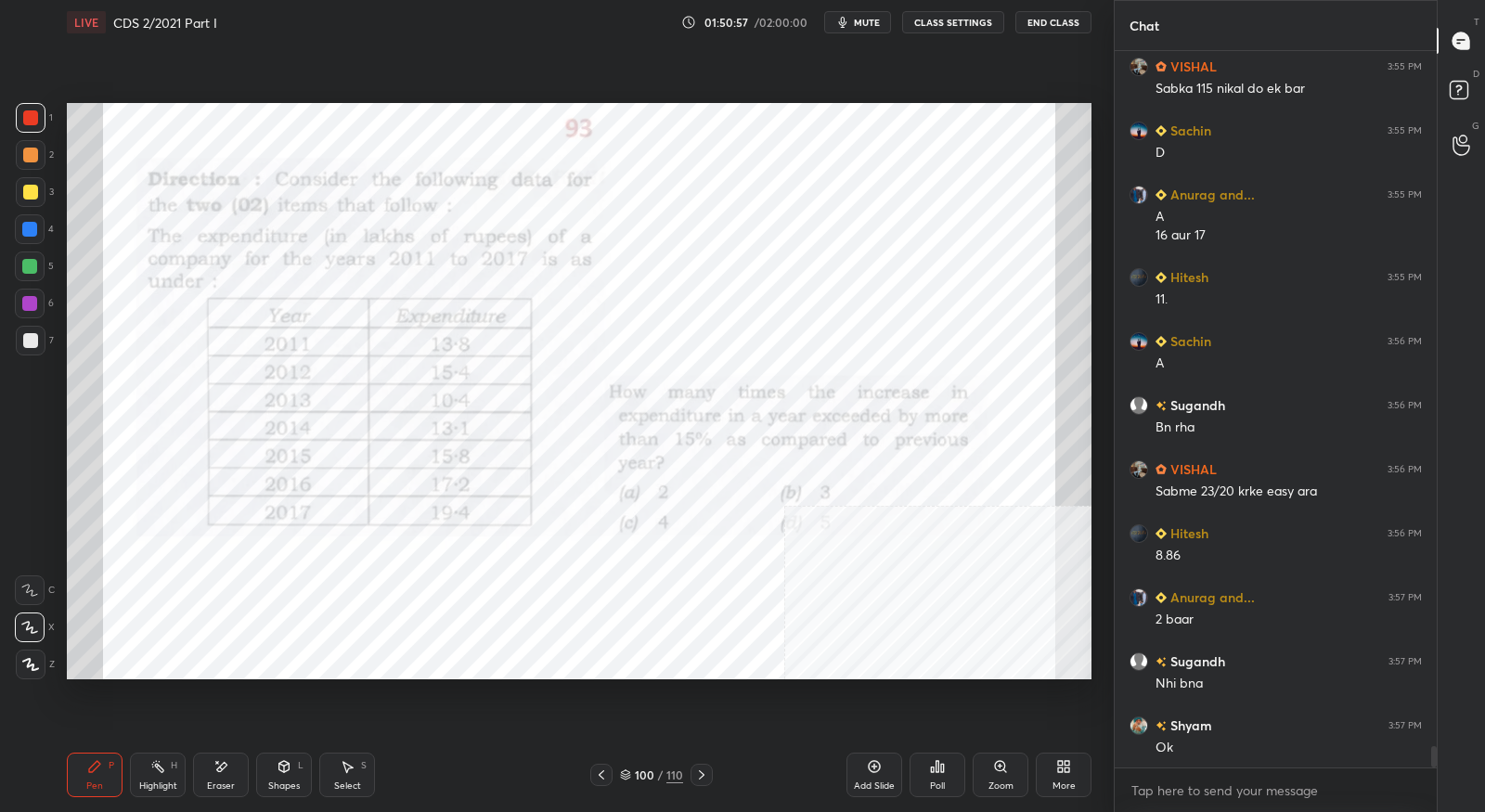
scroll to position [23719, 0]
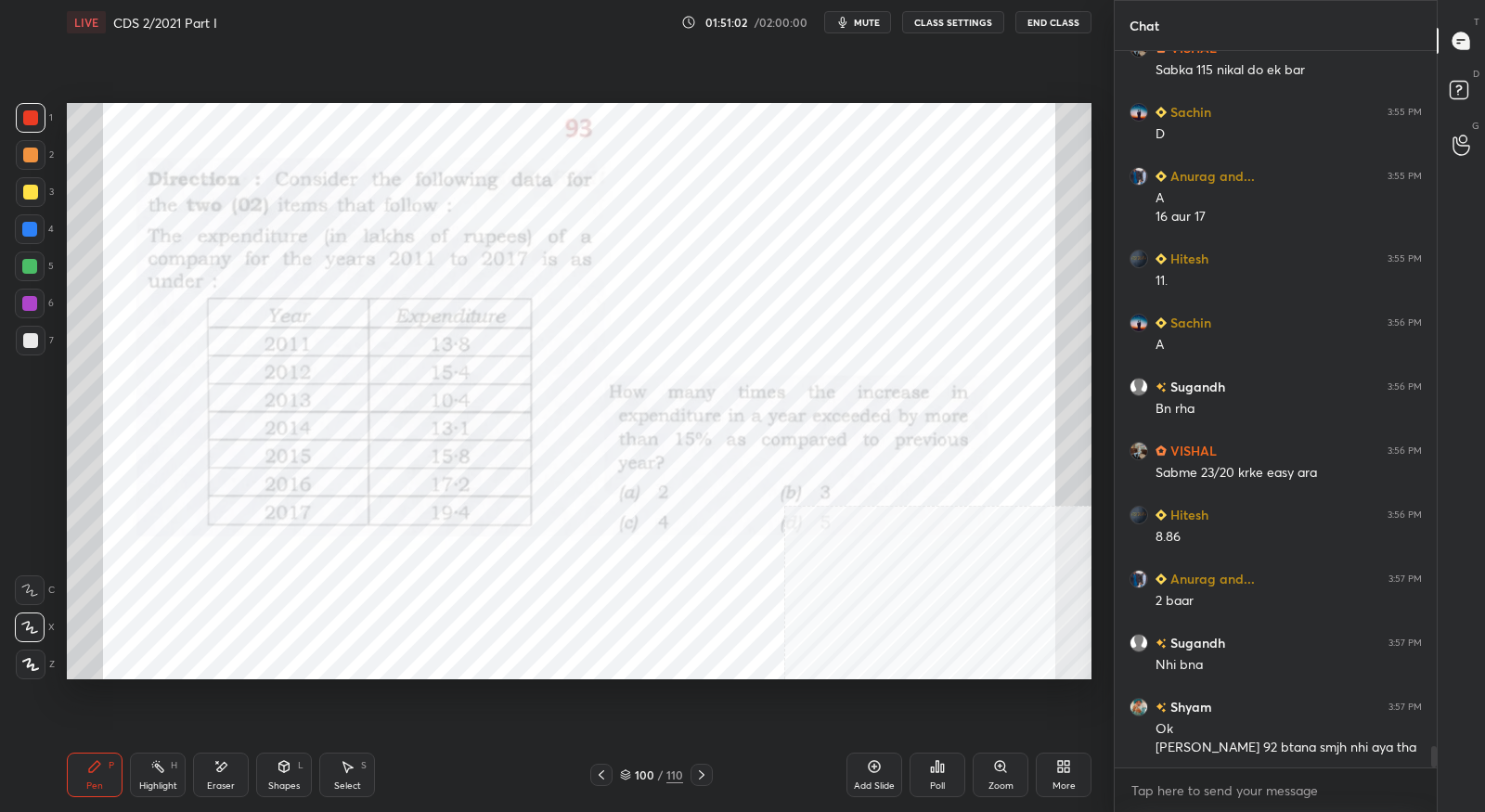
click at [598, 775] on icon at bounding box center [602, 775] width 15 height 15
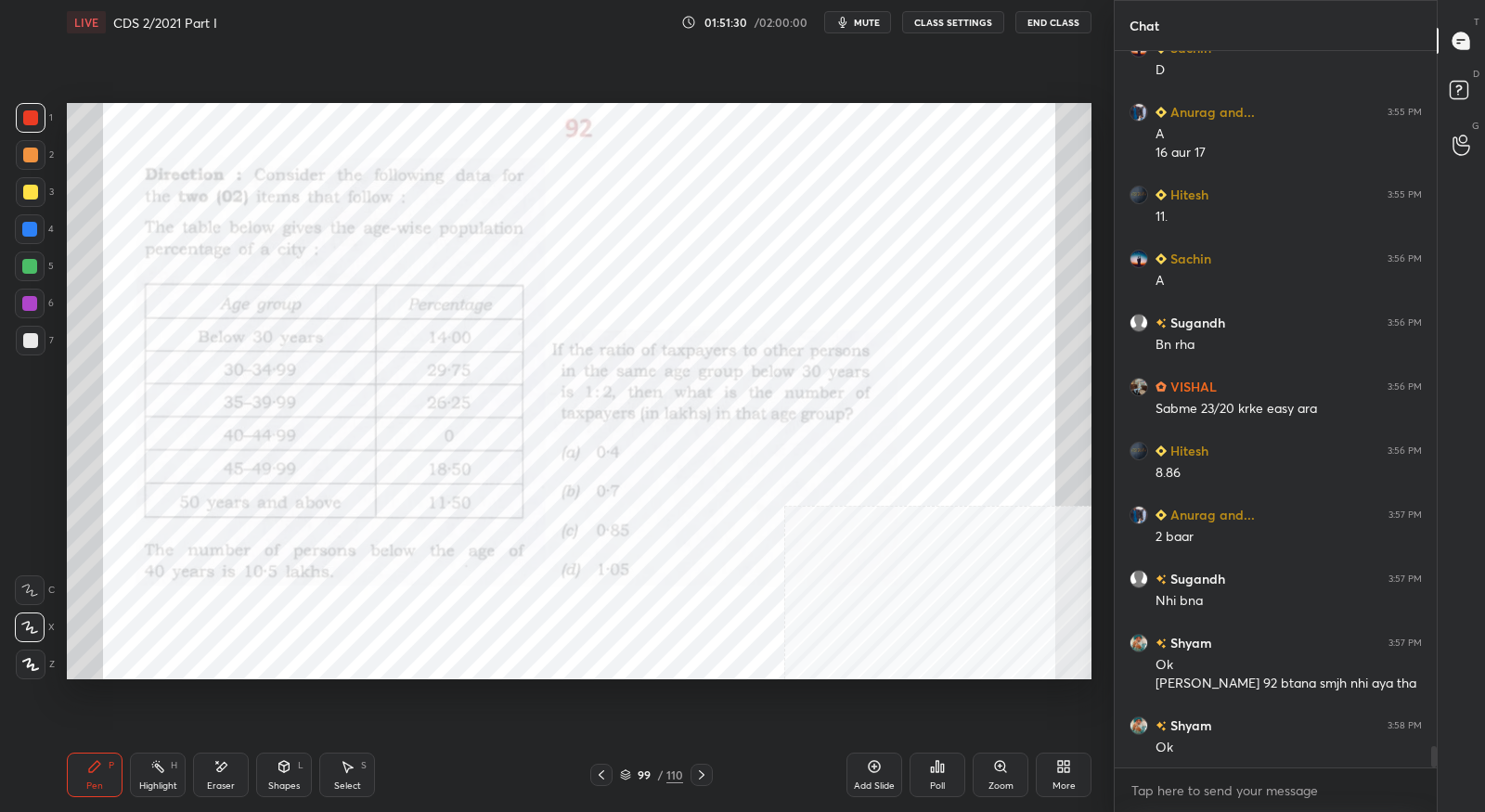
click at [705, 767] on icon at bounding box center [702, 775] width 15 height 15
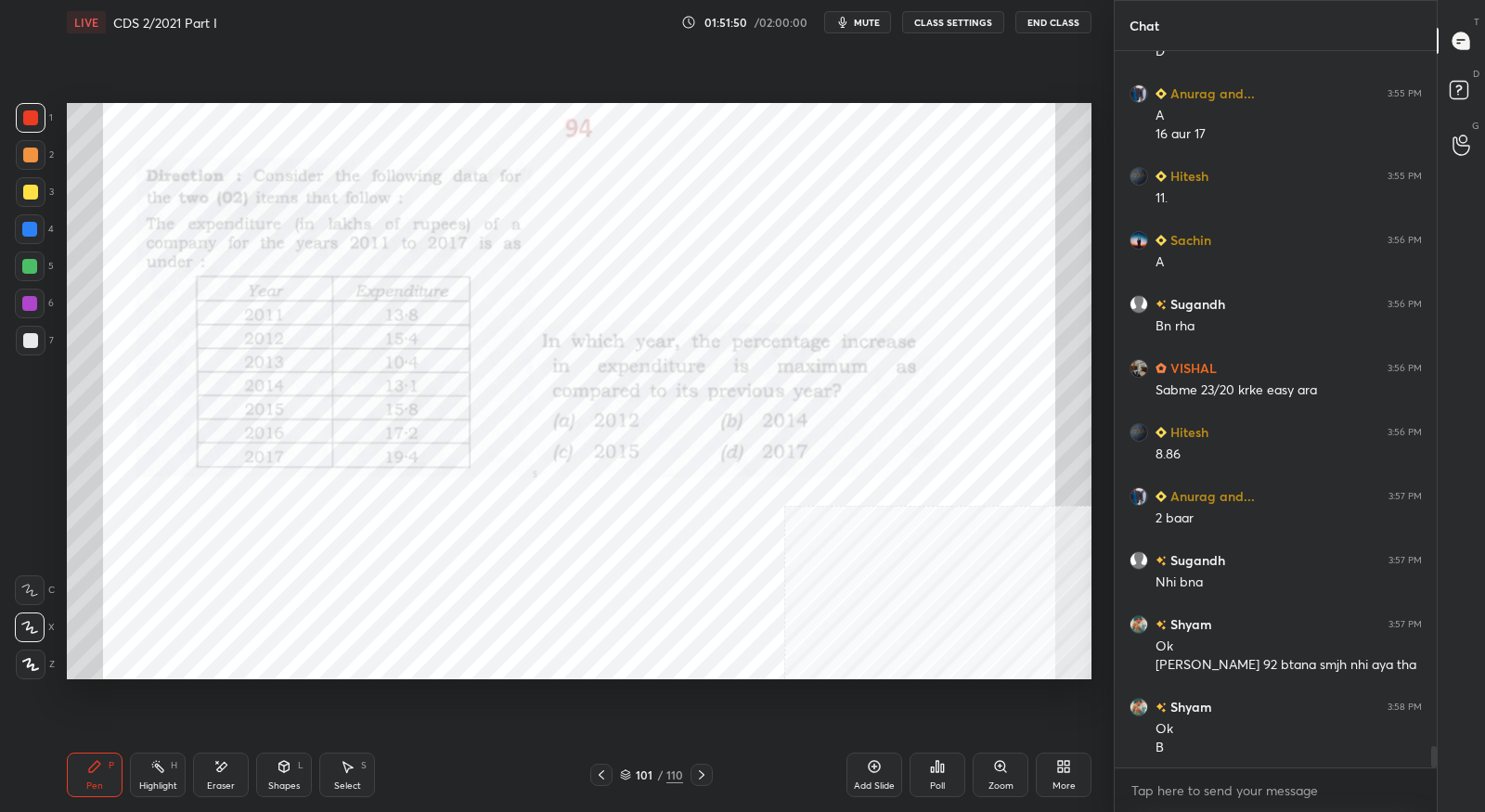
scroll to position [23866, 0]
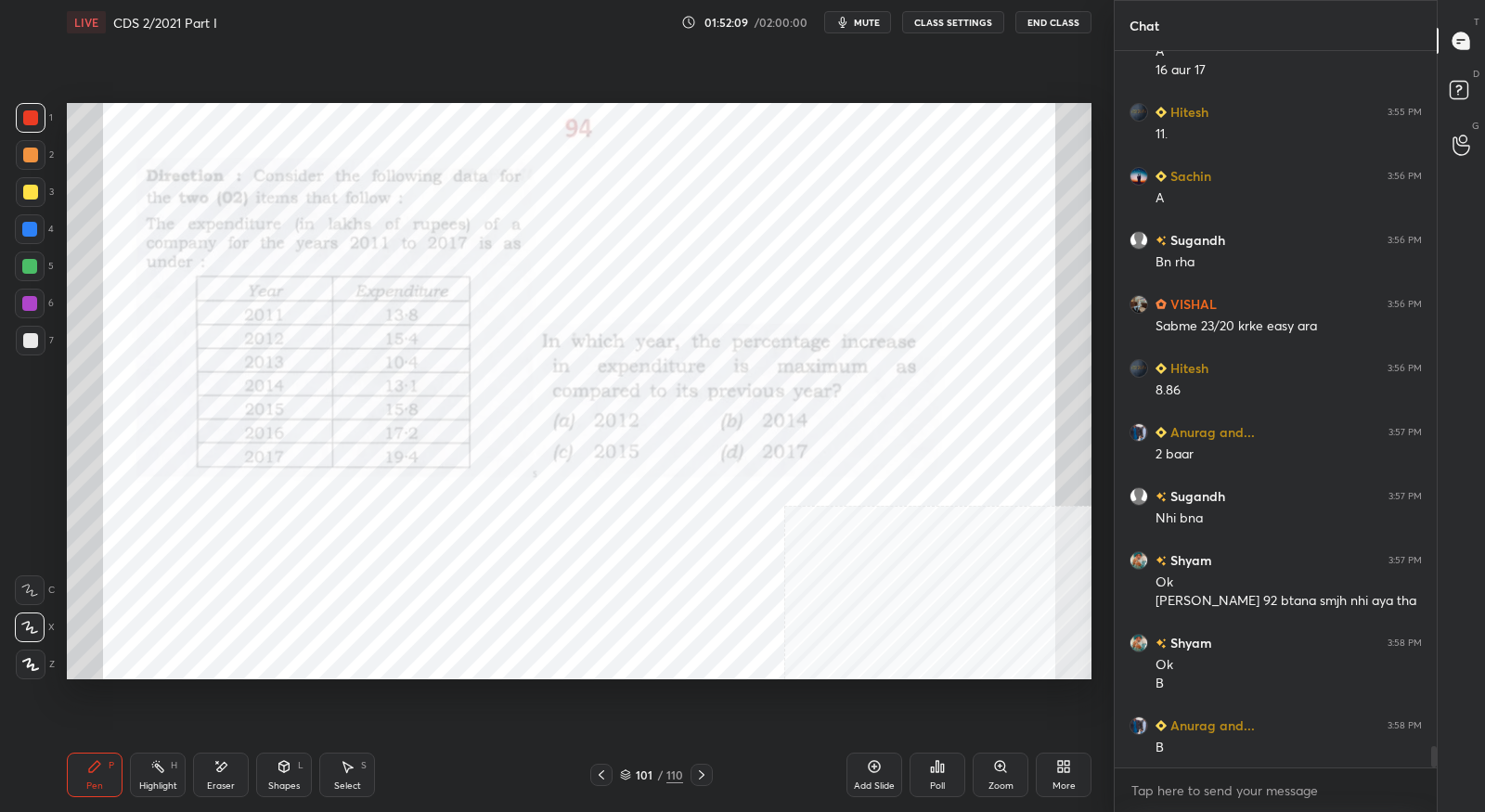
click at [701, 769] on icon at bounding box center [702, 775] width 15 height 15
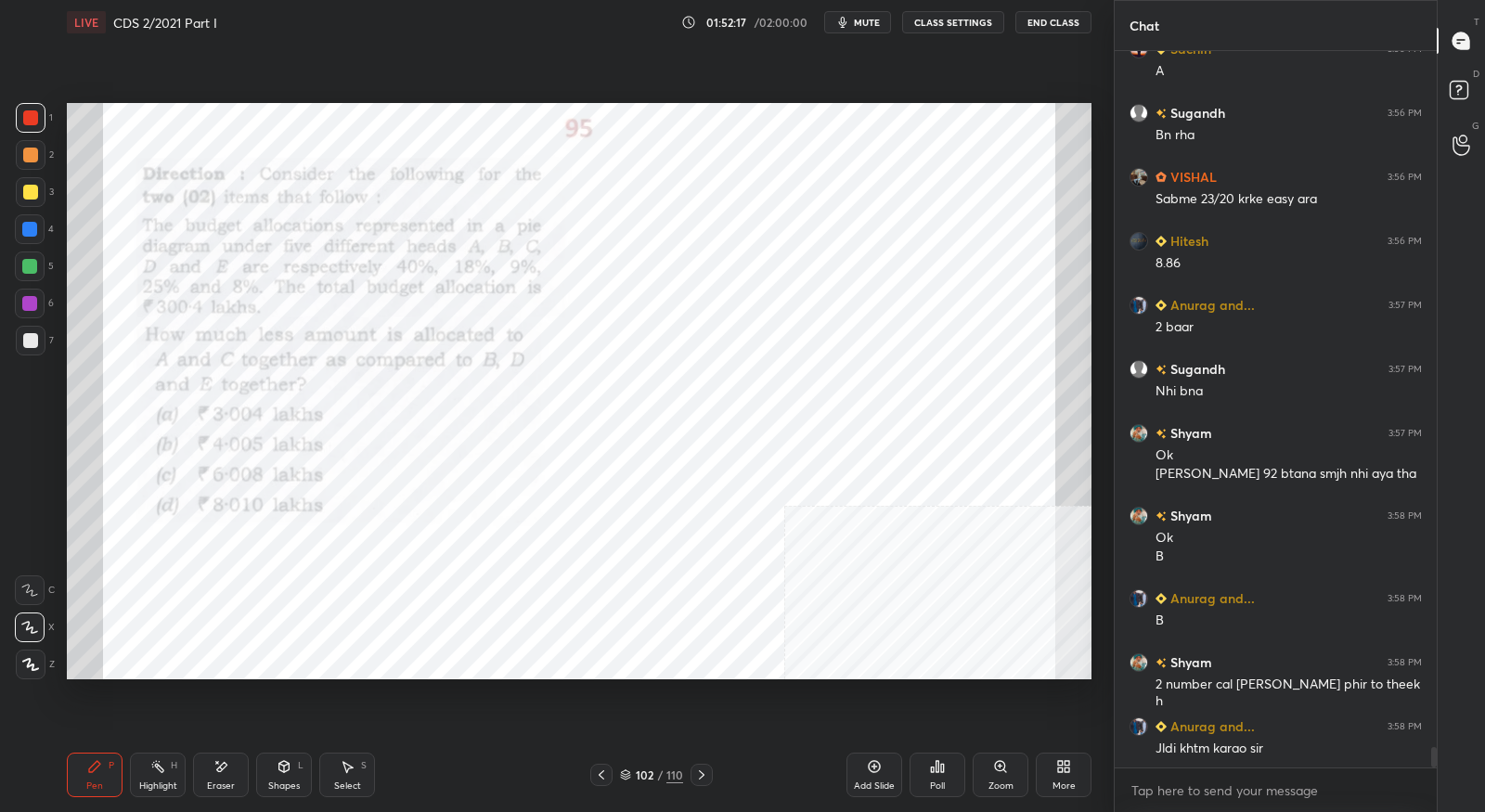
scroll to position [23994, 0]
drag, startPoint x: 221, startPoint y: 778, endPoint x: 243, endPoint y: 760, distance: 28.4
click at [222, 778] on div "Eraser" at bounding box center [220, 774] width 56 height 45
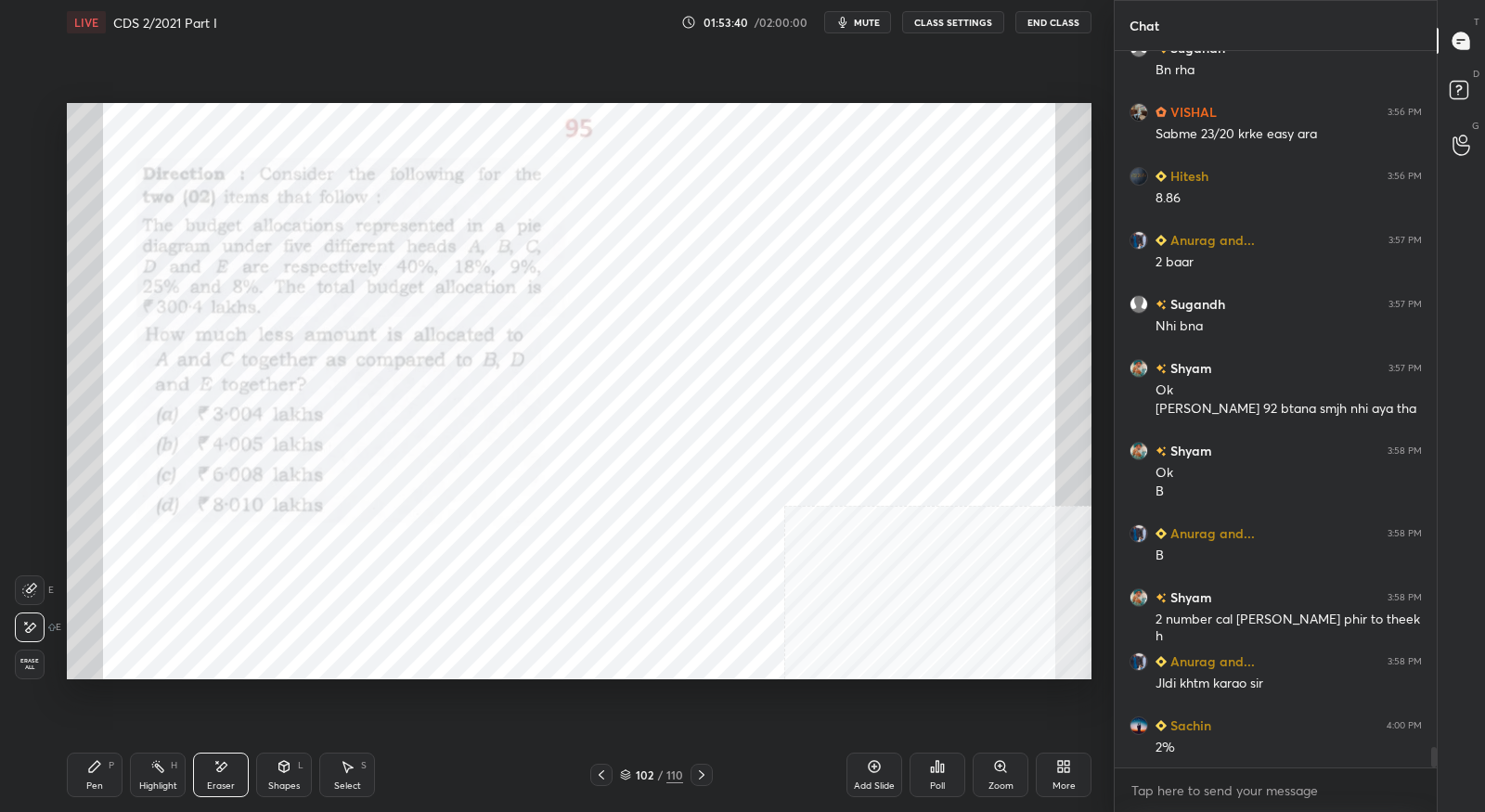
click at [101, 775] on div "Pen P" at bounding box center [94, 774] width 56 height 45
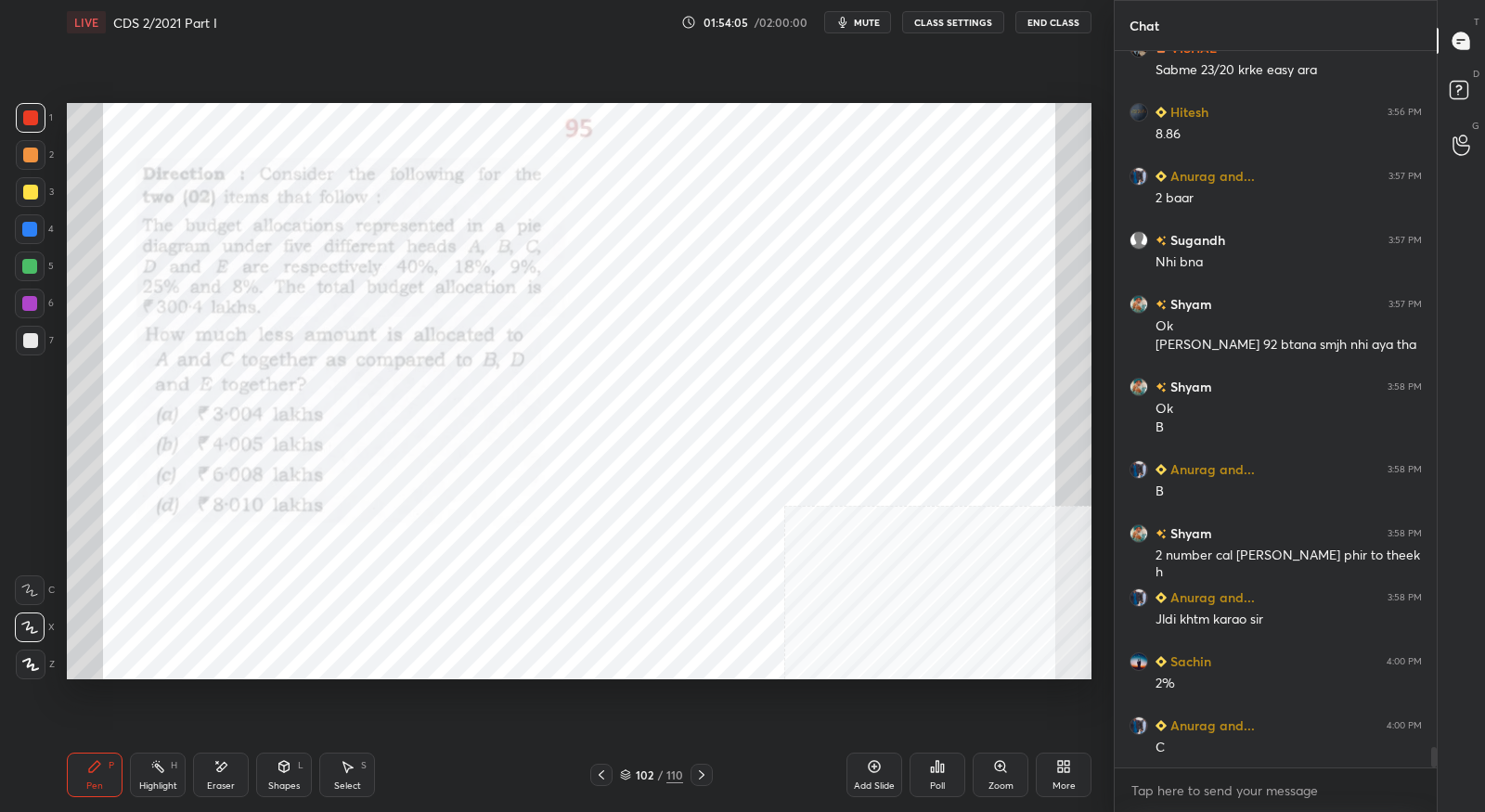
scroll to position [24185, 0]
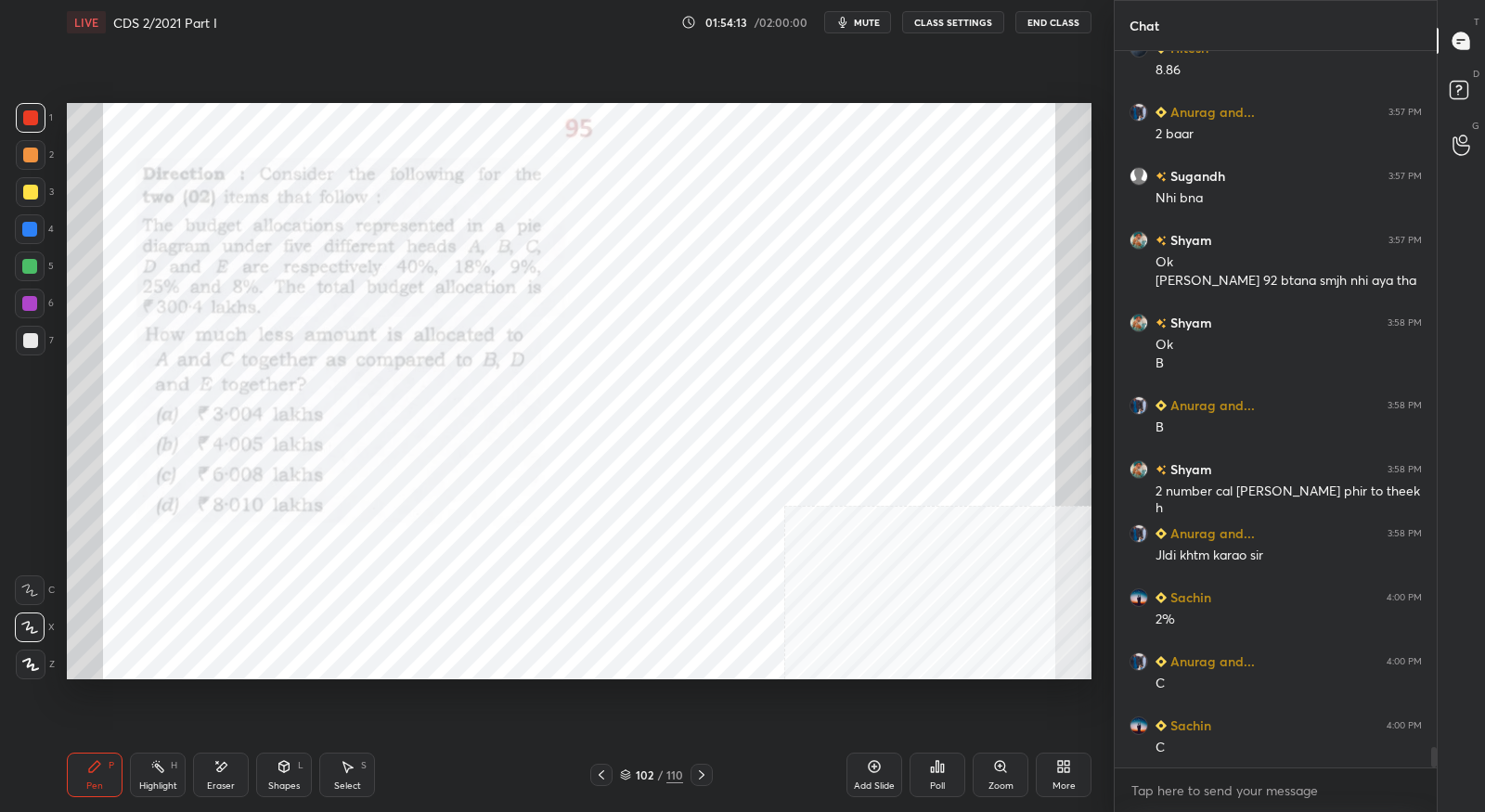
click at [696, 769] on icon at bounding box center [702, 775] width 15 height 15
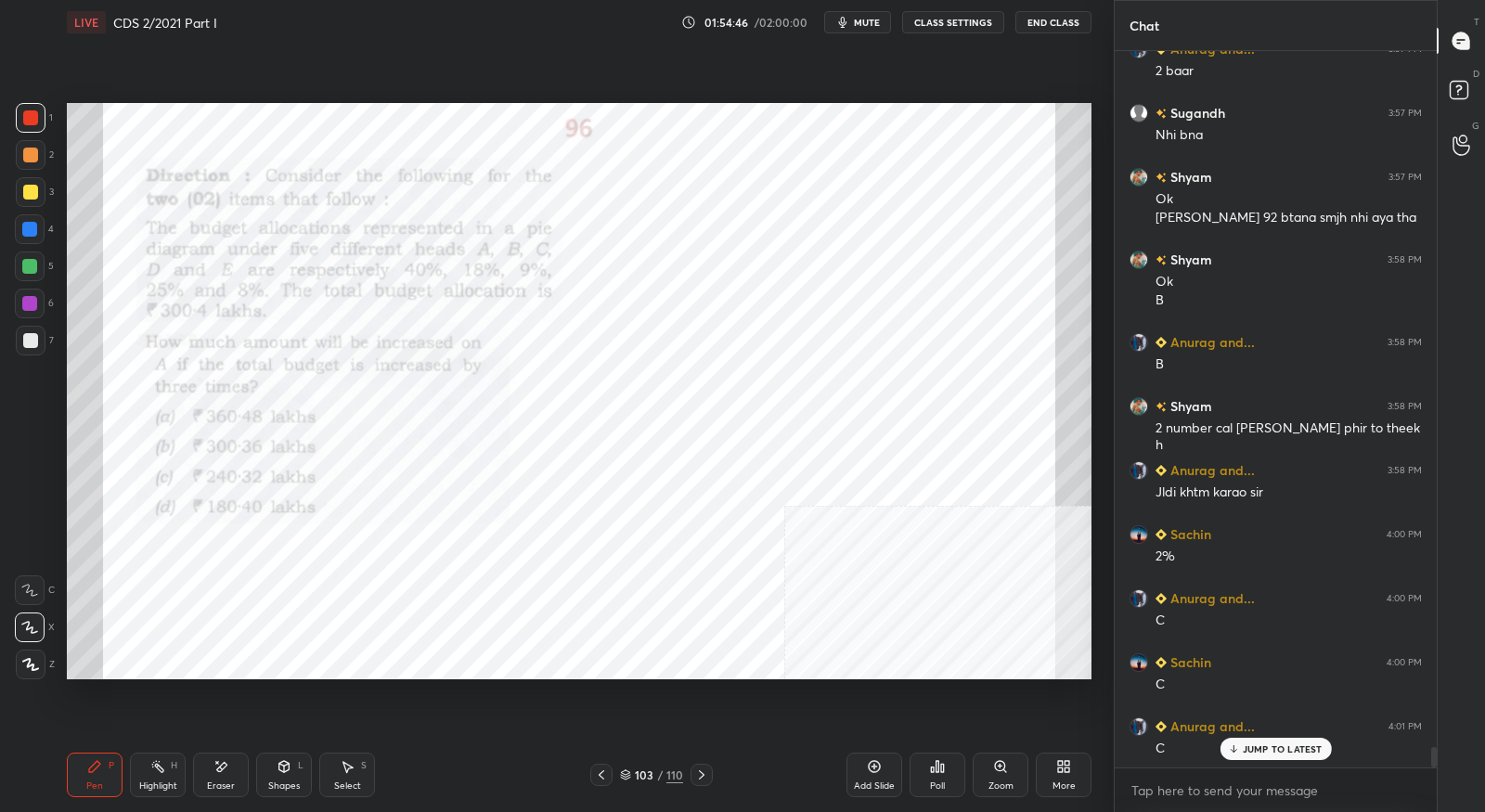
scroll to position [24313, 0]
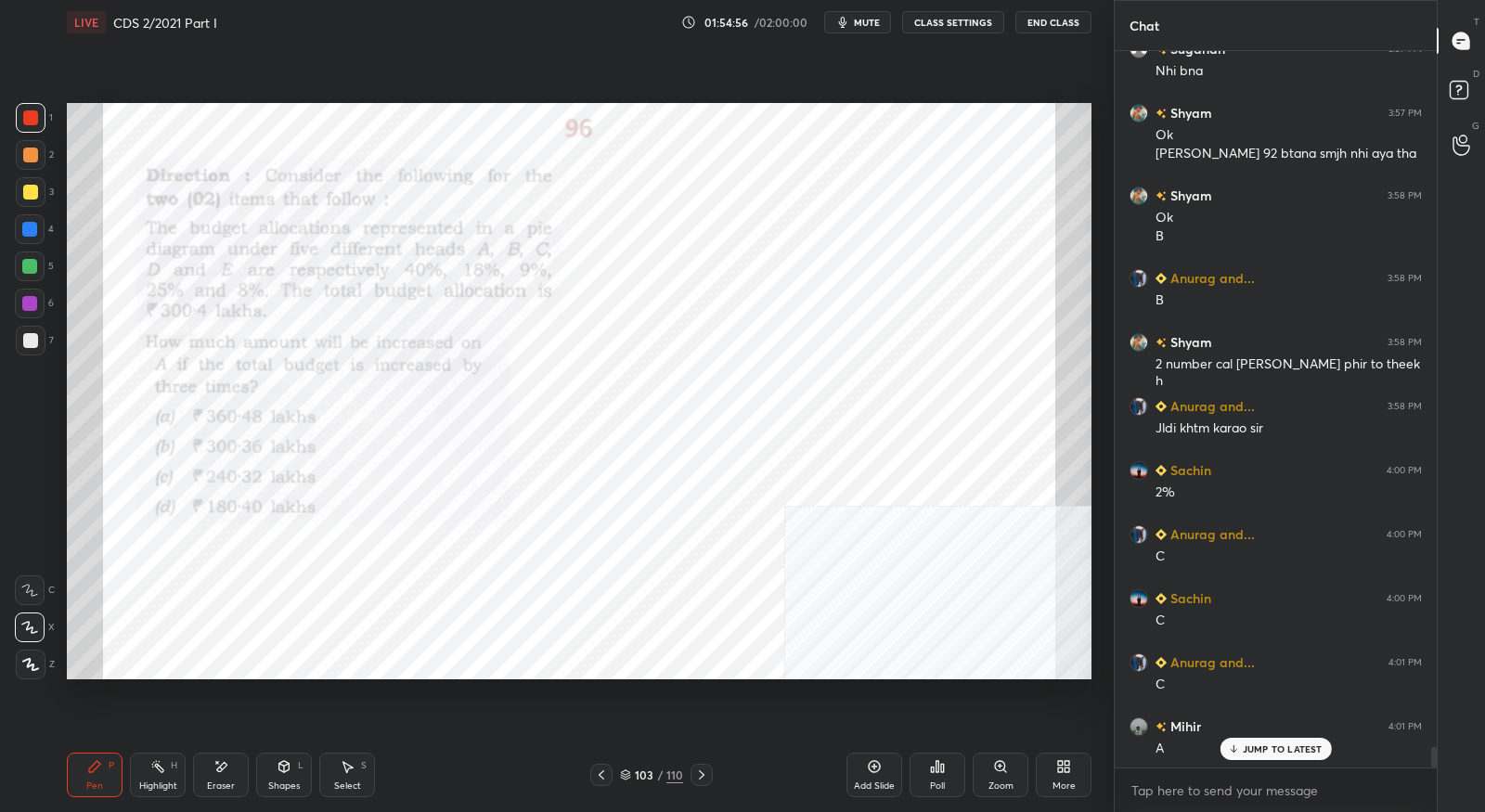
drag, startPoint x: 221, startPoint y: 764, endPoint x: 221, endPoint y: 705, distance: 59.0
click at [219, 763] on icon at bounding box center [221, 766] width 15 height 16
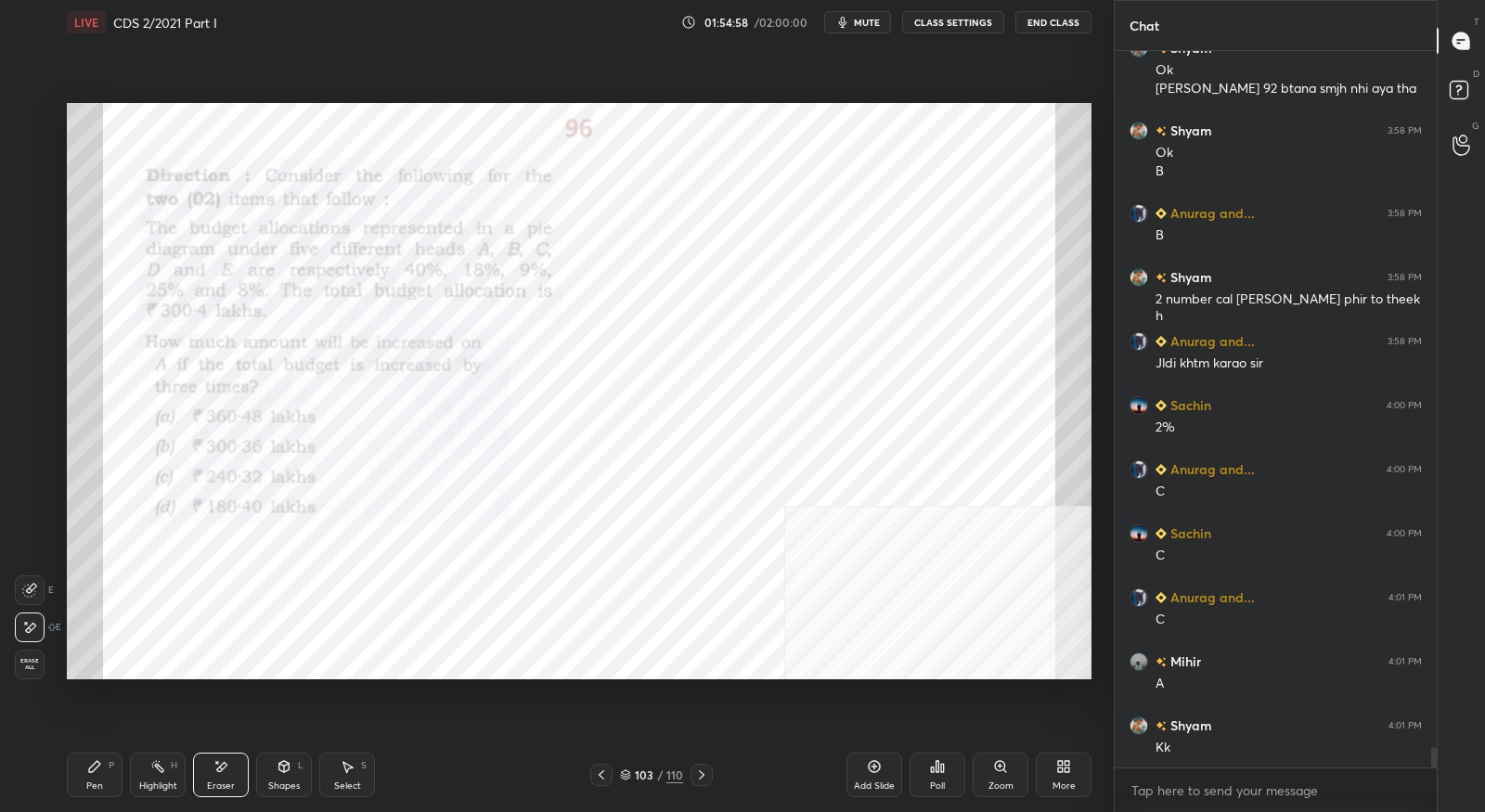
scroll to position [24442, 0]
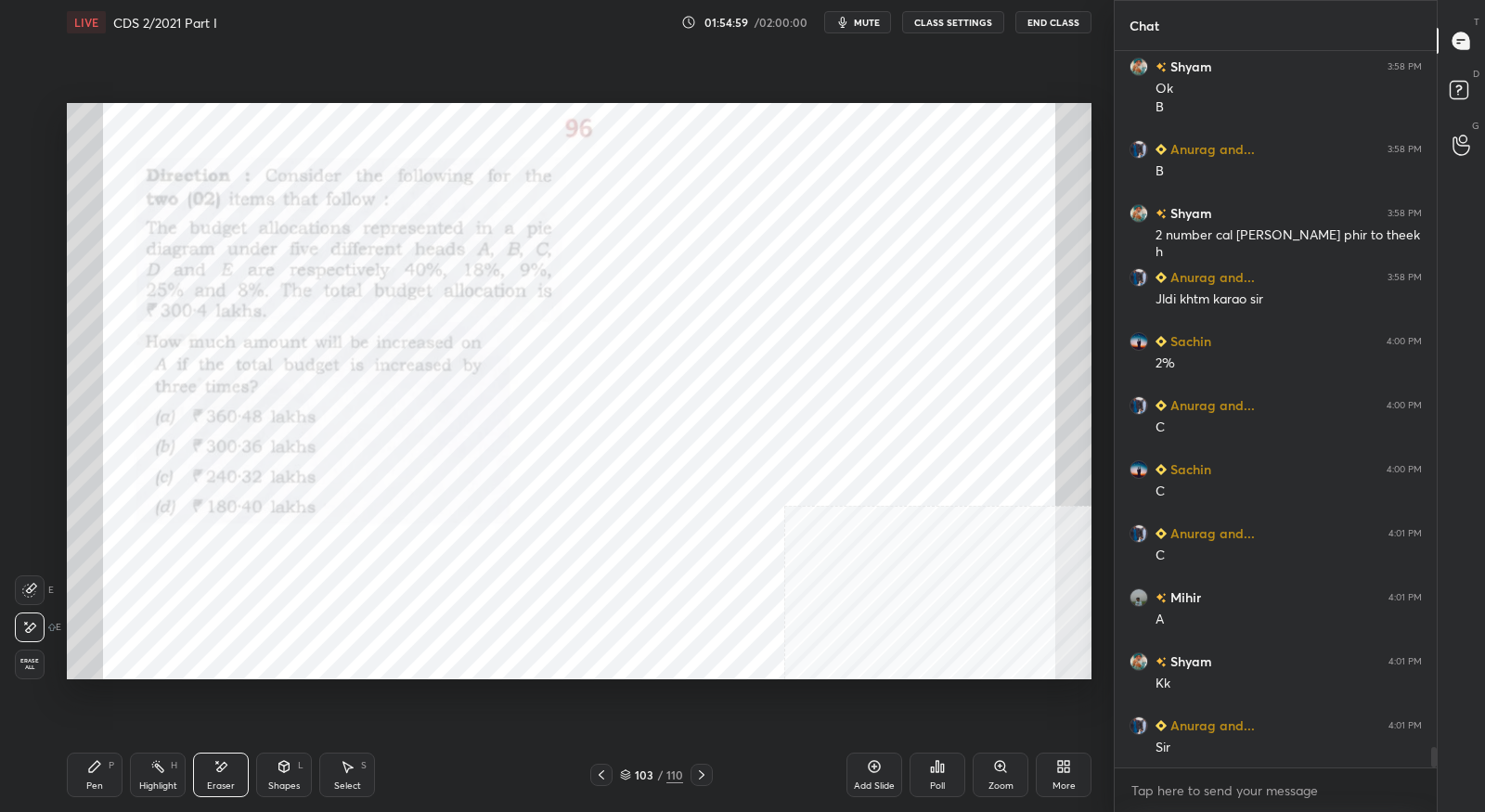
drag, startPoint x: 104, startPoint y: 771, endPoint x: 110, endPoint y: 764, distance: 9.2
click at [105, 770] on div "Pen P" at bounding box center [94, 774] width 56 height 45
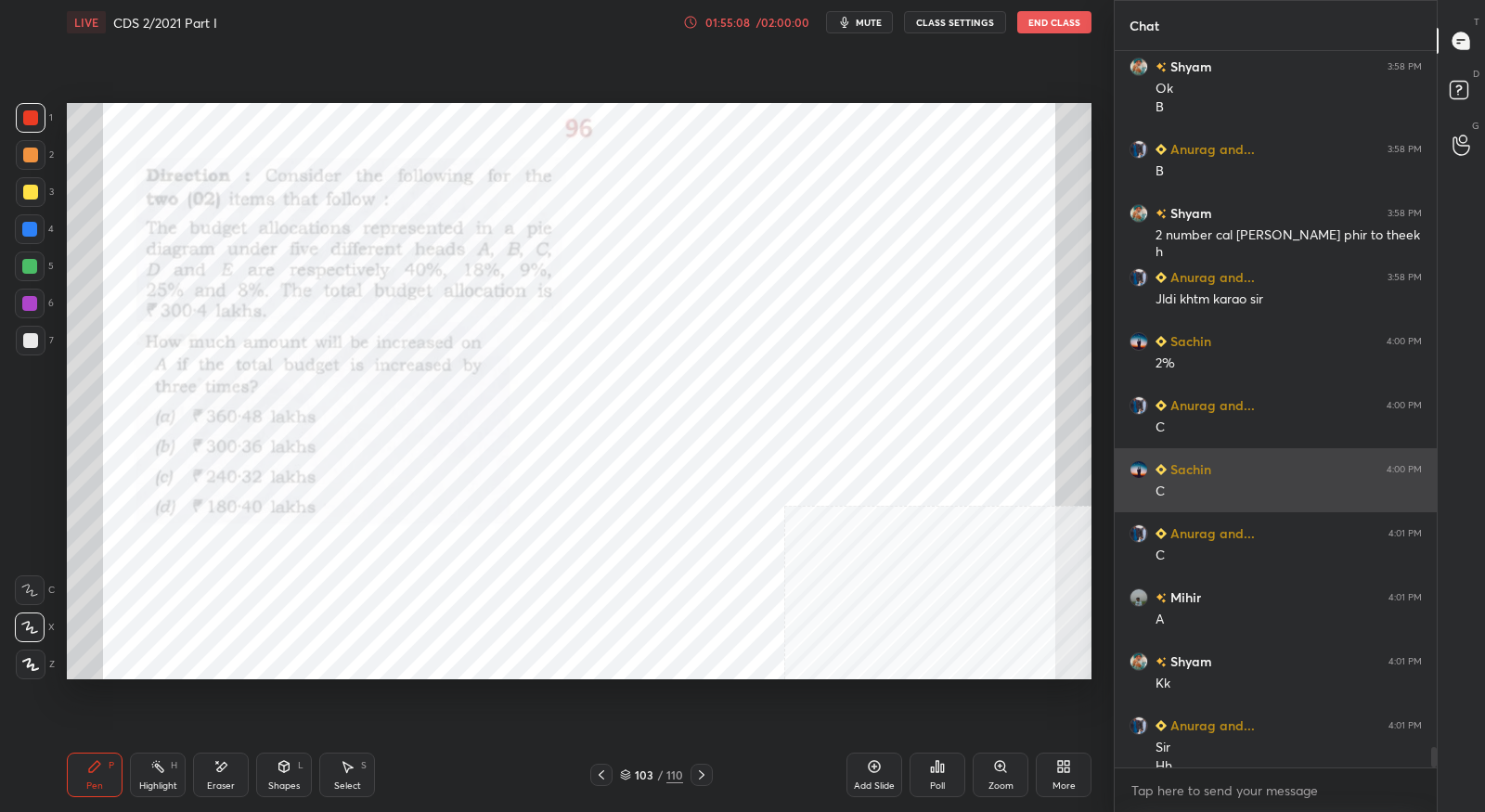
scroll to position [24461, 0]
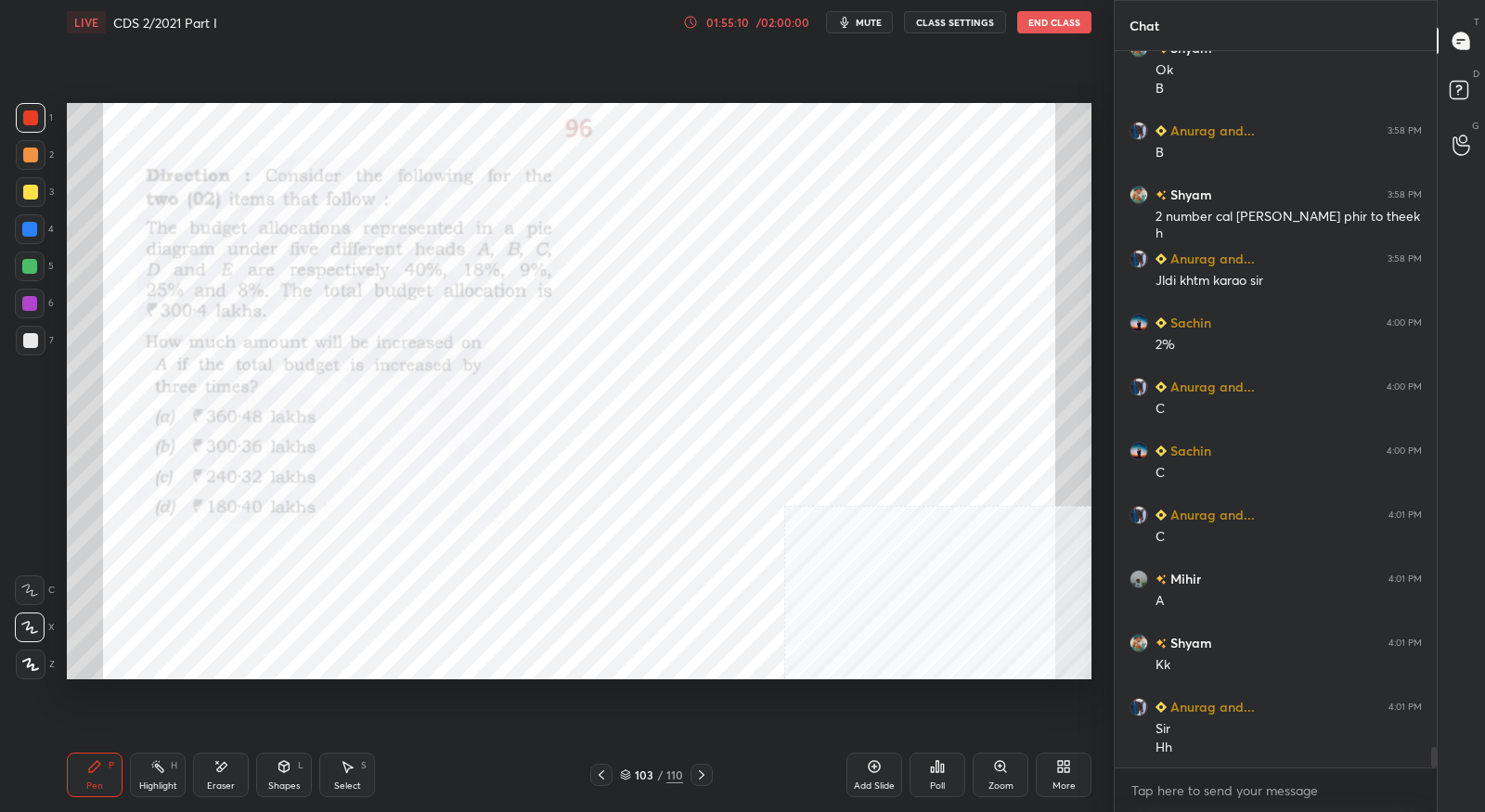
click at [741, 28] on div "01:55:10 / 02:00:00" at bounding box center [747, 23] width 128 height 15
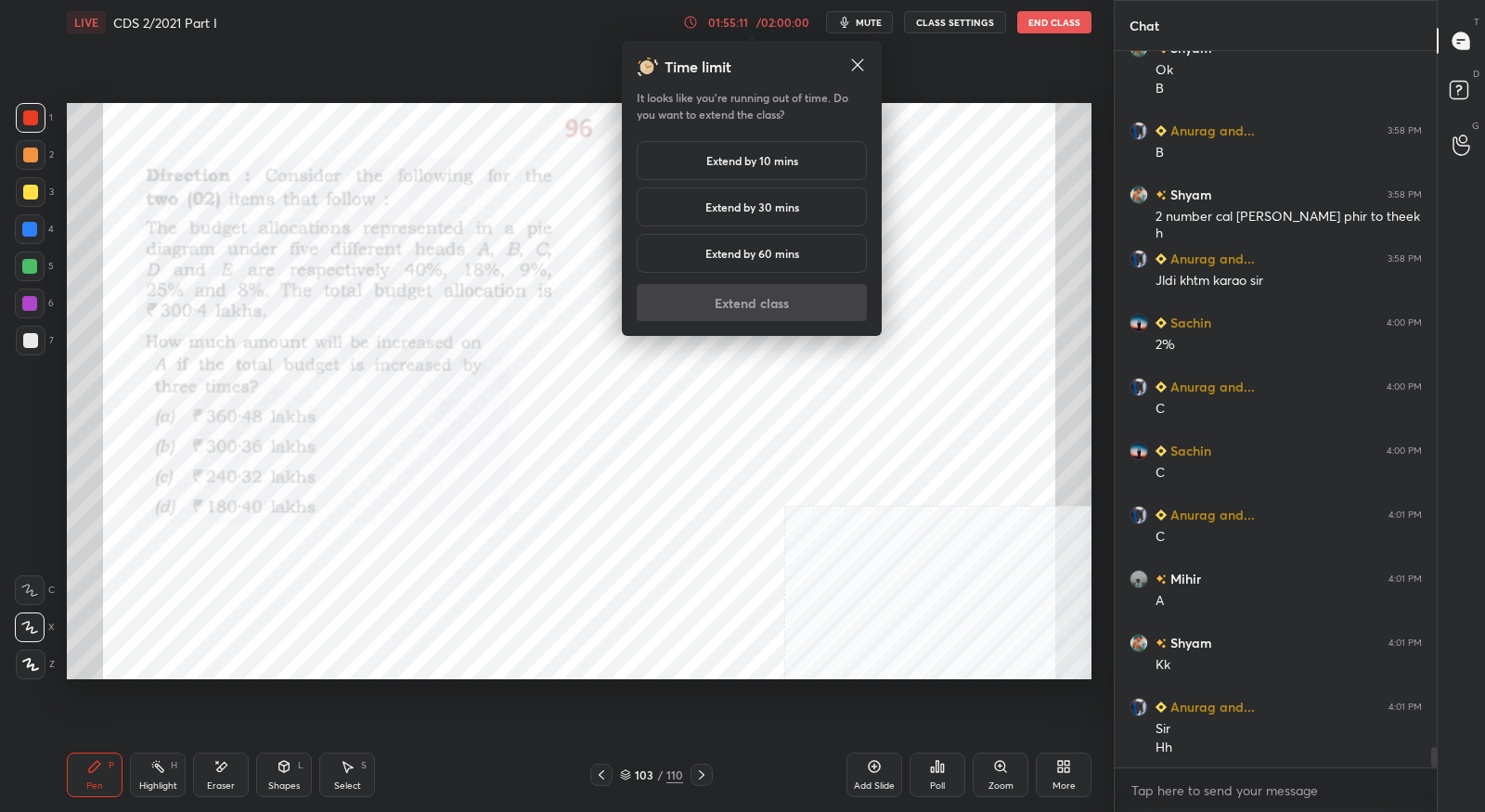
scroll to position [24524, 0]
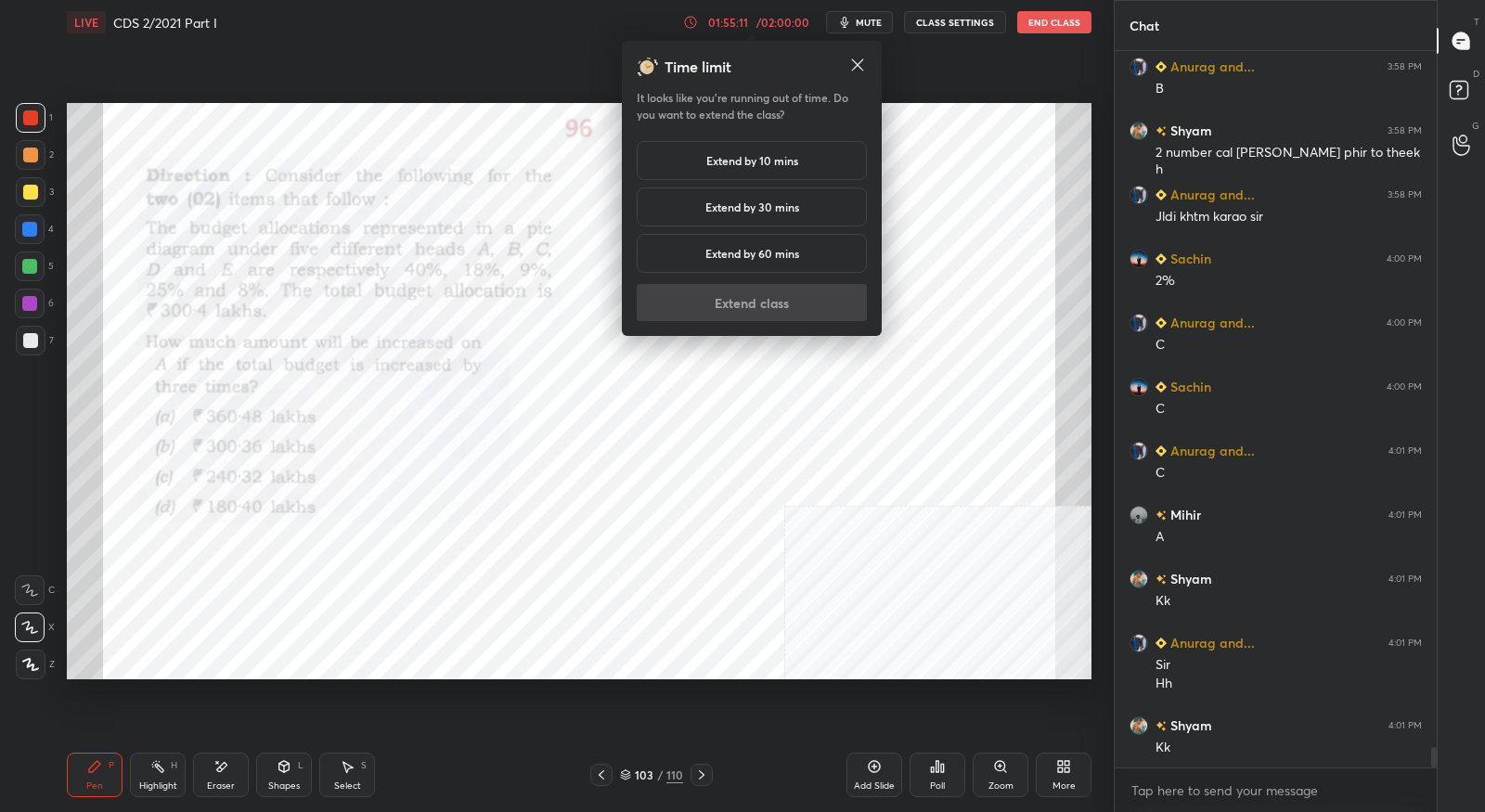
click at [758, 169] on div "Extend by 10 mins" at bounding box center [752, 160] width 231 height 39
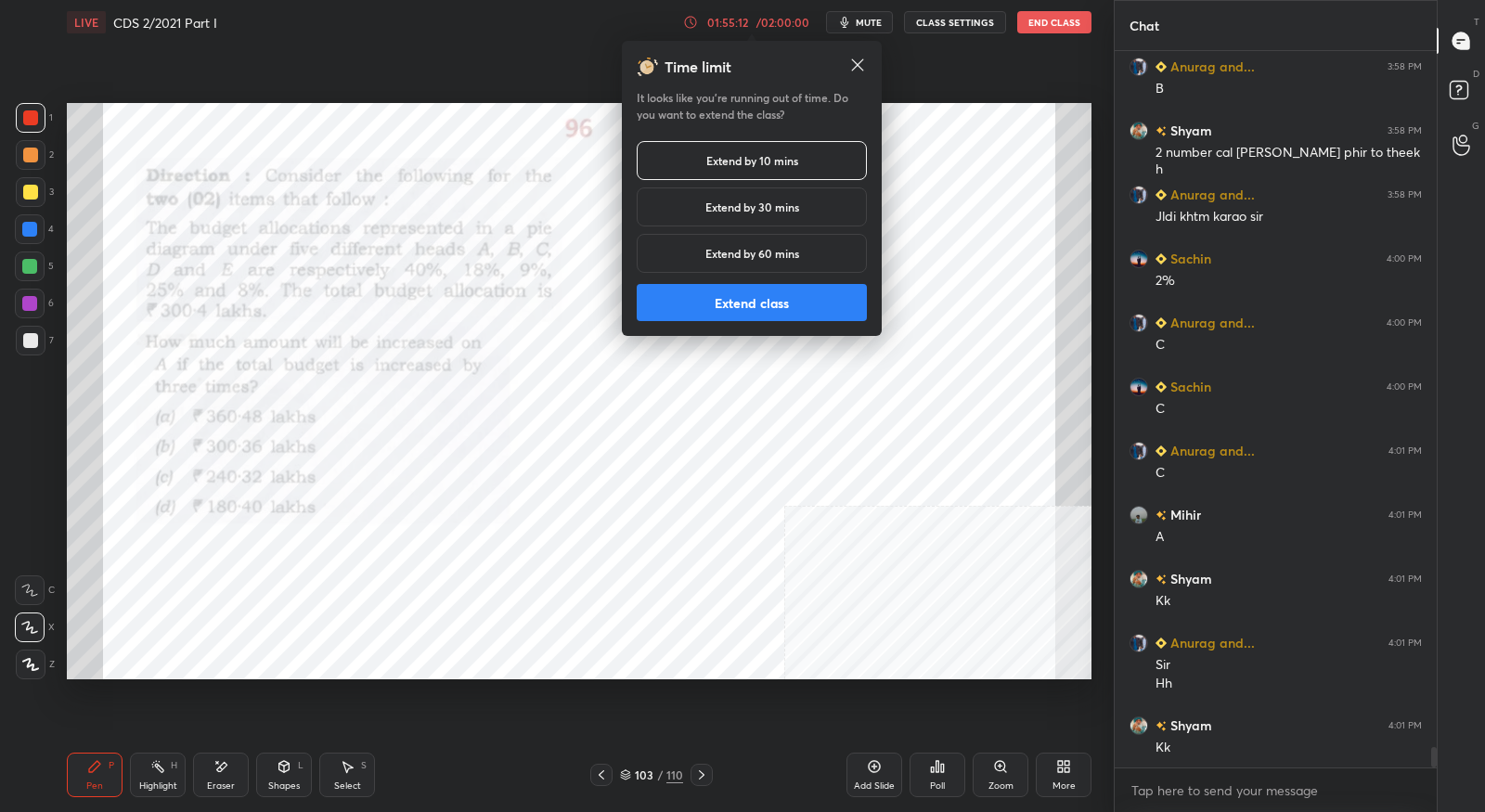
click at [770, 294] on button "Extend class" at bounding box center [752, 302] width 231 height 37
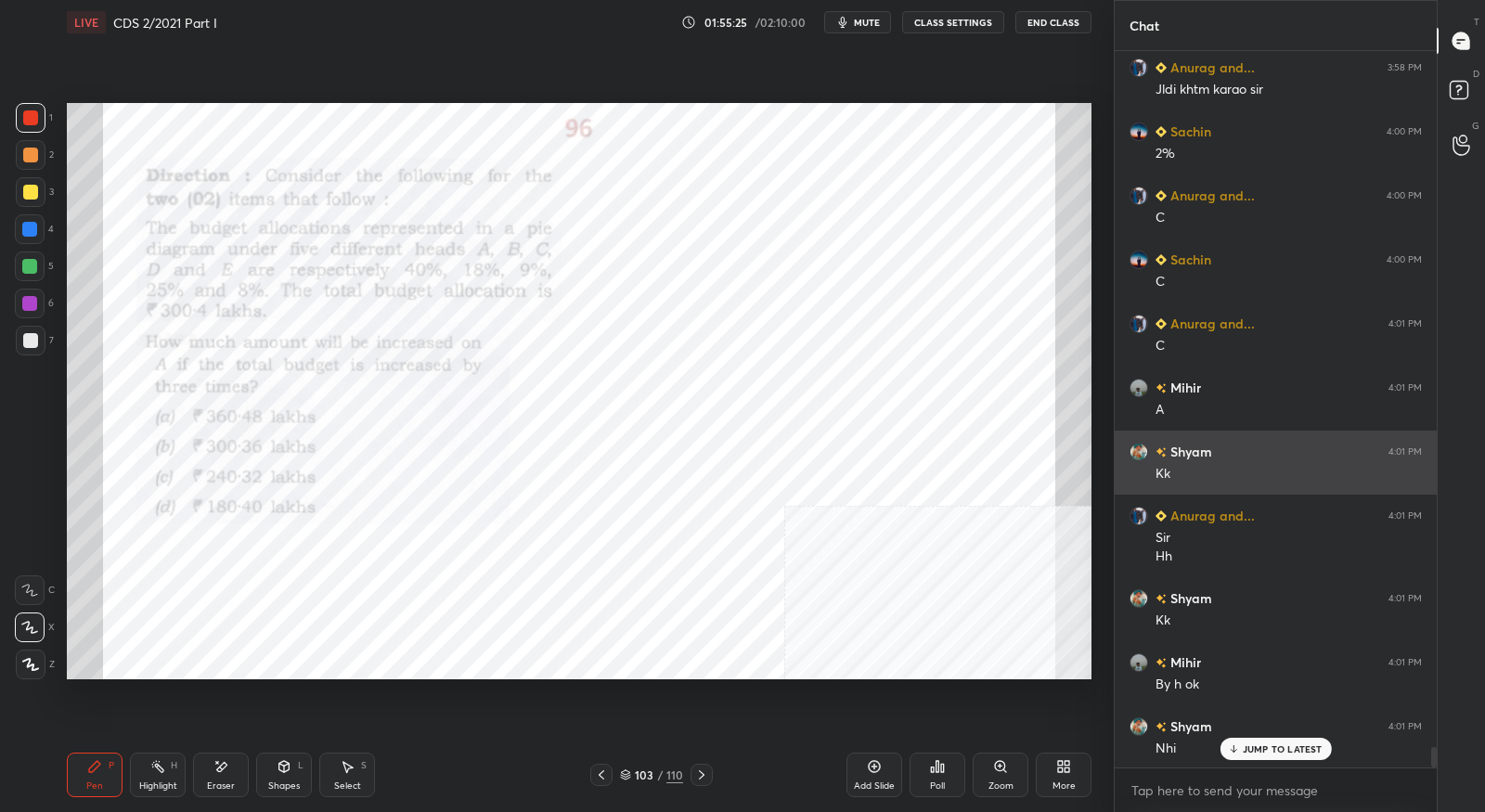
scroll to position [24717, 0]
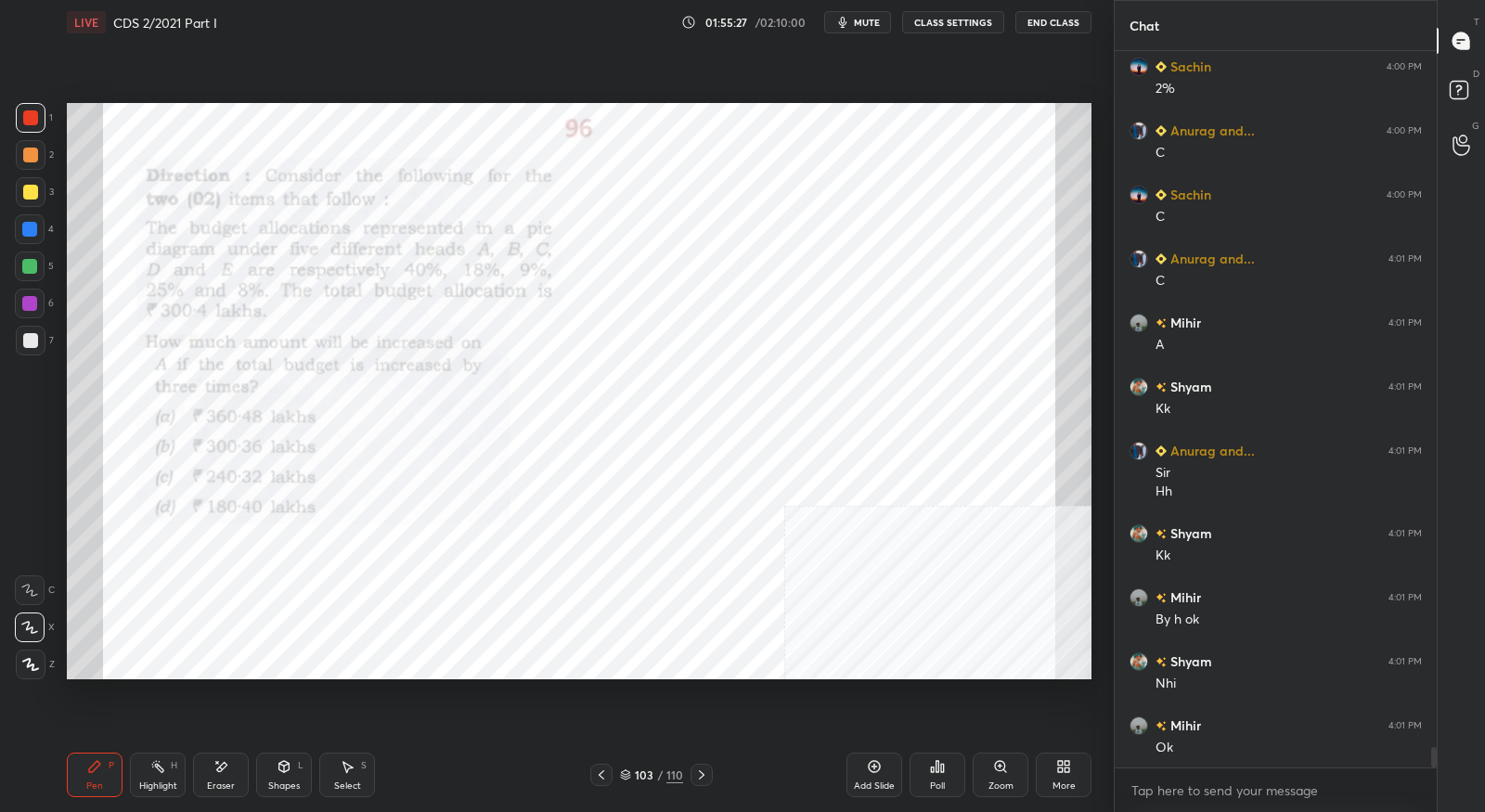
click at [699, 779] on icon at bounding box center [702, 775] width 6 height 9
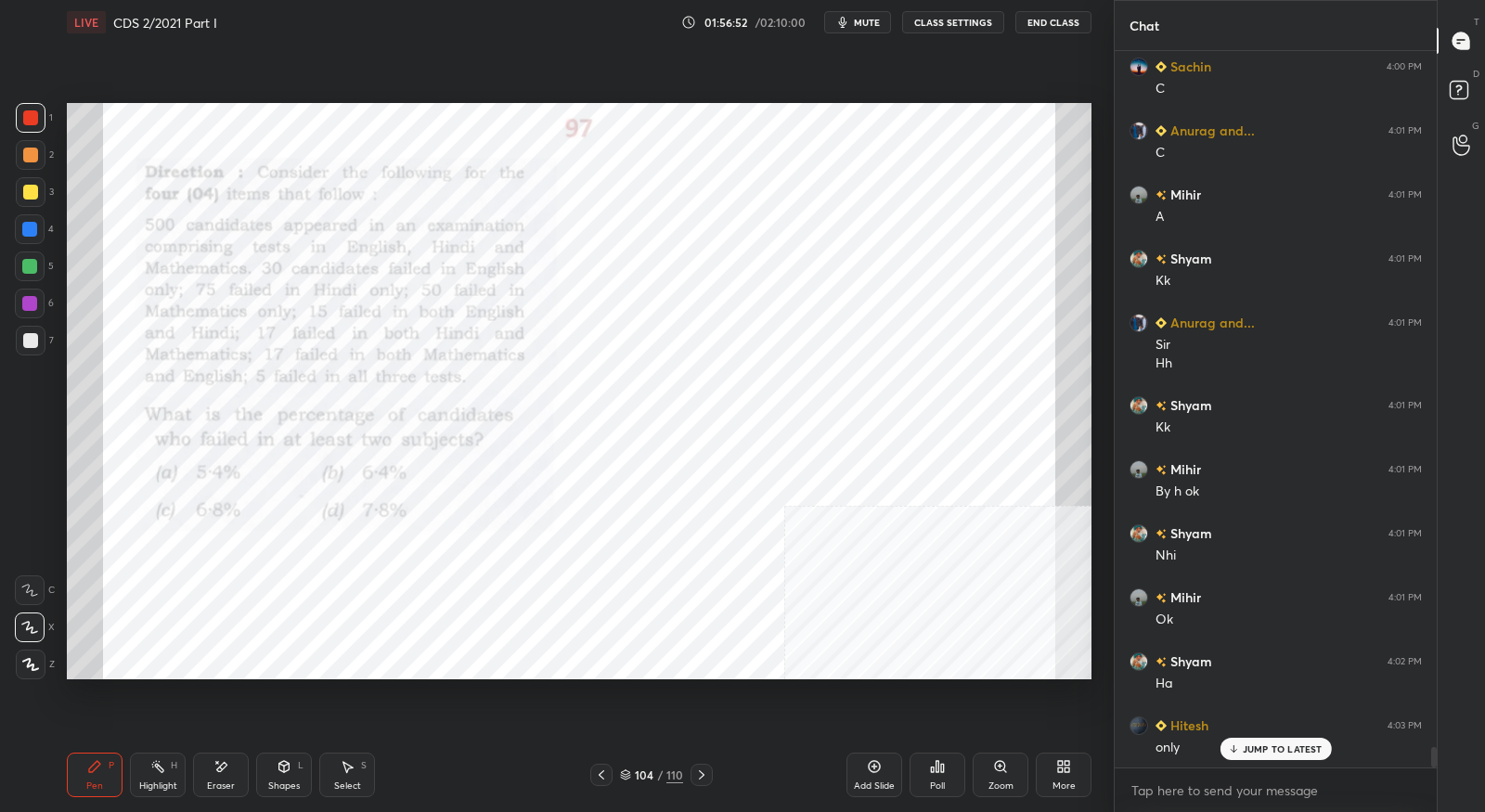
scroll to position [24907, 0]
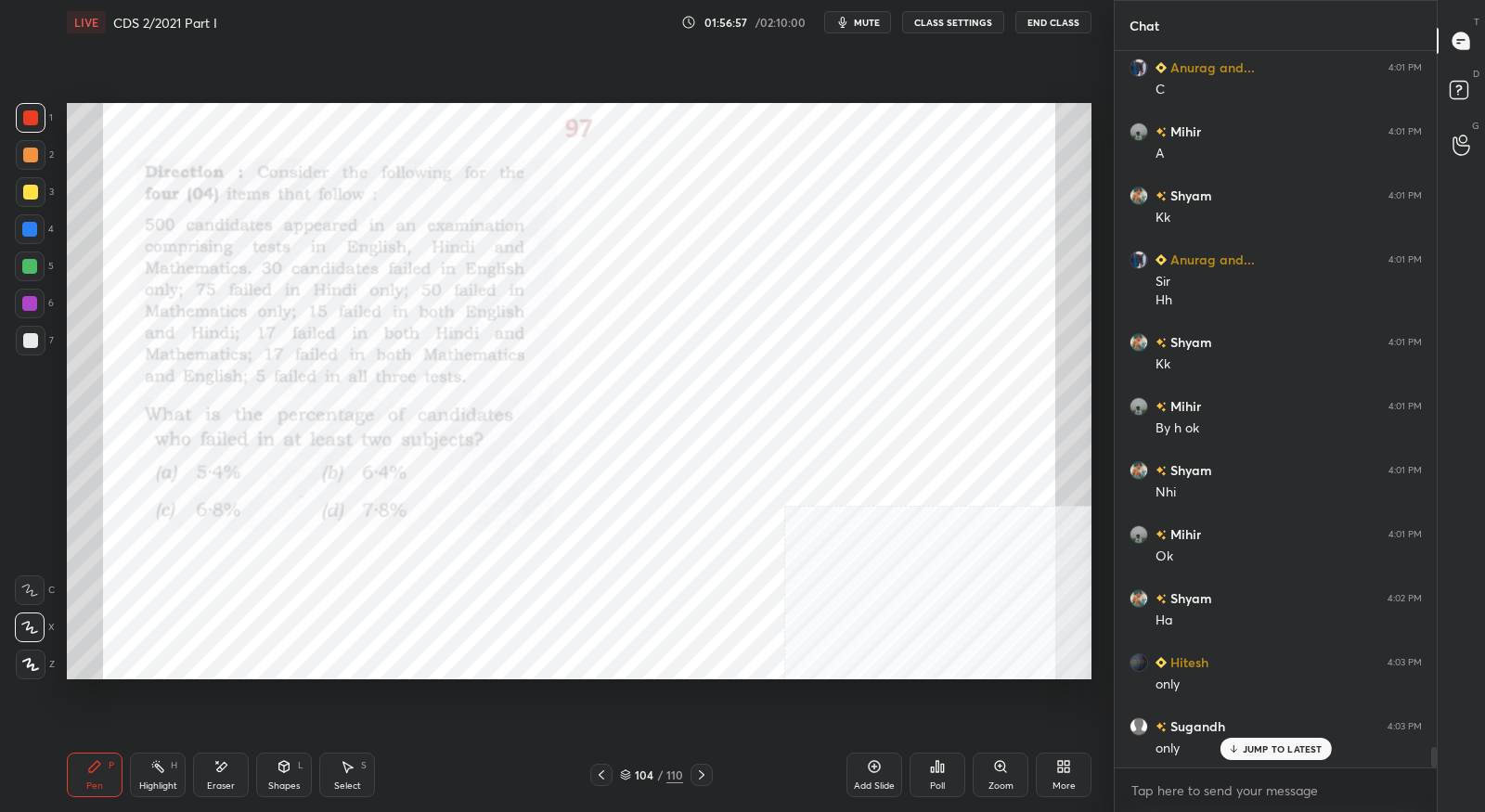
click at [229, 780] on div "Eraser" at bounding box center [220, 774] width 56 height 45
click at [87, 775] on div "Pen P" at bounding box center [94, 774] width 56 height 45
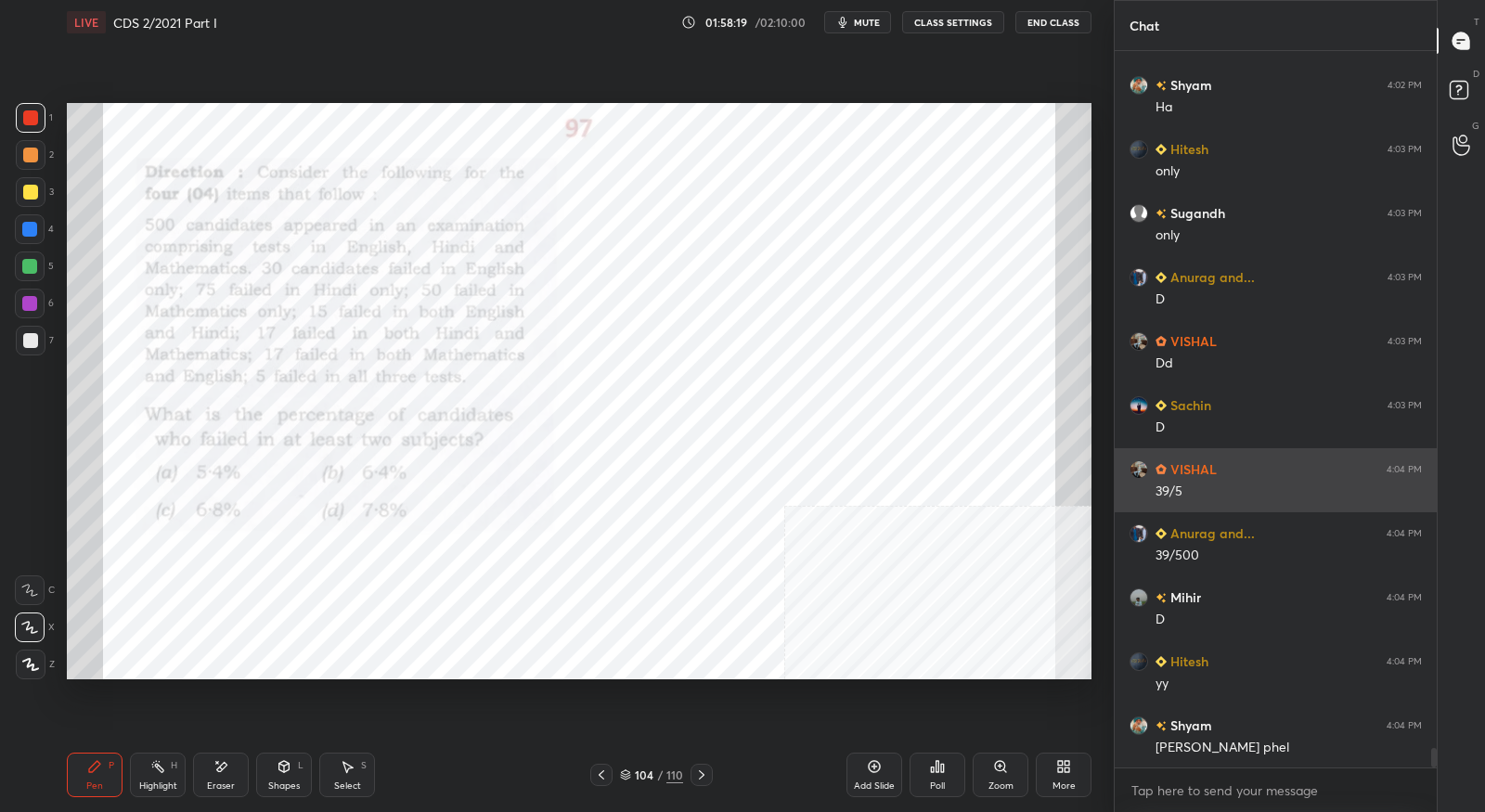
scroll to position [25440, 0]
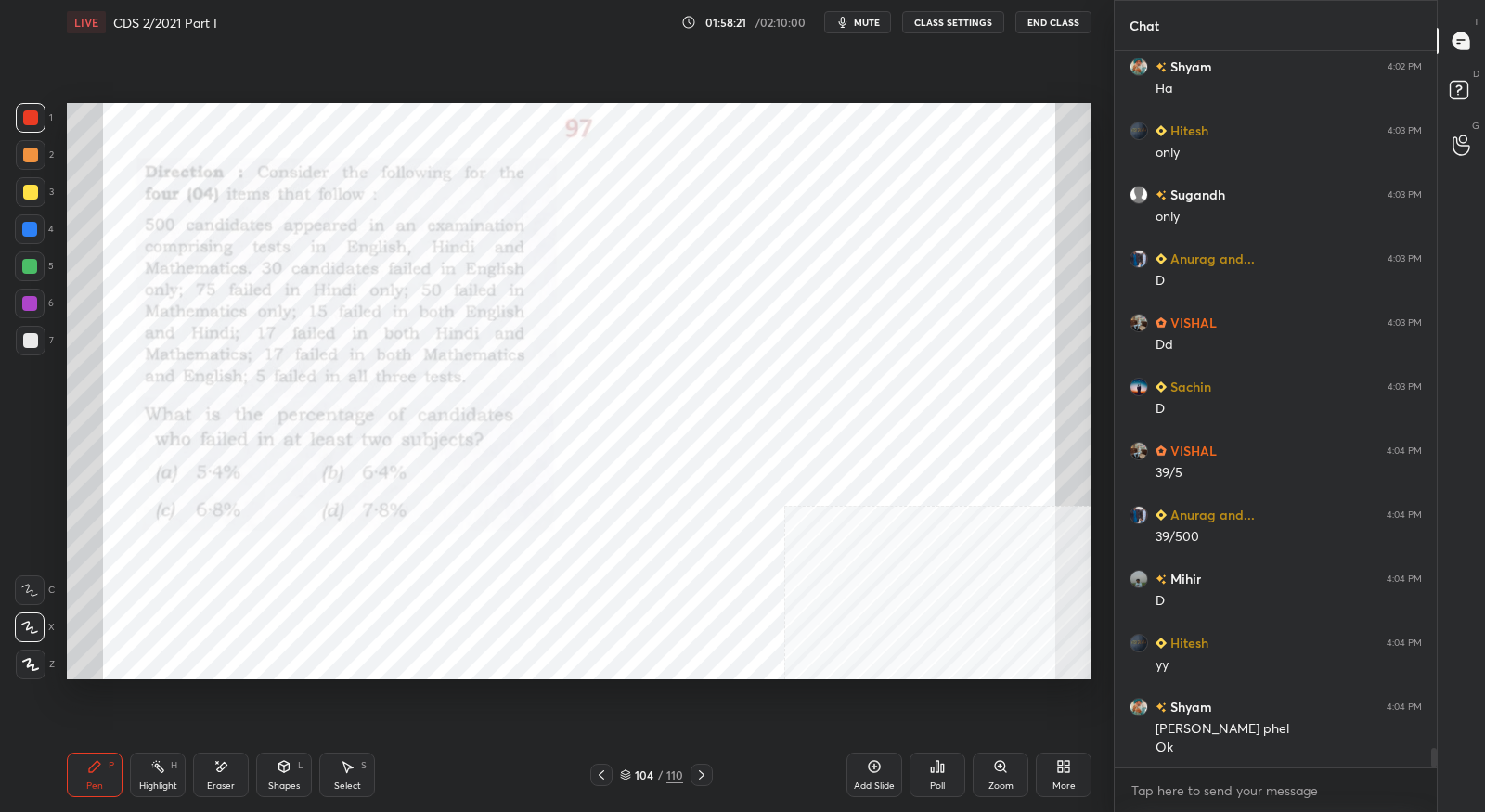
click at [701, 780] on icon at bounding box center [702, 775] width 15 height 15
click at [597, 778] on icon at bounding box center [602, 775] width 15 height 15
click at [691, 775] on div at bounding box center [701, 774] width 22 height 22
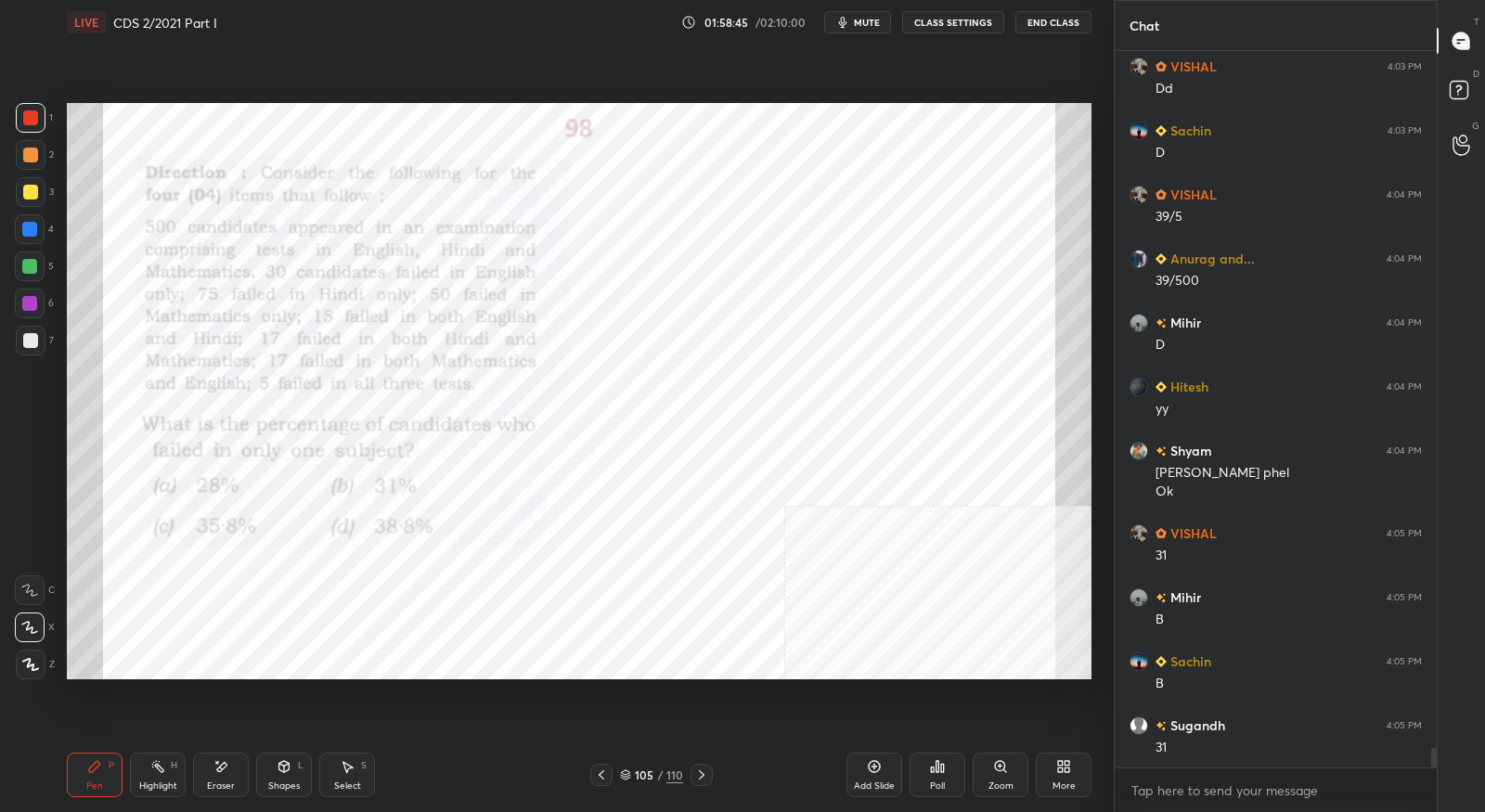
scroll to position [25759, 0]
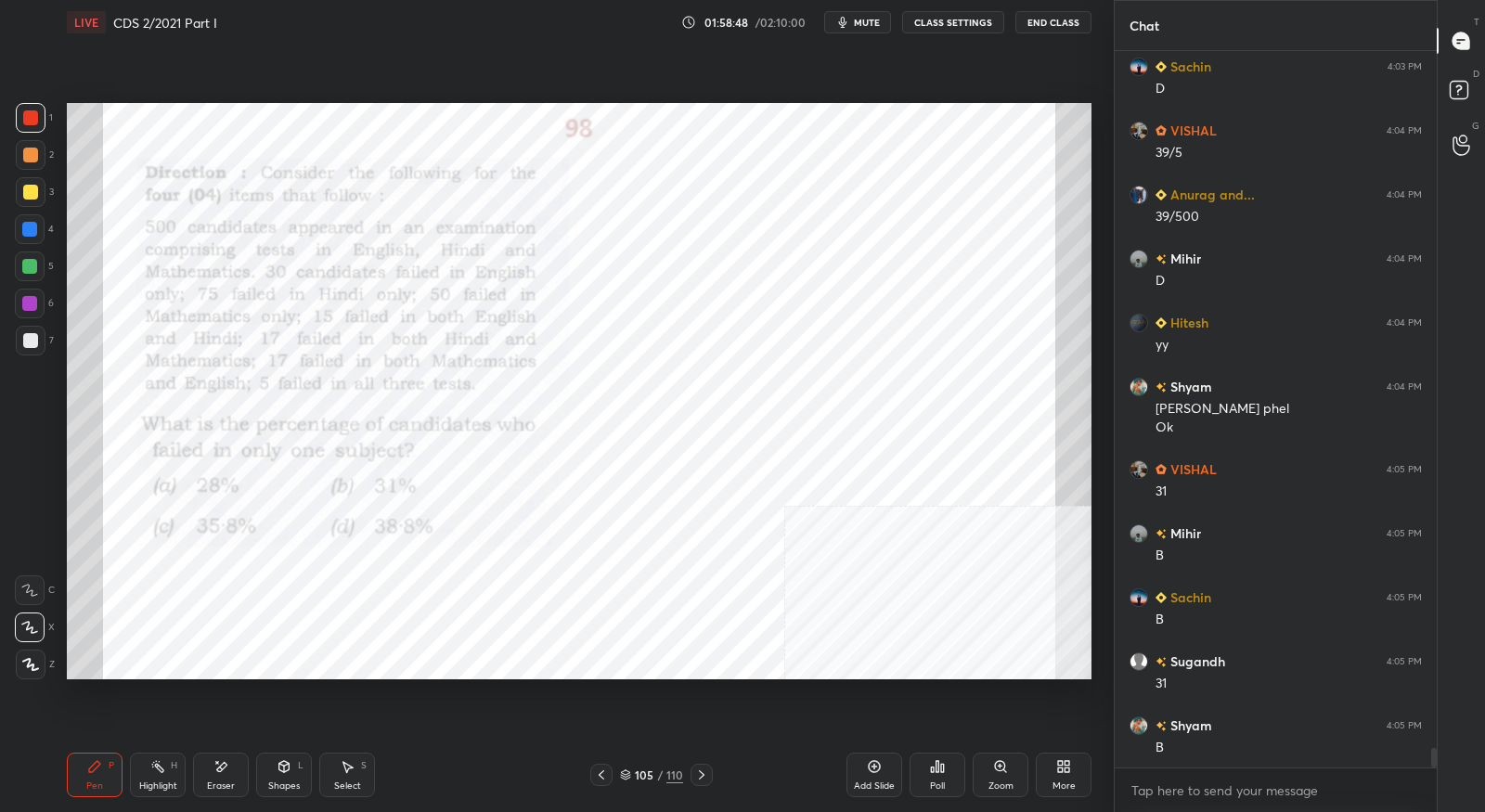
click at [699, 778] on icon at bounding box center [702, 775] width 15 height 15
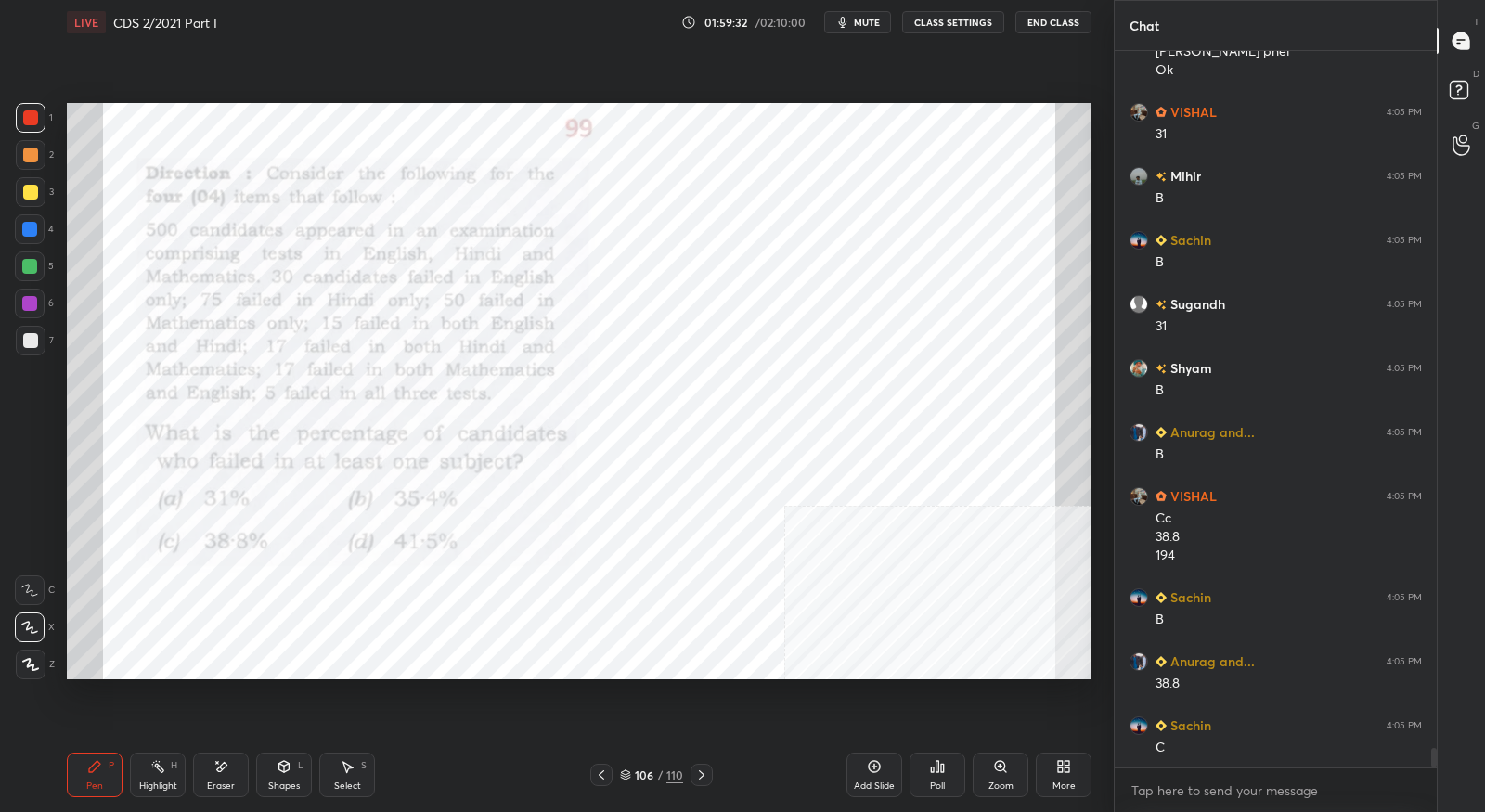
scroll to position [26180, 0]
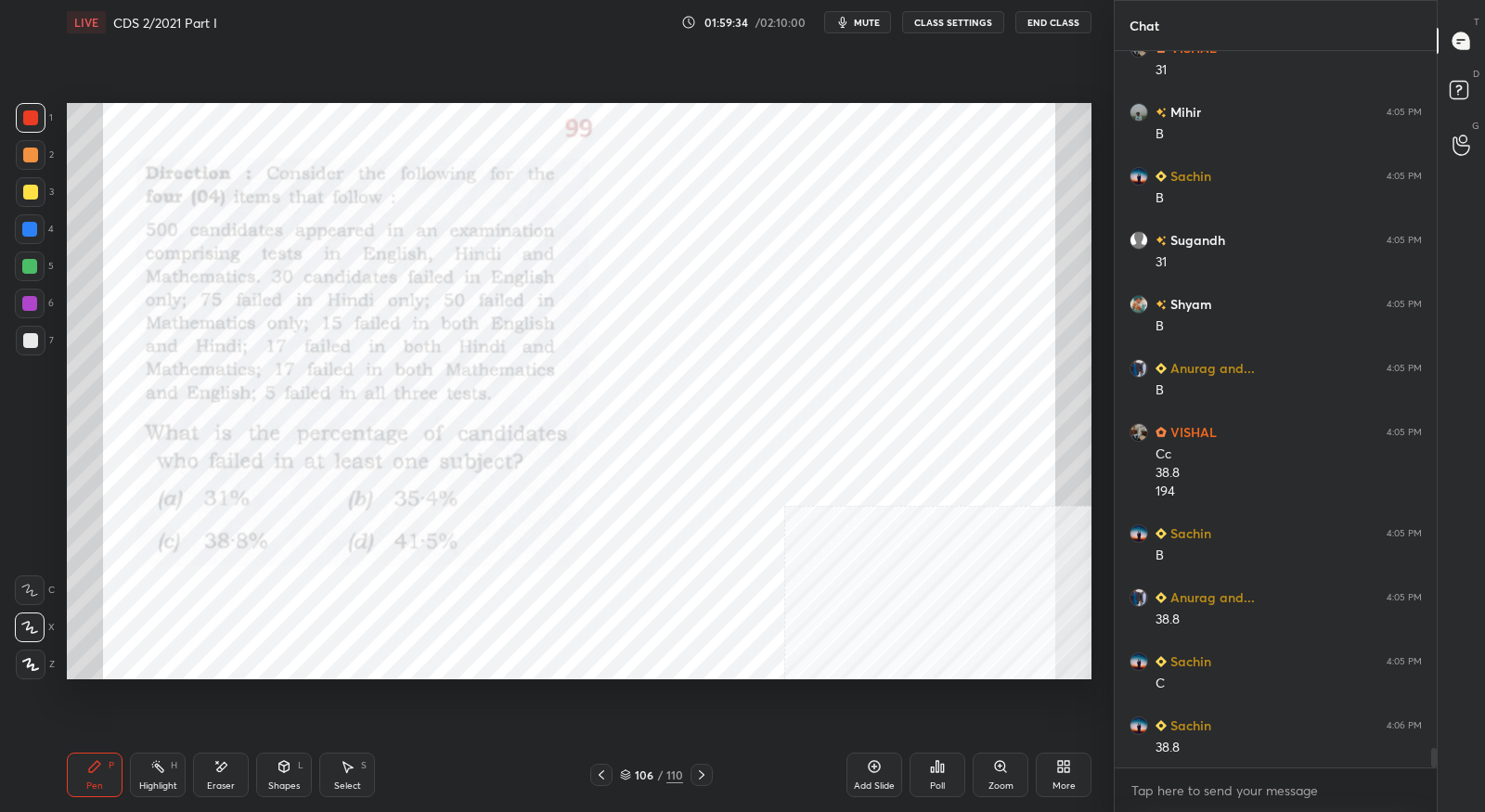
click at [704, 773] on icon at bounding box center [702, 775] width 15 height 15
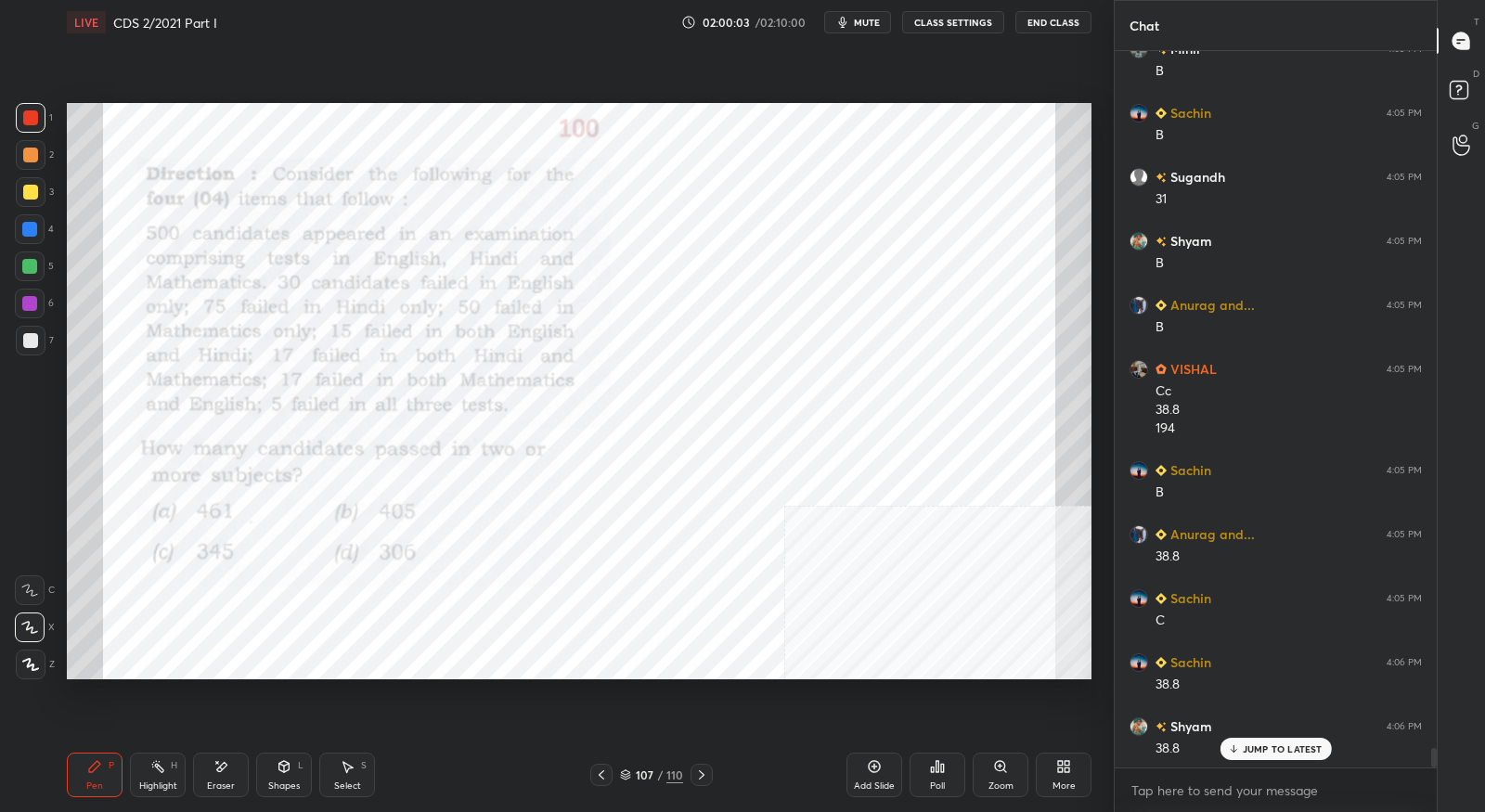
click at [606, 780] on icon at bounding box center [602, 775] width 15 height 15
click at [606, 778] on icon at bounding box center [602, 775] width 15 height 15
click at [608, 778] on icon at bounding box center [602, 775] width 15 height 15
click at [704, 774] on icon at bounding box center [702, 775] width 15 height 15
click at [706, 774] on icon at bounding box center [702, 775] width 15 height 15
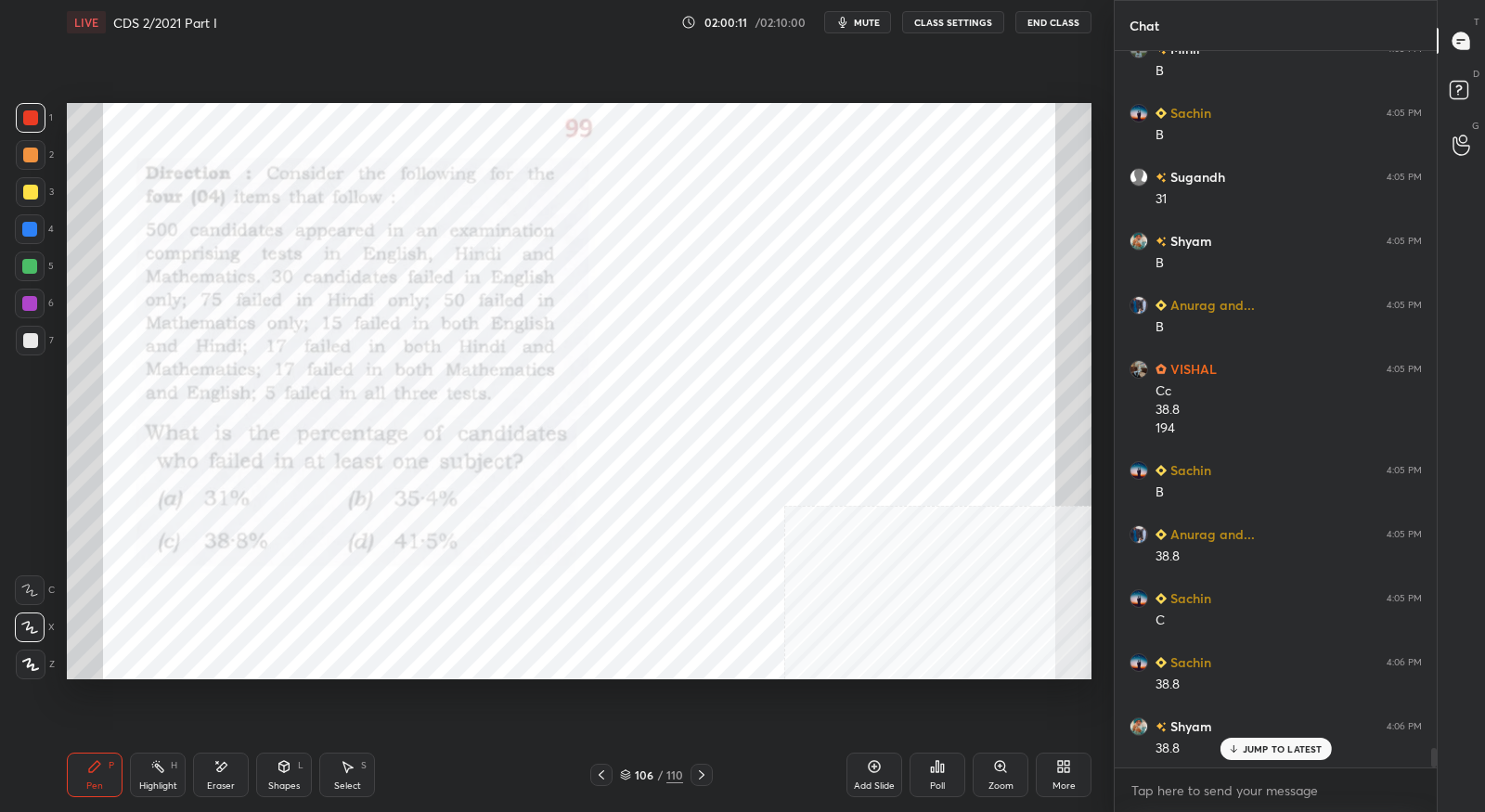
click at [704, 776] on icon at bounding box center [702, 775] width 15 height 15
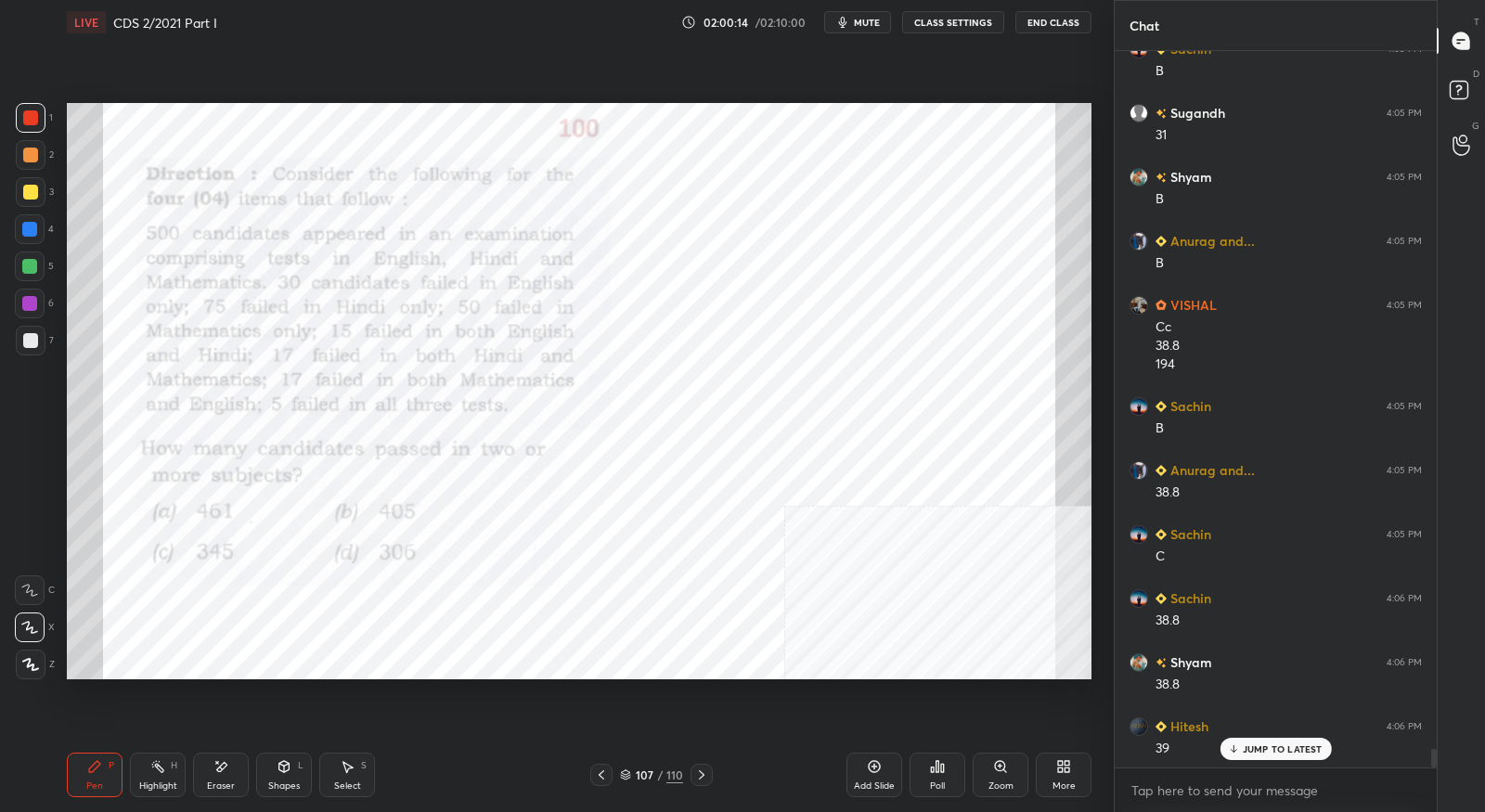
click at [220, 773] on icon at bounding box center [221, 766] width 15 height 16
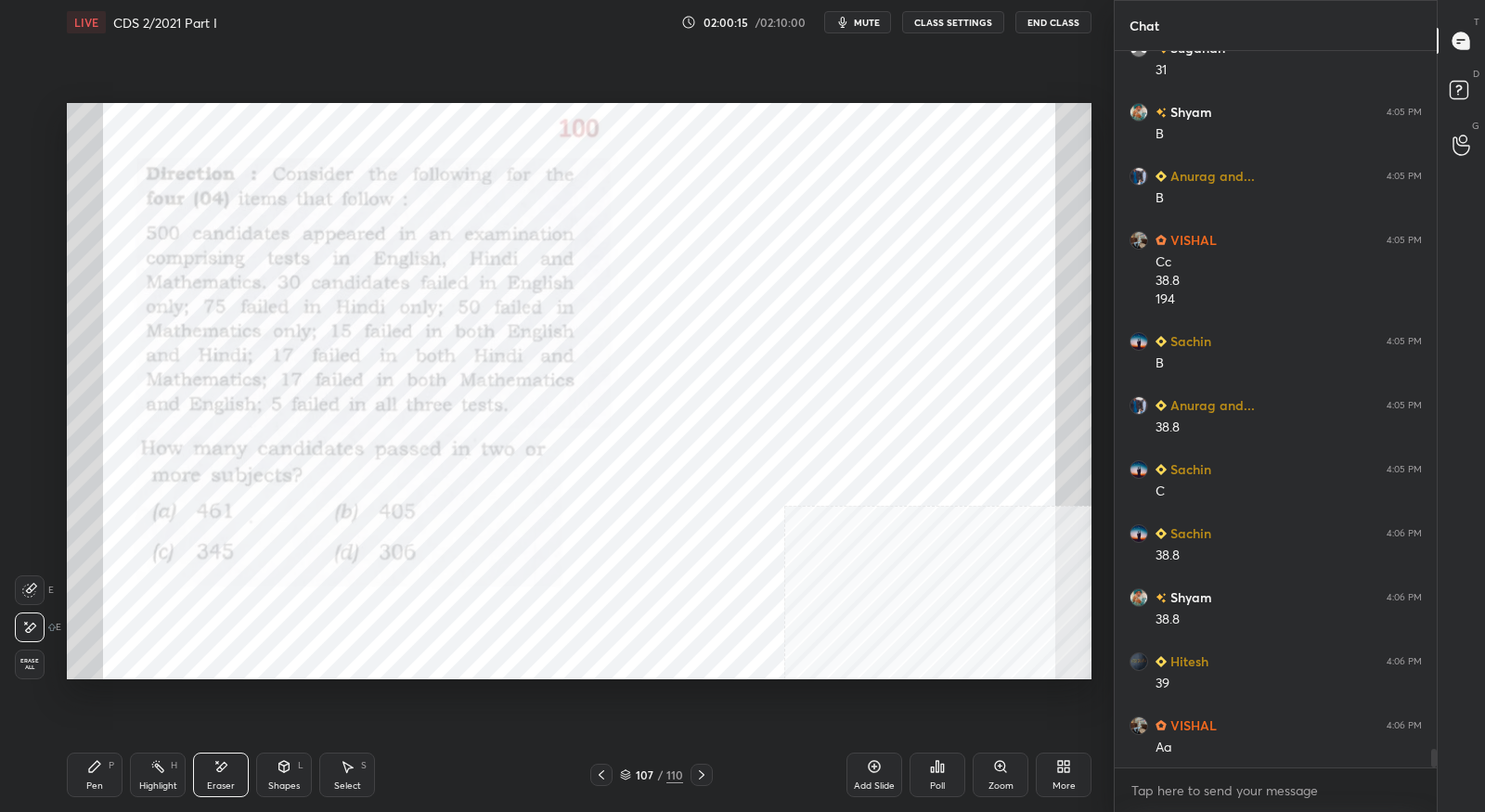
drag, startPoint x: 109, startPoint y: 768, endPoint x: 196, endPoint y: 694, distance: 114.2
click at [109, 768] on div "P" at bounding box center [111, 766] width 6 height 9
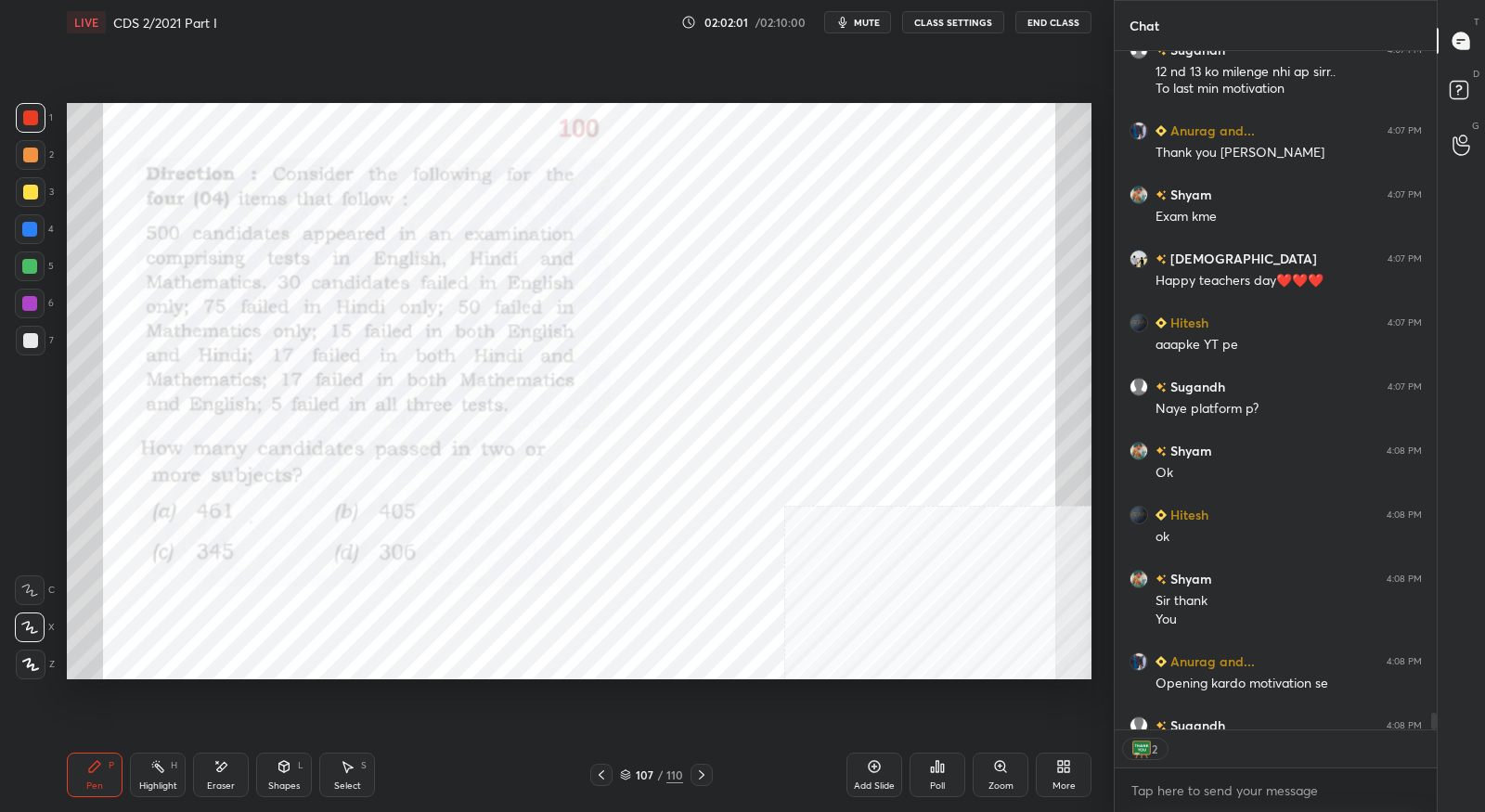
scroll to position [27809, 0]
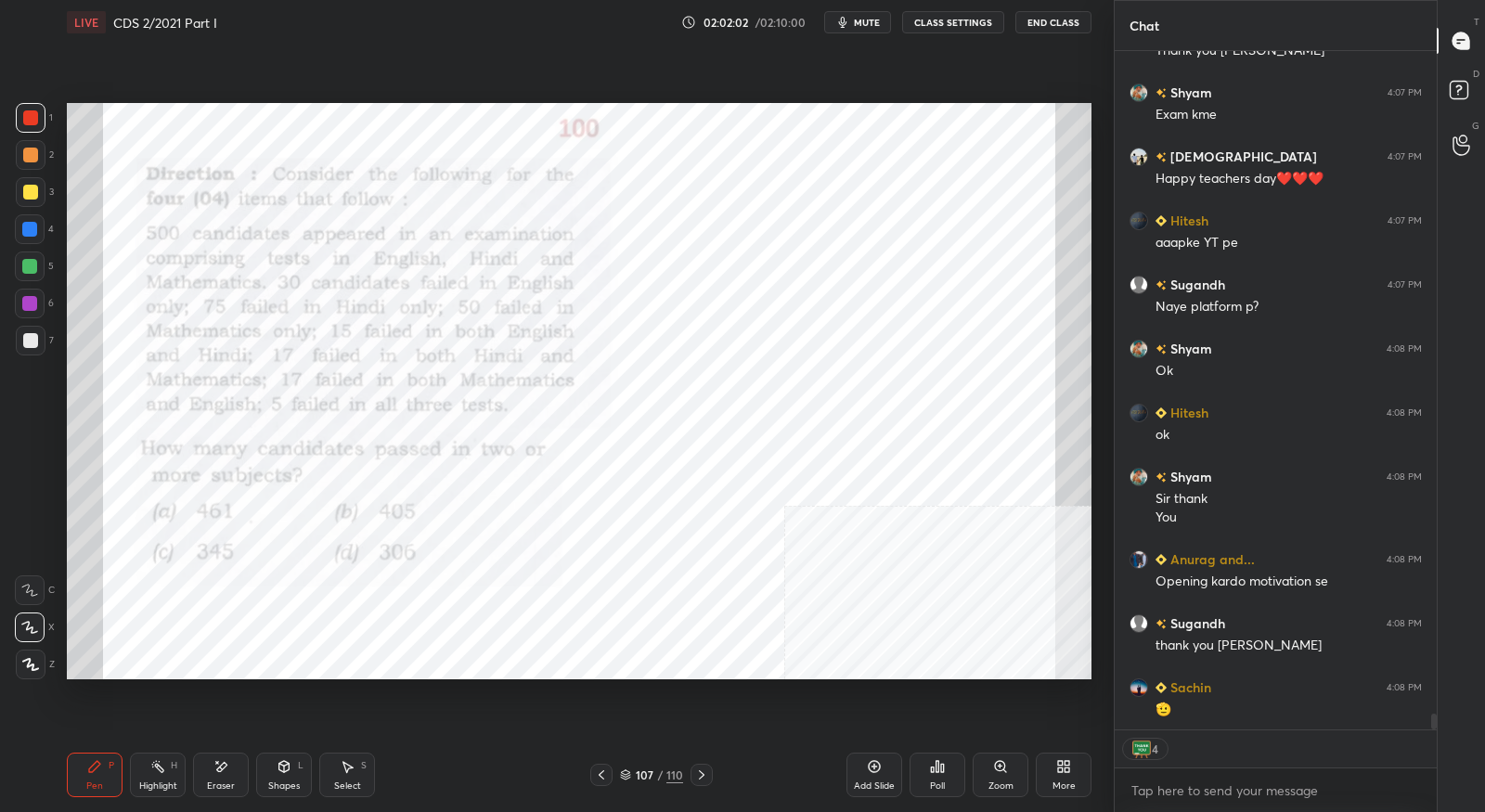
click at [1049, 28] on button "End Class" at bounding box center [1053, 22] width 76 height 22
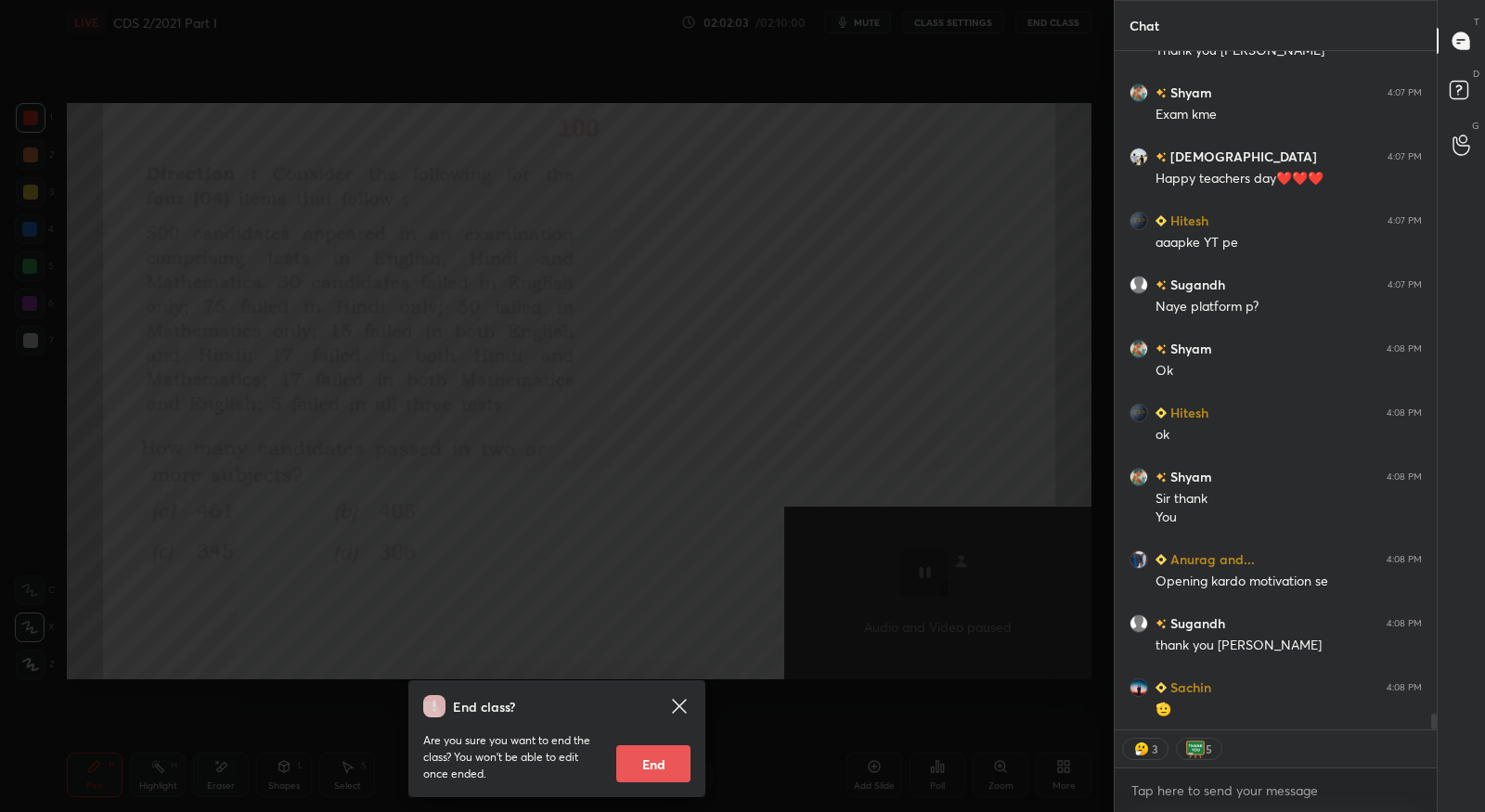
click at [659, 759] on button "End" at bounding box center [654, 763] width 74 height 37
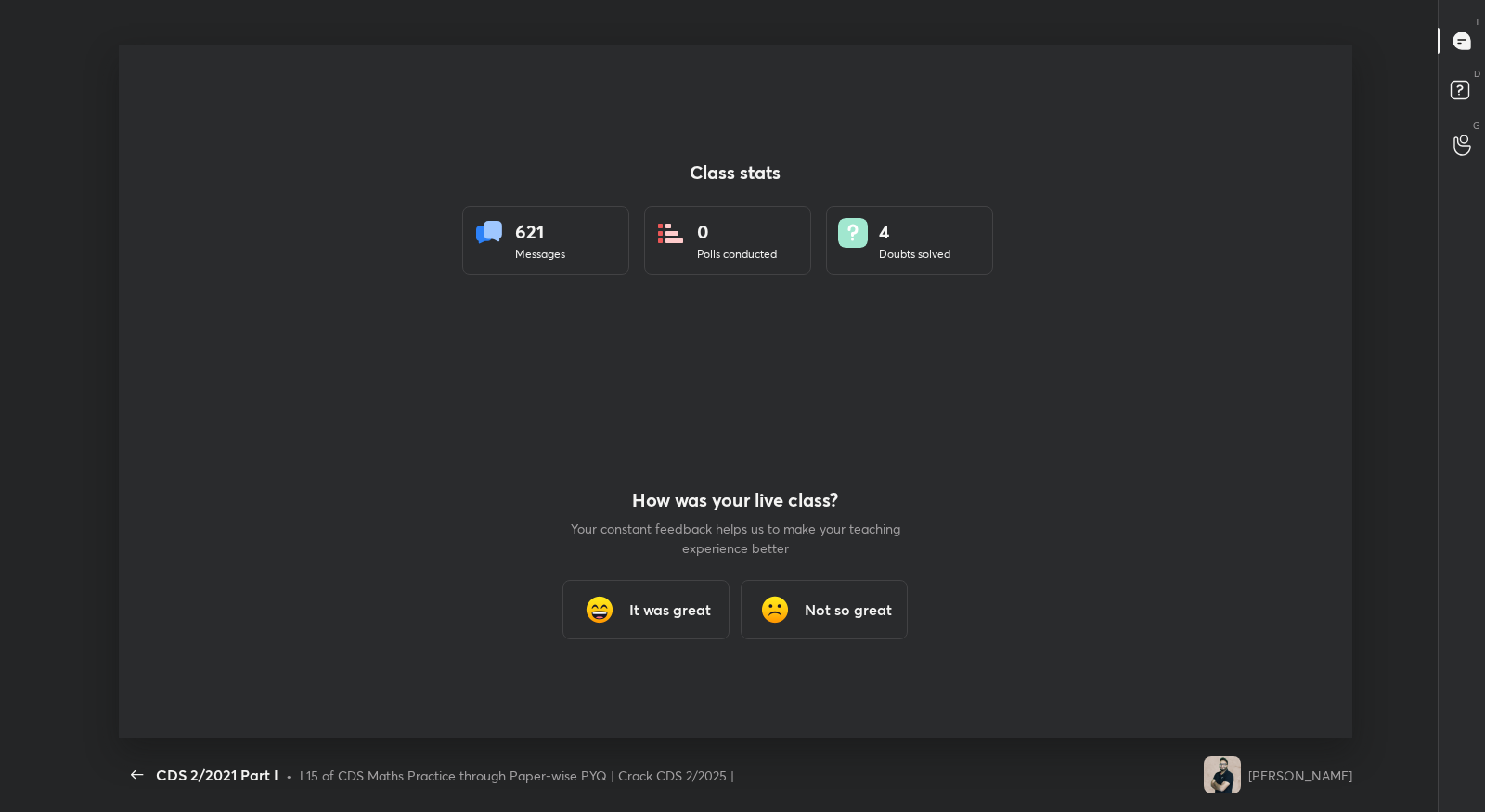
scroll to position [693, 1416]
type textarea "x"
